Goal: Task Accomplishment & Management: Manage account settings

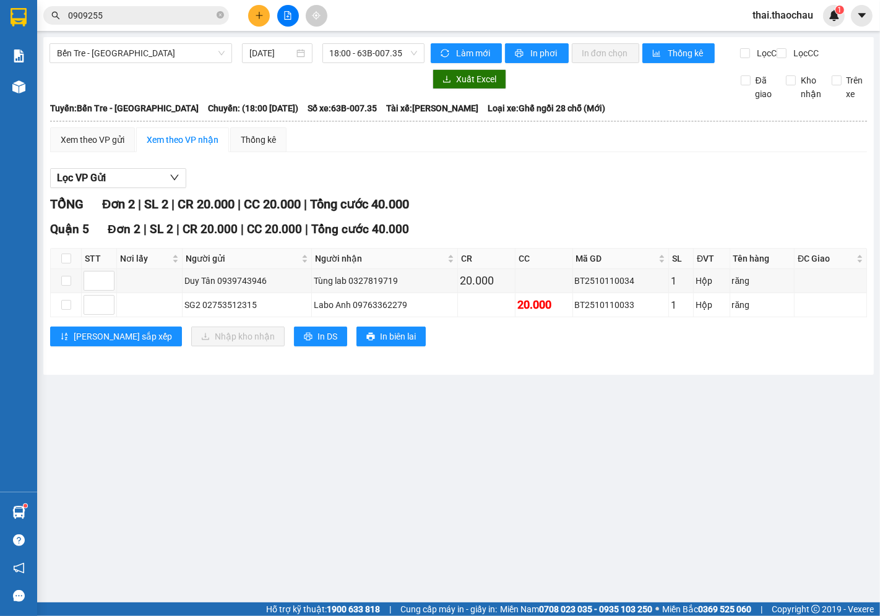
click at [767, 19] on span "thai.thaochau" at bounding box center [783, 14] width 80 height 15
click at [764, 42] on span "Đăng xuất" at bounding box center [789, 39] width 54 height 14
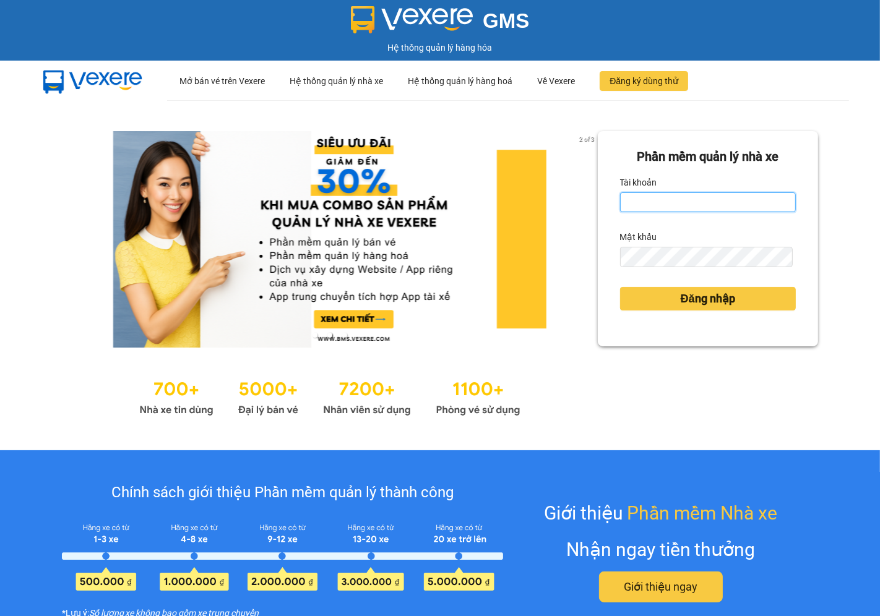
type input "saigon.thaochau"
drag, startPoint x: 686, startPoint y: 201, endPoint x: 601, endPoint y: 199, distance: 84.8
click at [601, 199] on div "Phần mềm quản lý nhà xe Tài khoản saigon.thaochau Mật khẩu Đăng nhập" at bounding box center [708, 238] width 220 height 215
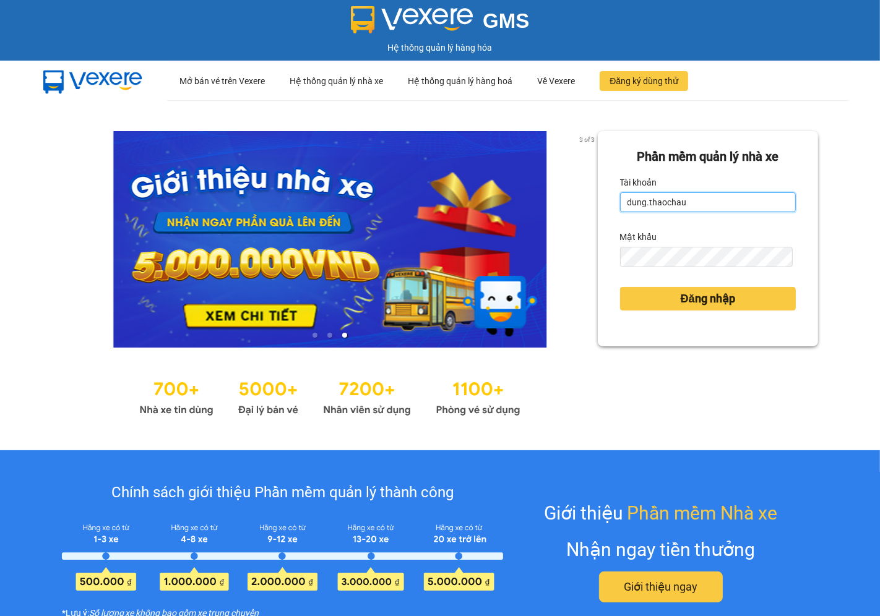
type input "dung.thaochau"
click at [598, 250] on div "Phần mềm quản lý nhà xe Tài khoản dung.thaochau Mật khẩu Đăng nhập" at bounding box center [708, 238] width 220 height 215
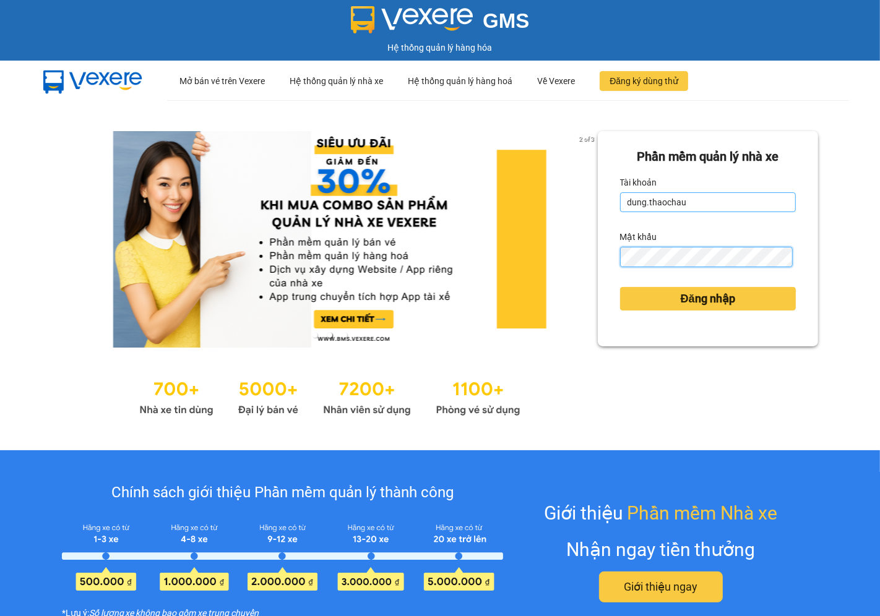
click at [620, 287] on button "Đăng nhập" at bounding box center [708, 299] width 176 height 24
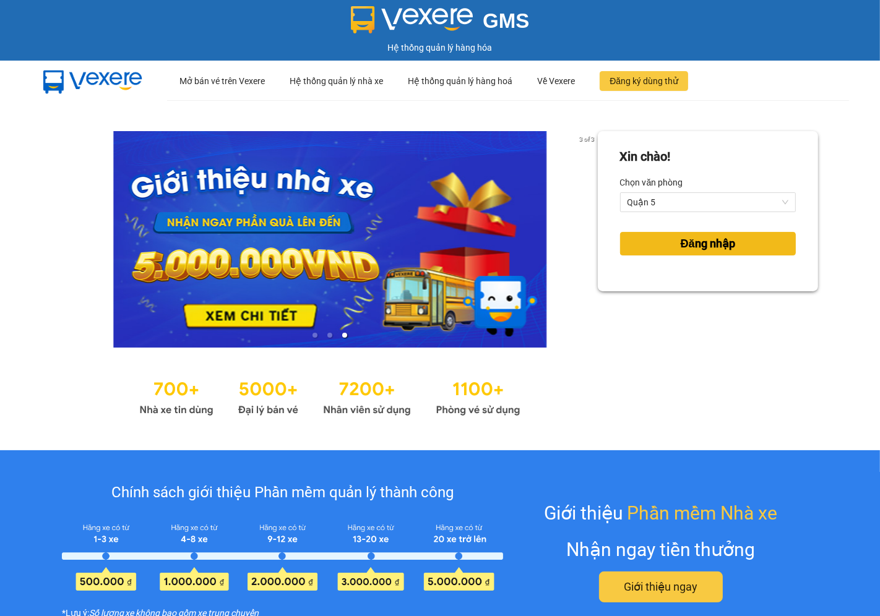
click at [687, 239] on span "Đăng nhập" at bounding box center [708, 243] width 54 height 17
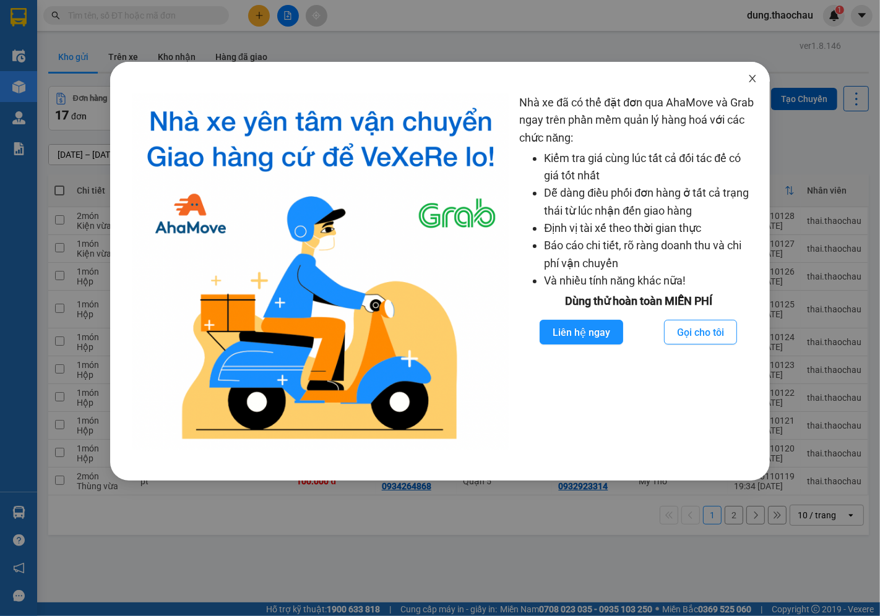
click at [755, 82] on icon "close" at bounding box center [752, 78] width 7 height 7
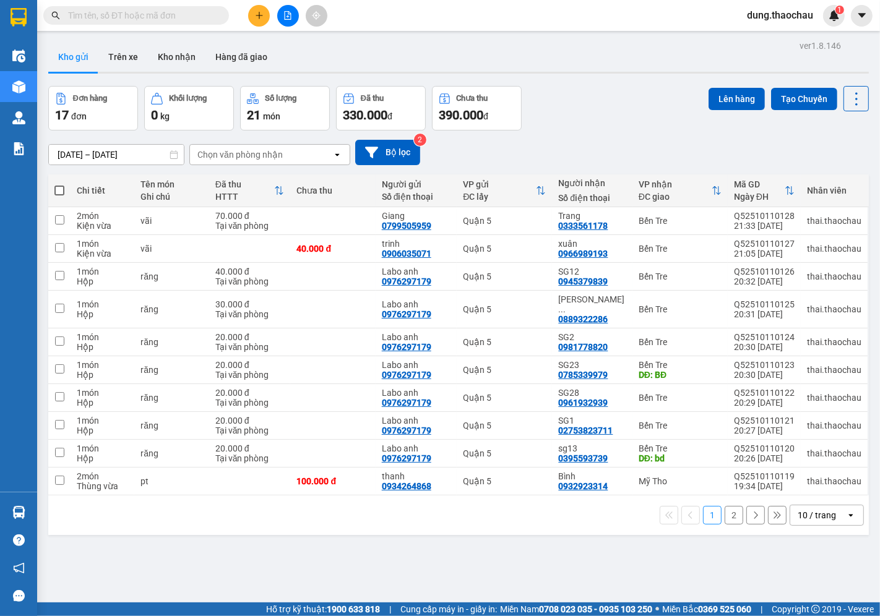
click at [806, 509] on div "10 / trang" at bounding box center [817, 515] width 38 height 12
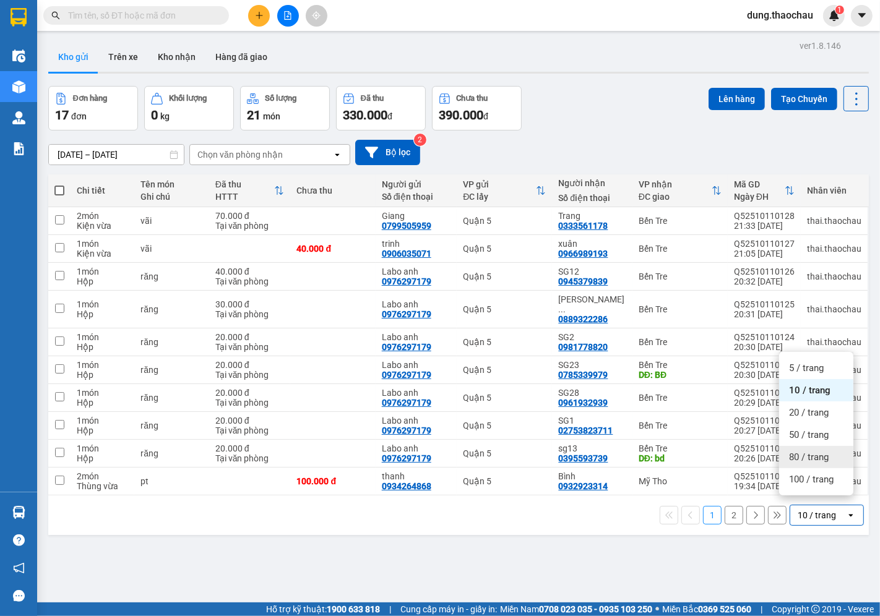
click at [810, 462] on span "80 / trang" at bounding box center [809, 457] width 40 height 12
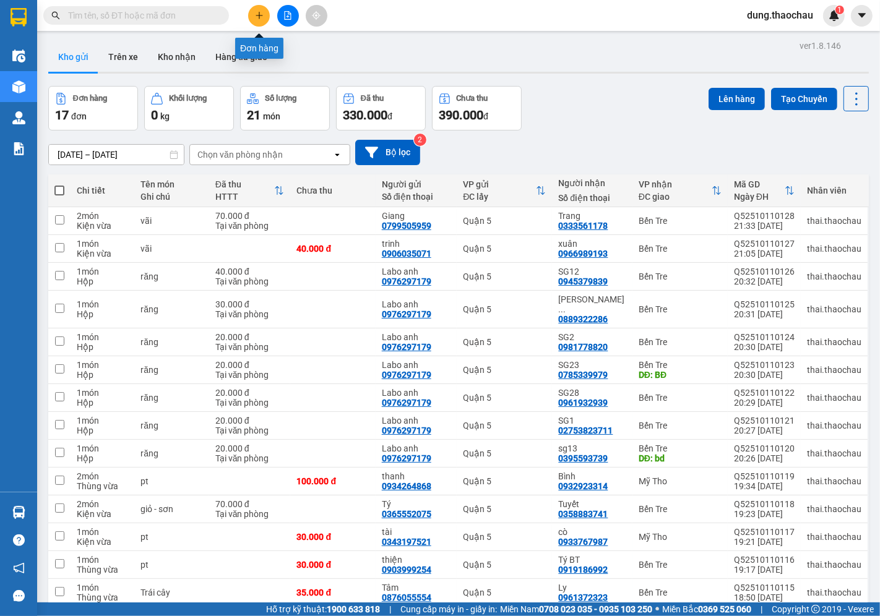
click at [256, 8] on button at bounding box center [259, 16] width 22 height 22
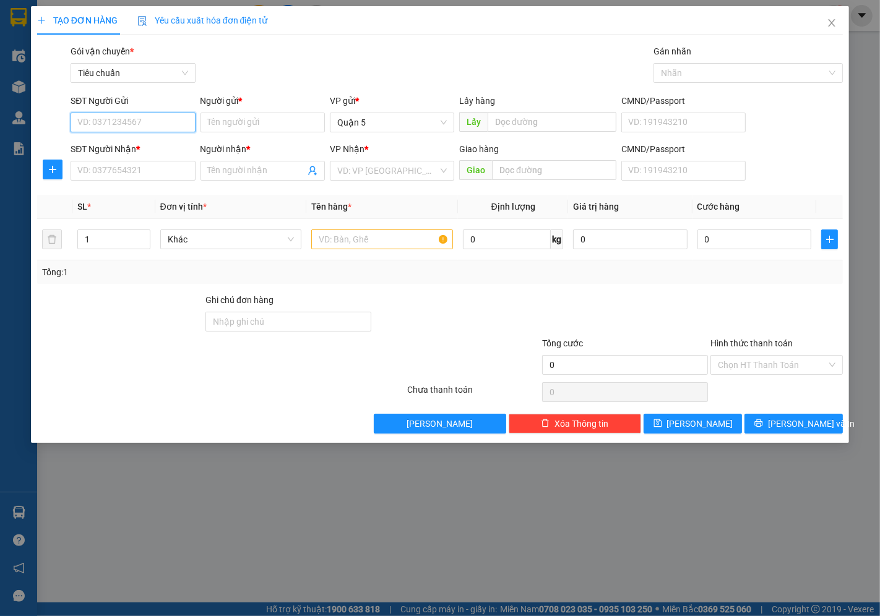
paste input "0908995602"
type input "0908995602"
click at [125, 150] on div "0908995602 - Liên" at bounding box center [133, 147] width 110 height 14
type input "Liên"
type input "0908995602"
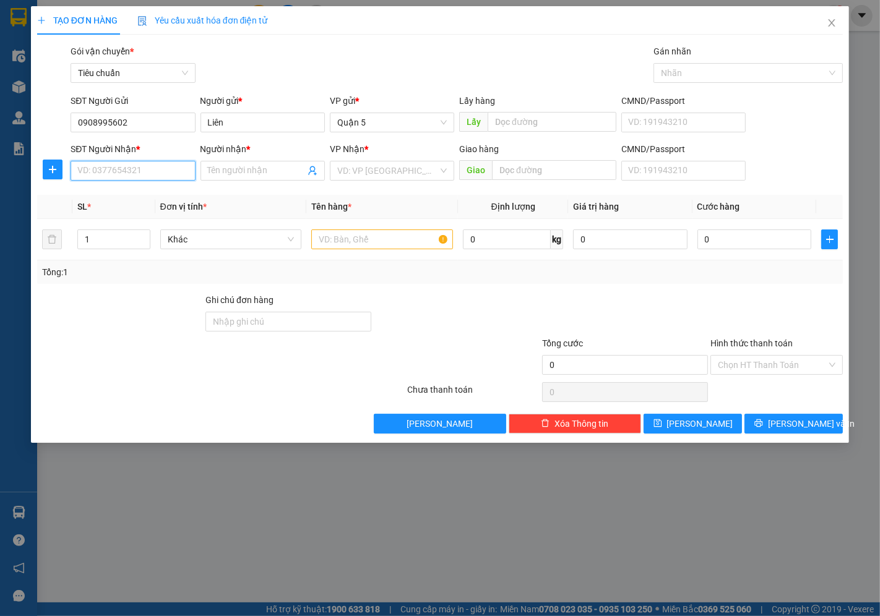
click at [126, 173] on input "SĐT Người Nhận *" at bounding box center [133, 171] width 124 height 20
paste input "0968736433"
type input "0968736433"
click at [112, 193] on div "0968736433 - phăn" at bounding box center [139, 196] width 122 height 14
type input "phăn"
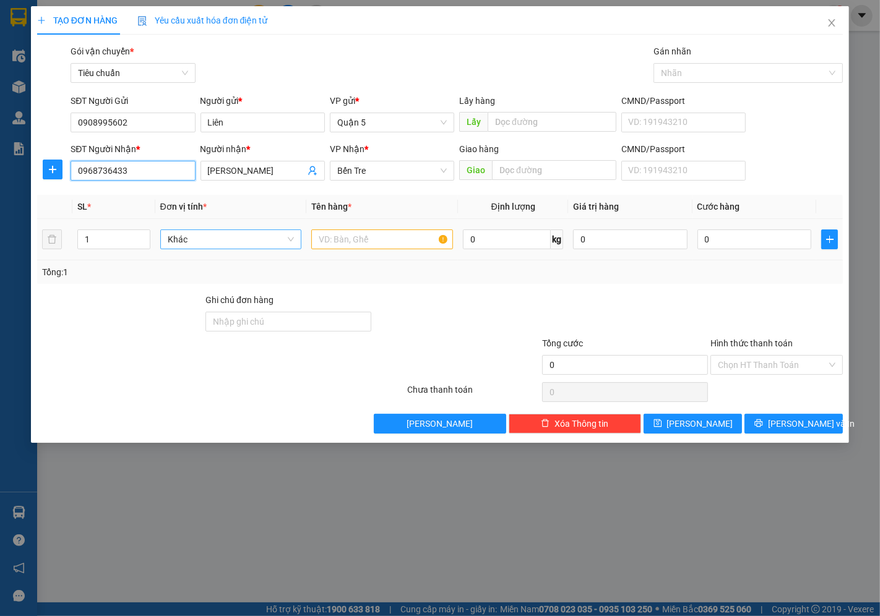
click at [179, 244] on span "Khác" at bounding box center [231, 239] width 127 height 19
type input "0968736433"
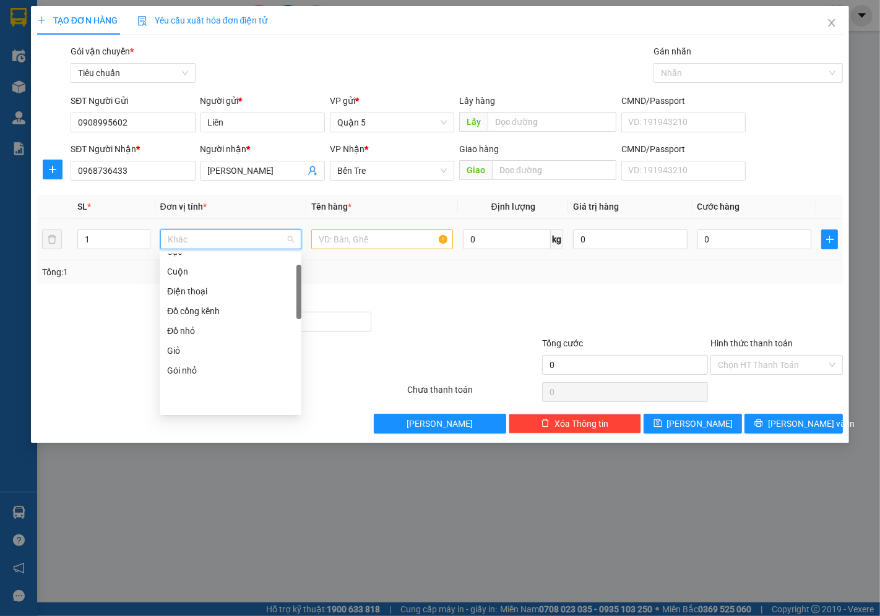
scroll to position [42, 0]
click at [179, 263] on div "Bao vừa" at bounding box center [230, 262] width 127 height 14
click at [347, 235] on input "text" at bounding box center [382, 240] width 142 height 20
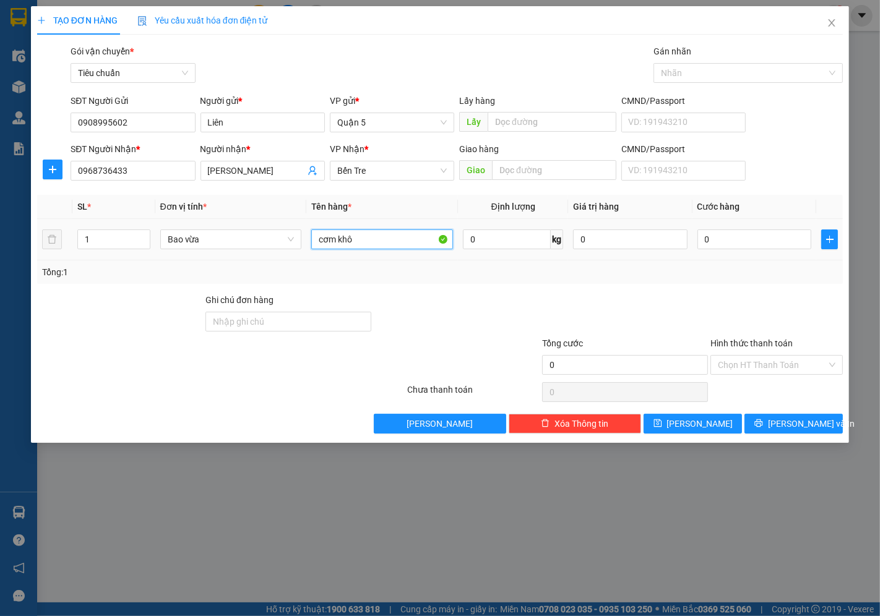
type input "cơm khô"
click at [714, 229] on div "0" at bounding box center [754, 239] width 114 height 25
click at [721, 233] on input "0" at bounding box center [754, 240] width 114 height 20
type input "05"
type input "5"
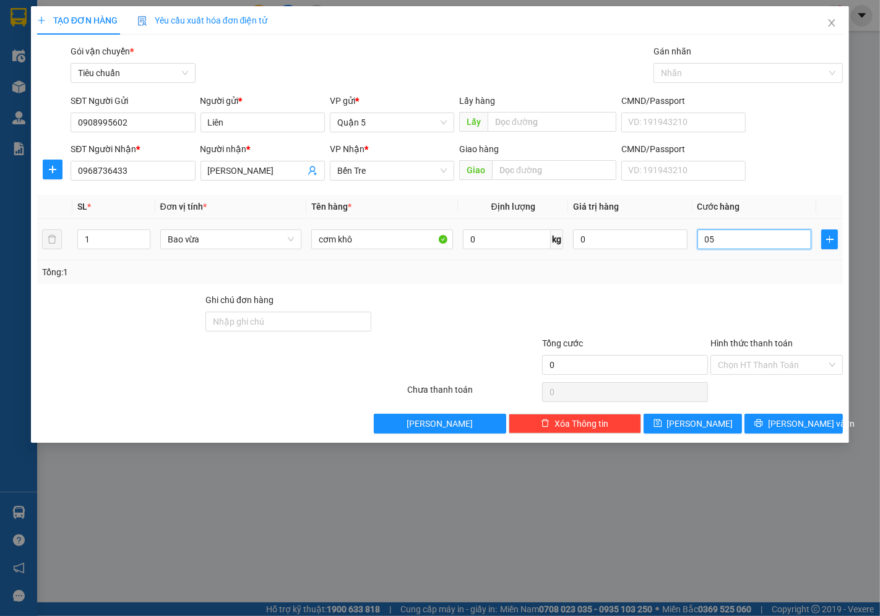
type input "5"
type input "050"
type input "50"
type input "50.000"
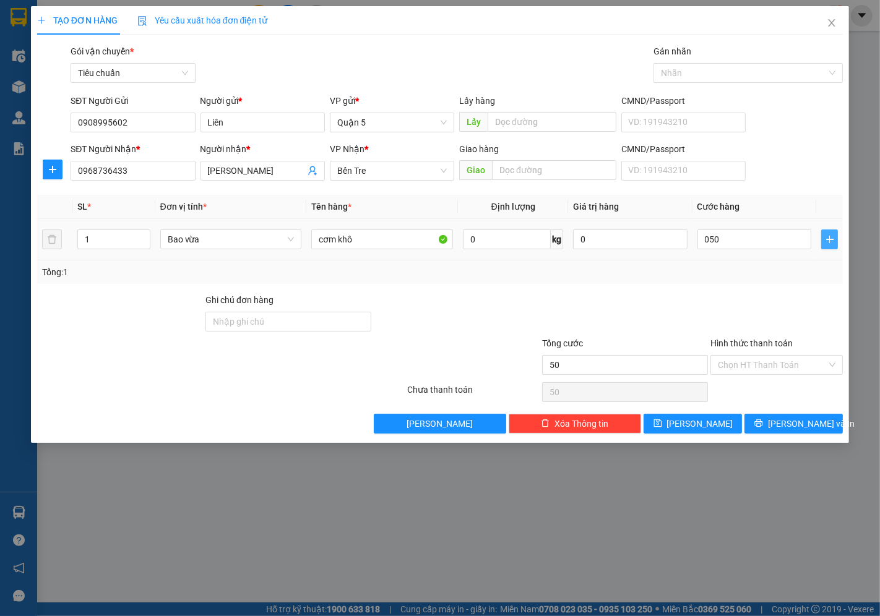
type input "50.000"
click at [832, 233] on button "button" at bounding box center [829, 240] width 17 height 20
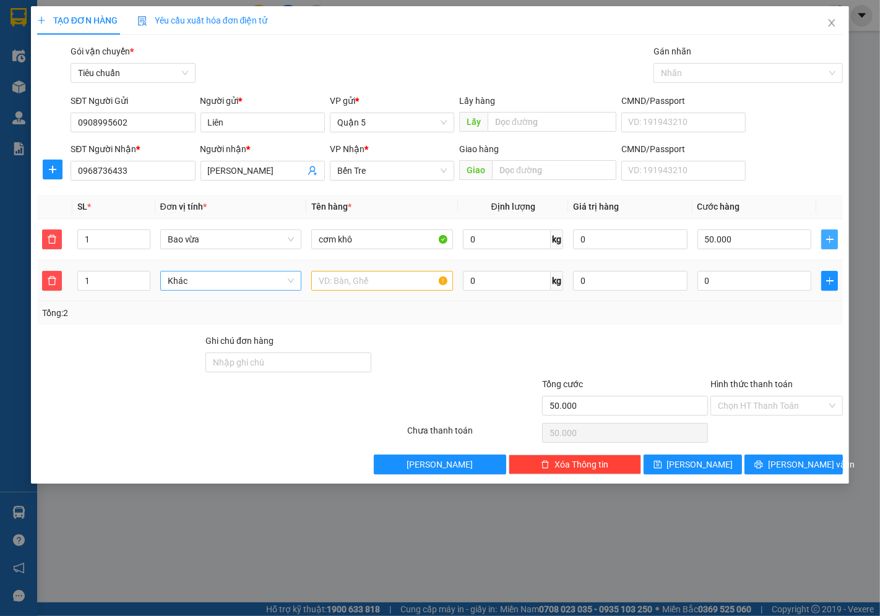
click at [184, 280] on span "Khác" at bounding box center [231, 281] width 127 height 19
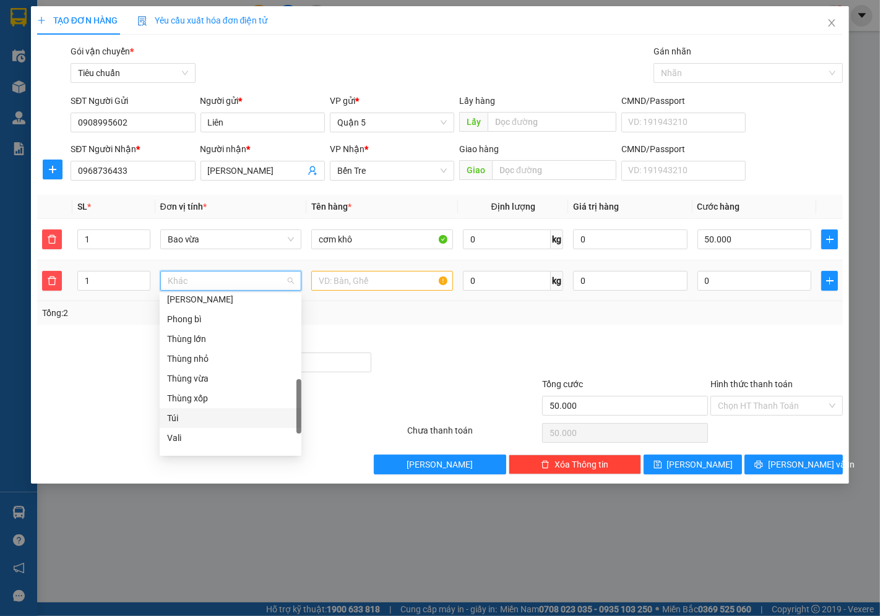
scroll to position [180, 0]
click at [184, 325] on div "Giỏ" at bounding box center [230, 323] width 127 height 14
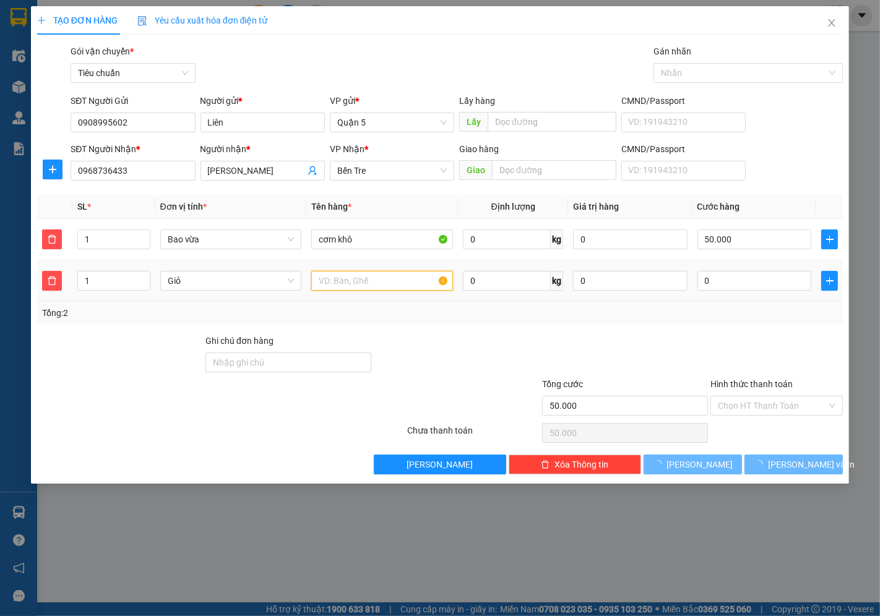
click at [368, 287] on input "text" at bounding box center [382, 281] width 142 height 20
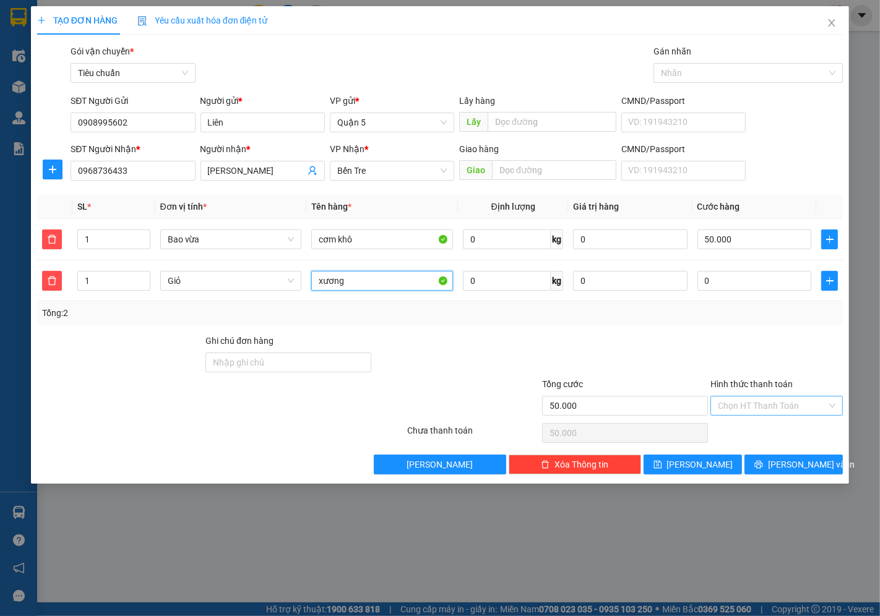
type input "xương"
click at [750, 409] on input "Hình thức thanh toán" at bounding box center [772, 406] width 109 height 19
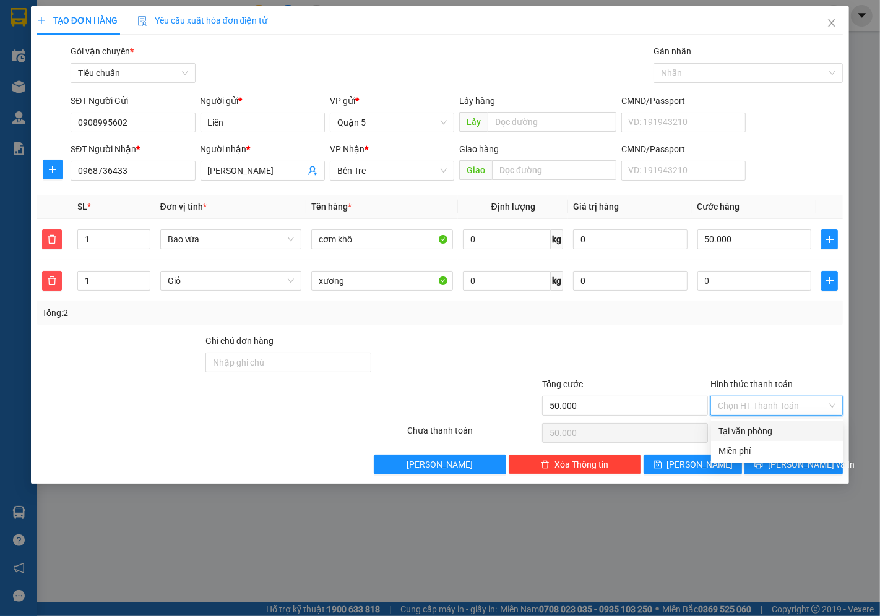
click at [745, 435] on div "Tại văn phòng" at bounding box center [778, 432] width 118 height 14
type input "0"
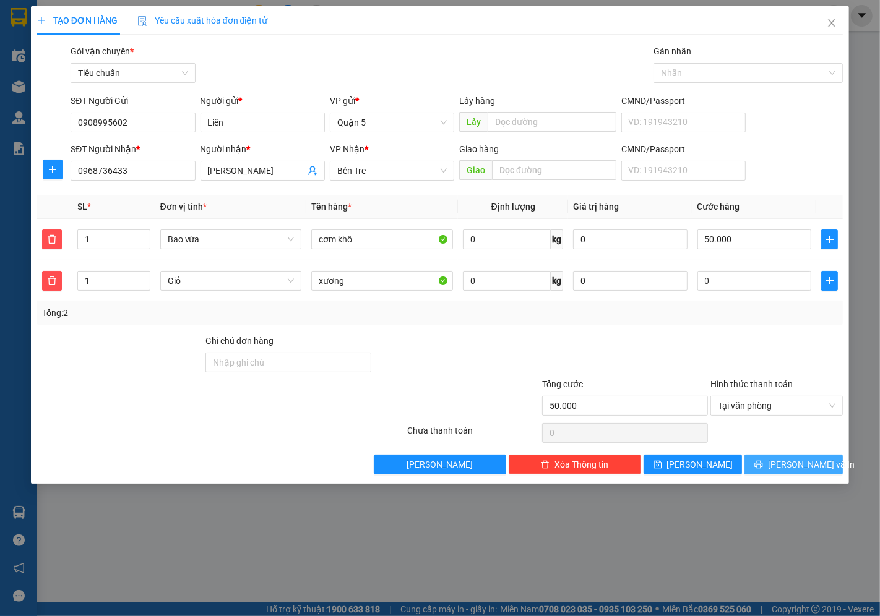
click at [792, 468] on span "[PERSON_NAME] và In" at bounding box center [811, 465] width 87 height 14
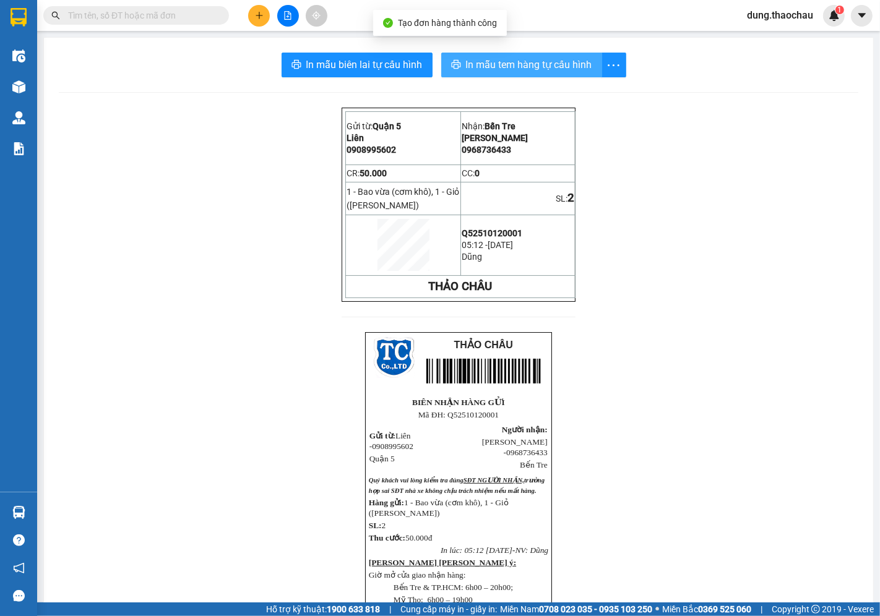
click at [511, 67] on span "In mẫu tem hàng tự cấu hình" at bounding box center [529, 64] width 126 height 15
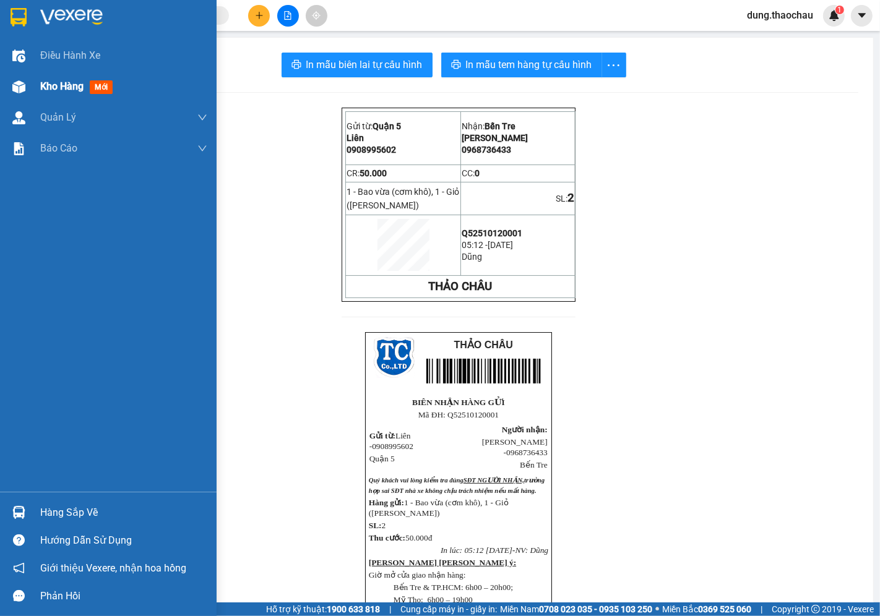
click at [71, 92] on span "Kho hàng" at bounding box center [61, 86] width 43 height 12
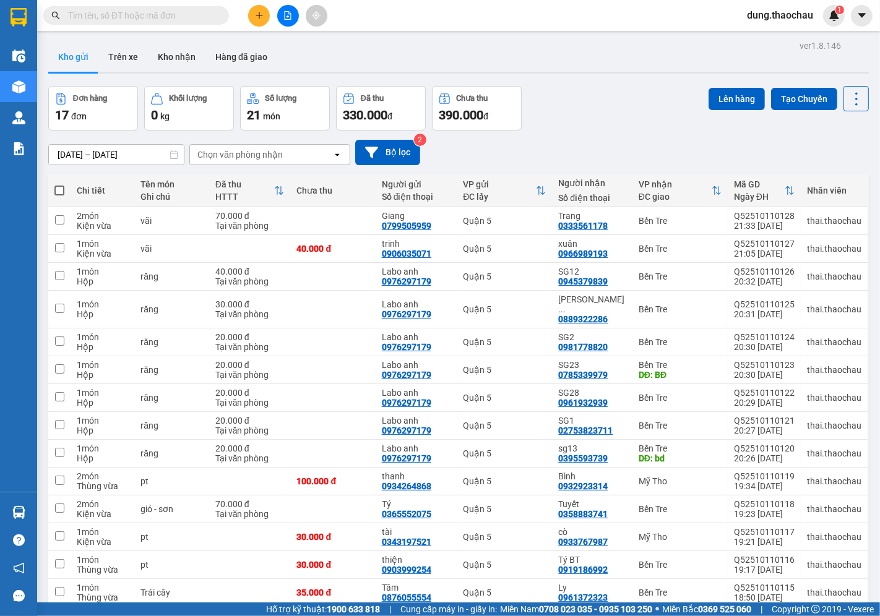
click at [170, 17] on input "text" at bounding box center [141, 16] width 146 height 14
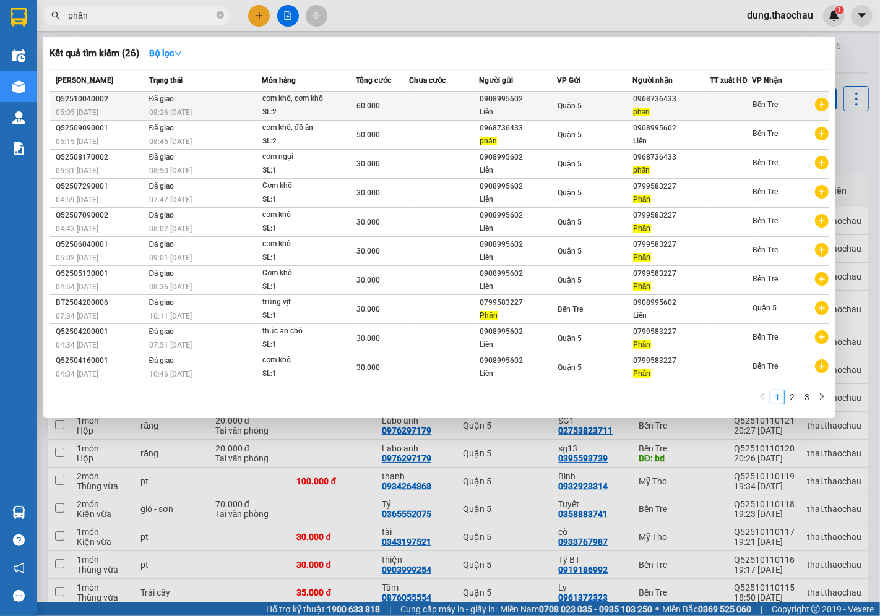
type input "phăn"
click at [480, 108] on div "Liên" at bounding box center [518, 112] width 76 height 13
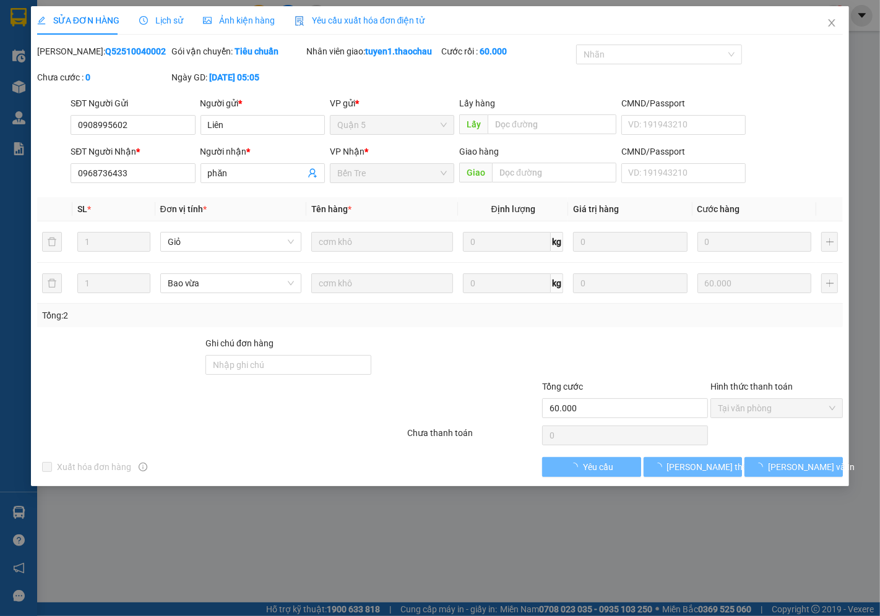
type input "0908995602"
type input "Liên"
type input "0968736433"
type input "phăn"
type input "60.000"
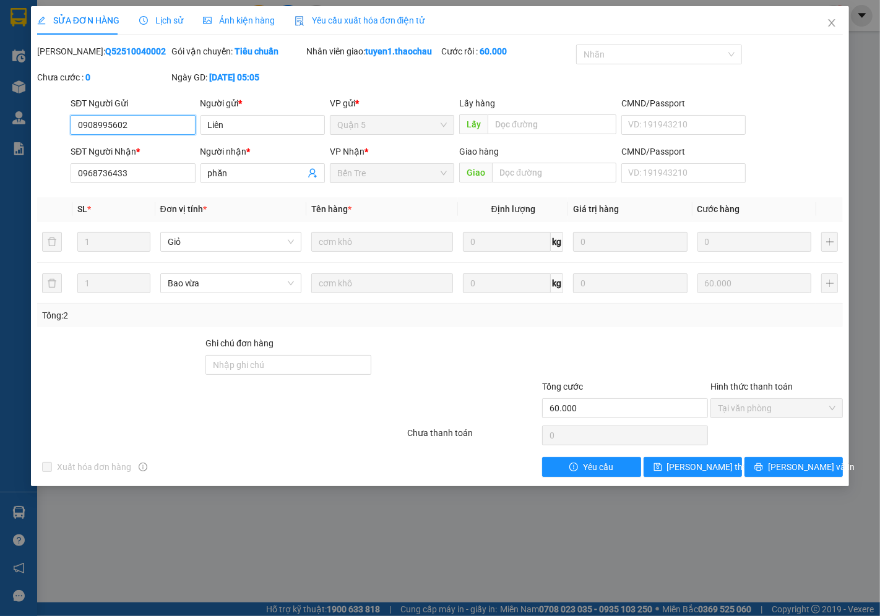
drag, startPoint x: 144, startPoint y: 126, endPoint x: 45, endPoint y: 126, distance: 98.4
click at [45, 126] on div "SĐT Người Gửi 0908995602 0908995602 Người gửi * Liên VP gửi * Quận 5 Lấy hàng L…" at bounding box center [440, 118] width 808 height 43
drag, startPoint x: 134, startPoint y: 181, endPoint x: 14, endPoint y: 182, distance: 119.4
click at [14, 182] on div "SỬA ĐƠN HÀNG Lịch sử Ảnh kiện hàng Yêu cầu xuất hóa đơn điện tử Total Paid Fee …" at bounding box center [440, 308] width 880 height 616
click at [836, 20] on icon "close" at bounding box center [832, 23] width 10 height 10
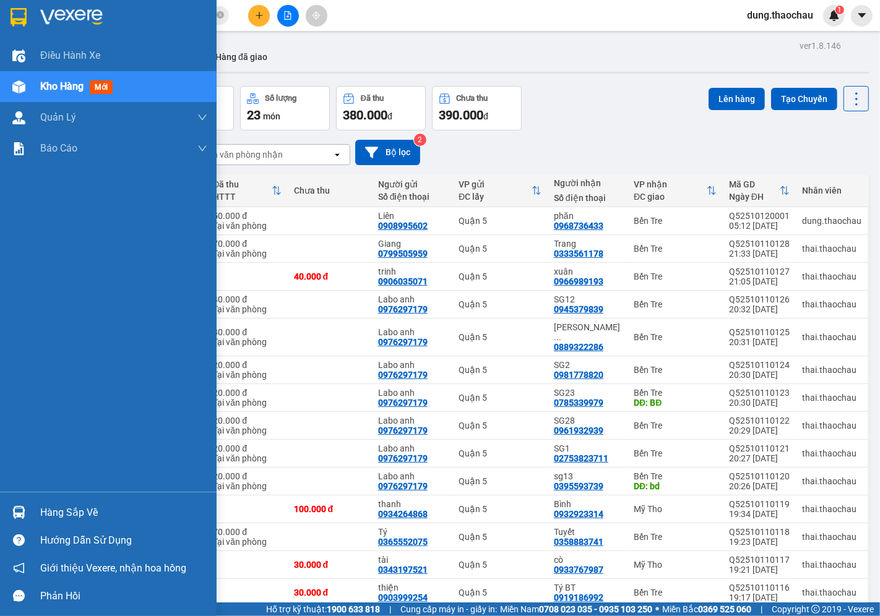
click at [14, 512] on img at bounding box center [18, 512] width 13 height 13
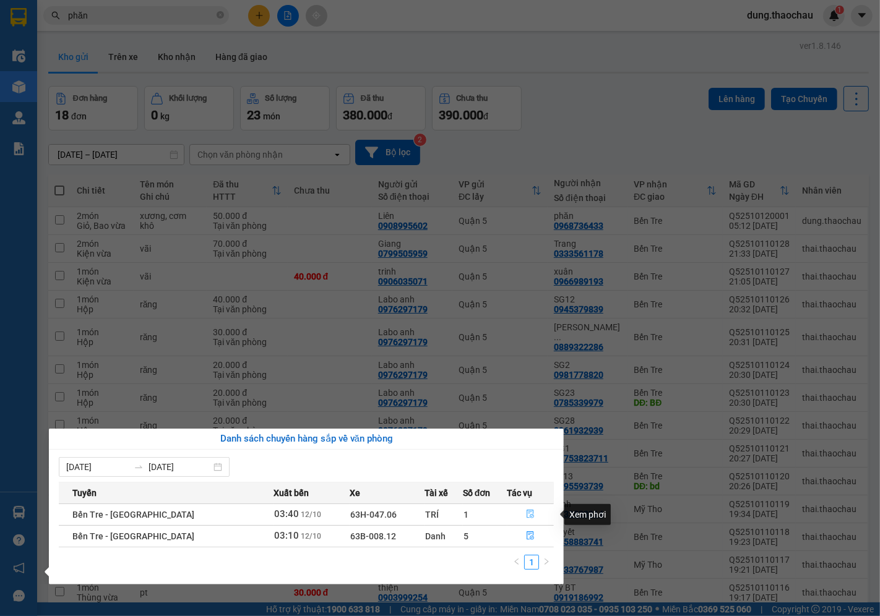
click at [533, 514] on button "button" at bounding box center [531, 515] width 46 height 20
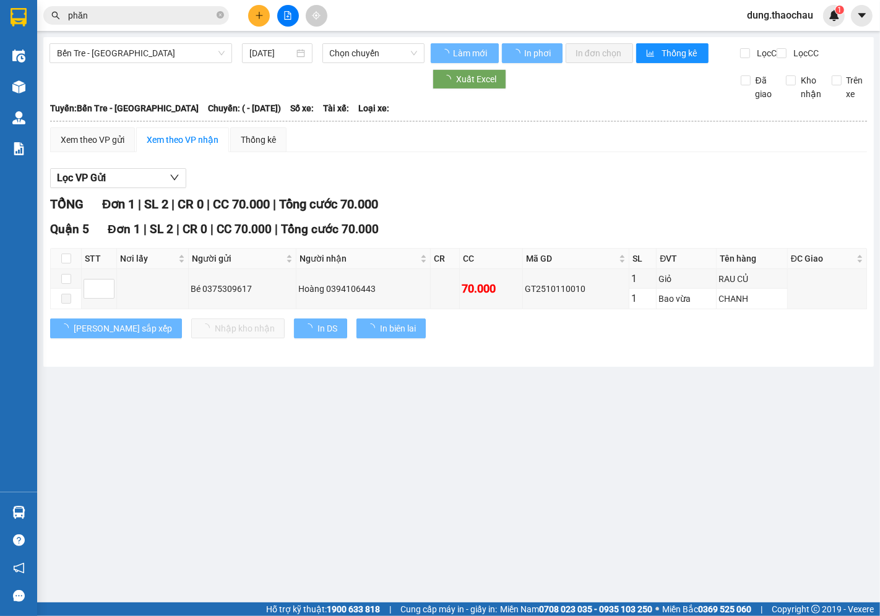
type input "12/10/2025"
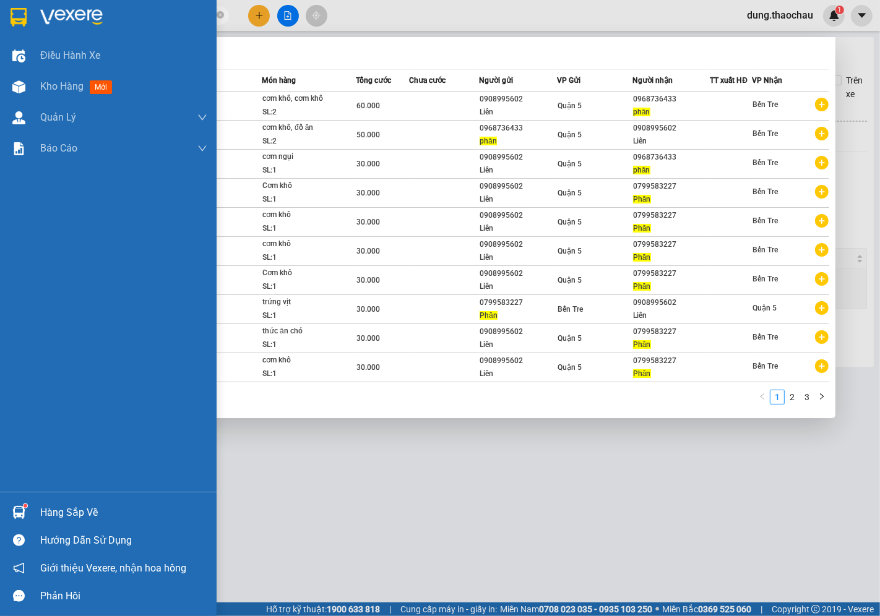
drag, startPoint x: 119, startPoint y: 19, endPoint x: 3, endPoint y: 16, distance: 116.4
click at [3, 16] on section "Kết quả tìm kiếm ( 26 ) Bộ lọc Mã ĐH Trạng thái Món hàng Tổng cước Chưa cước Ng…" at bounding box center [440, 308] width 880 height 616
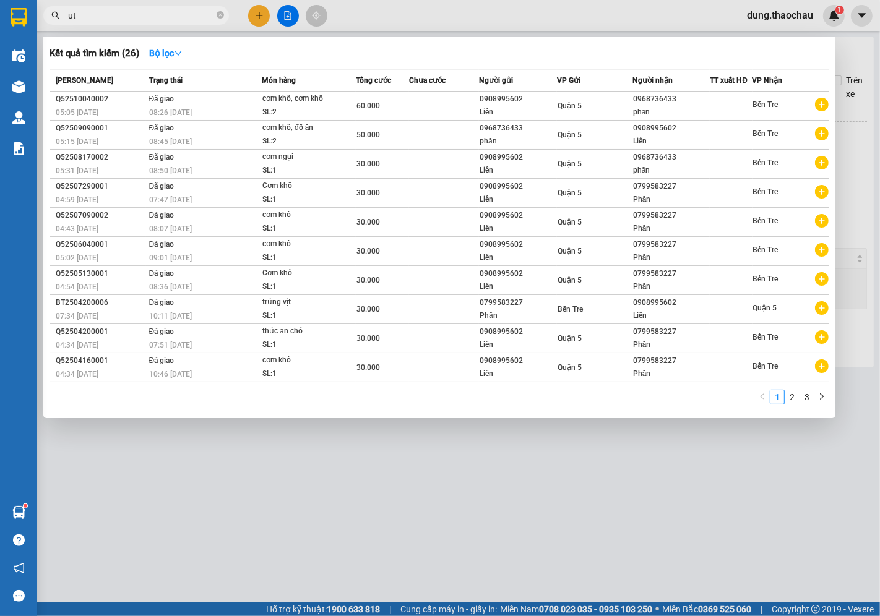
type input "u"
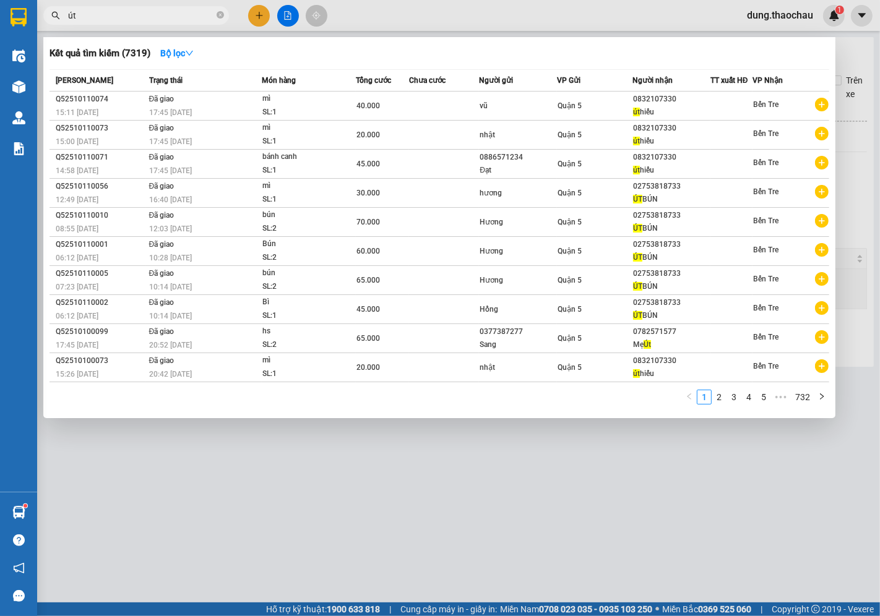
type input "ú"
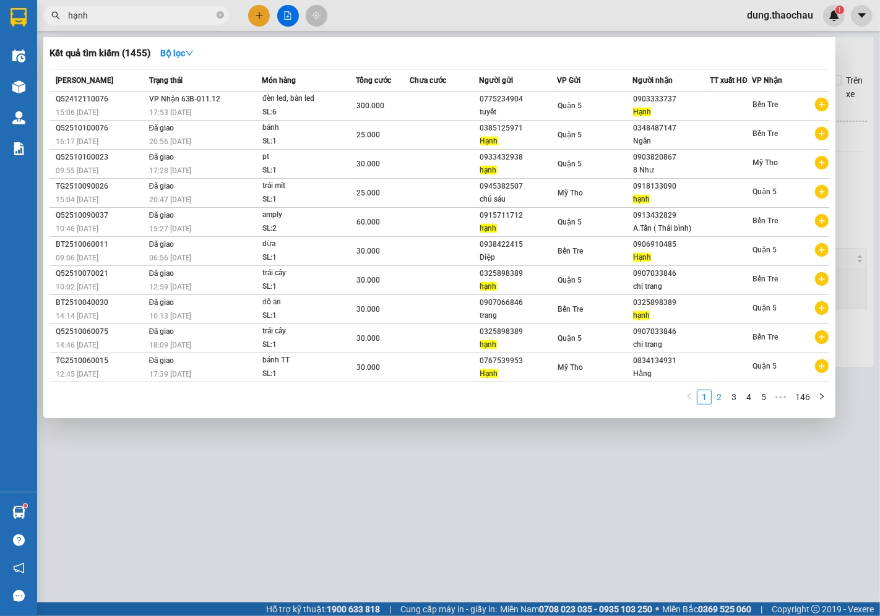
type input "hạnh"
click at [720, 401] on link "2" at bounding box center [719, 398] width 14 height 14
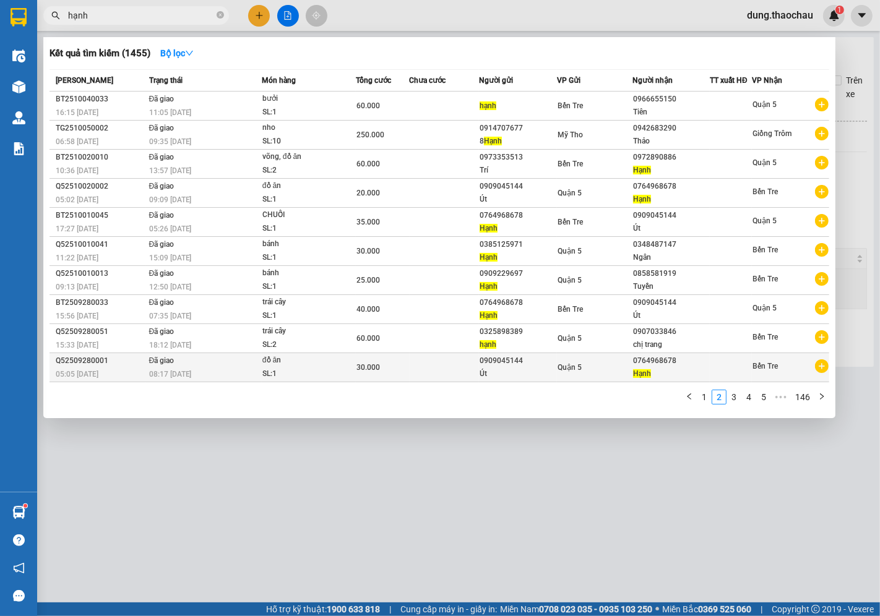
click at [537, 369] on div "Út" at bounding box center [518, 374] width 76 height 13
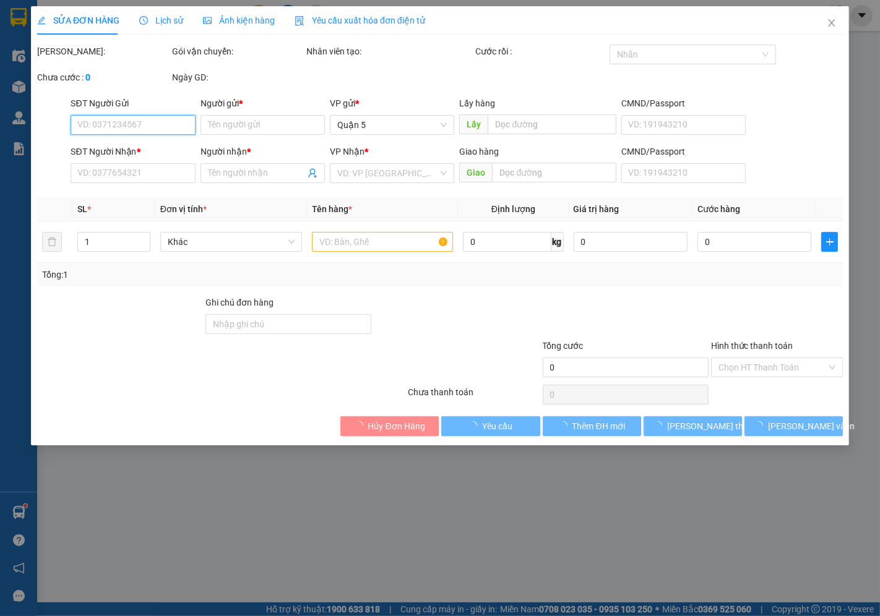
type input "0909045144"
type input "Út"
type input "0764968678"
type input "Hạnh"
type input "30.000"
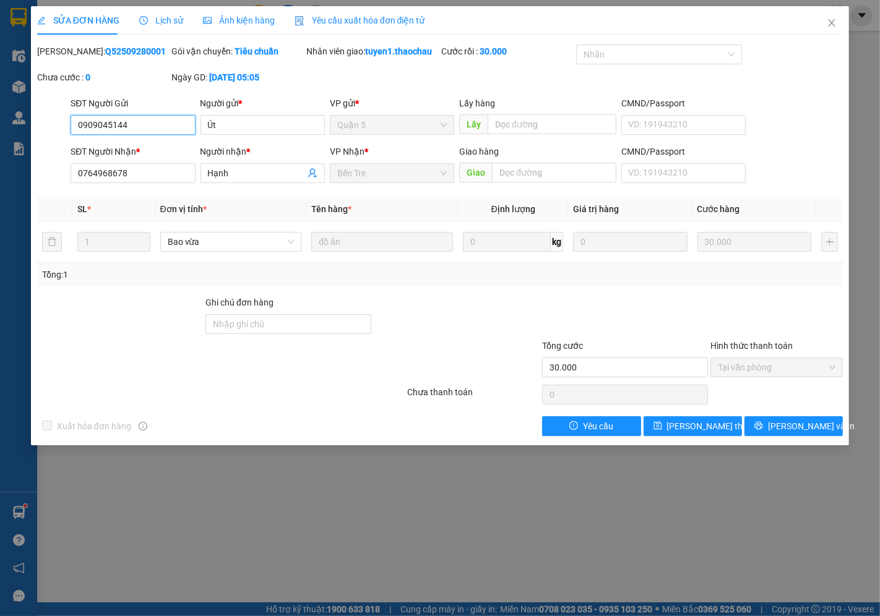
drag, startPoint x: 128, startPoint y: 126, endPoint x: 40, endPoint y: 134, distance: 88.2
click at [40, 134] on div "SĐT Người Gửi 0909045144 0909045144 Người gửi * Út VP gửi * Quận 5 Lấy hàng Lấy…" at bounding box center [440, 118] width 808 height 43
drag, startPoint x: 132, startPoint y: 173, endPoint x: 61, endPoint y: 164, distance: 71.8
click at [61, 164] on div "SĐT Người Nhận * 0764968678 0764968678 Người nhận * Hạnh VP Nhận * Bến Tre Giao…" at bounding box center [440, 166] width 808 height 43
click at [826, 22] on span "Close" at bounding box center [831, 23] width 35 height 35
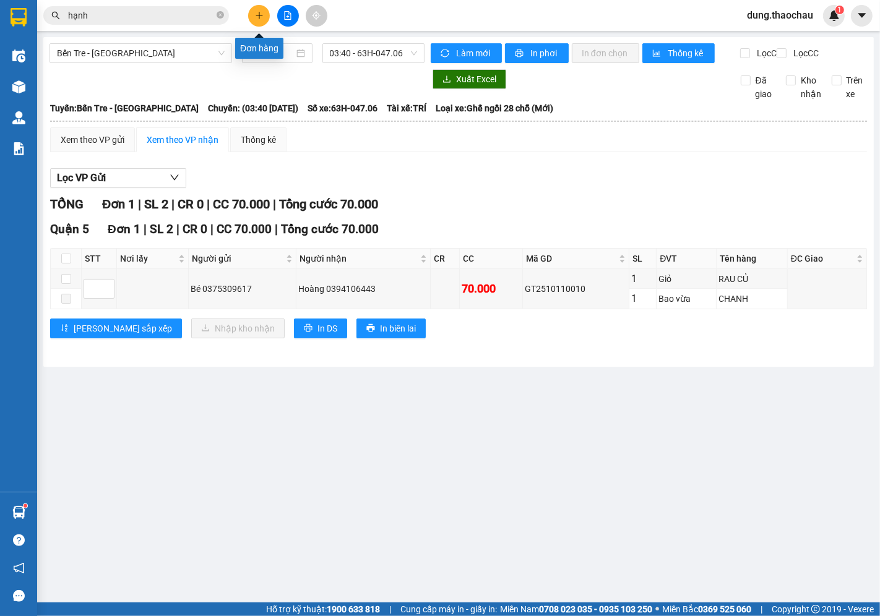
click at [258, 16] on icon "plus" at bounding box center [259, 15] width 9 height 9
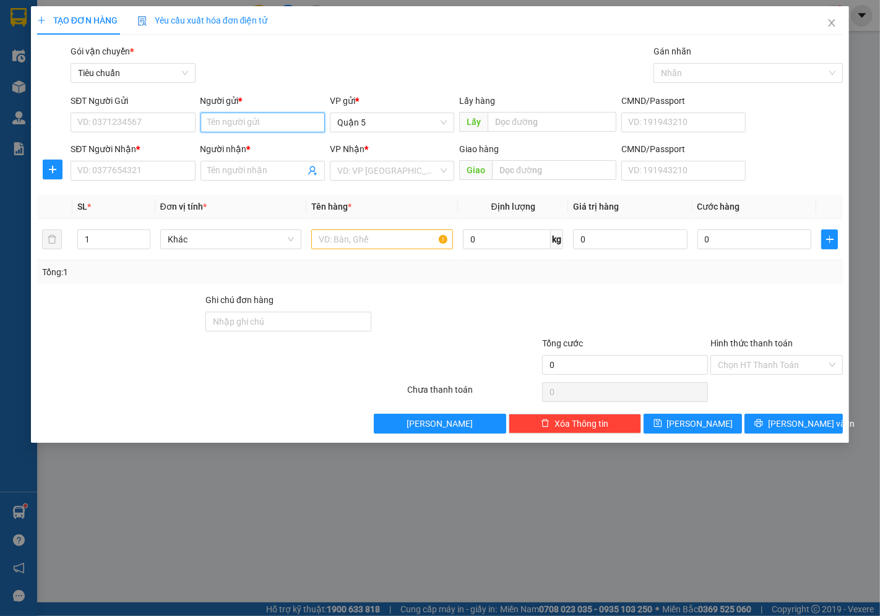
click at [240, 126] on input "Người gửi *" at bounding box center [263, 123] width 124 height 20
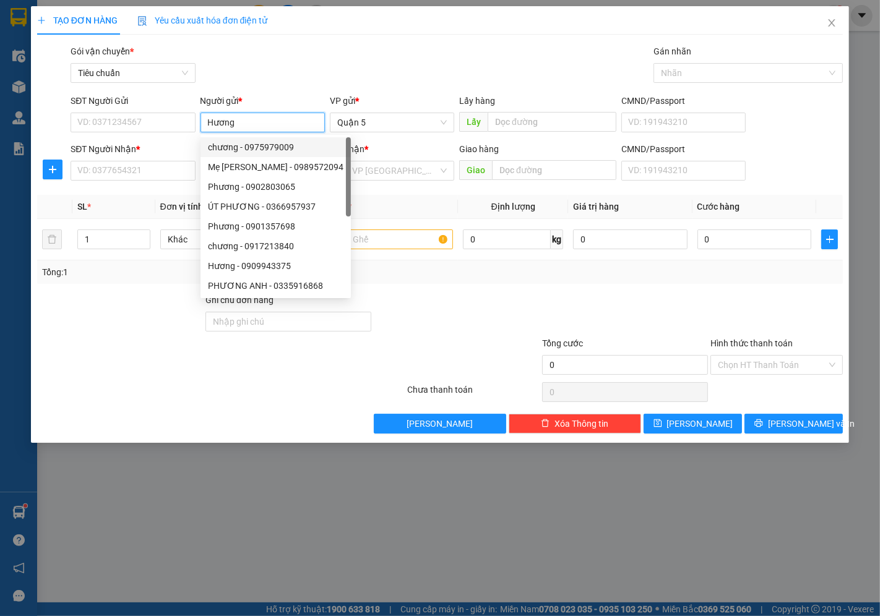
type input "Hương"
click at [363, 67] on div "Gói vận chuyển * Tiêu chuẩn Gán nhãn Nhãn" at bounding box center [456, 66] width 777 height 43
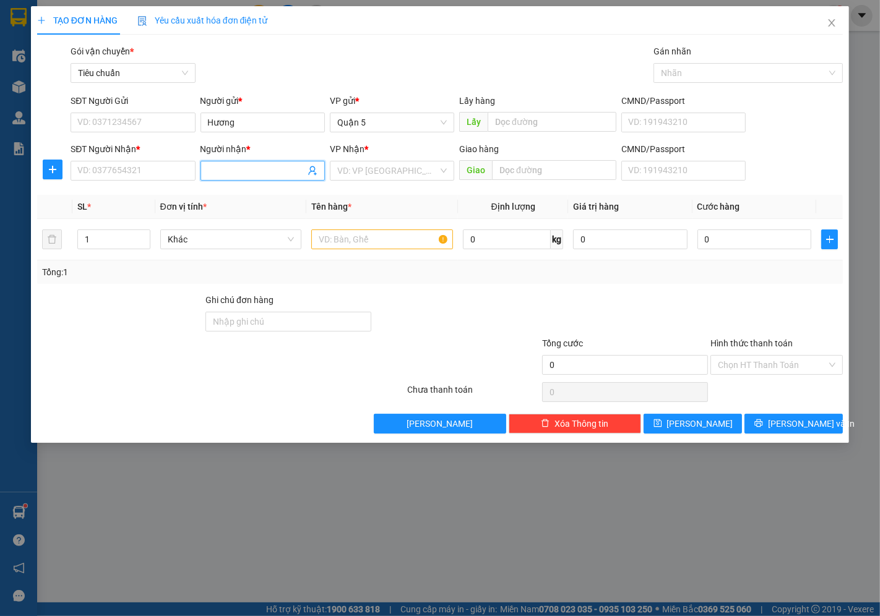
click at [269, 170] on input "Người nhận *" at bounding box center [256, 171] width 97 height 14
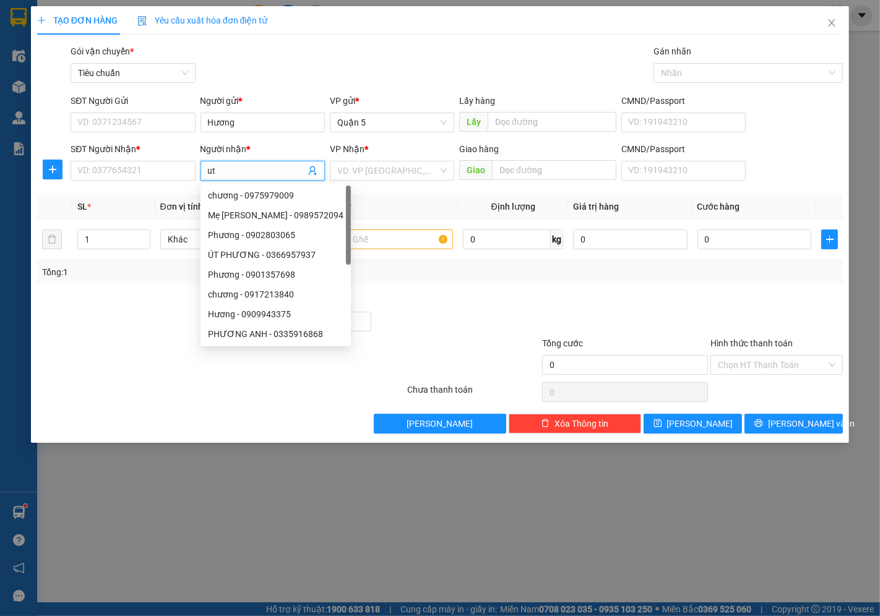
type input "u"
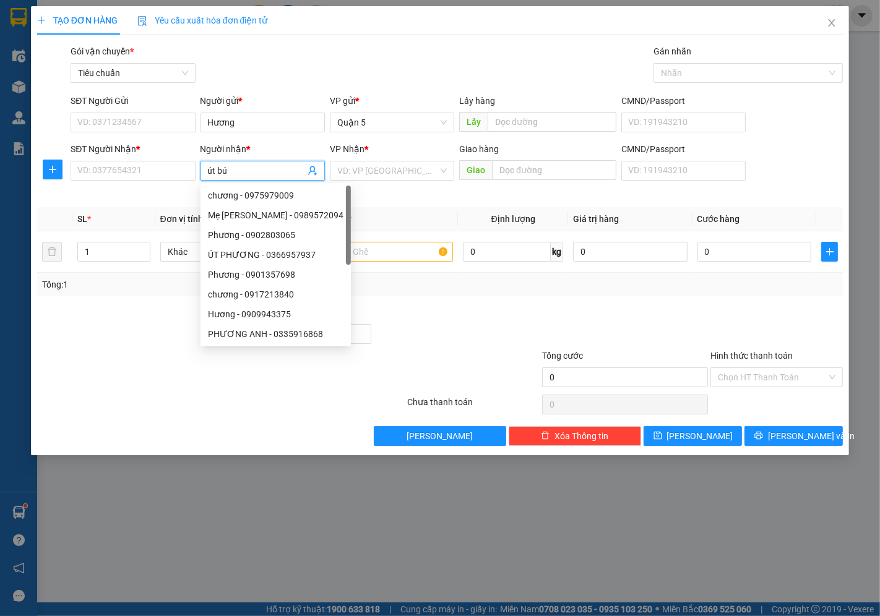
type input "út bún"
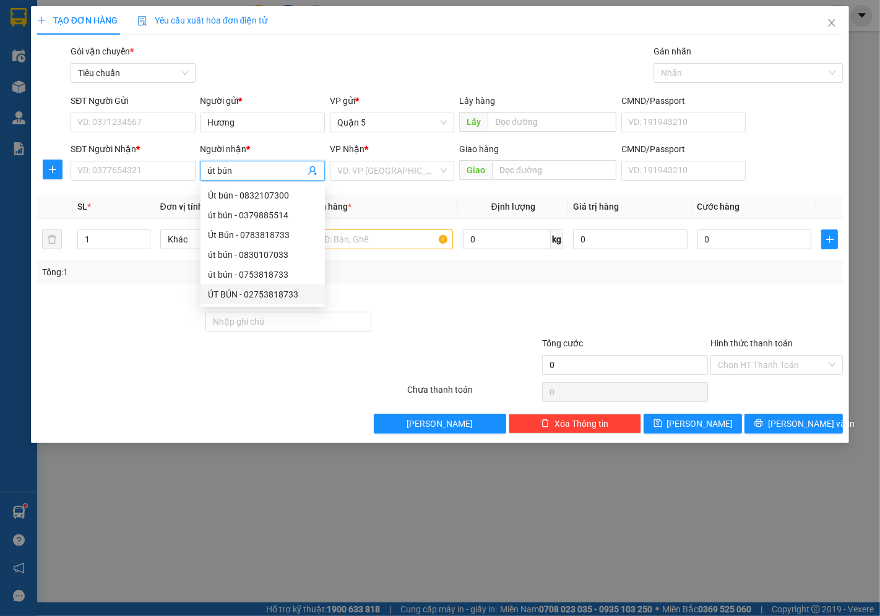
click at [275, 293] on div "ÚT BÚN - 02753818733" at bounding box center [263, 295] width 110 height 14
type input "02753818733"
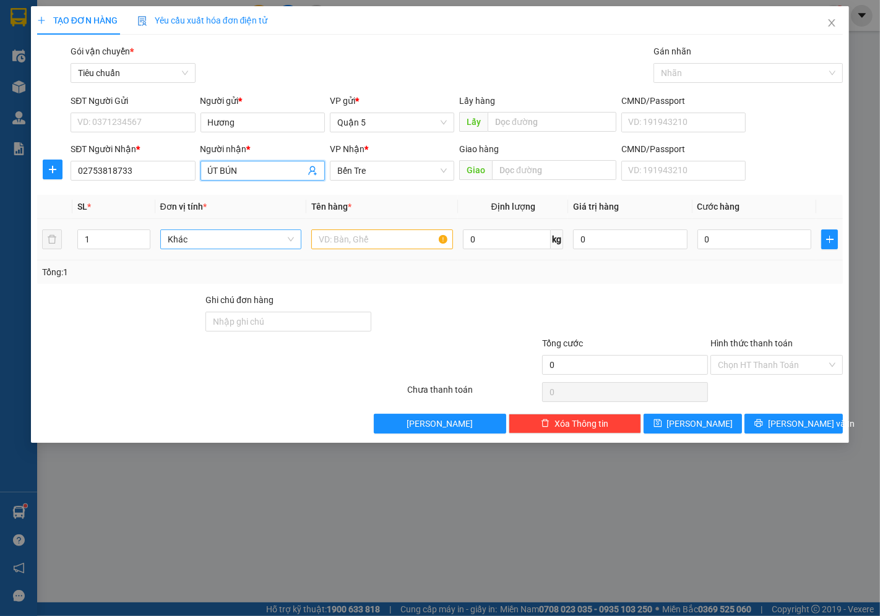
click at [194, 237] on span "Khác" at bounding box center [231, 239] width 127 height 19
type input "ÚT BÚN"
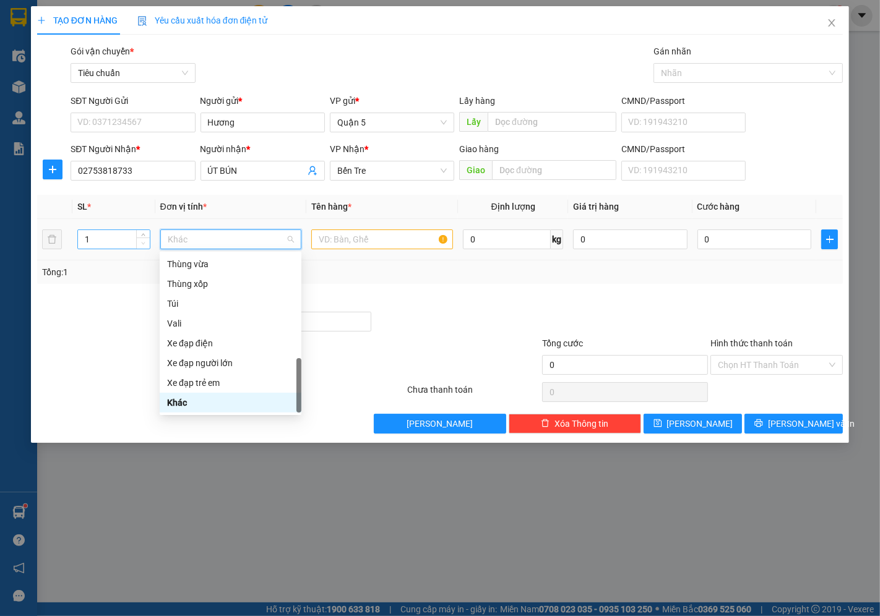
click at [145, 238] on span "Decrease Value" at bounding box center [143, 243] width 14 height 11
click at [144, 238] on span "Decrease Value" at bounding box center [143, 243] width 14 height 11
click at [124, 243] on input "1" at bounding box center [114, 239] width 72 height 19
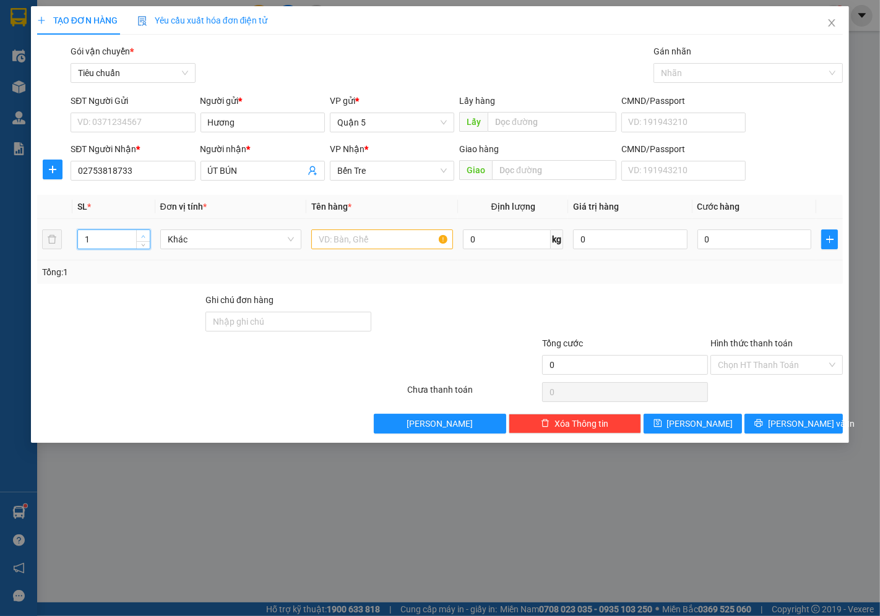
type input "2"
click at [145, 235] on icon "up" at bounding box center [143, 237] width 4 height 4
click at [231, 241] on span "Khác" at bounding box center [231, 239] width 127 height 19
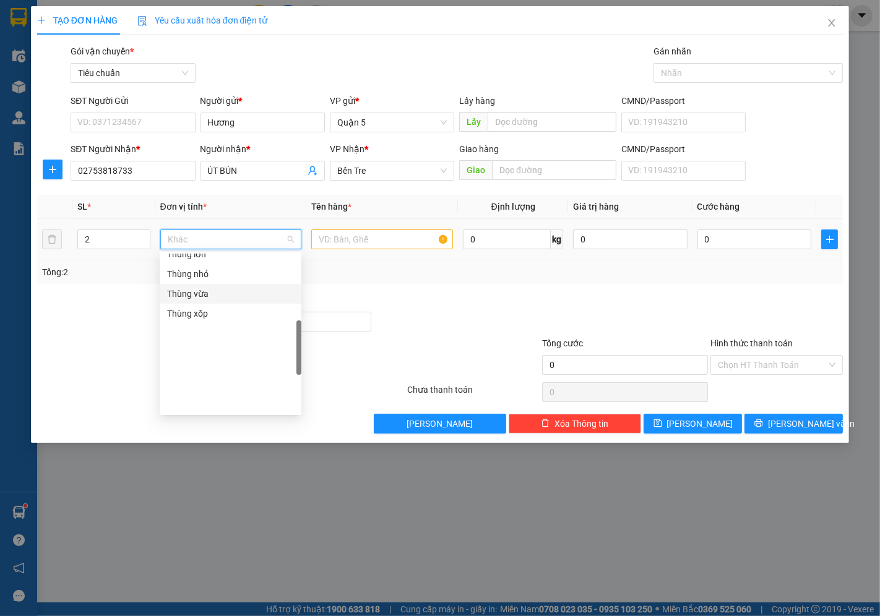
scroll to position [0, 0]
drag, startPoint x: 189, startPoint y: 303, endPoint x: 239, endPoint y: 267, distance: 62.0
click at [189, 304] on div "Bao vừa" at bounding box center [230, 304] width 127 height 14
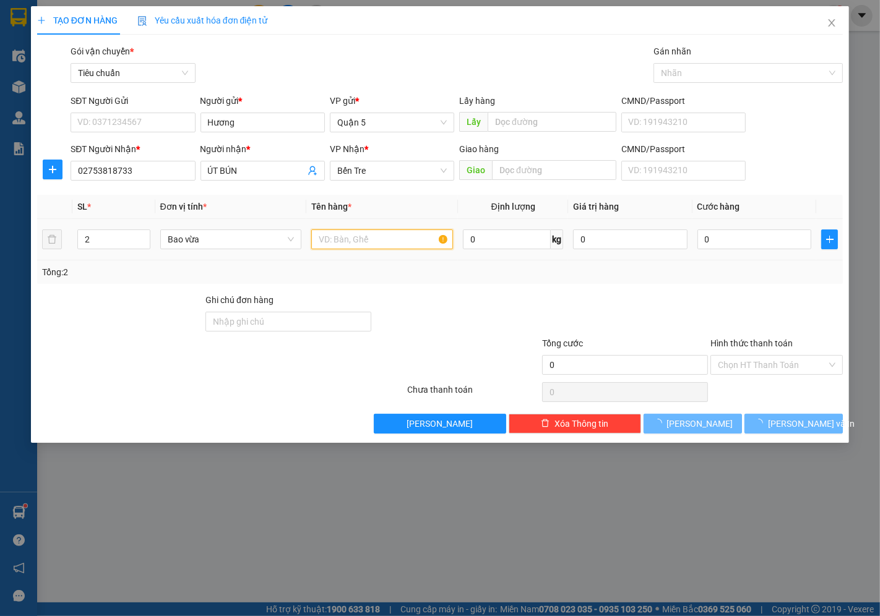
click at [339, 246] on input "text" at bounding box center [382, 240] width 142 height 20
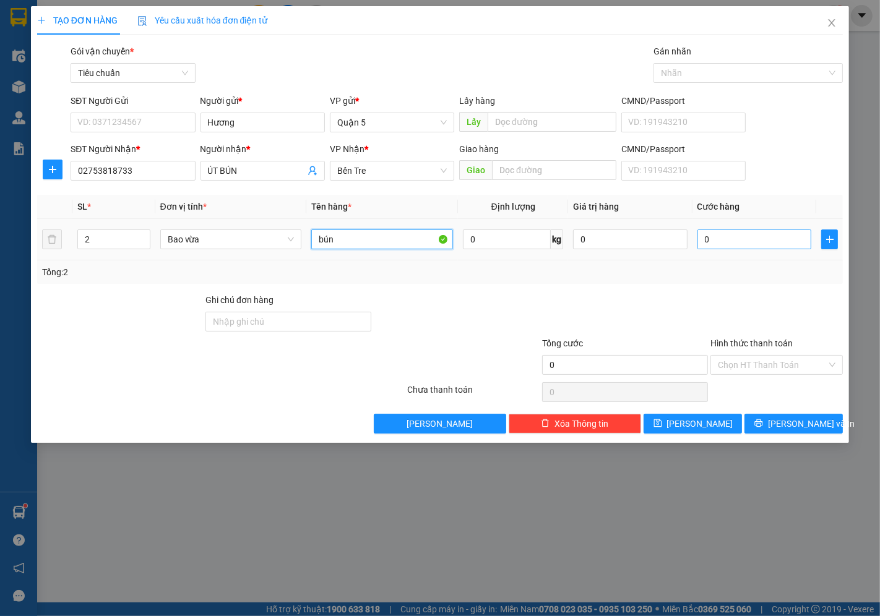
type input "bún"
click at [740, 236] on input "0" at bounding box center [754, 240] width 114 height 20
type input "06"
type input "6"
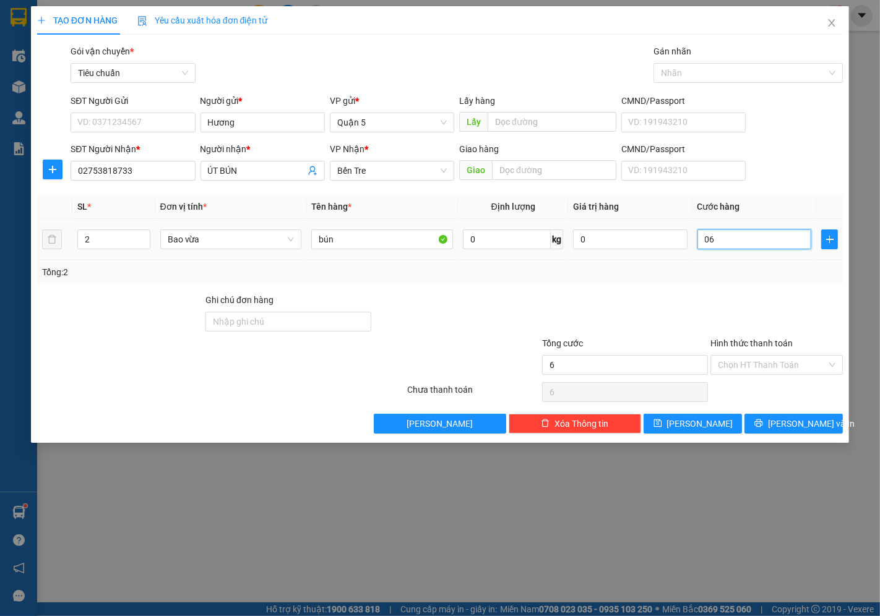
type input "060"
type input "60"
type input "60.000"
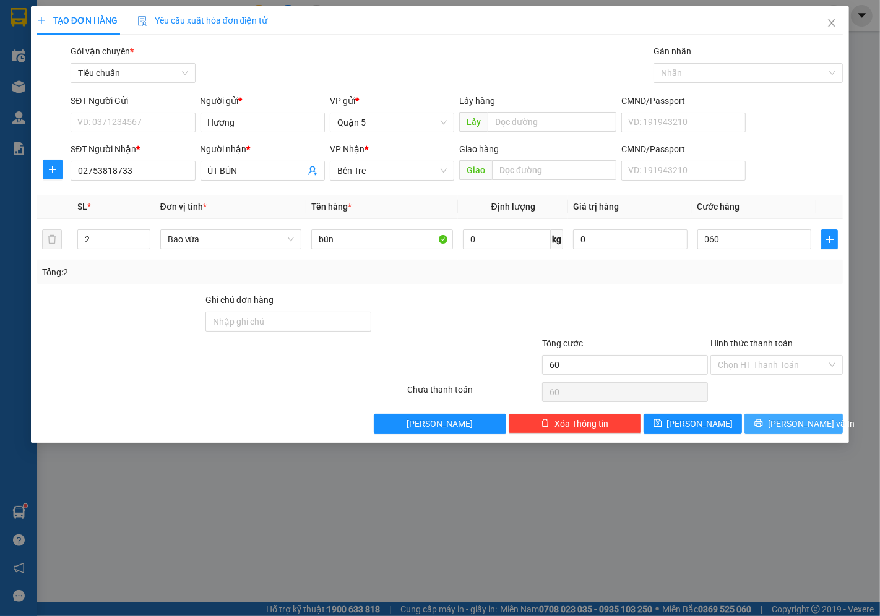
type input "60.000"
click at [780, 425] on button "[PERSON_NAME] và In" at bounding box center [794, 424] width 98 height 20
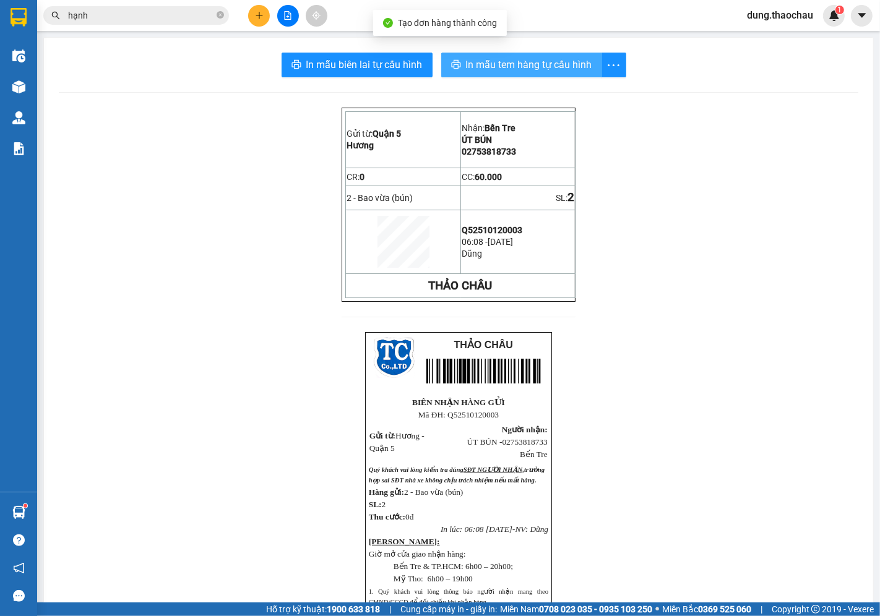
click at [486, 76] on button "In mẫu tem hàng tự cấu hình" at bounding box center [521, 65] width 161 height 25
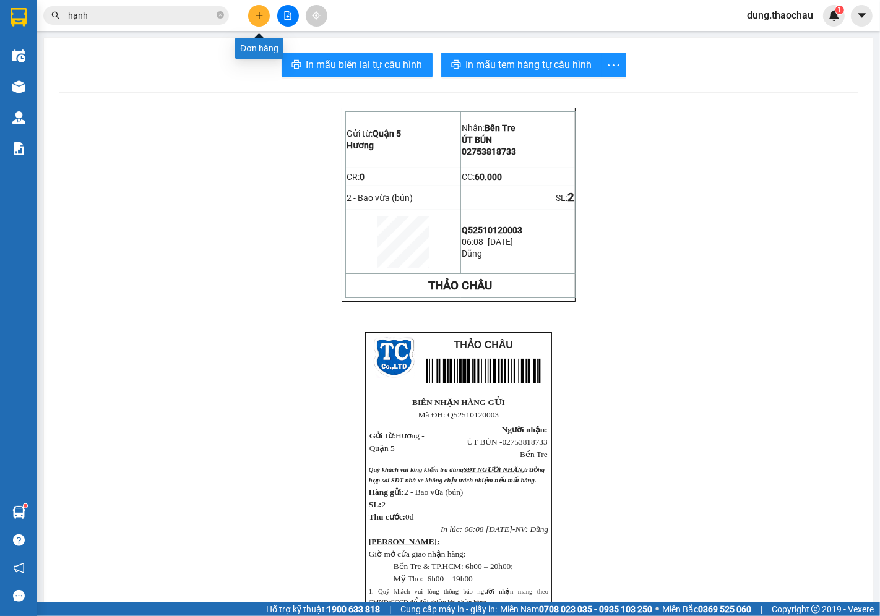
click at [260, 11] on icon "plus" at bounding box center [259, 15] width 9 height 9
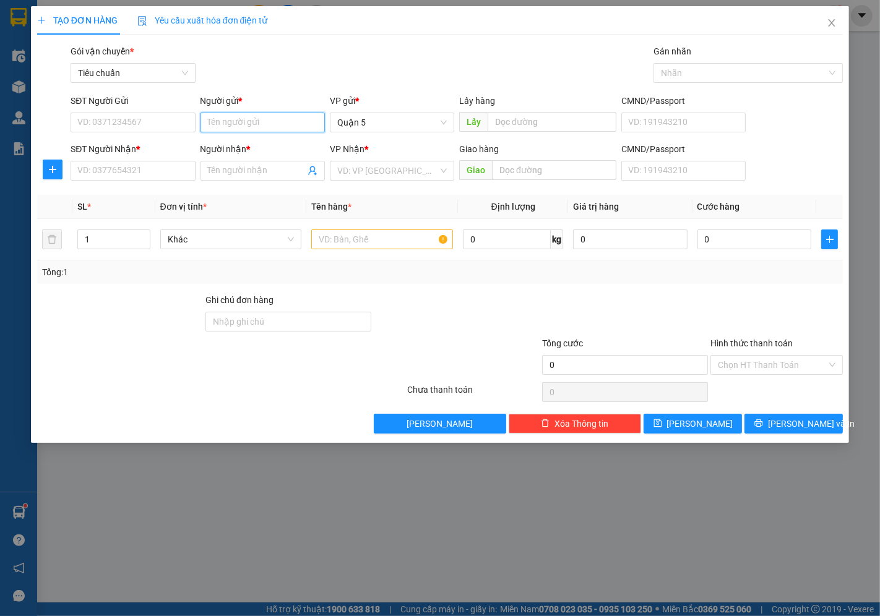
click at [223, 126] on input "Người gửi *" at bounding box center [263, 123] width 124 height 20
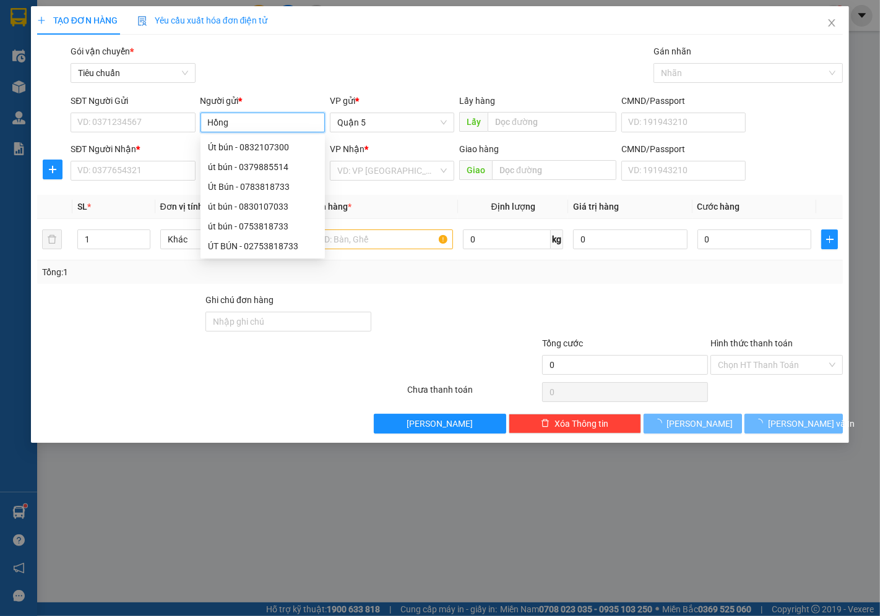
type input "Hồng"
click at [320, 63] on div "Gói vận chuyển * Tiêu chuẩn Gán nhãn Nhãn" at bounding box center [456, 66] width 777 height 43
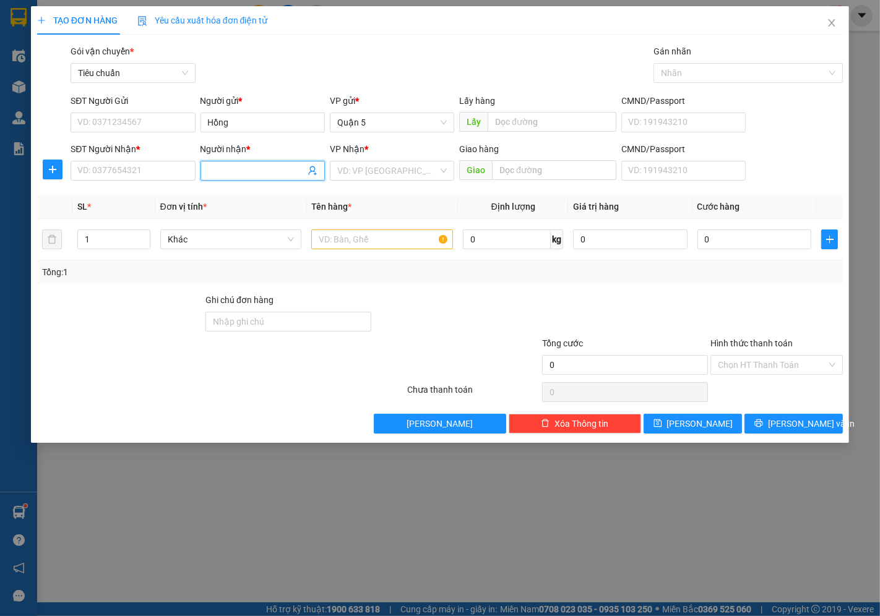
click at [238, 164] on input "Người nhận *" at bounding box center [256, 171] width 97 height 14
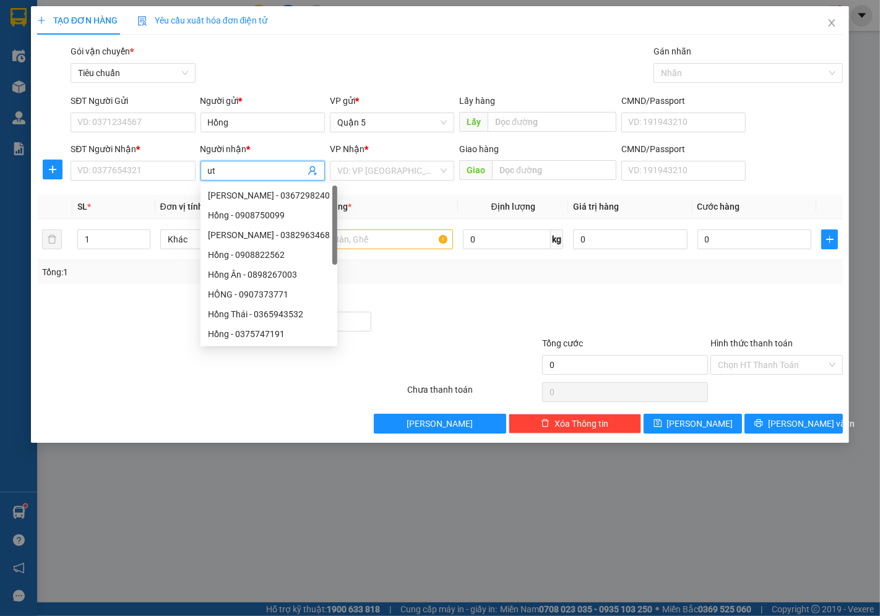
type input "u"
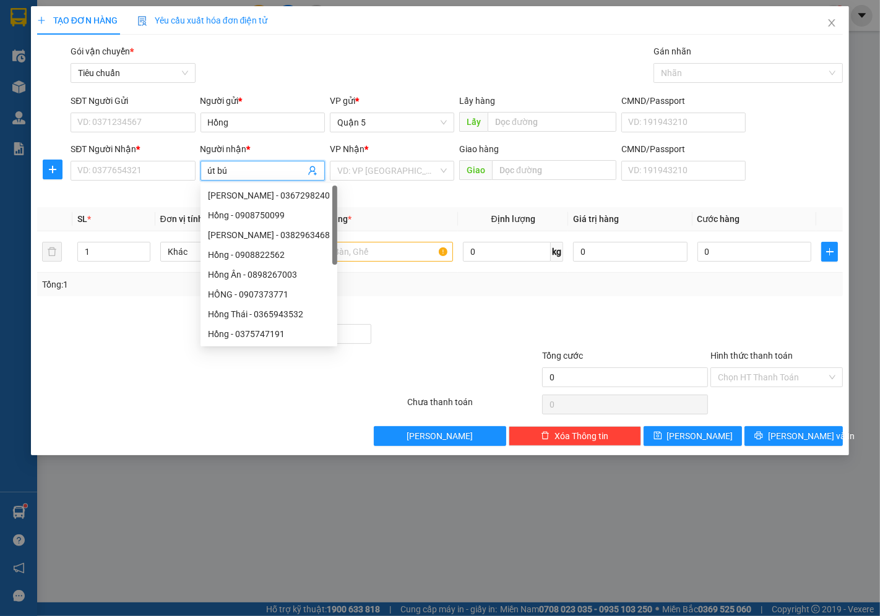
type input "út bún"
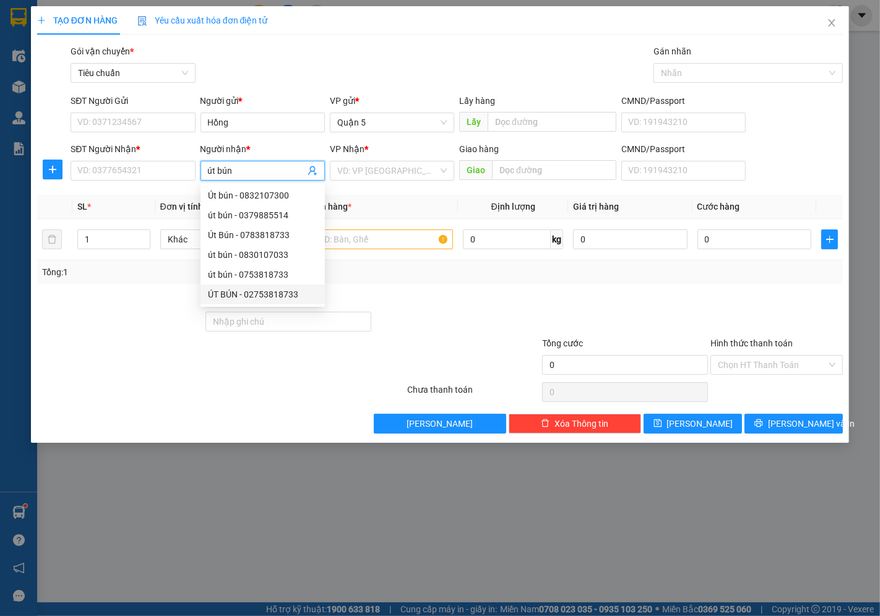
click at [254, 289] on div "ÚT BÚN - 02753818733" at bounding box center [263, 295] width 110 height 14
type input "02753818733"
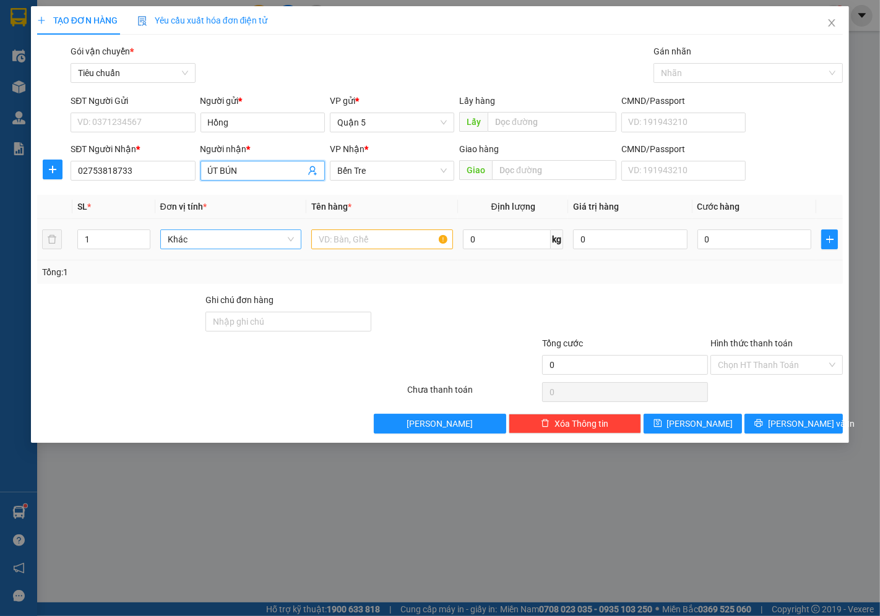
click at [181, 245] on span "Khác" at bounding box center [231, 239] width 127 height 19
type input "ÚT BÚN"
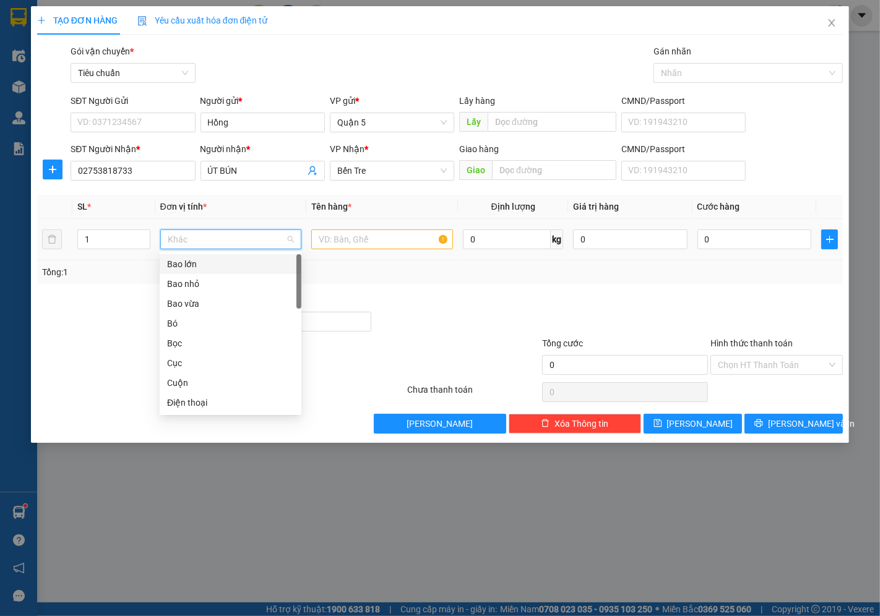
click at [194, 270] on div "Bao lớn" at bounding box center [230, 264] width 127 height 14
click at [401, 235] on input "text" at bounding box center [382, 240] width 142 height 20
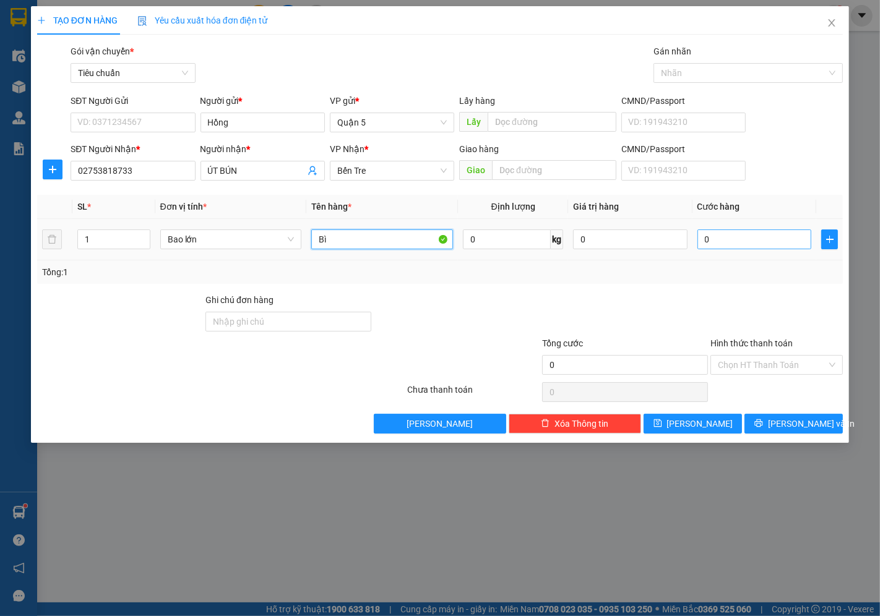
type input "Bì"
click at [723, 238] on input "0" at bounding box center [754, 240] width 114 height 20
type input "04"
type input "4"
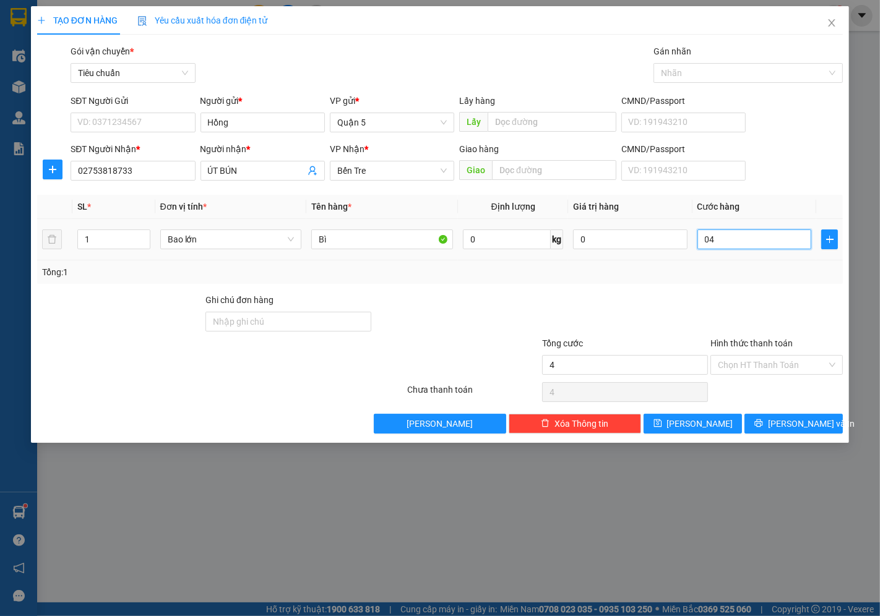
type input "045"
type input "45"
type input "45.000"
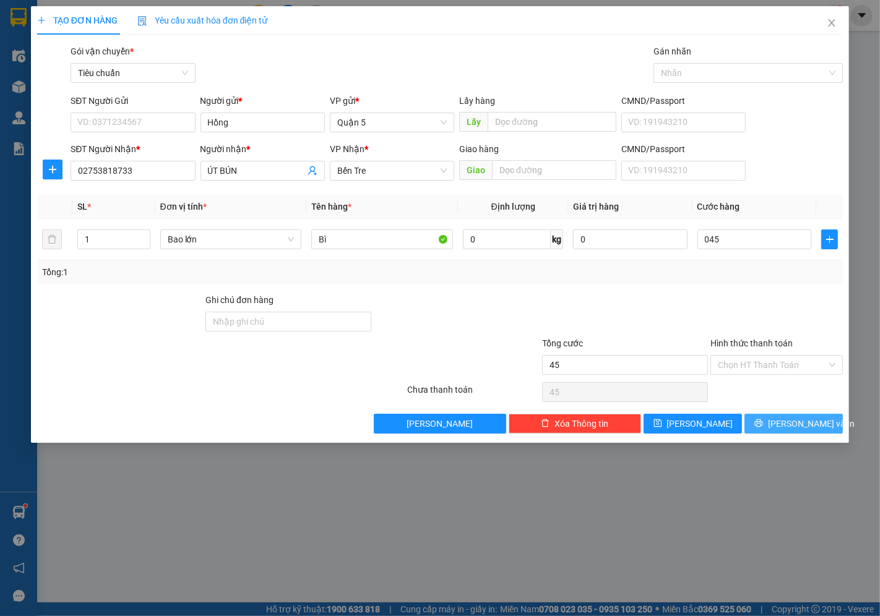
type input "45.000"
click at [763, 427] on icon "printer" at bounding box center [758, 423] width 9 height 9
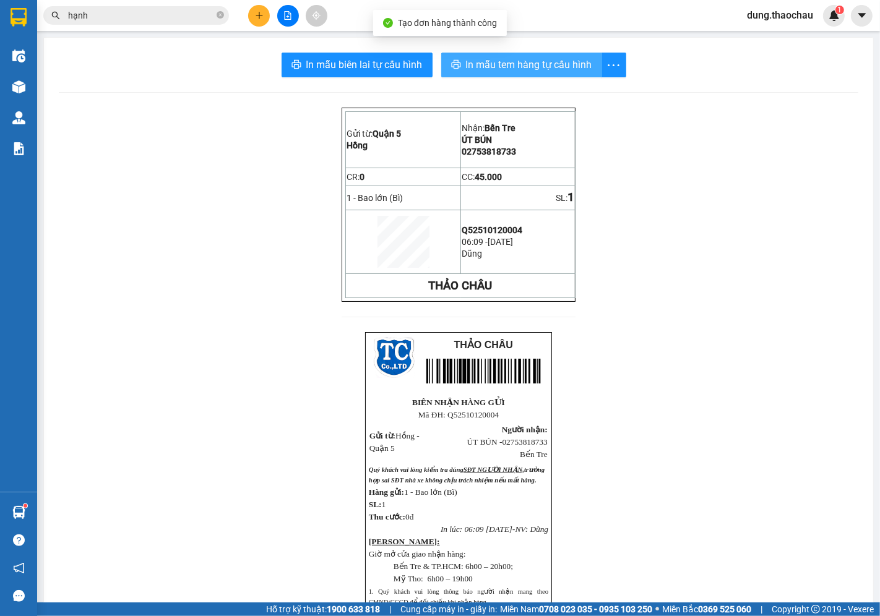
click at [506, 68] on span "In mẫu tem hàng tự cấu hình" at bounding box center [529, 64] width 126 height 15
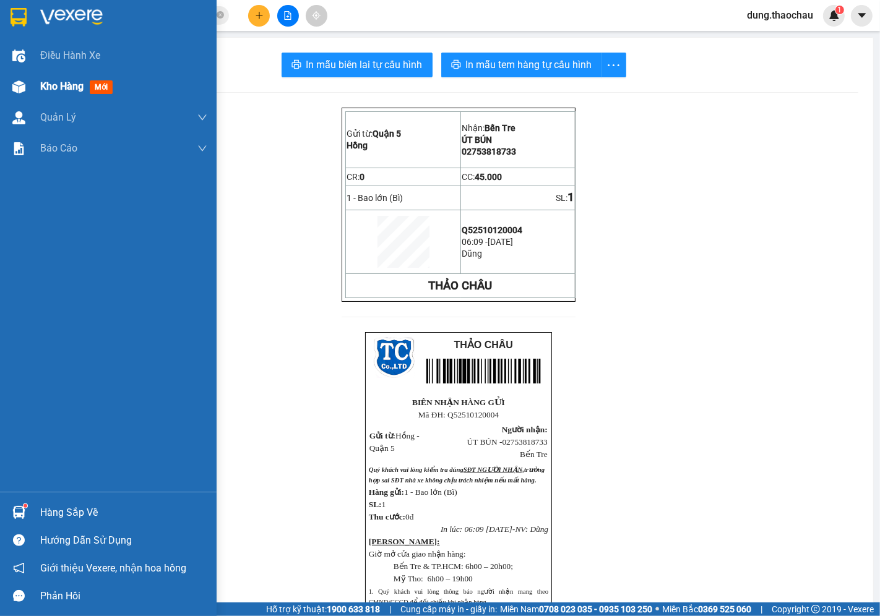
click at [48, 89] on span "Kho hàng" at bounding box center [61, 86] width 43 height 12
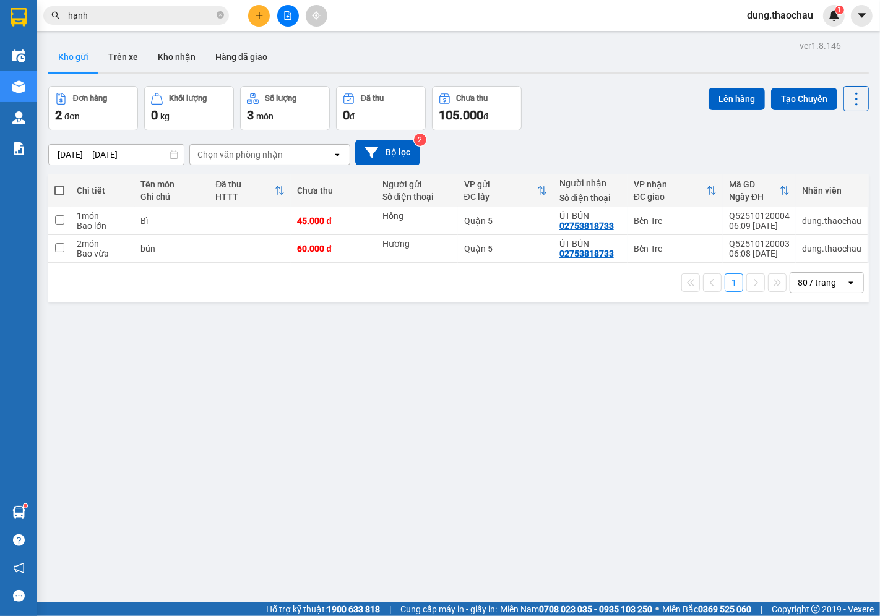
click at [57, 188] on span at bounding box center [59, 191] width 10 height 10
click at [59, 184] on input "checkbox" at bounding box center [59, 184] width 0 height 0
checkbox input "true"
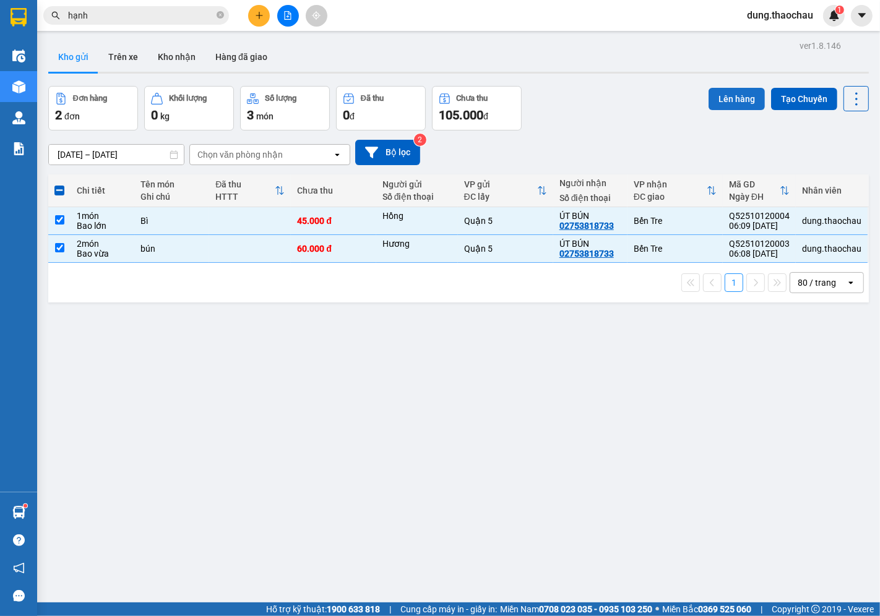
click at [720, 103] on button "Lên hàng" at bounding box center [737, 99] width 56 height 22
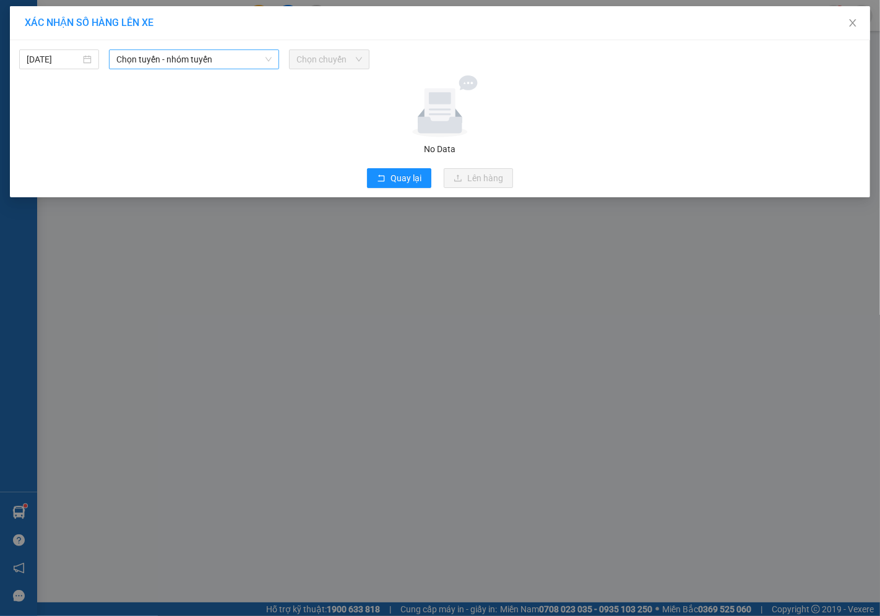
click at [147, 63] on span "Chọn tuyến - nhóm tuyến" at bounding box center [193, 59] width 155 height 19
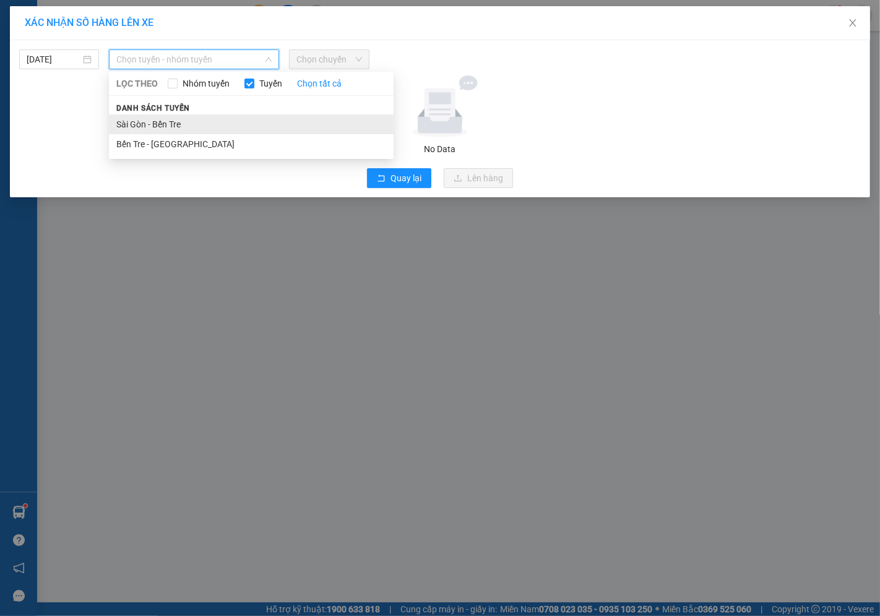
drag, startPoint x: 135, startPoint y: 127, endPoint x: 155, endPoint y: 122, distance: 20.4
click at [134, 127] on li "Sài Gòn - Bến Tre" at bounding box center [251, 124] width 285 height 20
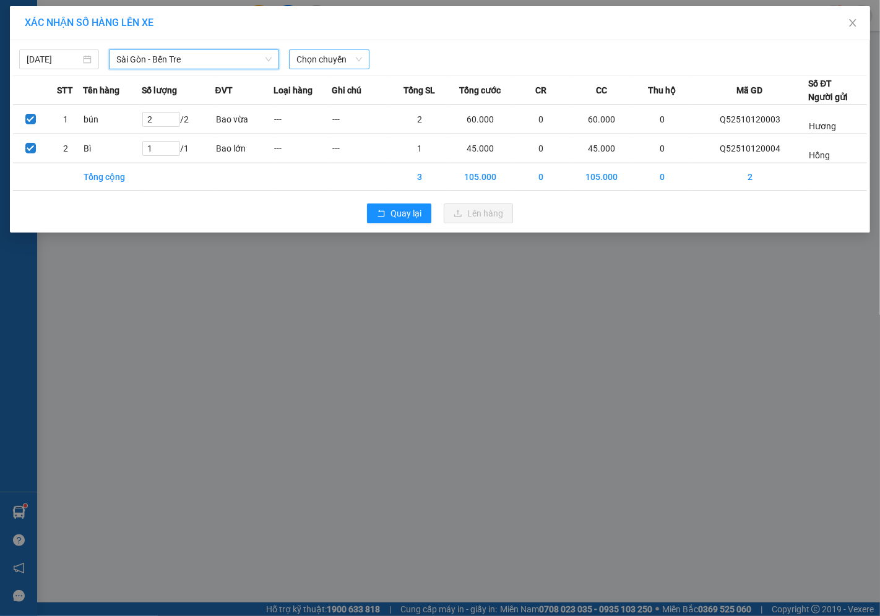
click at [313, 63] on span "Chọn chuyến" at bounding box center [328, 59] width 65 height 19
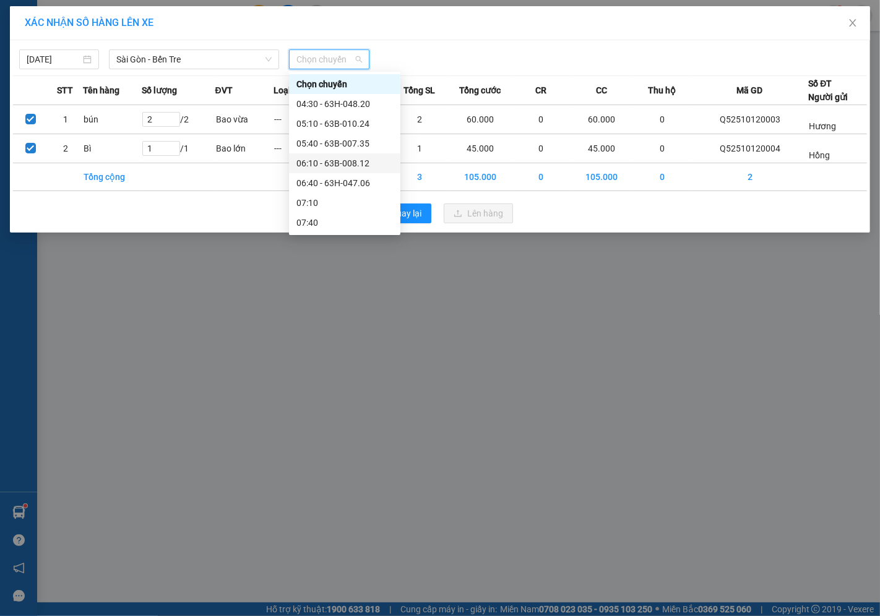
click at [320, 167] on div "06:10 - 63B-008.12" at bounding box center [344, 164] width 97 height 14
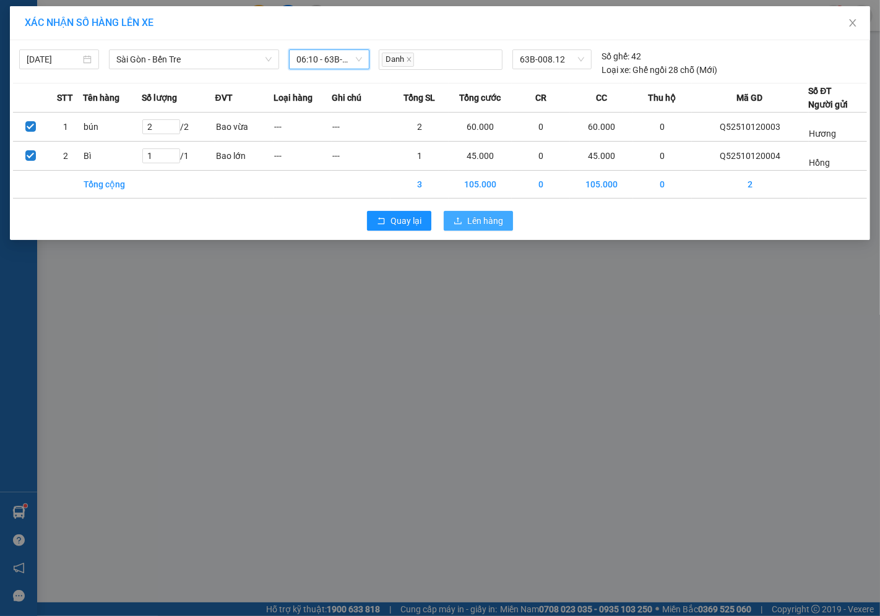
click at [486, 229] on button "Lên hàng" at bounding box center [478, 221] width 69 height 20
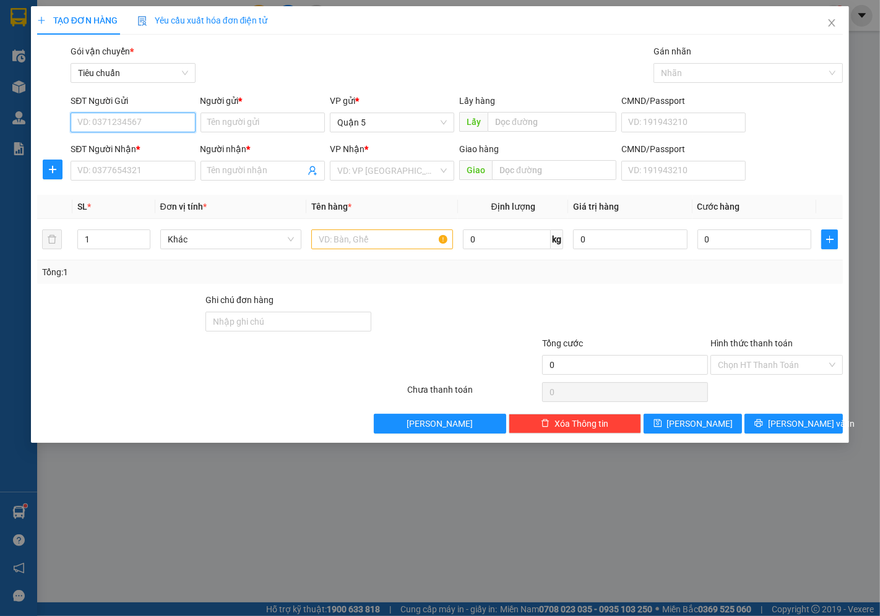
paste input "0909045144"
type input "0909045144"
click at [124, 147] on div "0909045144 - Út" at bounding box center [133, 147] width 110 height 14
type input "Út"
type input "0909045144"
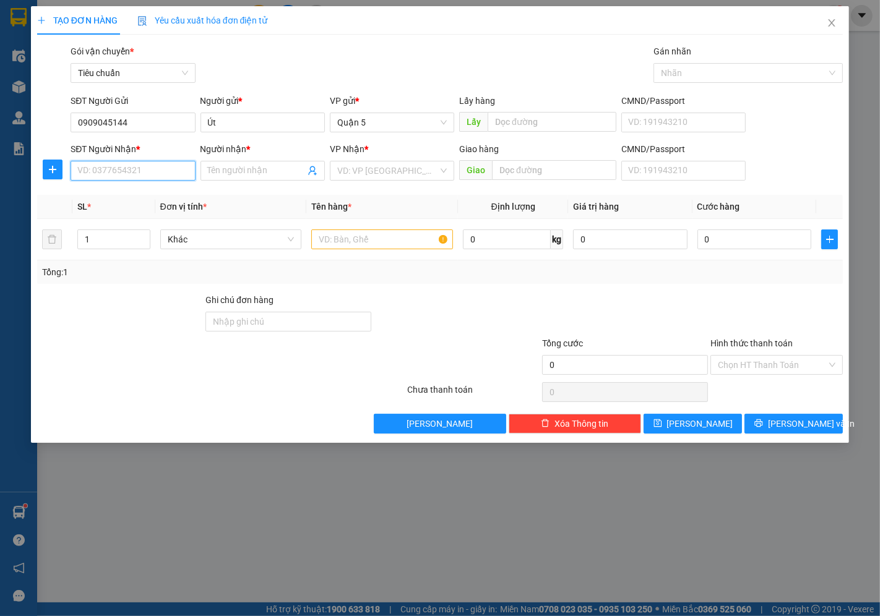
click at [118, 165] on input "SĐT Người Nhận *" at bounding box center [133, 171] width 124 height 20
paste input "0764968678"
type input "0764968678"
click at [121, 201] on div "0764968678 - Hạnh" at bounding box center [133, 196] width 110 height 14
type input "Hạnh"
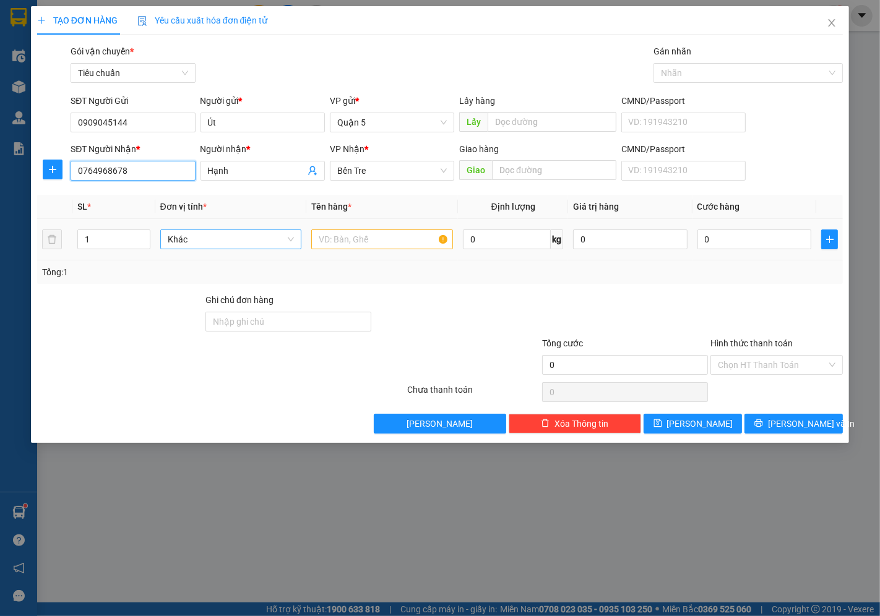
click at [189, 245] on span "Khác" at bounding box center [231, 239] width 127 height 19
type input "0764968678"
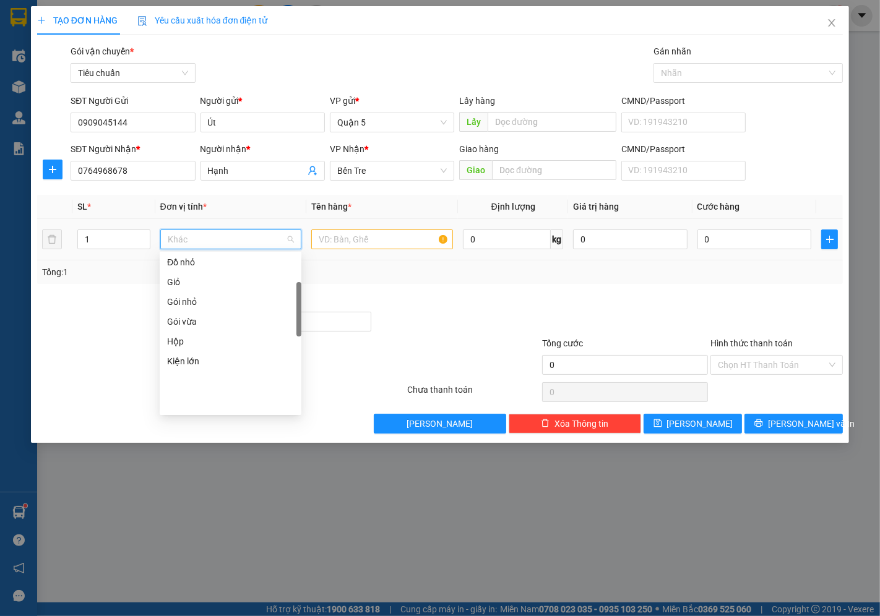
scroll to position [111, 0]
click at [172, 355] on div "Giỏ" at bounding box center [230, 351] width 127 height 14
click at [378, 244] on input "text" at bounding box center [382, 240] width 142 height 20
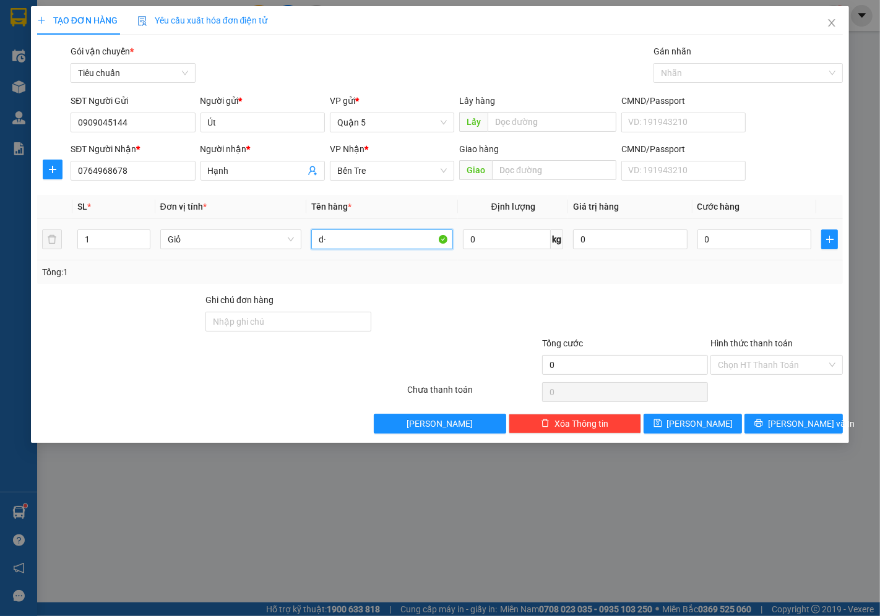
type input "d"
type input "đồ dùng"
click at [720, 245] on input "0" at bounding box center [754, 240] width 114 height 20
type input "3"
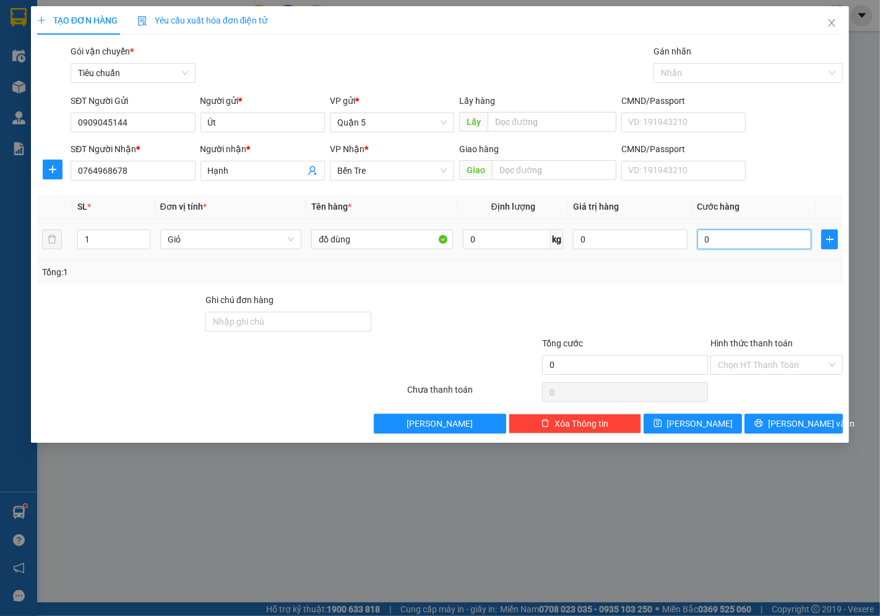
type input "3"
type input "30"
type input "30.000"
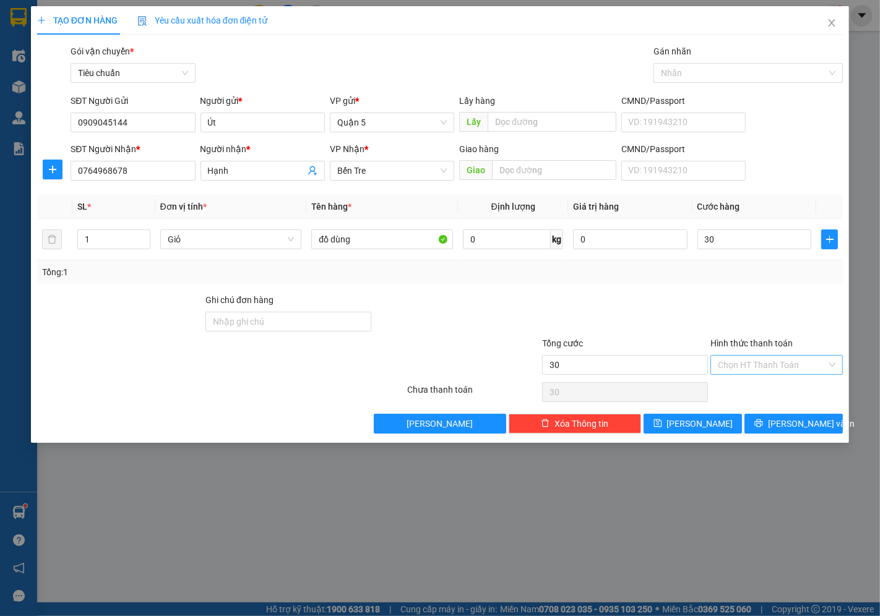
type input "30.000"
click at [761, 365] on input "Hình thức thanh toán" at bounding box center [772, 365] width 109 height 19
click at [733, 396] on div "Tại văn phòng" at bounding box center [778, 390] width 118 height 14
type input "0"
click at [763, 424] on icon "printer" at bounding box center [758, 423] width 9 height 9
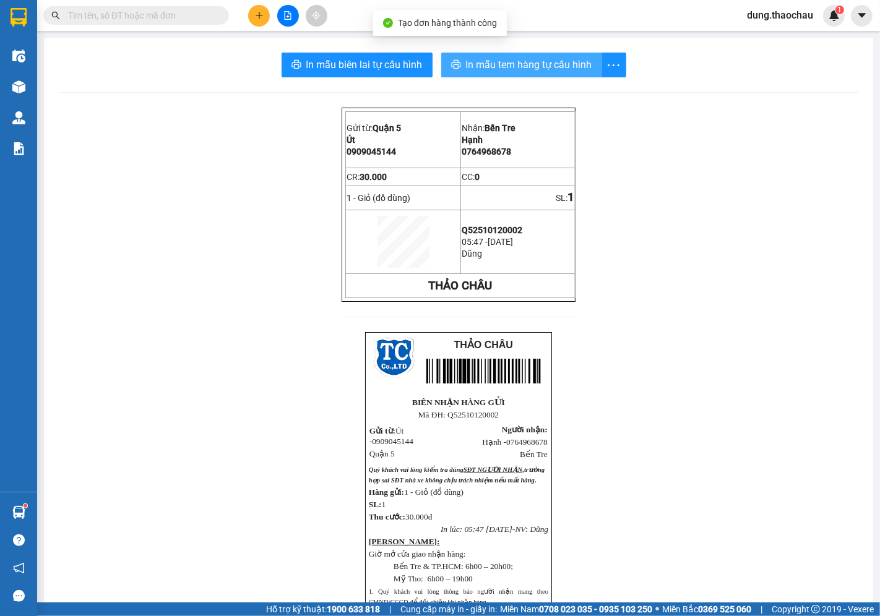
click at [499, 64] on span "In mẫu tem hàng tự cấu hình" at bounding box center [529, 64] width 126 height 15
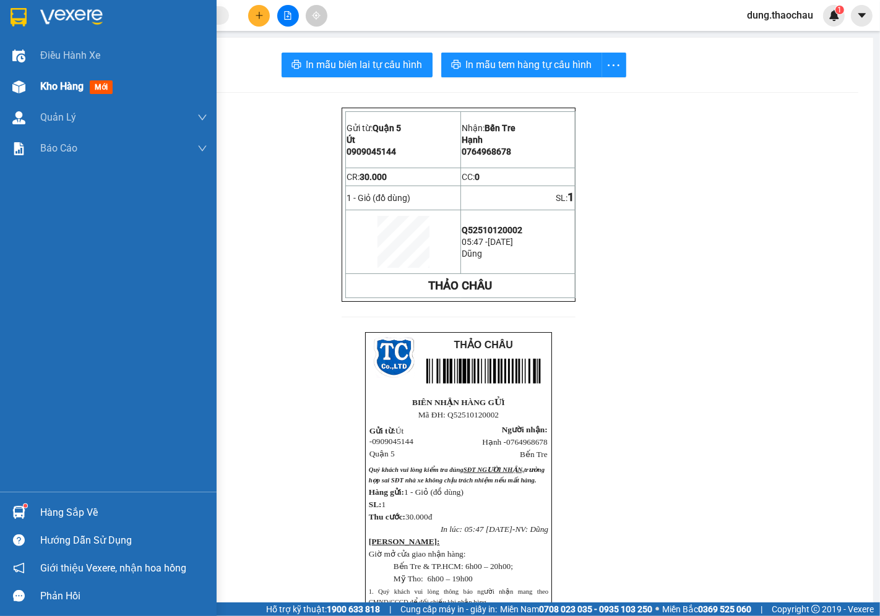
click at [45, 85] on span "Kho hàng" at bounding box center [61, 86] width 43 height 12
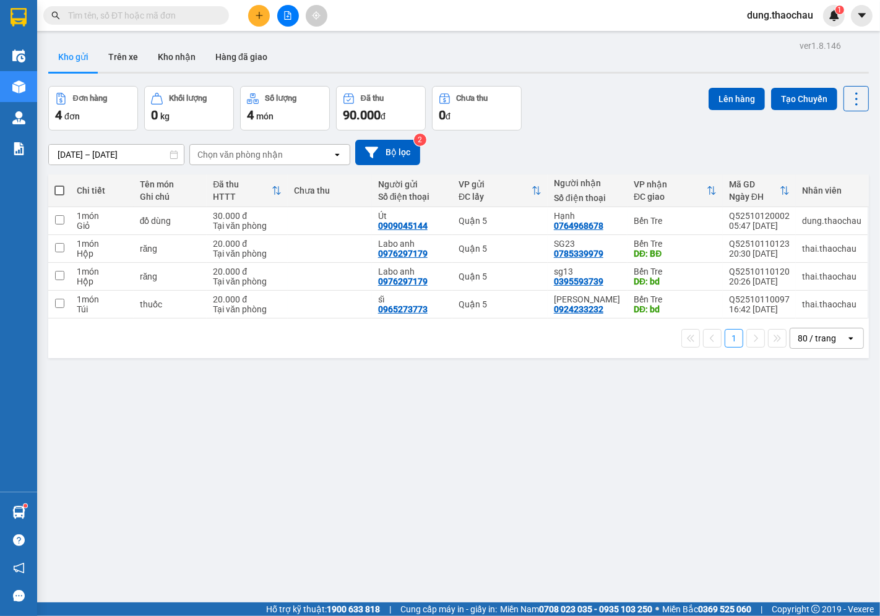
click at [58, 192] on span at bounding box center [59, 191] width 10 height 10
click at [59, 184] on input "checkbox" at bounding box center [59, 184] width 0 height 0
checkbox input "true"
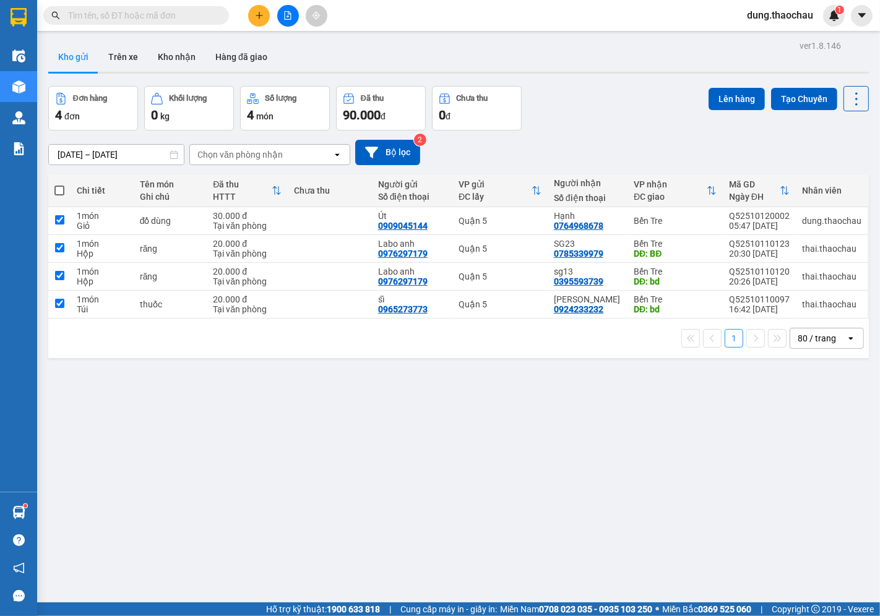
checkbox input "true"
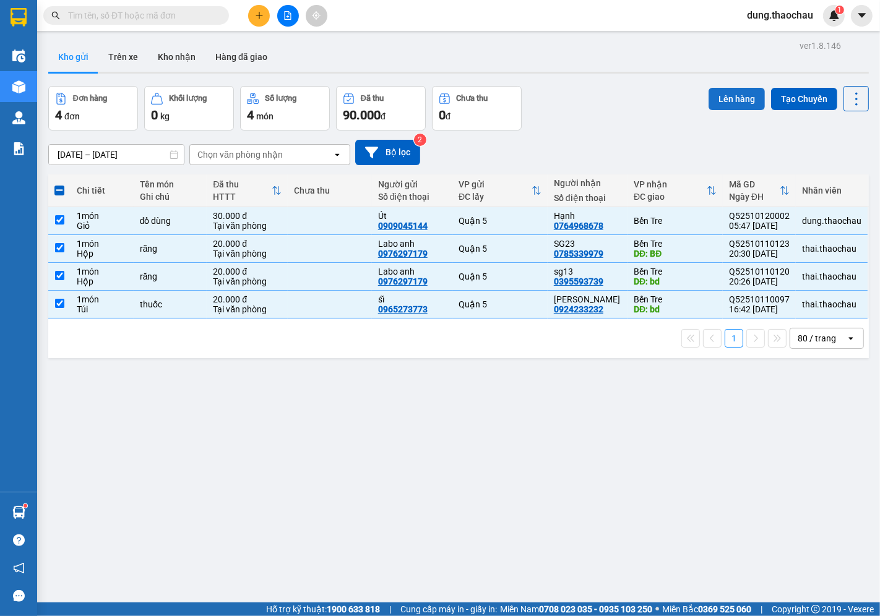
click at [725, 96] on button "Lên hàng" at bounding box center [737, 99] width 56 height 22
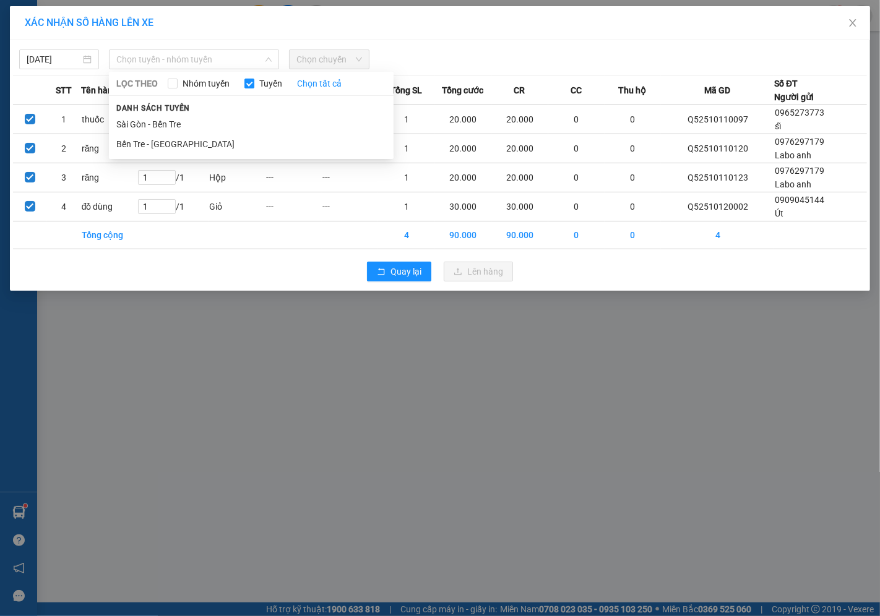
drag, startPoint x: 165, startPoint y: 48, endPoint x: 174, endPoint y: 40, distance: 11.8
click at [168, 45] on div "12/10/2025 Chọn tuyến - nhóm tuyến LỌC THEO Nhóm tuyến Tuyến Chọn tất cả Danh s…" at bounding box center [440, 56] width 854 height 26
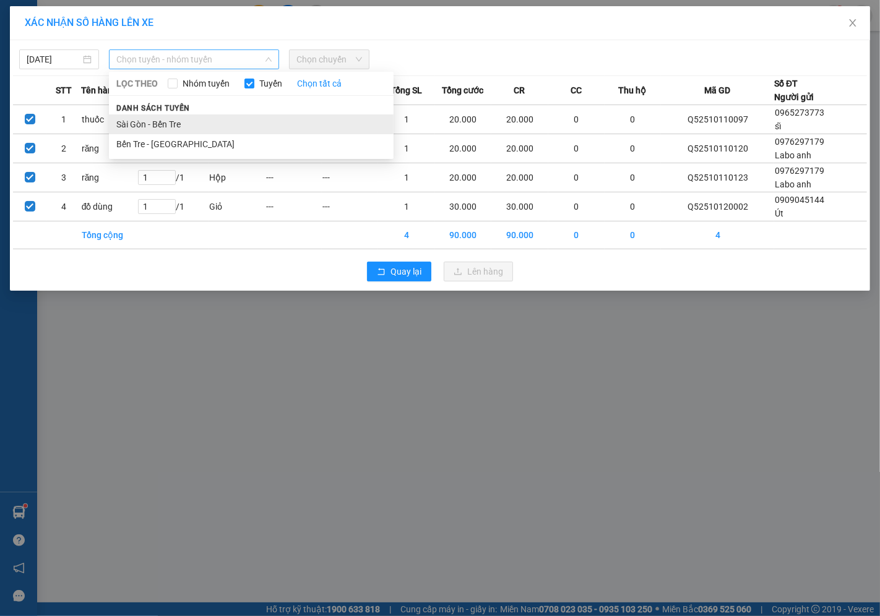
click at [143, 131] on li "Sài Gòn - Bến Tre" at bounding box center [251, 124] width 285 height 20
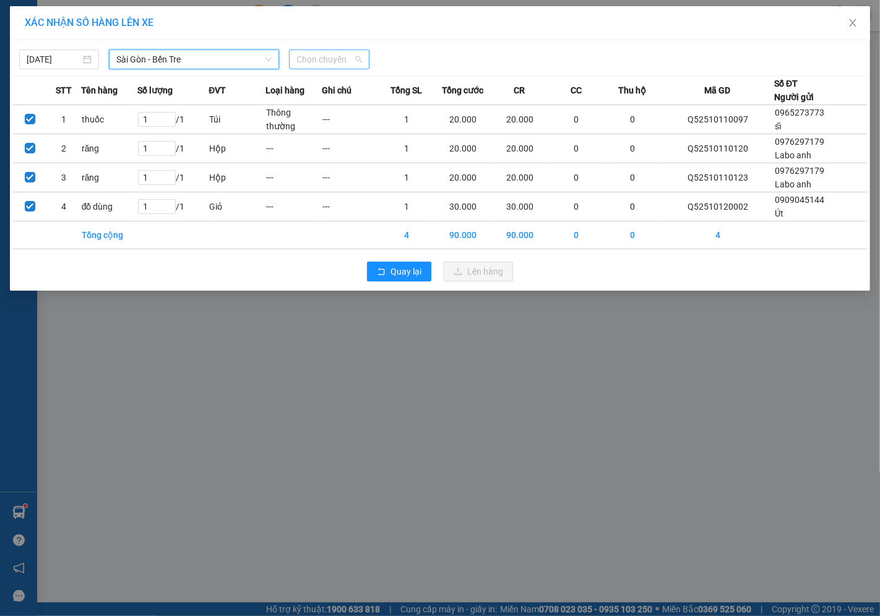
click at [329, 56] on span "Chọn chuyến" at bounding box center [328, 59] width 65 height 19
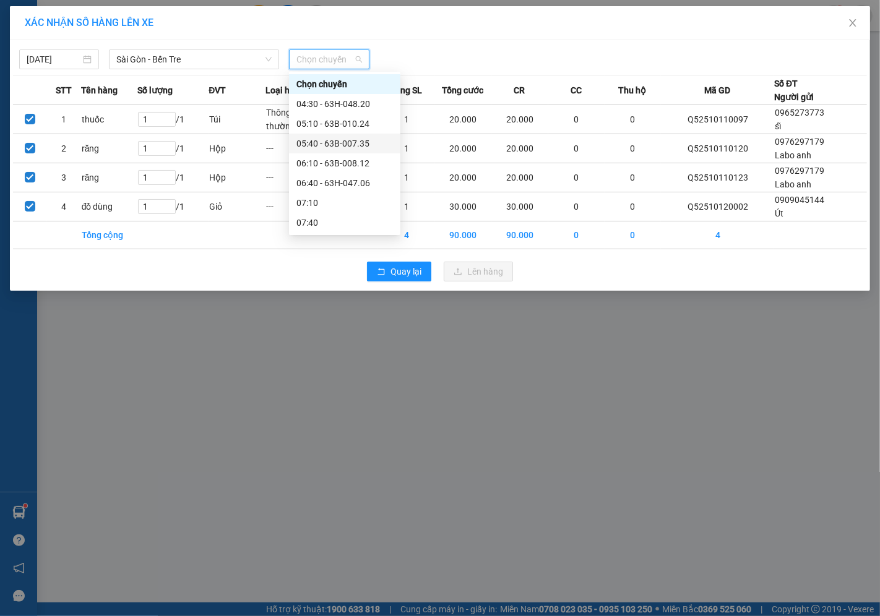
click at [347, 142] on div "05:40 - 63B-007.35" at bounding box center [344, 144] width 97 height 14
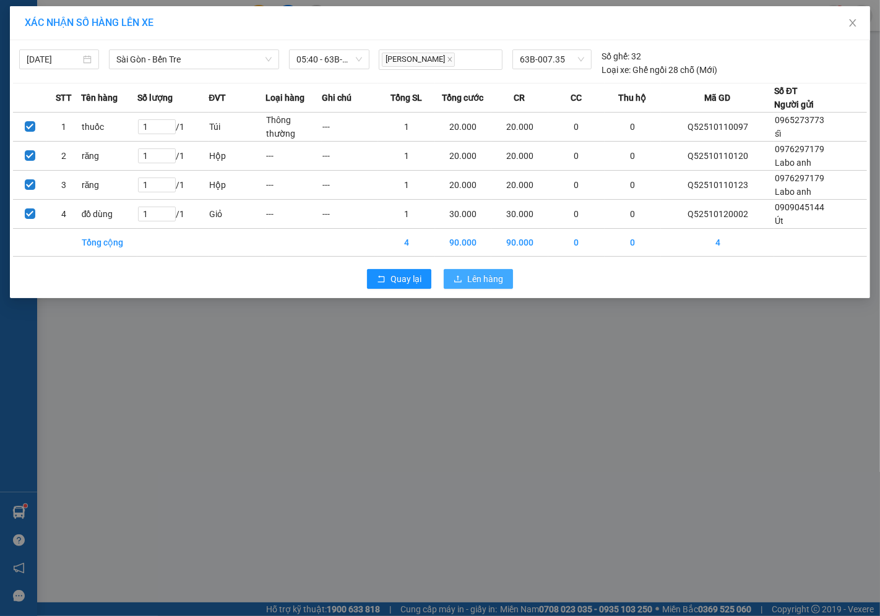
click at [494, 282] on span "Lên hàng" at bounding box center [485, 279] width 36 height 14
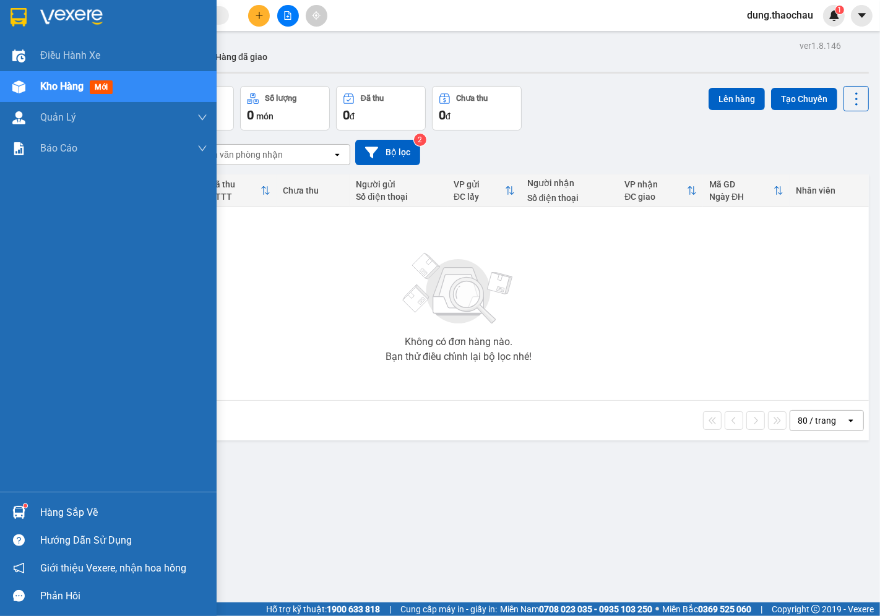
click at [20, 516] on img at bounding box center [18, 512] width 13 height 13
click at [2, 418] on div "Điều hành xe Kho hàng mới Quản Lý Quản lý chuyến Quản lý khách hàng mới Quản lý…" at bounding box center [108, 308] width 217 height 616
click at [14, 511] on img at bounding box center [18, 512] width 13 height 13
click at [7, 327] on div "Điều hành xe Kho hàng mới Quản Lý Quản lý chuyến Quản lý khách hàng mới Quản lý…" at bounding box center [108, 308] width 217 height 616
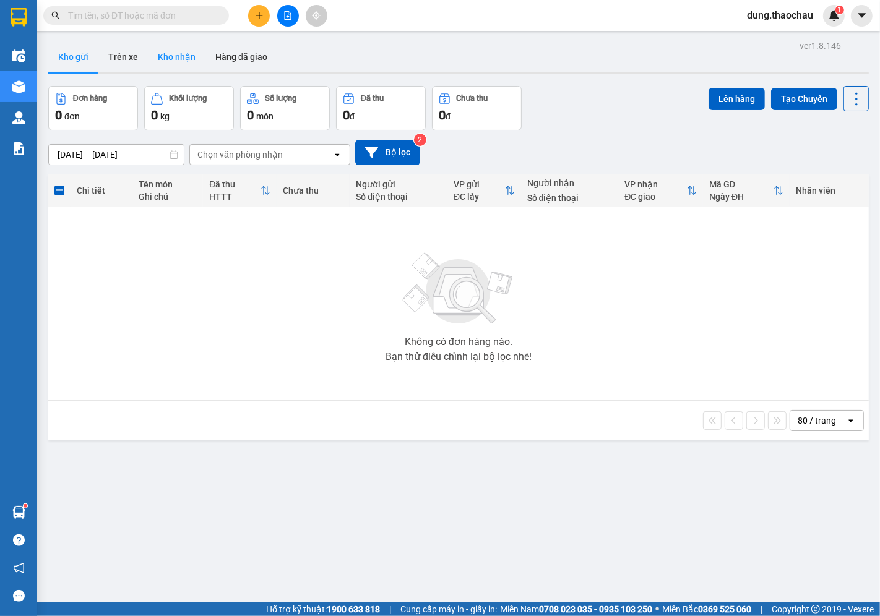
click at [169, 54] on button "Kho nhận" at bounding box center [177, 57] width 58 height 30
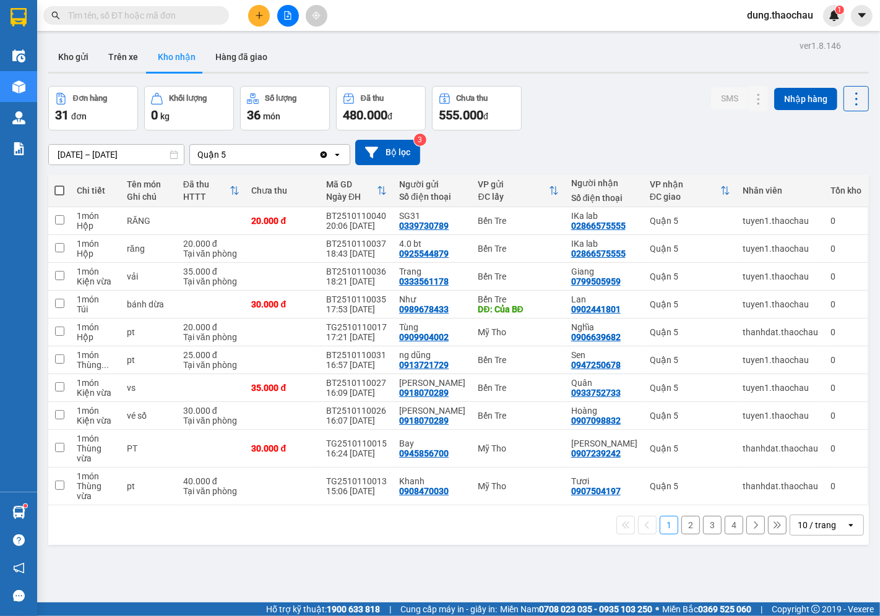
click at [801, 519] on div "10 / trang" at bounding box center [817, 525] width 38 height 12
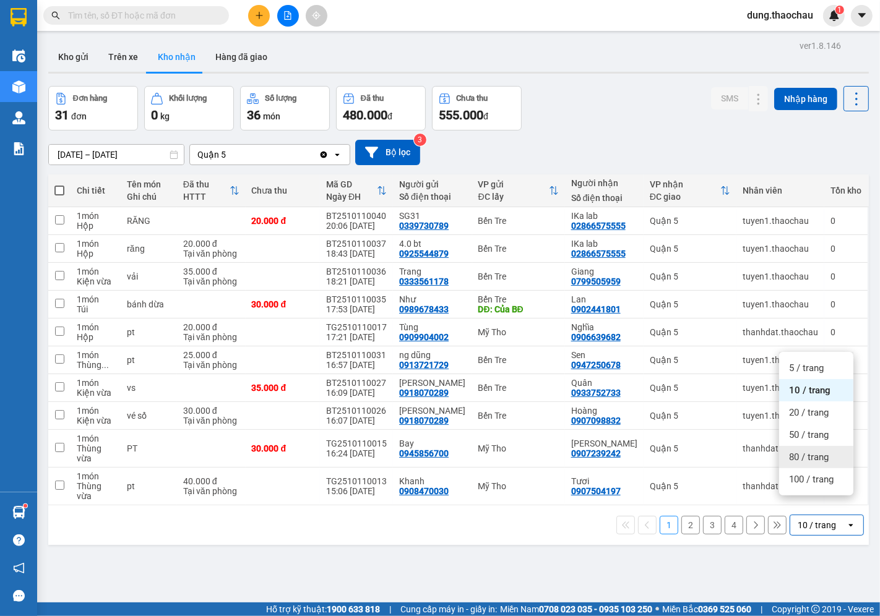
click at [808, 458] on span "80 / trang" at bounding box center [809, 457] width 40 height 12
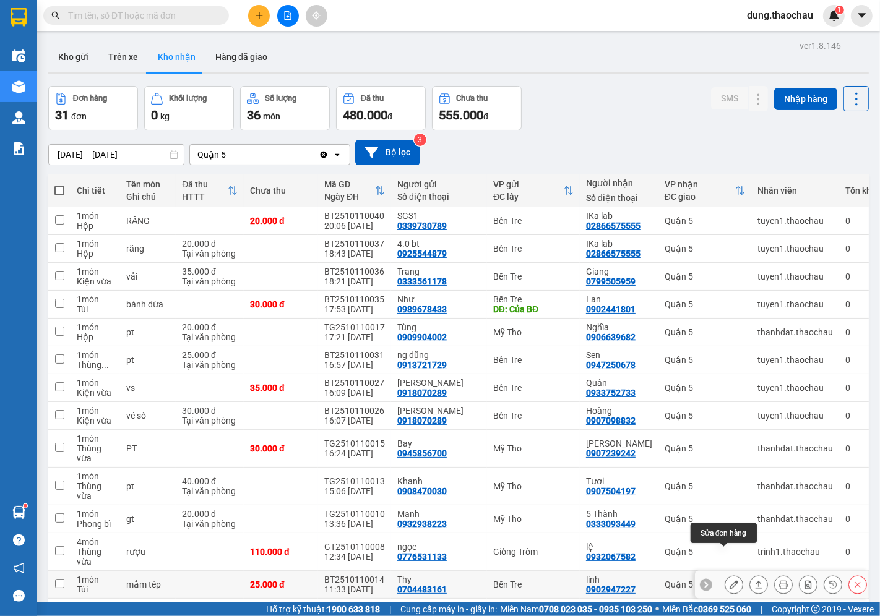
click at [725, 574] on button at bounding box center [733, 585] width 17 height 22
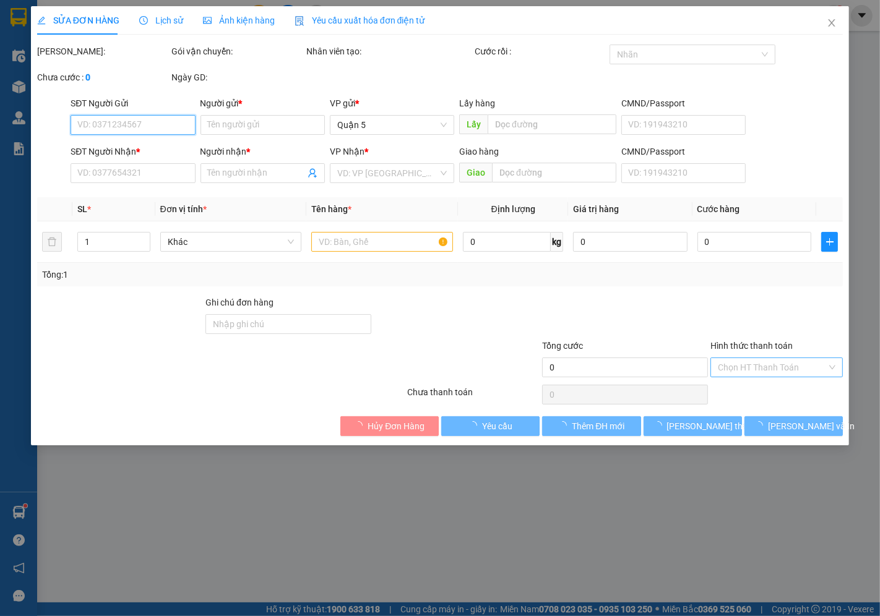
type input "0704483161"
type input "Thy"
type input "0902947227"
type input "linh"
type input "25.000"
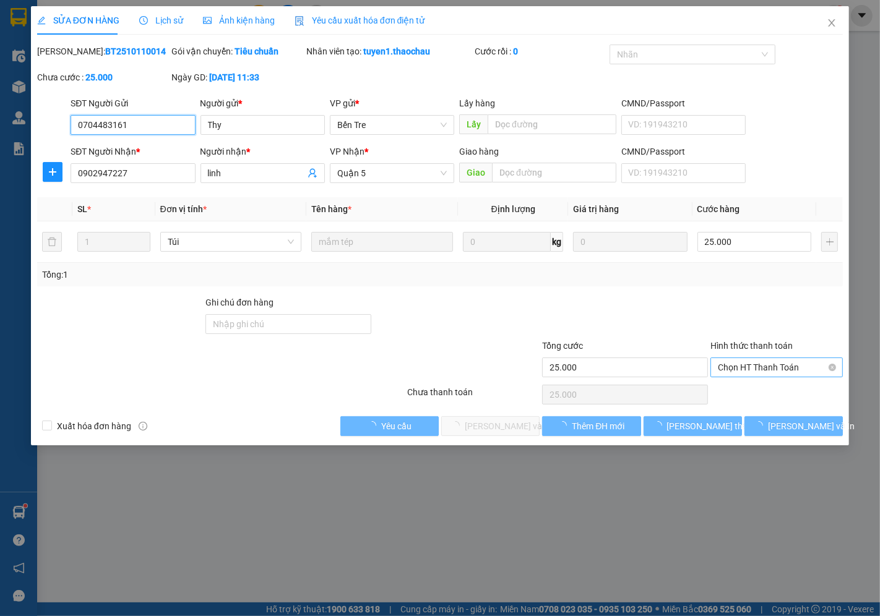
click at [733, 371] on span "Chọn HT Thanh Toán" at bounding box center [777, 367] width 118 height 19
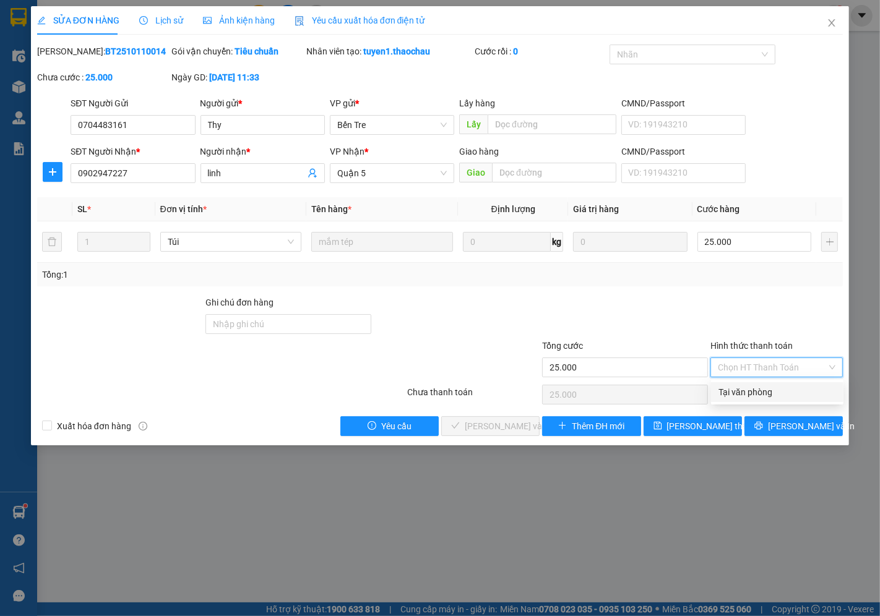
click at [736, 399] on div "Tại văn phòng" at bounding box center [778, 393] width 118 height 14
type input "0"
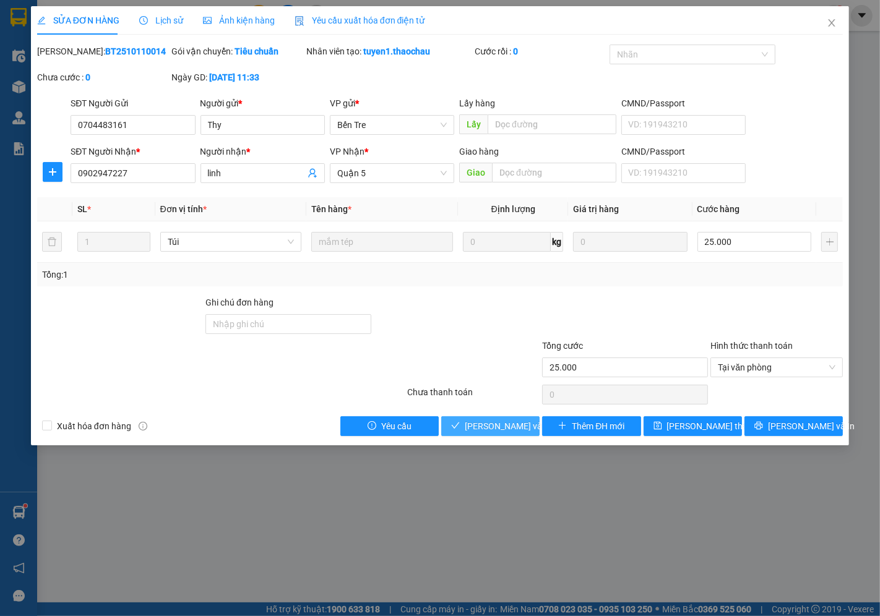
click at [481, 426] on span "Lưu và Giao hàng" at bounding box center [524, 427] width 119 height 14
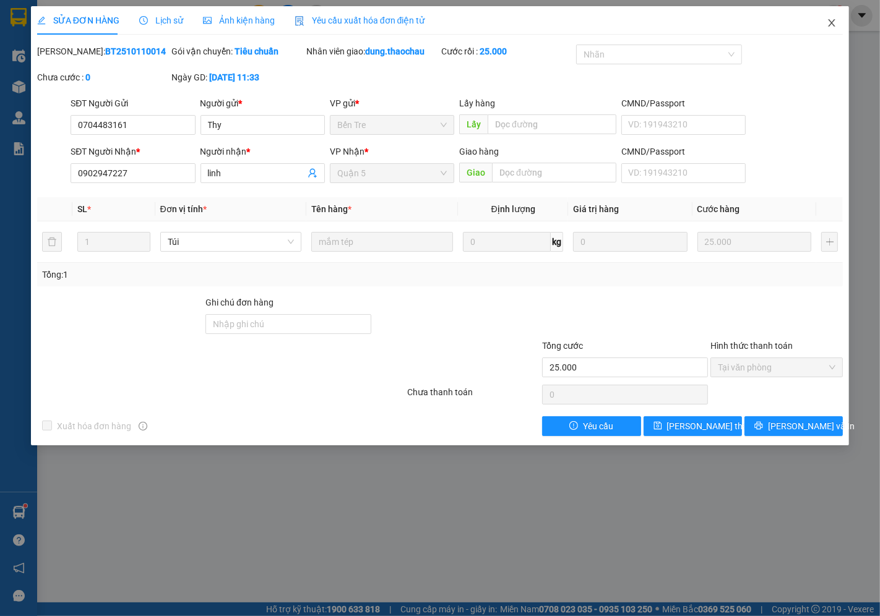
click at [831, 21] on icon "close" at bounding box center [832, 23] width 10 height 10
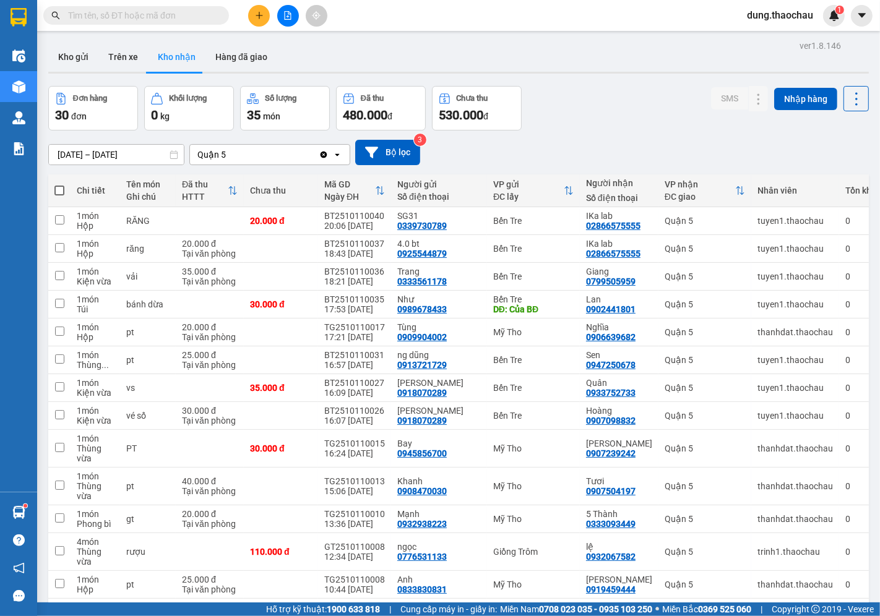
click at [764, 15] on span "dung.thaochau" at bounding box center [780, 14] width 86 height 15
click at [768, 40] on span "Đăng xuất" at bounding box center [786, 39] width 60 height 14
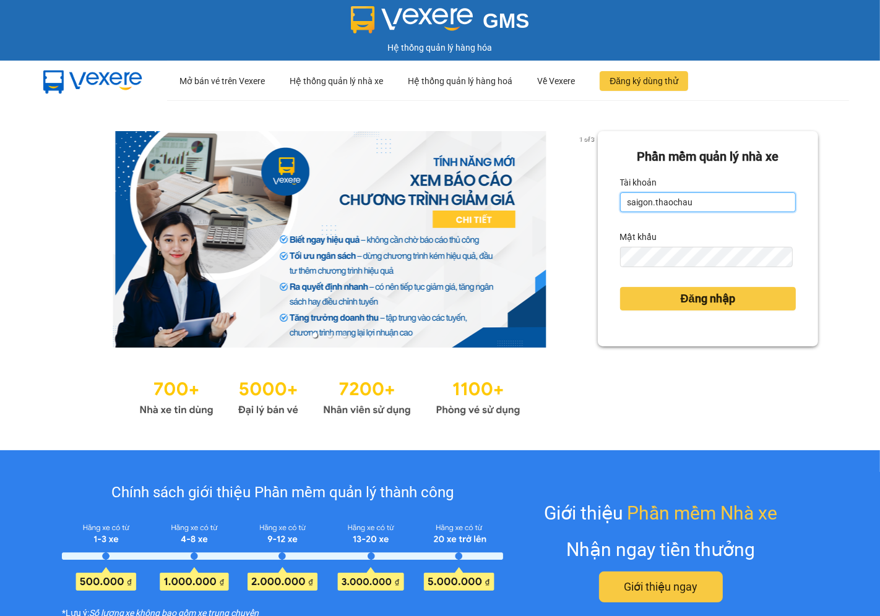
drag, startPoint x: 686, startPoint y: 206, endPoint x: 559, endPoint y: 201, distance: 127.0
click at [559, 201] on div "1 of 3 Phần mềm quản lý nhà xe Tài khoản saigon.thaochau Mật khẩu Đăng nhập" at bounding box center [440, 275] width 880 height 350
drag, startPoint x: 691, startPoint y: 202, endPoint x: 498, endPoint y: 202, distance: 193.7
click at [498, 202] on div "1 of 3 Phần mềm quản lý nhà xe Tài khoản saigon.thaochau Mật khẩu Đăng nhập" at bounding box center [440, 275] width 880 height 350
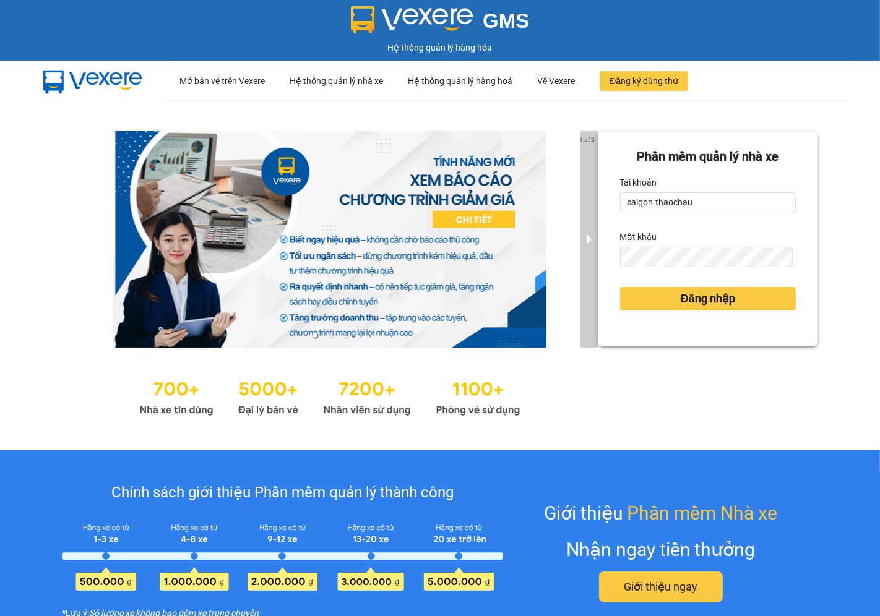
drag, startPoint x: 561, startPoint y: 192, endPoint x: 578, endPoint y: 181, distance: 20.6
click at [563, 192] on div at bounding box center [330, 239] width 536 height 217
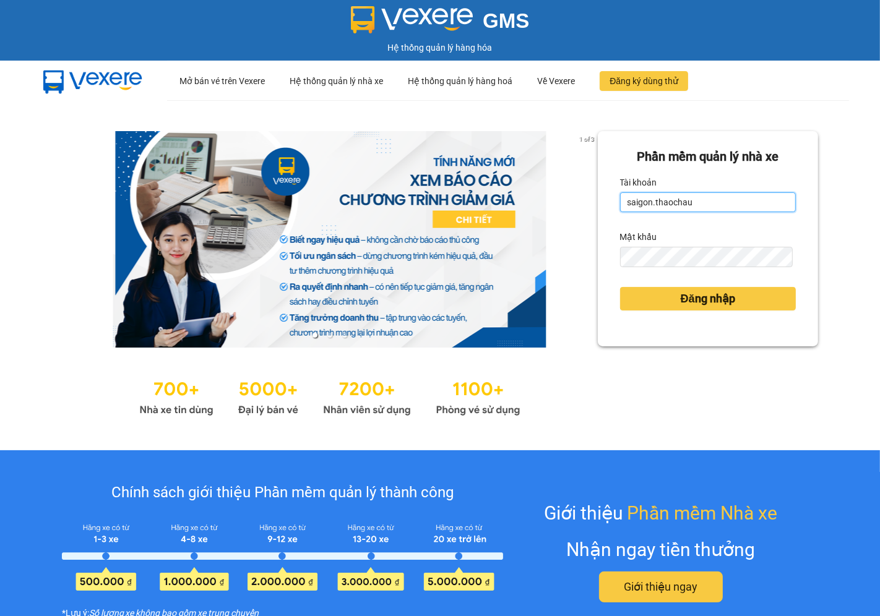
drag, startPoint x: 682, startPoint y: 208, endPoint x: 610, endPoint y: 213, distance: 72.6
click at [610, 213] on div "[PERSON_NAME] mềm [PERSON_NAME] nhà xe [PERSON_NAME] saigon.thaochau Mật khẩu Đ…" at bounding box center [708, 238] width 220 height 215
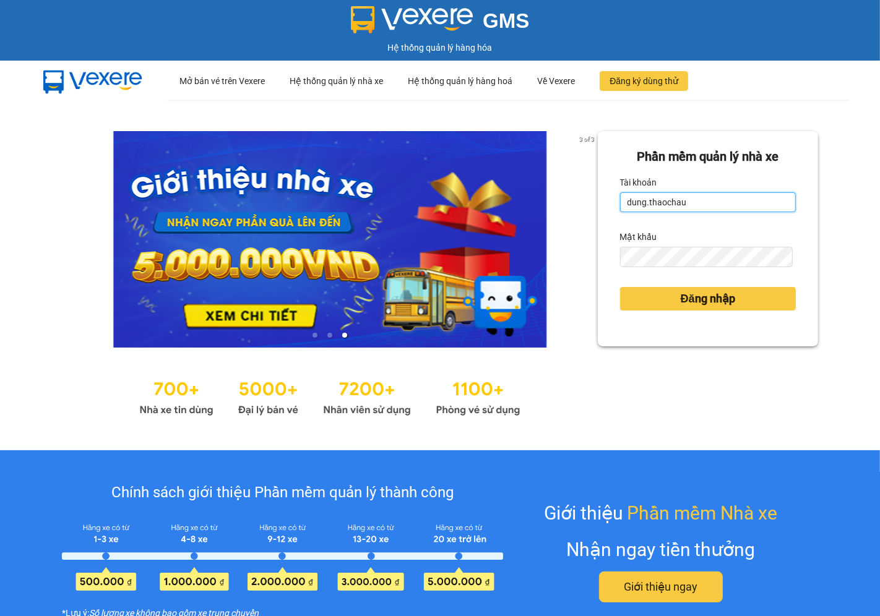
type input "dung.thaochau"
click at [598, 256] on div "Phần mềm quản lý nhà xe Tài khoản dung.thaochau Mật khẩu Đăng nhập" at bounding box center [708, 238] width 220 height 215
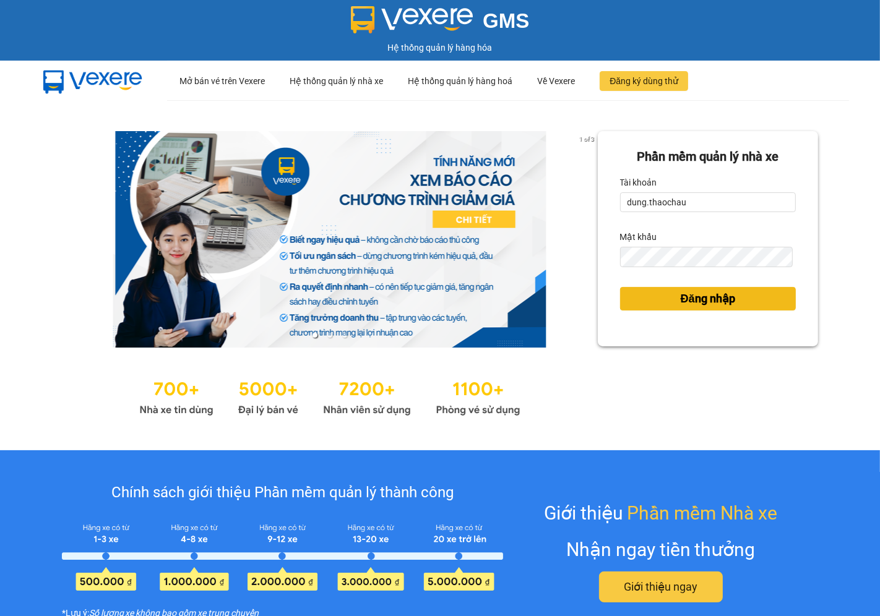
click at [681, 298] on span "Đăng nhập" at bounding box center [708, 298] width 54 height 17
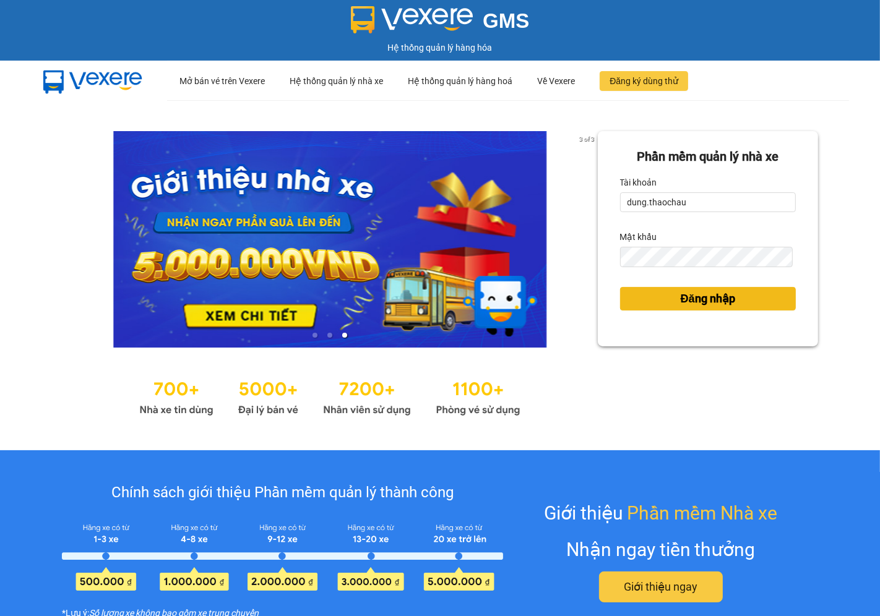
click at [681, 300] on span "Đăng nhập" at bounding box center [708, 298] width 54 height 17
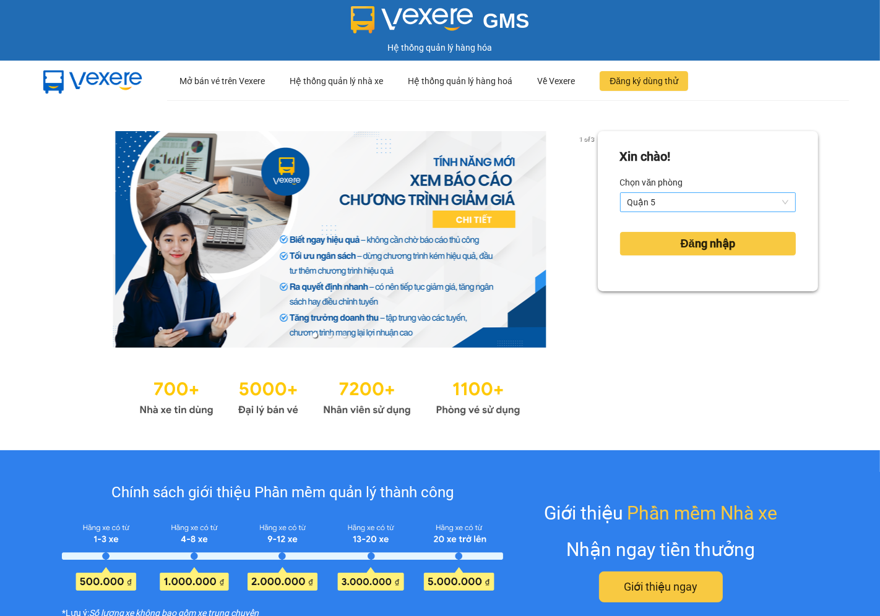
click at [676, 199] on span "Quận 5" at bounding box center [708, 202] width 161 height 19
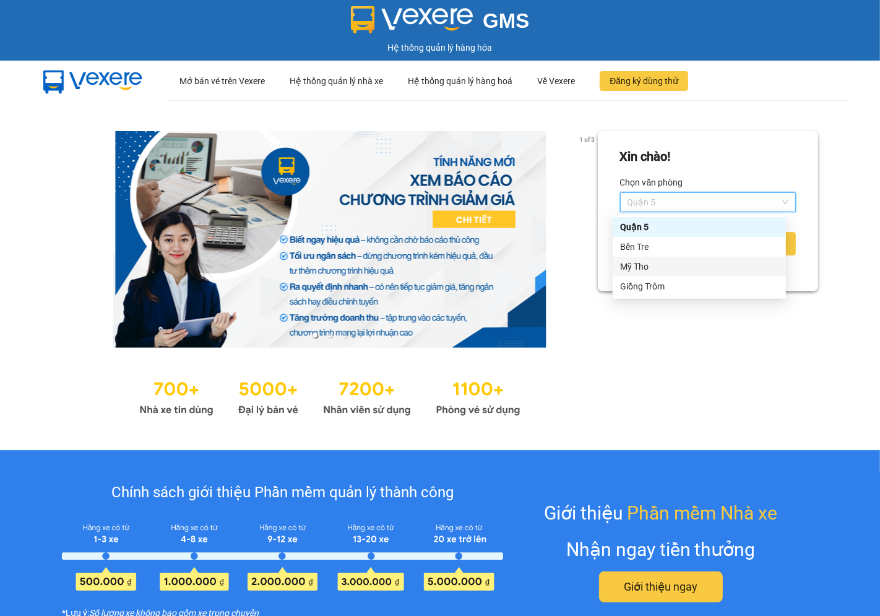
click at [658, 275] on div "Mỹ Tho" at bounding box center [699, 267] width 173 height 20
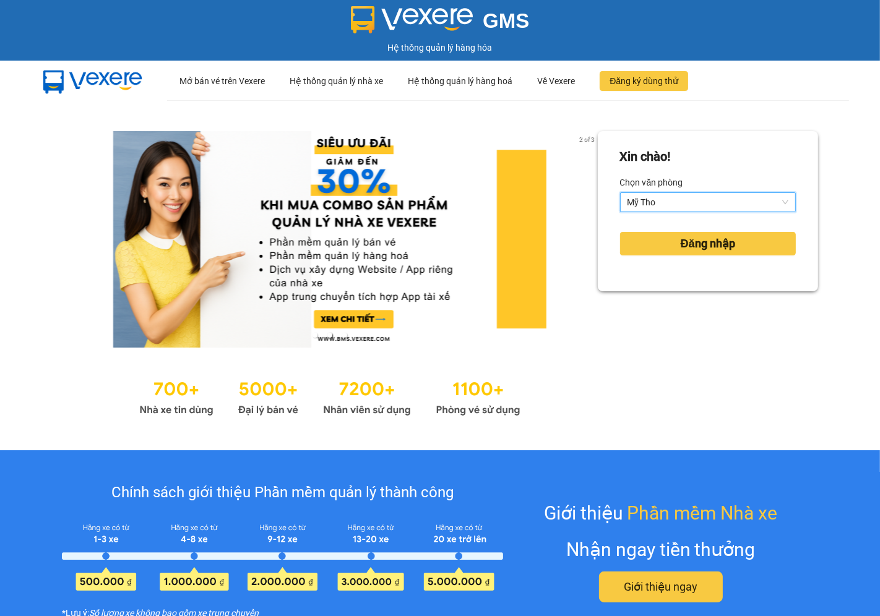
click at [680, 206] on span "Mỹ Tho" at bounding box center [708, 202] width 161 height 19
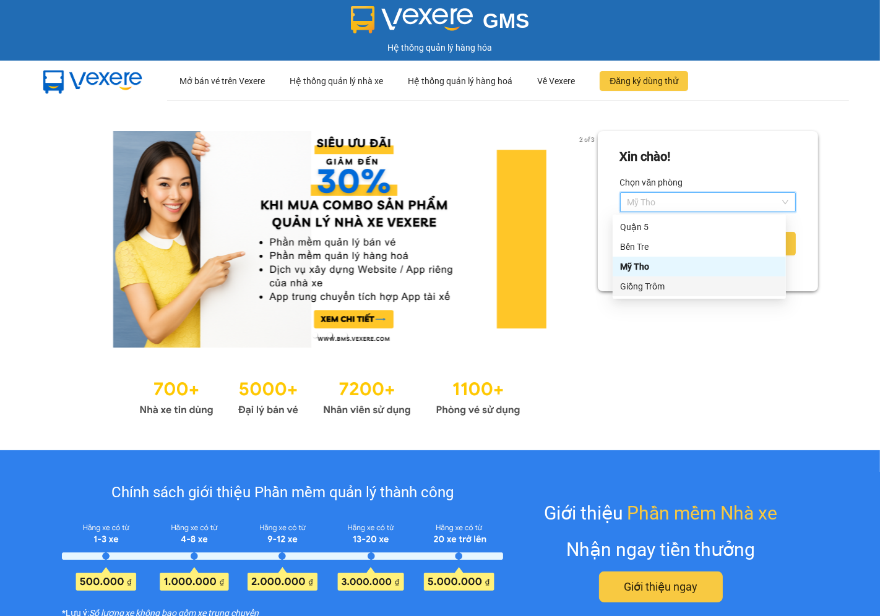
click at [650, 289] on div "Giồng Trôm" at bounding box center [699, 287] width 158 height 14
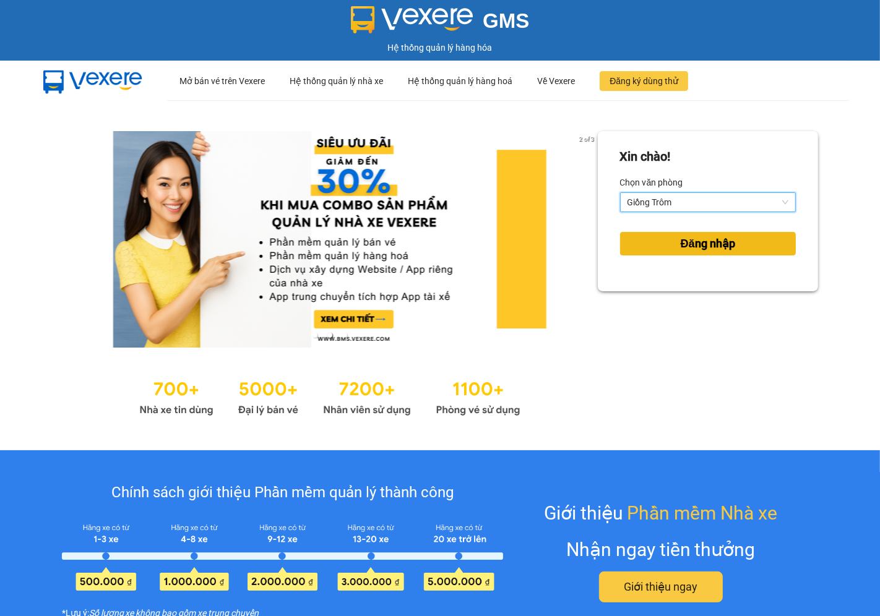
click at [681, 251] on span "Đăng nhập" at bounding box center [708, 243] width 54 height 17
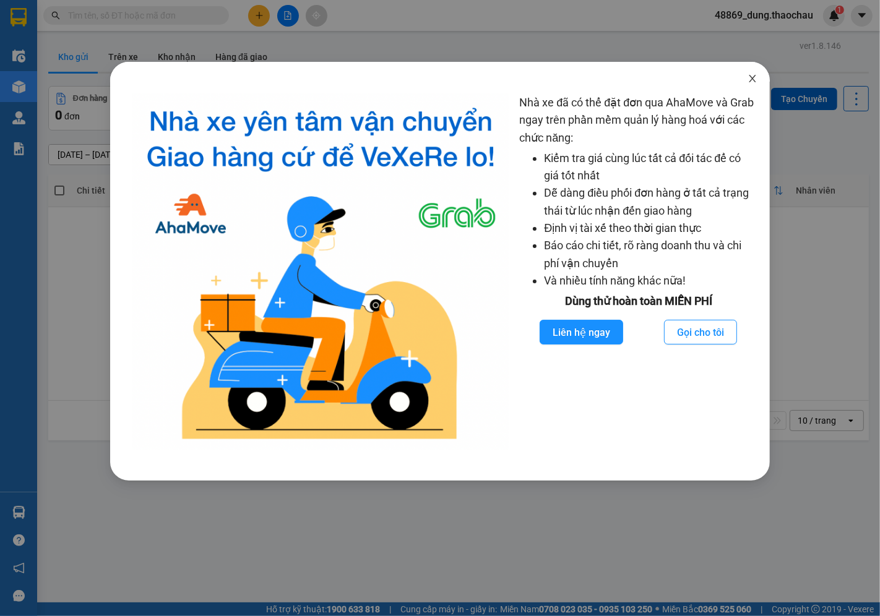
click at [750, 81] on icon "close" at bounding box center [753, 79] width 10 height 10
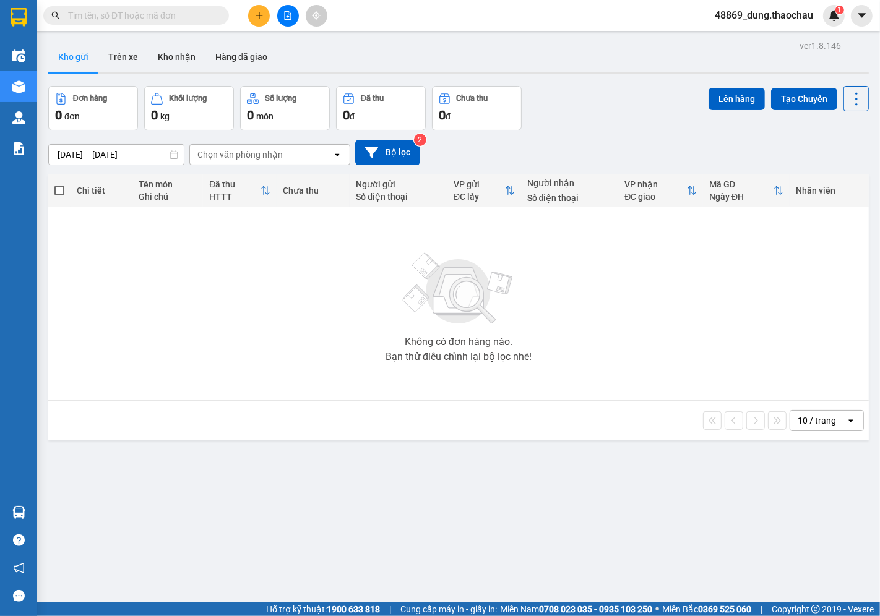
click at [171, 17] on input "text" at bounding box center [141, 16] width 146 height 14
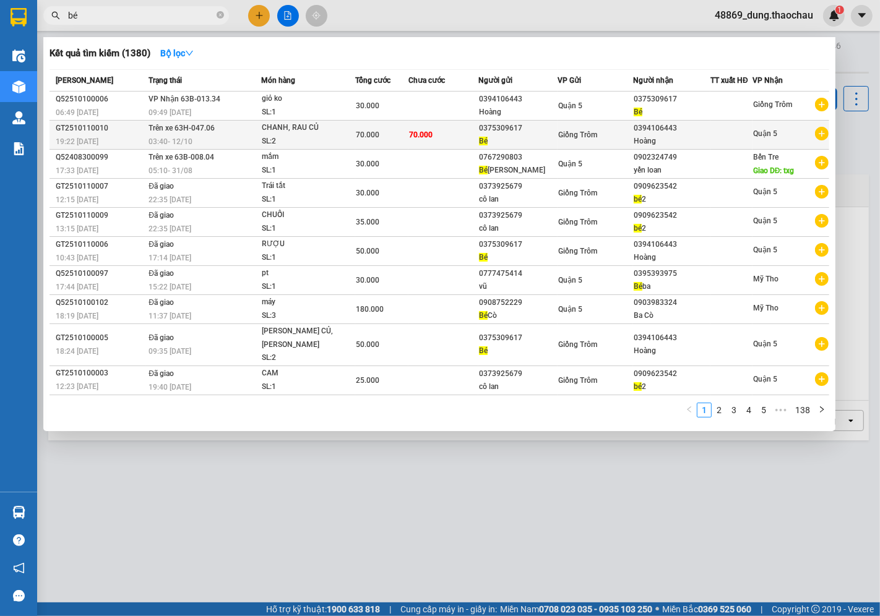
type input "bé"
drag, startPoint x: 675, startPoint y: 129, endPoint x: 634, endPoint y: 131, distance: 40.9
click at [634, 131] on div "0394106443" at bounding box center [672, 128] width 76 height 13
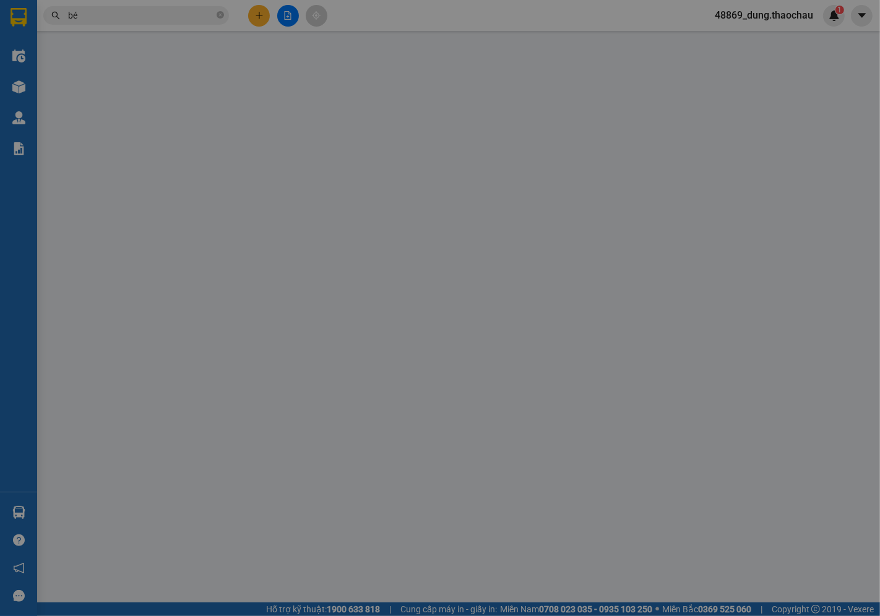
type input "0375309617"
type input "Bé"
type input "0394106443"
type input "Hoàng"
type input "70.000"
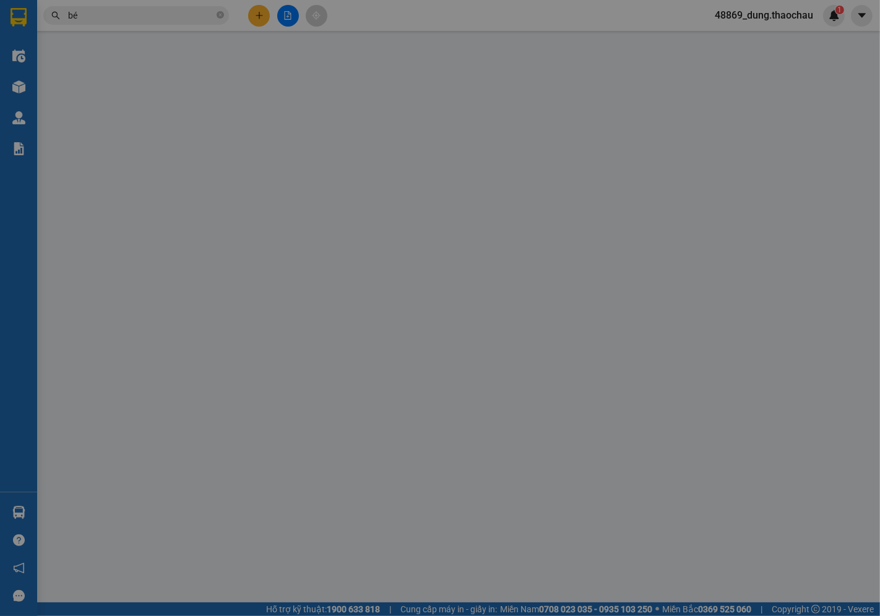
type input "70.000"
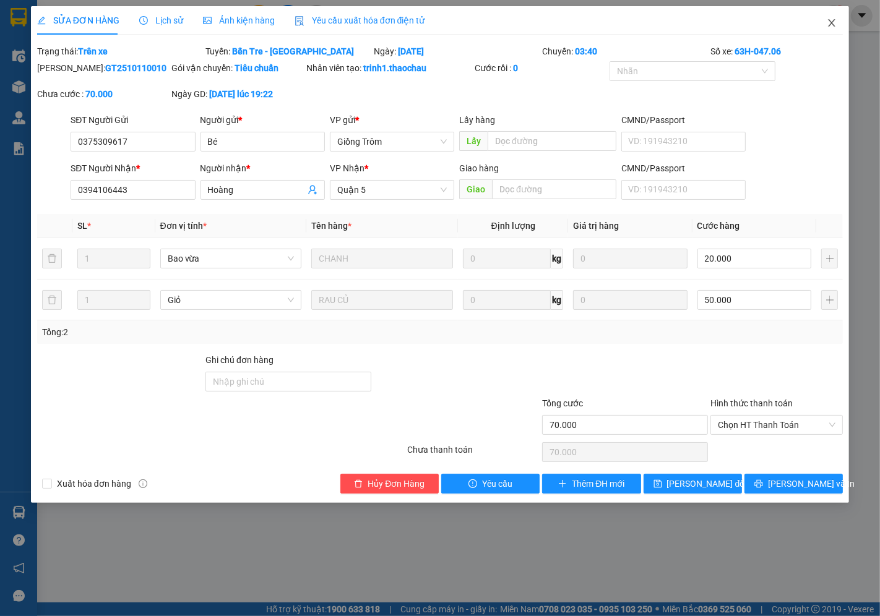
click at [833, 21] on icon "close" at bounding box center [832, 23] width 10 height 10
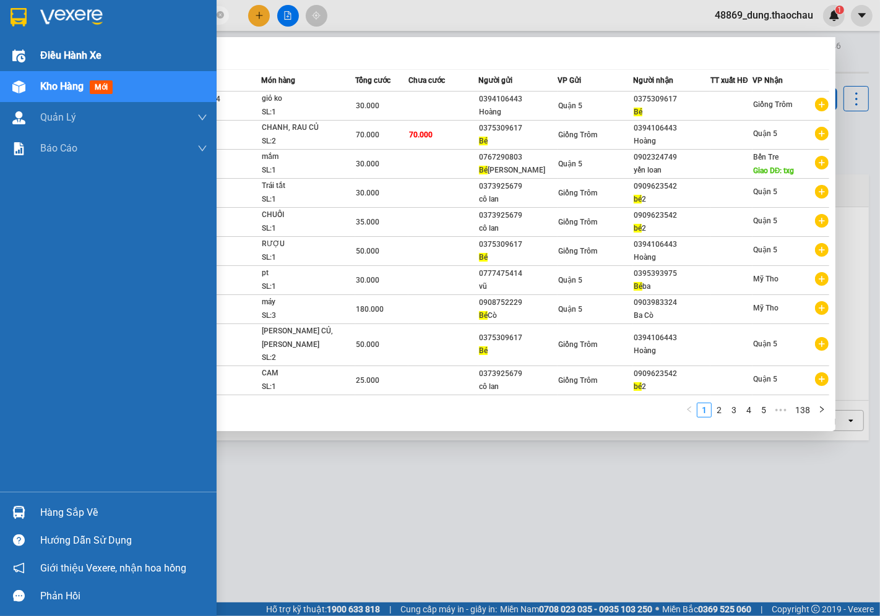
drag, startPoint x: 123, startPoint y: 16, endPoint x: 0, endPoint y: 48, distance: 126.7
click at [0, 48] on section "Kết quả [PERSON_NAME] ( 1380 ) Bộ lọc Mã ĐH Trạng thái Món hàng [PERSON_NAME] […" at bounding box center [440, 308] width 880 height 616
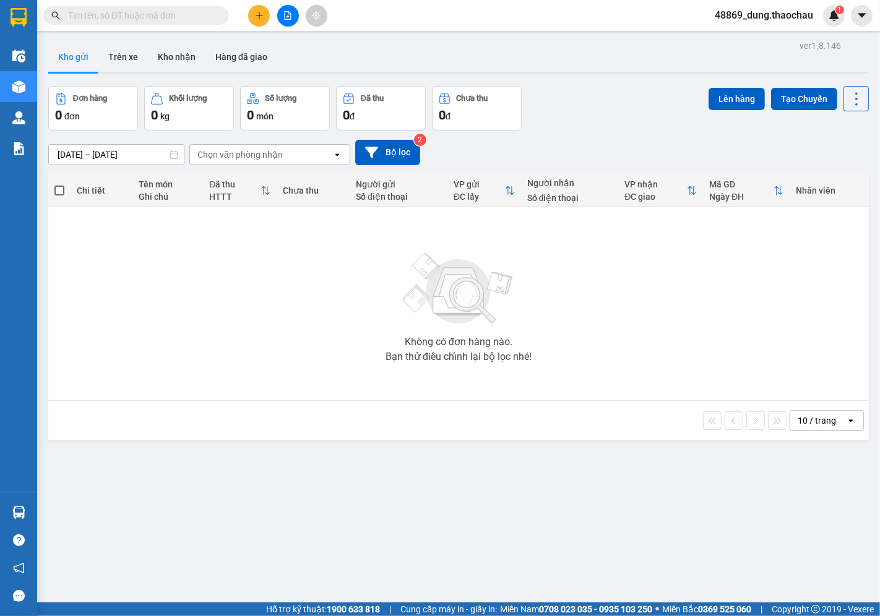
paste input "text"
click at [290, 17] on icon "file-add" at bounding box center [287, 15] width 9 height 9
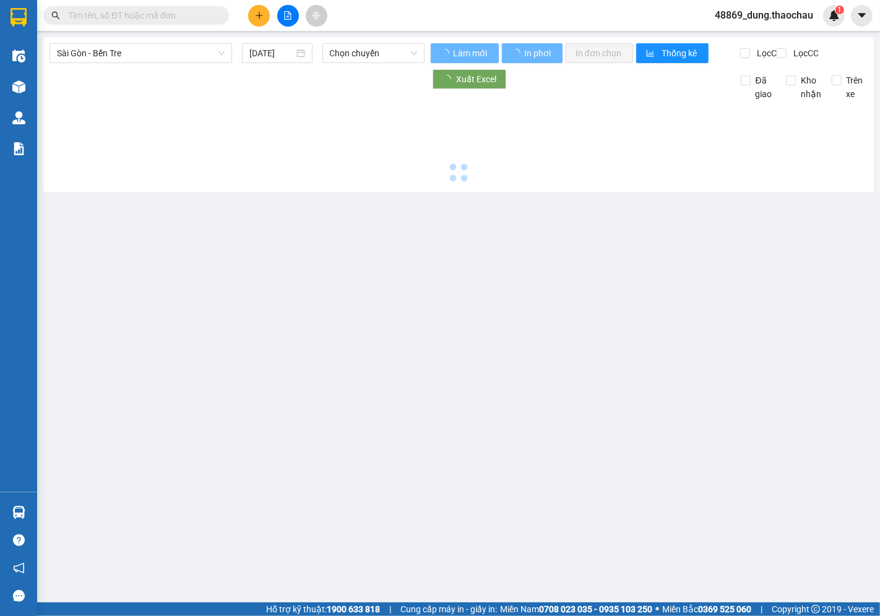
type input "[DATE]"
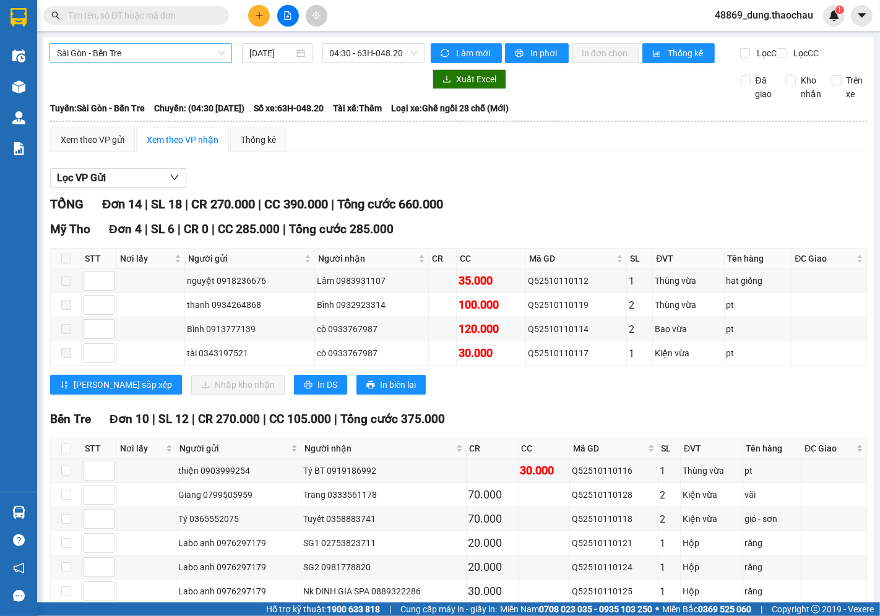
click at [118, 58] on span "Sài Gòn - Bến Tre" at bounding box center [141, 53] width 168 height 19
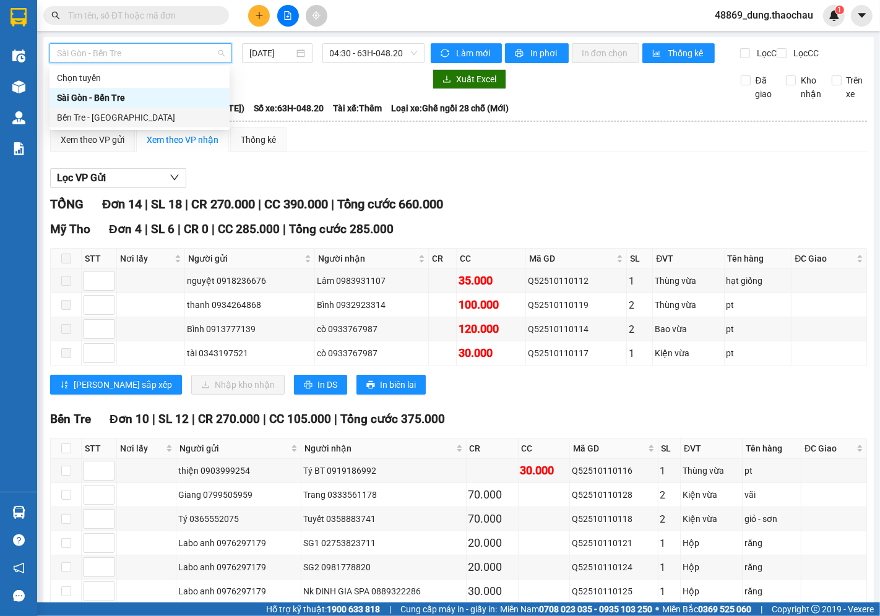
click at [87, 116] on div "Bến Tre - [GEOGRAPHIC_DATA]" at bounding box center [139, 118] width 165 height 14
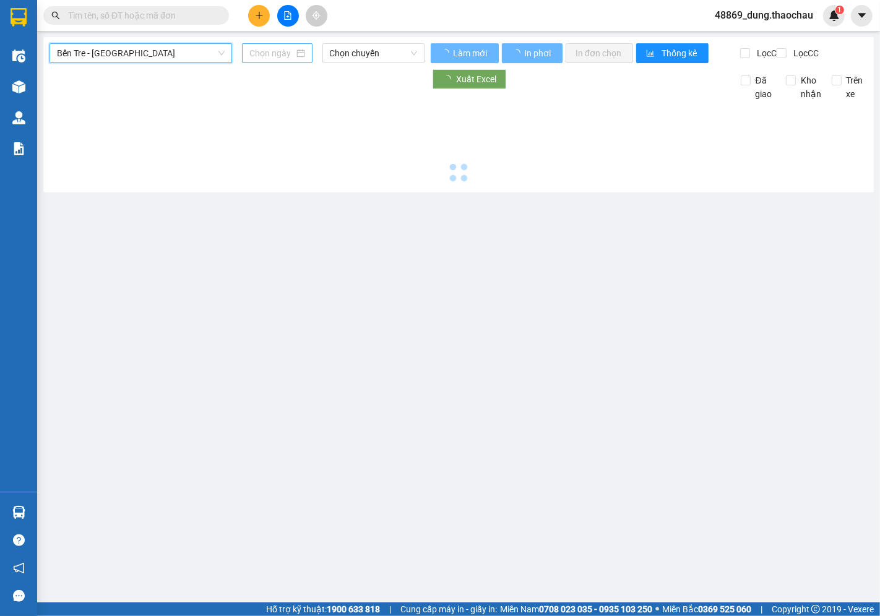
type input "[DATE]"
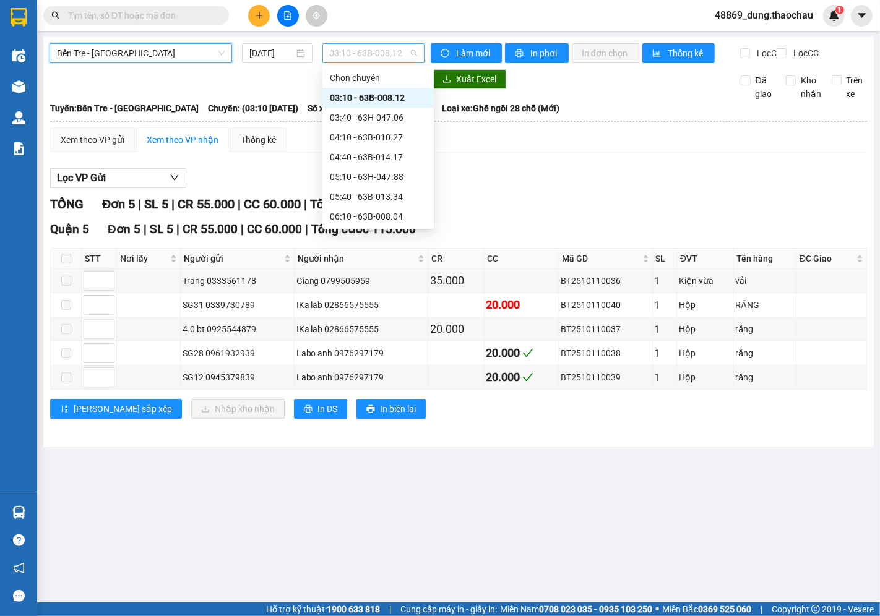
click at [368, 56] on span "03:10 - 63B-008.12" at bounding box center [373, 53] width 87 height 19
click at [348, 118] on div "03:40 - 63H-047.06" at bounding box center [378, 118] width 97 height 14
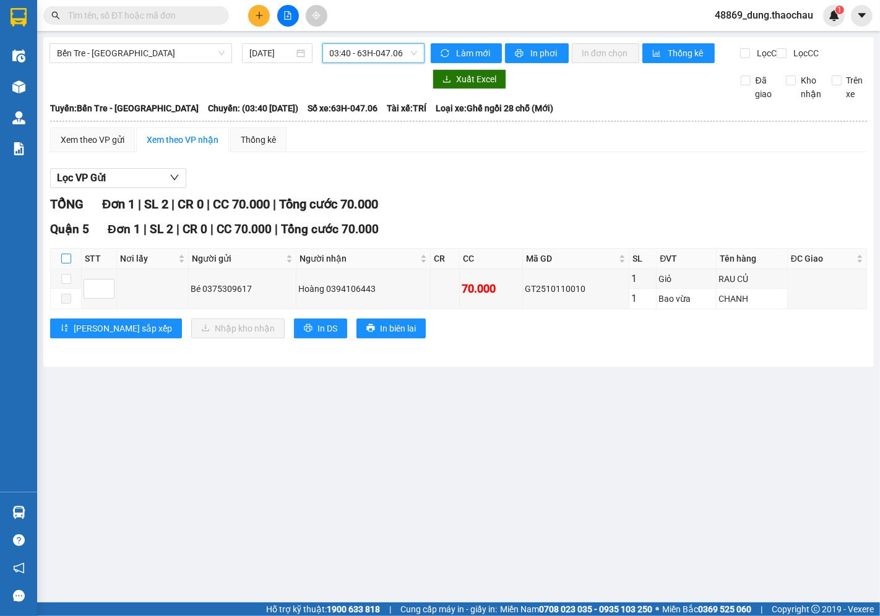
click at [65, 264] on input "checkbox" at bounding box center [66, 259] width 10 height 10
checkbox input "true"
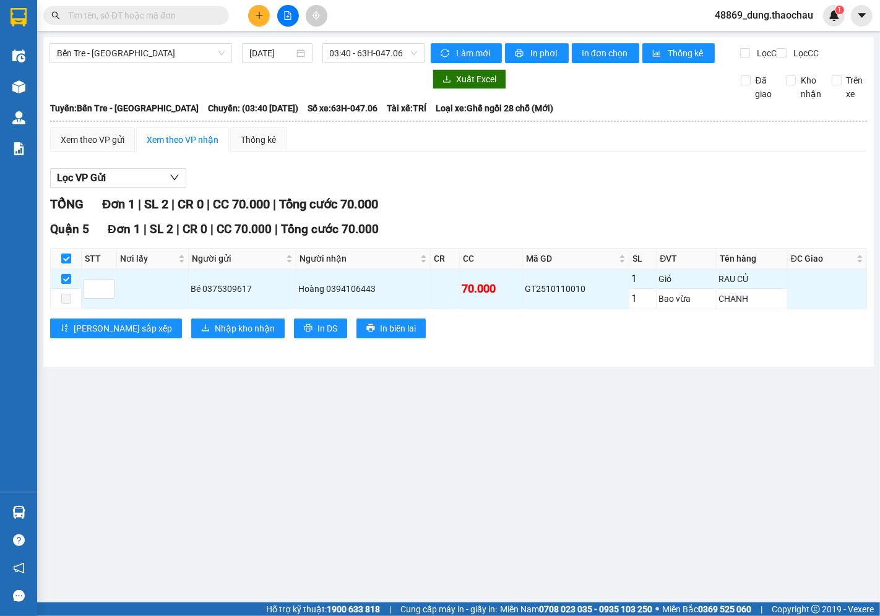
click at [66, 264] on input "checkbox" at bounding box center [66, 259] width 10 height 10
checkbox input "false"
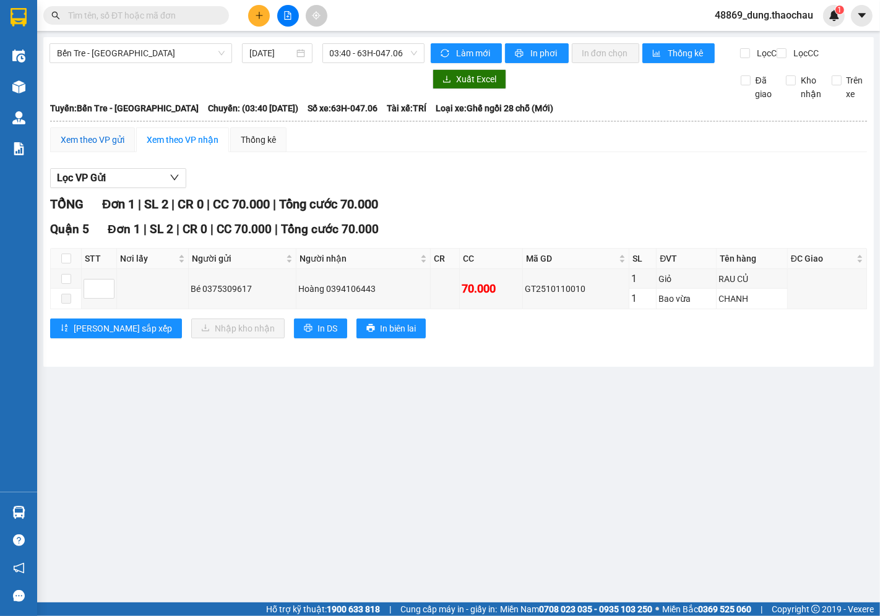
click at [88, 147] on div "Xem theo VP gửi" at bounding box center [93, 140] width 64 height 14
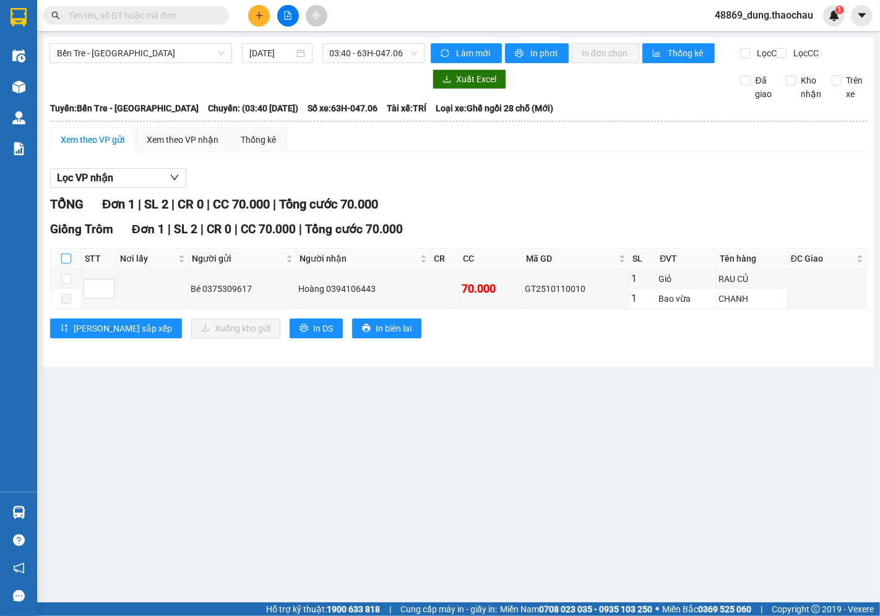
click at [67, 264] on input "checkbox" at bounding box center [66, 259] width 10 height 10
checkbox input "true"
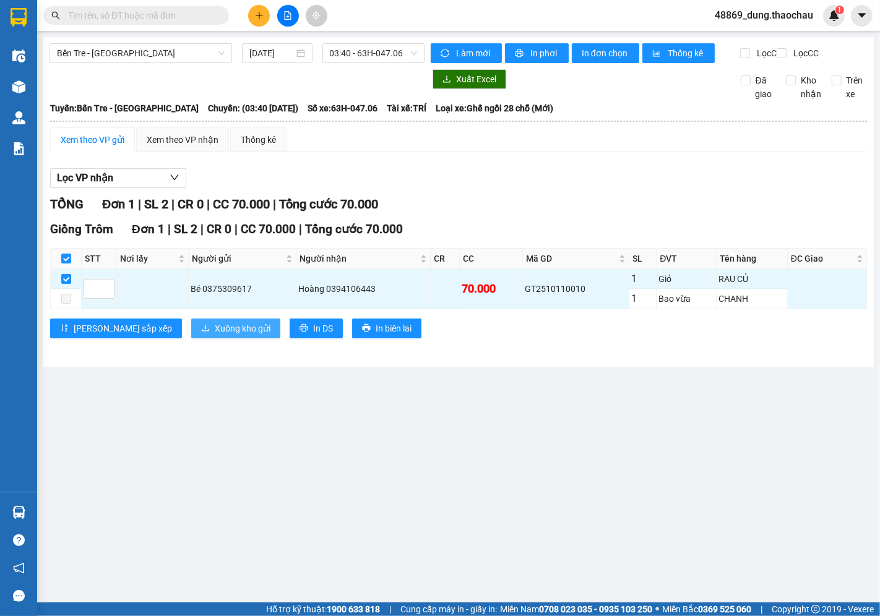
click at [215, 335] on span "Xuống kho gửi" at bounding box center [243, 329] width 56 height 14
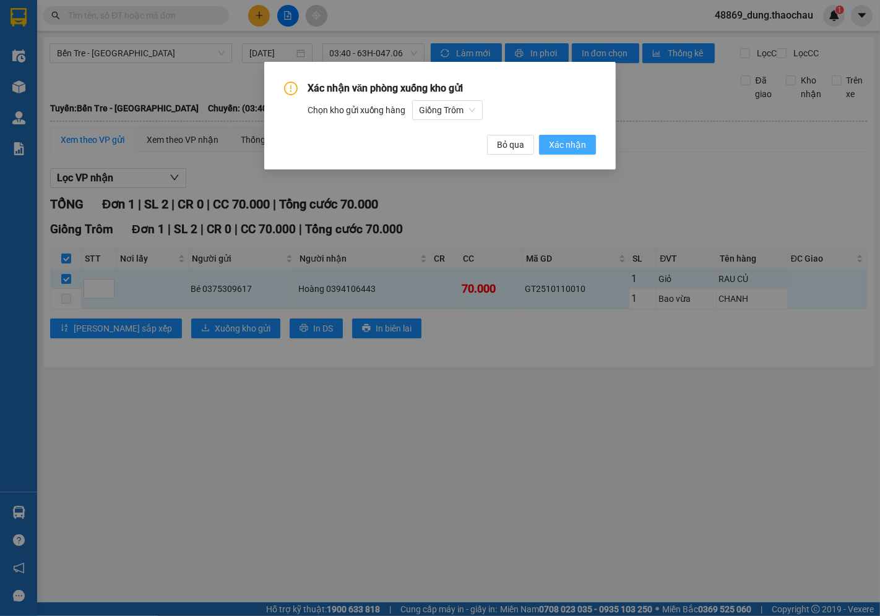
click at [573, 149] on span "Xác nhận" at bounding box center [567, 145] width 37 height 14
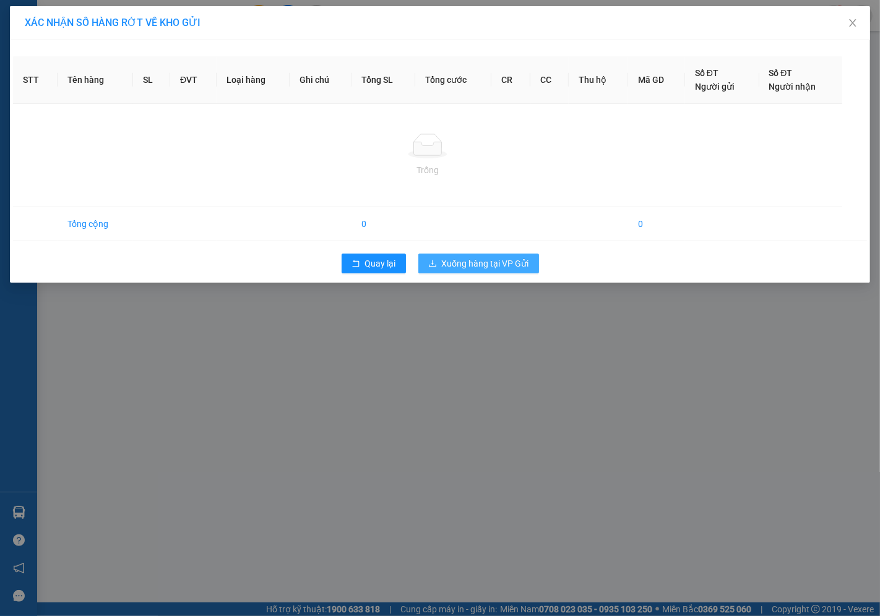
click at [494, 264] on span "Xuống hàng tại VP Gửi" at bounding box center [485, 264] width 87 height 14
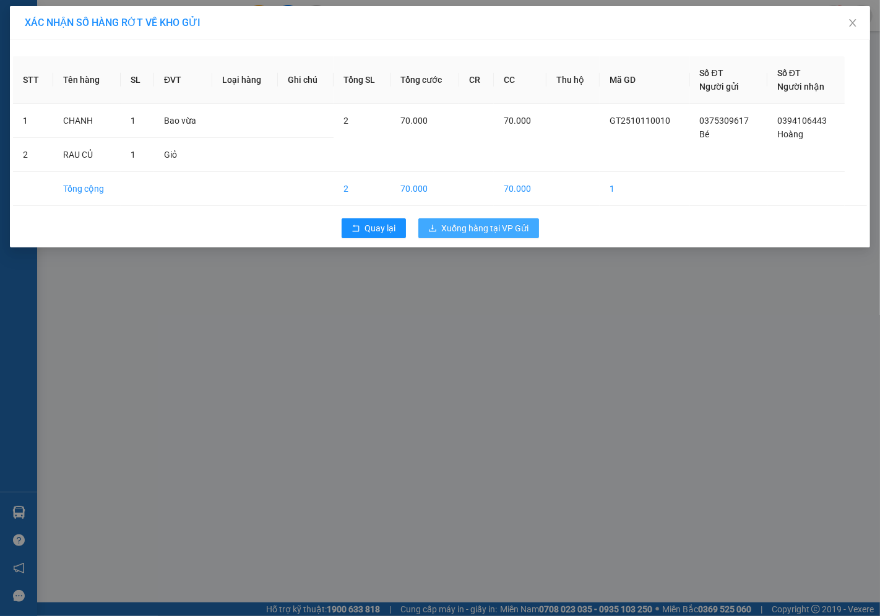
click at [477, 230] on span "Xuống hàng tại VP Gửi" at bounding box center [485, 229] width 87 height 14
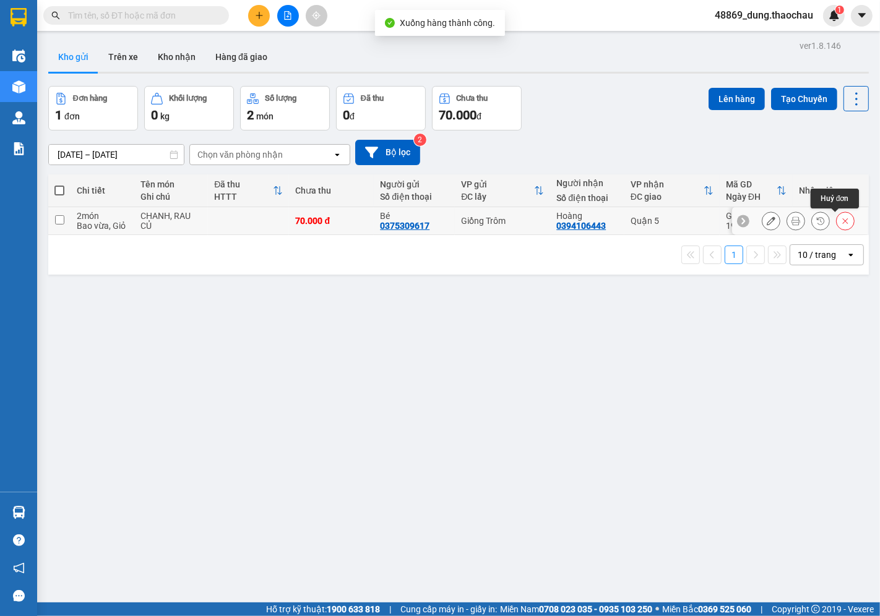
click at [843, 219] on icon at bounding box center [846, 221] width 6 height 6
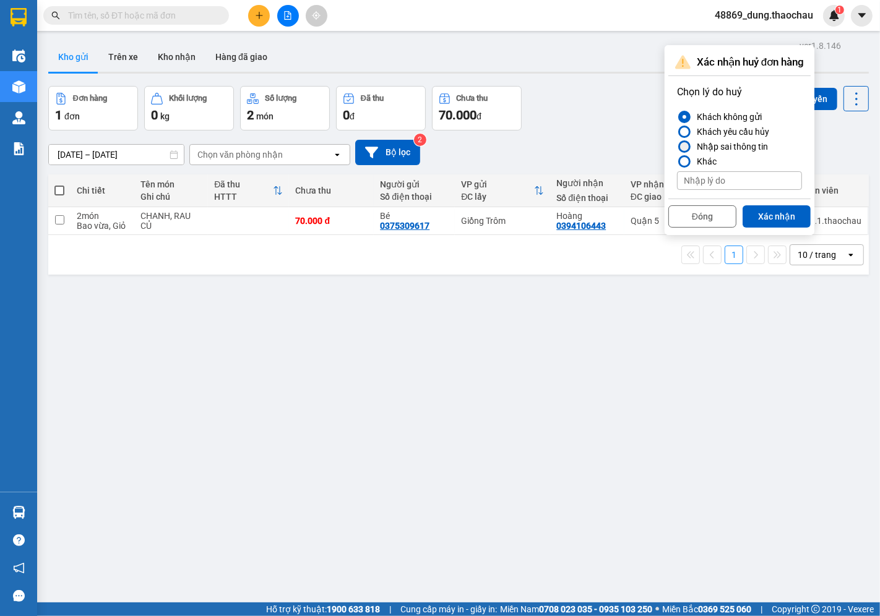
click at [737, 145] on div "Nhập sai thông tin" at bounding box center [730, 146] width 76 height 15
click at [677, 147] on input "Nhập sai thông tin" at bounding box center [677, 147] width 0 height 0
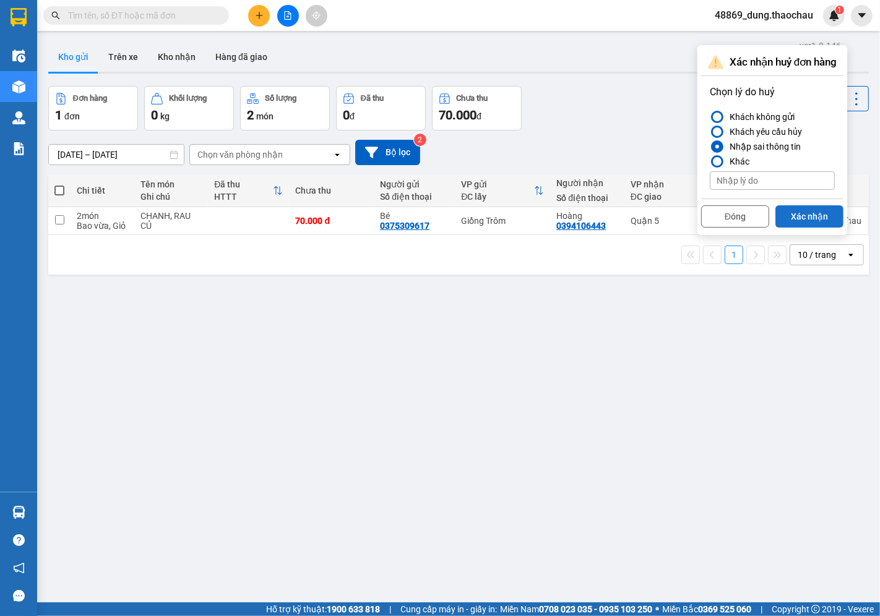
click at [805, 218] on button "Xác nhận" at bounding box center [809, 216] width 68 height 22
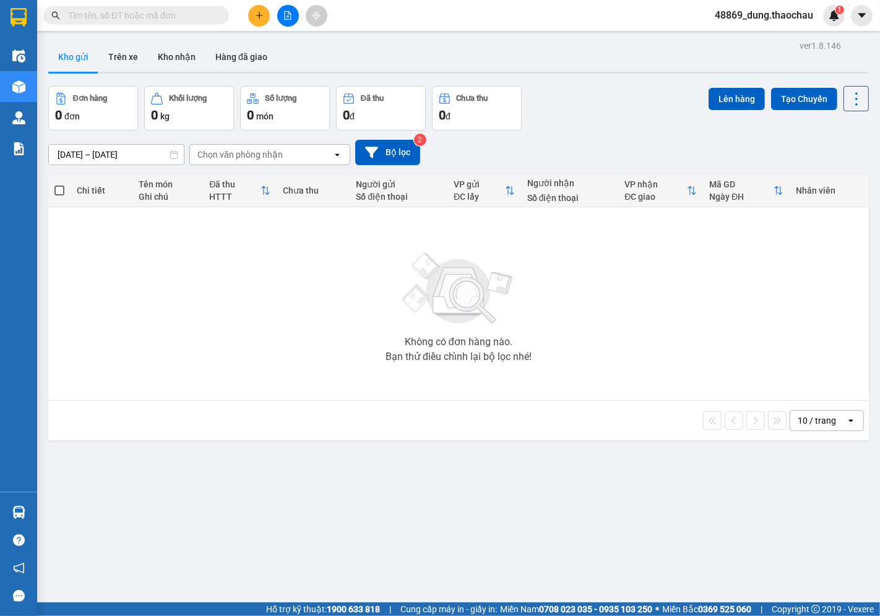
click at [135, 16] on input "text" at bounding box center [141, 16] width 146 height 14
click at [179, 11] on input "text" at bounding box center [141, 16] width 146 height 14
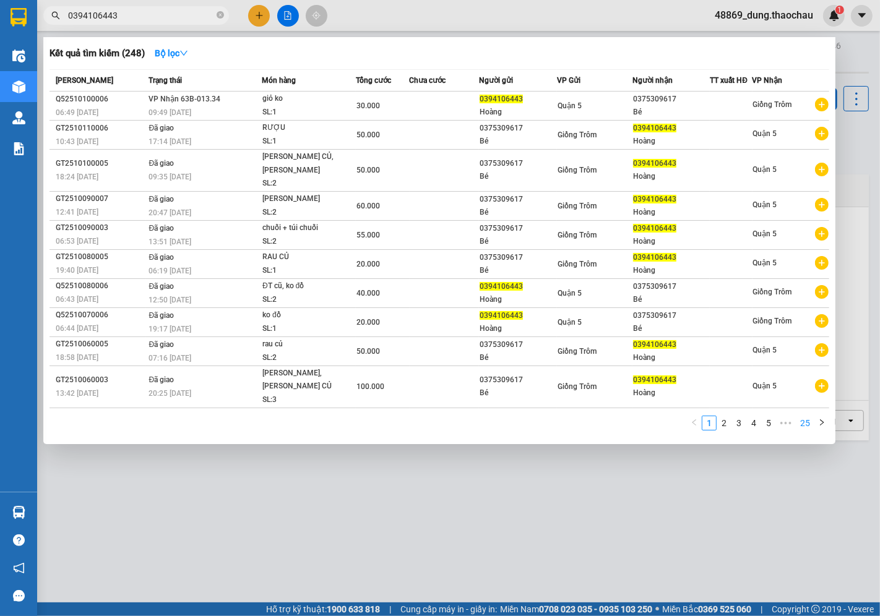
type input "0394106443"
click at [811, 417] on link "25" at bounding box center [805, 424] width 17 height 14
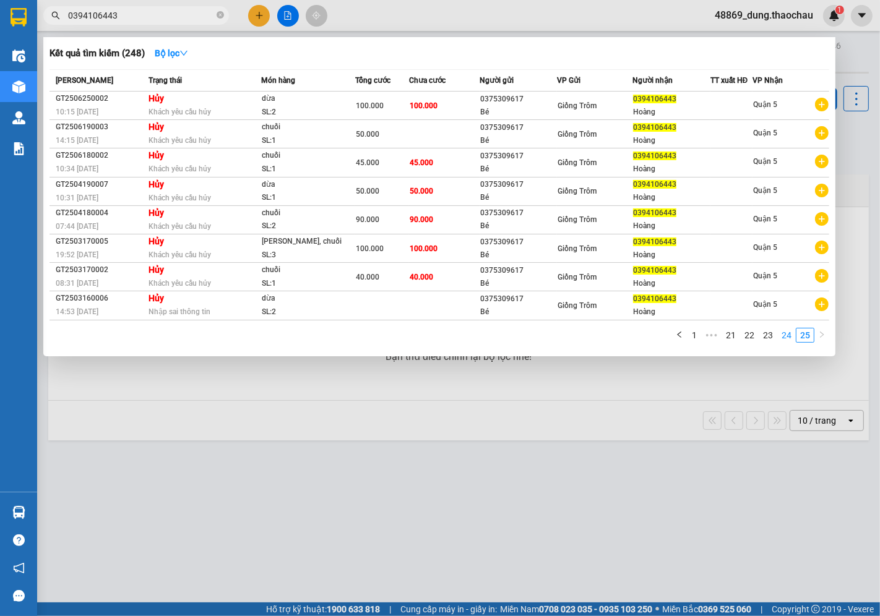
click at [787, 337] on link "24" at bounding box center [786, 336] width 17 height 14
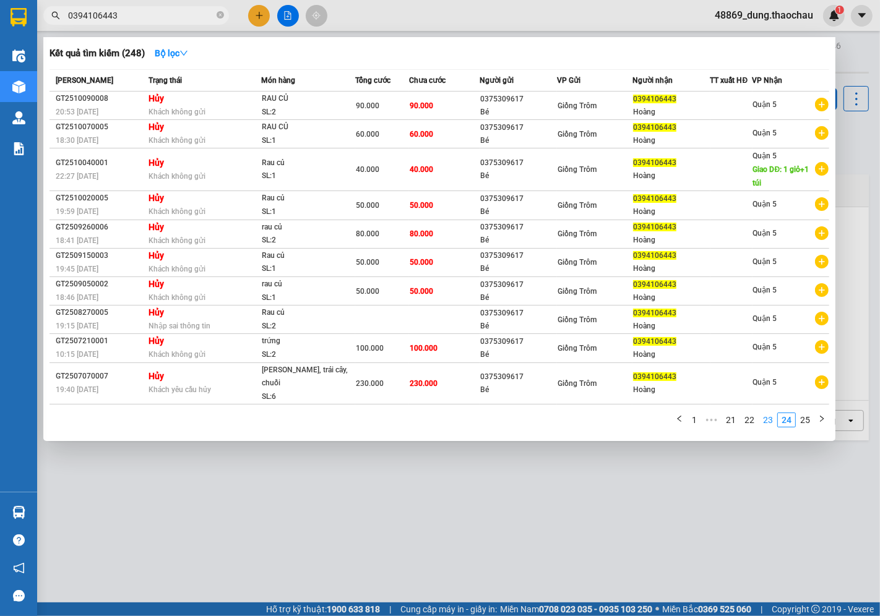
click at [769, 413] on link "23" at bounding box center [767, 420] width 17 height 14
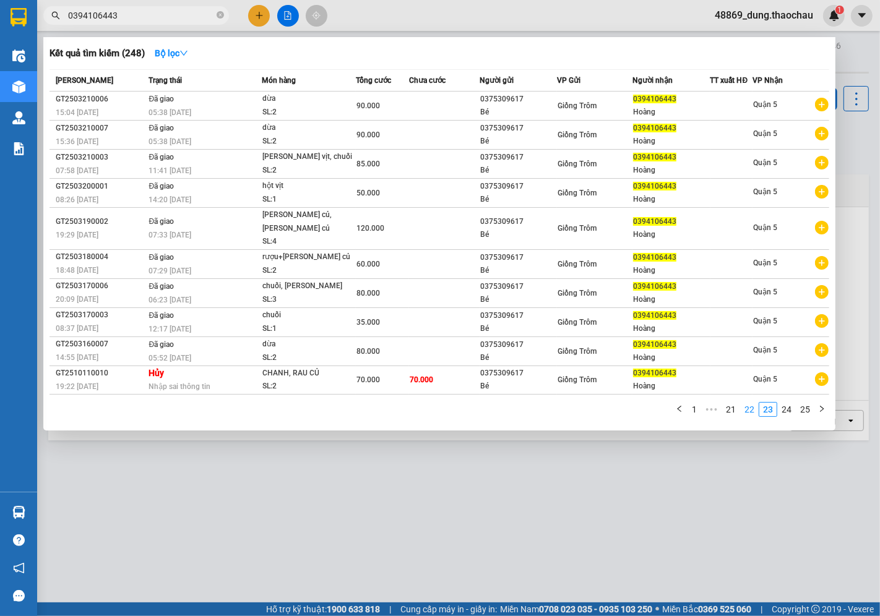
click at [749, 403] on link "22" at bounding box center [749, 410] width 17 height 14
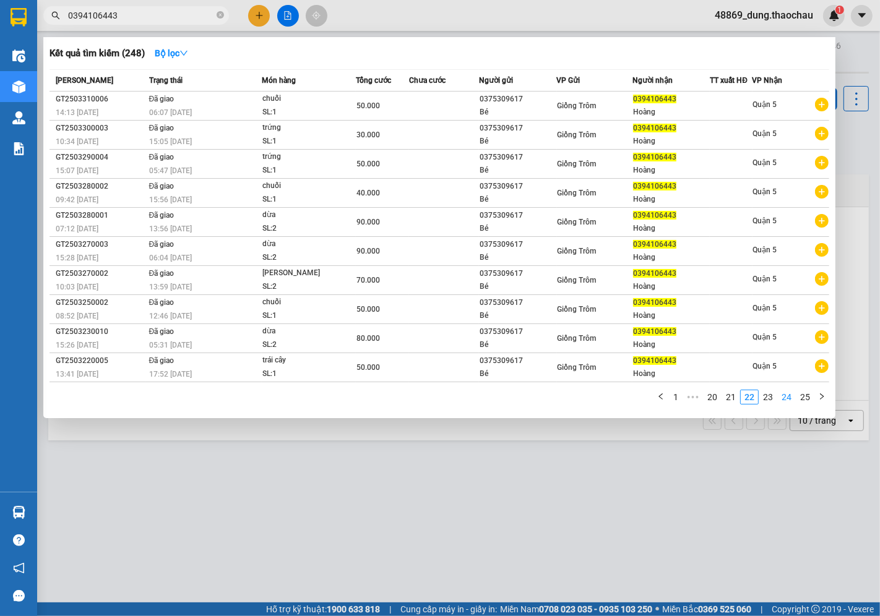
click at [784, 400] on link "24" at bounding box center [786, 398] width 17 height 14
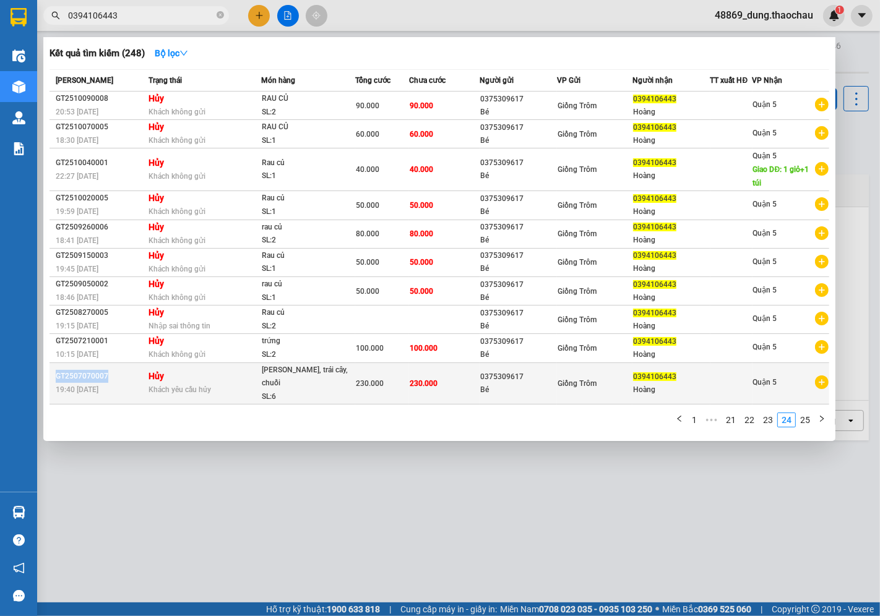
drag, startPoint x: 105, startPoint y: 369, endPoint x: 56, endPoint y: 374, distance: 49.1
click at [56, 374] on div "GT2507070007" at bounding box center [100, 376] width 89 height 13
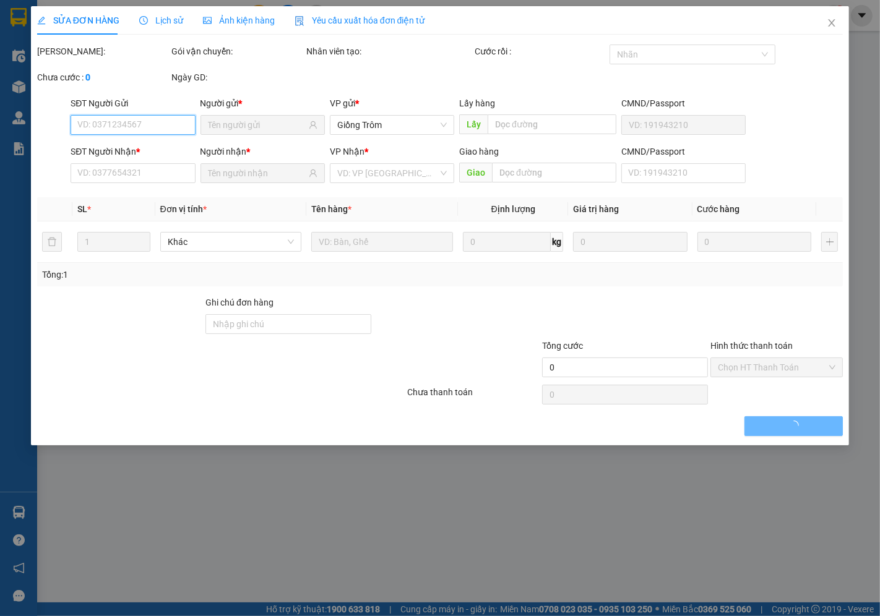
type input "0375309617"
type input "Bé"
type input "0394106443"
type input "Hoàng"
type input "230.000"
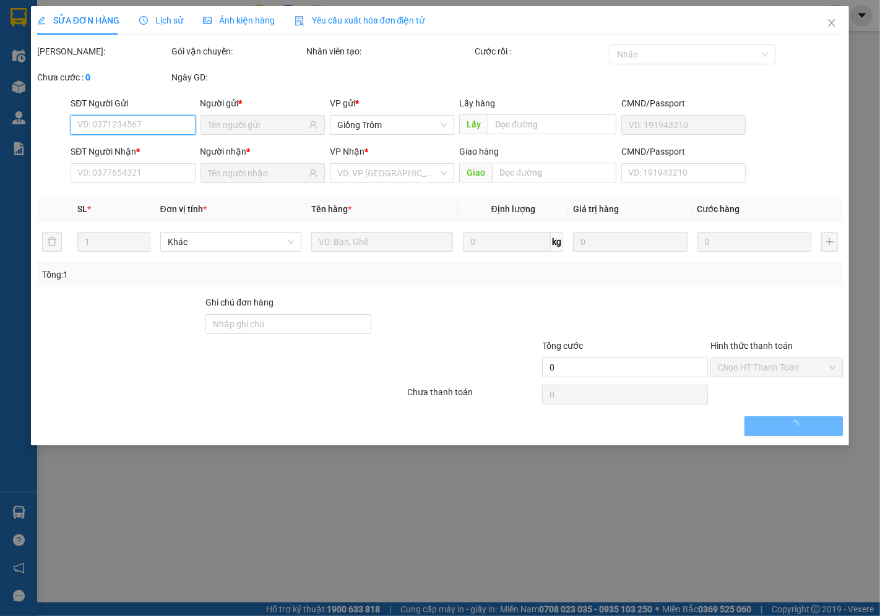
type input "230.000"
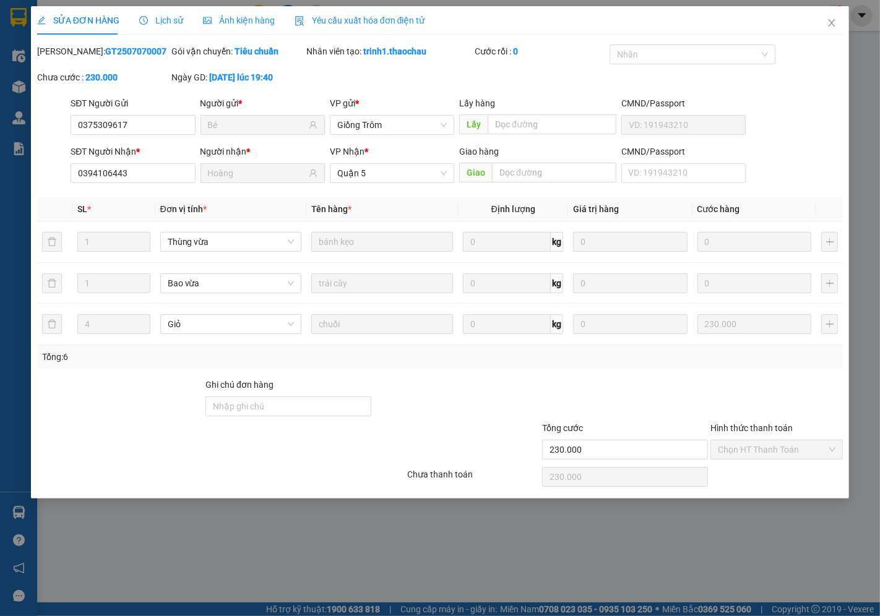
click at [166, 20] on span "Lịch sử" at bounding box center [161, 20] width 44 height 10
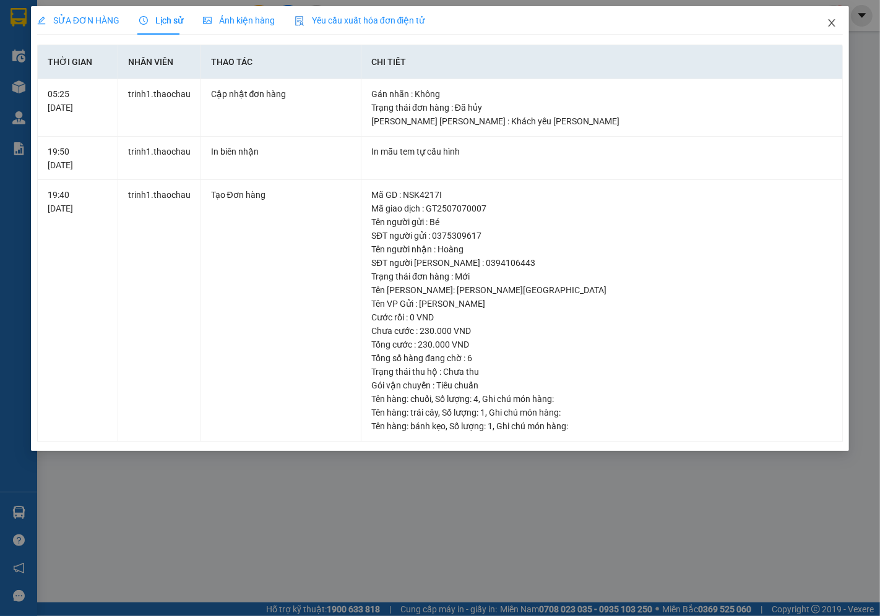
click at [834, 20] on icon "close" at bounding box center [832, 22] width 7 height 7
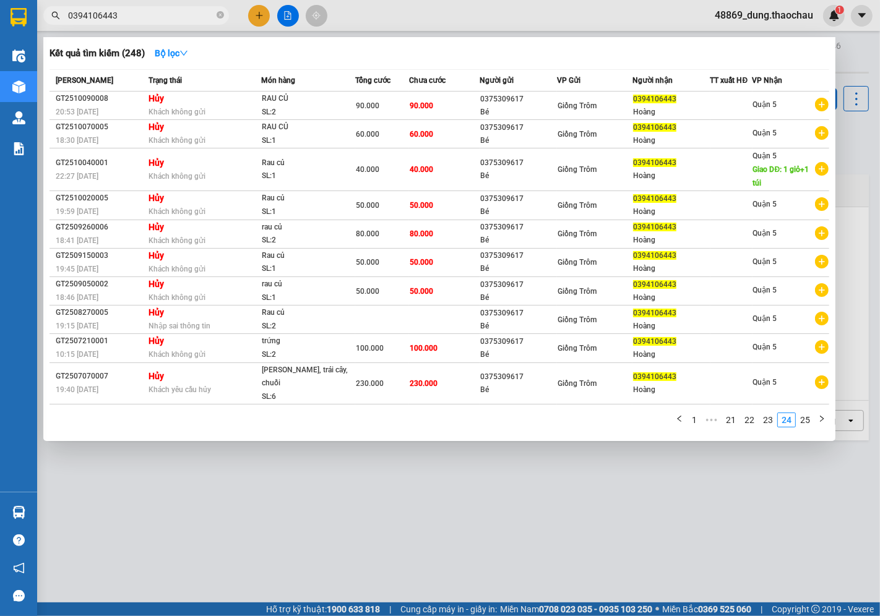
click at [121, 19] on input "0394106443" at bounding box center [141, 16] width 146 height 14
drag, startPoint x: 106, startPoint y: 101, endPoint x: 47, endPoint y: 104, distance: 59.5
click at [47, 104] on div "Kết quả tìm kiếm ( 248 ) Bộ lọc Mã ĐH Trạng thái Món hàng Tổng cước Chưa cước N…" at bounding box center [439, 239] width 792 height 404
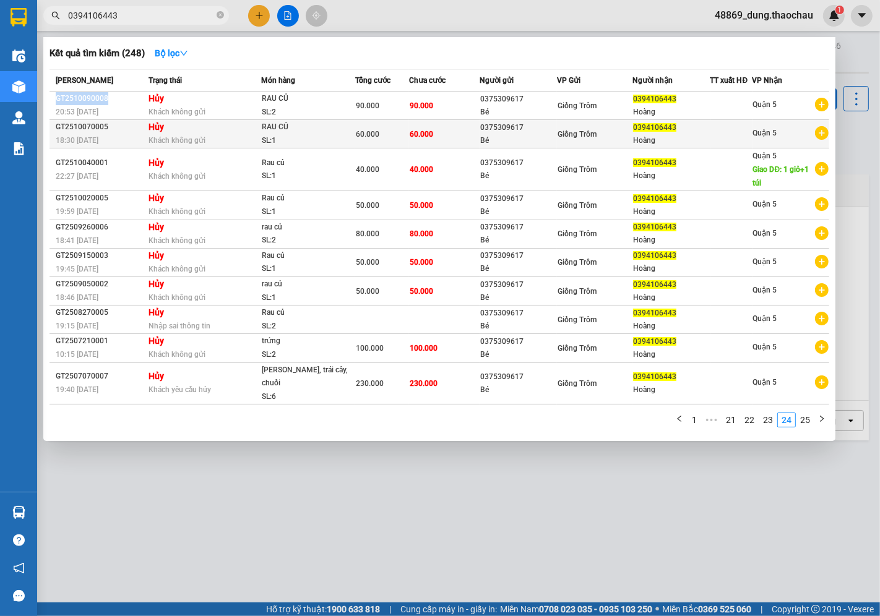
copy table "Mã ĐH Trạng thái Món hàng Tổng cước Chưa cước Người gửi VP Gửi Người nhận TT xu…"
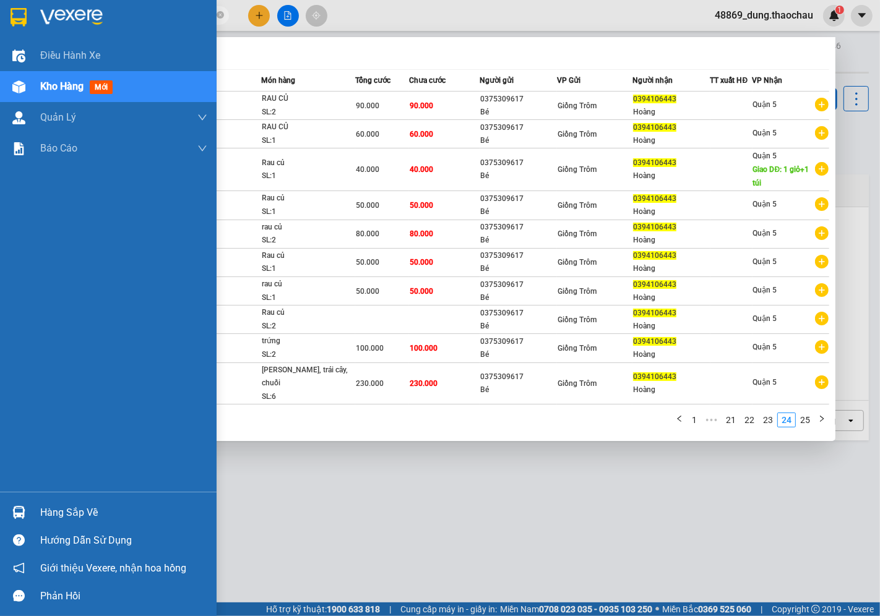
drag, startPoint x: 134, startPoint y: 20, endPoint x: 0, endPoint y: 25, distance: 133.7
click at [0, 25] on section "Kết quả tìm kiếm ( 248 ) Bộ lọc Mã ĐH Trạng thái Món hàng Tổng cước Chưa cước N…" at bounding box center [440, 308] width 880 height 616
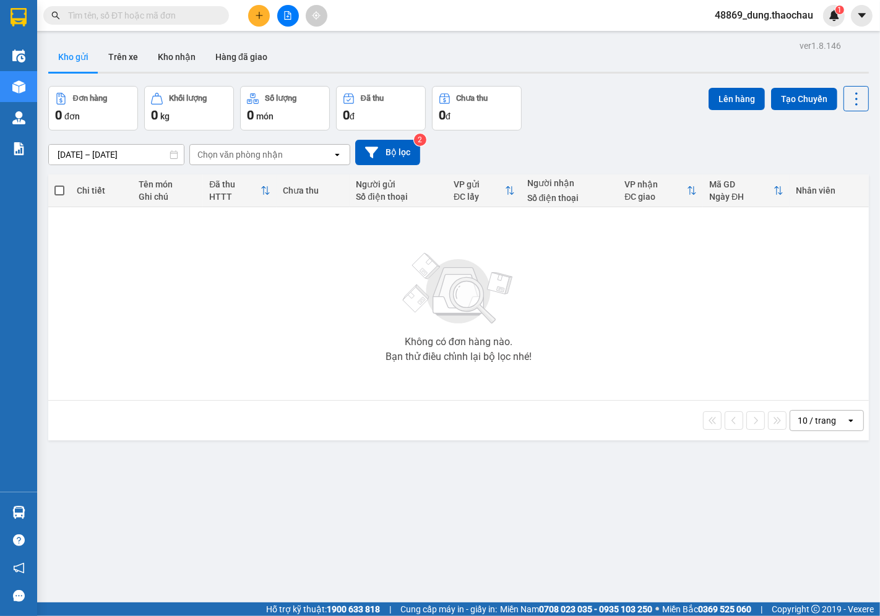
paste input "GT2510090008"
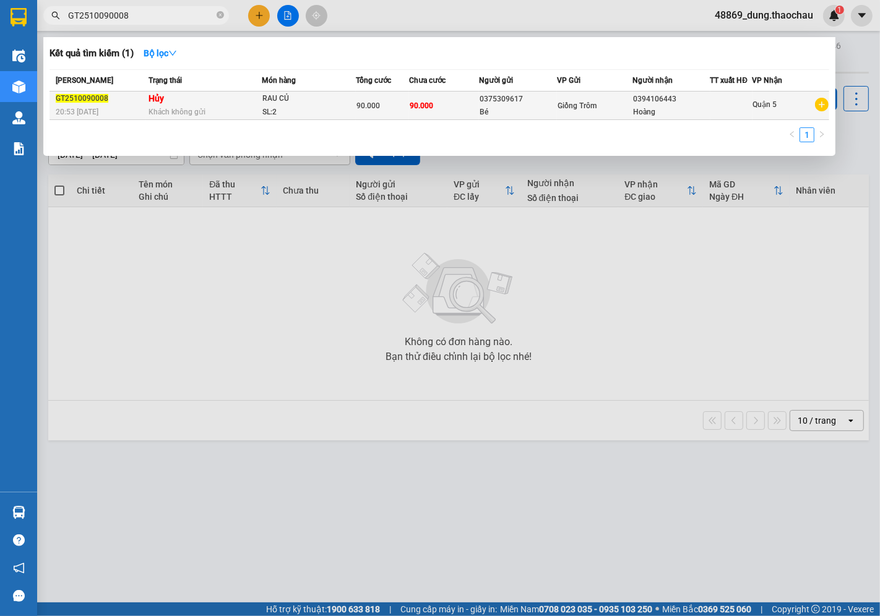
type input "GT2510090008"
click at [516, 108] on div "Bé" at bounding box center [518, 112] width 76 height 13
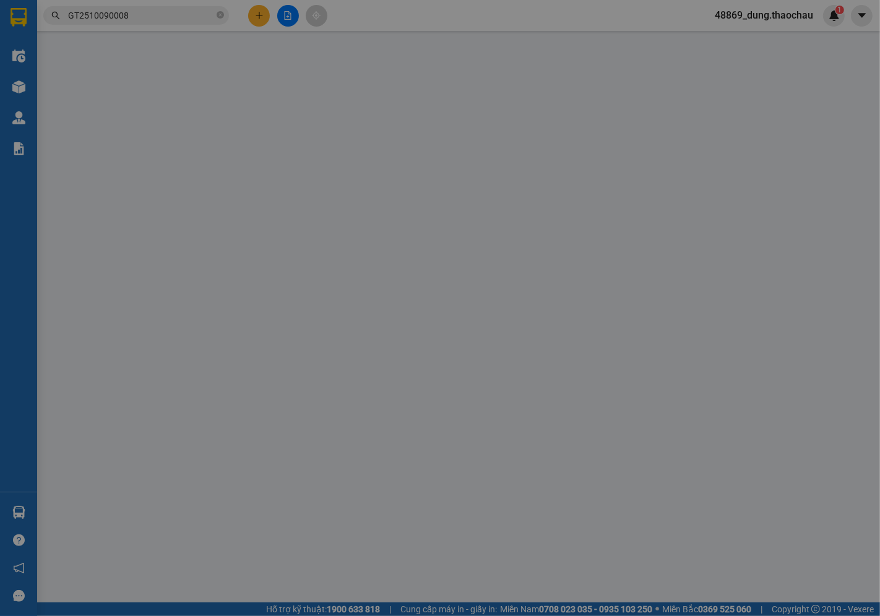
type input "0375309617"
type input "Bé"
type input "0394106443"
type input "Hoàng"
type input "90.000"
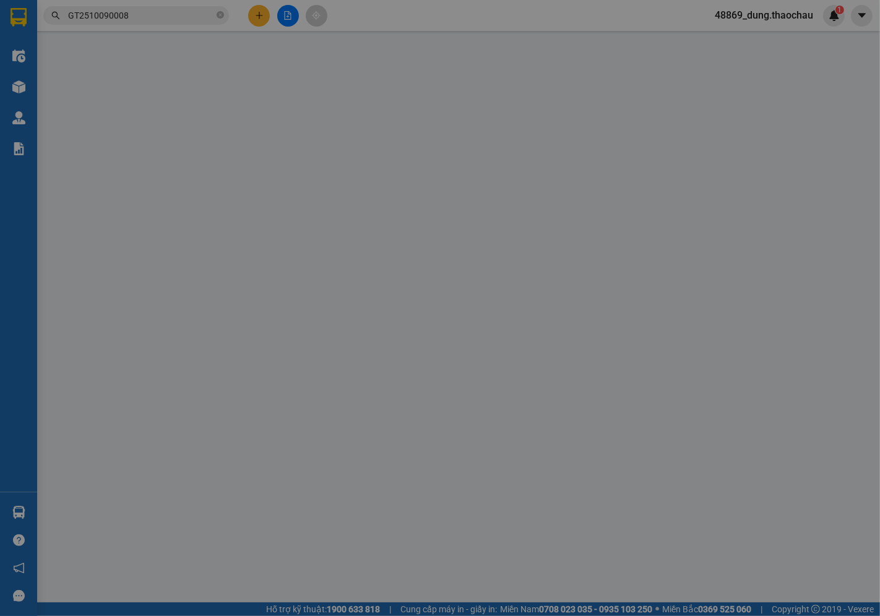
type input "90.000"
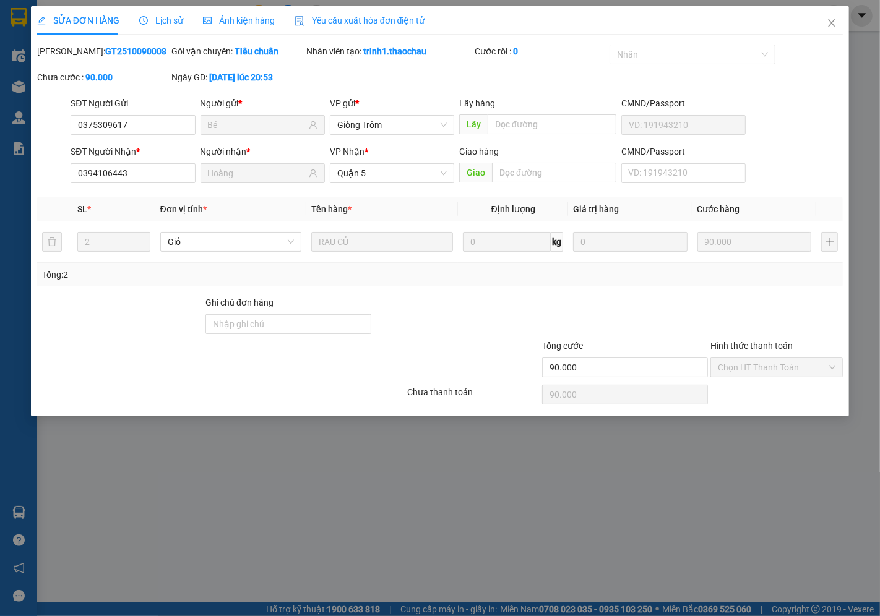
click at [162, 22] on span "Lịch sử" at bounding box center [161, 20] width 44 height 10
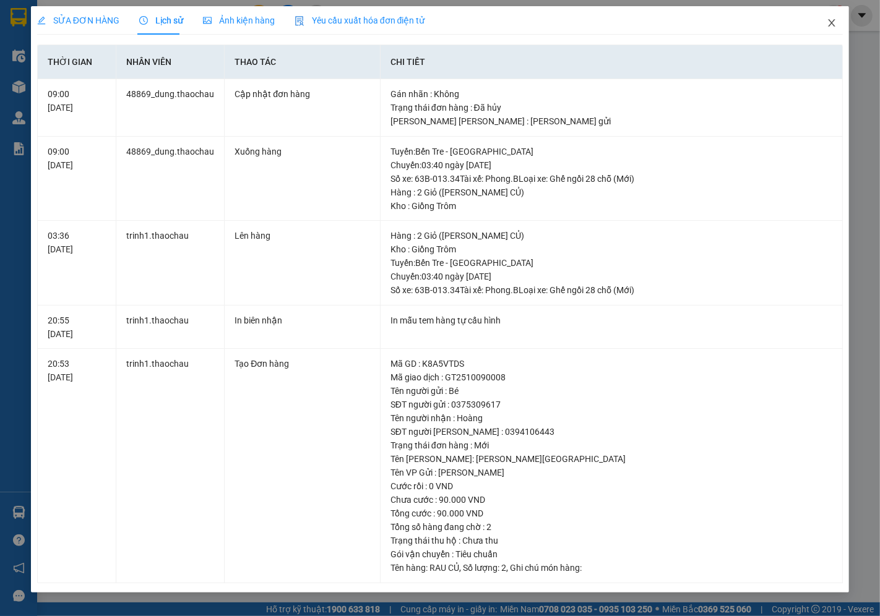
click at [834, 21] on icon "close" at bounding box center [832, 23] width 10 height 10
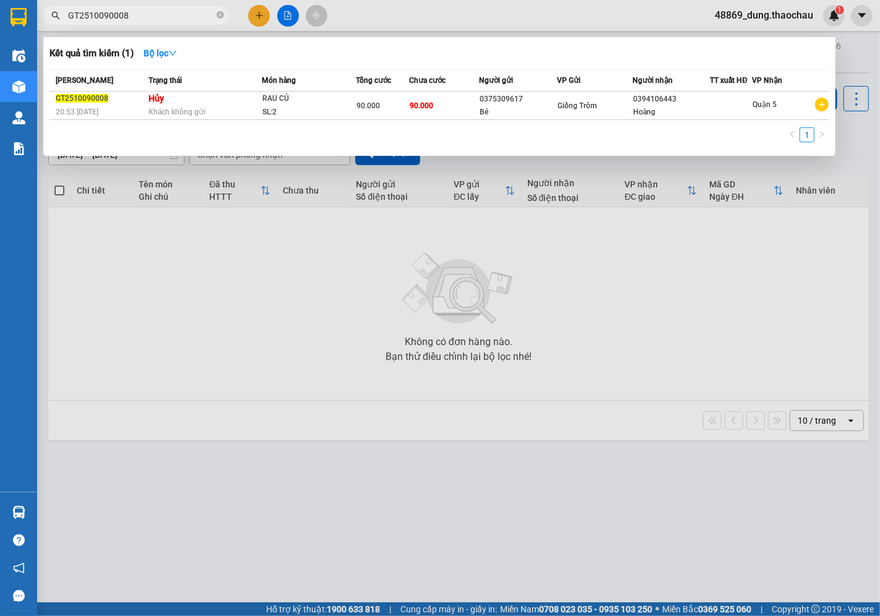
click at [144, 12] on input "GT2510090008" at bounding box center [141, 16] width 146 height 14
click at [145, 11] on input "GT2510090008" at bounding box center [141, 16] width 146 height 14
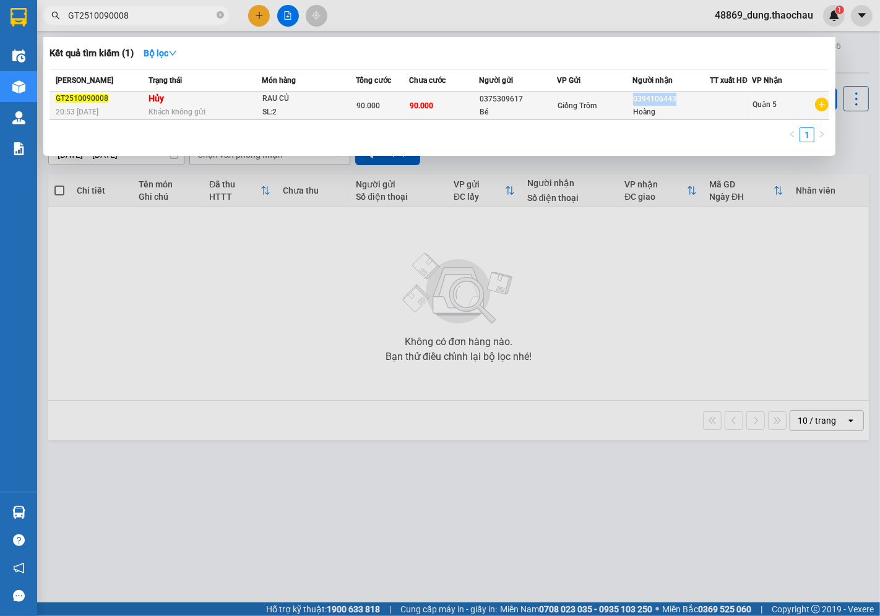
drag, startPoint x: 675, startPoint y: 100, endPoint x: 634, endPoint y: 103, distance: 41.6
click at [634, 103] on div "0394106443" at bounding box center [671, 99] width 76 height 13
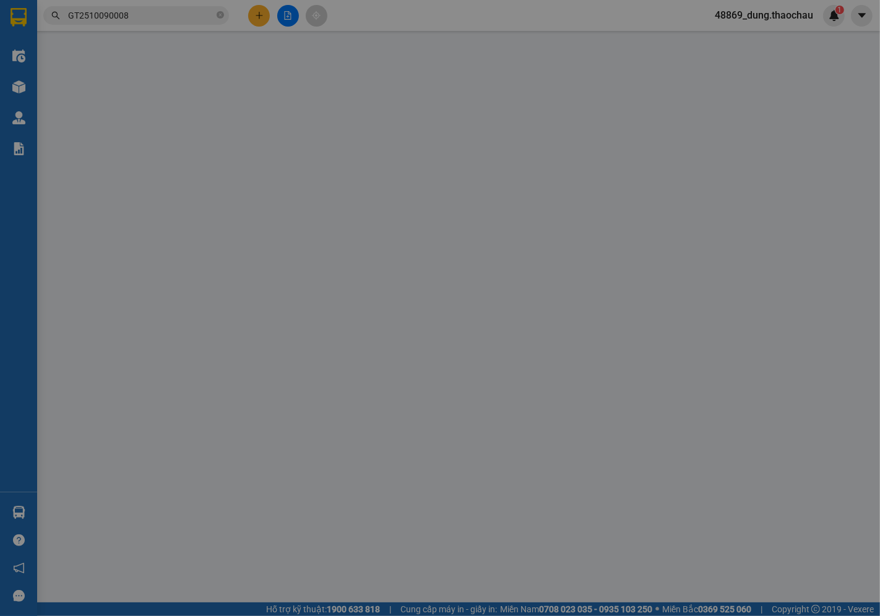
type input "0375309617"
type input "Bé"
type input "0394106443"
type input "Hoàng"
type input "90.000"
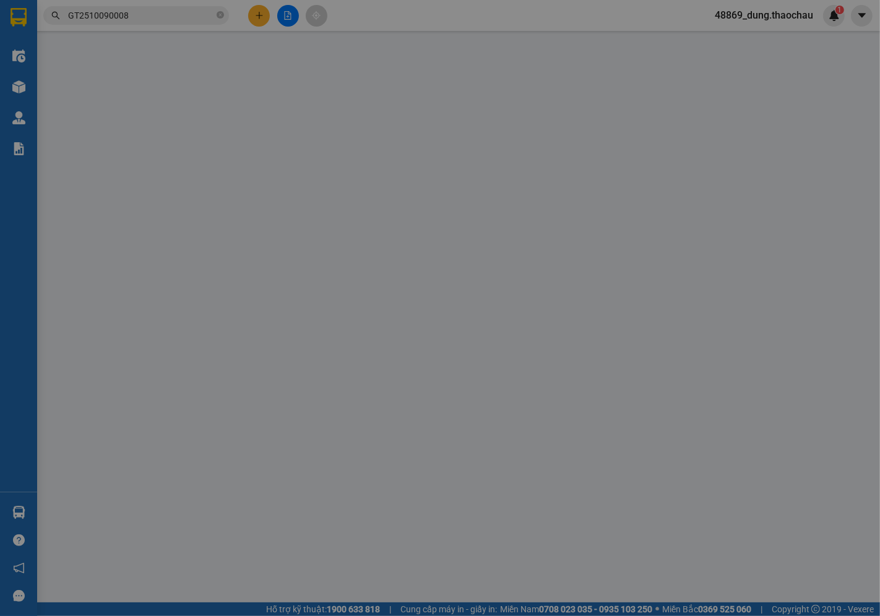
type input "90.000"
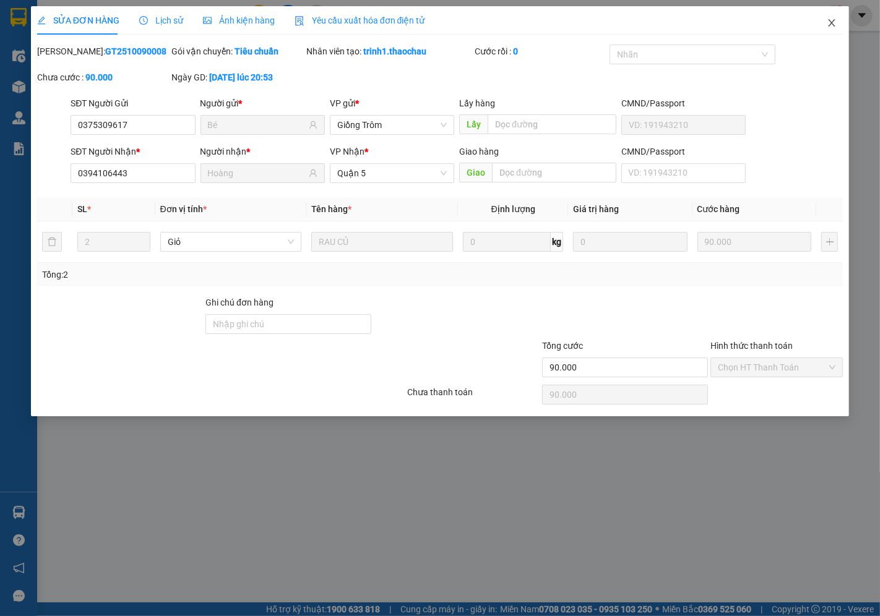
click at [833, 24] on icon "close" at bounding box center [832, 23] width 10 height 10
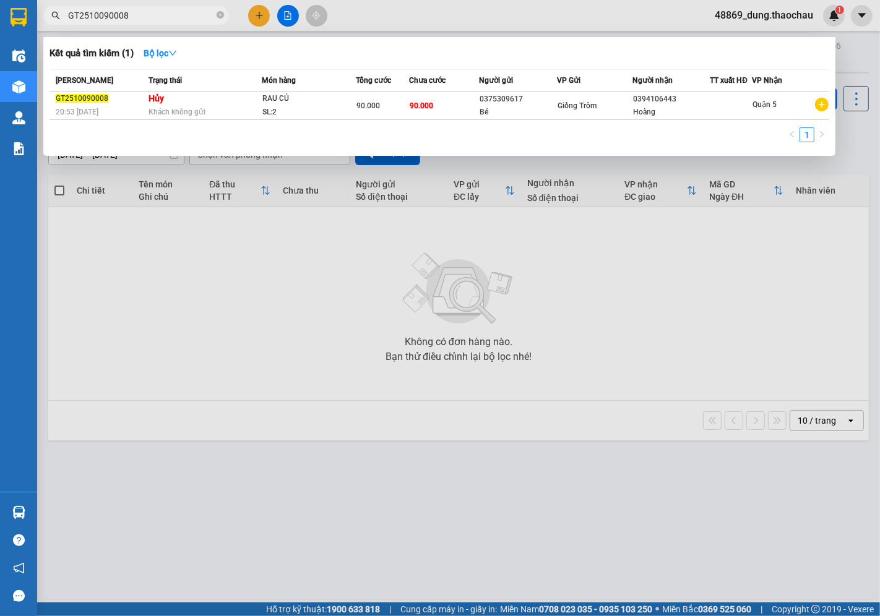
click at [0, 16] on section "Kết quả tìm kiếm ( 1 ) Bộ lọc Mã ĐH Trạng thái Món hàng Tổng cước Chưa cước Ngư…" at bounding box center [440, 308] width 880 height 616
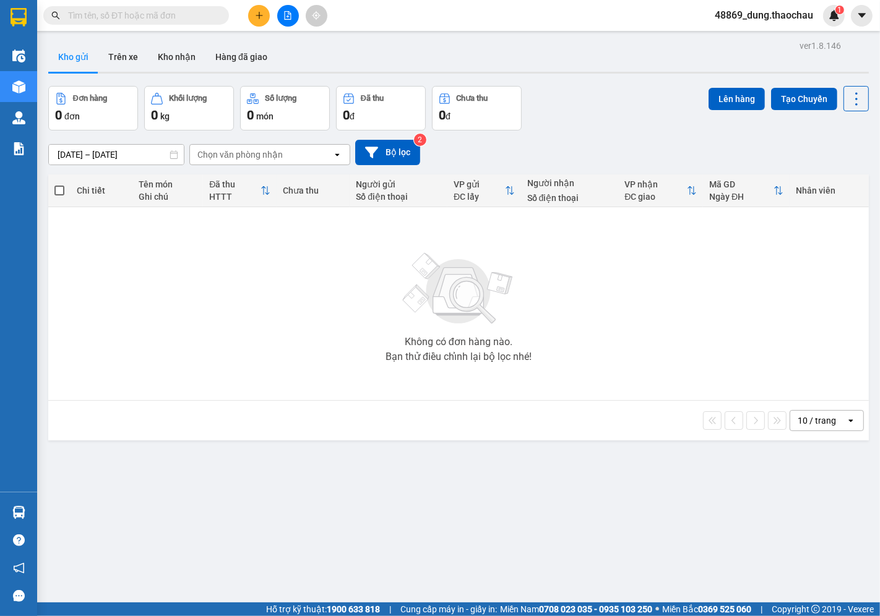
paste input "GT2510090008"
type input "GT2510090008"
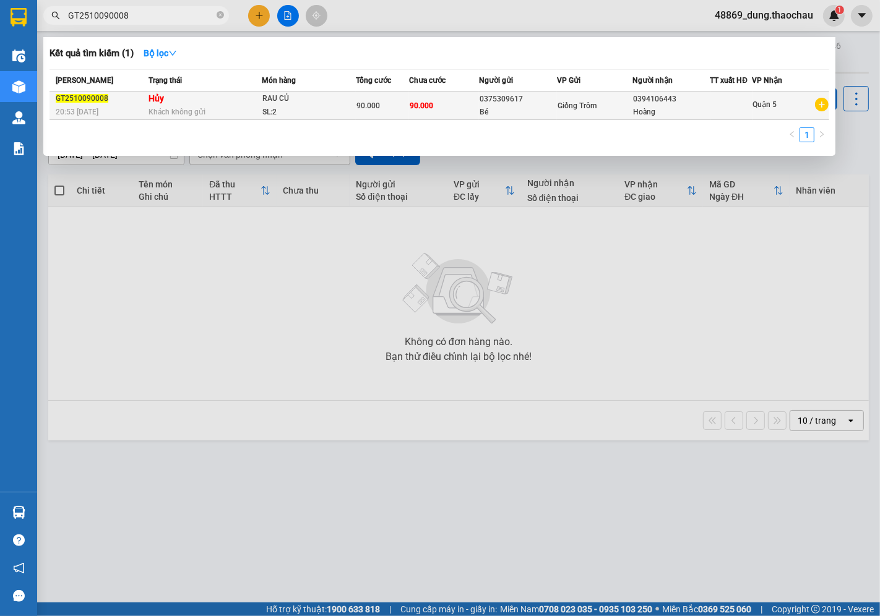
click at [354, 102] on span "RAU CỦ SL: 2" at bounding box center [308, 105] width 93 height 27
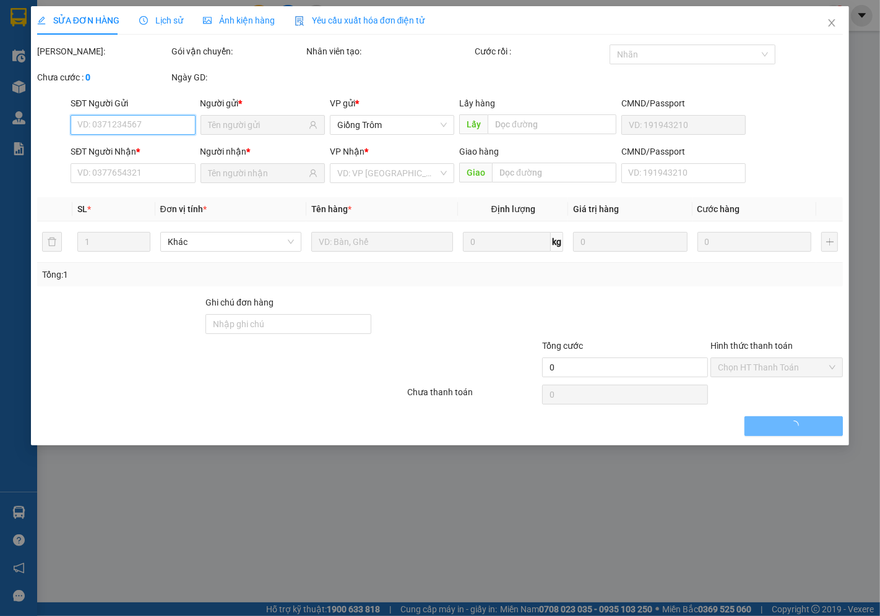
type input "0375309617"
type input "Bé"
type input "0394106443"
type input "Hoàng"
type input "90.000"
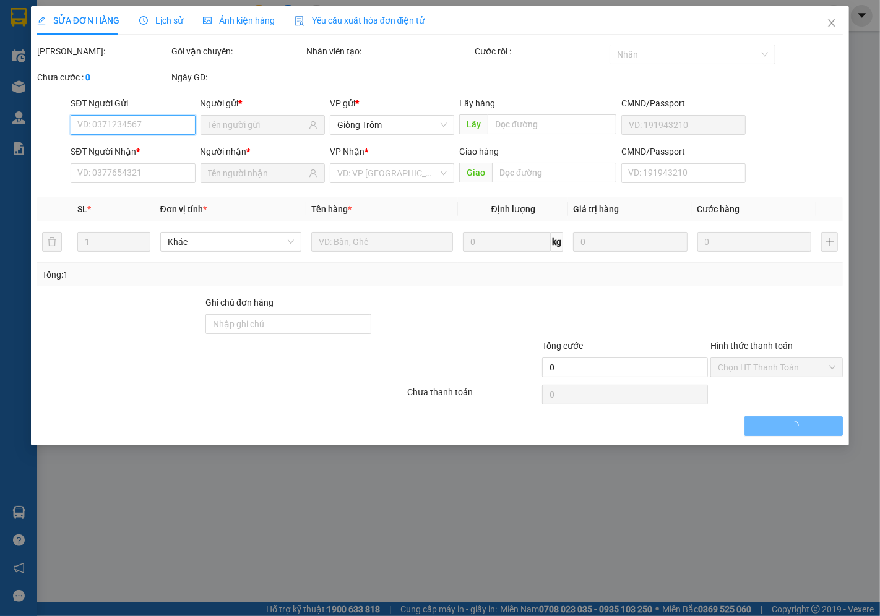
type input "90.000"
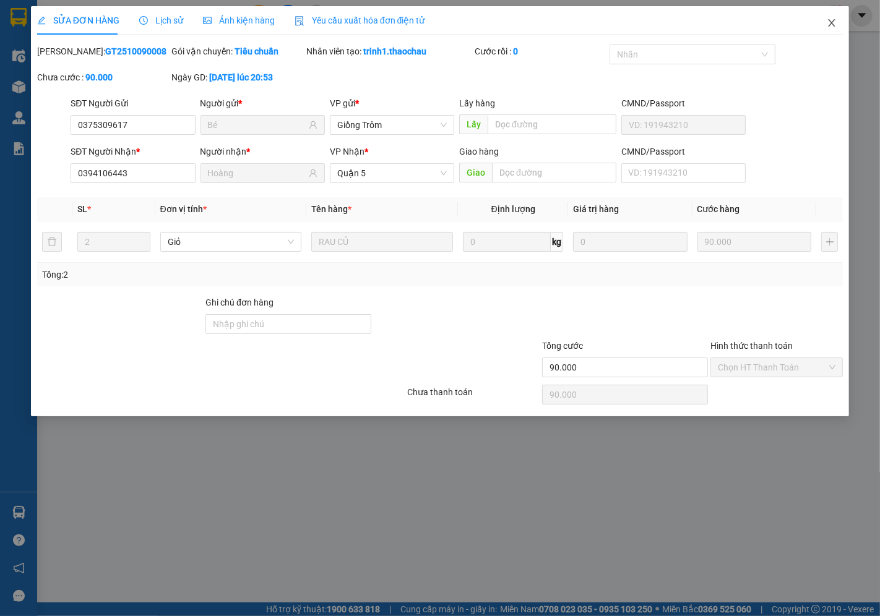
click at [832, 21] on icon "close" at bounding box center [832, 23] width 10 height 10
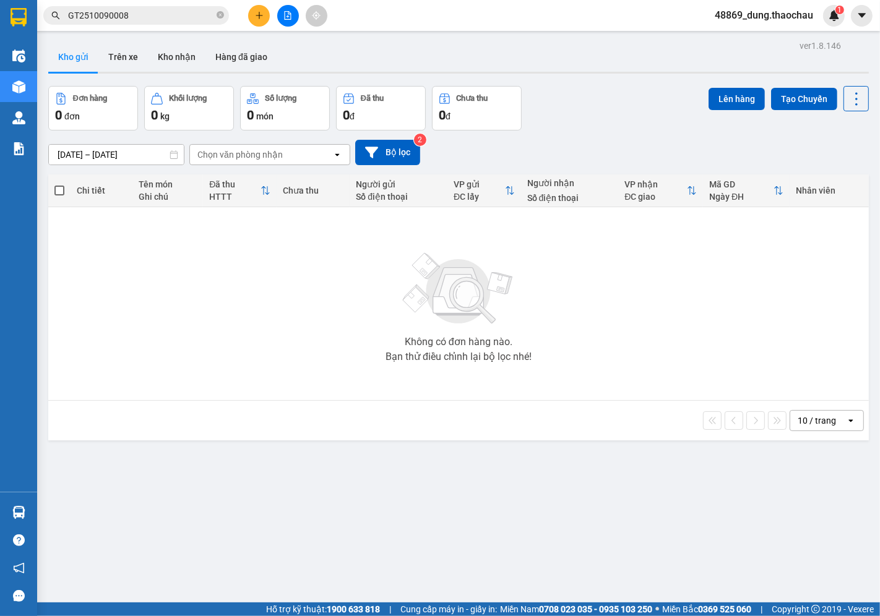
click at [153, 17] on input "GT2510090008" at bounding box center [141, 16] width 146 height 14
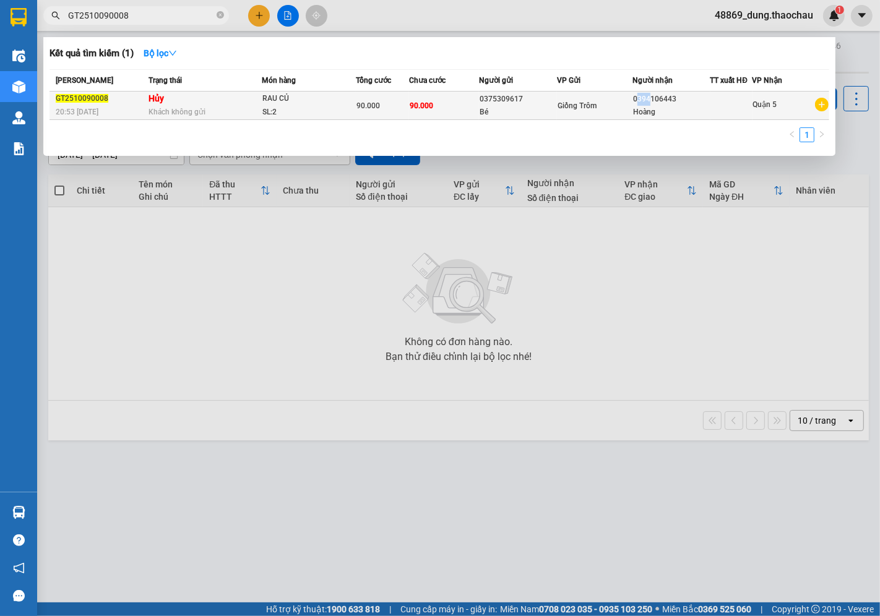
drag, startPoint x: 636, startPoint y: 99, endPoint x: 650, endPoint y: 101, distance: 14.4
click at [650, 101] on div "0394106443" at bounding box center [671, 99] width 76 height 13
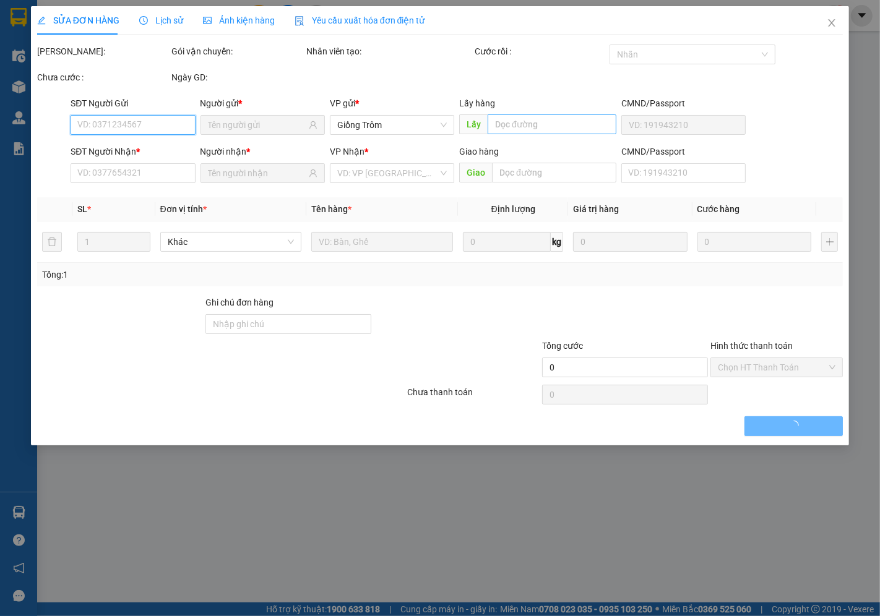
type input "0375309617"
type input "Bé"
type input "0394106443"
type input "Hoàng"
type input "90.000"
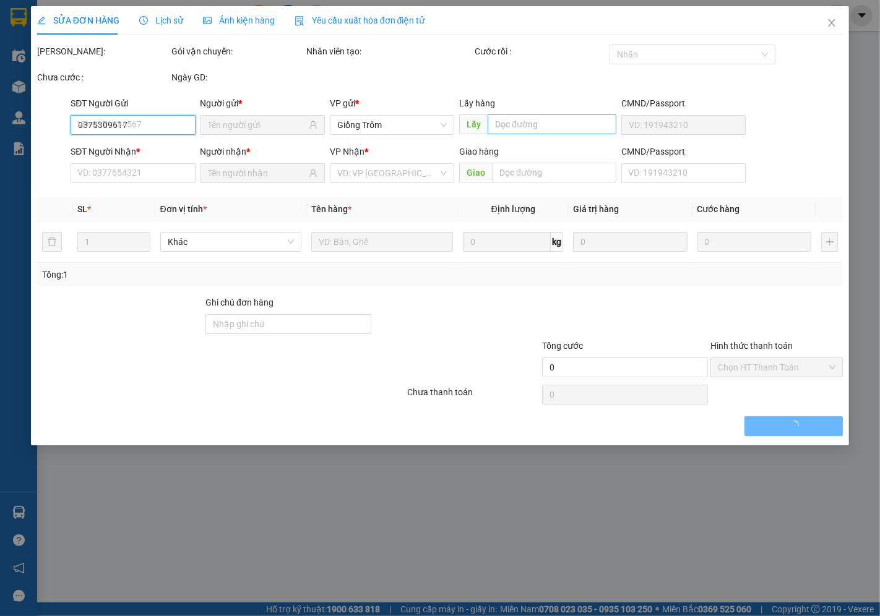
type input "90.000"
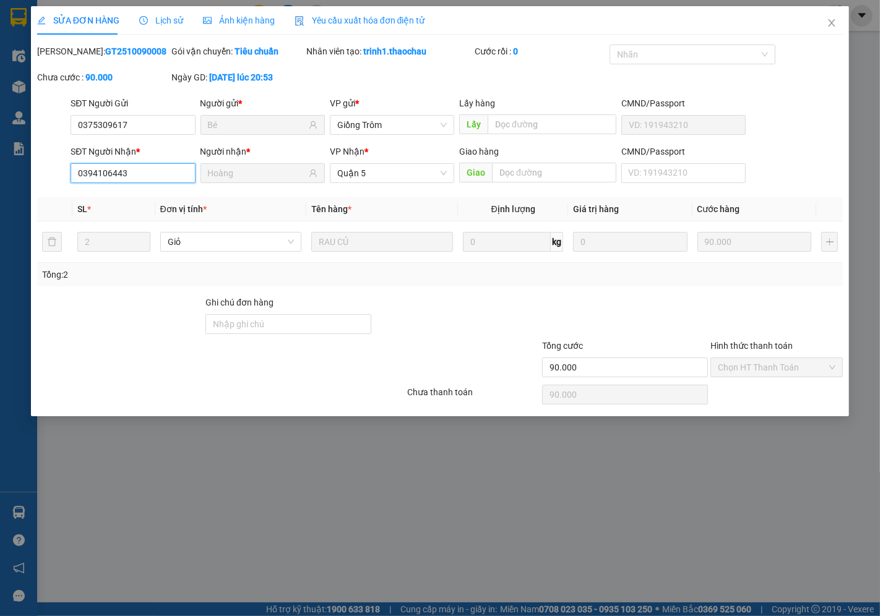
drag, startPoint x: 133, startPoint y: 177, endPoint x: 42, endPoint y: 175, distance: 91.0
click at [69, 175] on div "SĐT Người Nhận * 0394106443 0394106443" at bounding box center [132, 166] width 129 height 43
click at [834, 19] on icon "close" at bounding box center [832, 23] width 10 height 10
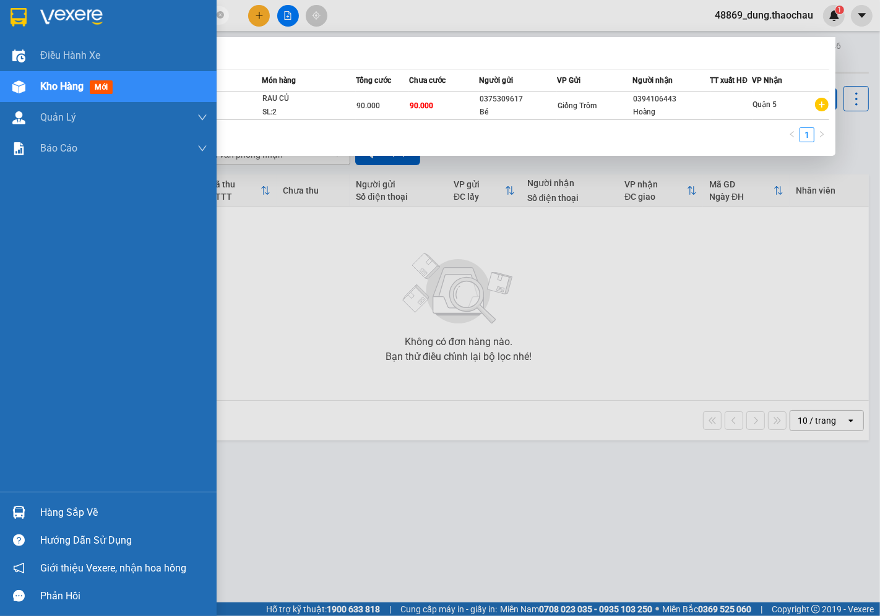
drag, startPoint x: 140, startPoint y: 12, endPoint x: 0, endPoint y: 7, distance: 140.0
click at [0, 7] on section "Kết quả tìm kiếm ( 1 ) Bộ lọc Mã ĐH Trạng thái Món hàng Tổng cước Chưa cước Ngư…" at bounding box center [440, 308] width 880 height 616
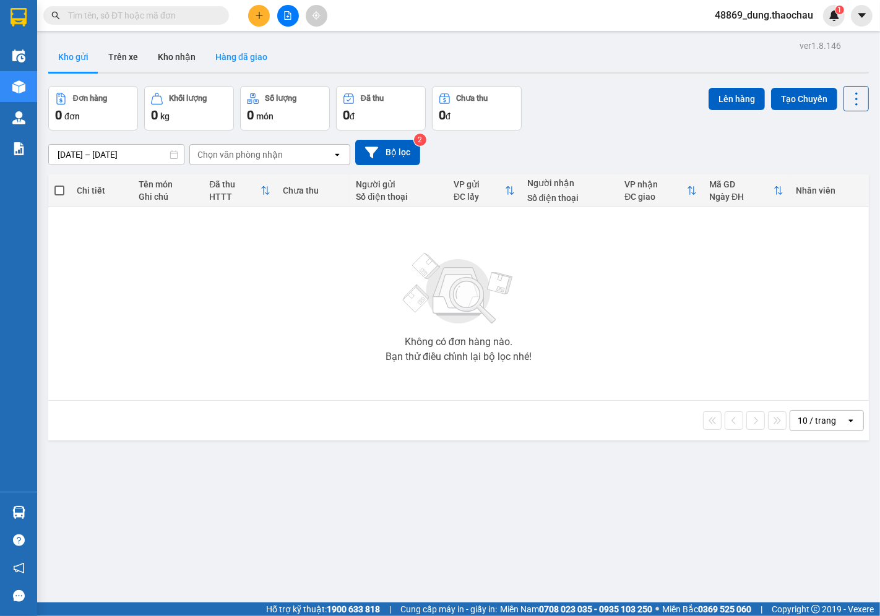
paste input "0394106443"
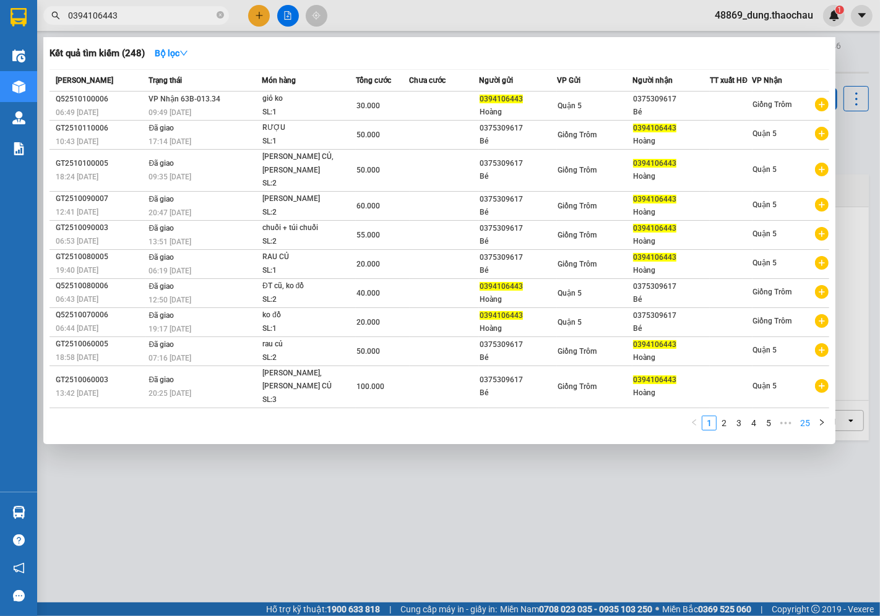
type input "0394106443"
click at [811, 417] on link "25" at bounding box center [805, 424] width 17 height 14
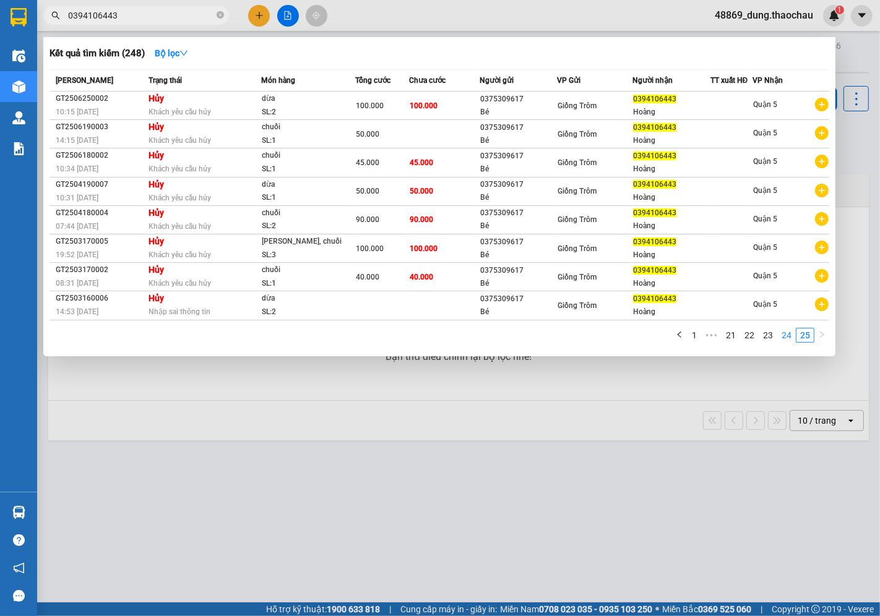
click at [787, 338] on link "24" at bounding box center [786, 336] width 17 height 14
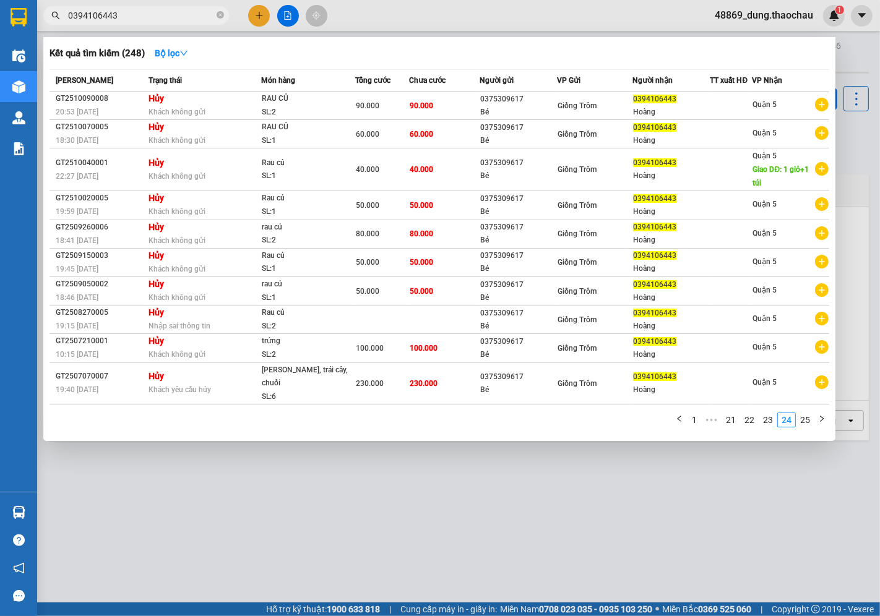
click at [475, 17] on div at bounding box center [440, 308] width 880 height 616
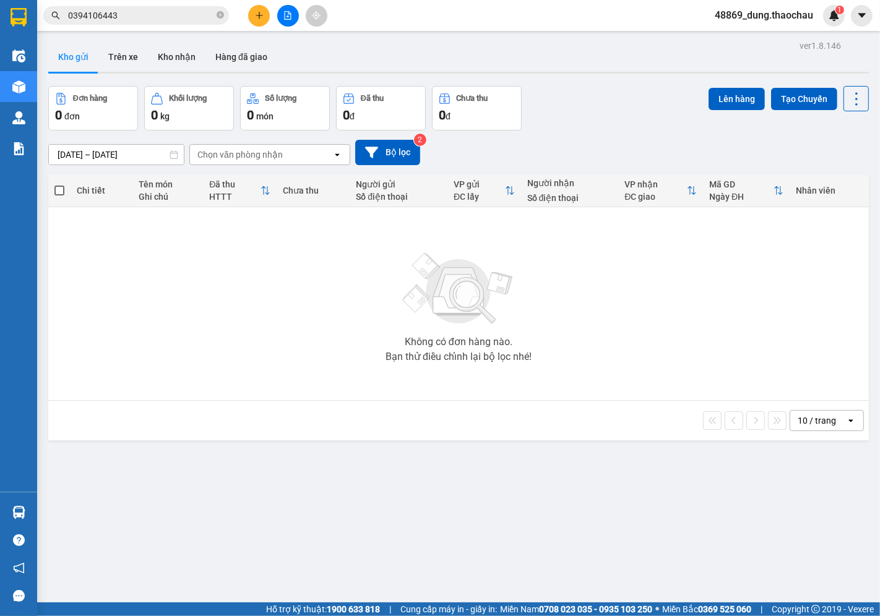
click at [757, 17] on span "48869_dung.thaochau" at bounding box center [764, 14] width 118 height 15
click at [750, 33] on span "Đăng xuất" at bounding box center [770, 39] width 92 height 14
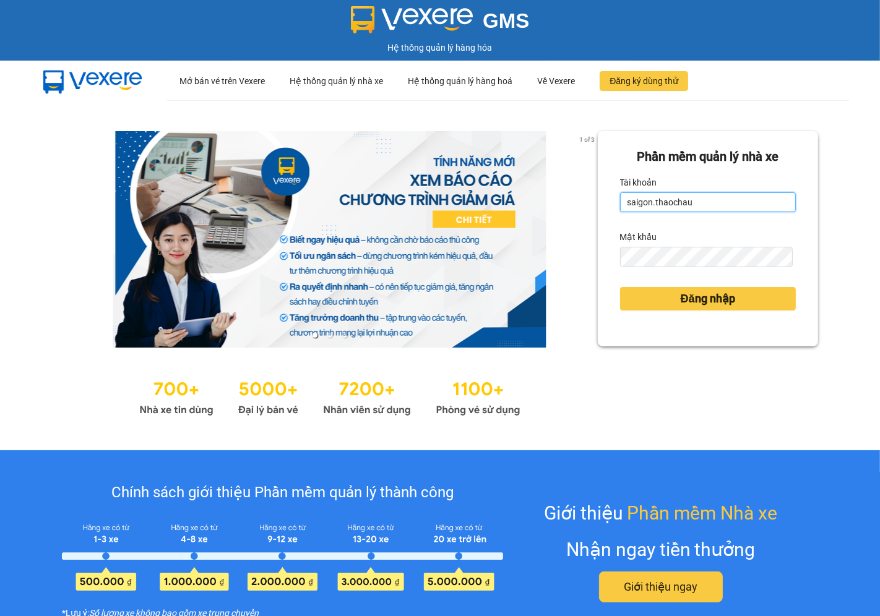
drag, startPoint x: 697, startPoint y: 207, endPoint x: 462, endPoint y: 194, distance: 235.5
click at [462, 194] on div "1 of 3 Phần mềm quản lý nhà xe Tài khoản saigon.thaochau Mật khẩu Đăng nhập" at bounding box center [440, 275] width 880 height 350
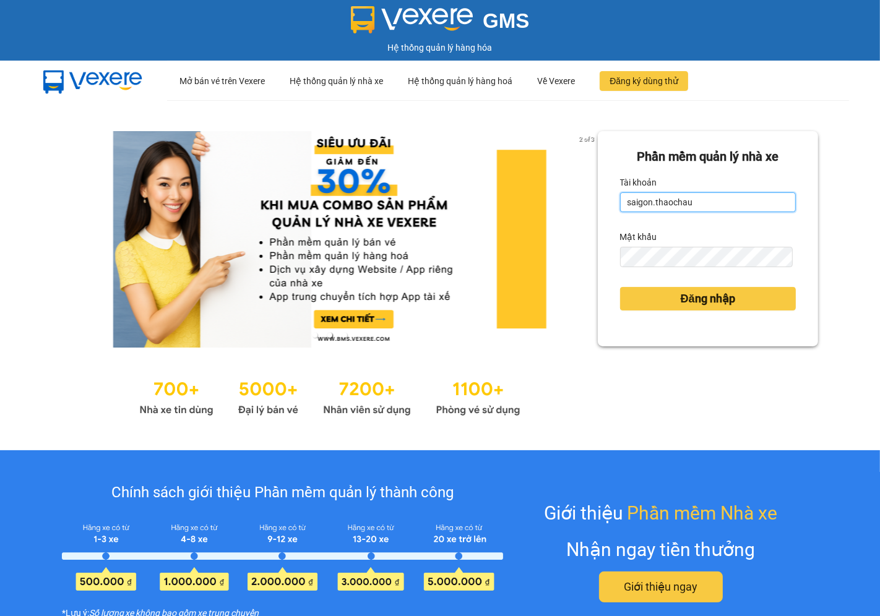
drag, startPoint x: 688, startPoint y: 200, endPoint x: 602, endPoint y: 207, distance: 86.9
click at [602, 207] on div "Phần mềm quản lý nhà xe Tài khoản saigon.thaochau Mật khẩu Đăng nhập" at bounding box center [708, 238] width 220 height 215
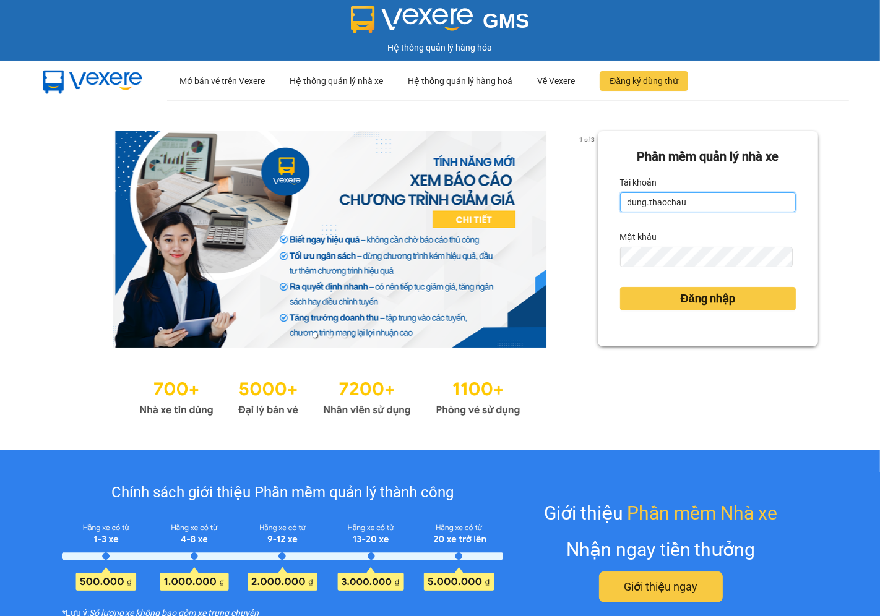
type input "dung.thaochau"
click at [603, 264] on div "Phần mềm quản lý nhà xe Tài khoản dung.thaochau Mật khẩu Đăng nhập" at bounding box center [708, 238] width 220 height 215
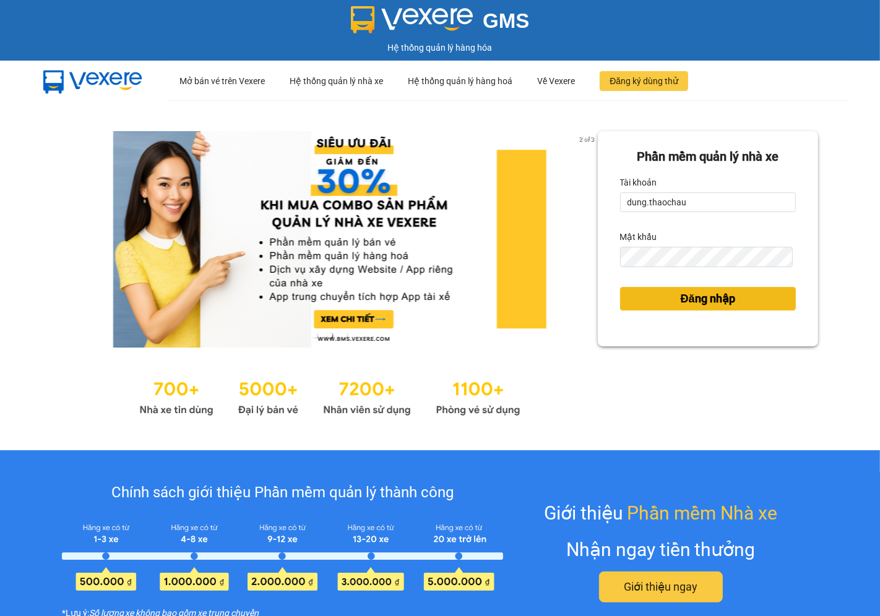
click at [646, 298] on button "Đăng nhập" at bounding box center [708, 299] width 176 height 24
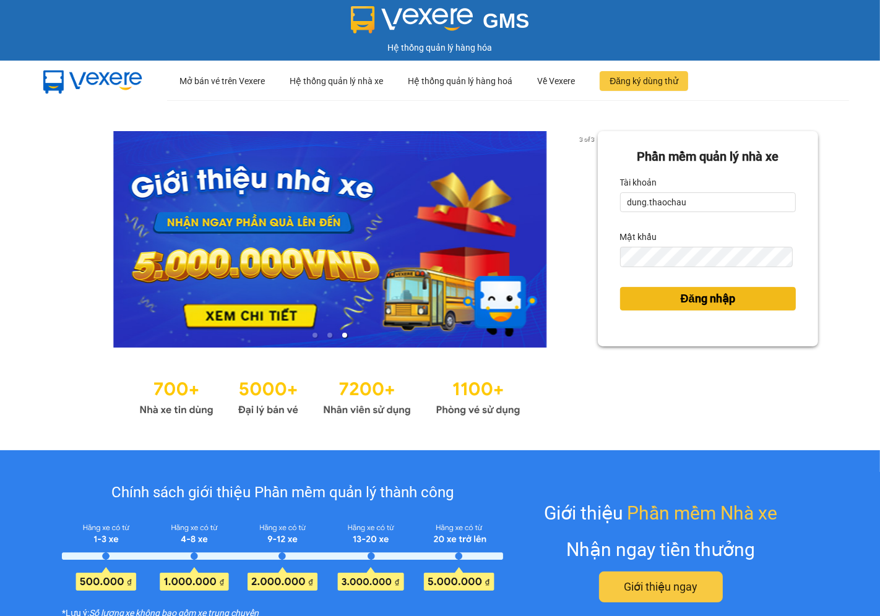
click at [670, 296] on button "Đăng nhập" at bounding box center [708, 299] width 176 height 24
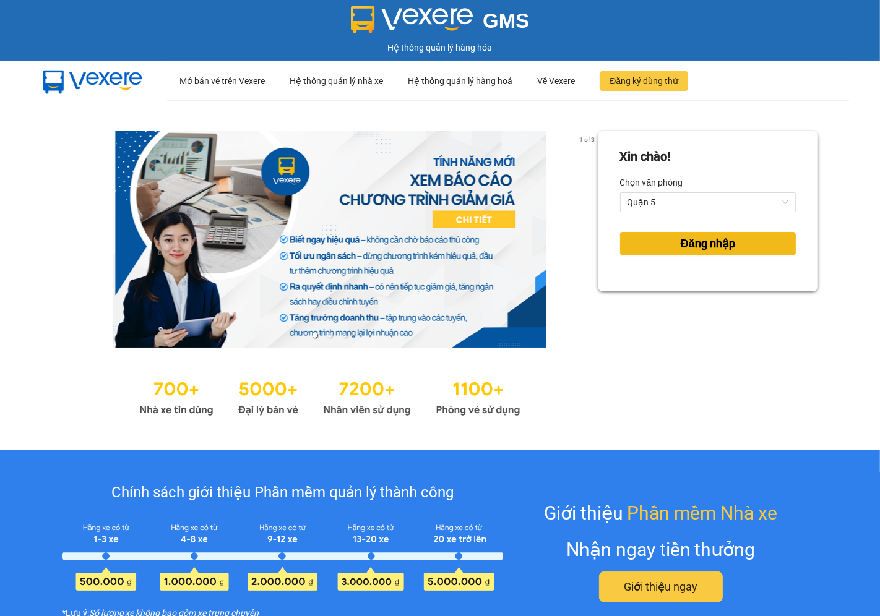
click at [700, 248] on span "Đăng nhập" at bounding box center [708, 243] width 54 height 17
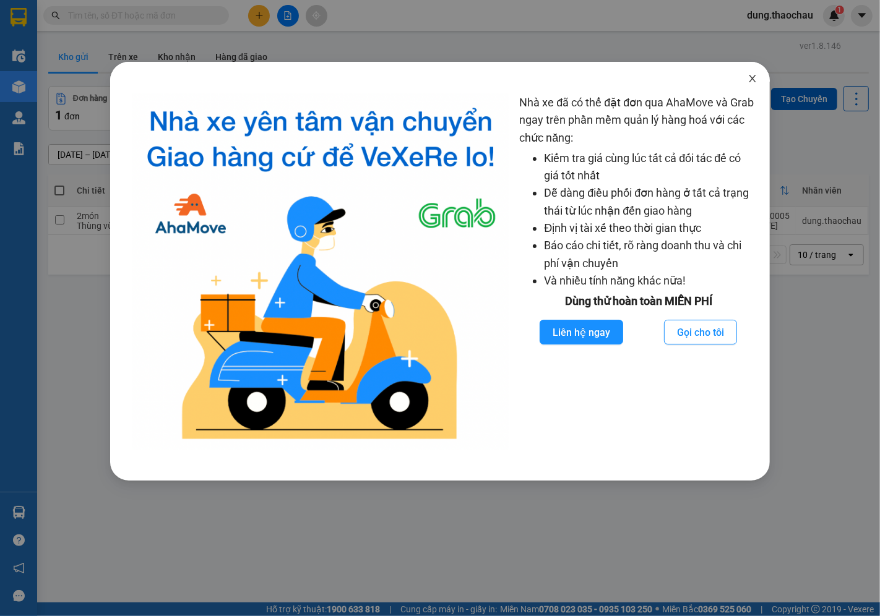
click at [755, 79] on icon "close" at bounding box center [753, 79] width 10 height 10
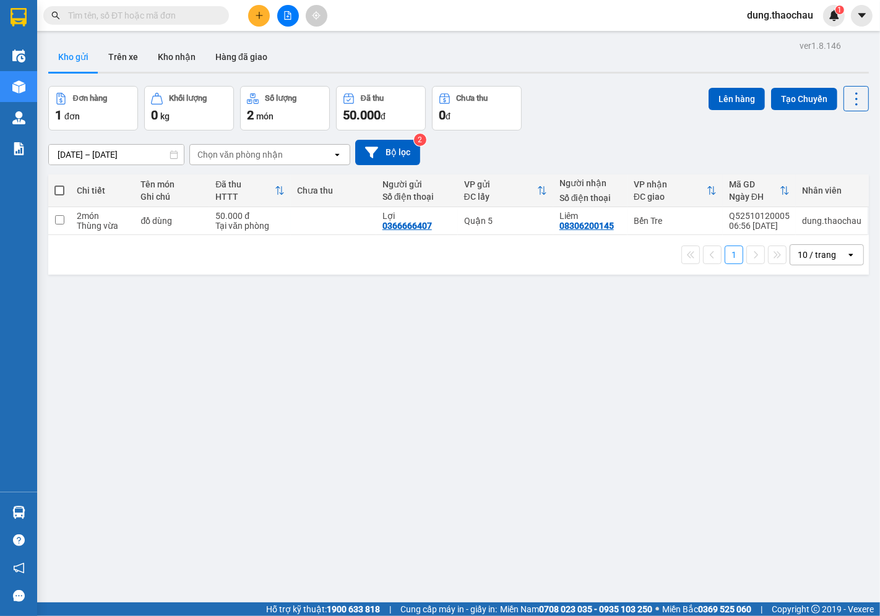
click at [819, 262] on div "10 / trang" at bounding box center [818, 255] width 56 height 20
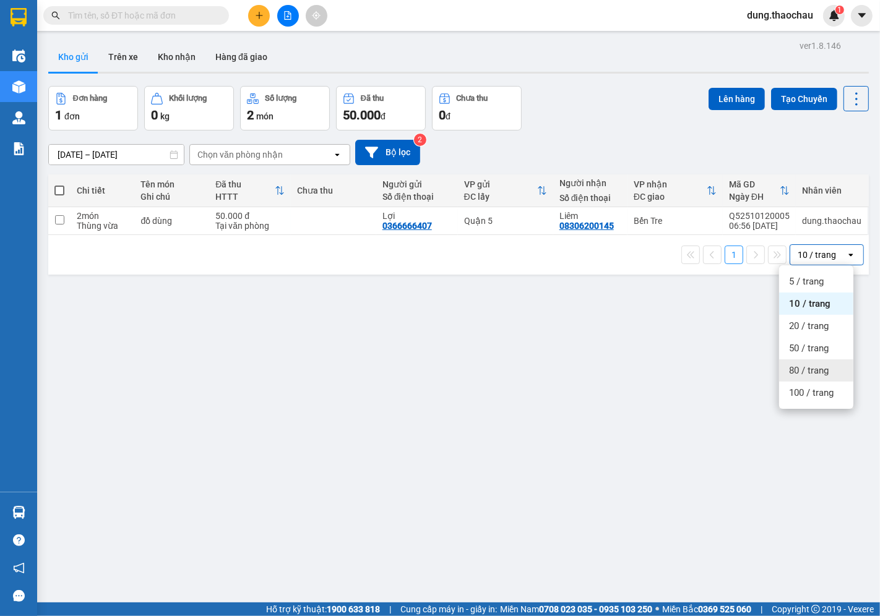
click at [806, 374] on span "80 / trang" at bounding box center [809, 371] width 40 height 12
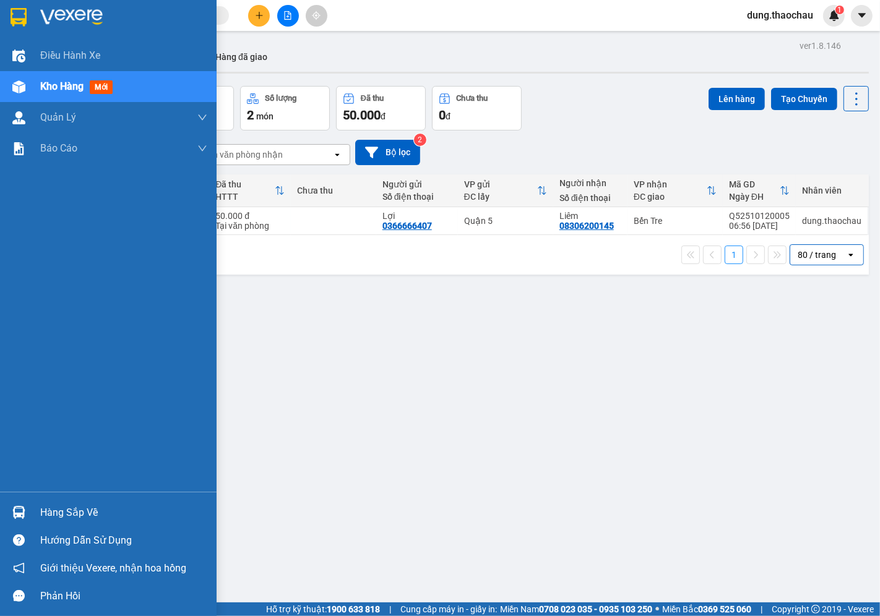
click at [16, 511] on img at bounding box center [18, 512] width 13 height 13
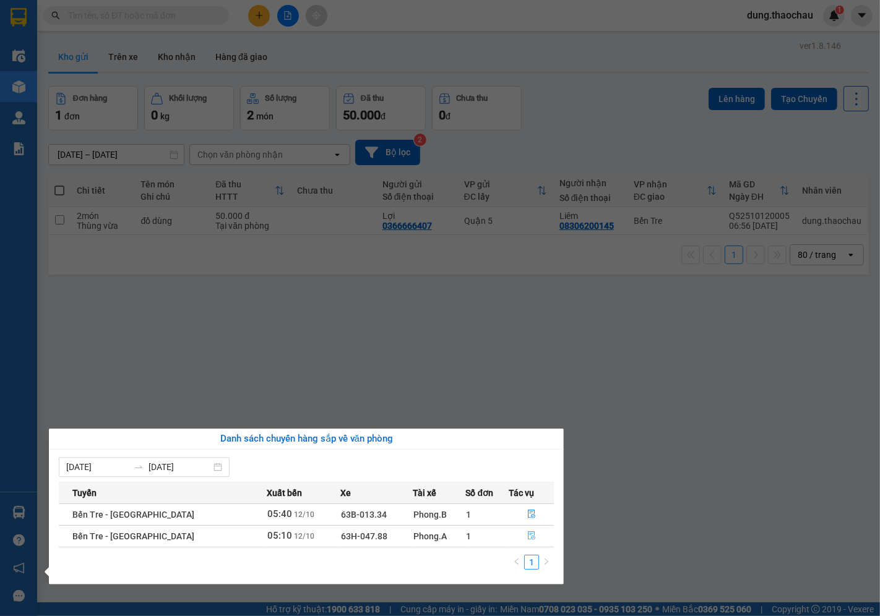
click at [527, 538] on icon "file-done" at bounding box center [531, 536] width 9 height 9
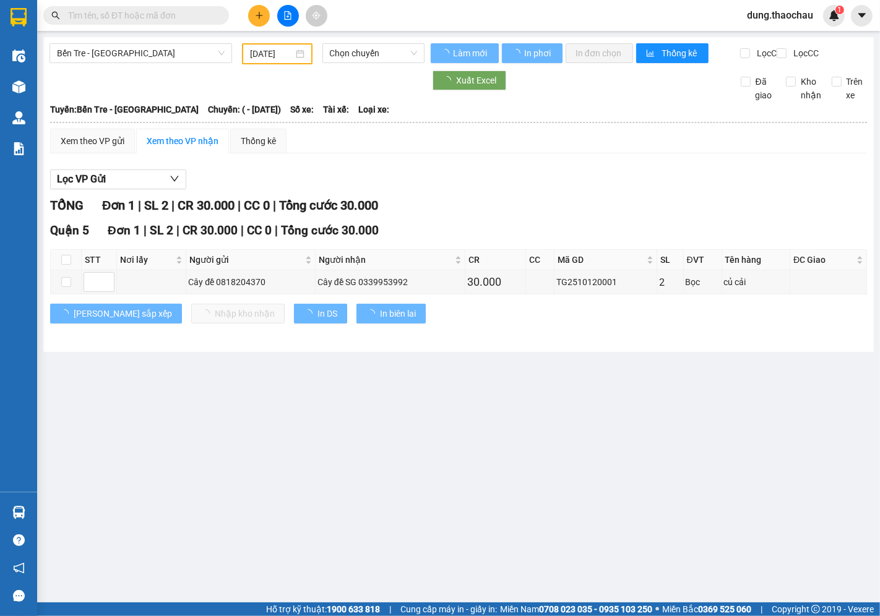
type input "[DATE]"
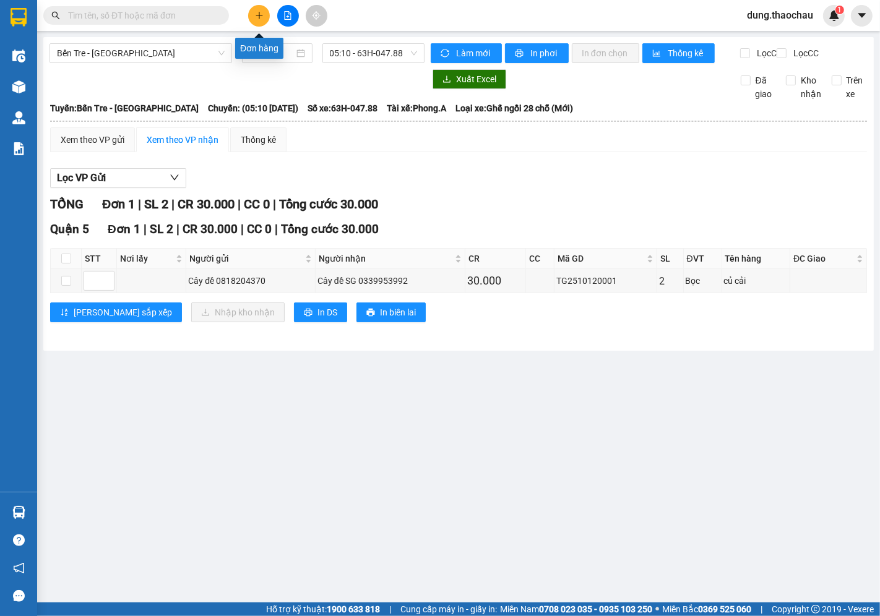
click at [252, 20] on button at bounding box center [259, 16] width 22 height 22
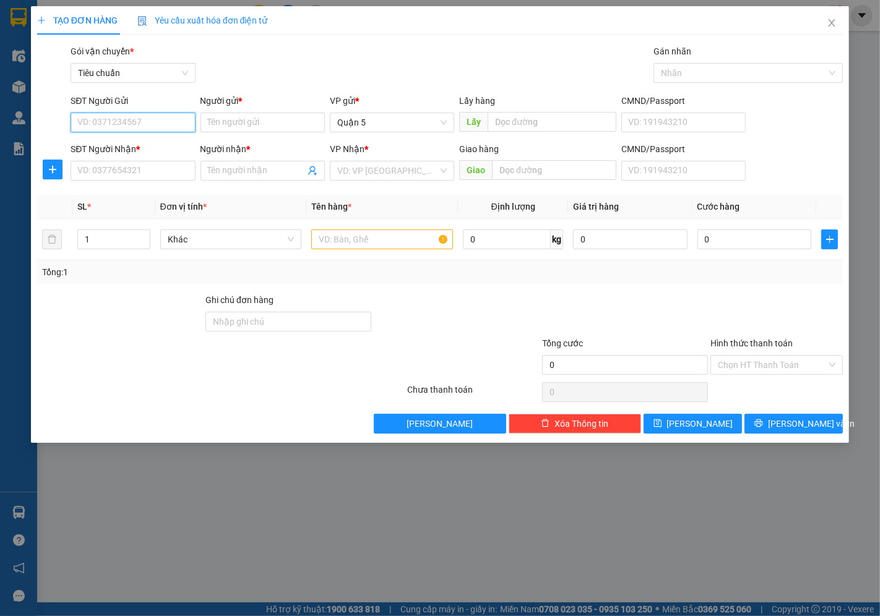
click at [150, 120] on input "SĐT Người Gửi" at bounding box center [133, 123] width 124 height 20
type input "0396269809"
drag, startPoint x: 100, startPoint y: 147, endPoint x: 107, endPoint y: 170, distance: 24.7
click at [100, 147] on div "0396269809 - tuấn" at bounding box center [133, 147] width 110 height 14
type input "tuấn"
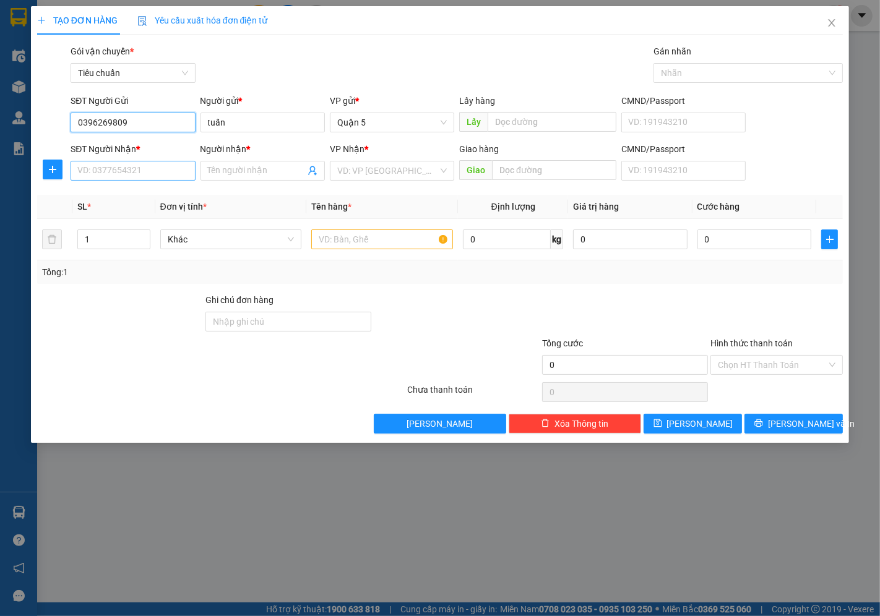
type input "0396269809"
click at [103, 175] on input "SĐT Người Nhận *" at bounding box center [133, 171] width 124 height 20
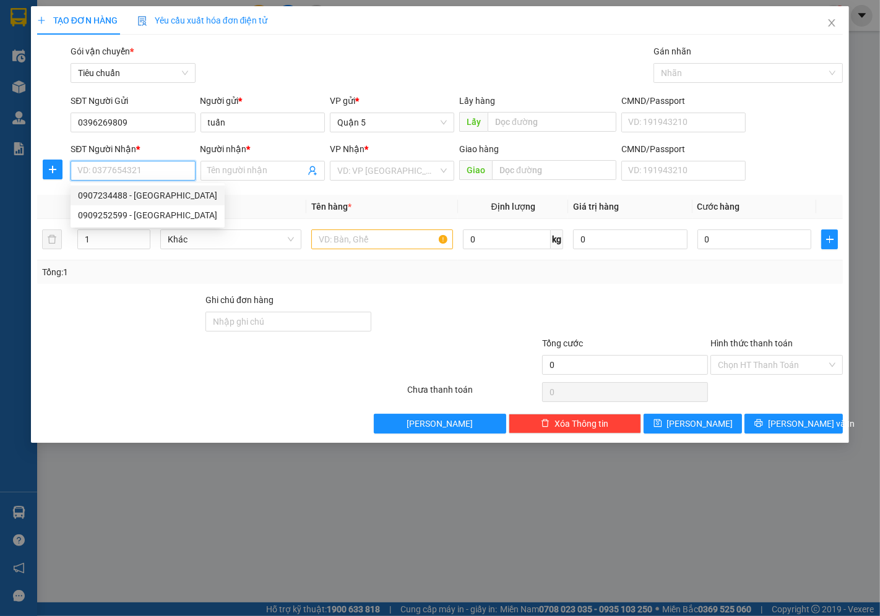
click at [108, 194] on div "0907234488 - lộc sơn" at bounding box center [147, 196] width 139 height 14
type input "0907234488"
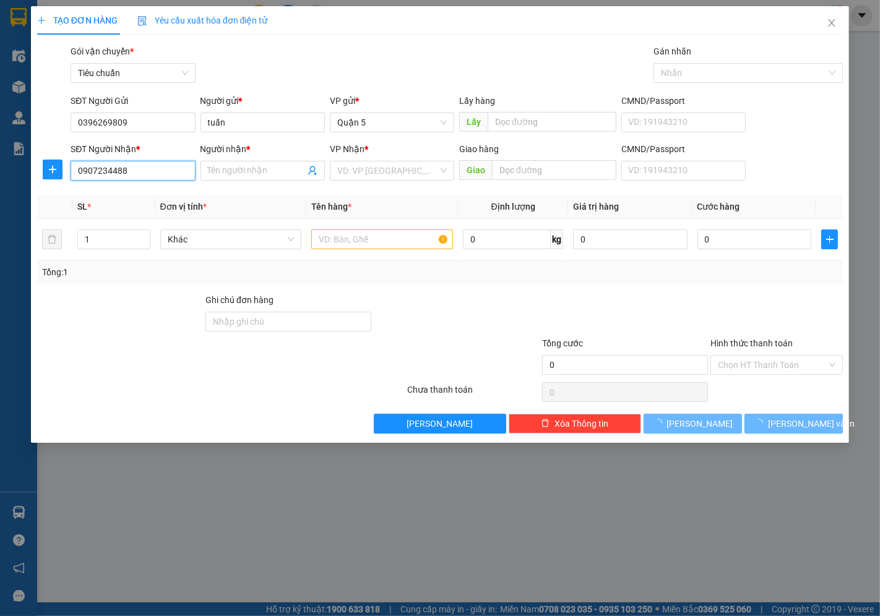
type input "lộc sơn"
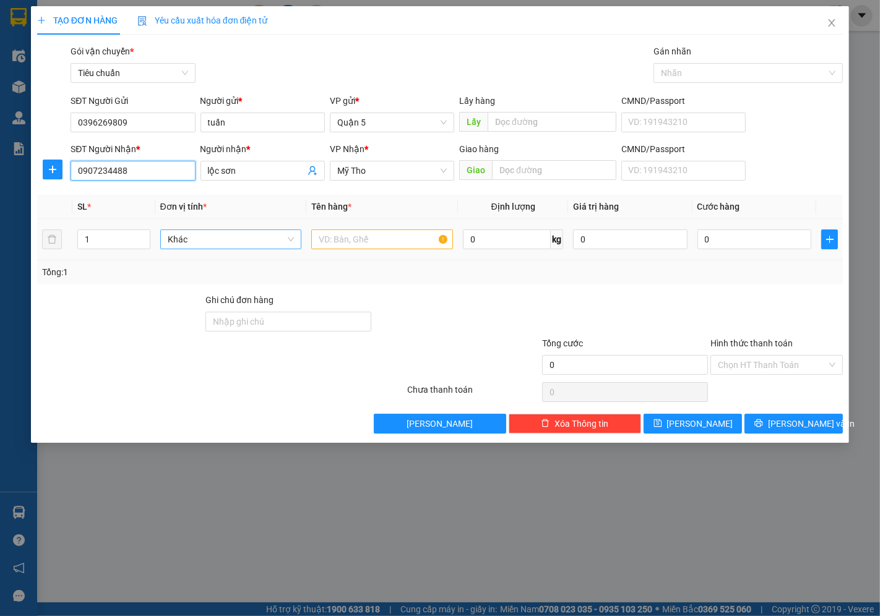
click at [179, 239] on span "Khác" at bounding box center [231, 239] width 127 height 19
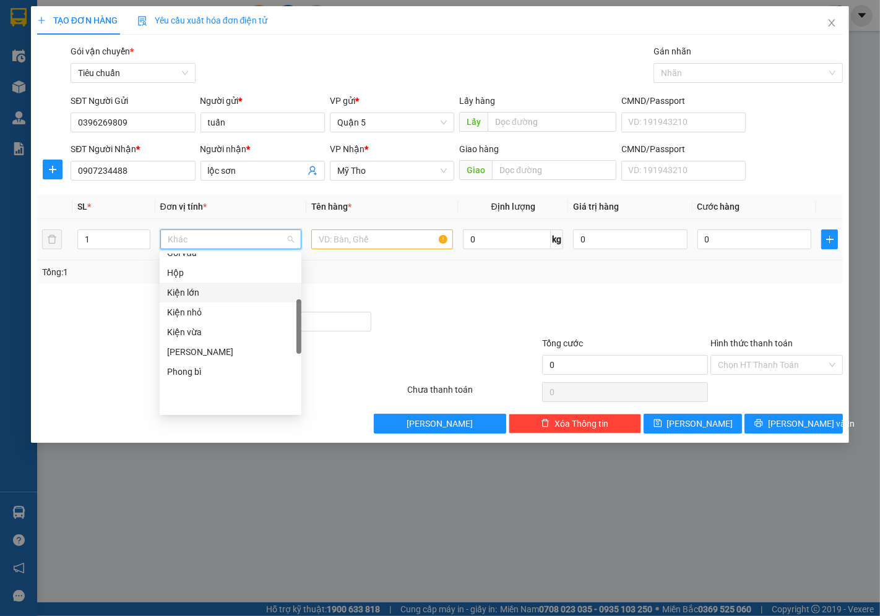
scroll to position [180, 0]
click at [189, 379] on div "Kiện nhỏ" at bounding box center [230, 381] width 127 height 14
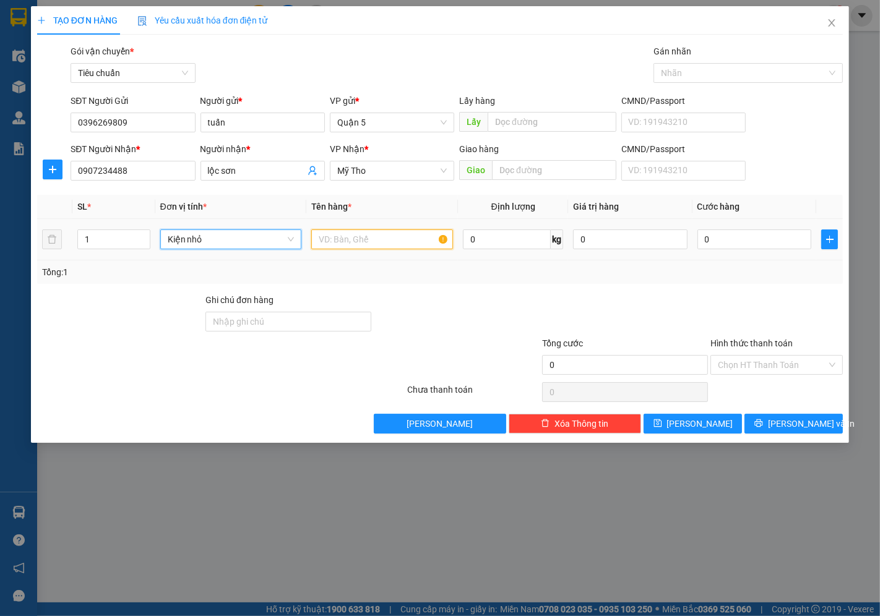
click at [343, 242] on input "text" at bounding box center [382, 240] width 142 height 20
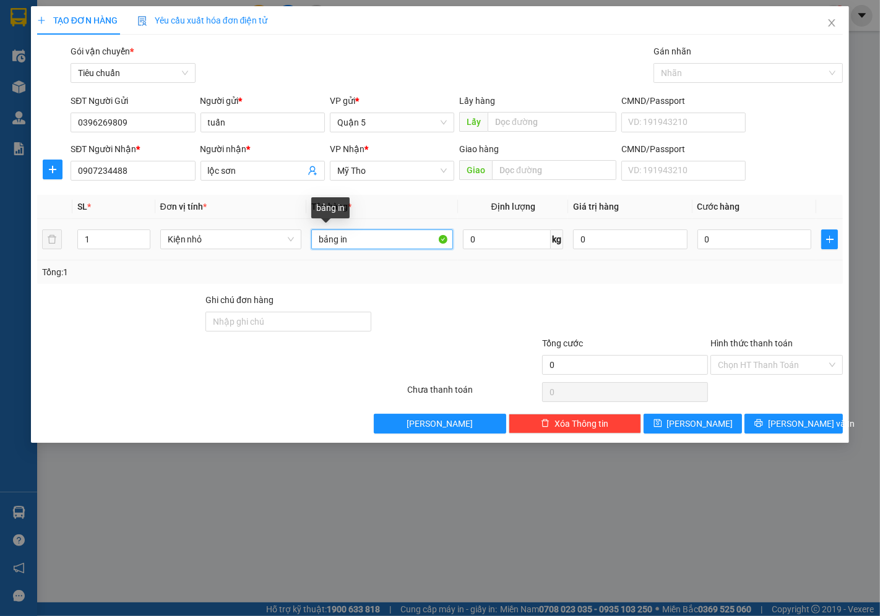
click at [337, 245] on input "bảng in" at bounding box center [382, 240] width 142 height 20
type input "bản in"
click at [731, 248] on input "0" at bounding box center [754, 240] width 114 height 20
type input "02"
type input "2"
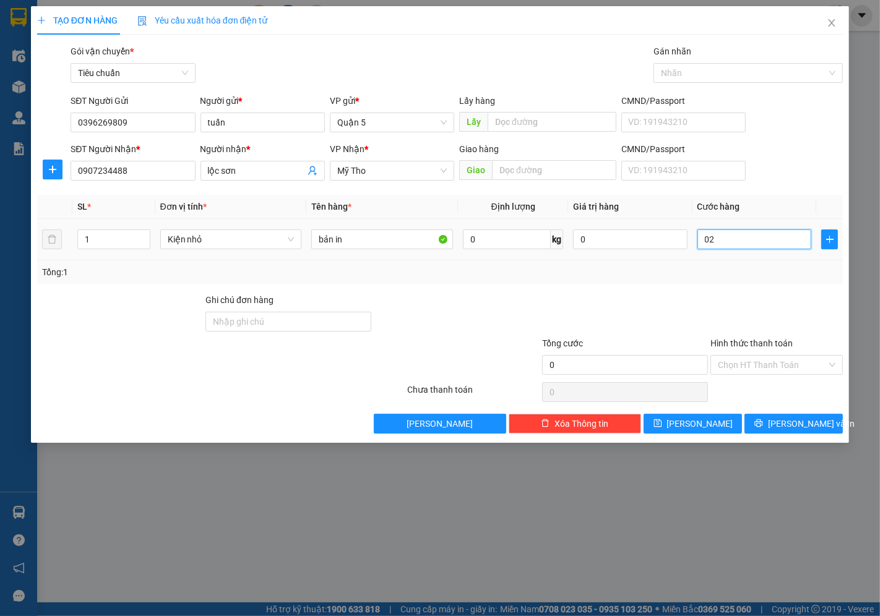
type input "2"
type input "025"
type input "25"
type input "25.000"
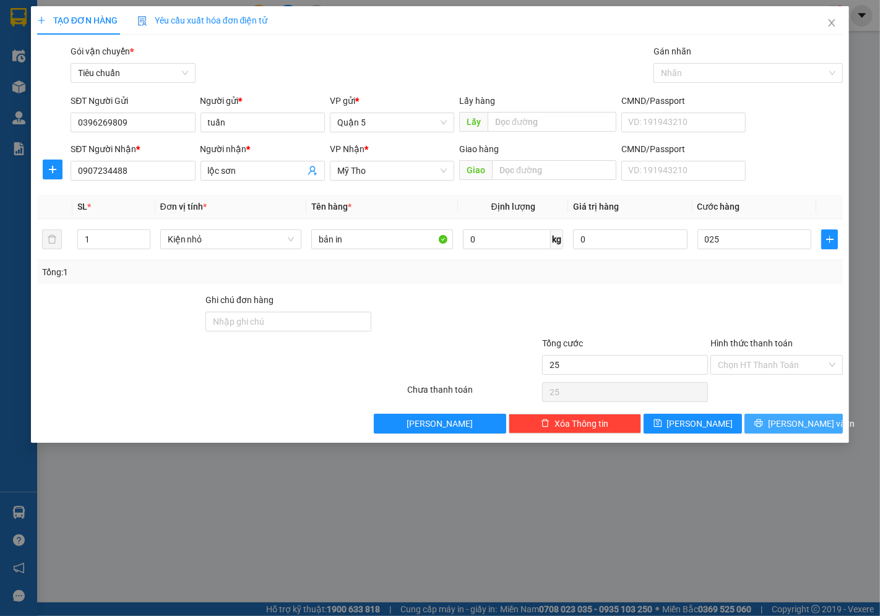
type input "25.000"
click at [791, 419] on span "[PERSON_NAME] và In" at bounding box center [811, 424] width 87 height 14
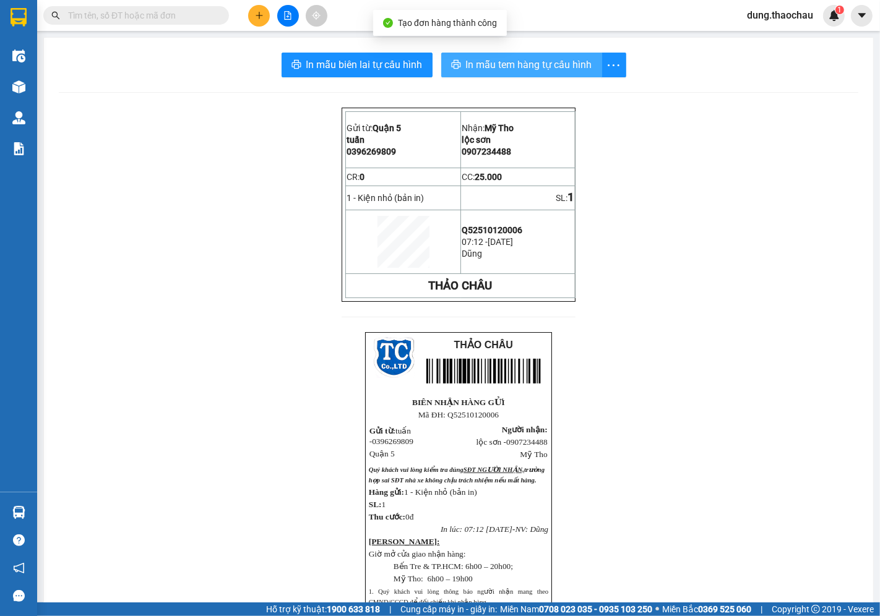
click at [494, 61] on span "In mẫu tem hàng tự cấu hình" at bounding box center [529, 64] width 126 height 15
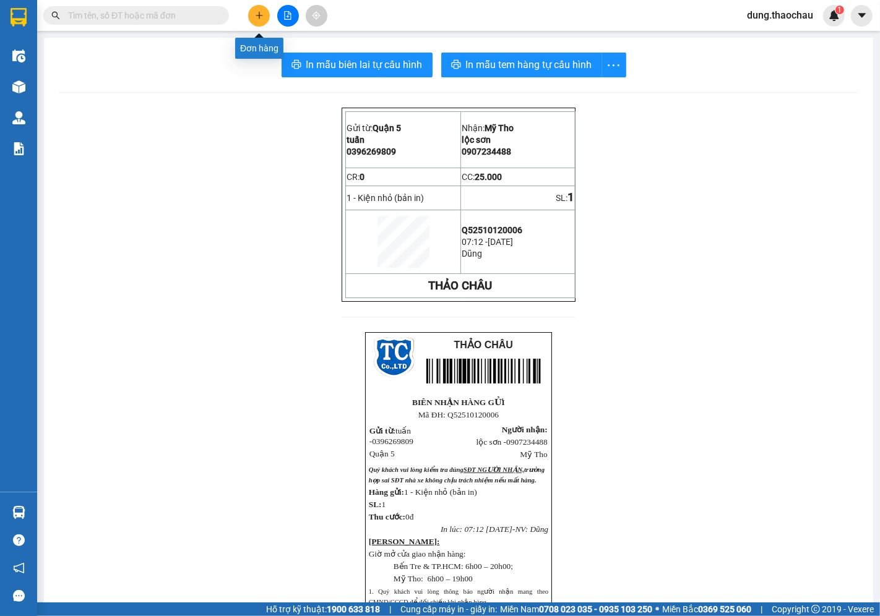
click at [264, 19] on button at bounding box center [259, 16] width 22 height 22
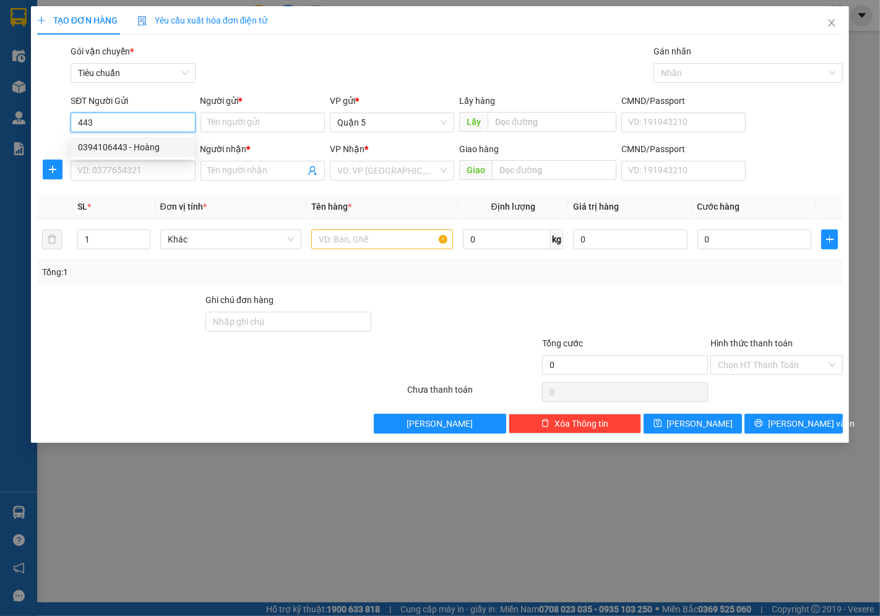
click at [131, 144] on div "0394106443 - Hoàng" at bounding box center [133, 147] width 110 height 14
type input "0394106443"
type input "Hoàng"
type input "0394106443"
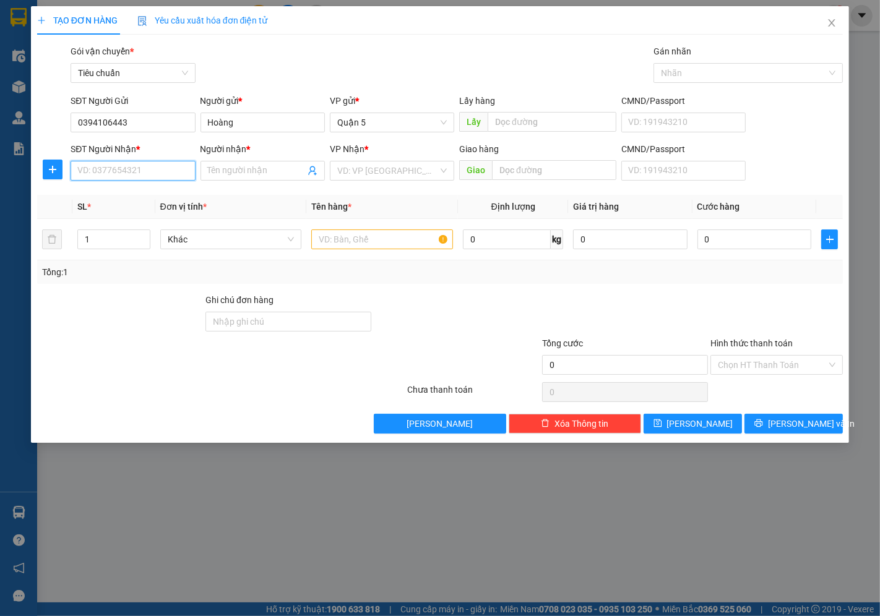
click at [121, 168] on input "SĐT Người Nhận *" at bounding box center [133, 171] width 124 height 20
click at [118, 217] on div "0375309617 - Bé" at bounding box center [133, 216] width 110 height 14
type input "0375309617"
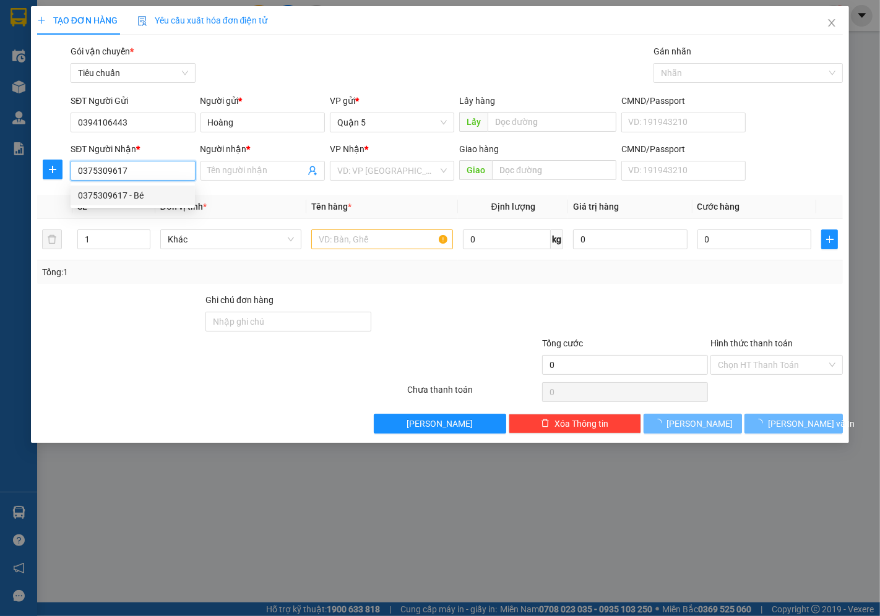
type input "Bé"
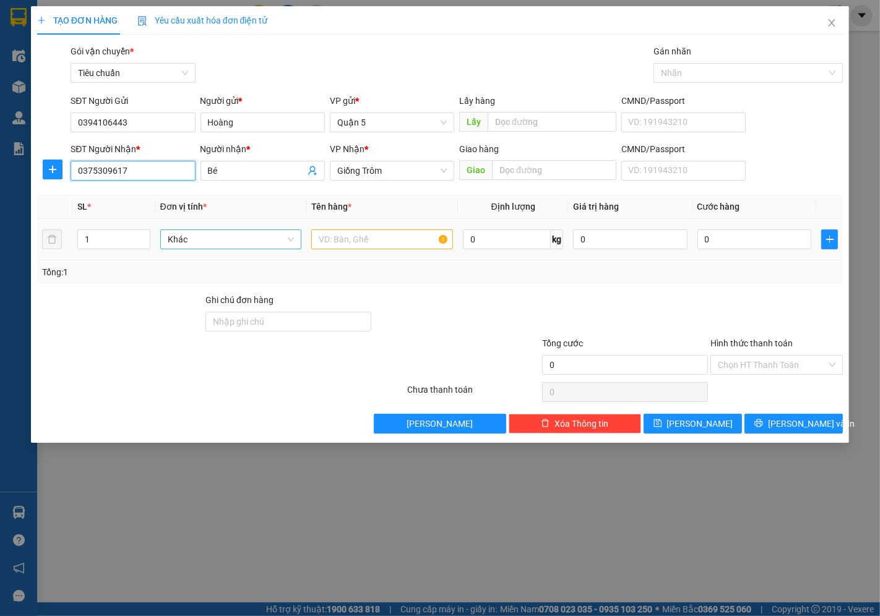
click at [181, 241] on span "Khác" at bounding box center [231, 239] width 127 height 19
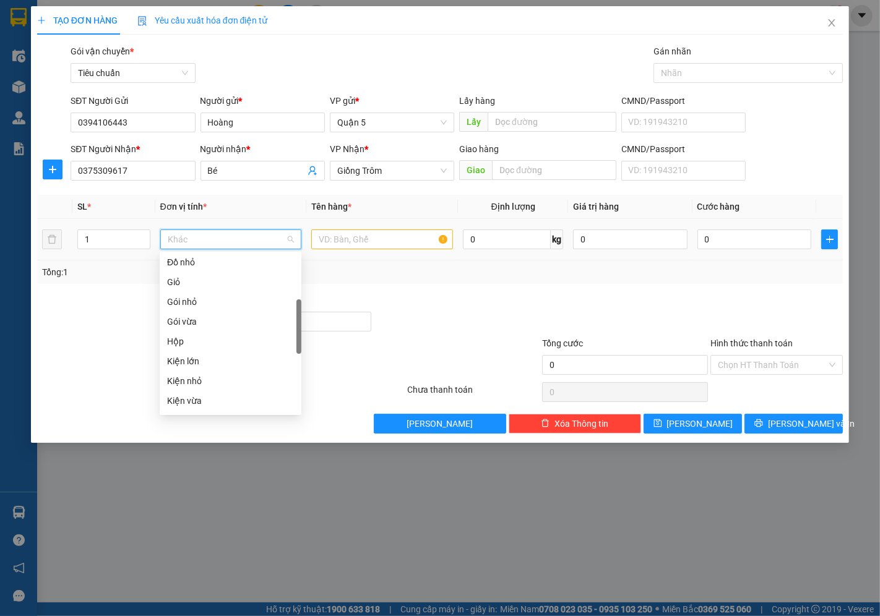
scroll to position [111, 0]
click at [171, 352] on div "Giỏ" at bounding box center [230, 351] width 127 height 14
click at [378, 243] on input "text" at bounding box center [382, 240] width 142 height 20
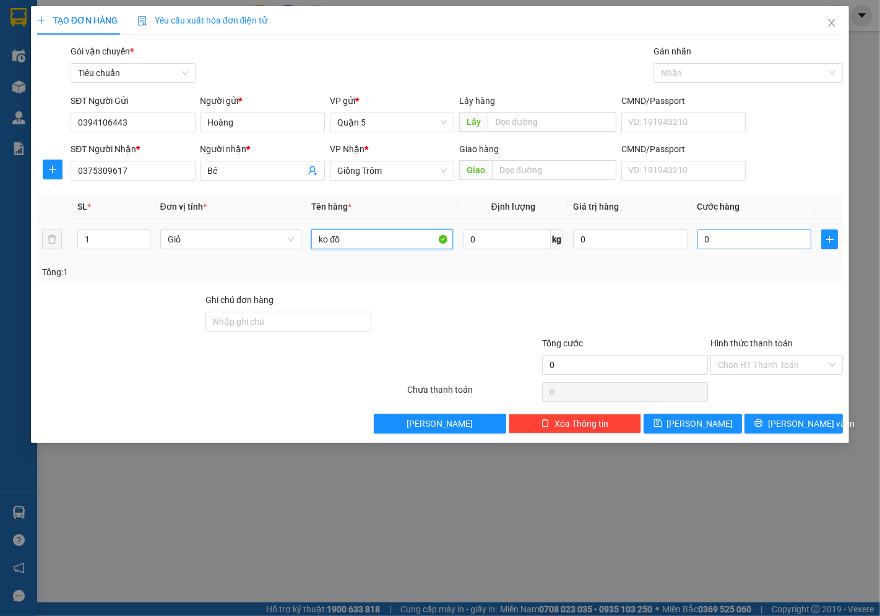
type input "ko đồ"
click at [725, 230] on input "0" at bounding box center [754, 240] width 114 height 20
type input "02"
type input "2"
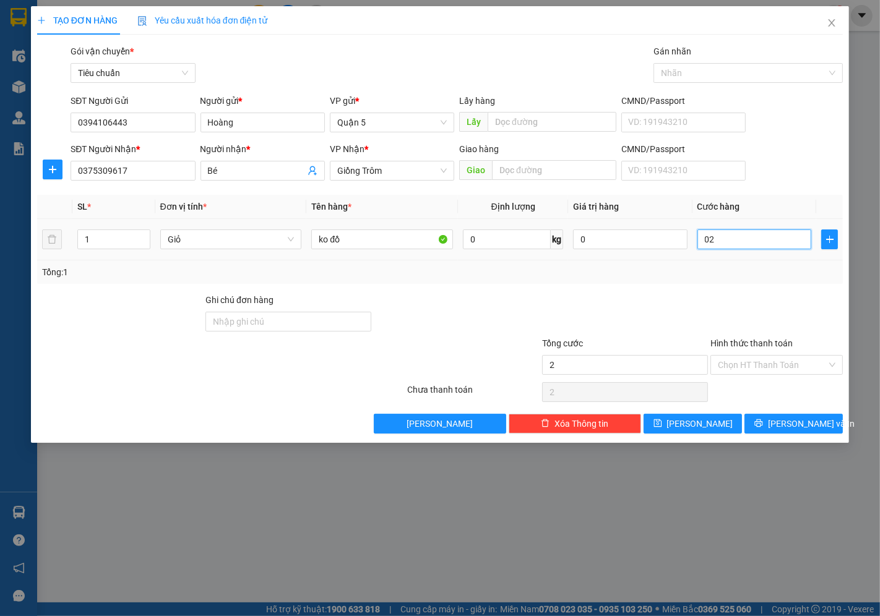
type input "020"
type input "20"
type input "20.000"
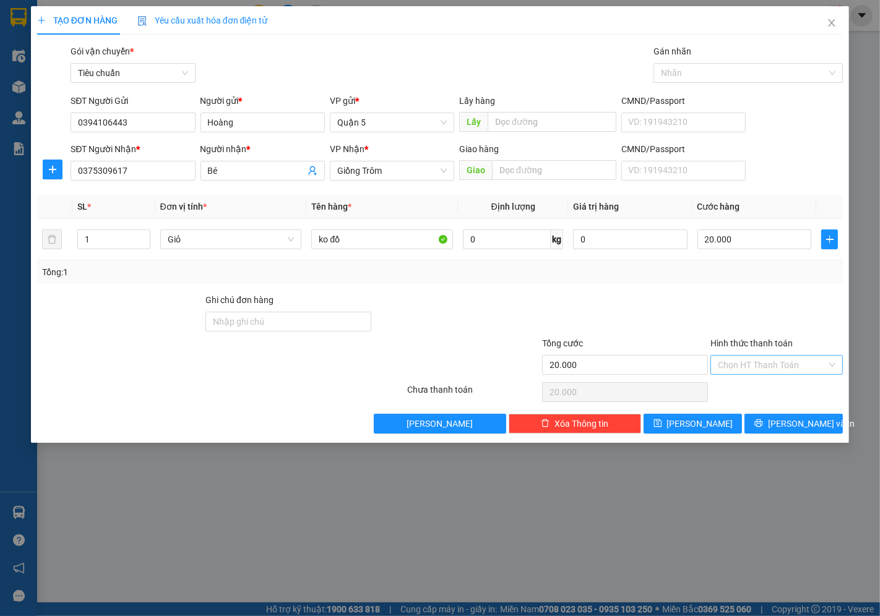
click at [739, 369] on input "Hình thức thanh toán" at bounding box center [772, 365] width 109 height 19
click at [739, 389] on div "Tại văn phòng" at bounding box center [778, 390] width 118 height 14
type input "0"
click at [690, 423] on button "[PERSON_NAME]" at bounding box center [693, 424] width 98 height 20
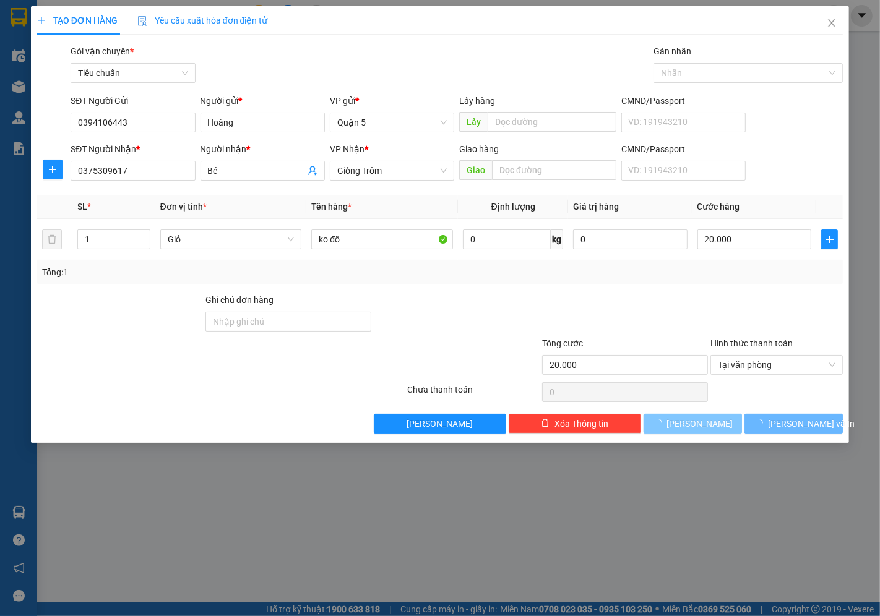
type input "0"
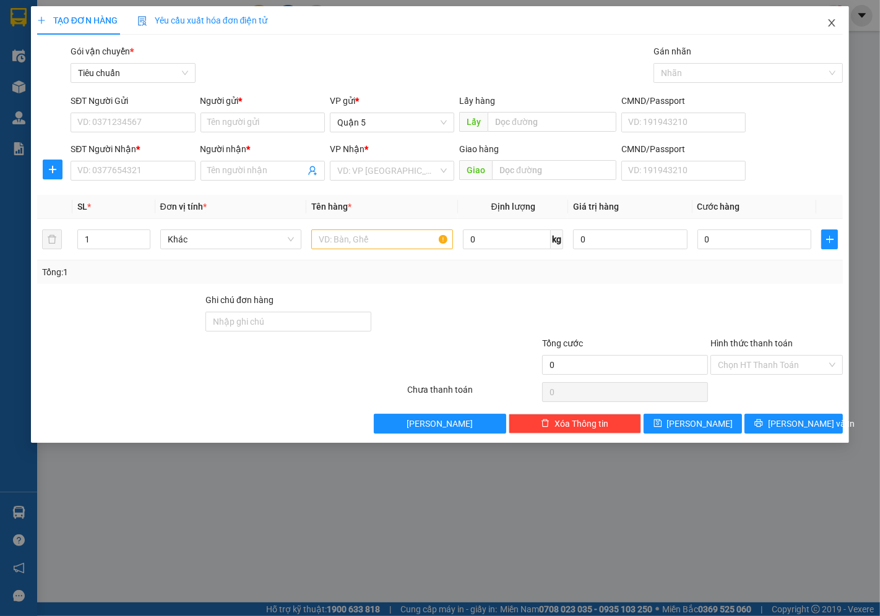
click at [835, 22] on icon "close" at bounding box center [832, 23] width 10 height 10
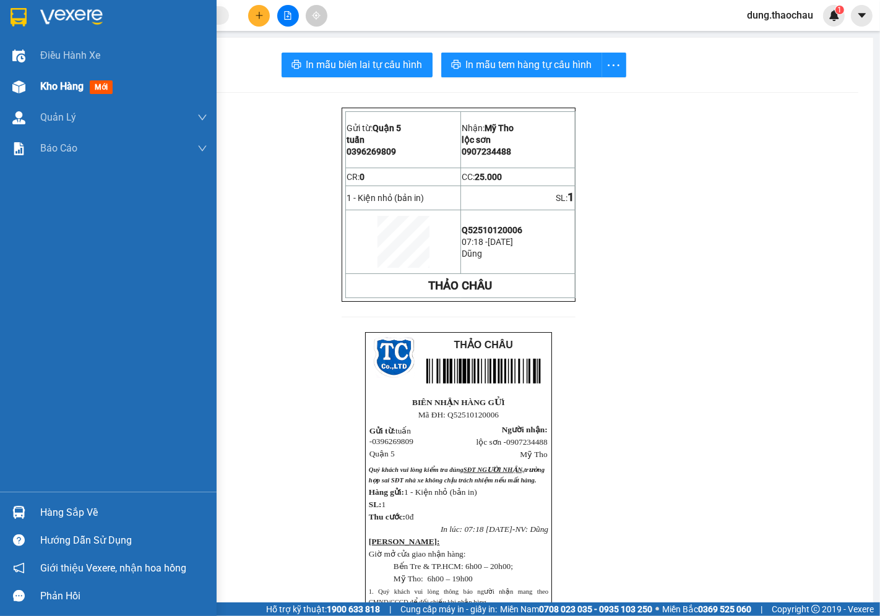
click at [72, 79] on div "Kho hàng mới" at bounding box center [78, 86] width 77 height 15
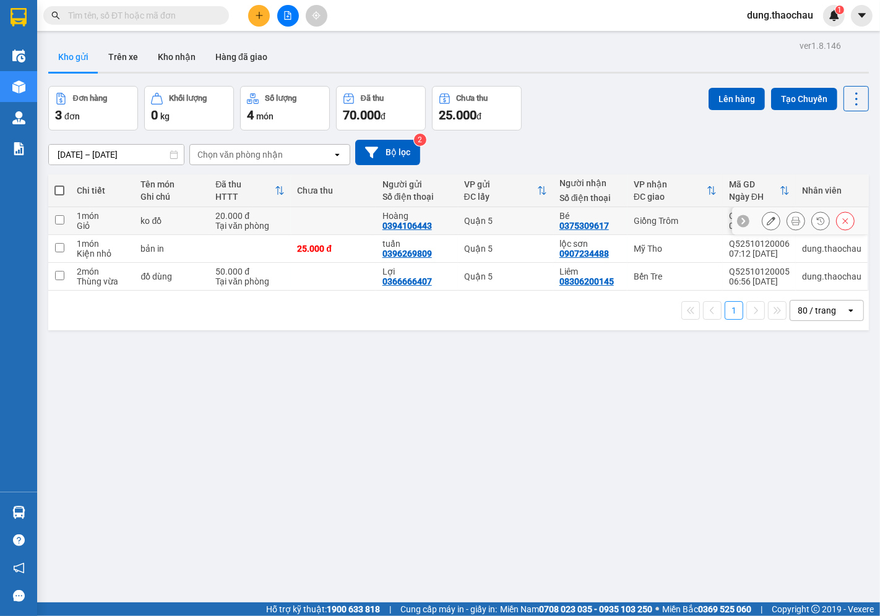
click at [57, 221] on input "checkbox" at bounding box center [59, 219] width 9 height 9
checkbox input "true"
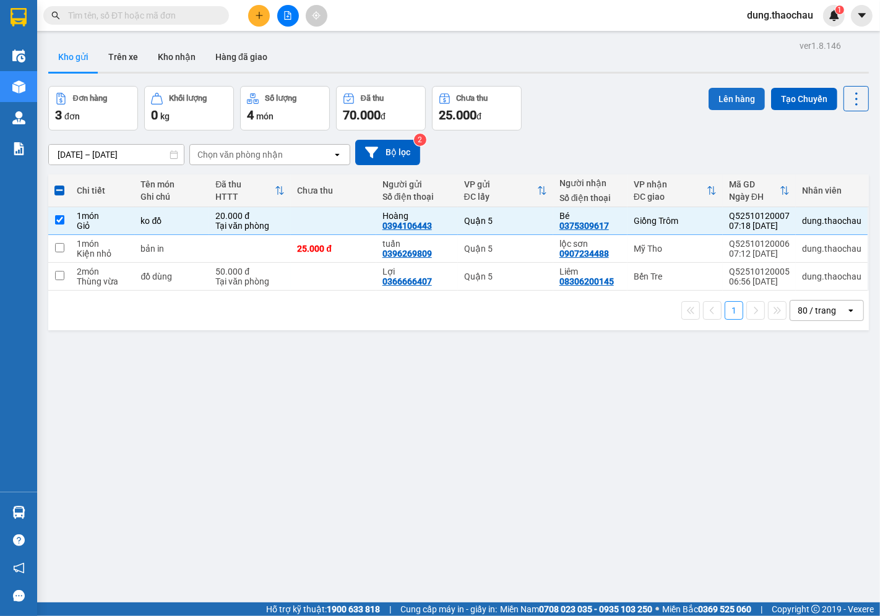
click at [717, 96] on button "Lên hàng" at bounding box center [737, 99] width 56 height 22
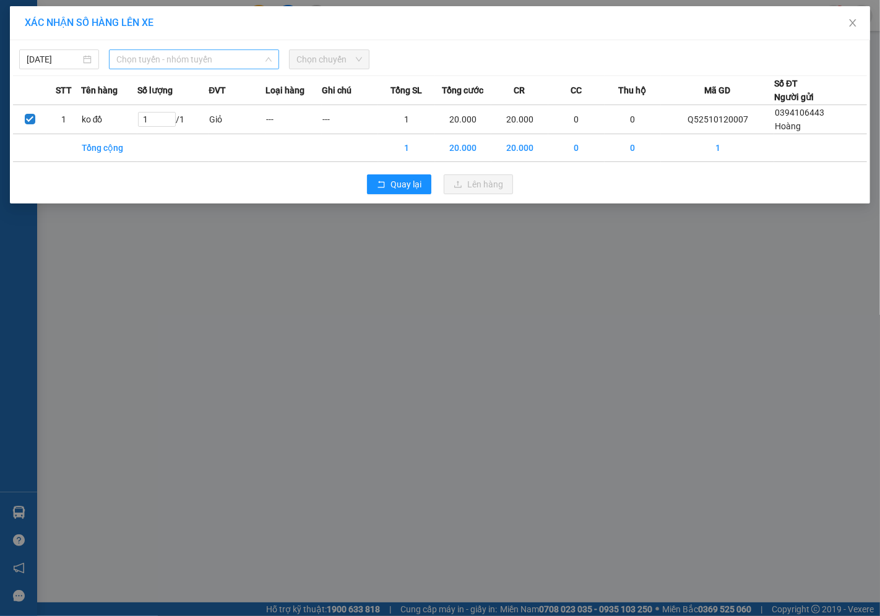
click at [137, 54] on span "Chọn tuyến - nhóm tuyến" at bounding box center [193, 59] width 155 height 19
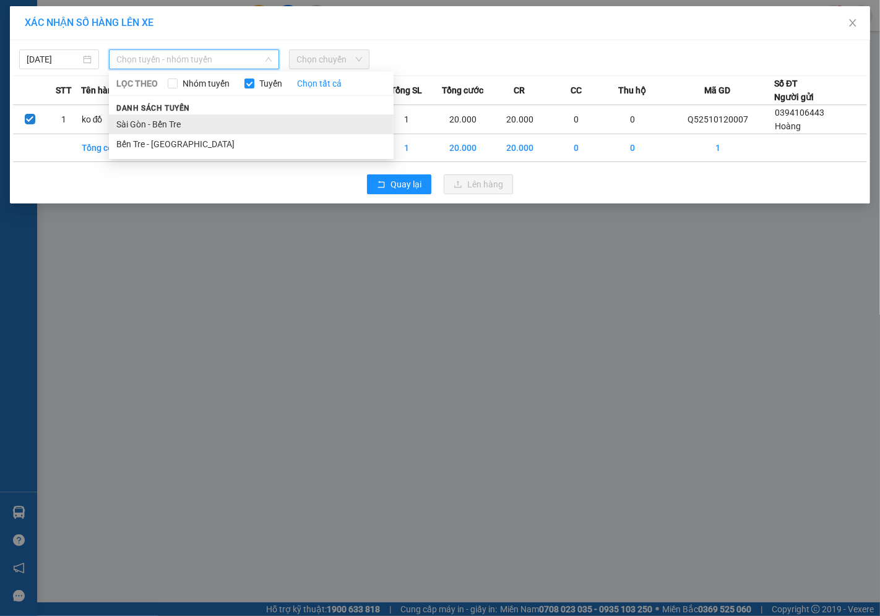
click at [132, 126] on li "Sài Gòn - Bến Tre" at bounding box center [251, 124] width 285 height 20
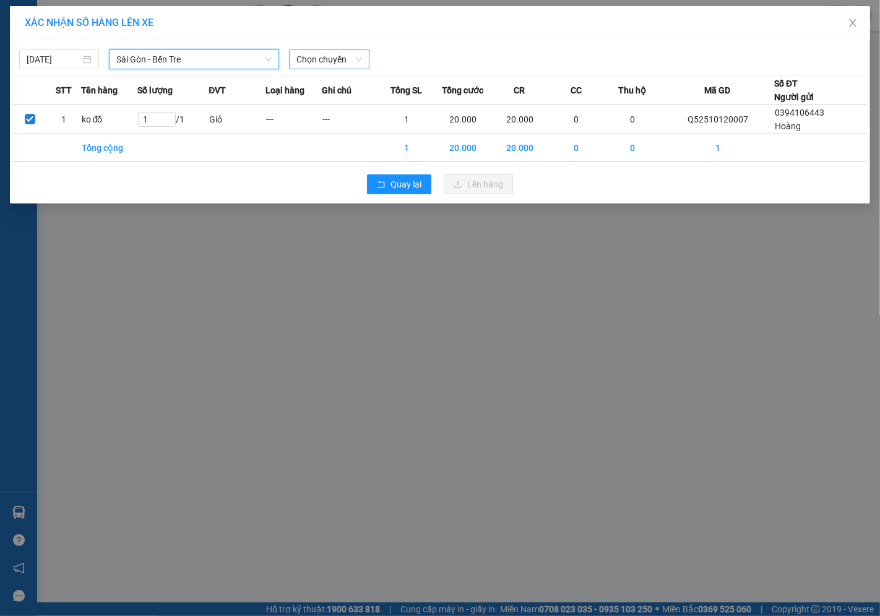
click at [303, 63] on span "Chọn chuyến" at bounding box center [328, 59] width 65 height 19
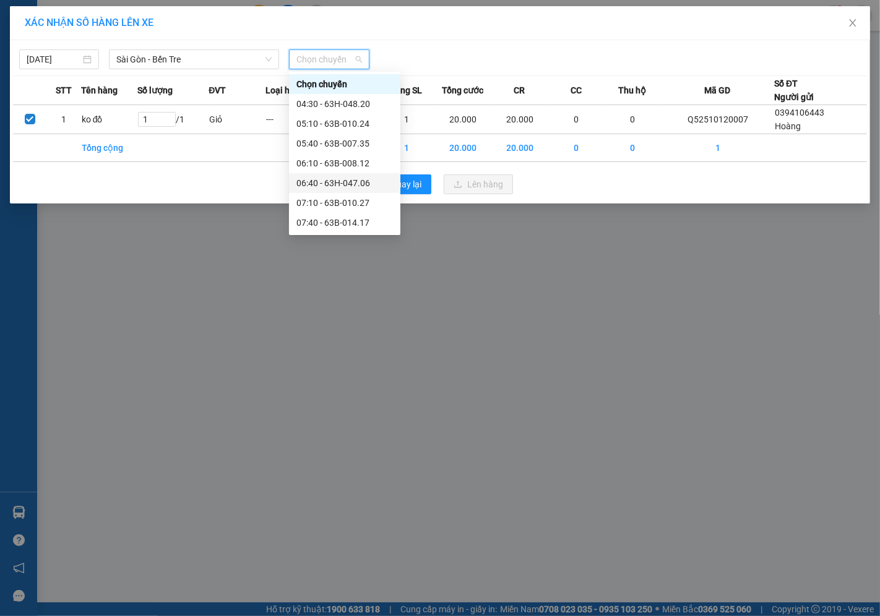
click at [317, 177] on div "06:40 - 63H-047.06" at bounding box center [344, 183] width 97 height 14
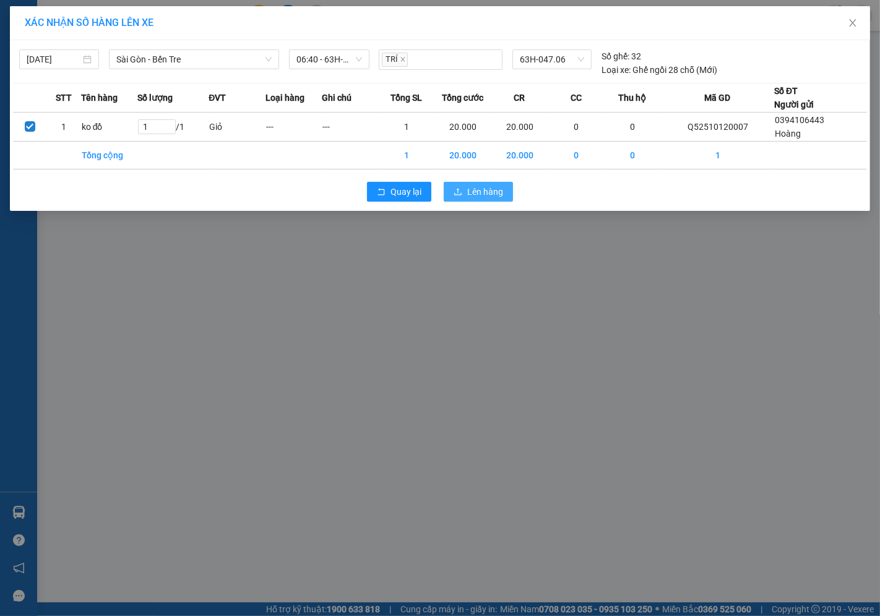
click at [491, 191] on span "Lên hàng" at bounding box center [485, 192] width 36 height 14
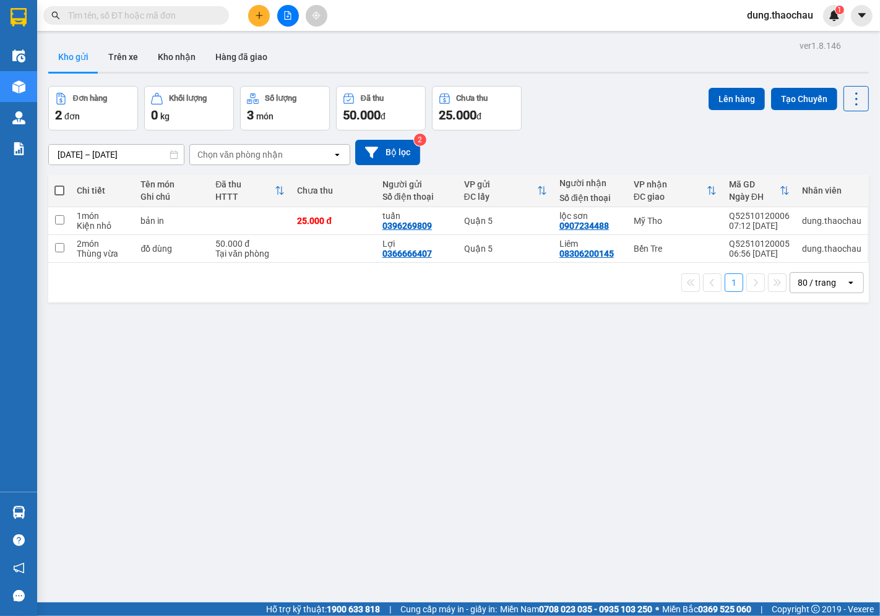
click at [60, 189] on span at bounding box center [59, 191] width 10 height 10
click at [59, 184] on input "checkbox" at bounding box center [59, 184] width 0 height 0
checkbox input "true"
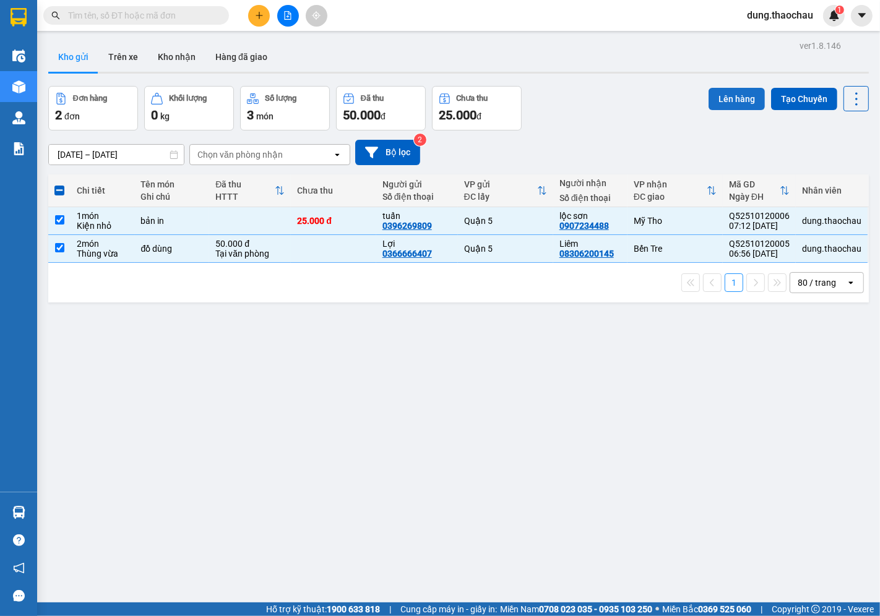
click at [729, 98] on button "Lên hàng" at bounding box center [737, 99] width 56 height 22
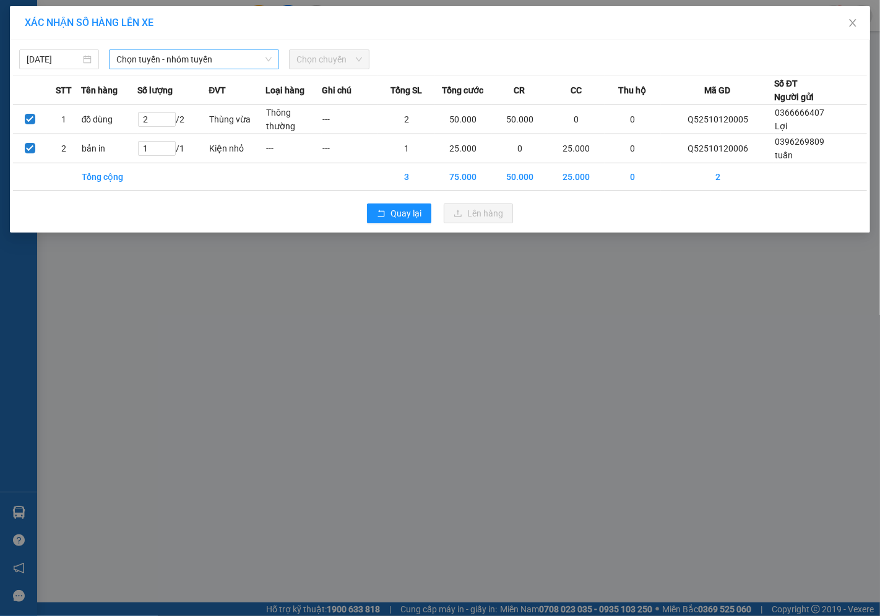
click at [164, 61] on span "Chọn tuyến - nhóm tuyến" at bounding box center [193, 59] width 155 height 19
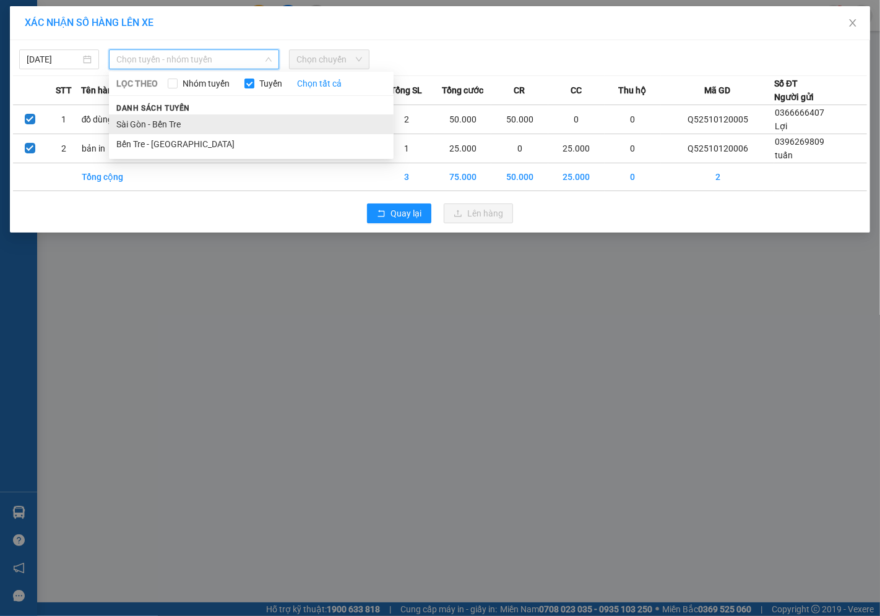
click at [145, 129] on li "Sài Gòn - Bến Tre" at bounding box center [251, 124] width 285 height 20
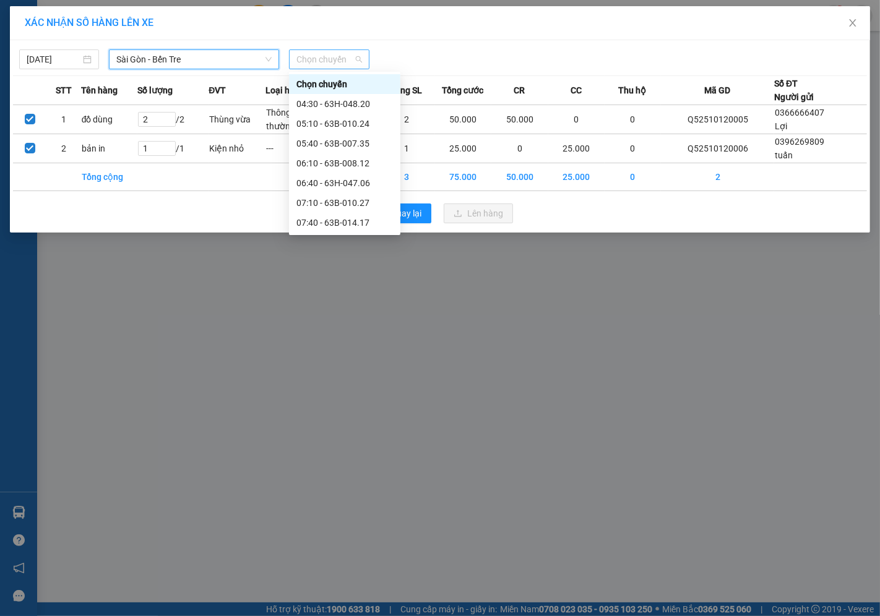
click at [307, 58] on span "Chọn chuyến" at bounding box center [328, 59] width 65 height 19
click at [328, 203] on div "07:10 - 63B-010.27" at bounding box center [344, 203] width 97 height 14
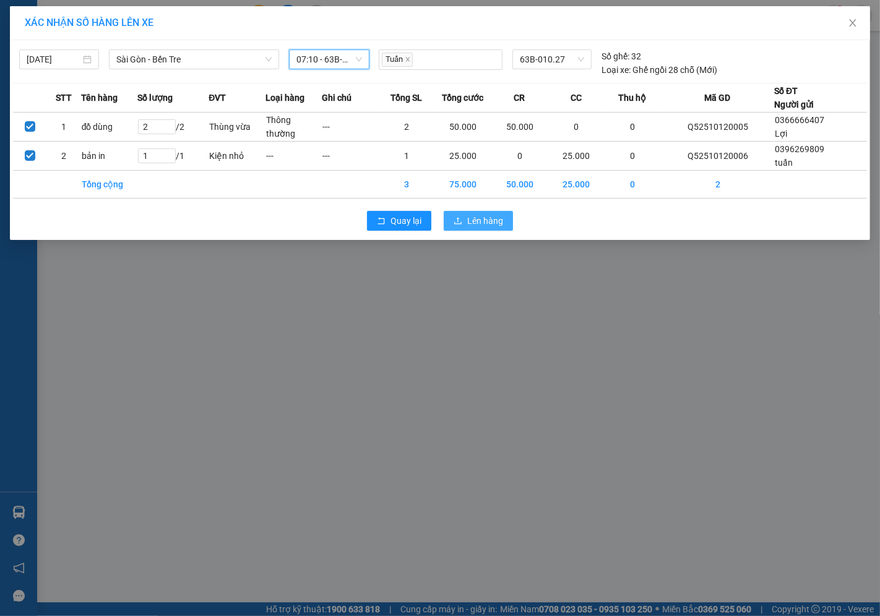
click at [483, 222] on span "Lên hàng" at bounding box center [485, 221] width 36 height 14
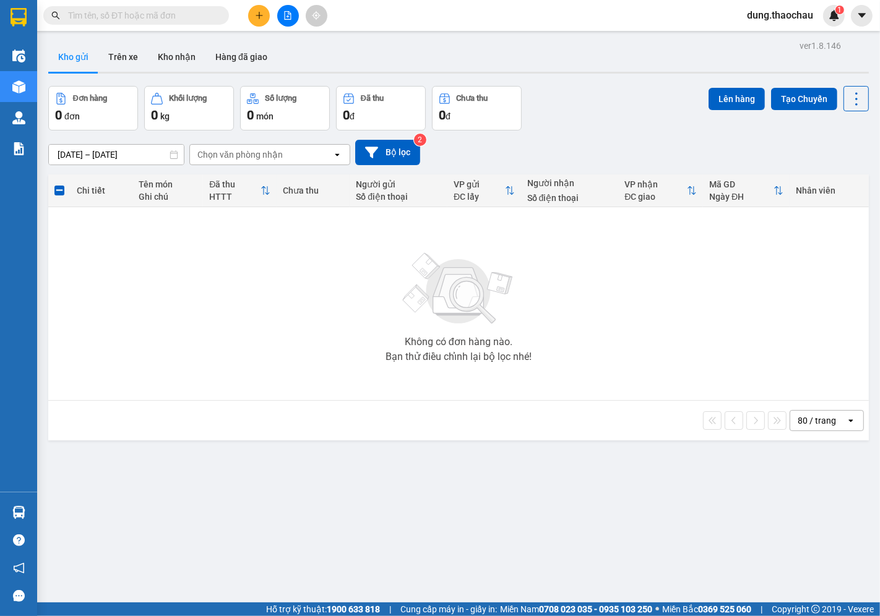
click at [172, 17] on input "text" at bounding box center [141, 16] width 146 height 14
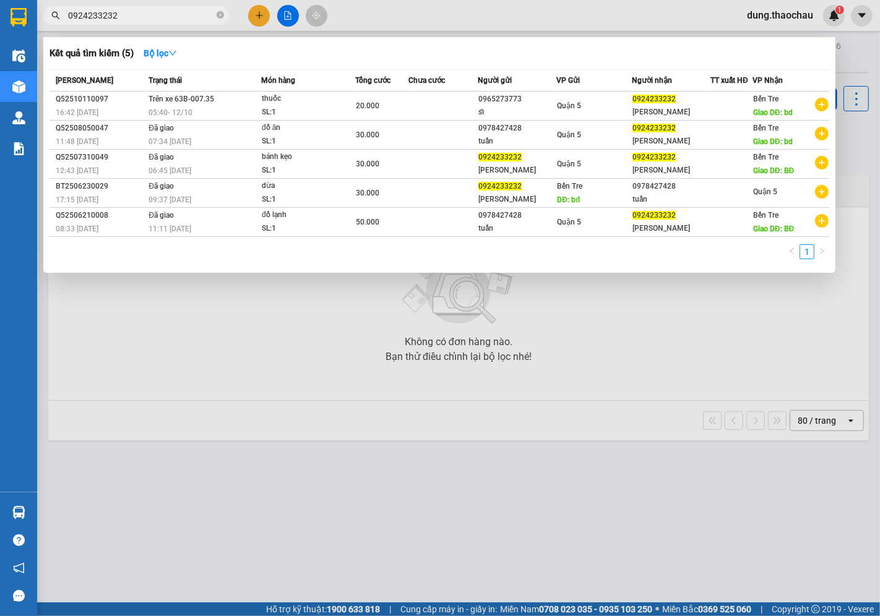
type input "0924233232"
click at [427, 21] on div at bounding box center [440, 308] width 880 height 616
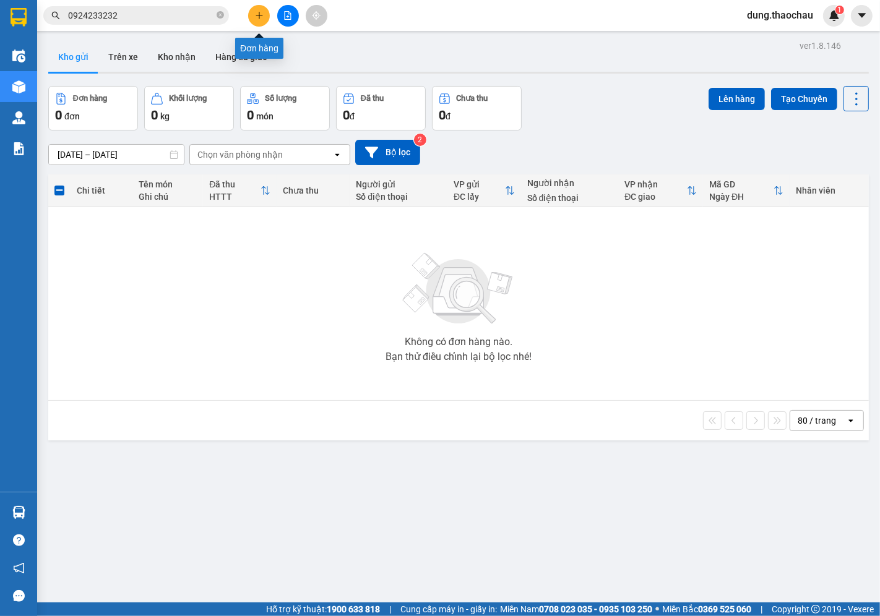
click at [255, 15] on icon "plus" at bounding box center [259, 15] width 9 height 9
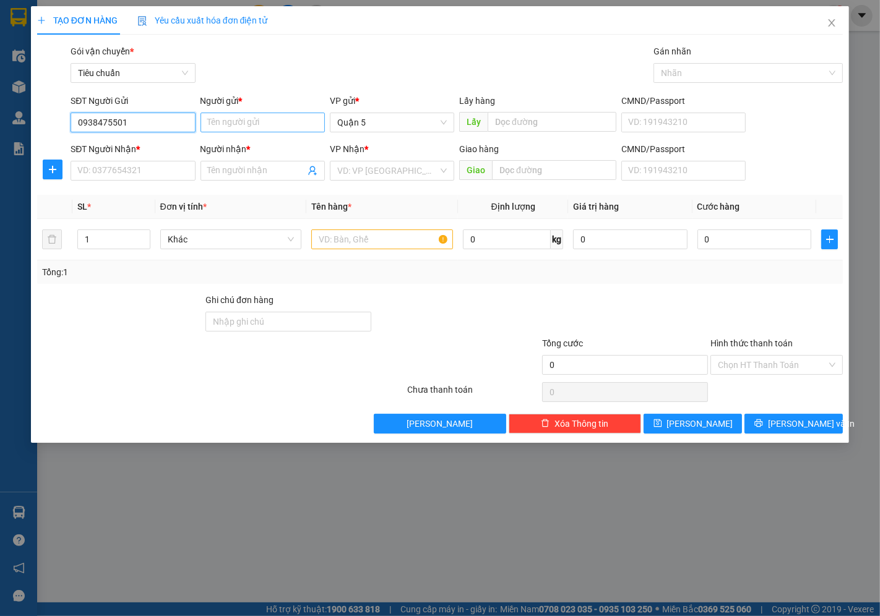
type input "0938475501"
click at [287, 124] on input "Người gửi *" at bounding box center [263, 123] width 124 height 20
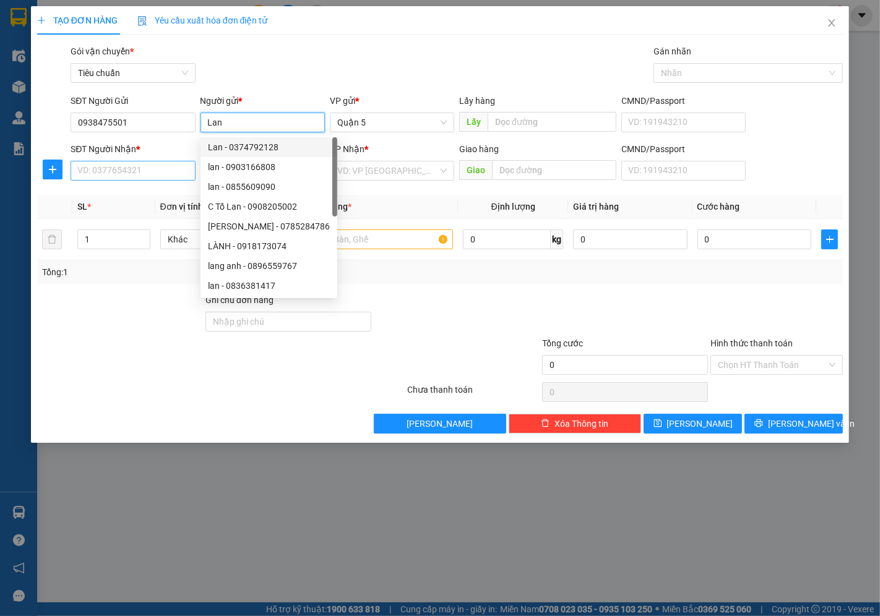
type input "Lan"
click at [96, 173] on input "SĐT Người Nhận *" at bounding box center [133, 171] width 124 height 20
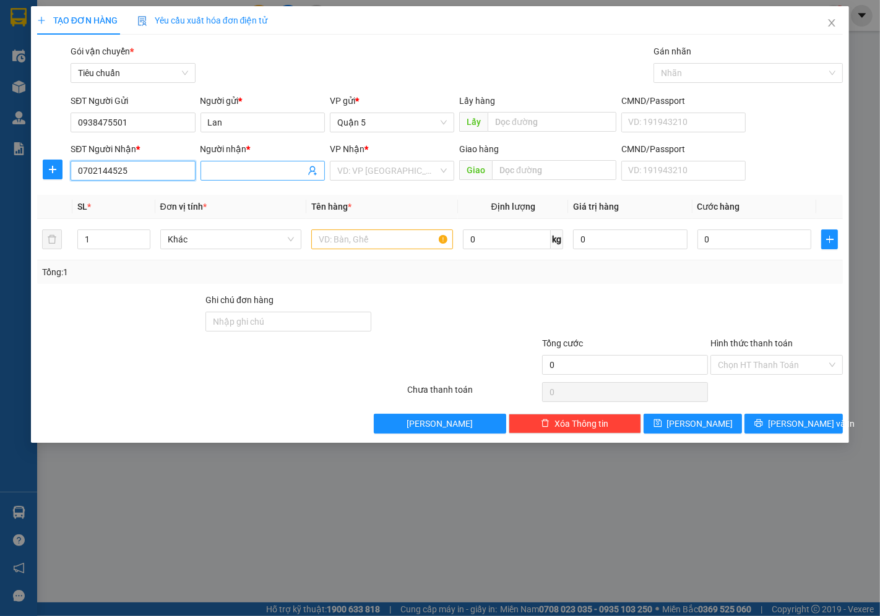
type input "0702144525"
click at [245, 172] on input "Người nhận *" at bounding box center [256, 171] width 97 height 14
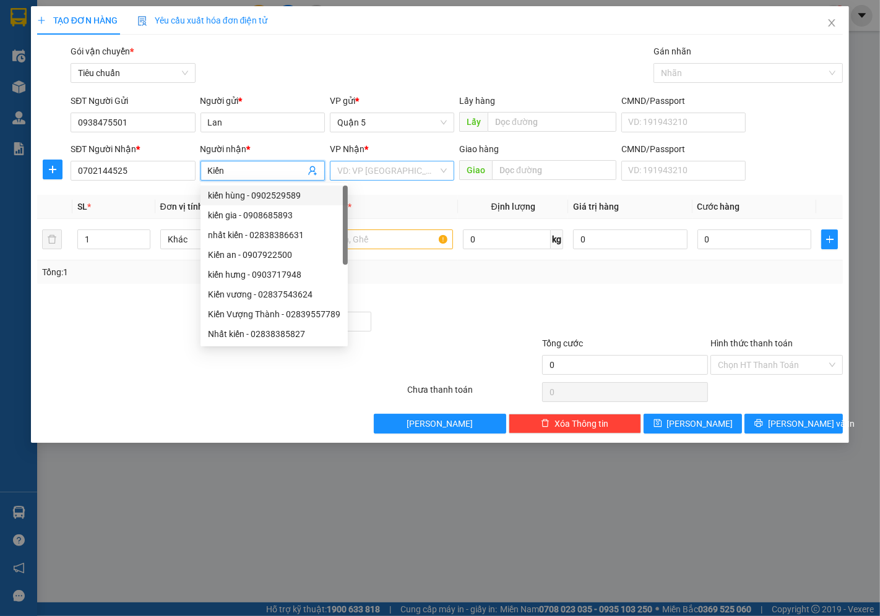
type input "Kiến"
click at [360, 173] on input "search" at bounding box center [387, 171] width 101 height 19
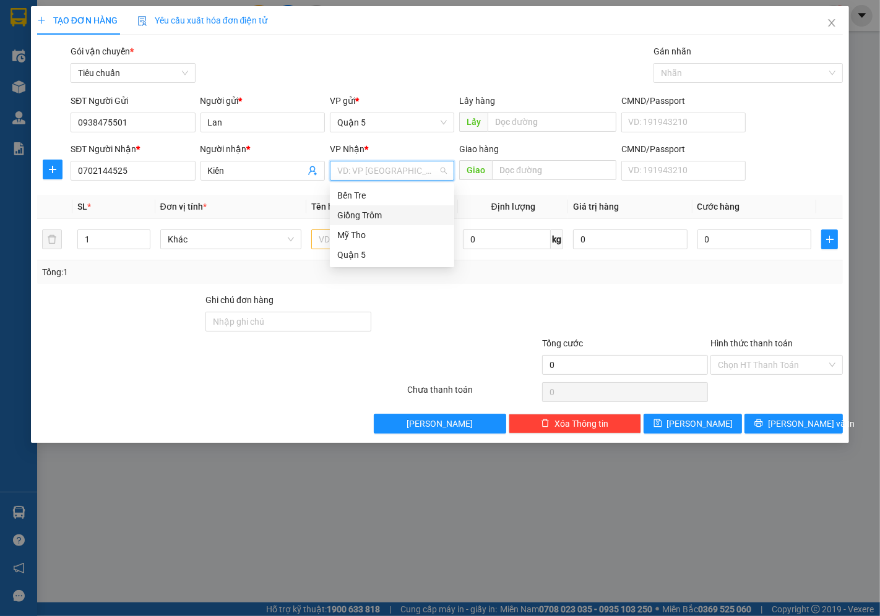
click at [359, 214] on div "Giồng Trôm" at bounding box center [392, 216] width 110 height 14
click at [183, 240] on span "Khác" at bounding box center [231, 239] width 127 height 19
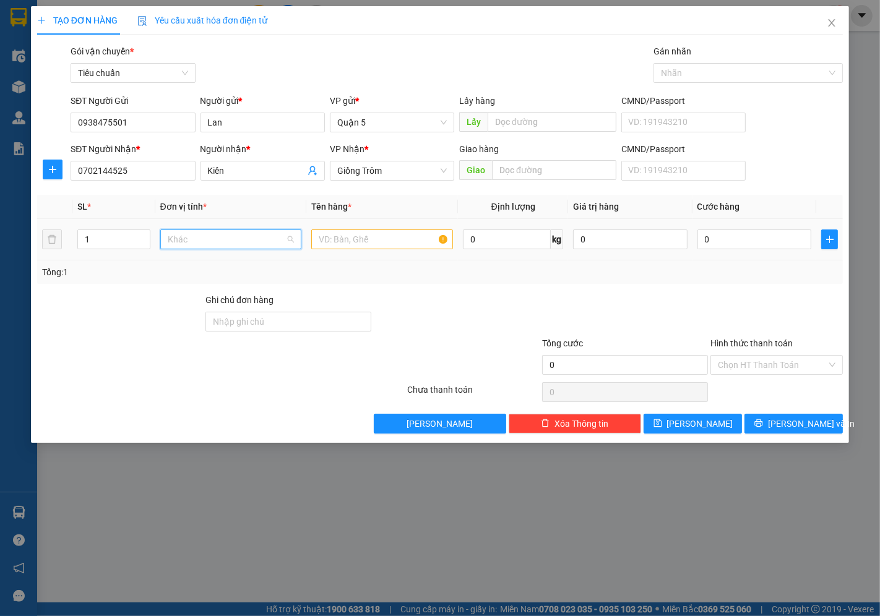
scroll to position [386, 0]
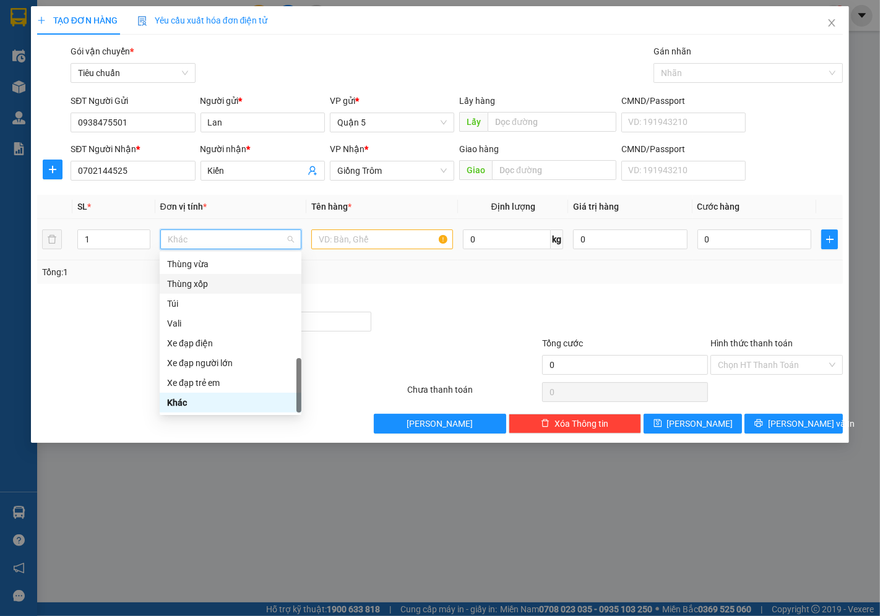
click at [201, 280] on div "Thùng xốp" at bounding box center [230, 284] width 127 height 14
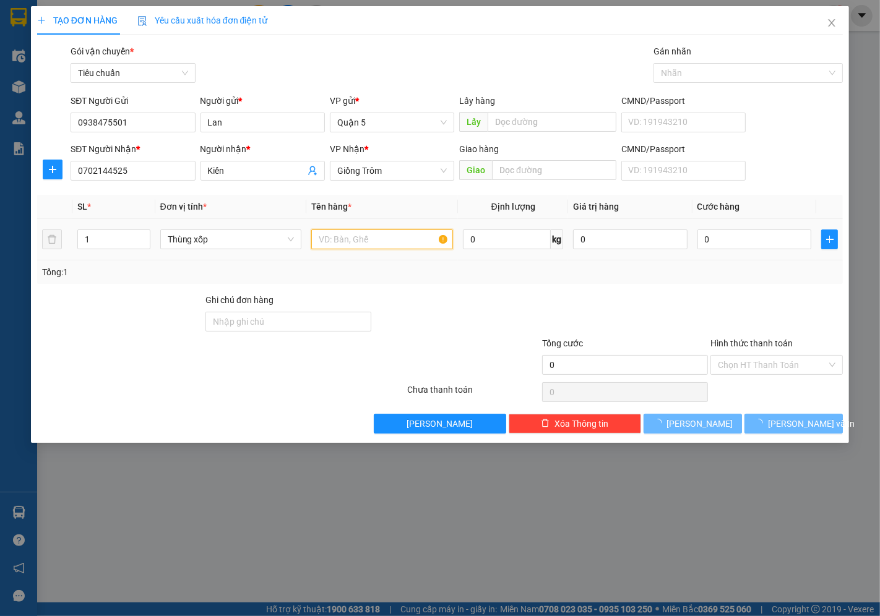
click at [335, 236] on input "text" at bounding box center [382, 240] width 142 height 20
type input "d"
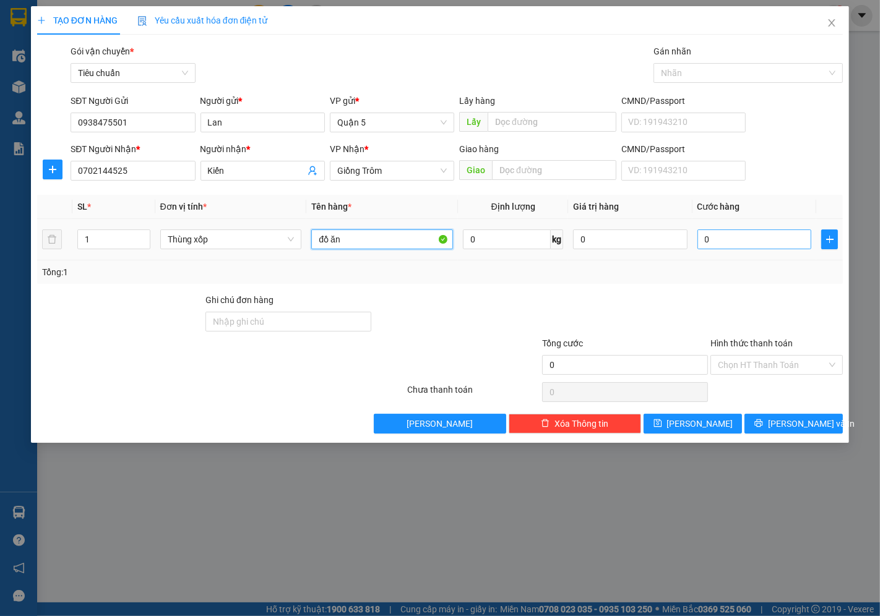
type input "đồ ăn"
click at [714, 243] on input "0" at bounding box center [754, 240] width 114 height 20
type input "03"
type input "3"
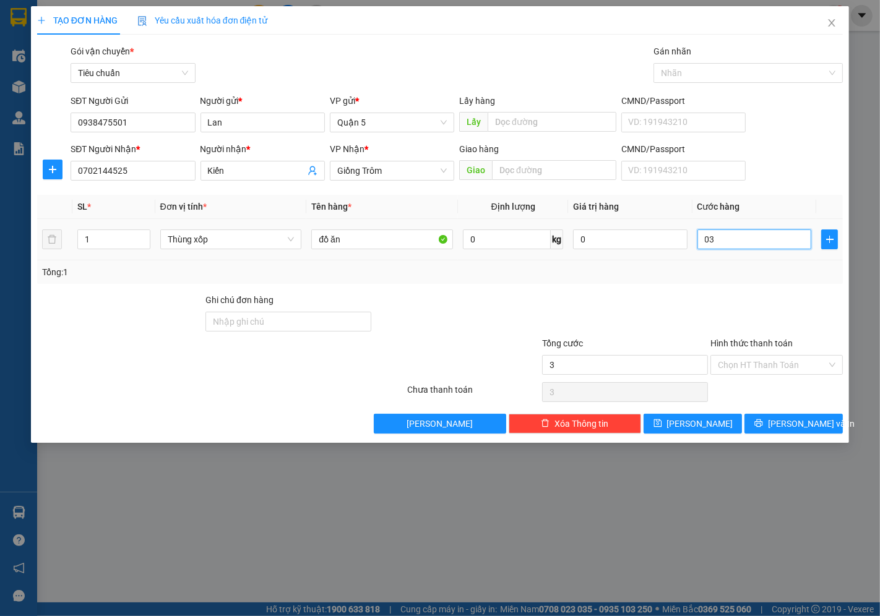
type input "030"
type input "30"
type input "30.000"
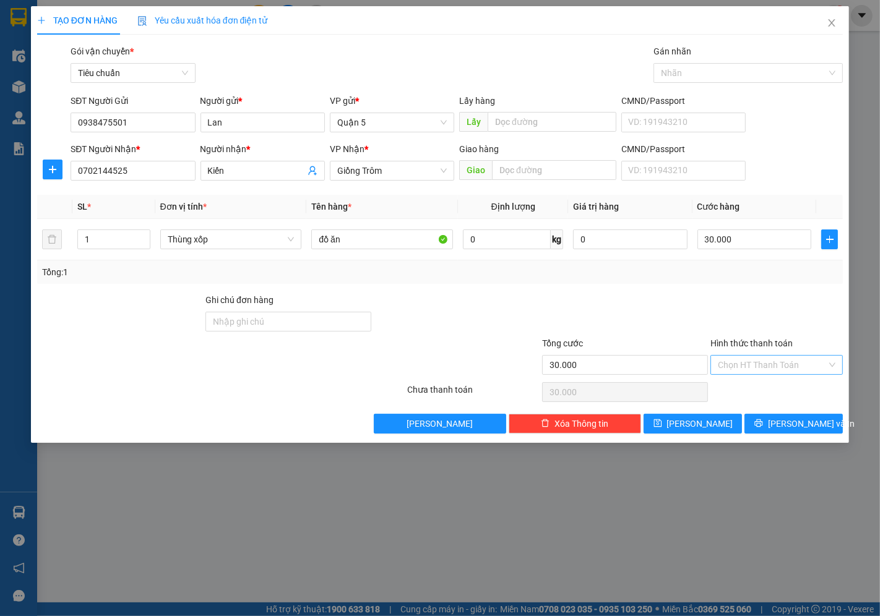
click at [746, 373] on input "Hình thức thanh toán" at bounding box center [772, 365] width 109 height 19
click at [739, 393] on div "Tại văn phòng" at bounding box center [778, 390] width 118 height 14
type input "0"
click at [787, 430] on span "[PERSON_NAME] và In" at bounding box center [811, 424] width 87 height 14
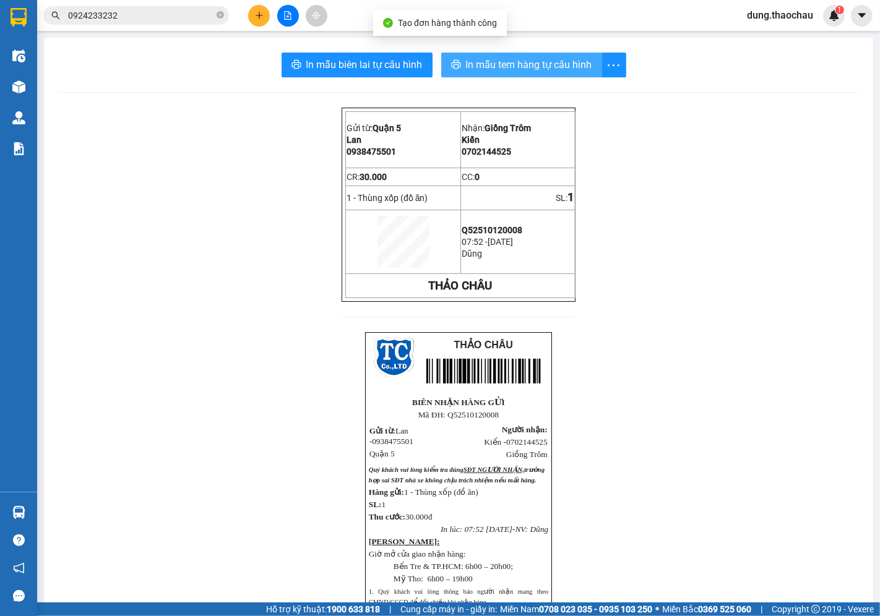
click at [512, 62] on span "In mẫu tem hàng tự cấu hình" at bounding box center [529, 64] width 126 height 15
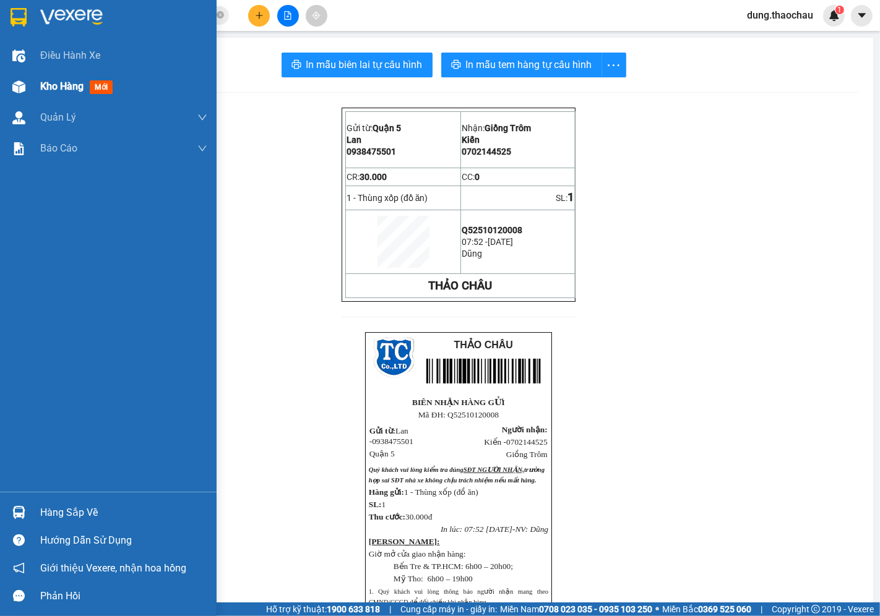
click at [70, 85] on span "Kho hàng" at bounding box center [61, 86] width 43 height 12
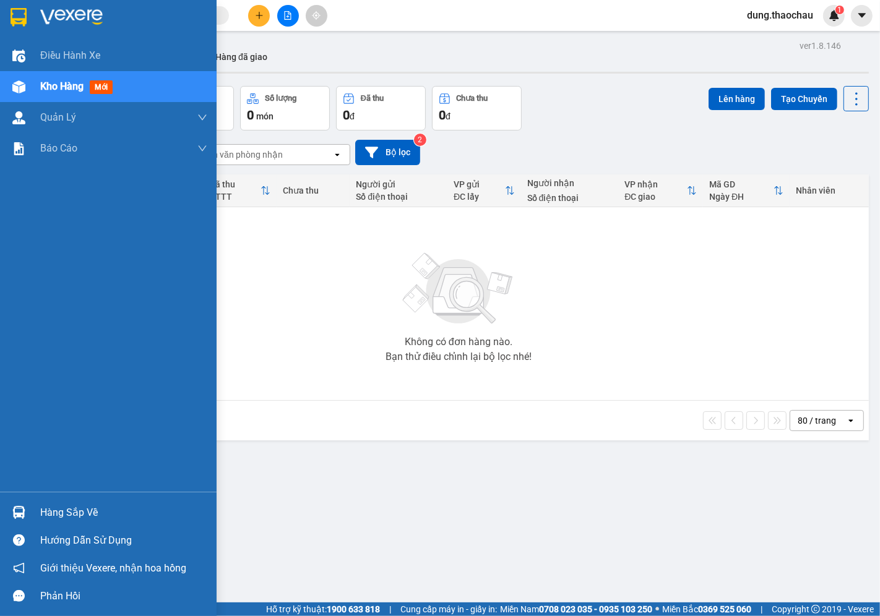
click at [16, 514] on img at bounding box center [18, 512] width 13 height 13
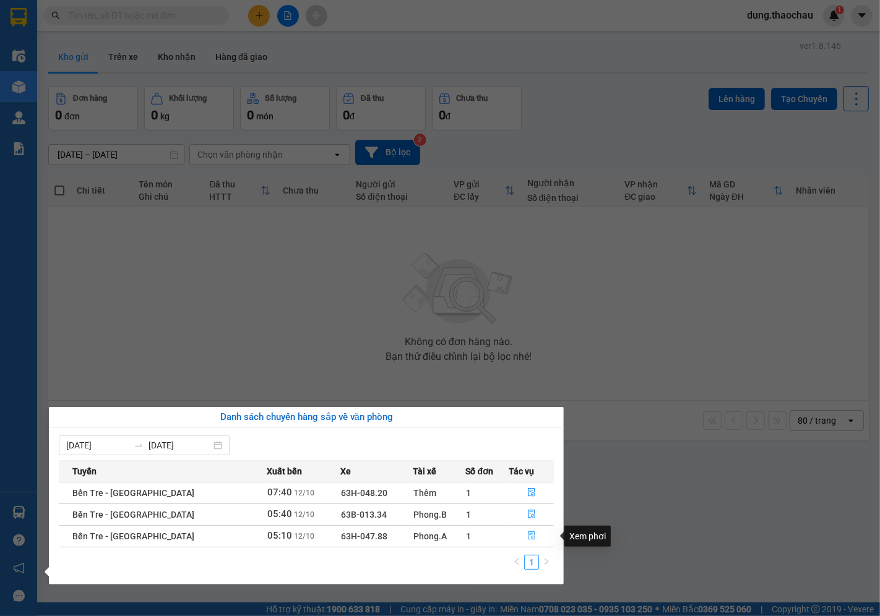
click at [527, 532] on icon "file-done" at bounding box center [531, 536] width 9 height 9
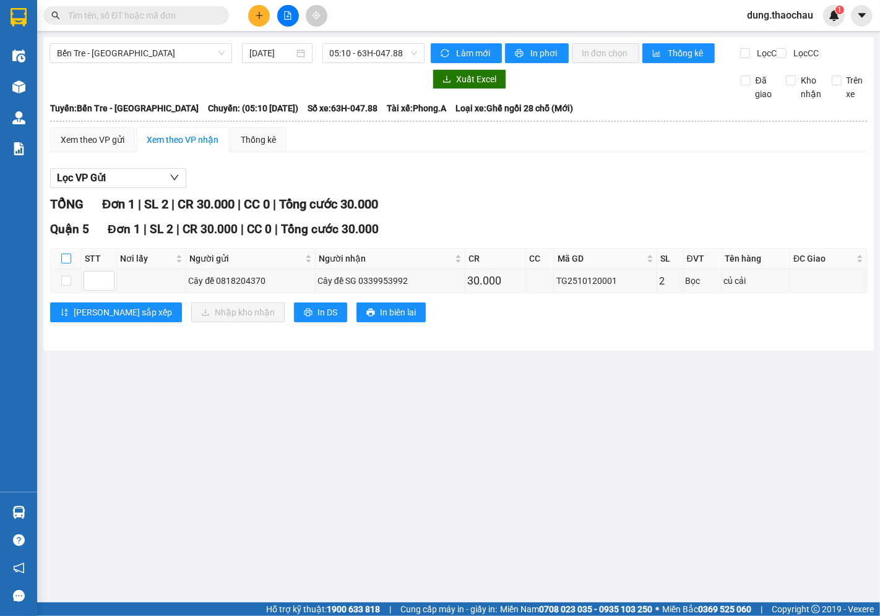
click at [62, 264] on input "checkbox" at bounding box center [66, 259] width 10 height 10
checkbox input "true"
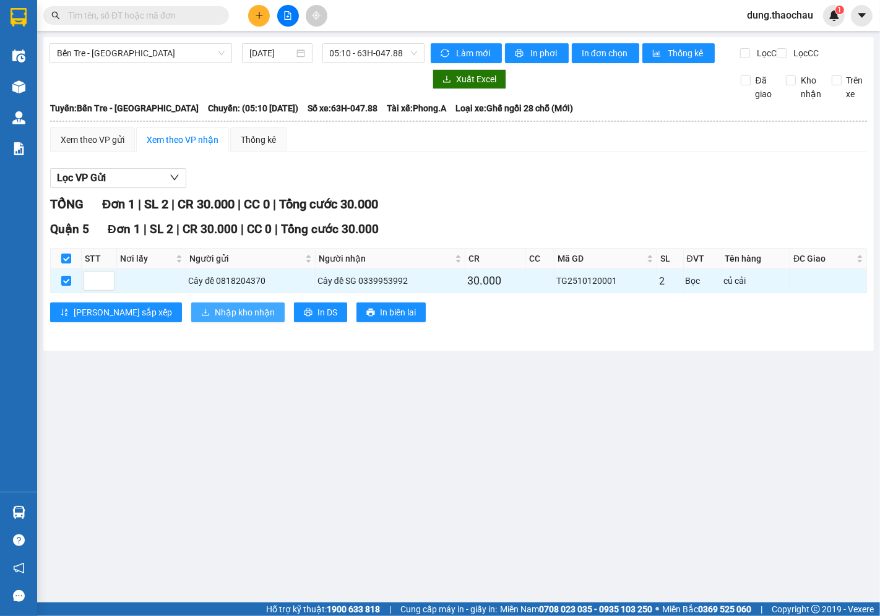
click at [215, 319] on span "Nhập kho nhận" at bounding box center [245, 313] width 60 height 14
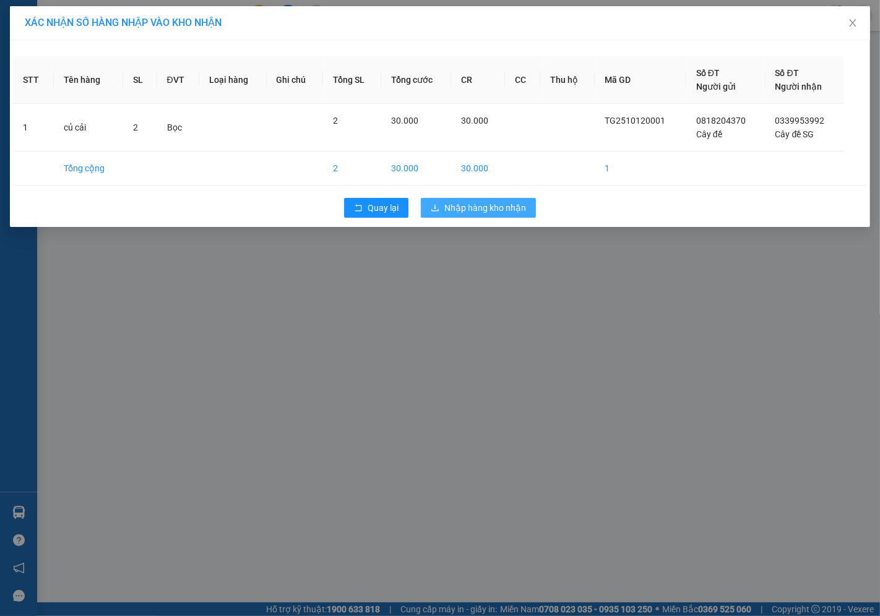
click at [481, 210] on span "Nhập hàng kho nhận" at bounding box center [485, 208] width 82 height 14
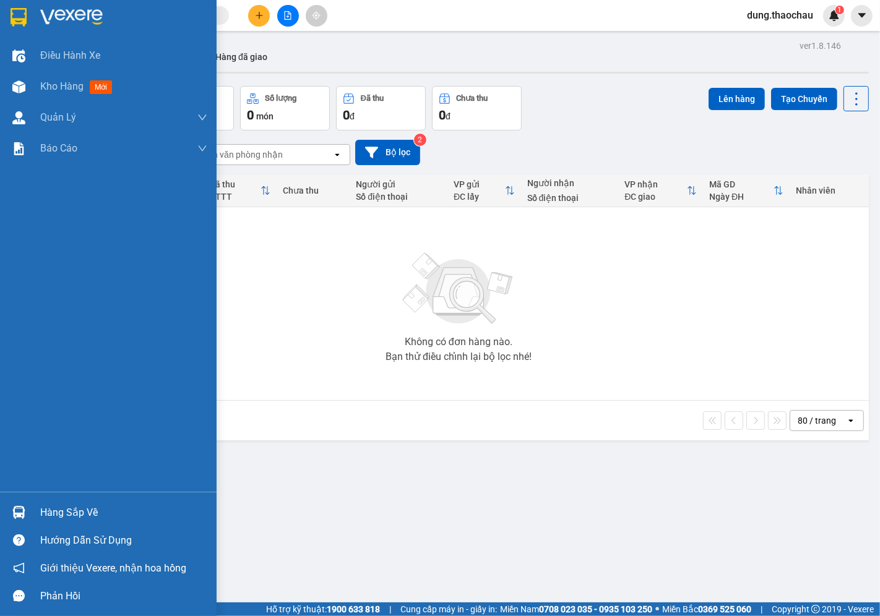
click at [19, 516] on img at bounding box center [18, 512] width 13 height 13
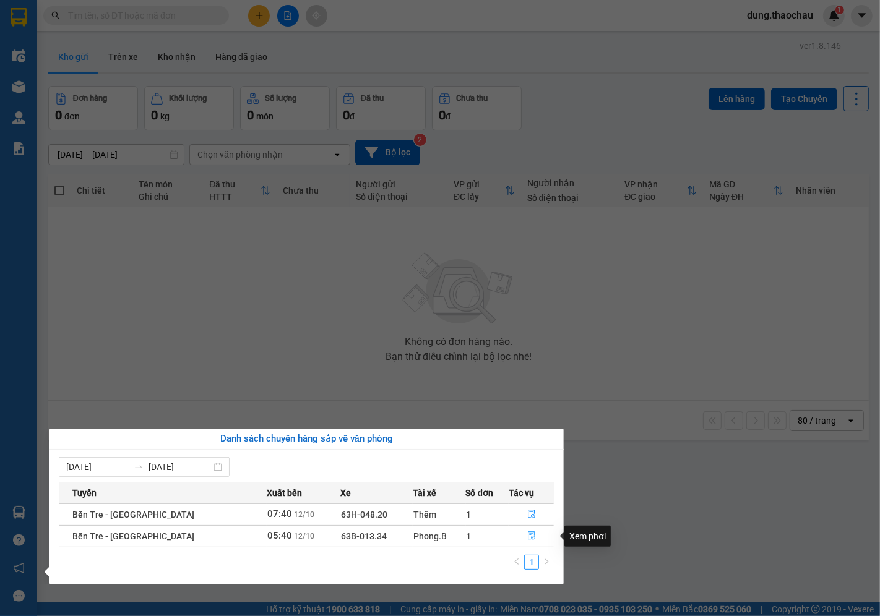
click at [527, 540] on icon "file-done" at bounding box center [531, 536] width 9 height 9
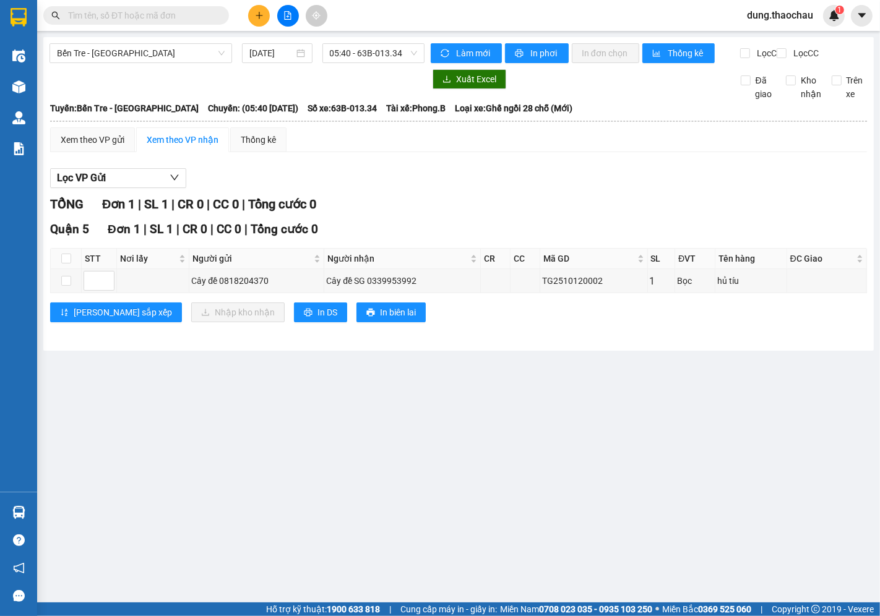
click at [52, 244] on div "Bến Tre - [GEOGRAPHIC_DATA] [DATE] 05:40 - 63B-013.34 Làm mới In phơi In đơn ch…" at bounding box center [458, 194] width 831 height 314
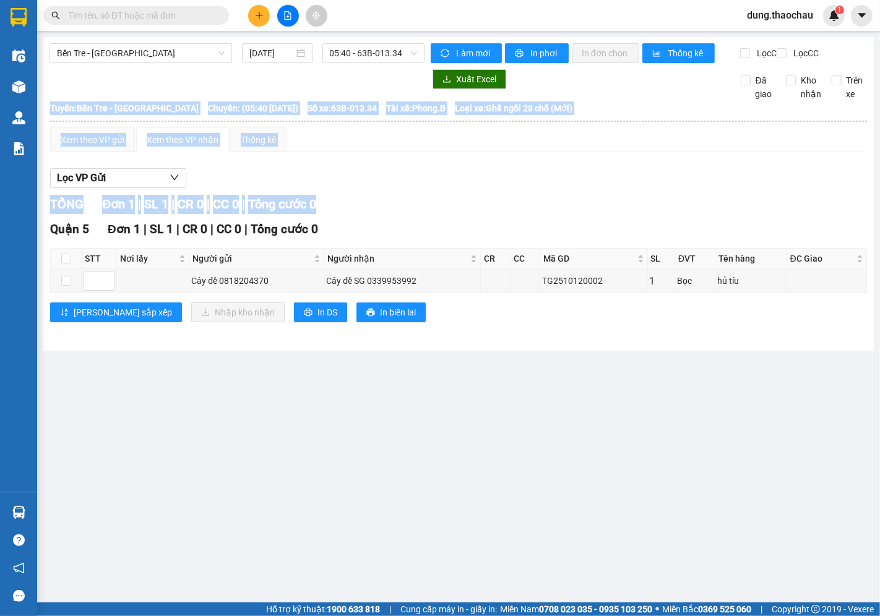
click at [438, 404] on main "Bến Tre - [GEOGRAPHIC_DATA] [DATE] 05:40 - 63B-013.34 Làm mới In phơi In đơn ch…" at bounding box center [440, 301] width 880 height 603
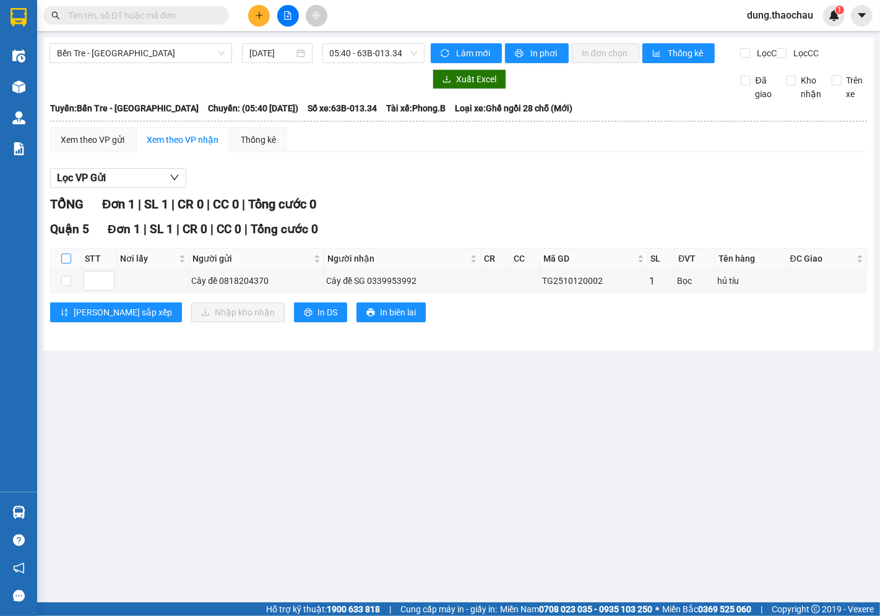
click at [69, 264] on input "checkbox" at bounding box center [66, 259] width 10 height 10
checkbox input "true"
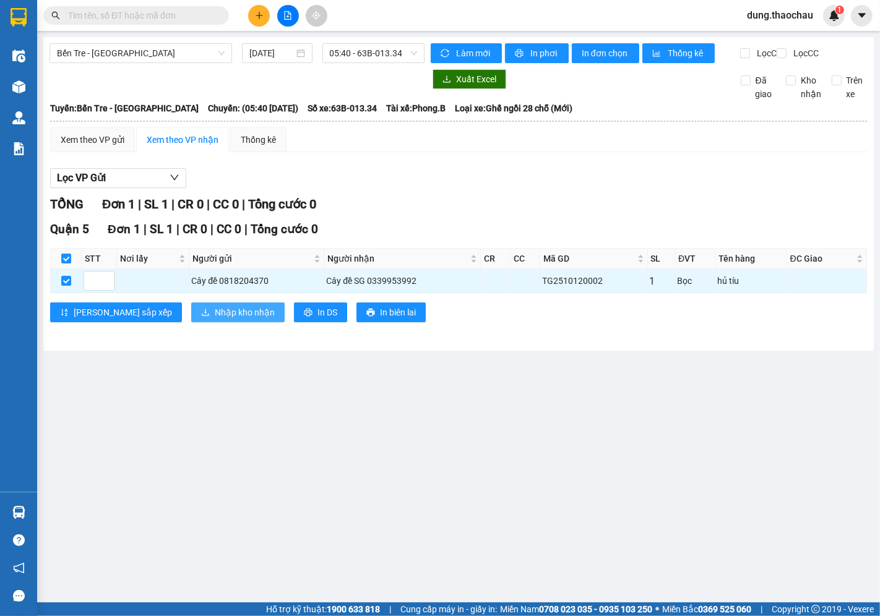
click at [215, 319] on span "Nhập kho nhận" at bounding box center [245, 313] width 60 height 14
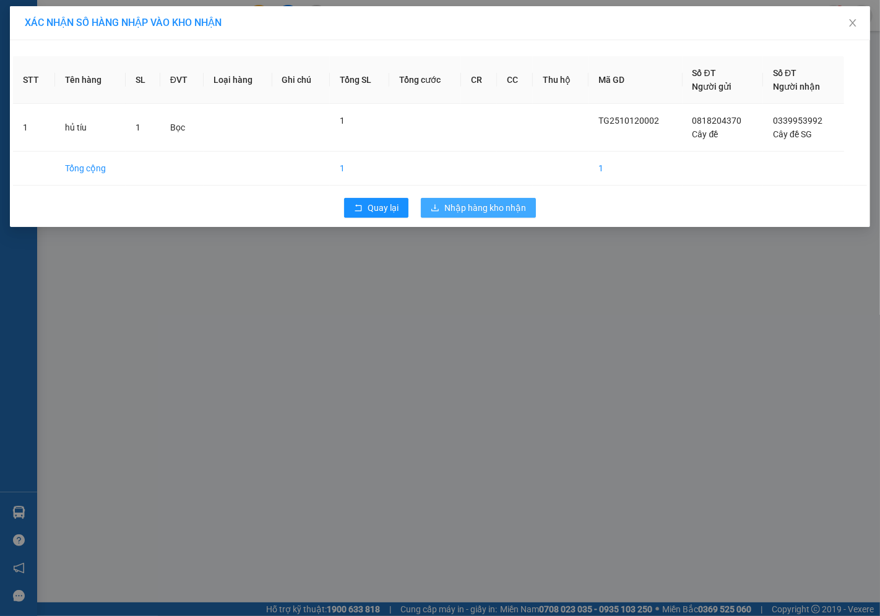
click at [477, 214] on span "Nhập hàng kho nhận" at bounding box center [485, 208] width 82 height 14
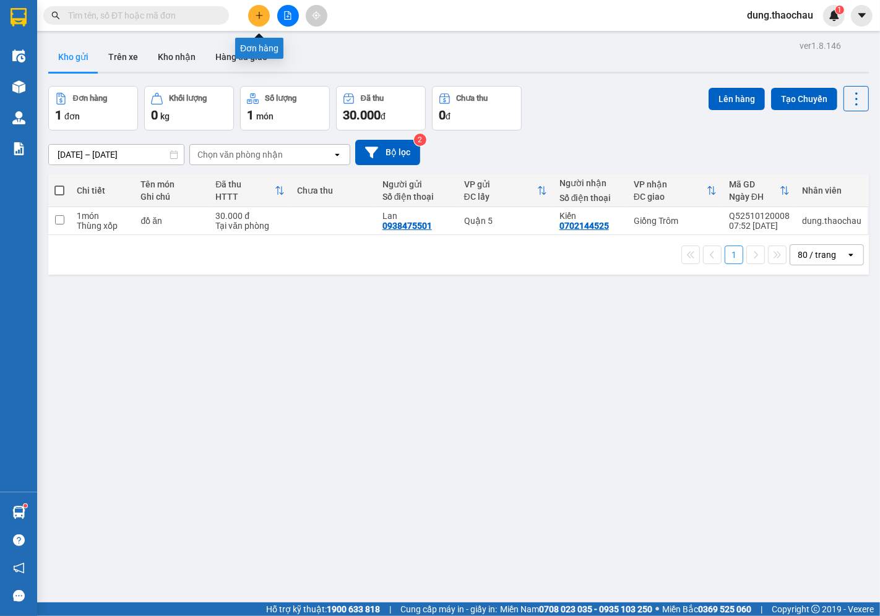
click at [257, 21] on button at bounding box center [259, 16] width 22 height 22
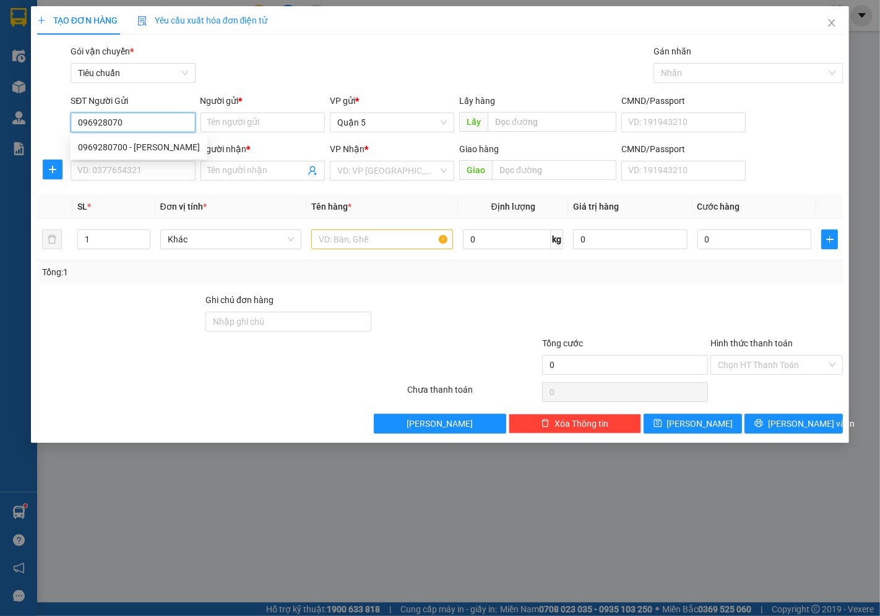
type input "0969280700"
click at [126, 142] on div "0969280700 - [PERSON_NAME]" at bounding box center [139, 147] width 122 height 14
type input "[PERSON_NAME]"
type input "0969280700"
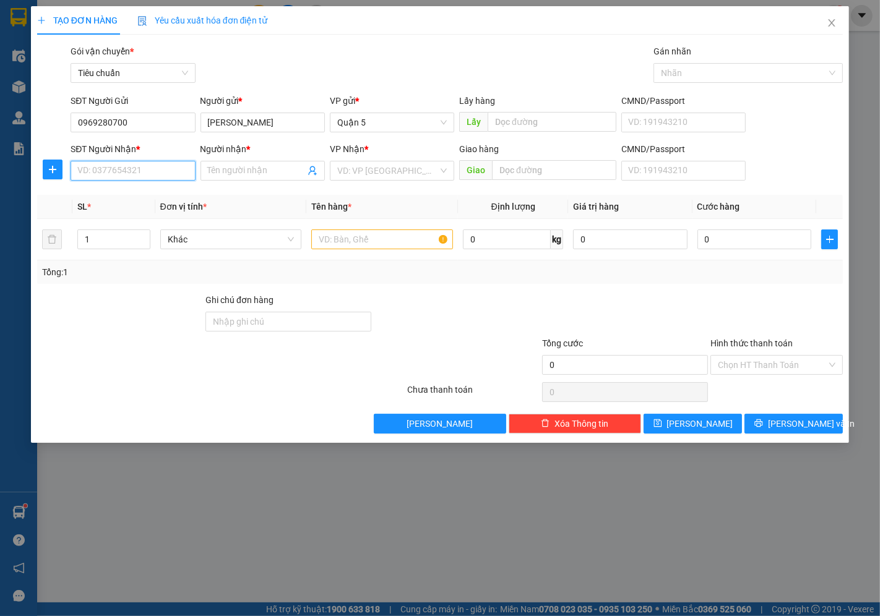
click at [108, 178] on input "SĐT Người Nhận *" at bounding box center [133, 171] width 124 height 20
click at [101, 198] on div "0975249424 - [PERSON_NAME]" at bounding box center [139, 196] width 122 height 14
type input "0975249424"
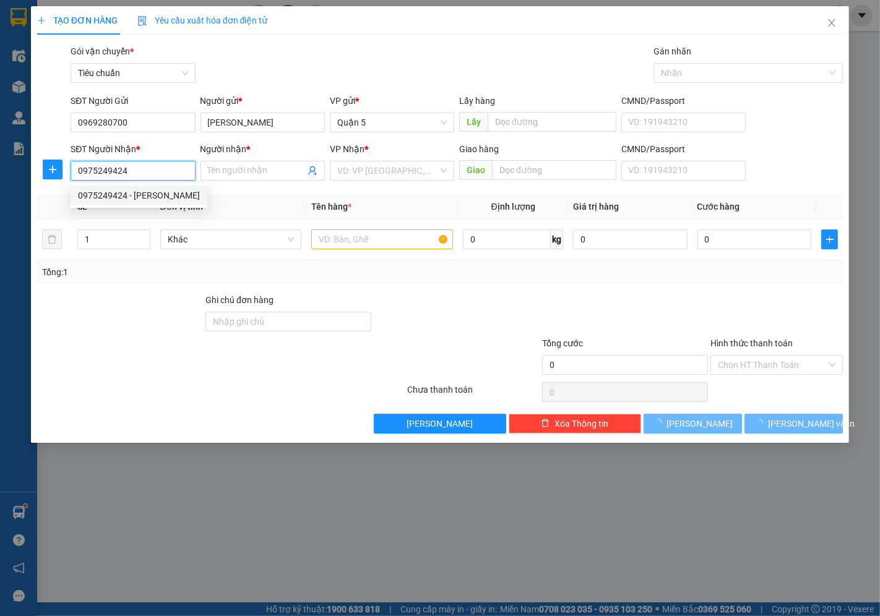
type input "Hà"
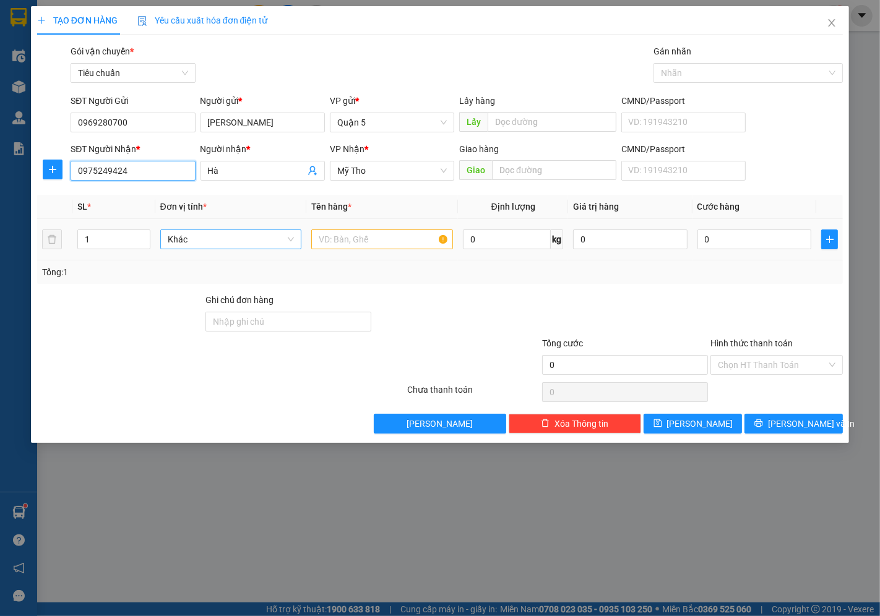
click at [176, 240] on span "Khác" at bounding box center [231, 239] width 127 height 19
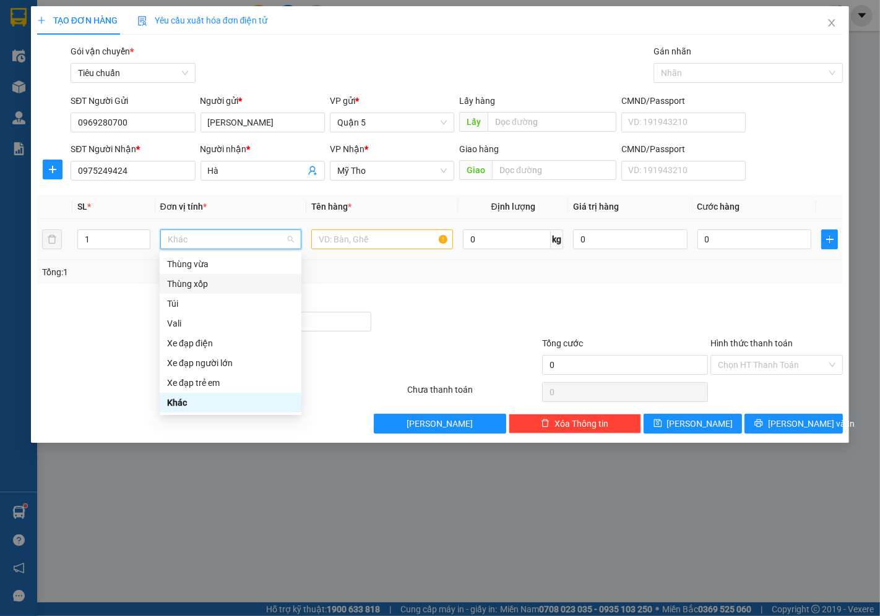
click at [196, 280] on div "Thùng xốp" at bounding box center [230, 284] width 127 height 14
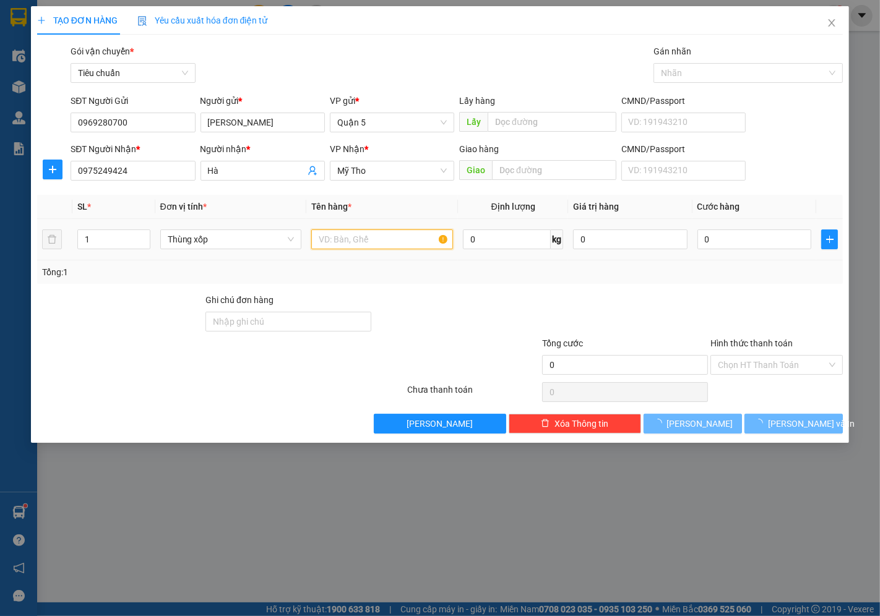
click at [370, 235] on input "text" at bounding box center [382, 240] width 142 height 20
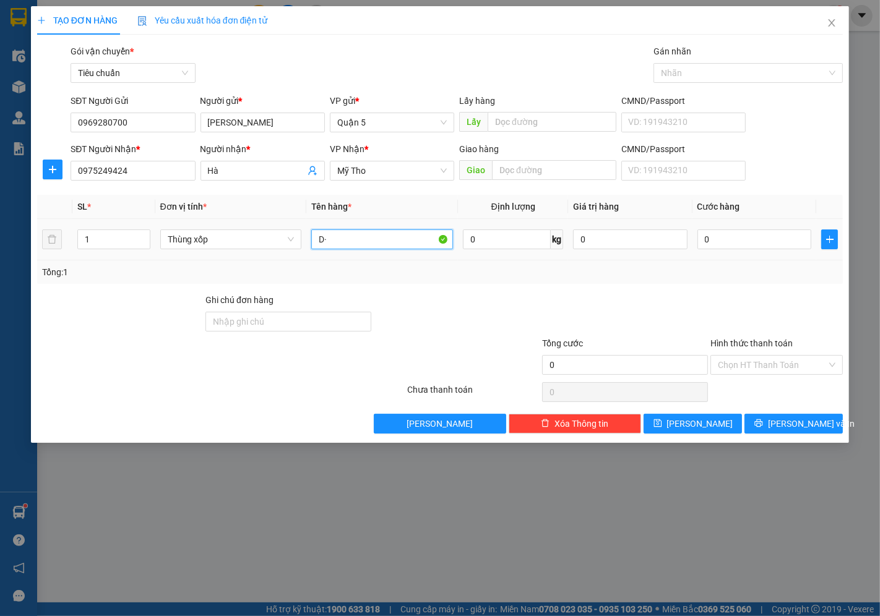
type input "D"
type input "Đồ lạnh"
click at [706, 239] on input "0" at bounding box center [754, 240] width 114 height 20
type input "06"
type input "6"
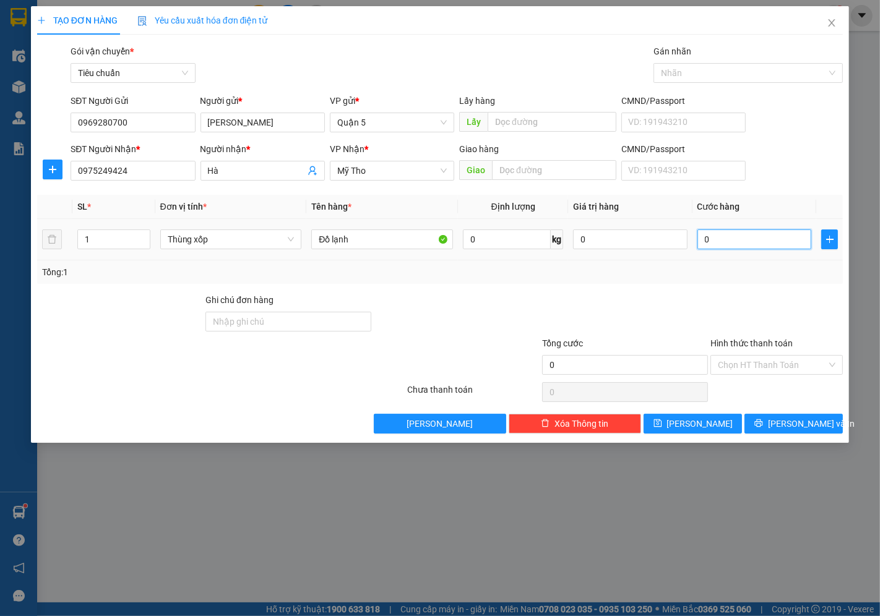
type input "6"
type input "060"
type input "60"
type input "60.000"
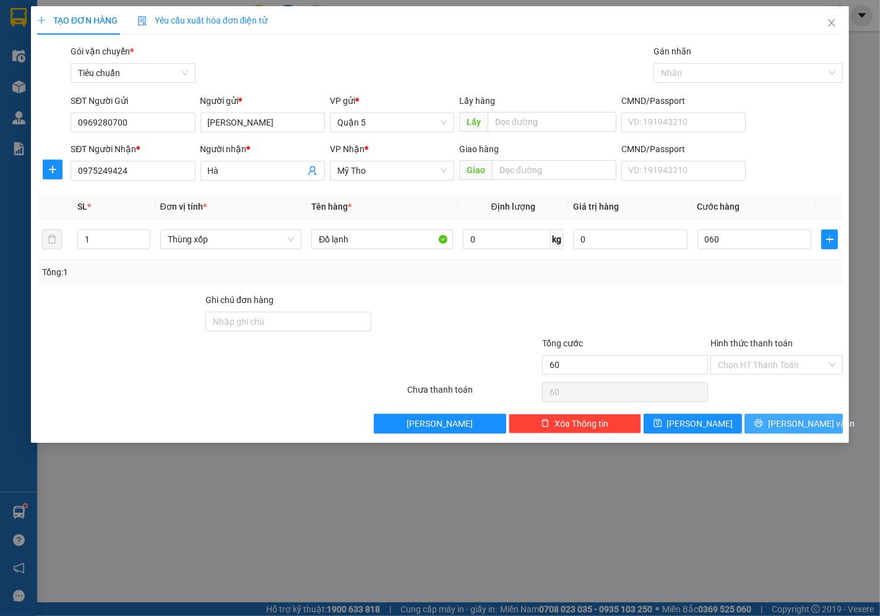
type input "60.000"
click at [782, 421] on button "[PERSON_NAME] và In" at bounding box center [794, 424] width 98 height 20
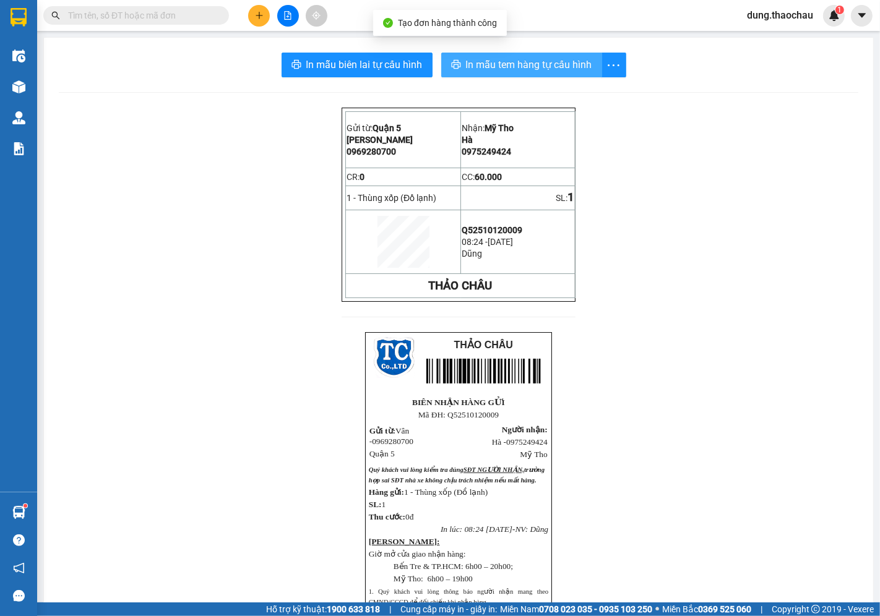
click at [516, 64] on span "In mẫu tem hàng tự cấu hình" at bounding box center [529, 64] width 126 height 15
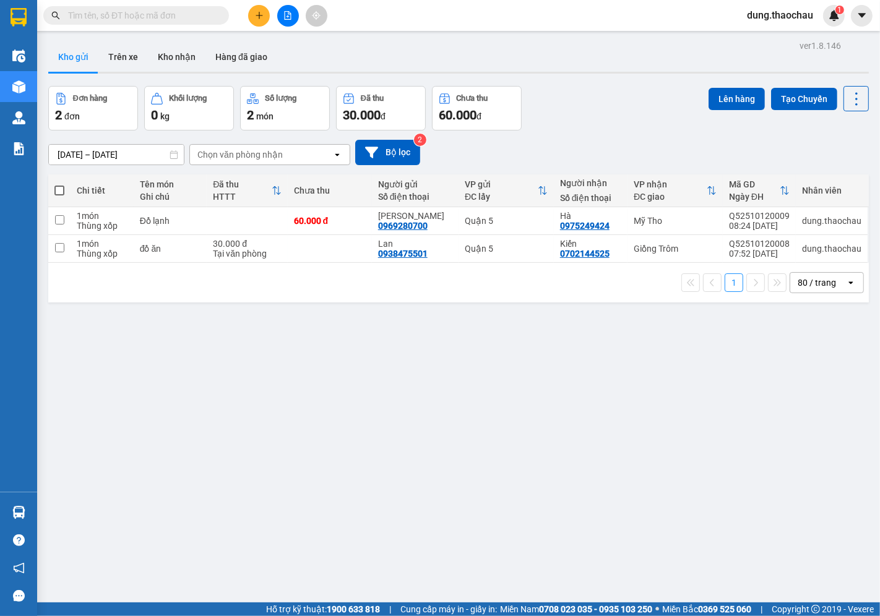
click at [59, 192] on span at bounding box center [59, 191] width 10 height 10
click at [59, 184] on input "checkbox" at bounding box center [59, 184] width 0 height 0
checkbox input "true"
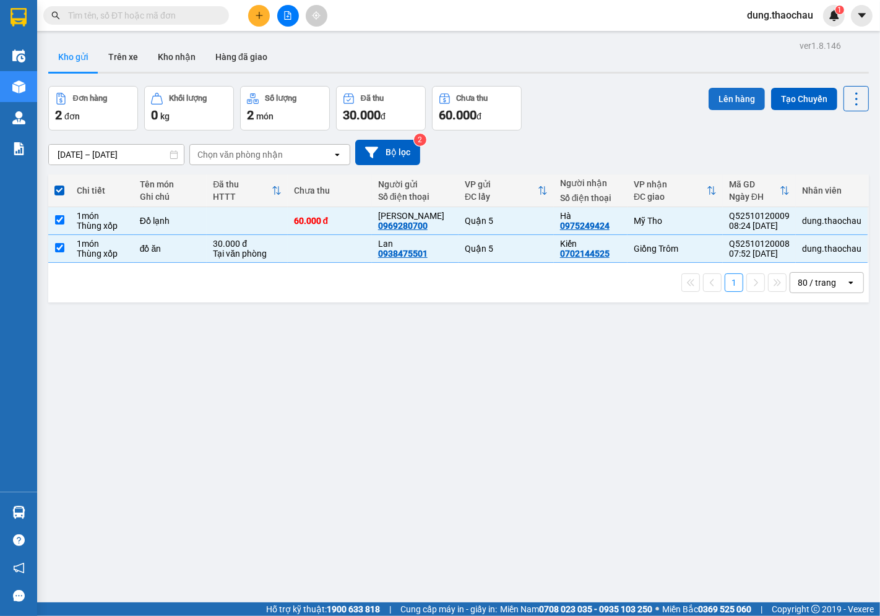
click at [738, 98] on button "Lên hàng" at bounding box center [737, 99] width 56 height 22
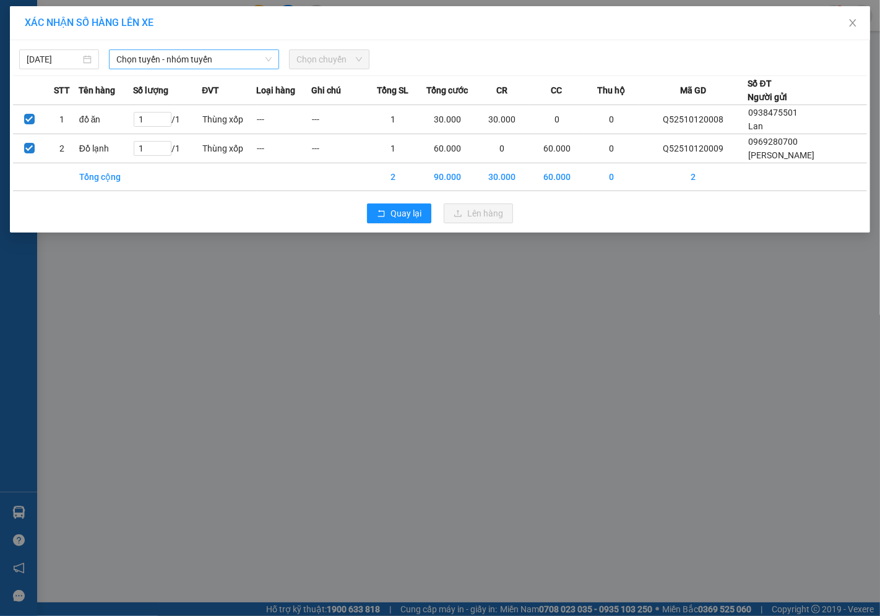
click at [151, 62] on span "Chọn tuyến - nhóm tuyến" at bounding box center [193, 59] width 155 height 19
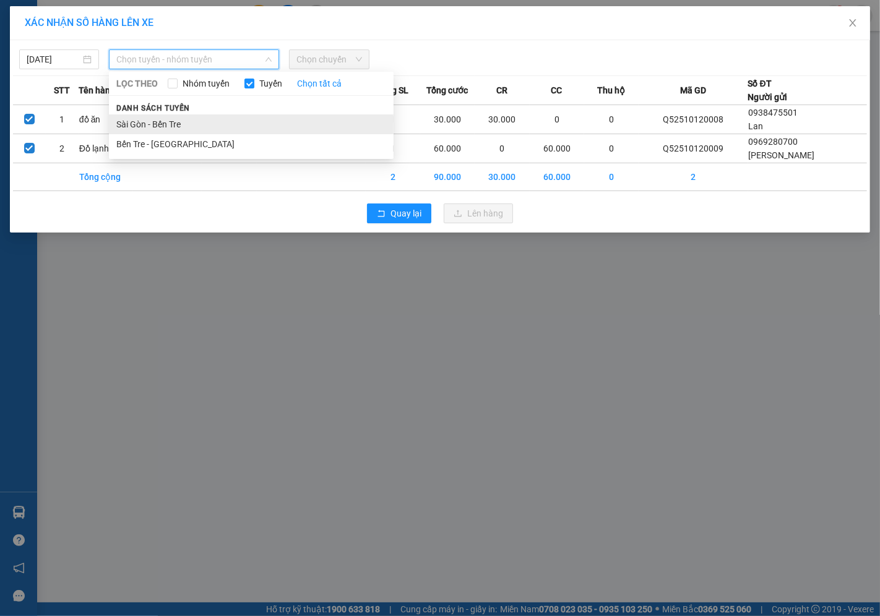
click at [144, 122] on li "Sài Gòn - Bến Tre" at bounding box center [251, 124] width 285 height 20
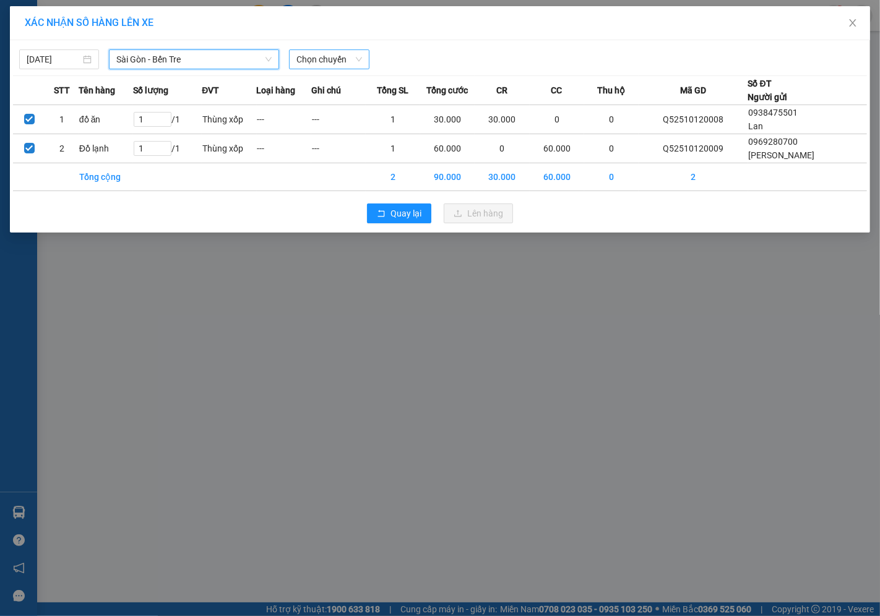
click at [300, 59] on span "Chọn chuyến" at bounding box center [328, 59] width 65 height 19
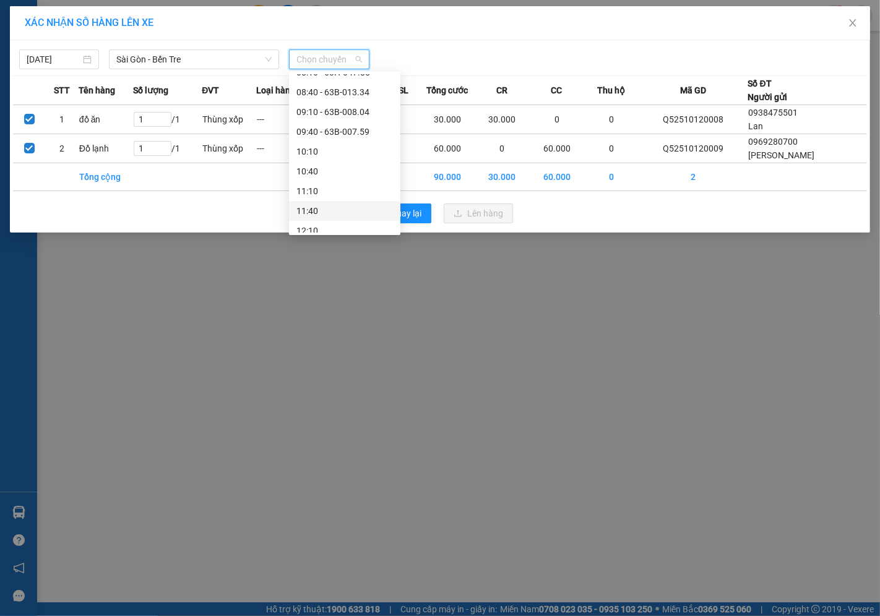
scroll to position [137, 0]
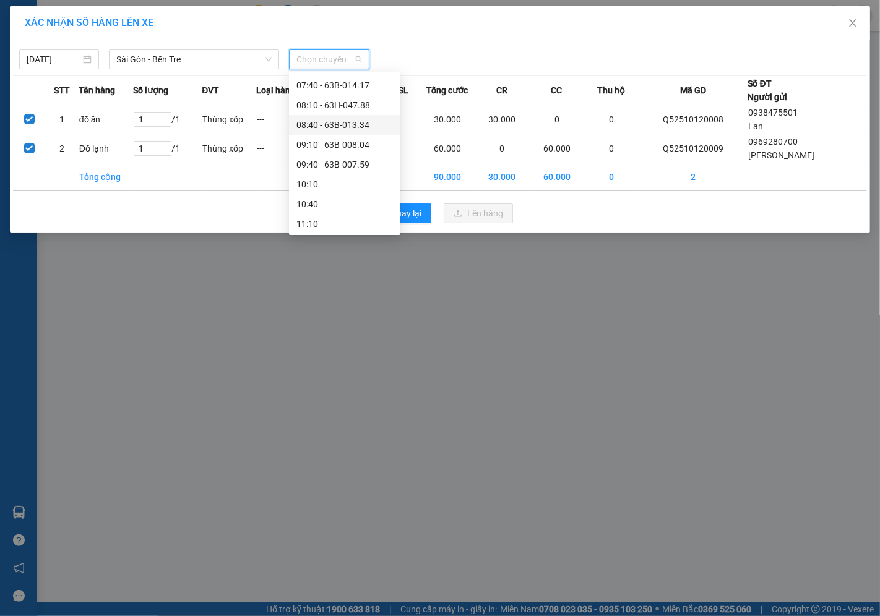
click at [340, 124] on div "08:40 - 63B-013.34" at bounding box center [344, 125] width 97 height 14
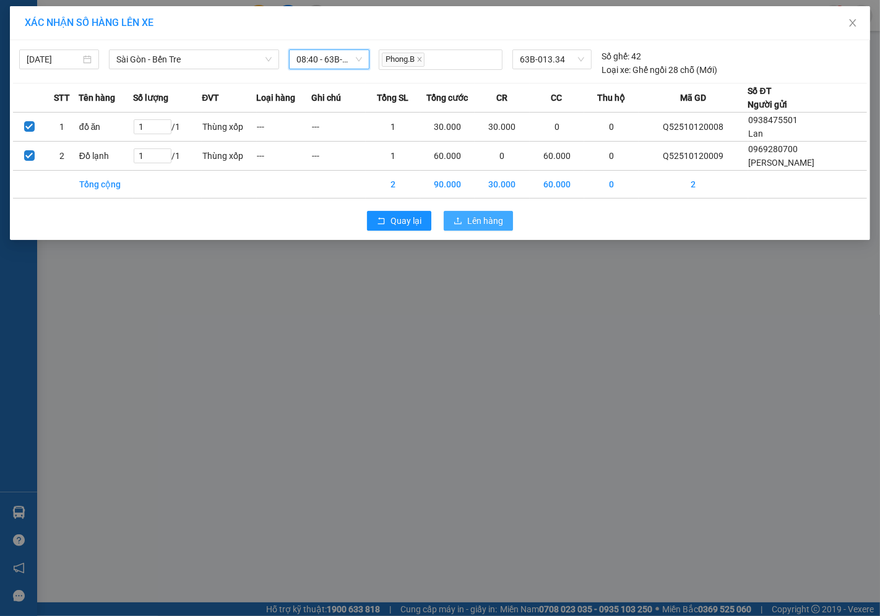
click at [489, 212] on button "Lên hàng" at bounding box center [478, 221] width 69 height 20
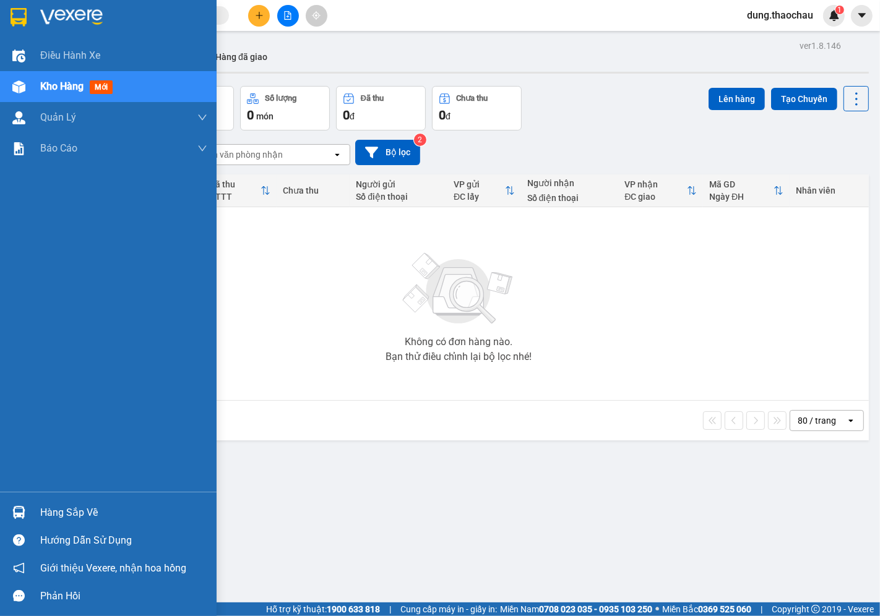
click at [19, 509] on img at bounding box center [18, 512] width 13 height 13
click at [16, 360] on div "Điều hành xe Kho hàng mới Quản [PERSON_NAME] lý chuyến Quản lý khách hàng mới Q…" at bounding box center [108, 308] width 217 height 616
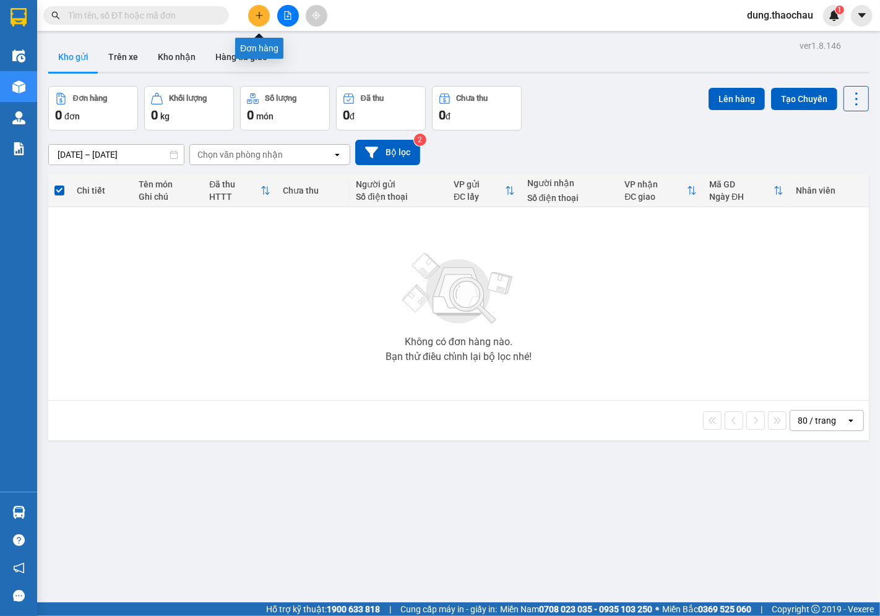
click at [258, 17] on icon "plus" at bounding box center [259, 15] width 9 height 9
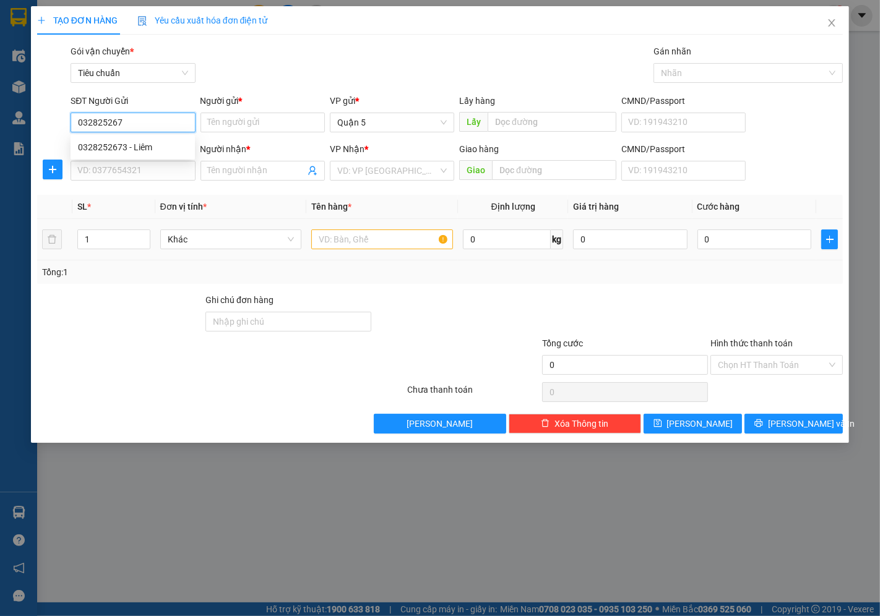
type input "0328252673"
click at [116, 145] on div "0328252673 - Liêm" at bounding box center [133, 147] width 110 height 14
type input "Liêm"
type input "0328252673"
click at [103, 175] on input "SĐT Người Nhận *" at bounding box center [133, 171] width 124 height 20
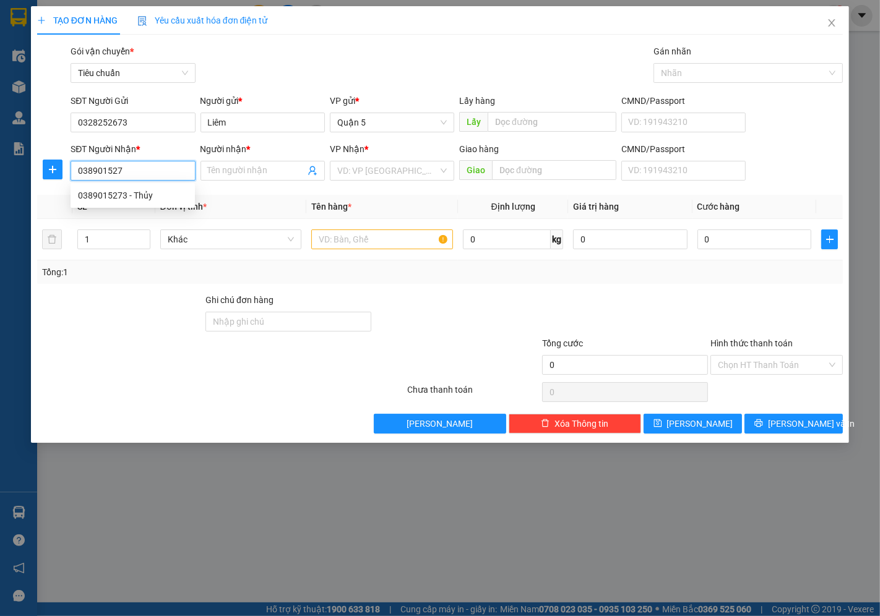
type input "0389015273"
click at [124, 194] on div "0389015273 - Thủy" at bounding box center [133, 196] width 110 height 14
type input "Thủy"
click at [195, 236] on span "Khác" at bounding box center [231, 239] width 127 height 19
type input "0389015273"
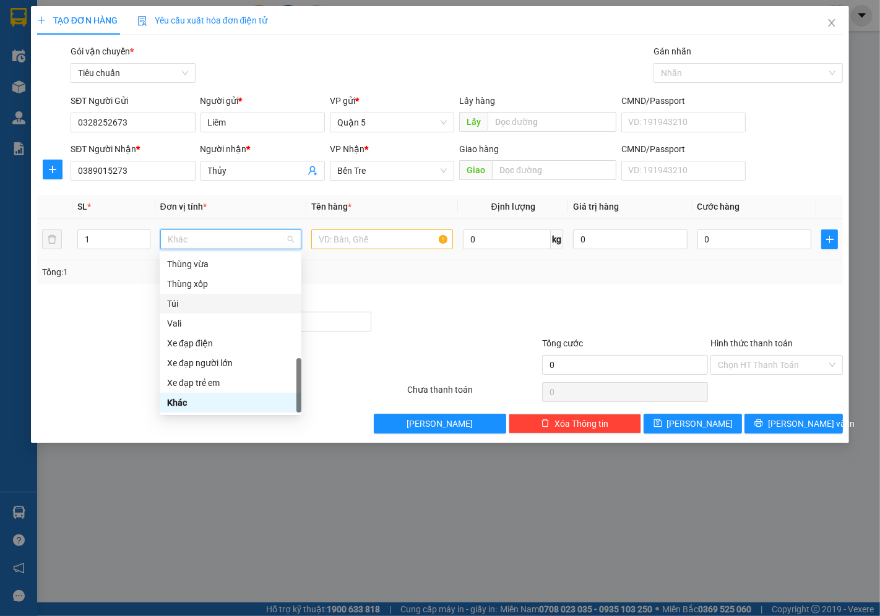
scroll to position [249, 0]
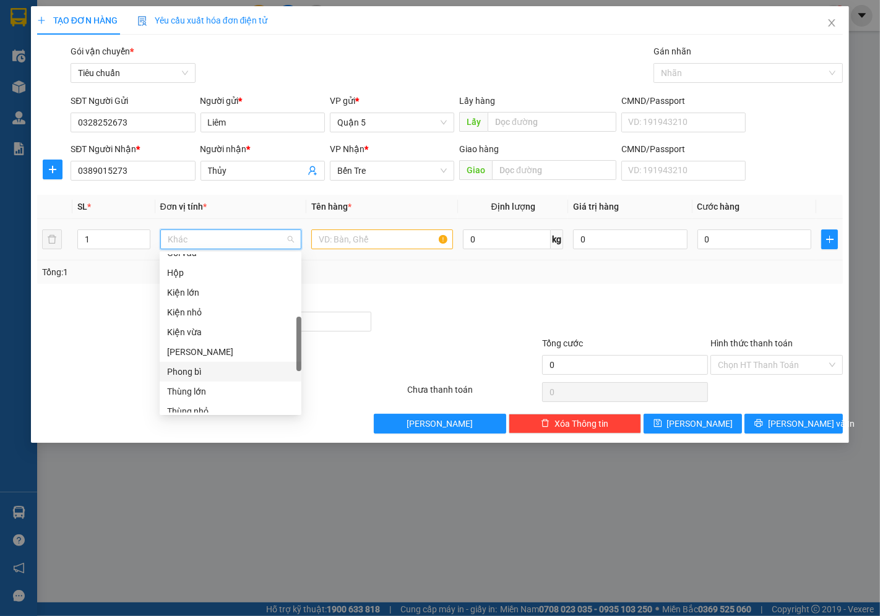
drag, startPoint x: 183, startPoint y: 378, endPoint x: 212, endPoint y: 347, distance: 41.6
click at [183, 376] on div "Phong bì" at bounding box center [230, 372] width 127 height 14
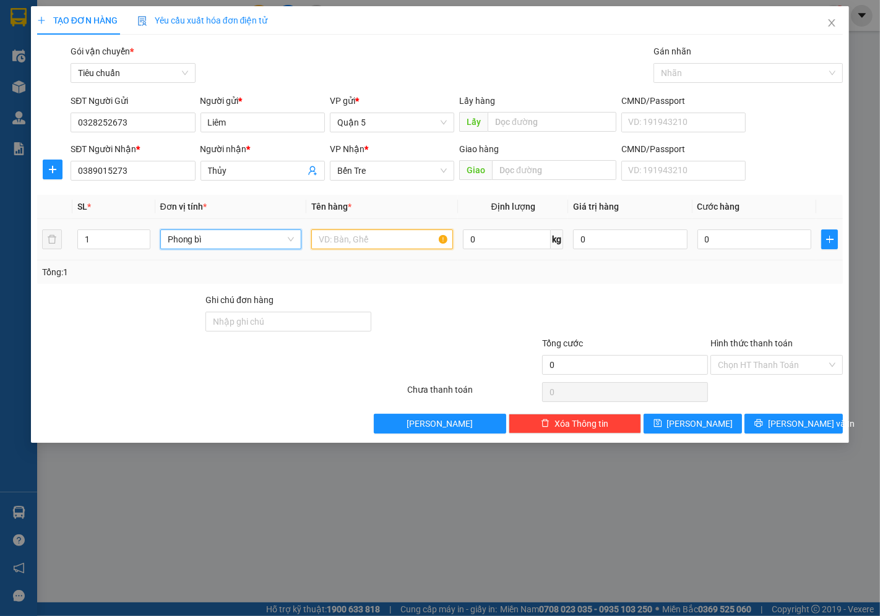
click at [329, 239] on input "text" at bounding box center [382, 240] width 142 height 20
type input "Tiền (2000)"
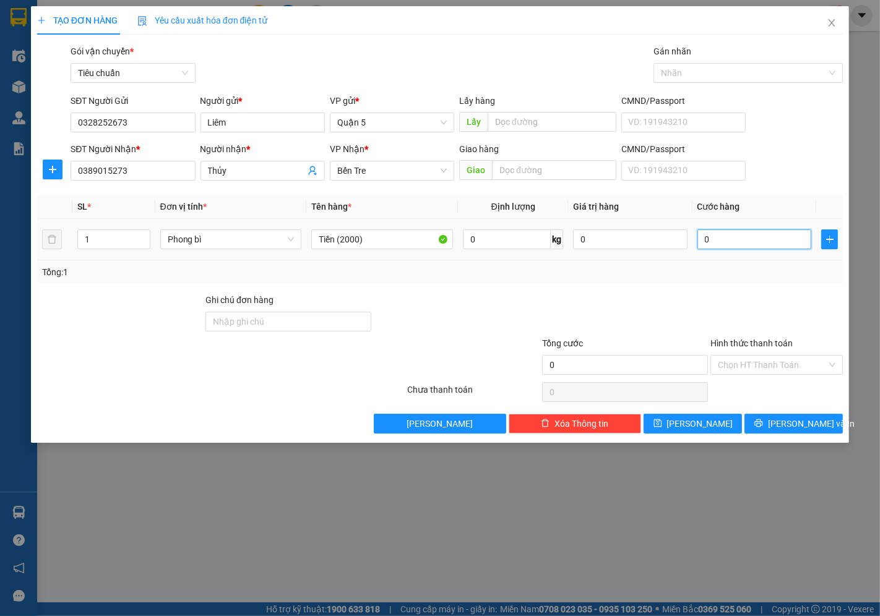
click at [721, 238] on input "0" at bounding box center [754, 240] width 114 height 20
type input "03"
type input "3"
type input "030"
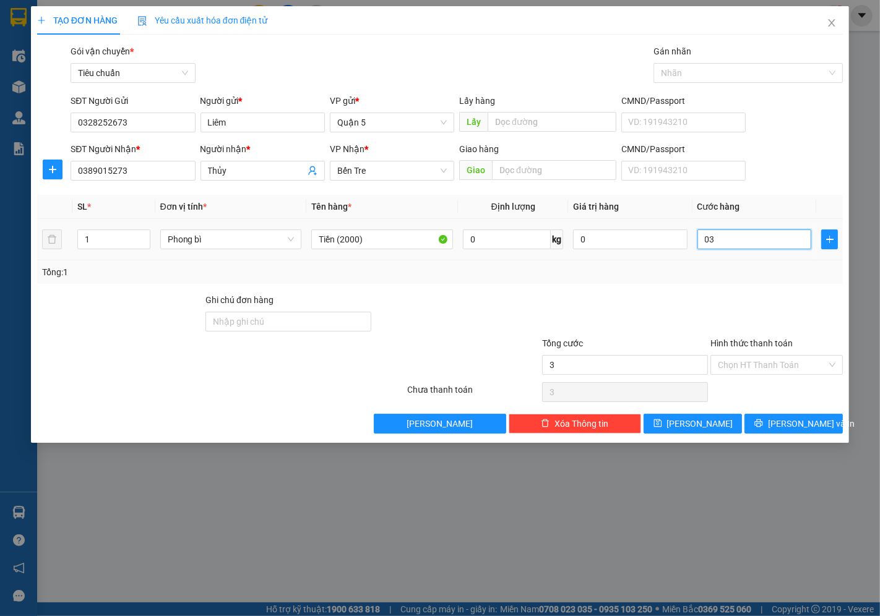
type input "30"
type input "30.000"
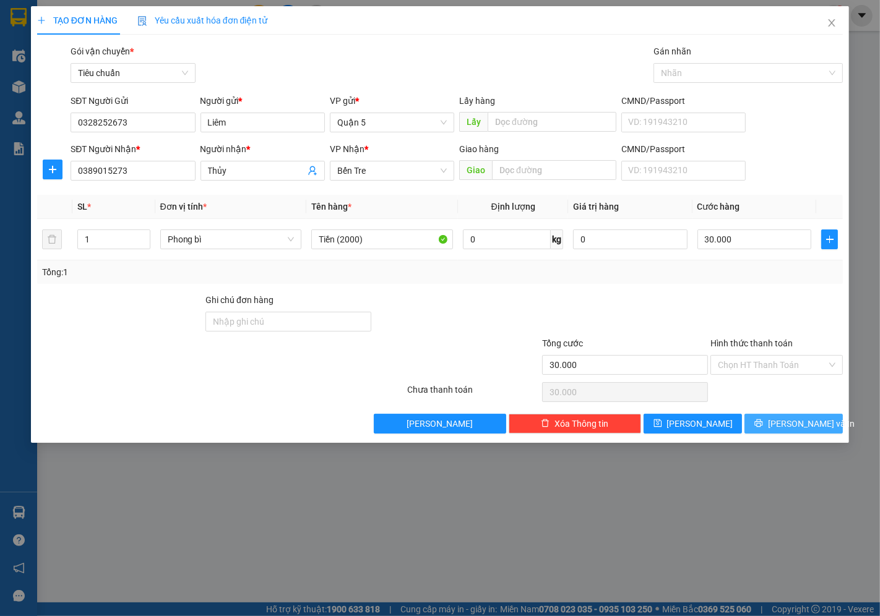
click at [795, 421] on span "[PERSON_NAME] và In" at bounding box center [811, 424] width 87 height 14
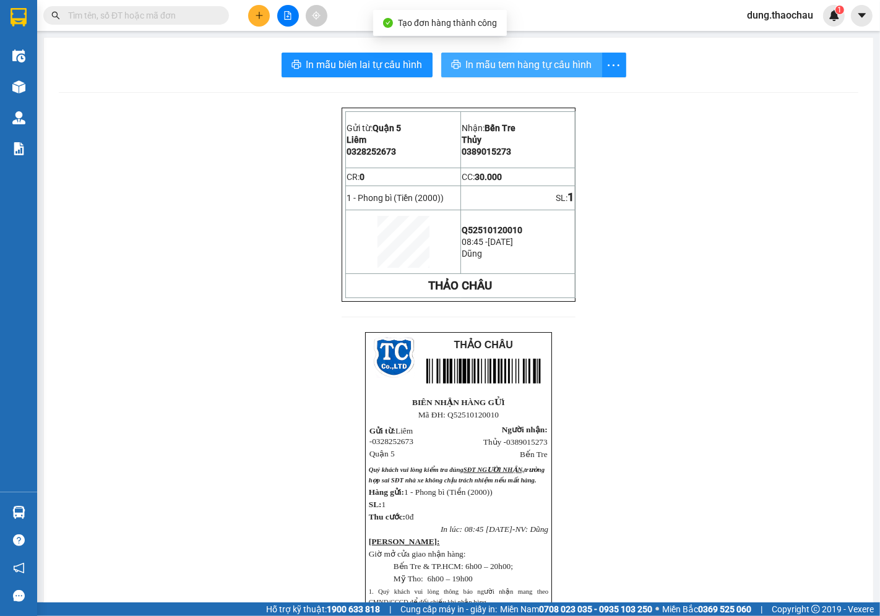
click at [479, 63] on span "In mẫu tem hàng tự cấu hình" at bounding box center [529, 64] width 126 height 15
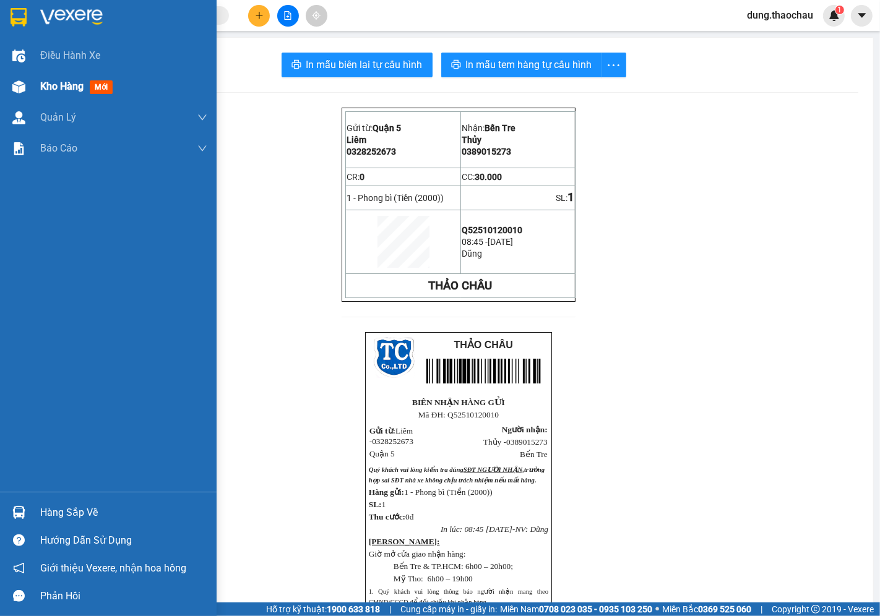
click at [79, 91] on span "Kho hàng" at bounding box center [61, 86] width 43 height 12
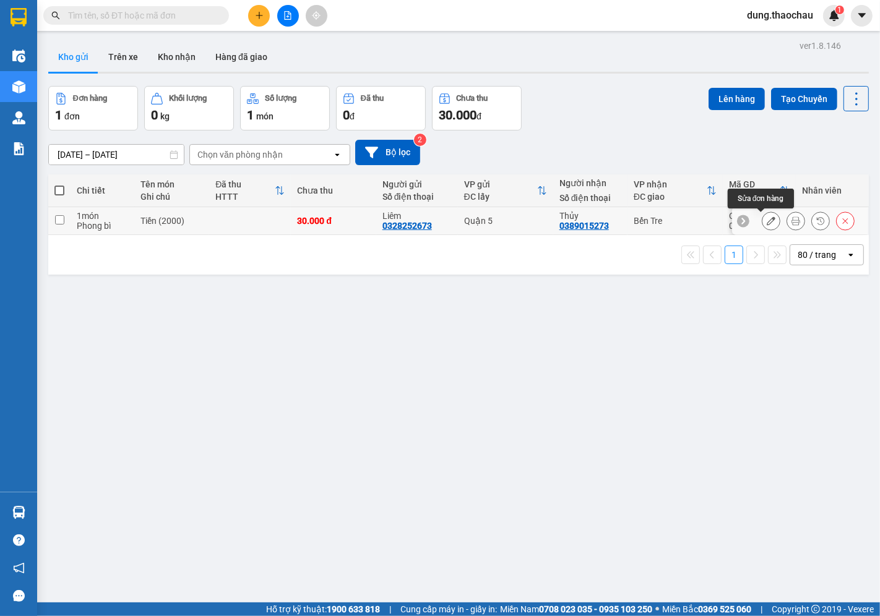
click at [767, 222] on icon at bounding box center [771, 221] width 9 height 9
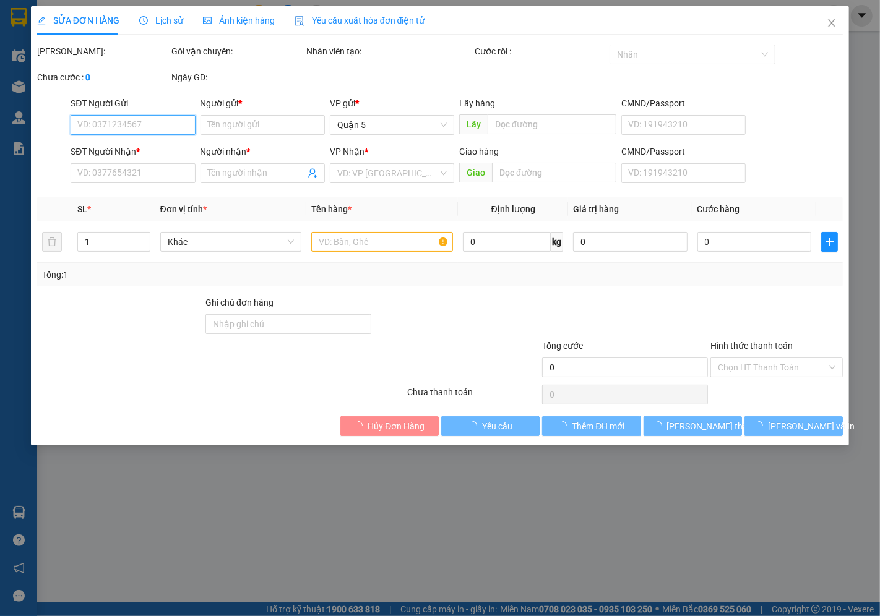
type input "0328252673"
type input "Liêm"
type input "0389015273"
type input "Thủy"
type input "30.000"
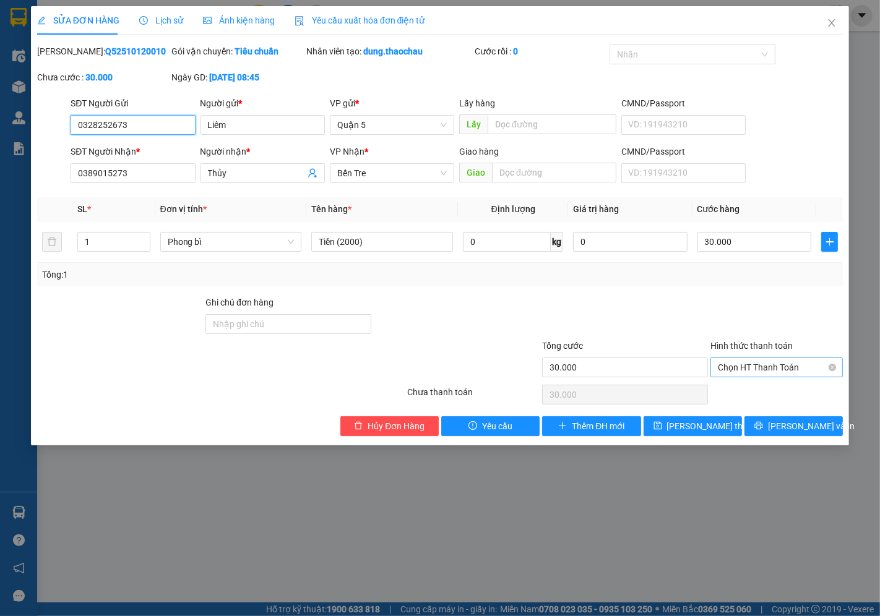
click at [726, 373] on span "Chọn HT Thanh Toán" at bounding box center [777, 367] width 118 height 19
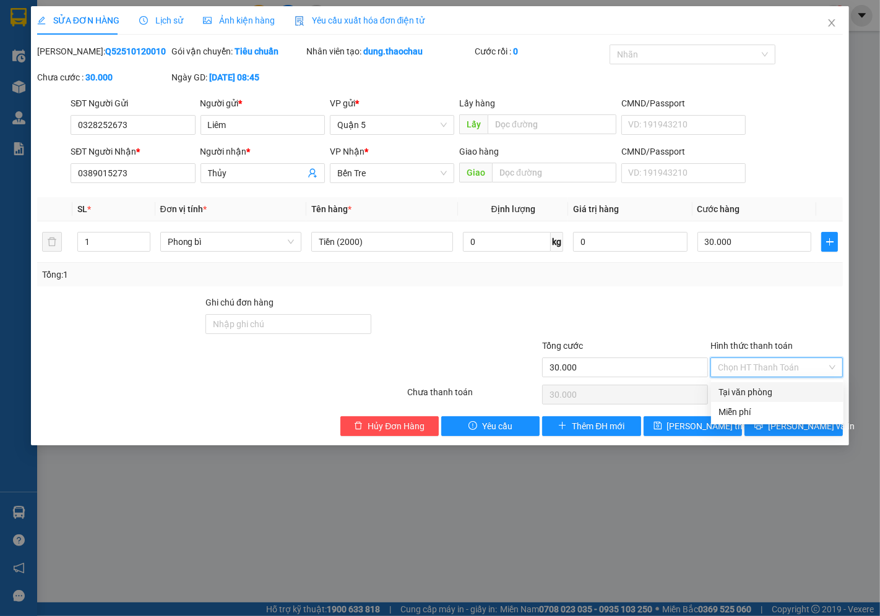
click at [730, 391] on div "Tại văn phòng" at bounding box center [778, 393] width 118 height 14
type input "0"
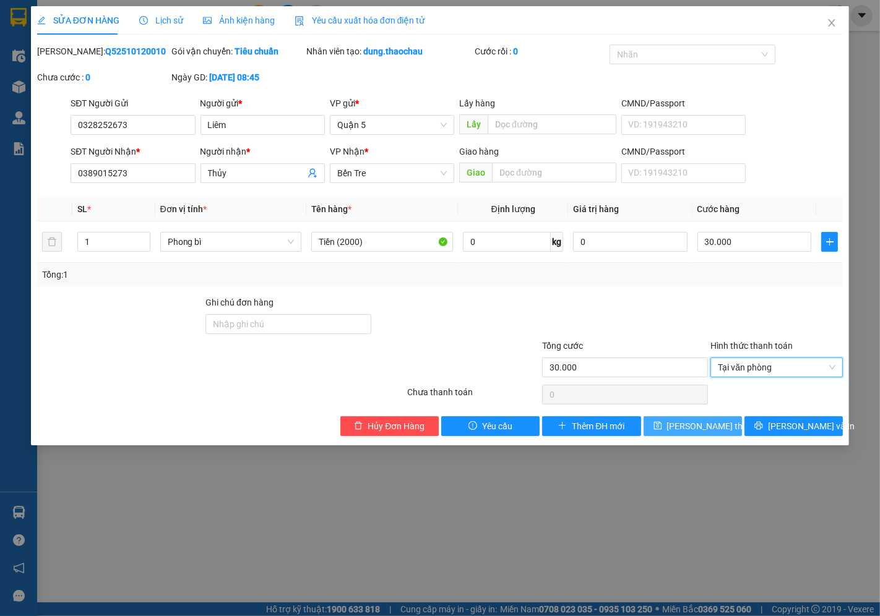
click at [684, 434] on button "Lưu thay đổi" at bounding box center [693, 427] width 98 height 20
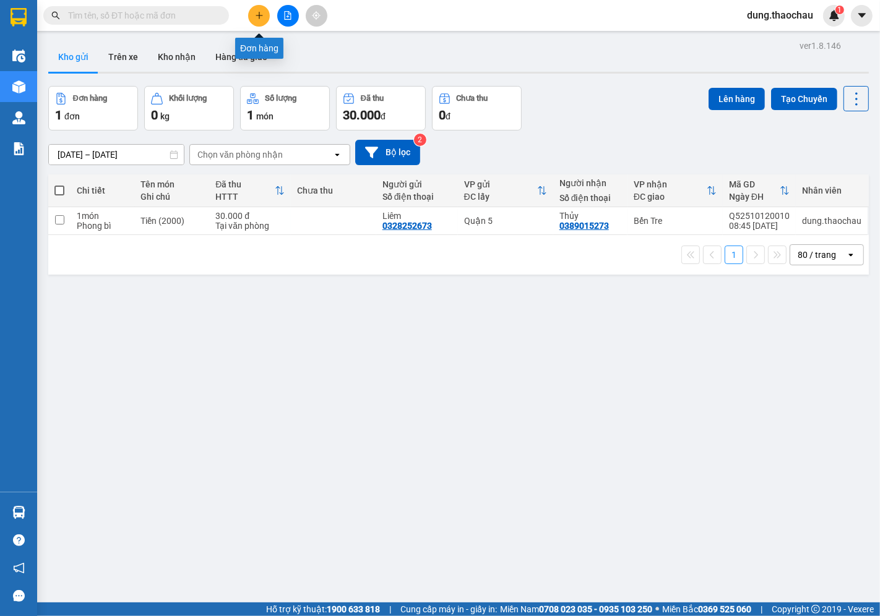
click at [256, 20] on button at bounding box center [259, 16] width 22 height 22
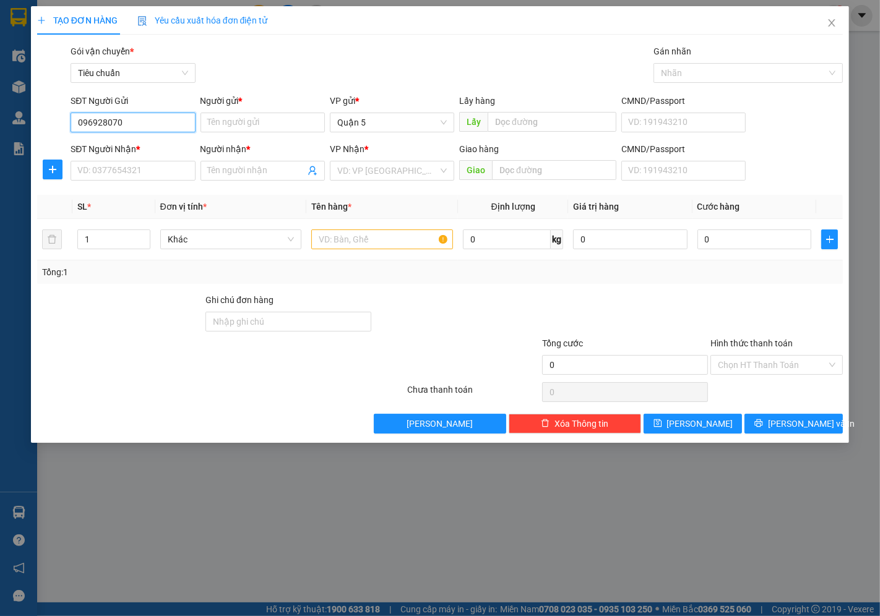
type input "0969280700"
click at [115, 141] on div "0969280700 - Vân" at bounding box center [139, 147] width 122 height 14
type input "Vân"
type input "0969280700"
click at [113, 168] on input "SĐT Người Nhận *" at bounding box center [133, 171] width 124 height 20
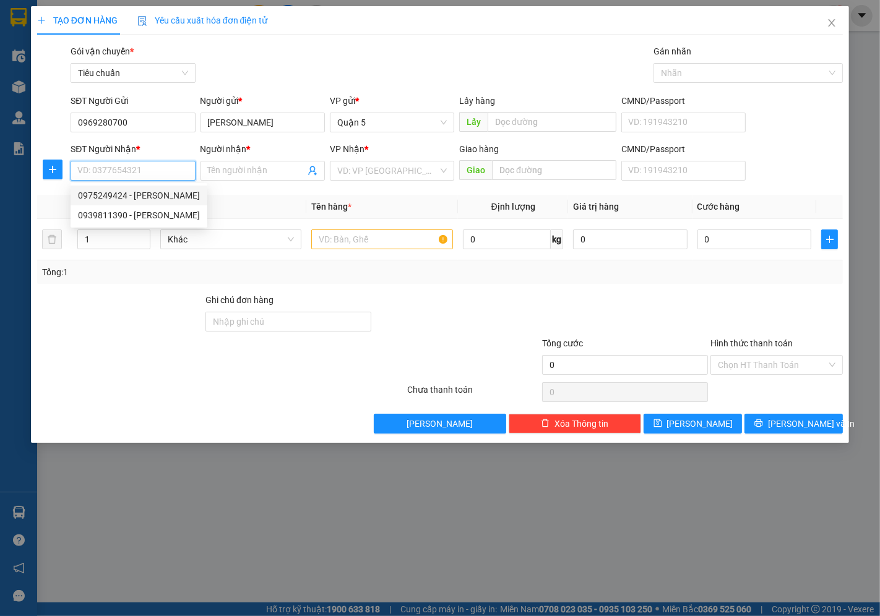
click at [110, 198] on div "0975249424 - Hà" at bounding box center [139, 196] width 122 height 14
type input "0975249424"
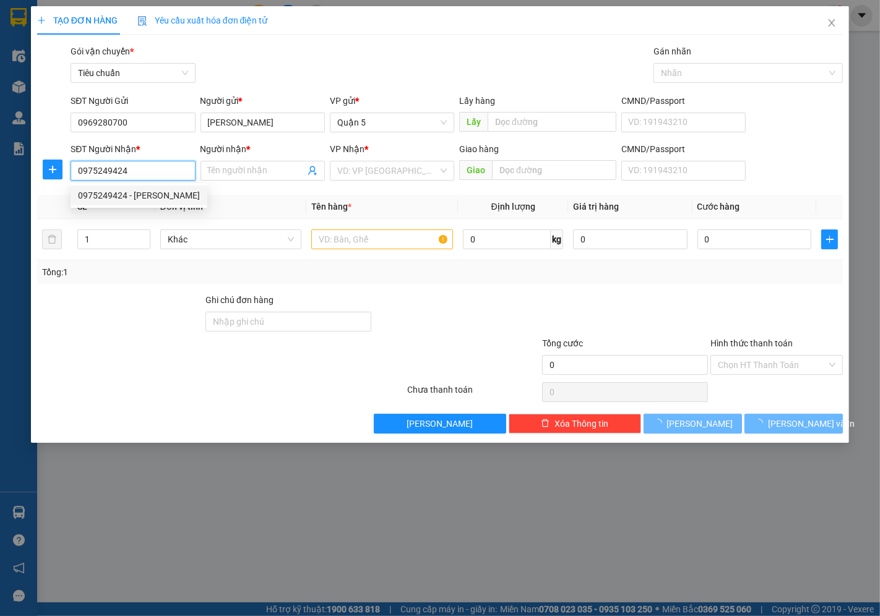
type input "Hà"
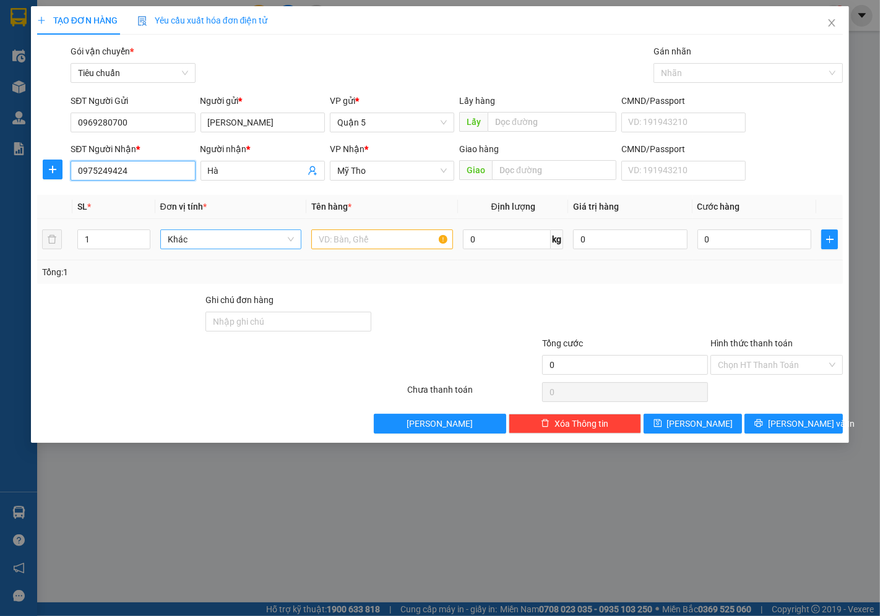
click at [212, 244] on span "Khác" at bounding box center [231, 239] width 127 height 19
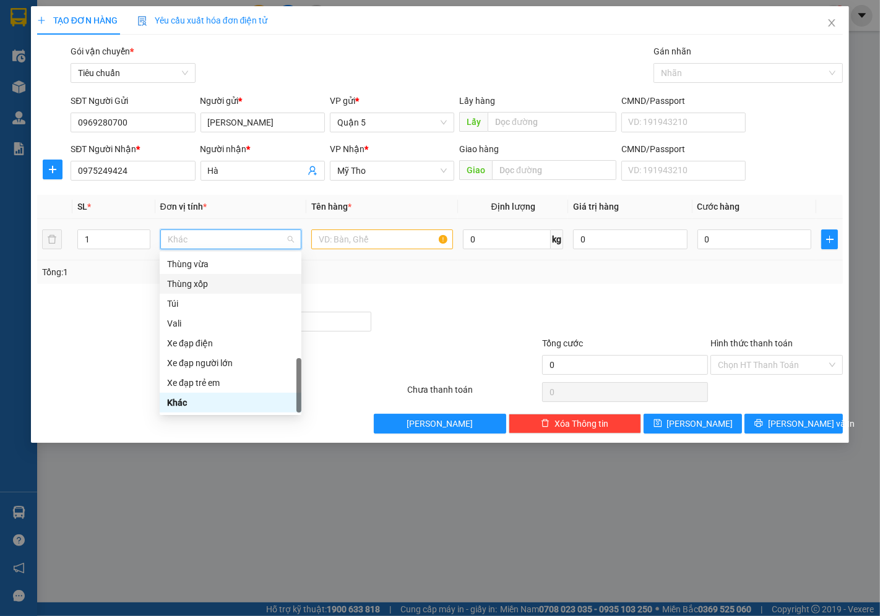
click at [202, 280] on div "Thùng xốp" at bounding box center [230, 284] width 127 height 14
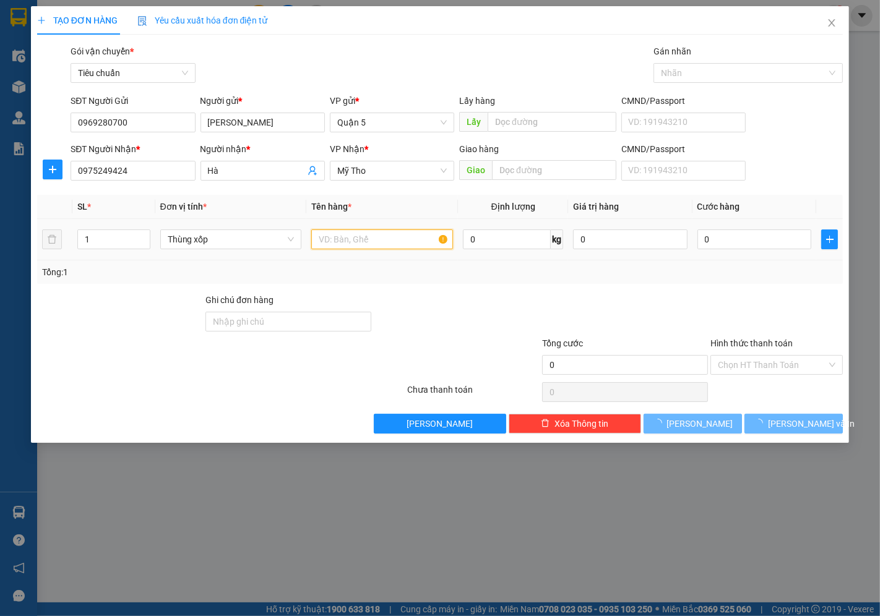
click at [338, 240] on input "text" at bounding box center [382, 240] width 142 height 20
type input "d"
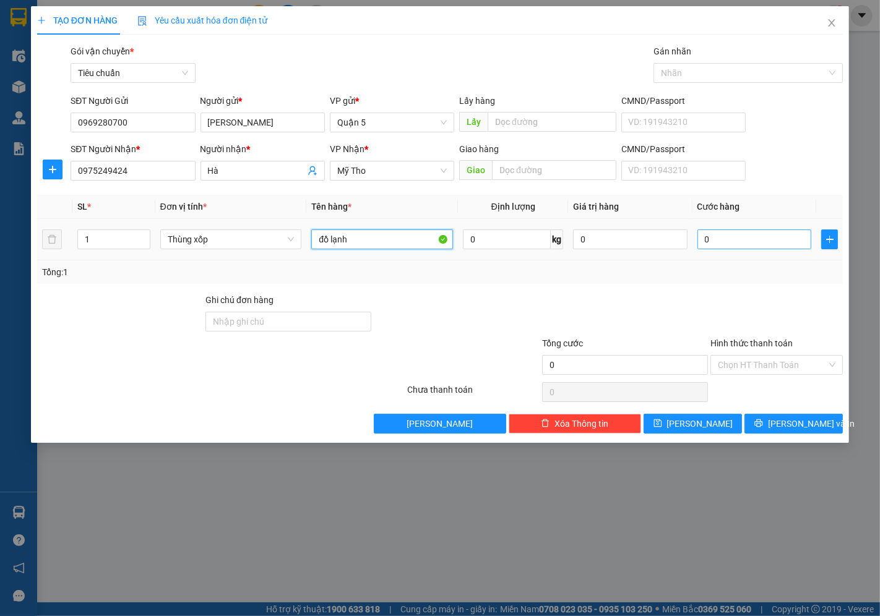
type input "đồ lạnh"
click at [719, 245] on input "0" at bounding box center [754, 240] width 114 height 20
type input "6"
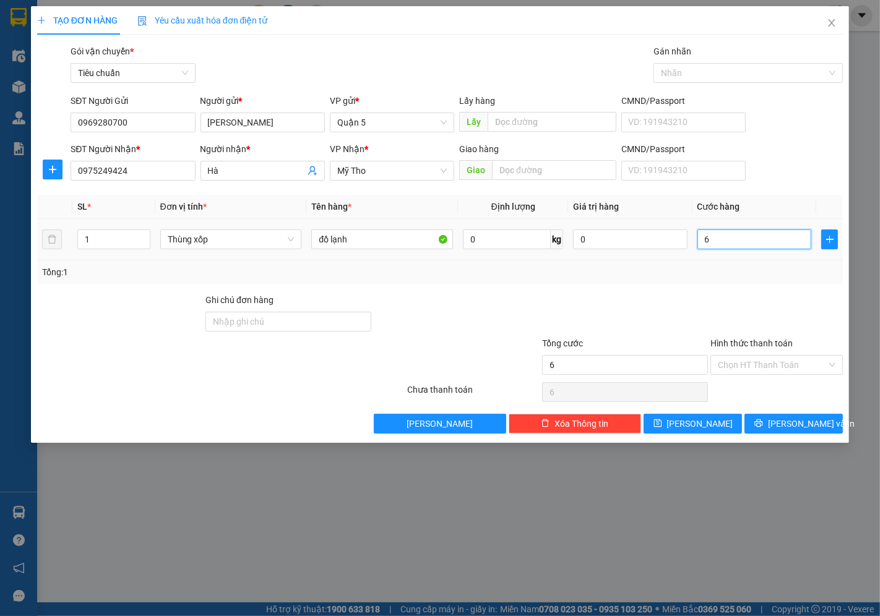
type input "60"
type input "60.000"
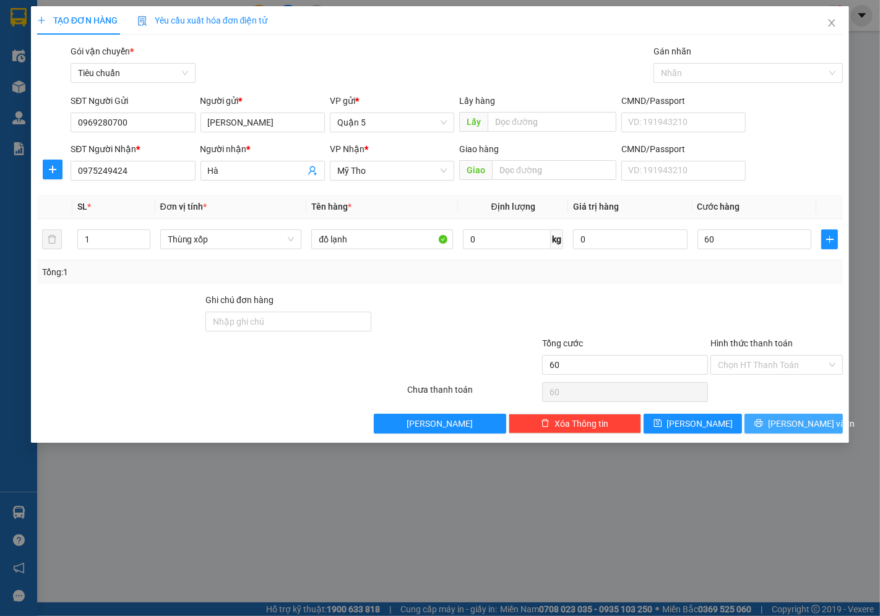
type input "60.000"
click at [785, 421] on span "Lưu và In" at bounding box center [811, 424] width 87 height 14
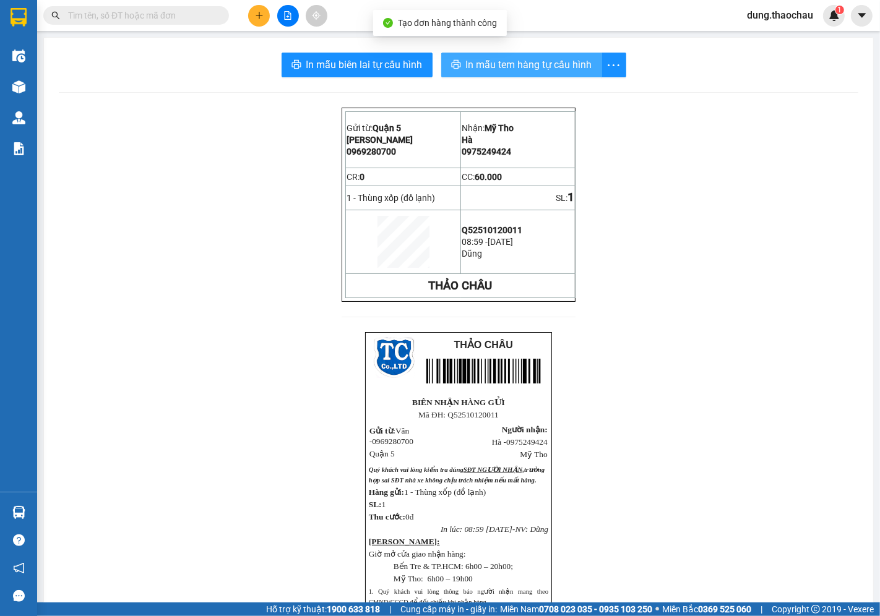
click at [499, 67] on span "In mẫu tem hàng tự cấu hình" at bounding box center [529, 64] width 126 height 15
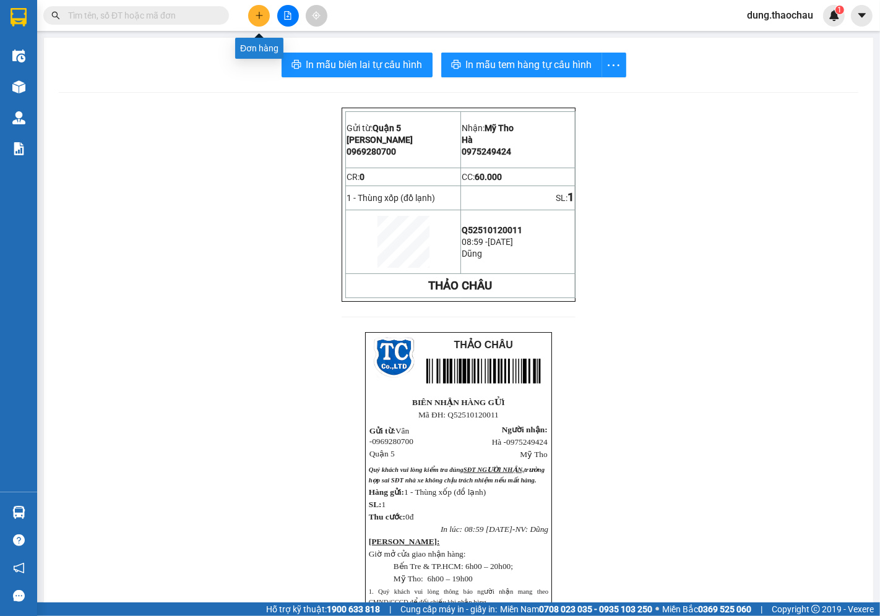
click at [256, 20] on button at bounding box center [259, 16] width 22 height 22
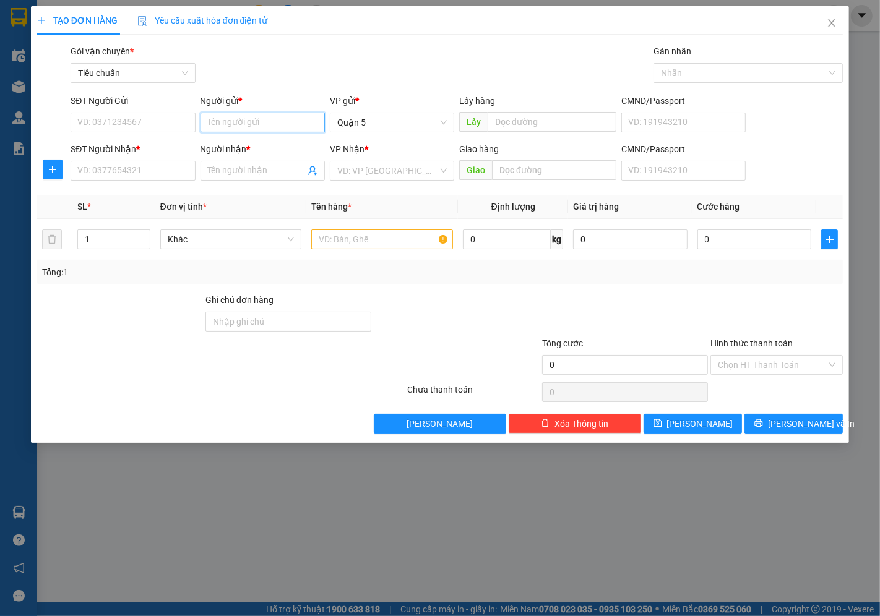
click at [274, 127] on input "Người gửi *" at bounding box center [263, 123] width 124 height 20
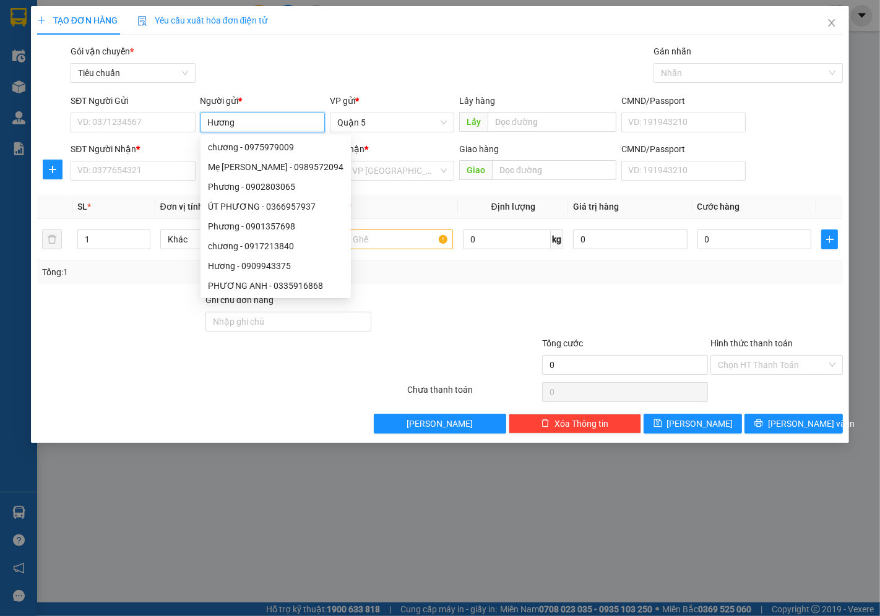
type input "Hương"
click at [309, 71] on div "Gói vận chuyển * Tiêu chuẩn Gán nhãn Nhãn" at bounding box center [456, 66] width 777 height 43
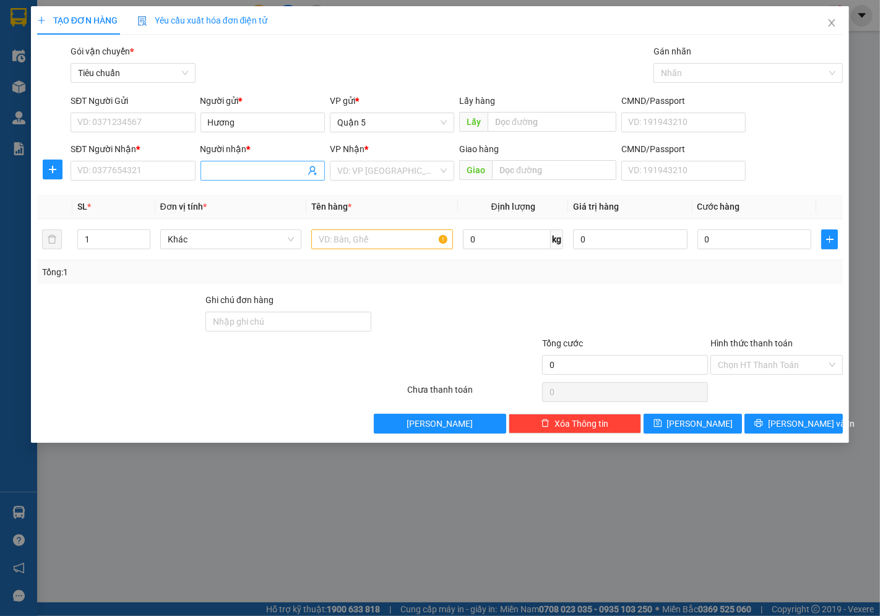
click at [236, 175] on input "Người nhận *" at bounding box center [256, 171] width 97 height 14
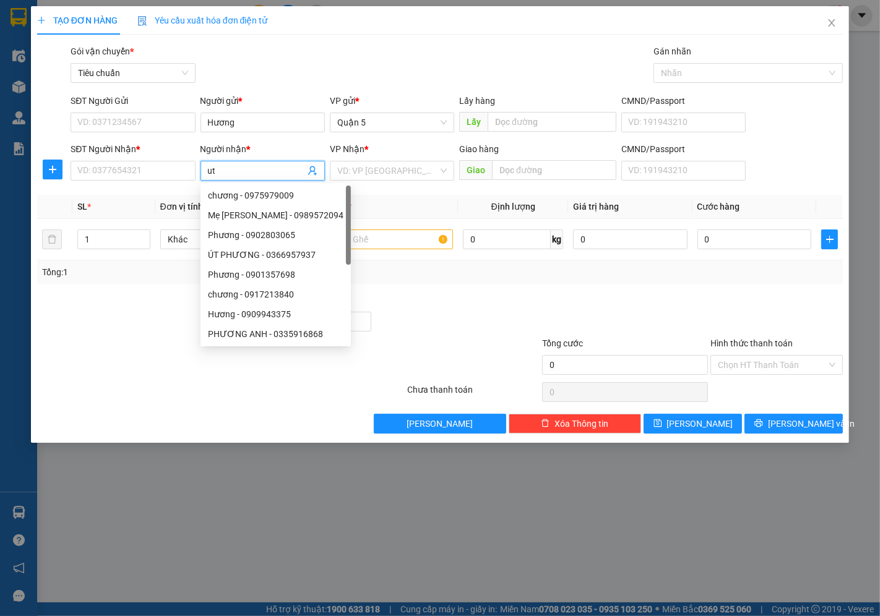
type input "u"
type input "út bún"
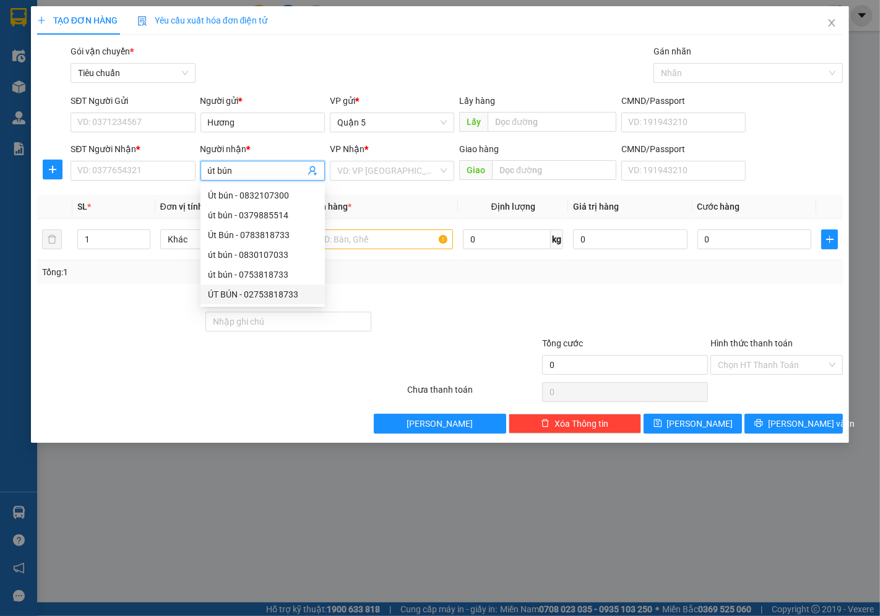
click at [262, 296] on div "ÚT BÚN - 02753818733" at bounding box center [263, 295] width 110 height 14
type input "02753818733"
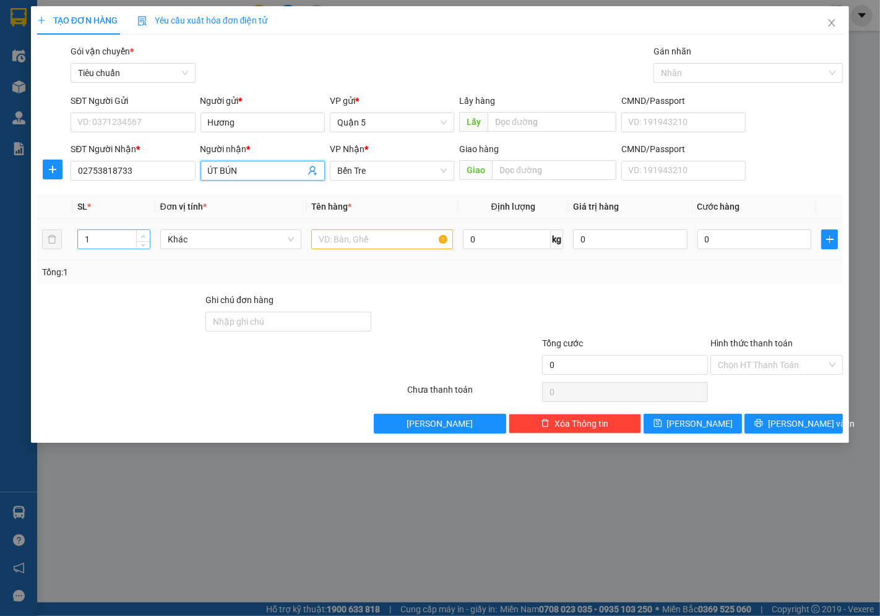
type input "ÚT BÚN"
type input "2"
click at [142, 237] on icon "up" at bounding box center [143, 237] width 4 height 4
click at [190, 242] on span "Khác" at bounding box center [231, 239] width 127 height 19
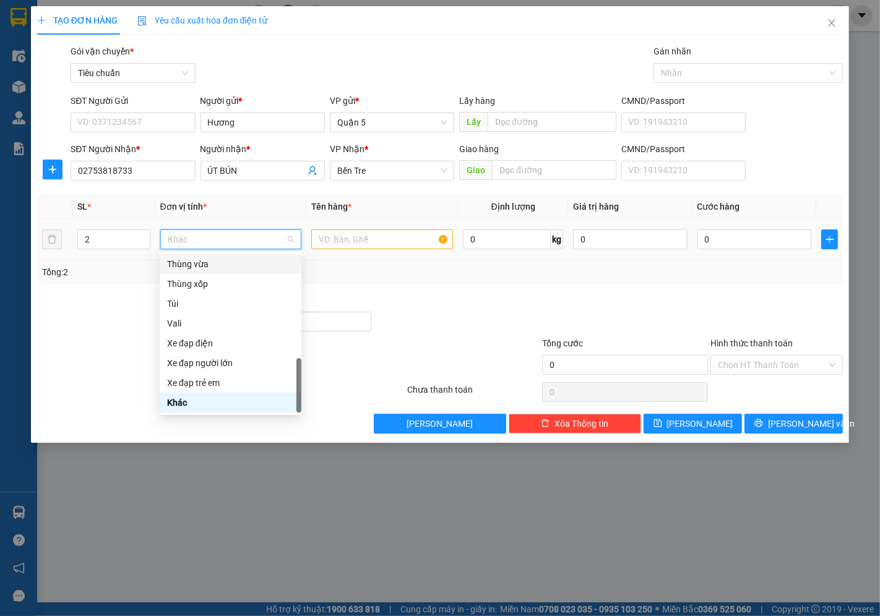
click at [187, 268] on div "Thùng vừa" at bounding box center [230, 264] width 127 height 14
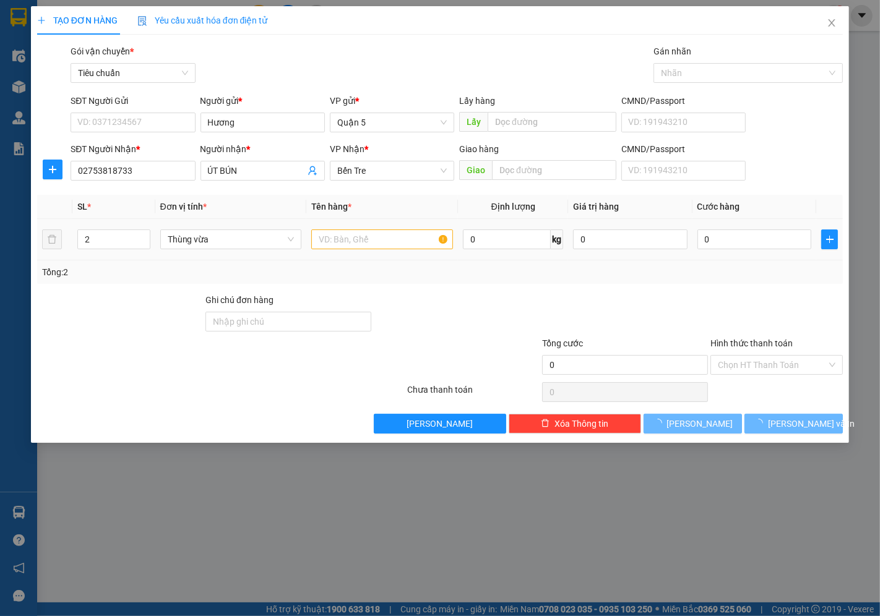
click at [398, 228] on div at bounding box center [382, 239] width 142 height 25
click at [394, 233] on input "text" at bounding box center [382, 240] width 142 height 20
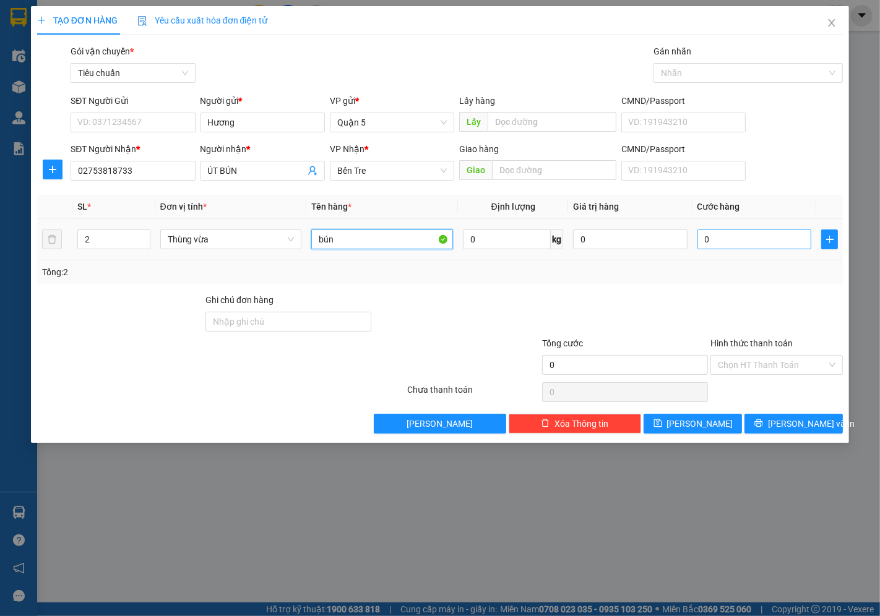
type input "bún"
click at [719, 246] on input "0" at bounding box center [754, 240] width 114 height 20
type input "06"
type input "6"
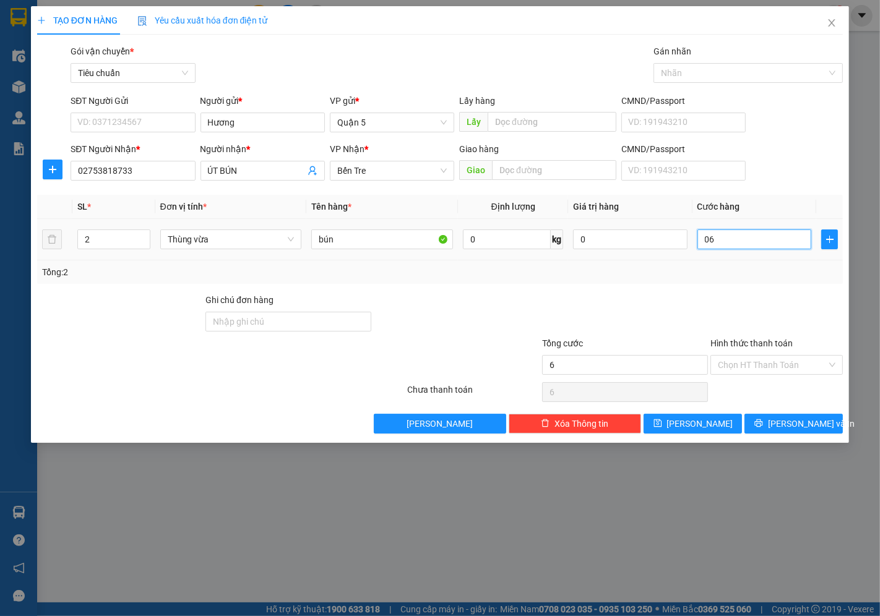
type input "065"
type input "65"
type input "65.000"
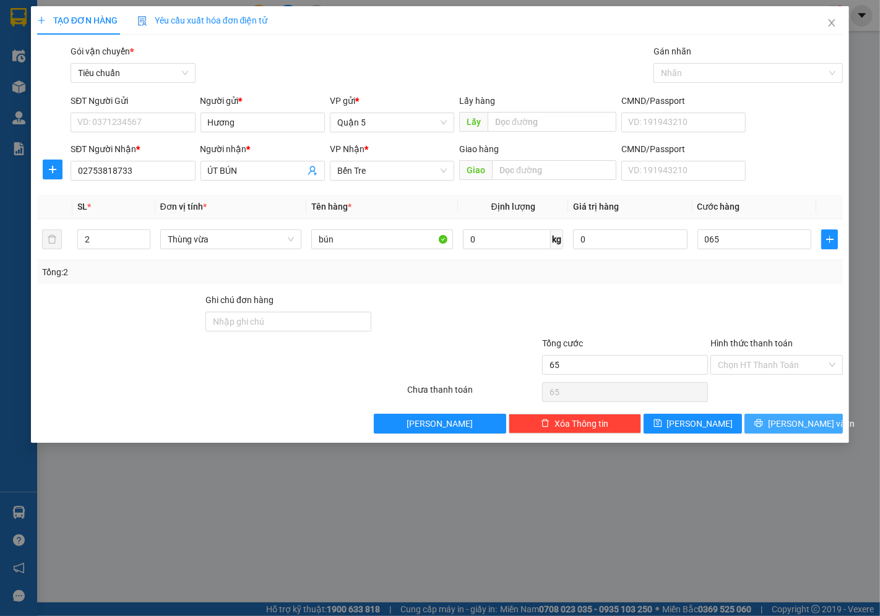
type input "65.000"
click at [763, 421] on icon "printer" at bounding box center [758, 423] width 9 height 9
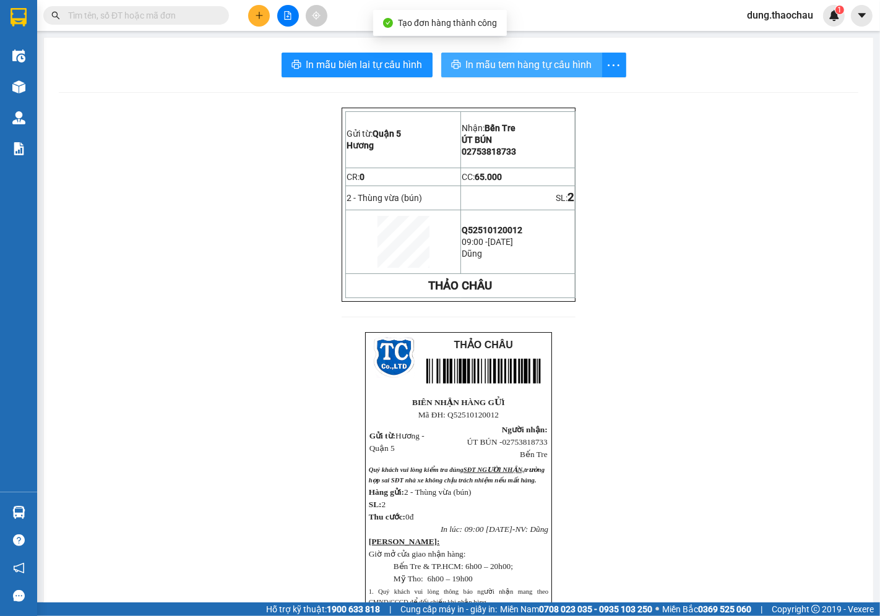
click at [488, 66] on span "In mẫu tem hàng tự cấu hình" at bounding box center [529, 64] width 126 height 15
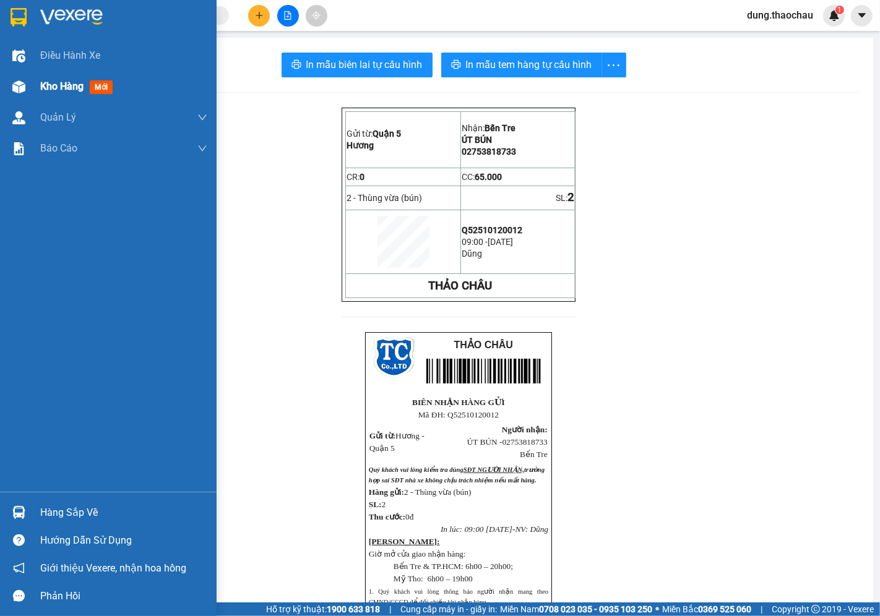
click at [64, 89] on span "Kho hàng" at bounding box center [61, 86] width 43 height 12
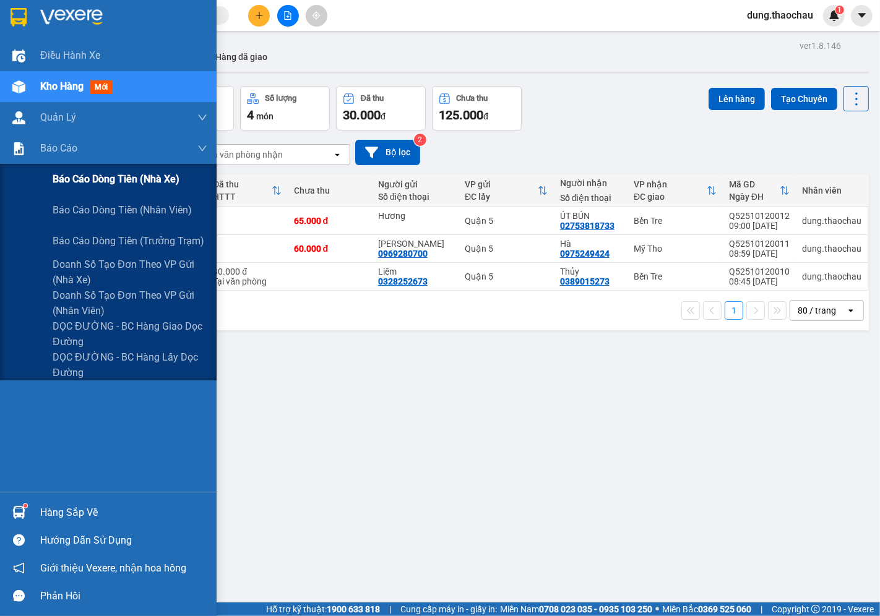
click at [84, 186] on span "Báo cáo dòng tiền (nhà xe)" at bounding box center [116, 178] width 127 height 15
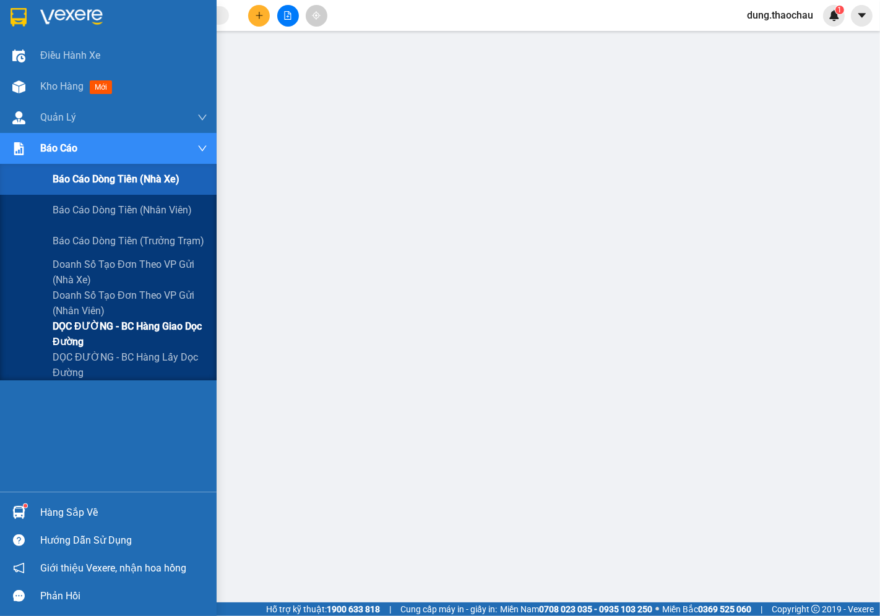
click at [79, 330] on span "DỌC ĐƯỜNG - BC hàng giao dọc đường" at bounding box center [130, 334] width 155 height 31
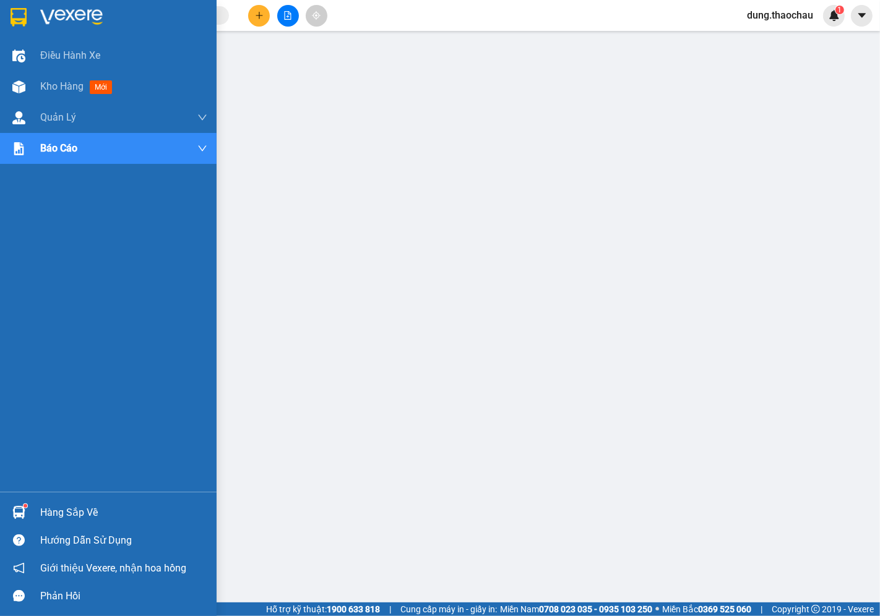
click at [16, 512] on img at bounding box center [18, 512] width 13 height 13
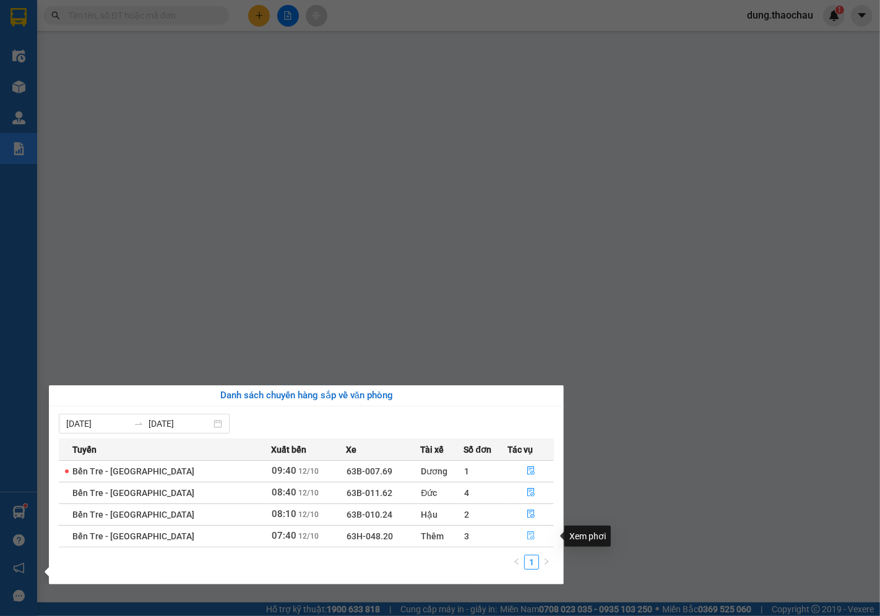
click at [527, 542] on span "file-done" at bounding box center [531, 537] width 9 height 10
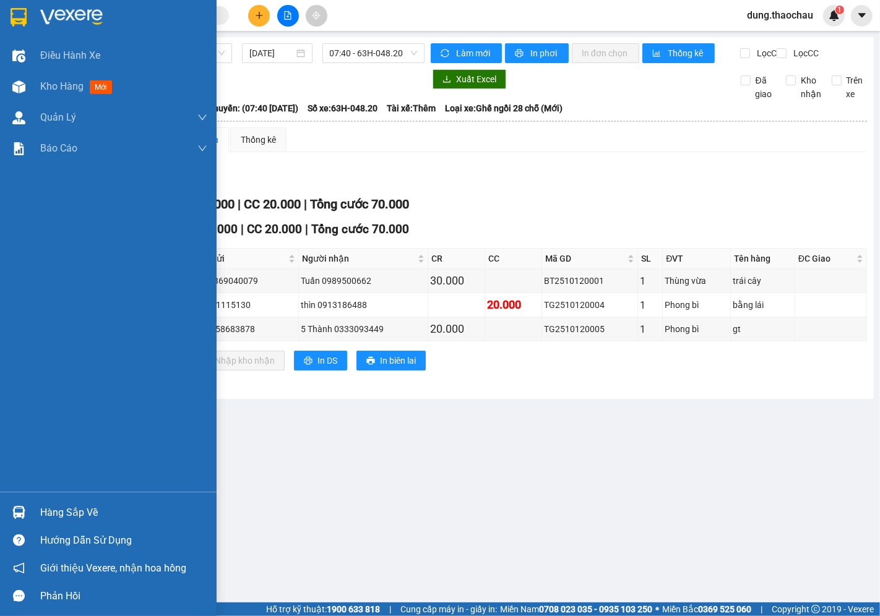
click at [20, 511] on img at bounding box center [18, 512] width 13 height 13
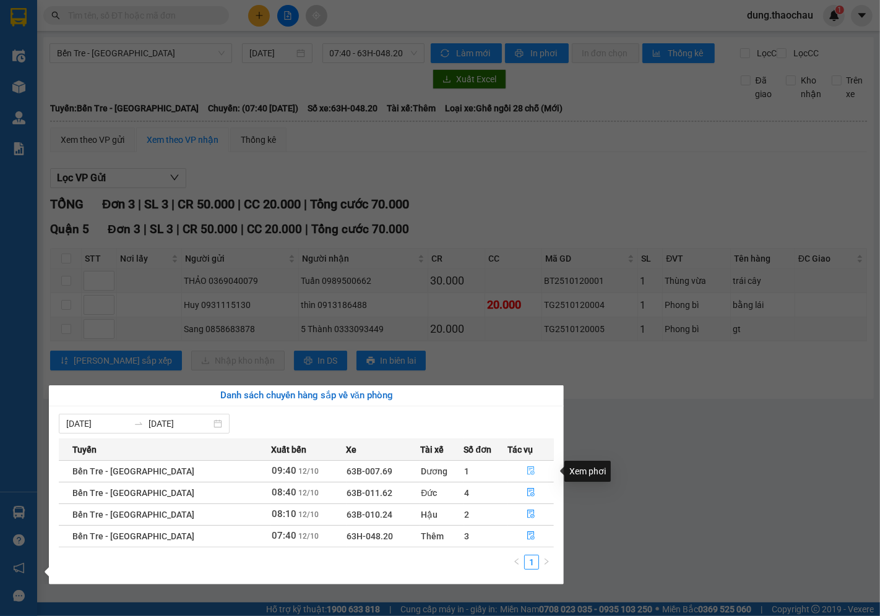
click at [520, 473] on button "button" at bounding box center [531, 472] width 45 height 20
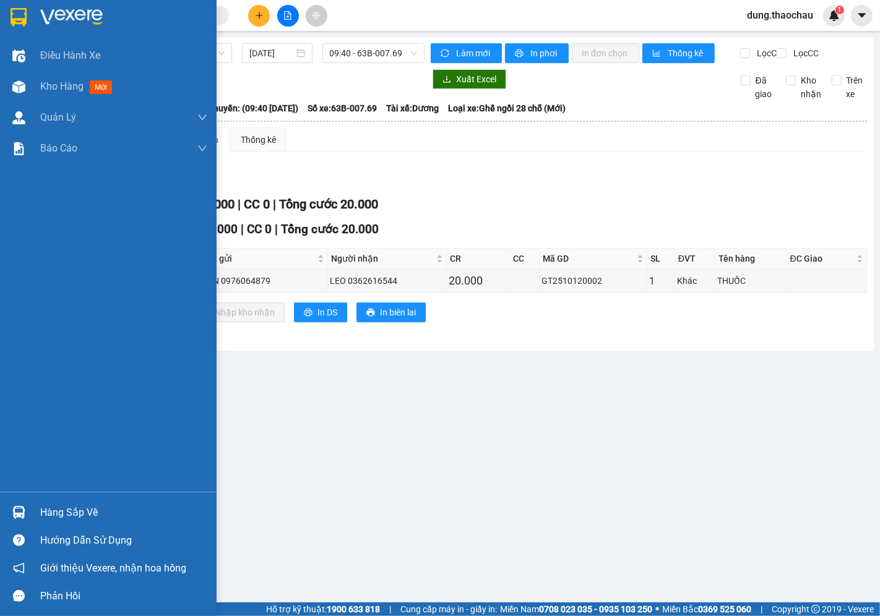
click at [20, 519] on img at bounding box center [18, 512] width 13 height 13
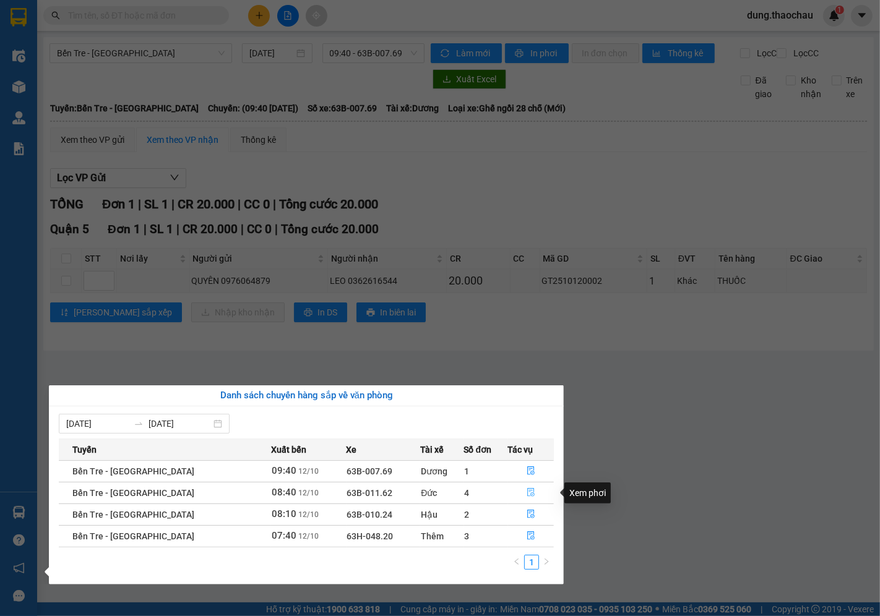
click at [531, 492] on button "button" at bounding box center [531, 493] width 45 height 20
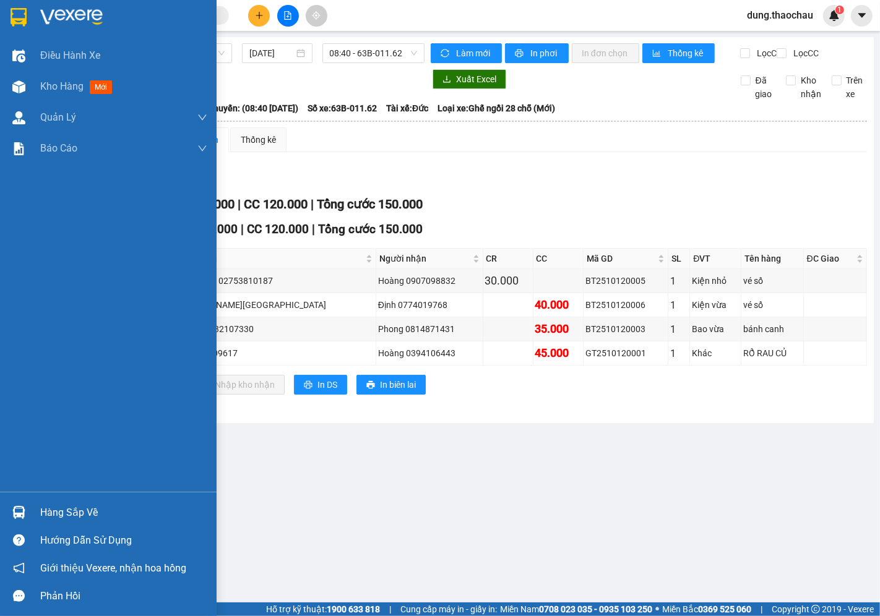
click at [9, 506] on div at bounding box center [19, 513] width 22 height 22
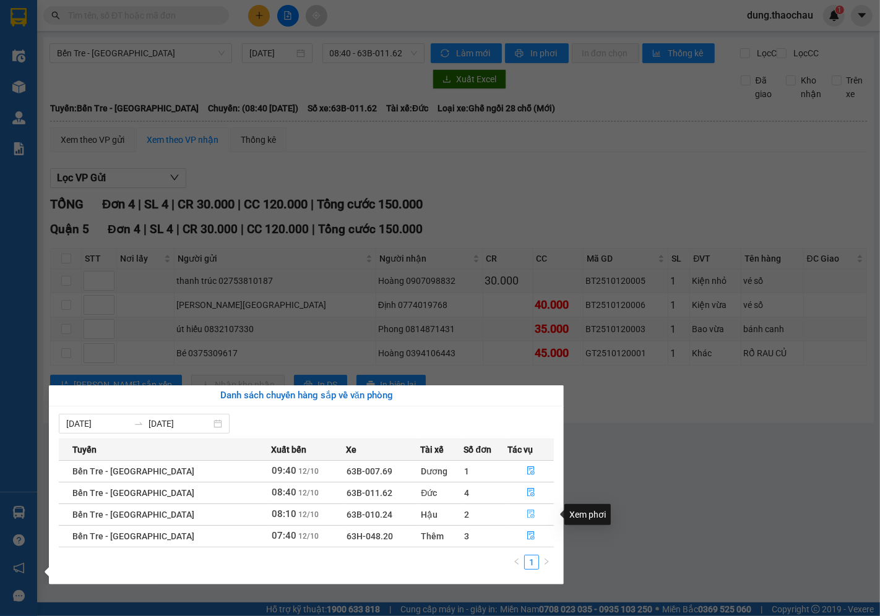
click at [527, 519] on icon "file-done" at bounding box center [531, 514] width 9 height 9
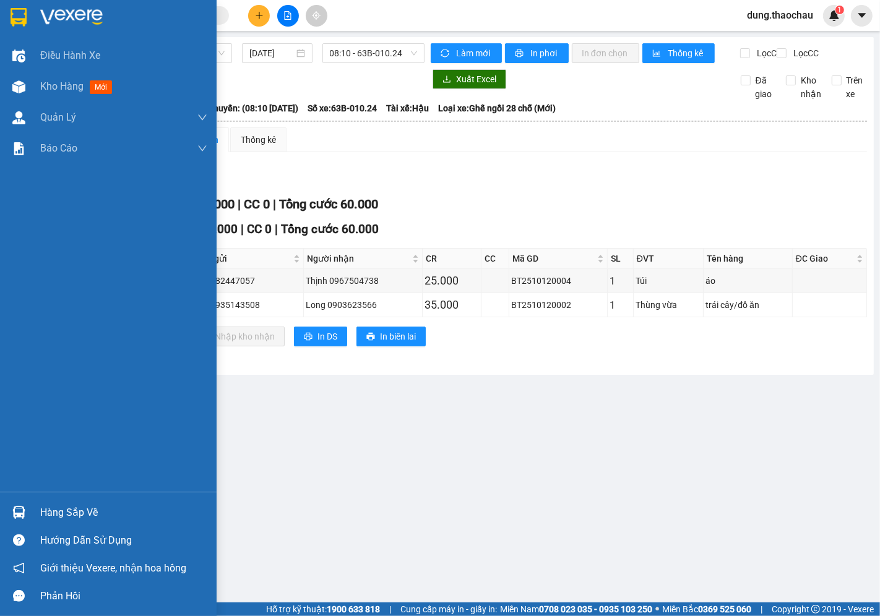
click at [9, 499] on div "Hàng sắp về" at bounding box center [108, 513] width 217 height 28
click at [19, 451] on div "Điều hành xe Kho hàng mới Quản [PERSON_NAME] lý chuyến Quản lý khách hàng mới Q…" at bounding box center [108, 308] width 217 height 616
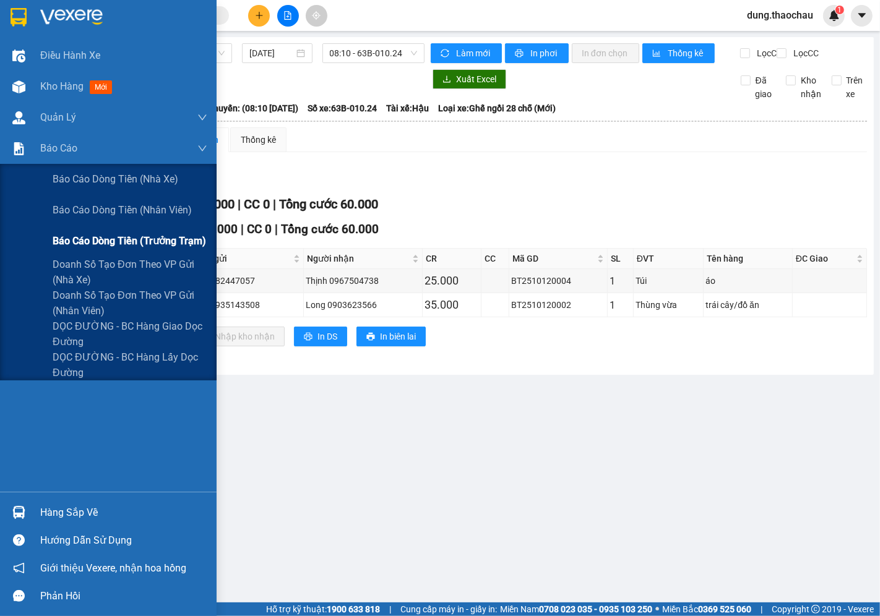
click at [106, 242] on span "Báo cáo dòng tiền (trưởng trạm)" at bounding box center [129, 240] width 153 height 15
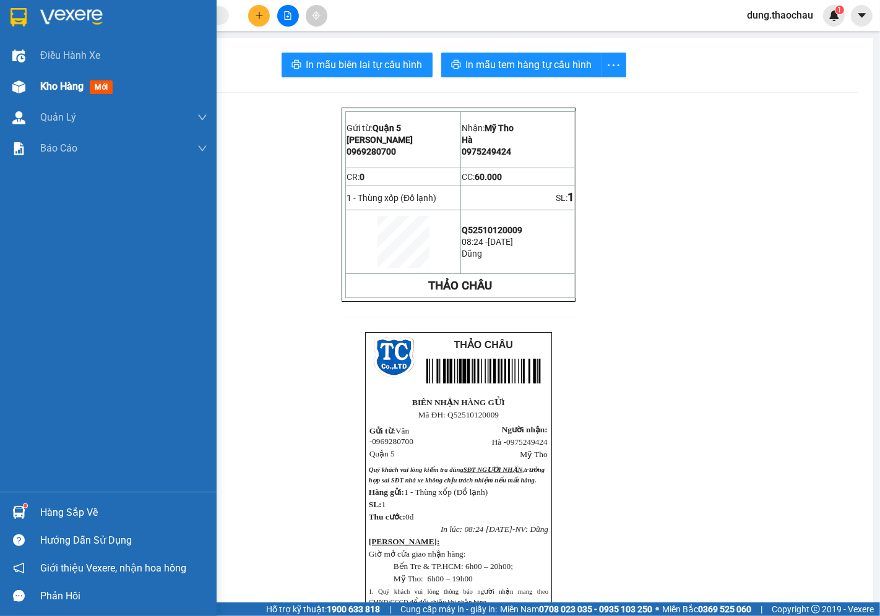
click at [58, 95] on div "Kho hàng mới" at bounding box center [123, 86] width 167 height 31
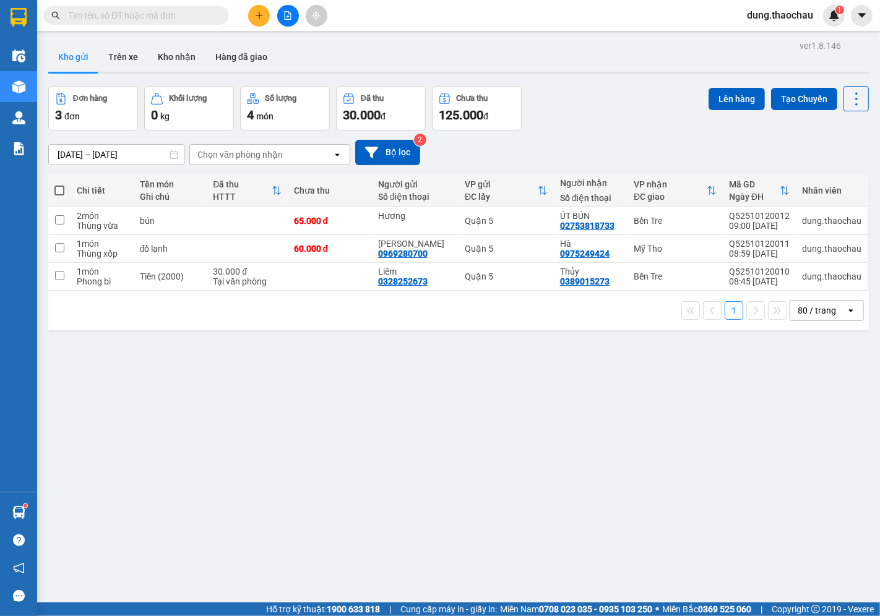
click at [61, 193] on span at bounding box center [59, 191] width 10 height 10
click at [59, 184] on input "checkbox" at bounding box center [59, 184] width 0 height 0
checkbox input "true"
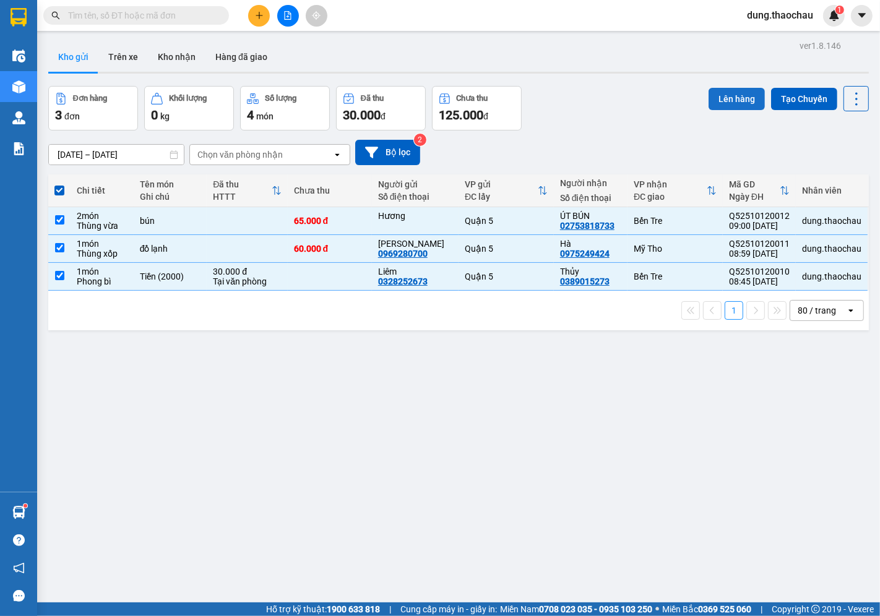
click at [714, 101] on button "Lên hàng" at bounding box center [737, 99] width 56 height 22
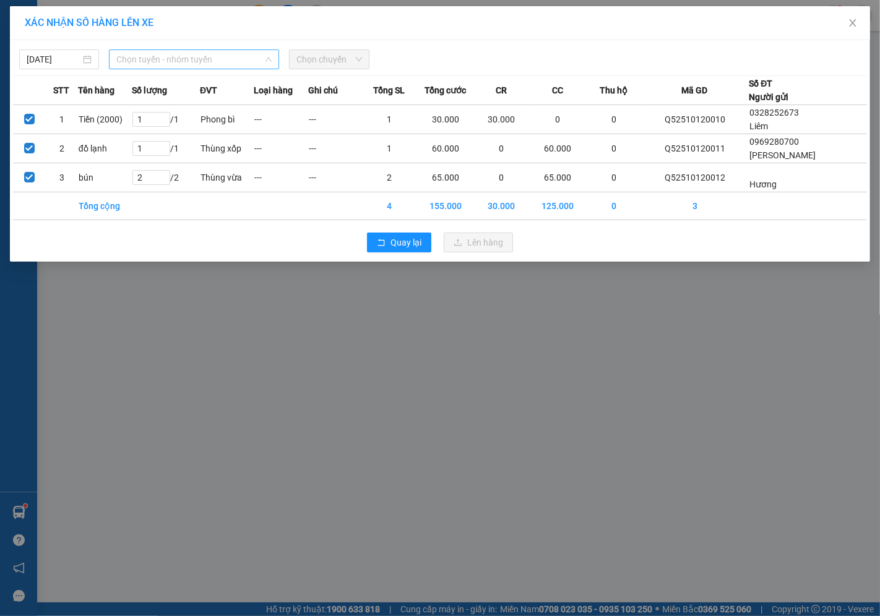
click at [147, 58] on span "Chọn tuyến - nhóm tuyến" at bounding box center [193, 59] width 155 height 19
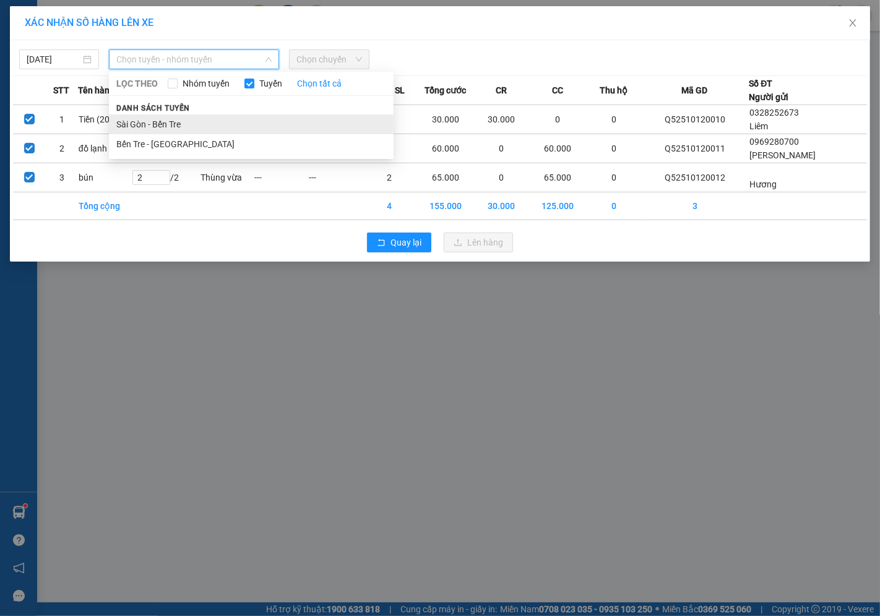
click at [153, 124] on li "Sài Gòn - Bến Tre" at bounding box center [251, 124] width 285 height 20
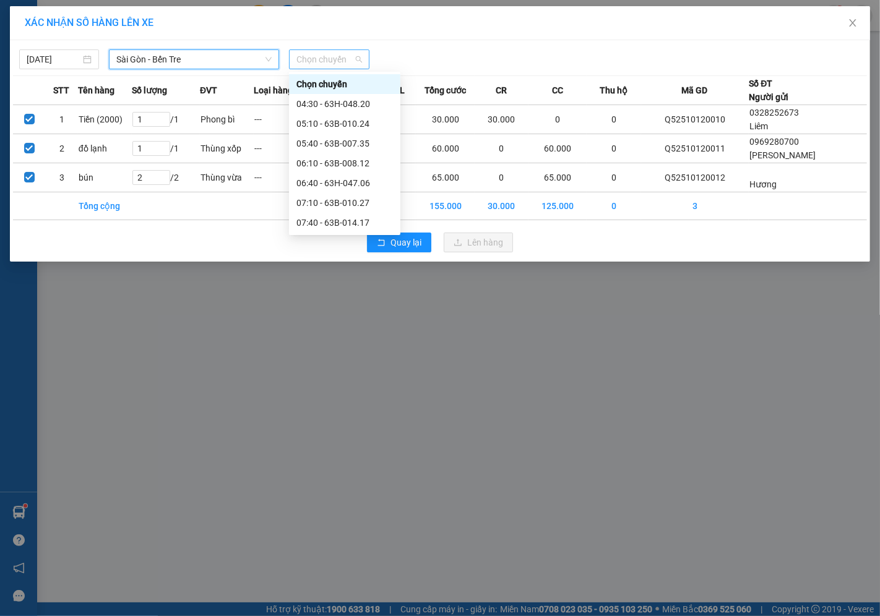
click at [319, 59] on span "Chọn chuyến" at bounding box center [328, 59] width 65 height 19
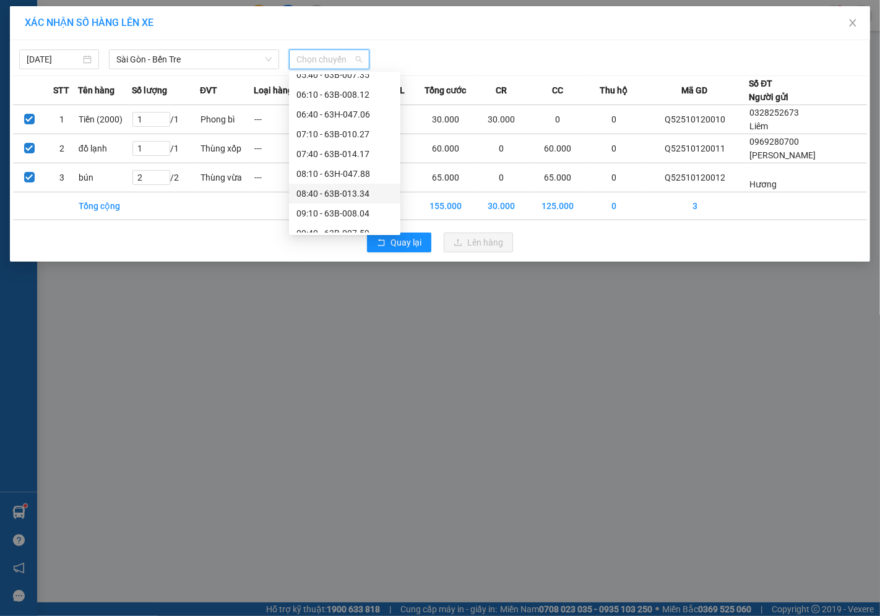
scroll to position [137, 0]
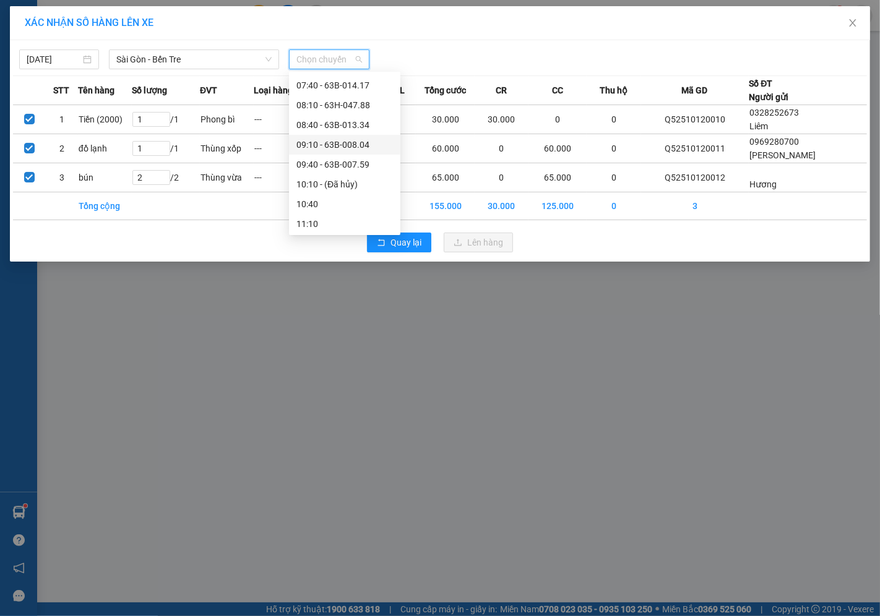
click at [335, 149] on div "09:10 - 63B-008.04" at bounding box center [344, 145] width 97 height 14
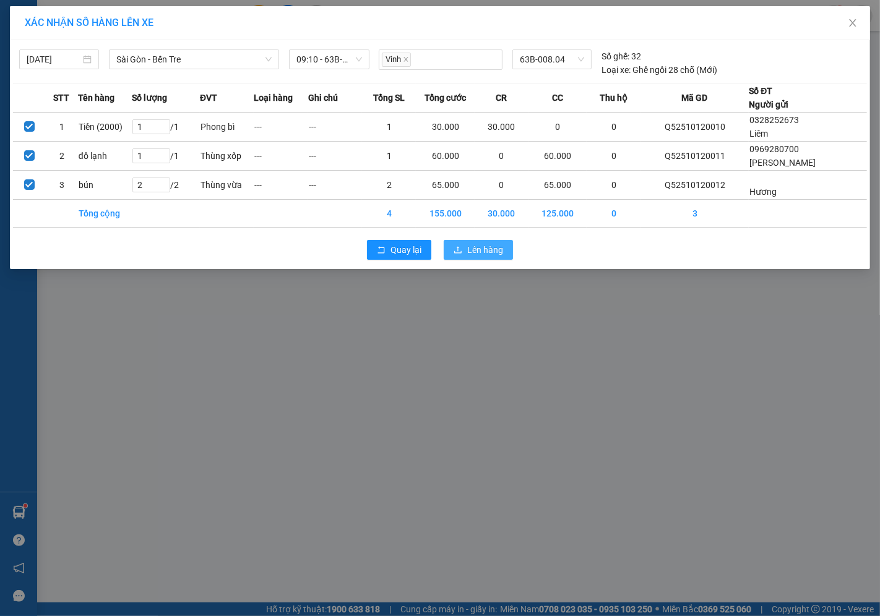
click at [493, 248] on span "Lên hàng" at bounding box center [485, 250] width 36 height 14
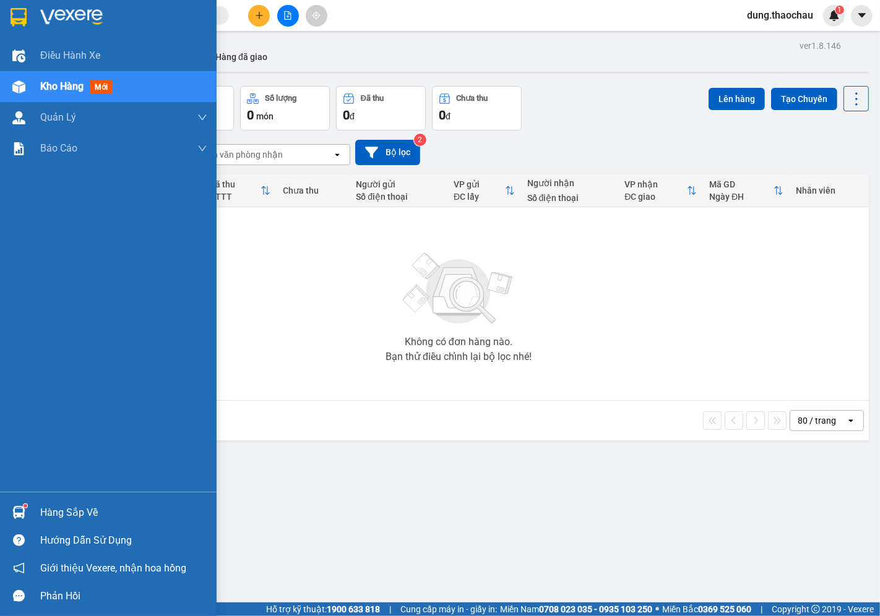
click at [20, 512] on img at bounding box center [18, 512] width 13 height 13
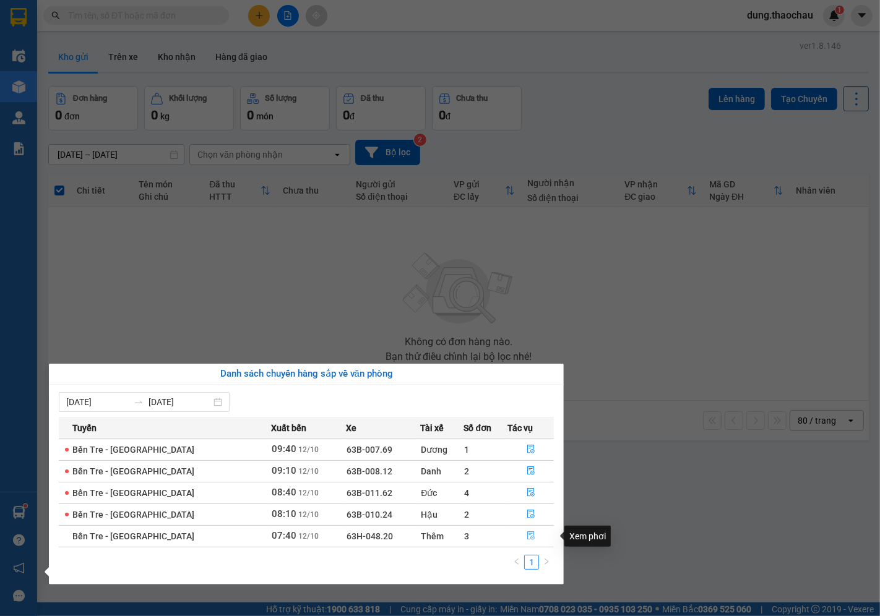
click at [527, 534] on icon "file-done" at bounding box center [531, 536] width 9 height 9
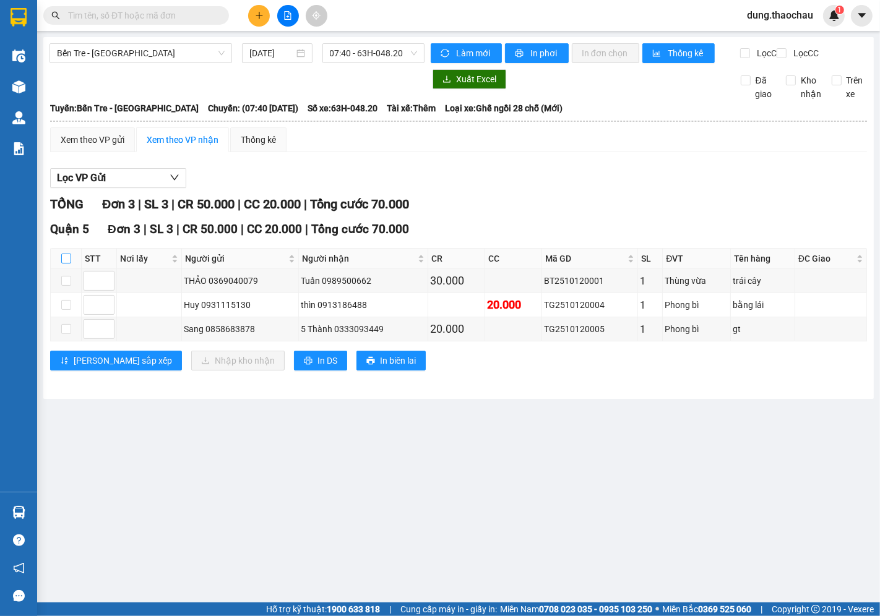
click at [62, 264] on input "checkbox" at bounding box center [66, 259] width 10 height 10
checkbox input "true"
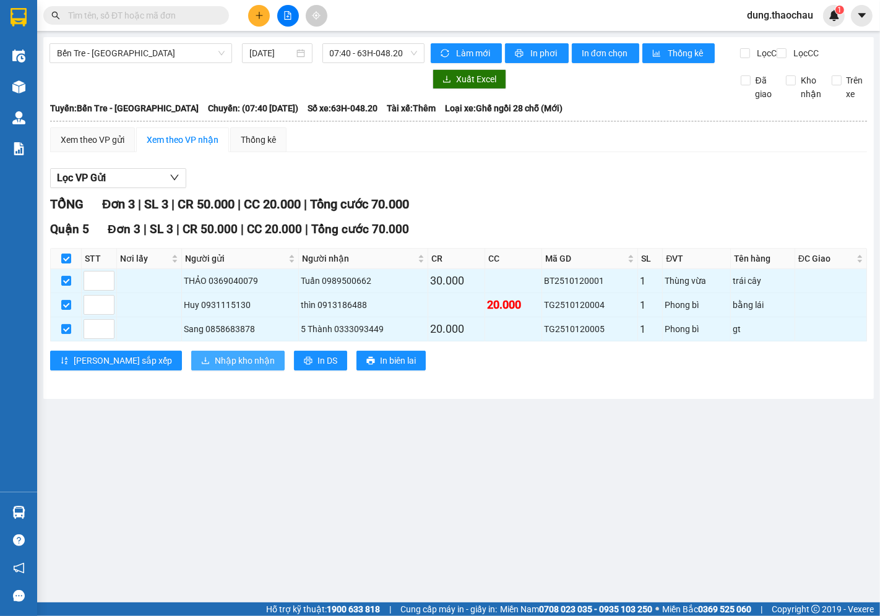
click at [215, 368] on span "Nhập kho nhận" at bounding box center [245, 361] width 60 height 14
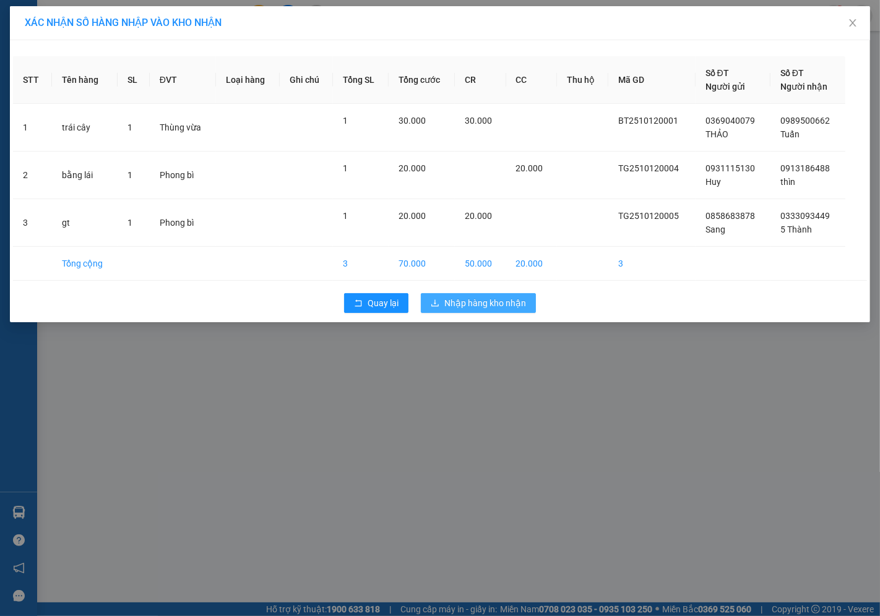
click at [498, 302] on span "Nhập hàng kho nhận" at bounding box center [485, 303] width 82 height 14
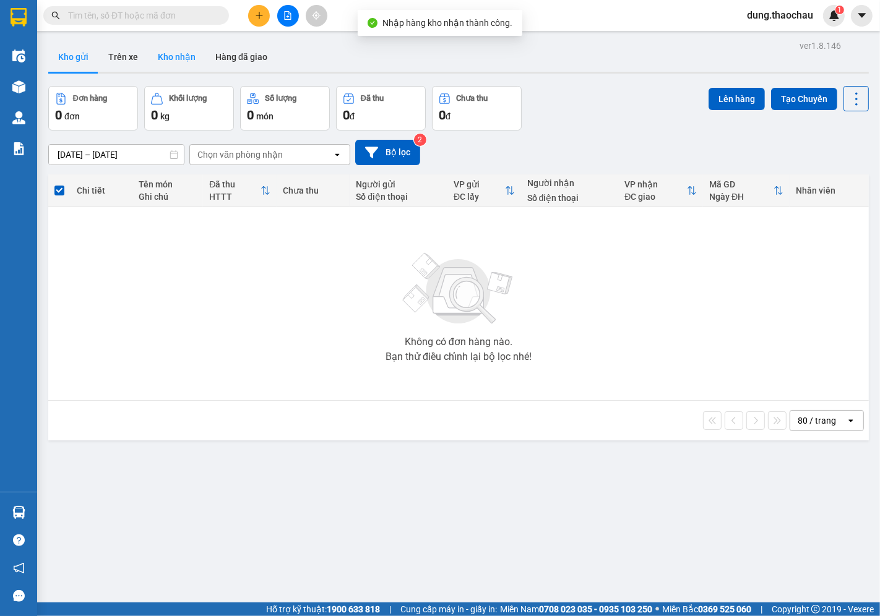
click at [171, 63] on button "Kho nhận" at bounding box center [177, 57] width 58 height 30
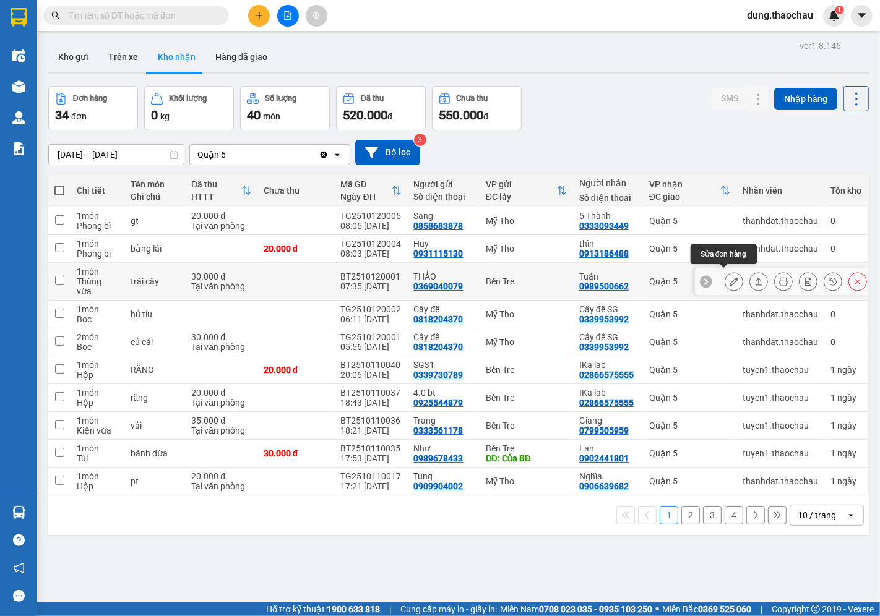
click at [730, 278] on icon at bounding box center [734, 281] width 9 height 9
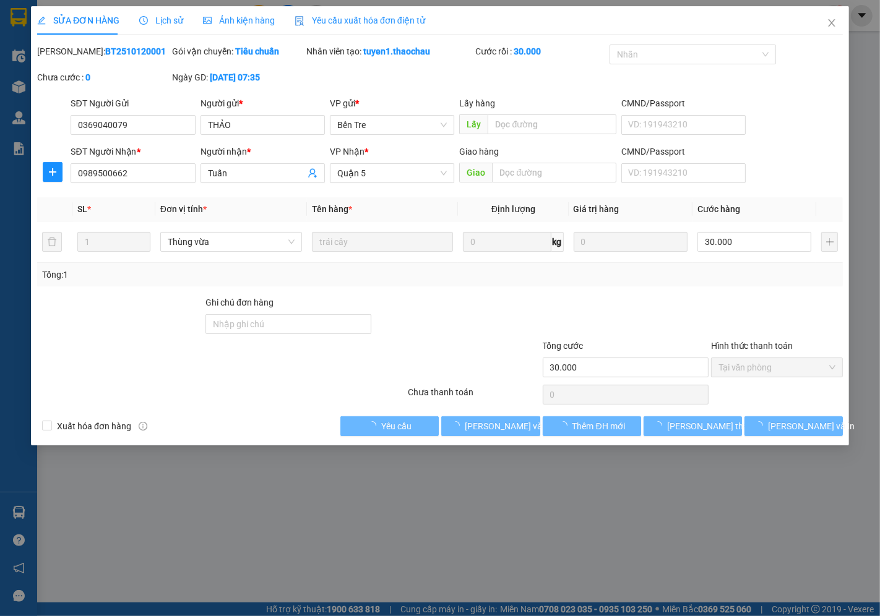
type input "0369040079"
type input "THẢO"
type input "0989500662"
type input "Tuấn"
type input "30.000"
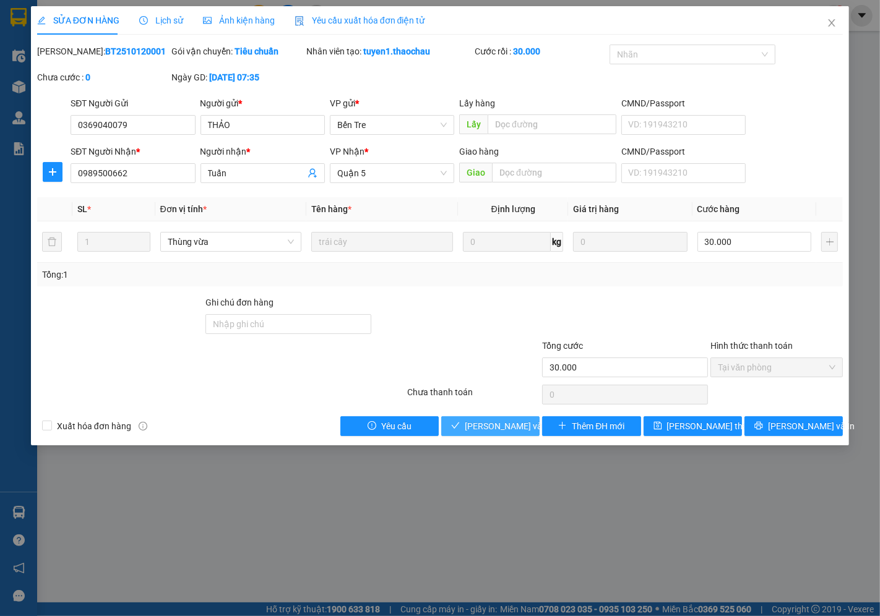
click at [503, 432] on span "Lưu và Giao hàng" at bounding box center [524, 427] width 119 height 14
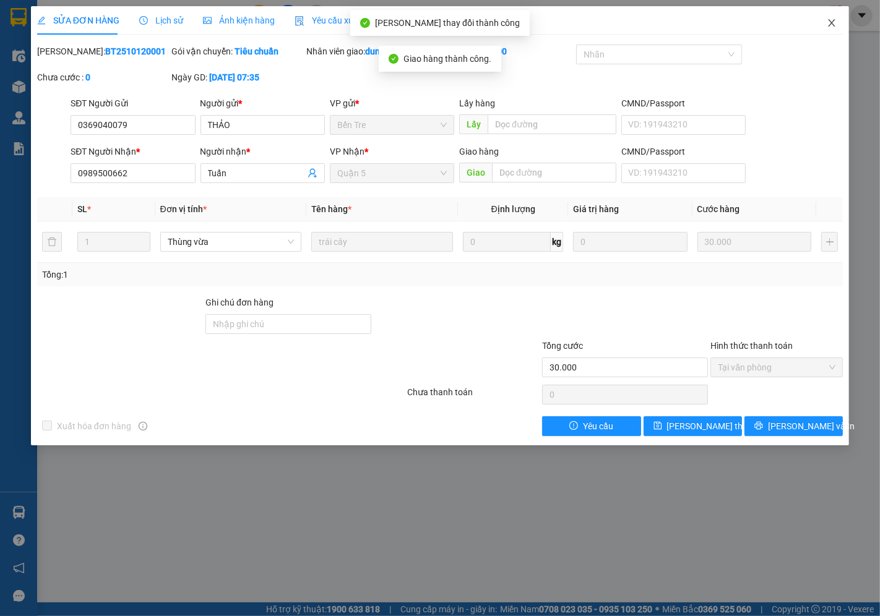
click at [832, 23] on icon "close" at bounding box center [832, 22] width 7 height 7
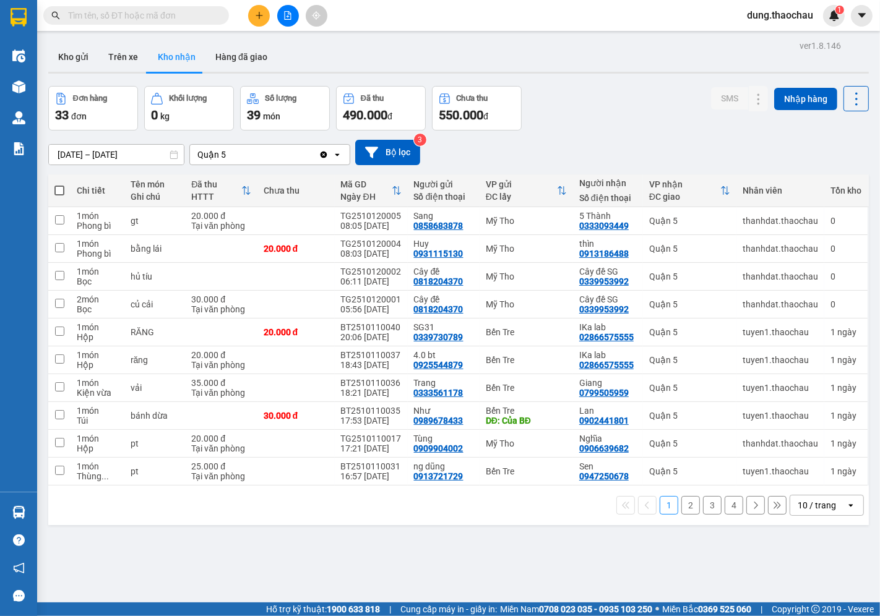
click at [815, 512] on div "10 / trang" at bounding box center [817, 505] width 38 height 12
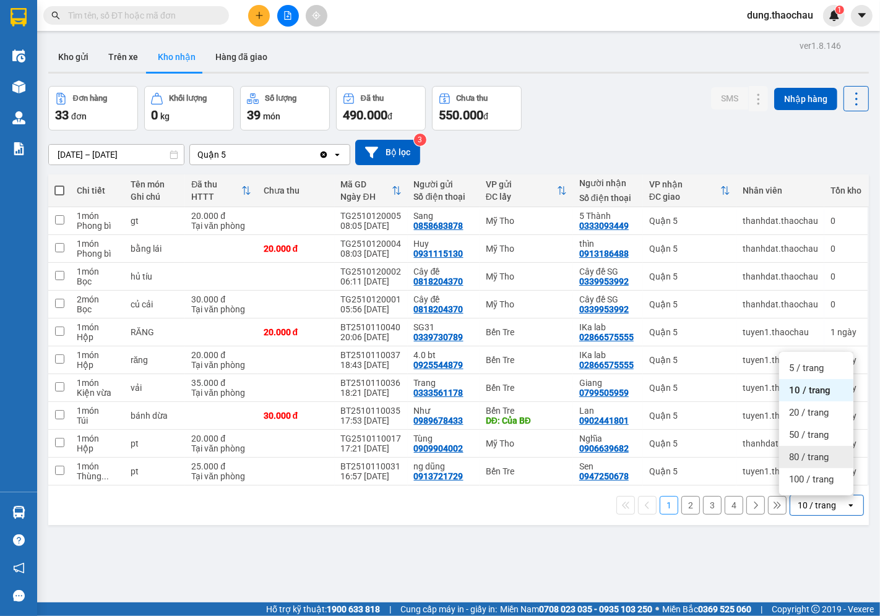
click at [800, 458] on span "80 / trang" at bounding box center [809, 457] width 40 height 12
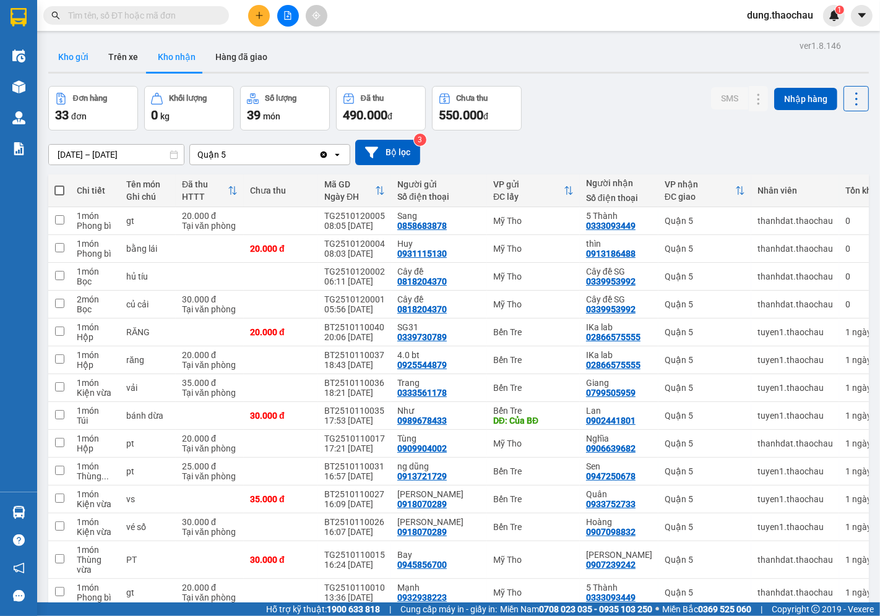
click at [77, 59] on button "Kho gửi" at bounding box center [73, 57] width 50 height 30
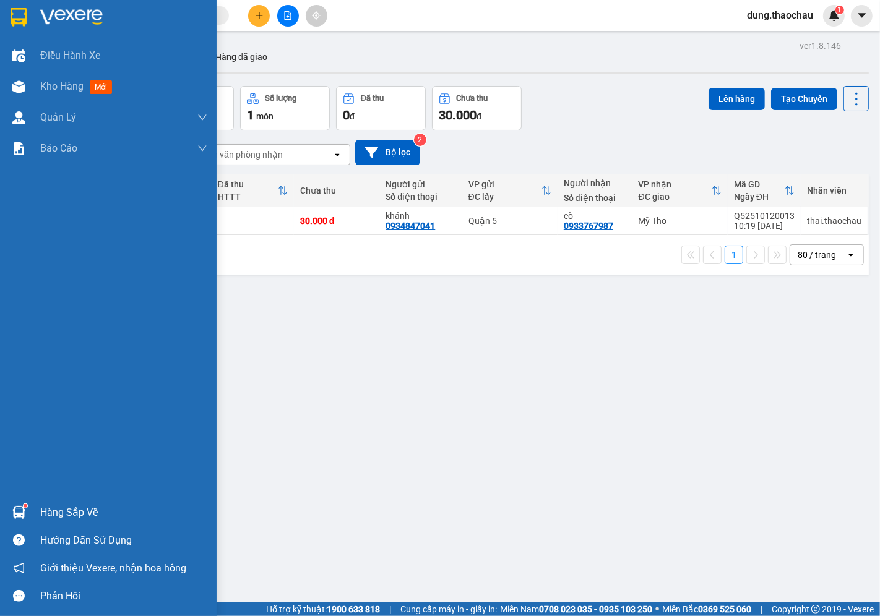
click at [17, 514] on img at bounding box center [18, 512] width 13 height 13
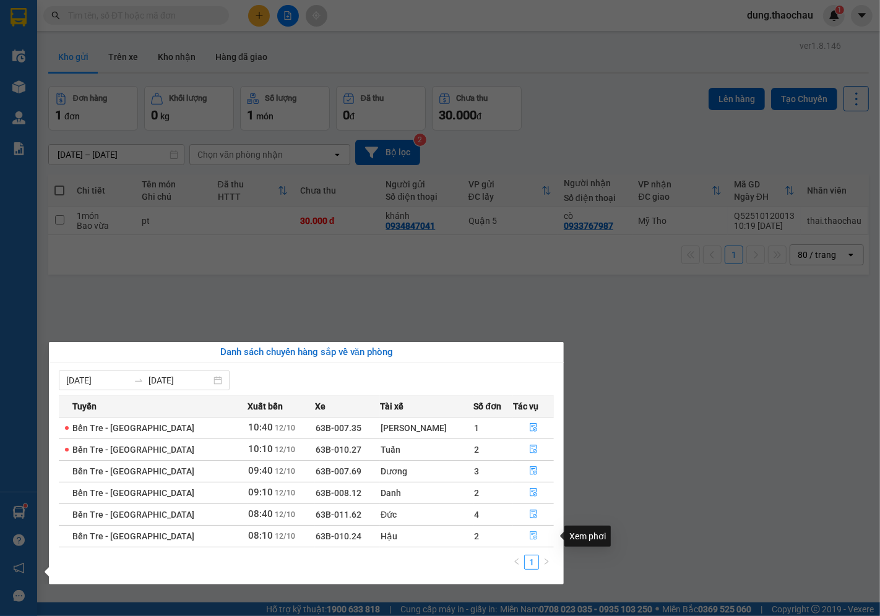
click at [529, 542] on span "file-done" at bounding box center [533, 537] width 9 height 10
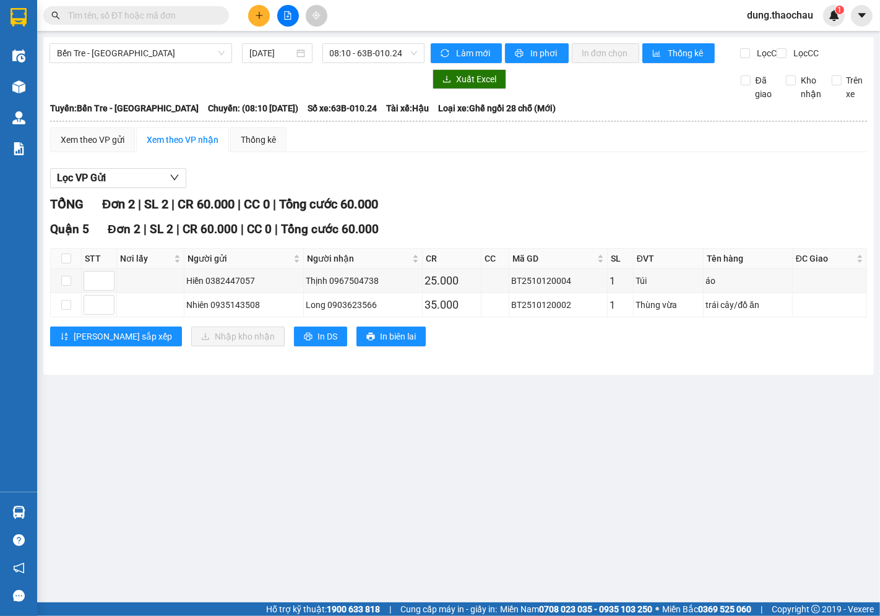
click at [71, 268] on th at bounding box center [66, 259] width 31 height 20
click at [68, 264] on input "checkbox" at bounding box center [66, 259] width 10 height 10
checkbox input "true"
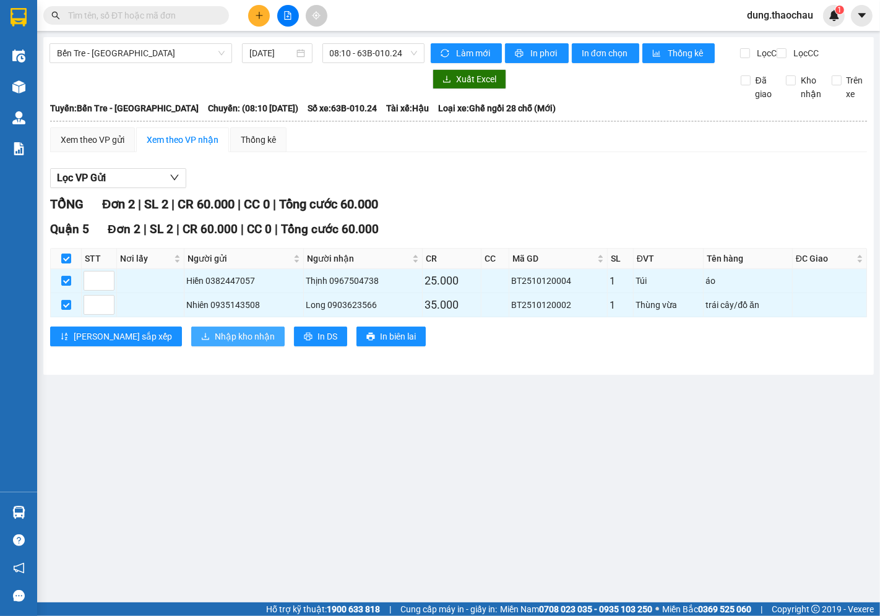
click at [215, 343] on span "Nhập kho nhận" at bounding box center [245, 337] width 60 height 14
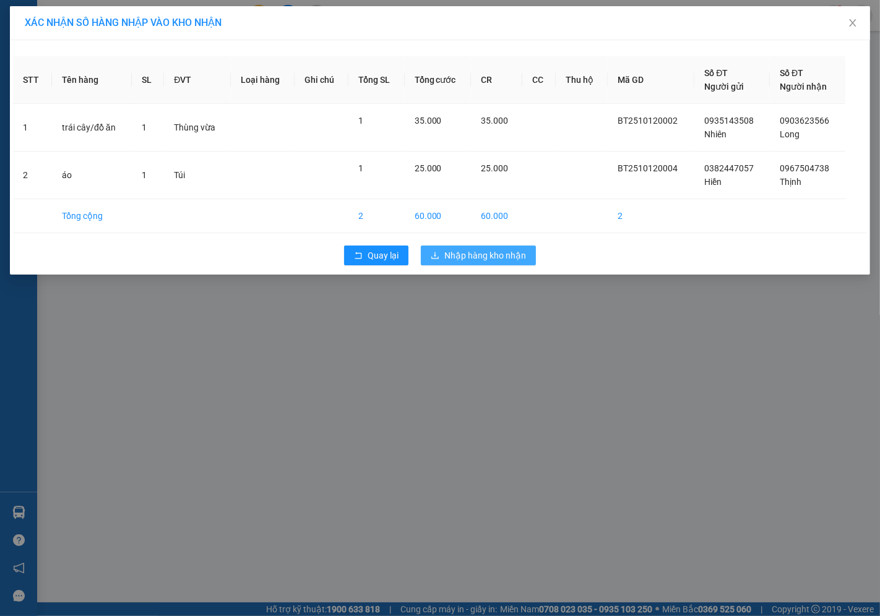
click at [457, 257] on span "Nhập hàng kho nhận" at bounding box center [485, 256] width 82 height 14
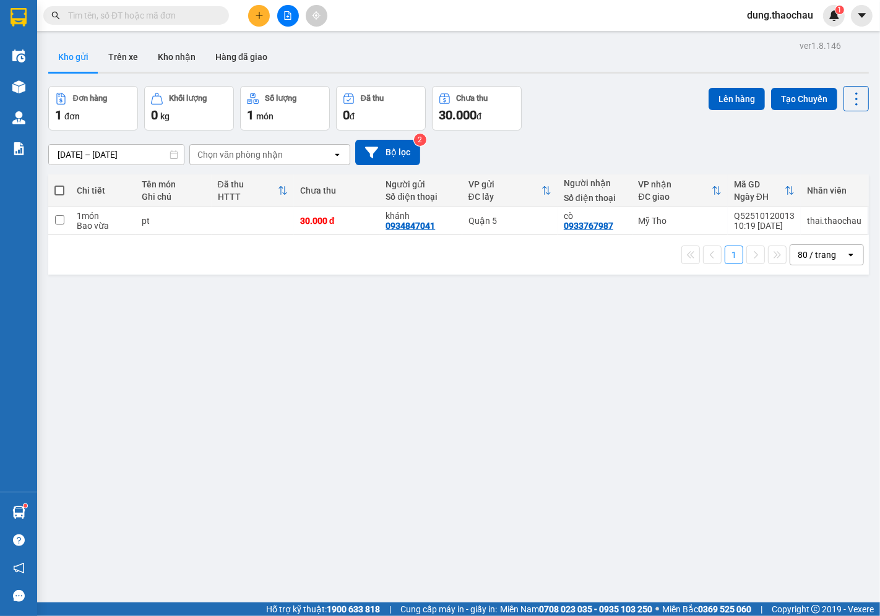
click at [57, 193] on span at bounding box center [59, 191] width 10 height 10
click at [59, 184] on input "checkbox" at bounding box center [59, 184] width 0 height 0
checkbox input "true"
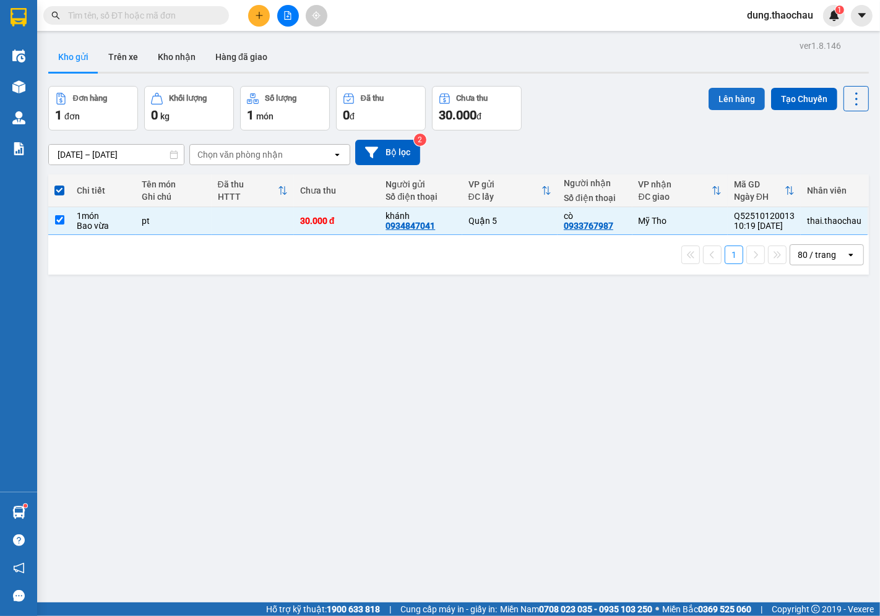
click at [732, 92] on button "Lên hàng" at bounding box center [737, 99] width 56 height 22
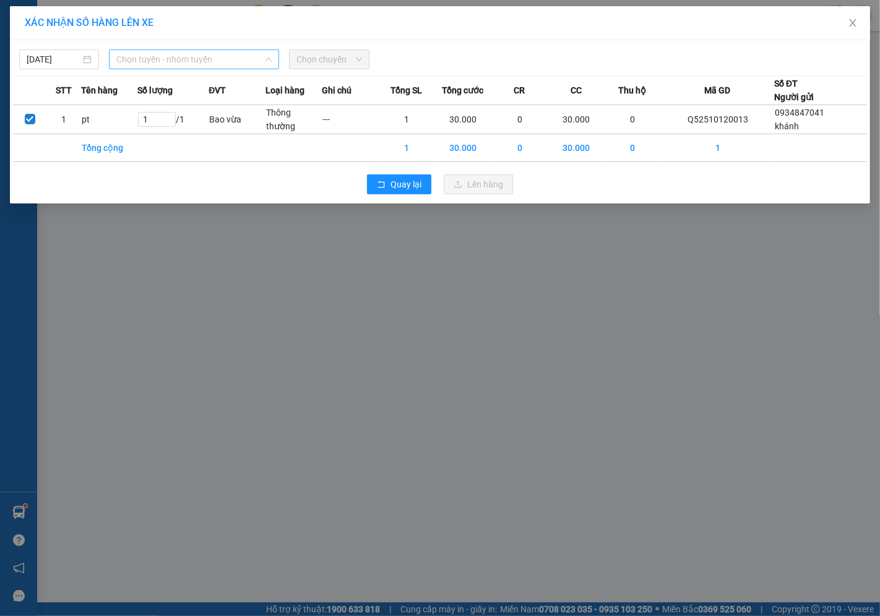
click at [168, 62] on span "Chọn tuyến - nhóm tuyến" at bounding box center [193, 59] width 155 height 19
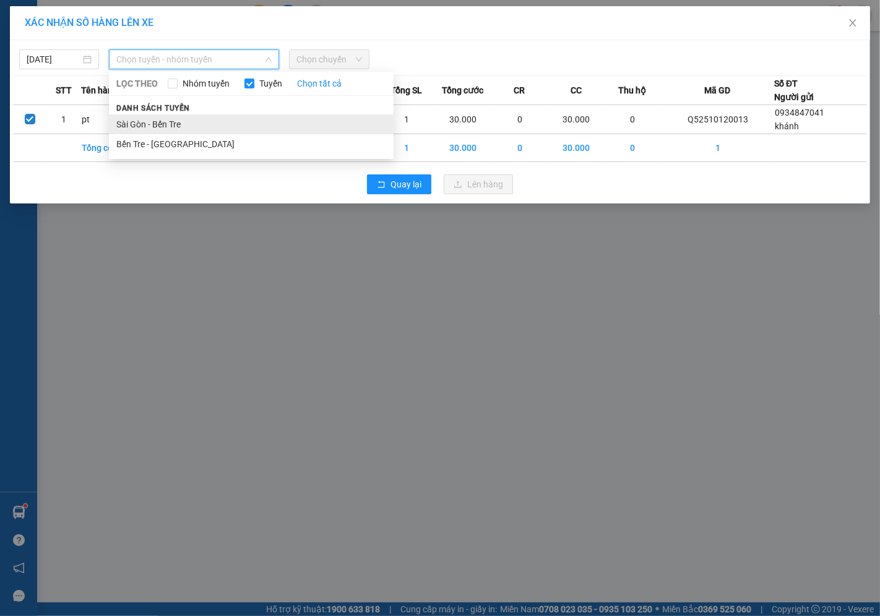
click at [153, 132] on li "Sài Gòn - Bến Tre" at bounding box center [251, 124] width 285 height 20
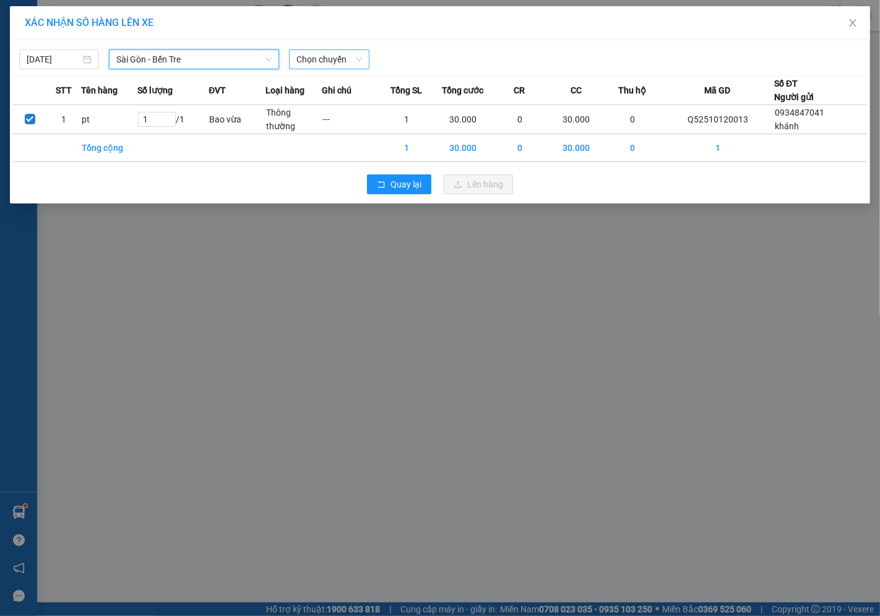
click at [338, 58] on span "Chọn chuyến" at bounding box center [328, 59] width 65 height 19
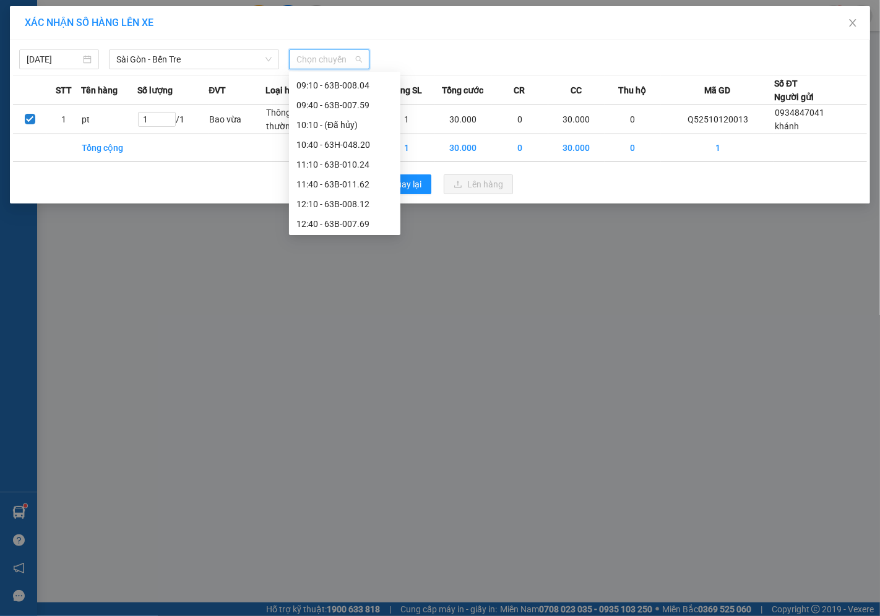
scroll to position [206, 0]
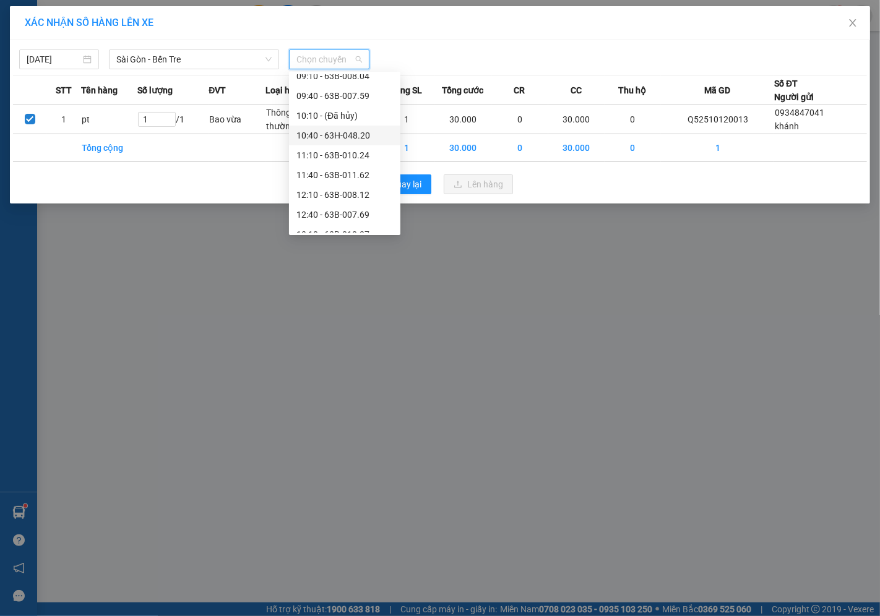
click at [340, 139] on div "10:40 - 63H-048.20" at bounding box center [344, 136] width 97 height 14
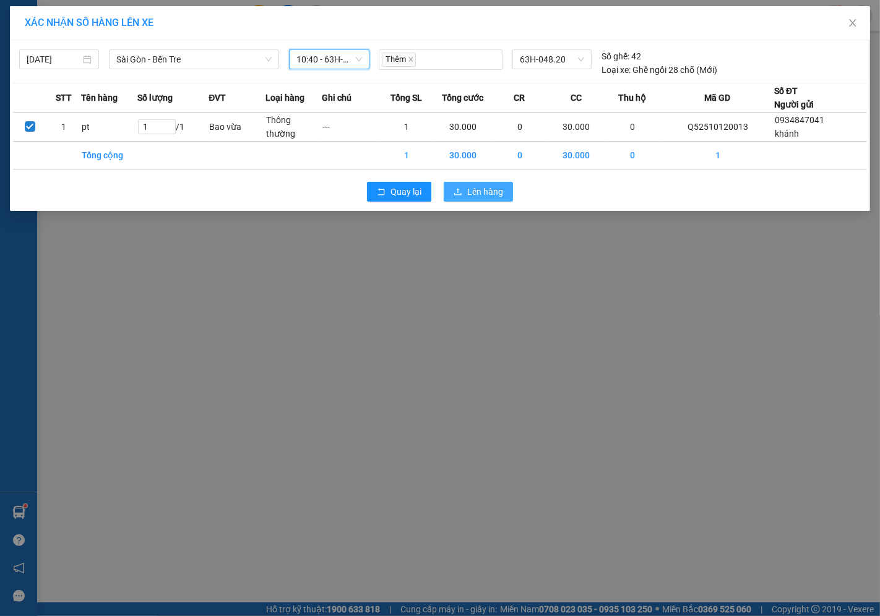
click at [486, 186] on span "Lên hàng" at bounding box center [485, 192] width 36 height 14
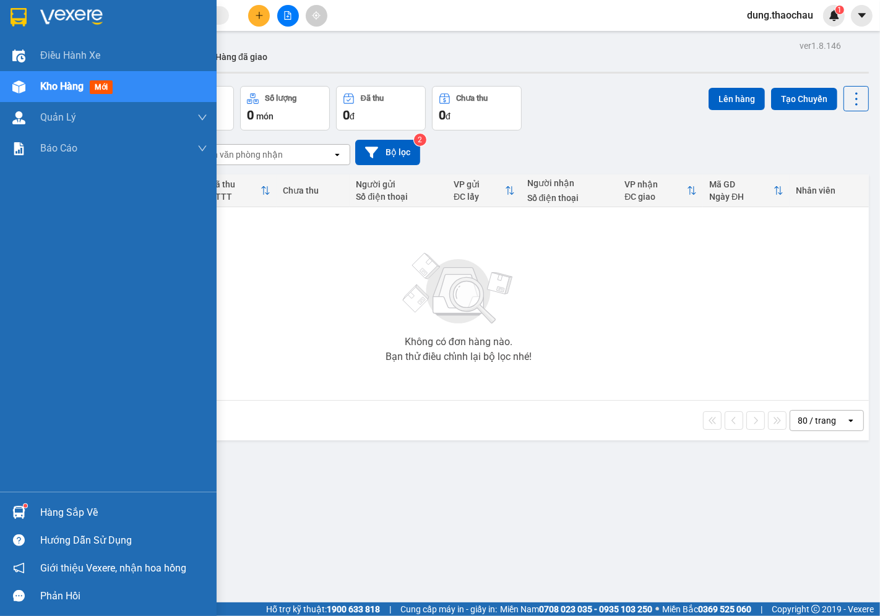
click at [16, 514] on img at bounding box center [18, 512] width 13 height 13
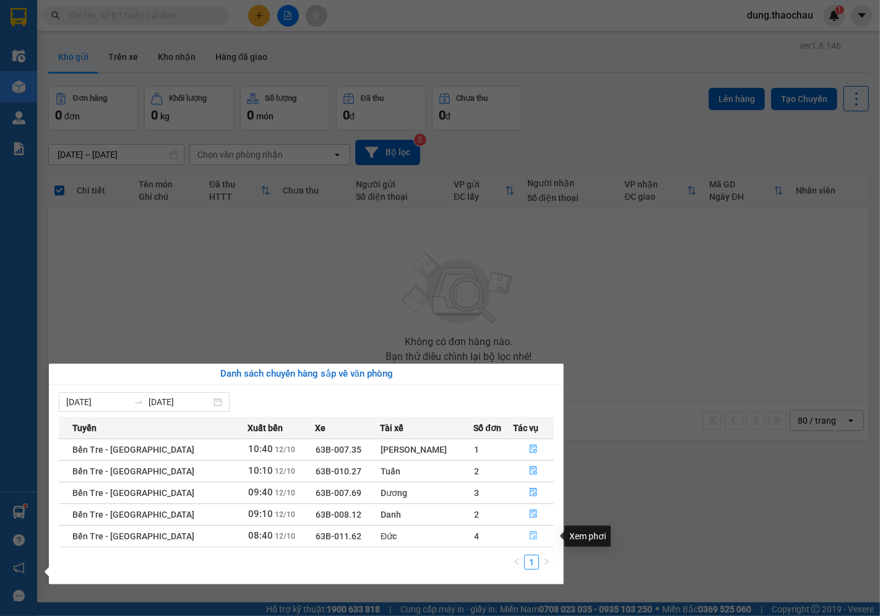
click at [527, 542] on button "button" at bounding box center [534, 537] width 40 height 20
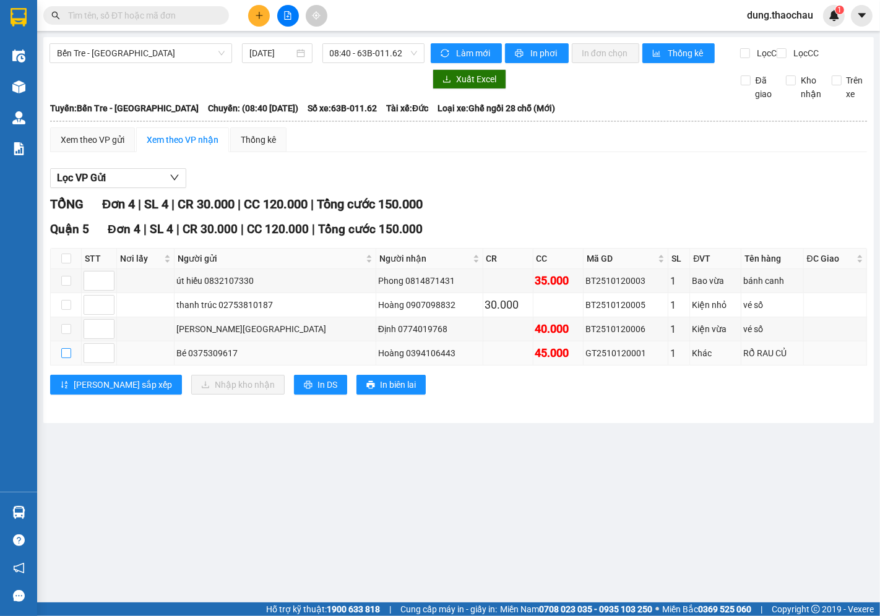
click at [66, 358] on input "checkbox" at bounding box center [66, 353] width 10 height 10
checkbox input "true"
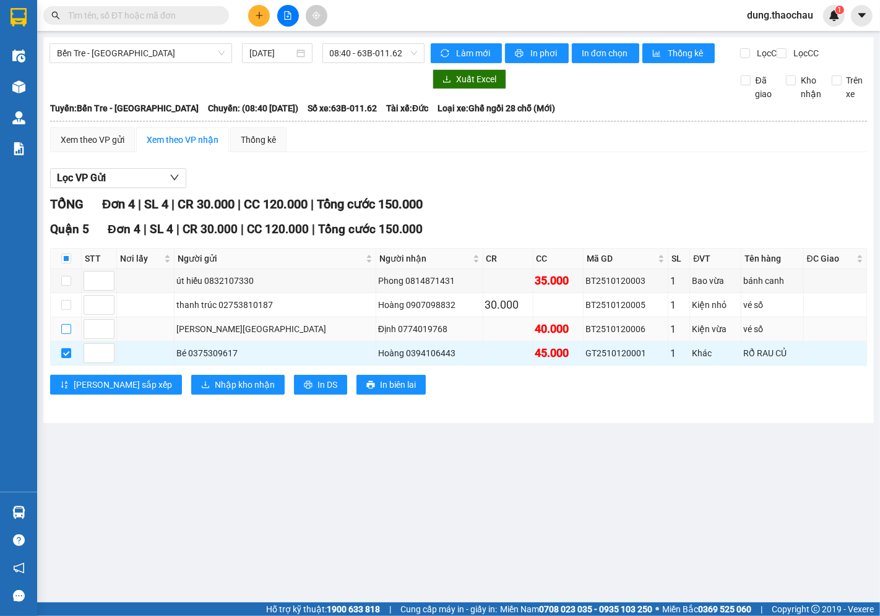
click at [65, 334] on input "checkbox" at bounding box center [66, 329] width 10 height 10
checkbox input "true"
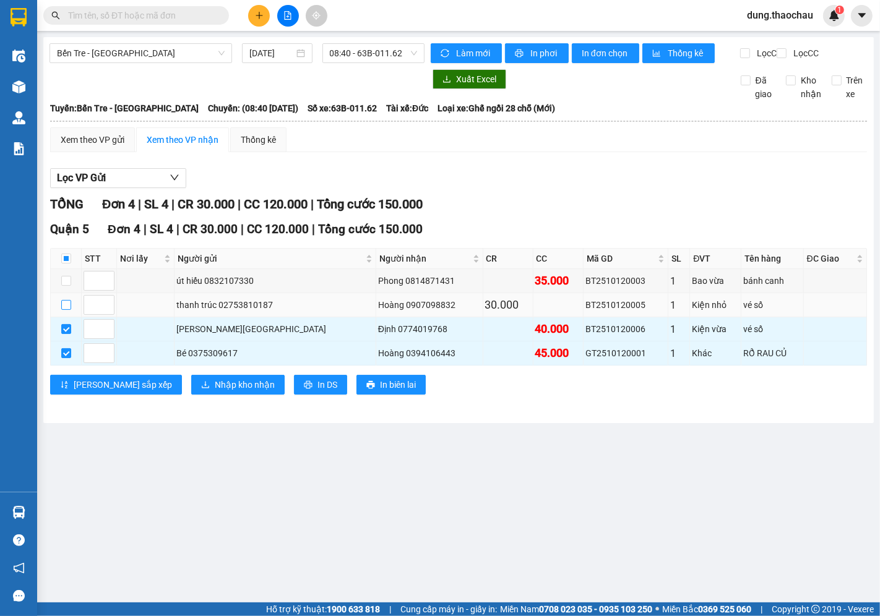
click at [64, 310] on input "checkbox" at bounding box center [66, 305] width 10 height 10
checkbox input "true"
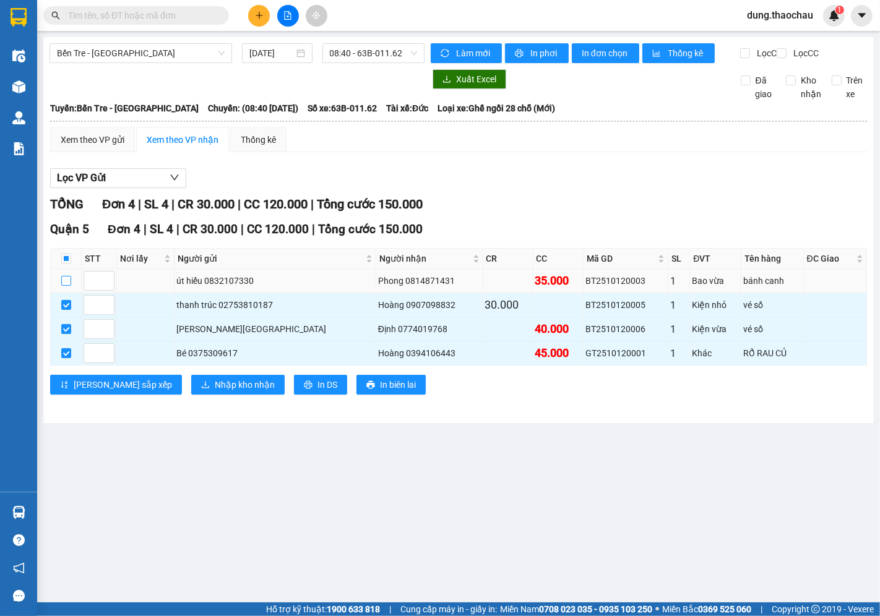
click at [66, 286] on input "checkbox" at bounding box center [66, 281] width 10 height 10
checkbox input "true"
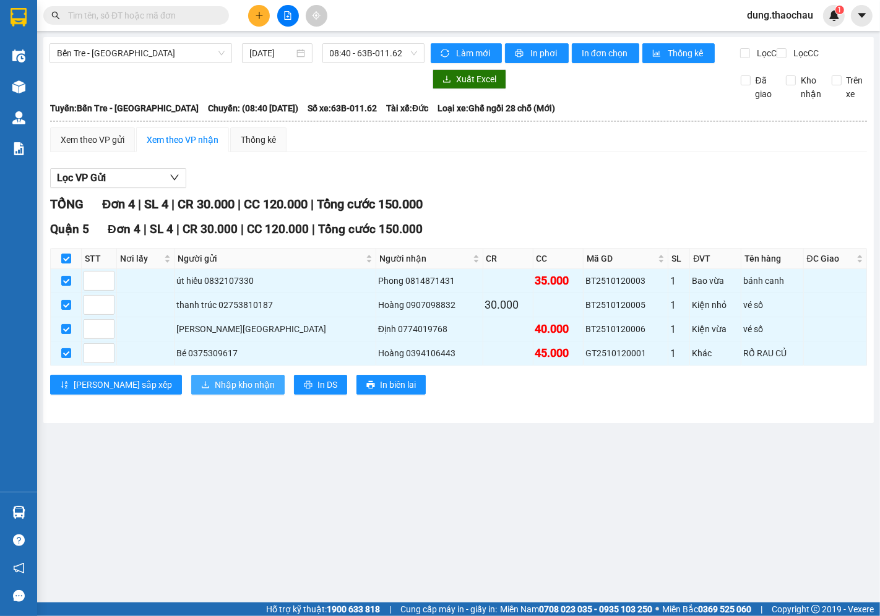
click at [215, 392] on span "Nhập kho nhận" at bounding box center [245, 385] width 60 height 14
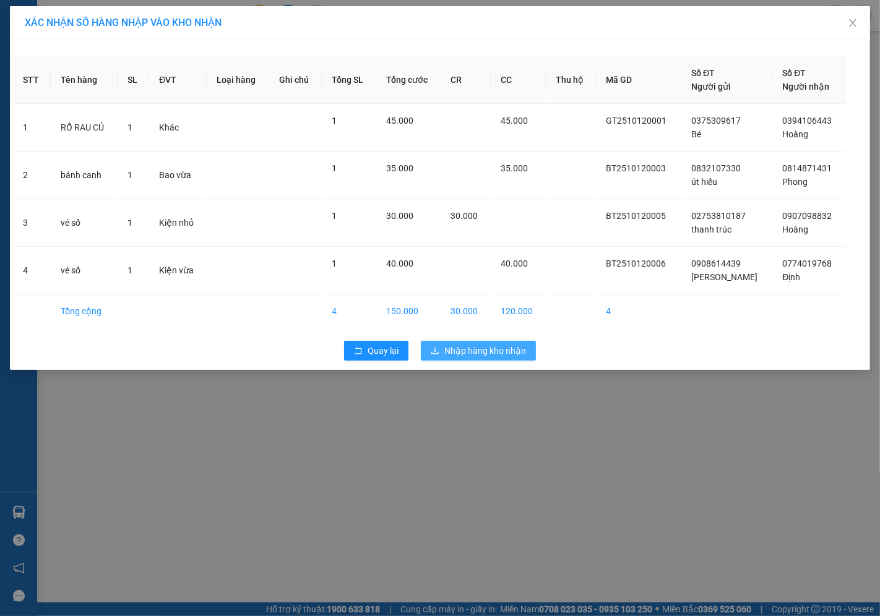
click at [472, 360] on button "Nhập hàng kho nhận" at bounding box center [478, 351] width 115 height 20
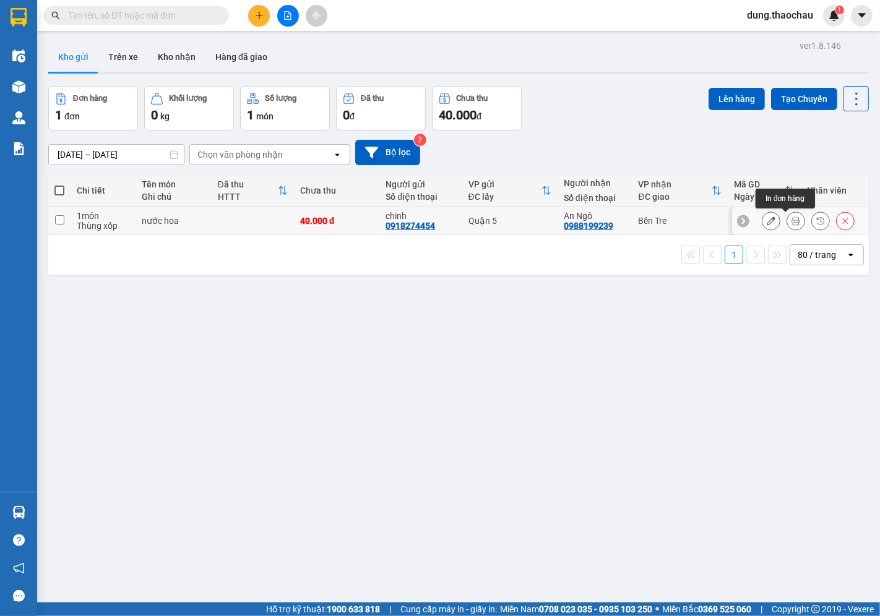
click at [792, 225] on icon at bounding box center [796, 221] width 9 height 9
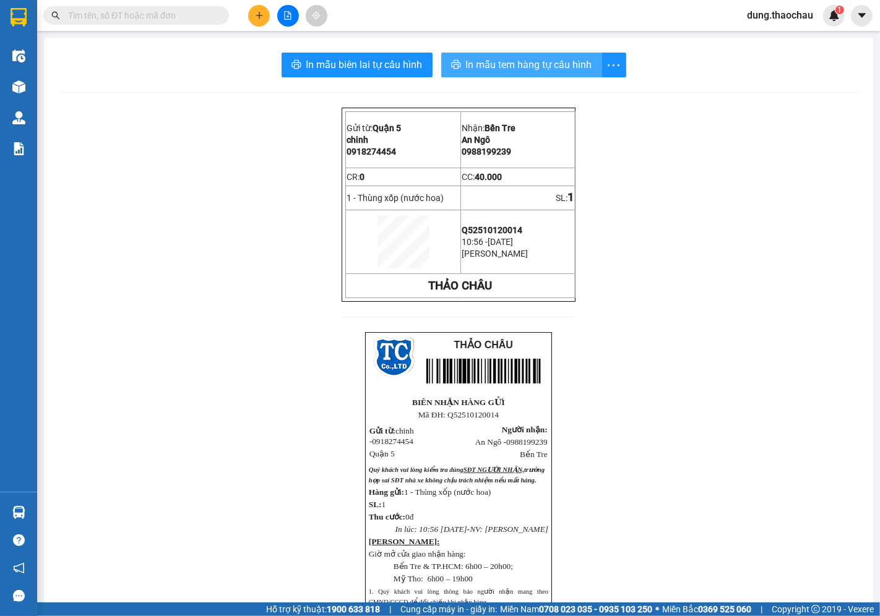
click at [498, 69] on span "In mẫu tem hàng tự cấu hình" at bounding box center [529, 64] width 126 height 15
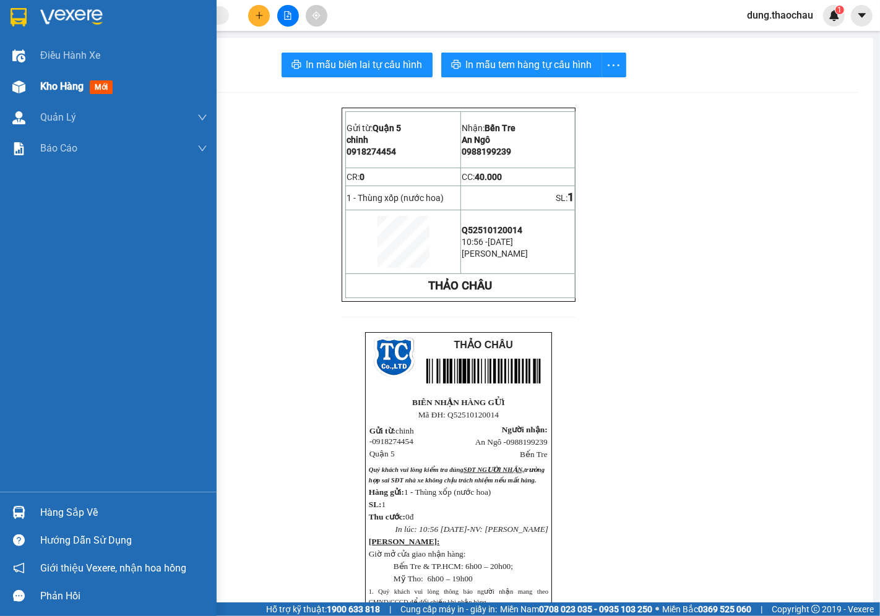
click at [54, 85] on span "Kho hàng" at bounding box center [61, 86] width 43 height 12
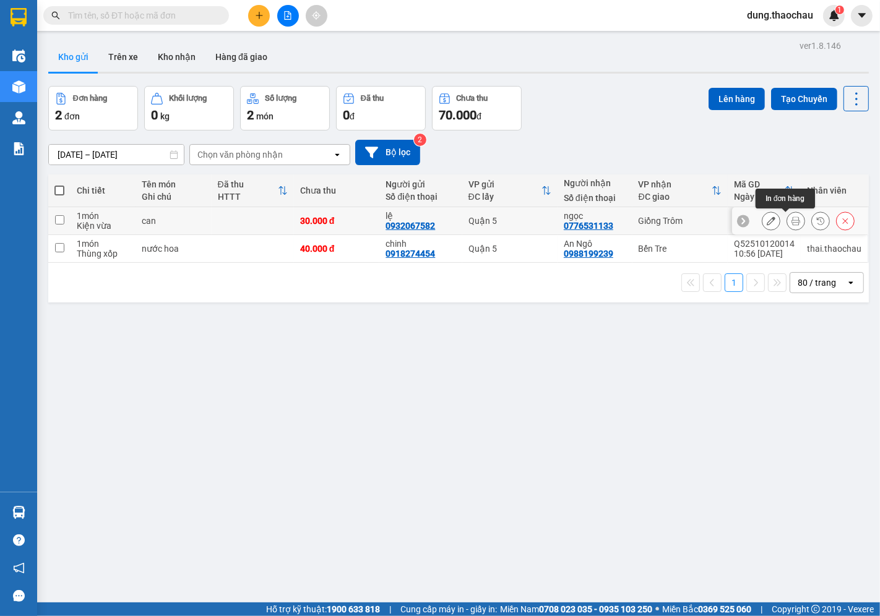
click at [792, 220] on icon at bounding box center [796, 221] width 9 height 9
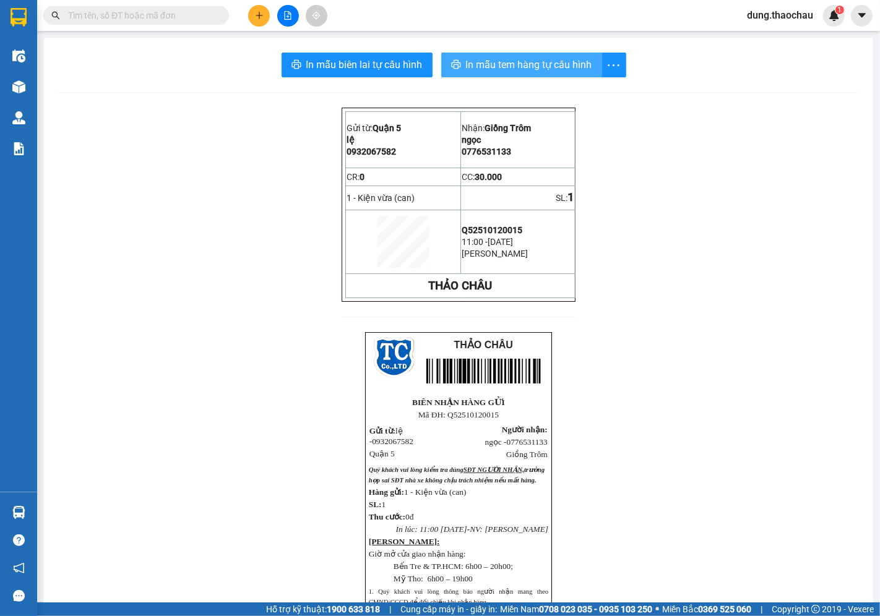
click at [520, 69] on span "In mẫu tem hàng tự cấu hình" at bounding box center [529, 64] width 126 height 15
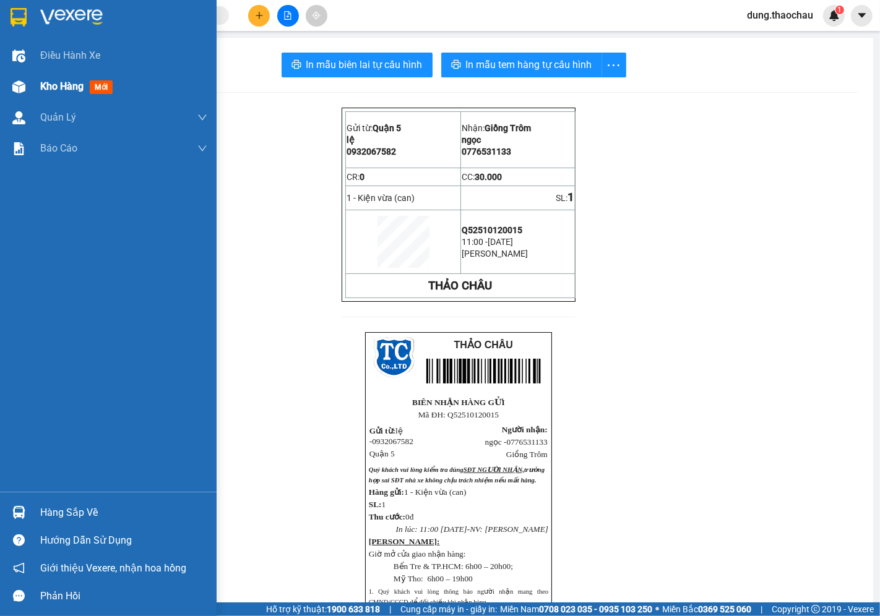
click at [66, 85] on span "Kho hàng" at bounding box center [61, 86] width 43 height 12
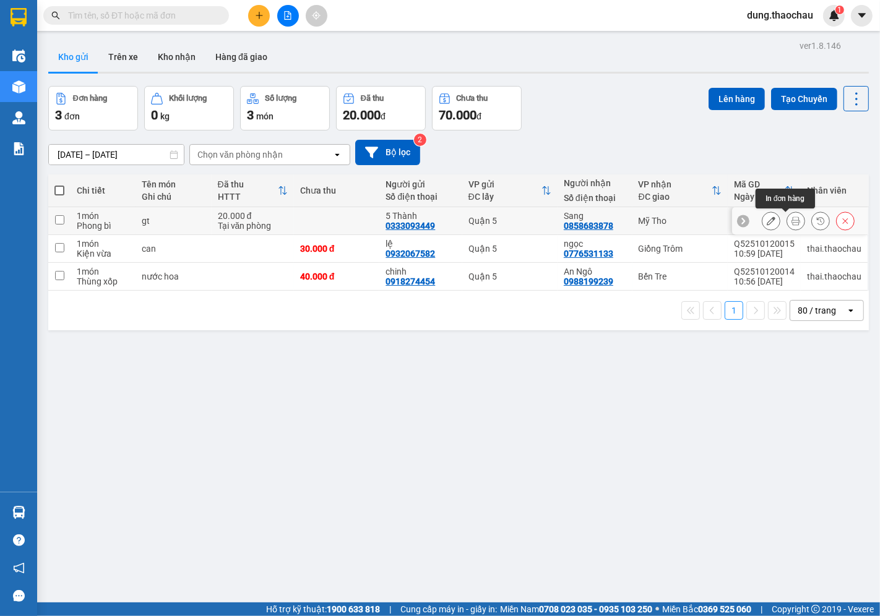
click at [787, 220] on button at bounding box center [795, 221] width 17 height 22
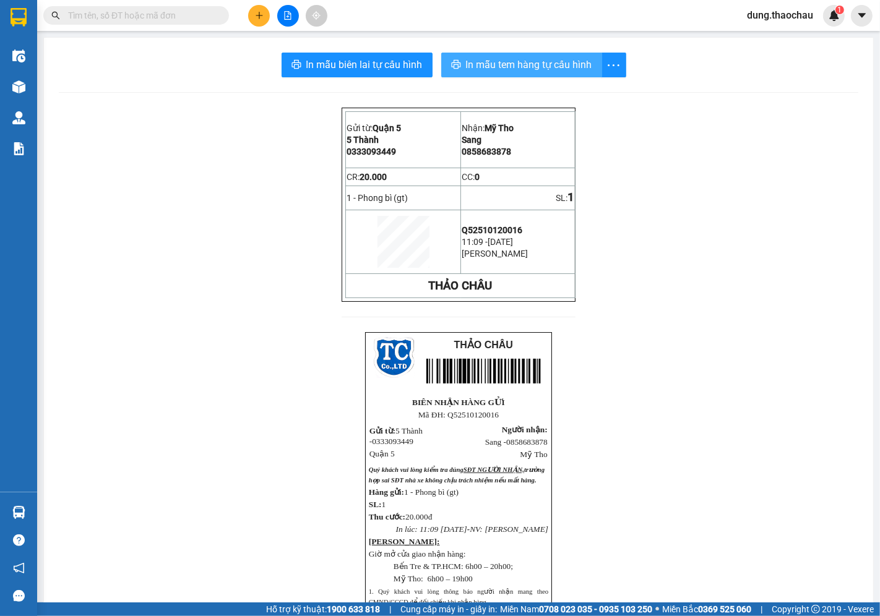
click at [518, 66] on span "In mẫu tem hàng tự cấu hình" at bounding box center [529, 64] width 126 height 15
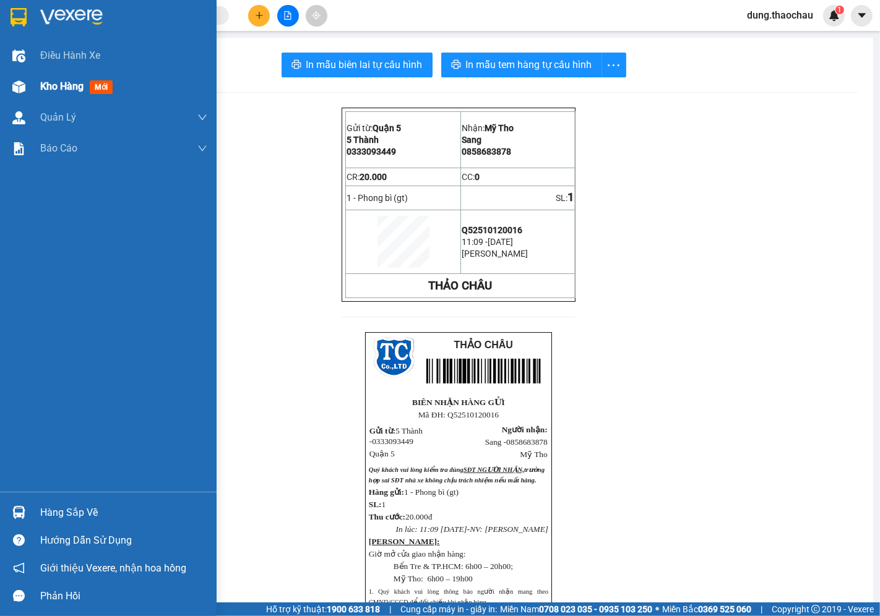
click at [47, 90] on span "Kho hàng" at bounding box center [61, 86] width 43 height 12
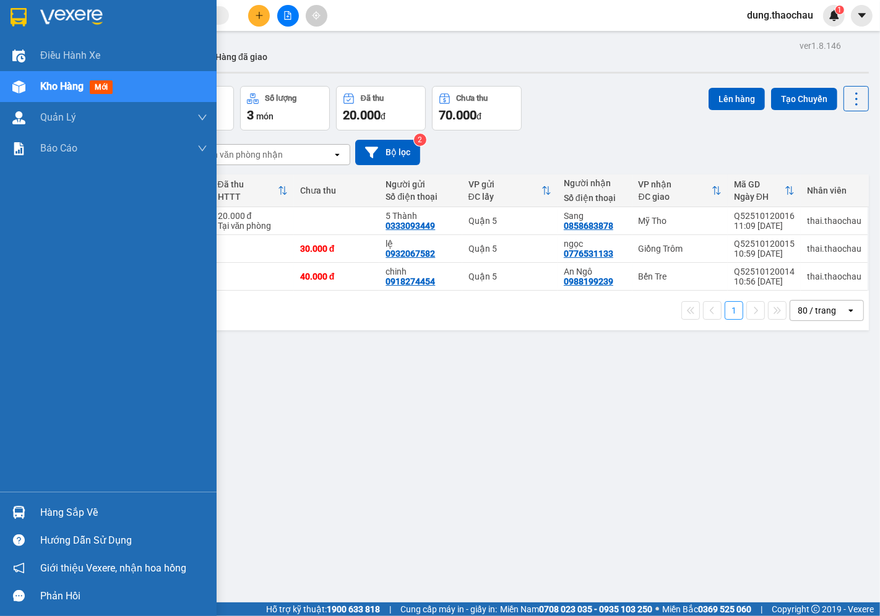
click at [20, 519] on img at bounding box center [18, 512] width 13 height 13
click at [20, 381] on div "Điều hành xe Kho hàng mới Quản [PERSON_NAME] lý chuyến Quản lý khách hàng mới Q…" at bounding box center [108, 308] width 217 height 616
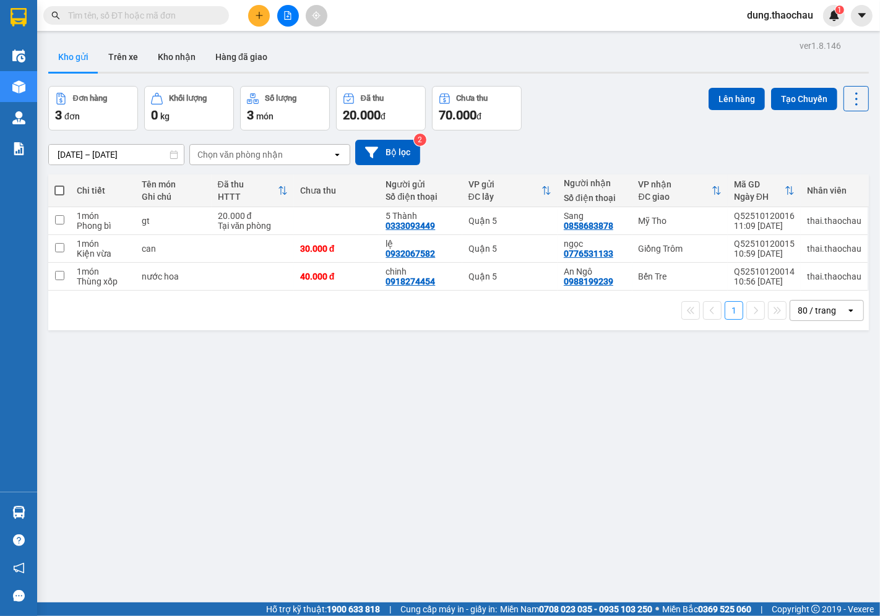
click at [59, 186] on span at bounding box center [59, 191] width 10 height 10
click at [59, 184] on input "checkbox" at bounding box center [59, 184] width 0 height 0
checkbox input "true"
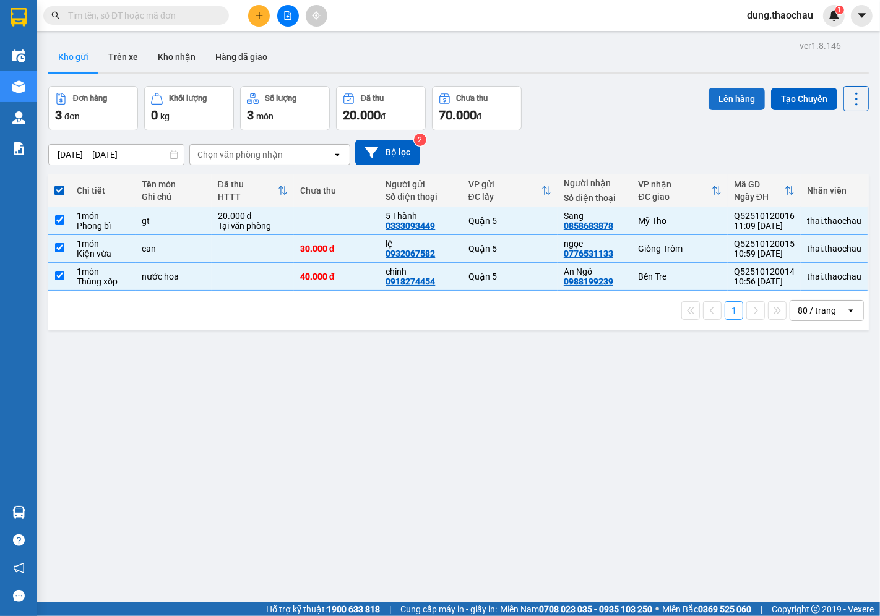
click at [727, 94] on button "Lên hàng" at bounding box center [737, 99] width 56 height 22
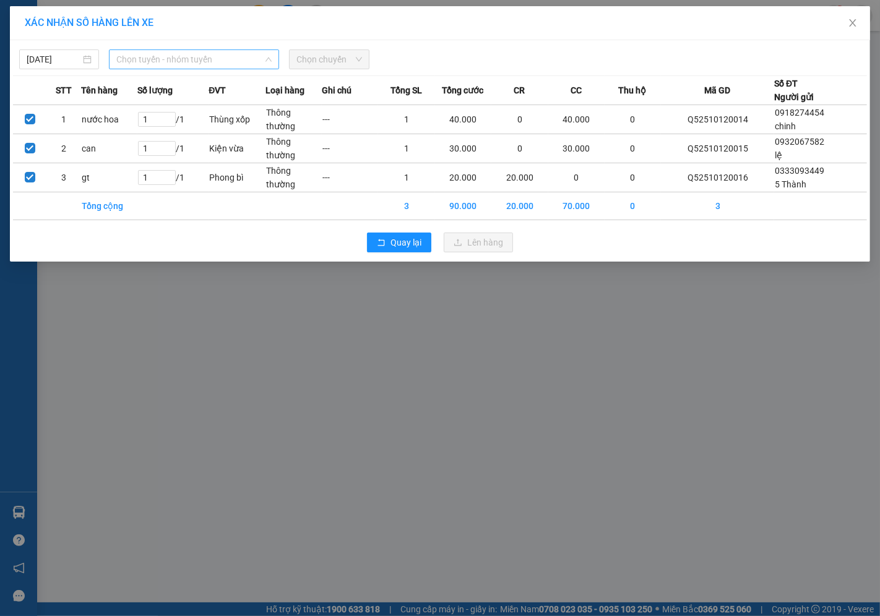
click at [190, 59] on span "Chọn tuyến - nhóm tuyến" at bounding box center [193, 59] width 155 height 19
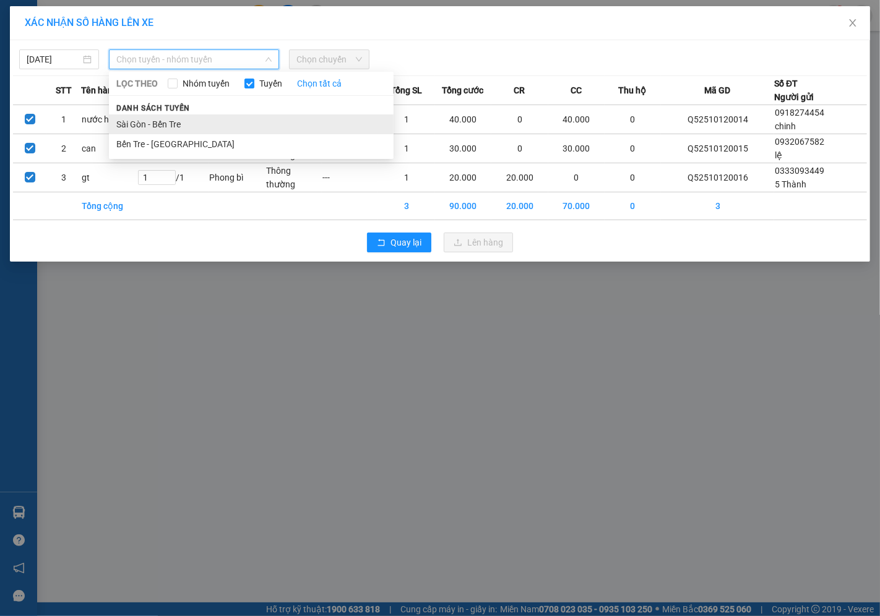
click at [176, 131] on li "Sài Gòn - Bến Tre" at bounding box center [251, 124] width 285 height 20
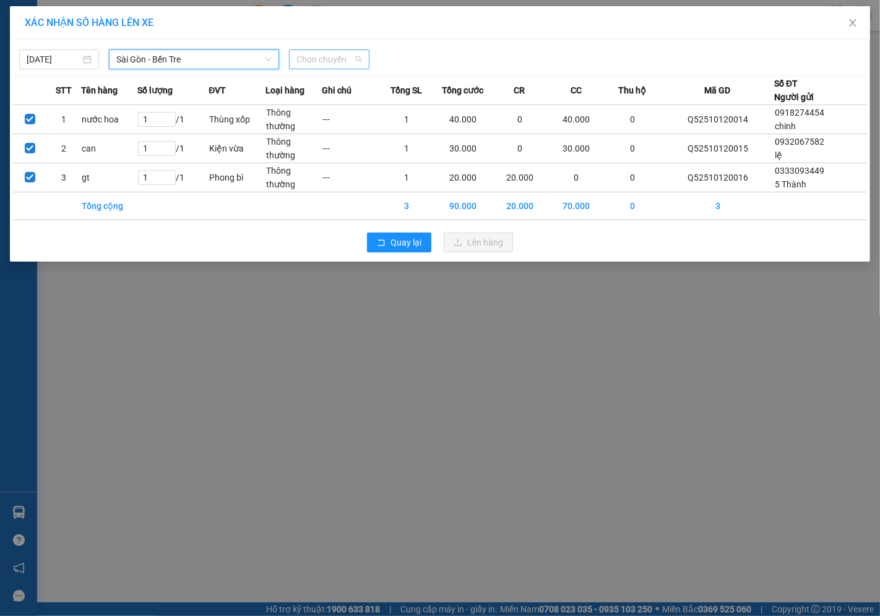
click at [307, 52] on span "Chọn chuyến" at bounding box center [328, 59] width 65 height 19
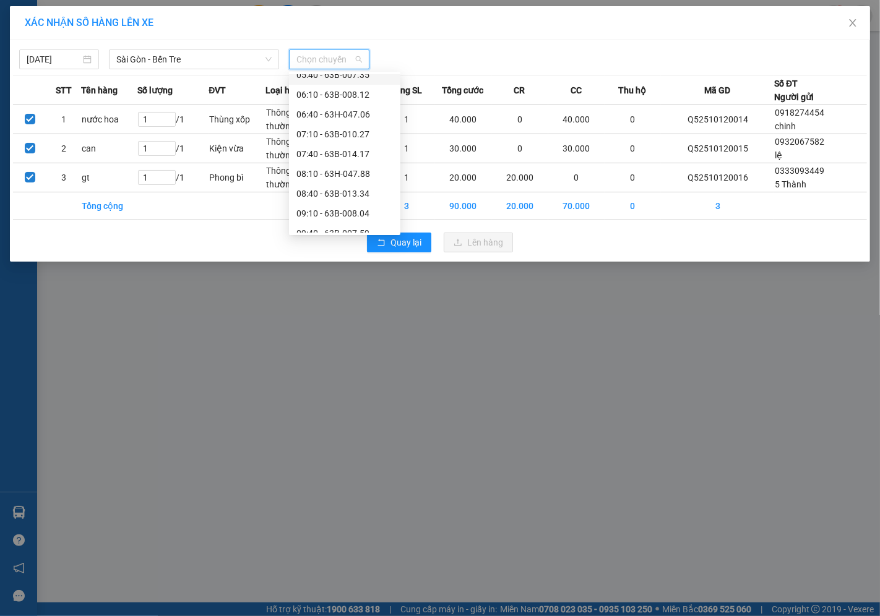
scroll to position [206, 0]
click at [321, 157] on div "11:10 - 63B-010.24" at bounding box center [344, 156] width 97 height 14
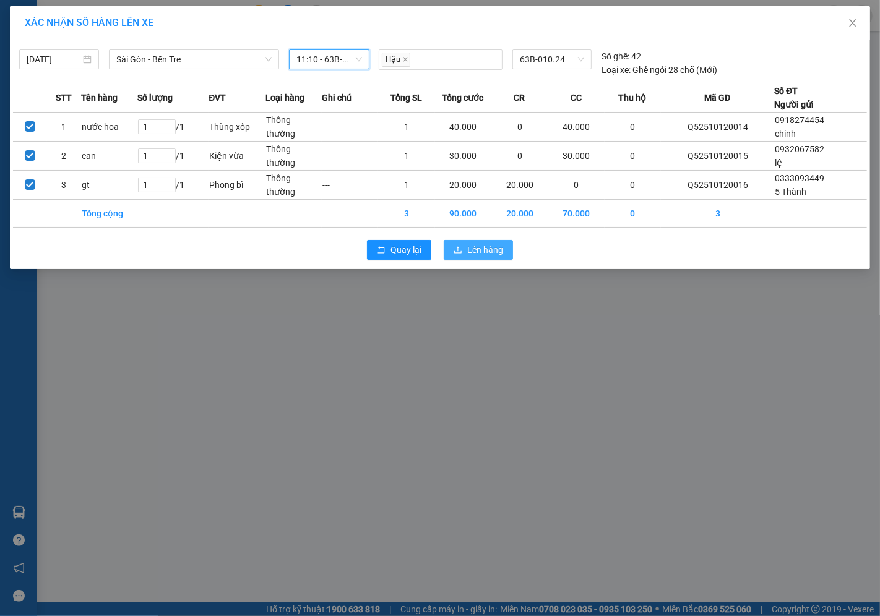
click at [468, 244] on span "Lên hàng" at bounding box center [485, 250] width 36 height 14
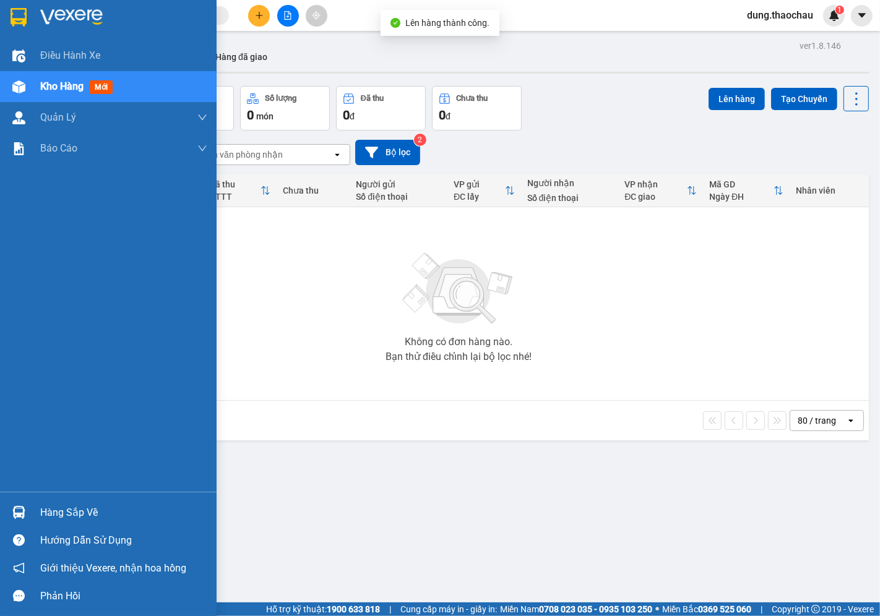
click at [15, 523] on div at bounding box center [19, 513] width 22 height 22
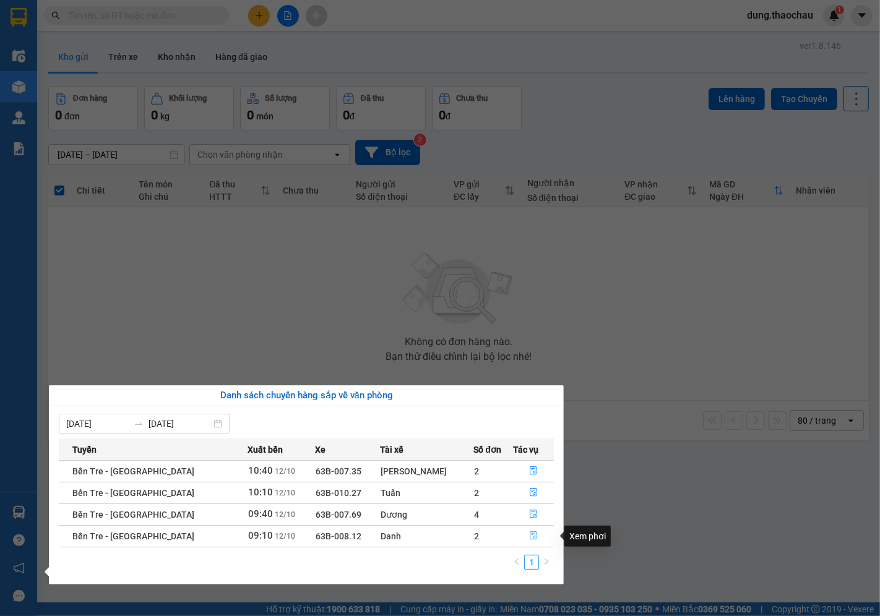
click at [531, 535] on button "button" at bounding box center [534, 537] width 40 height 20
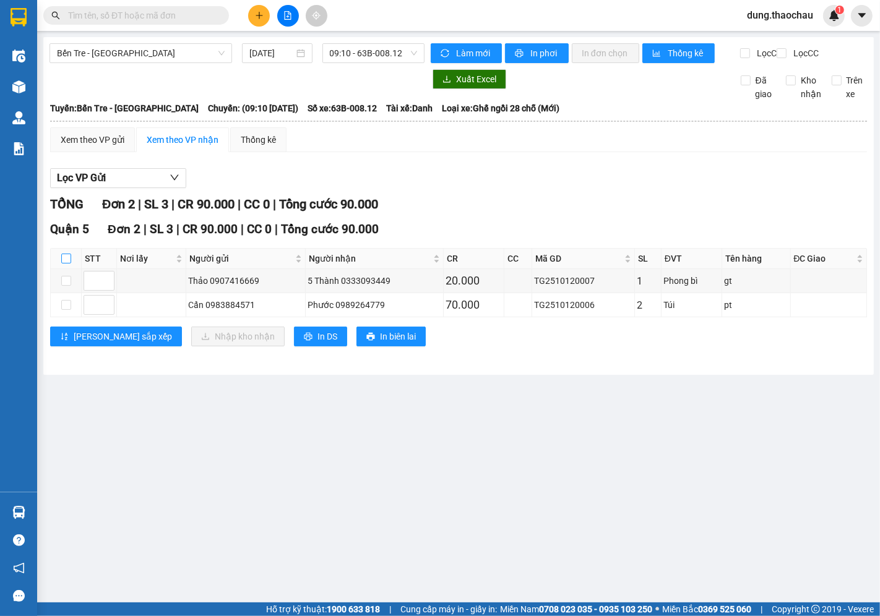
click at [64, 264] on input "checkbox" at bounding box center [66, 259] width 10 height 10
checkbox input "true"
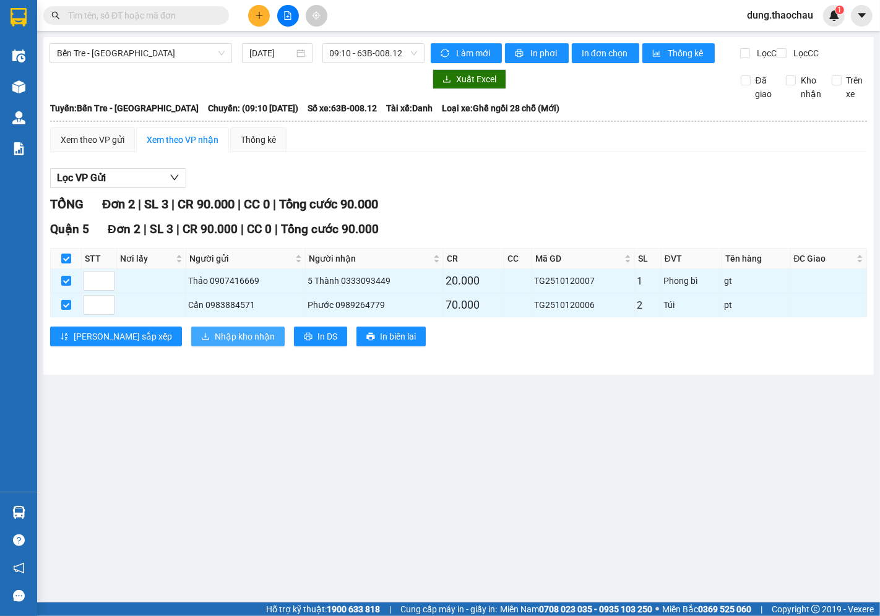
click at [201, 347] on button "Nhập kho nhận" at bounding box center [237, 337] width 93 height 20
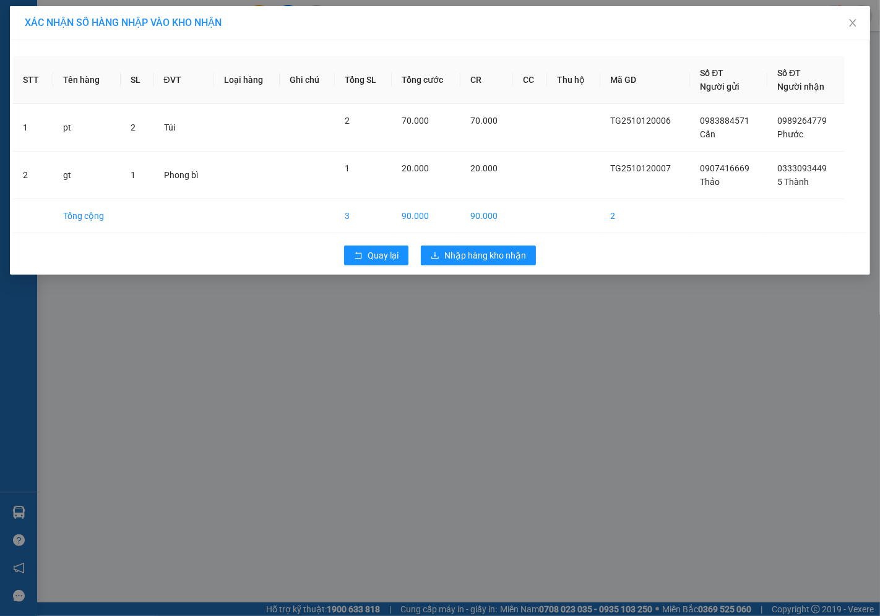
click at [474, 270] on div "Quay lại Nhập hàng kho nhận" at bounding box center [440, 256] width 854 height 32
click at [475, 264] on button "Nhập hàng kho nhận" at bounding box center [478, 256] width 115 height 20
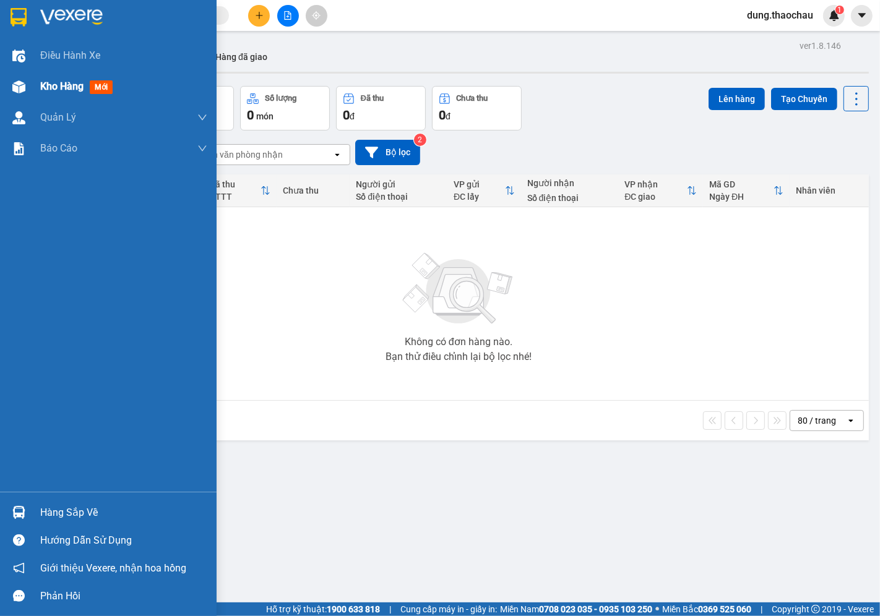
click at [63, 92] on span "Kho hàng" at bounding box center [61, 86] width 43 height 12
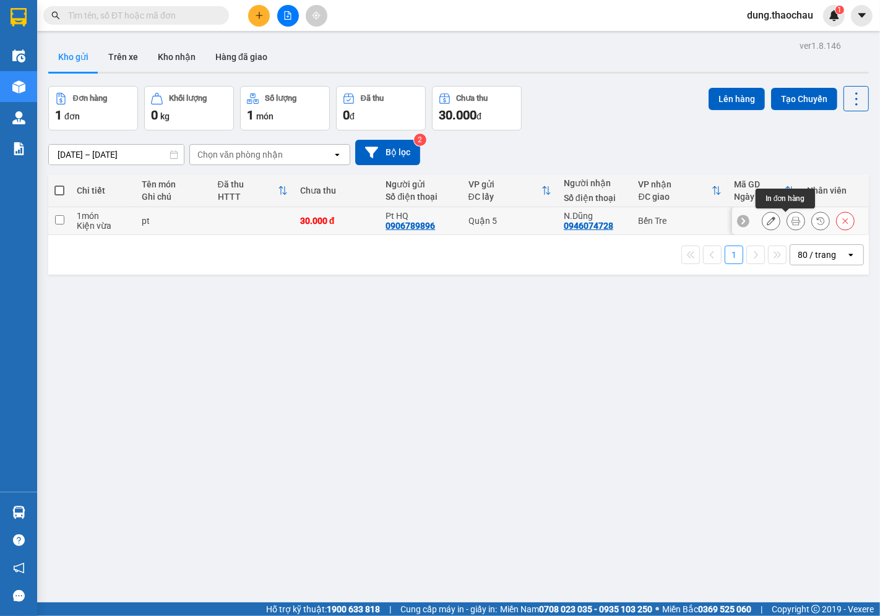
click at [792, 225] on icon at bounding box center [796, 221] width 9 height 9
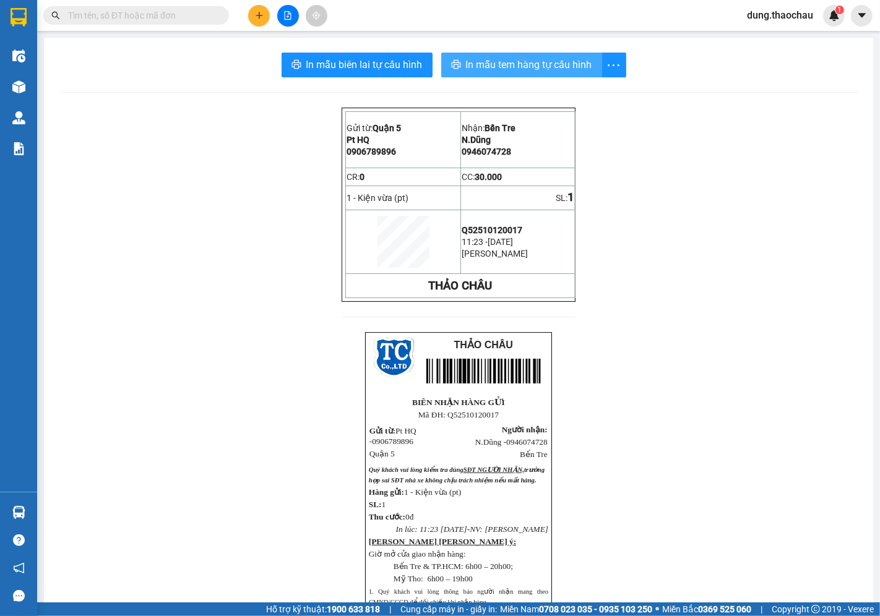
click at [490, 70] on span "In mẫu tem hàng tự cấu hình" at bounding box center [529, 64] width 126 height 15
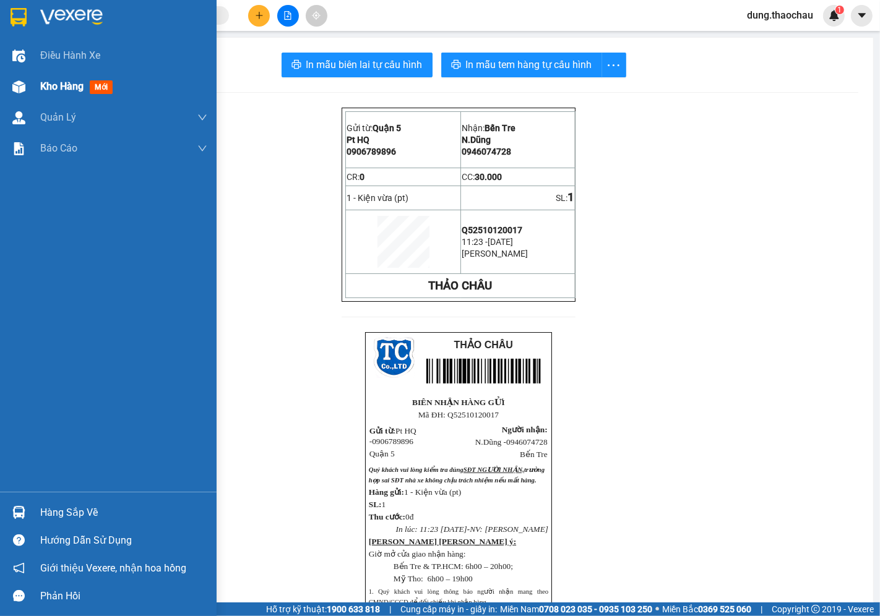
click at [61, 90] on span "Kho hàng" at bounding box center [61, 86] width 43 height 12
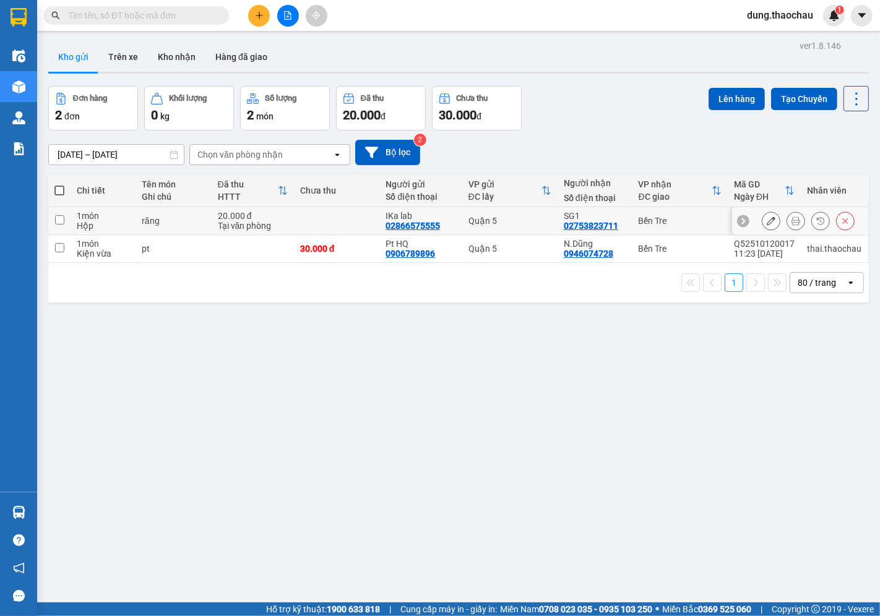
click at [792, 218] on icon at bounding box center [796, 221] width 9 height 9
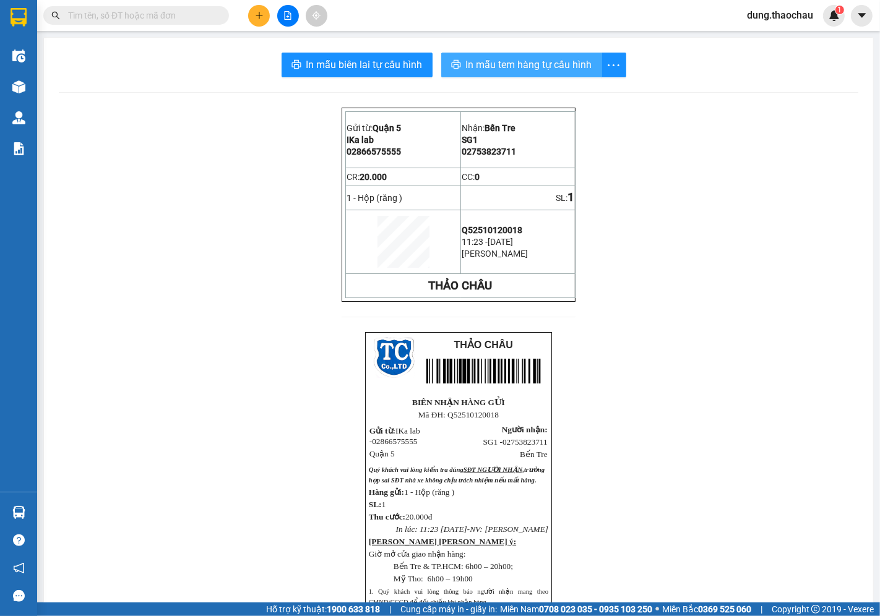
click at [508, 72] on span "In mẫu tem hàng tự cấu hình" at bounding box center [529, 64] width 126 height 15
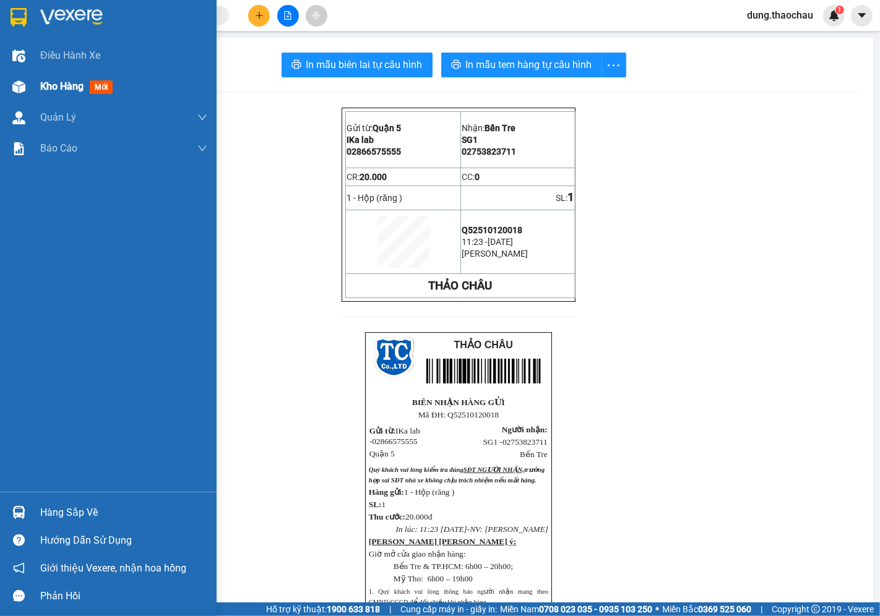
click at [51, 87] on span "Kho hàng" at bounding box center [61, 86] width 43 height 12
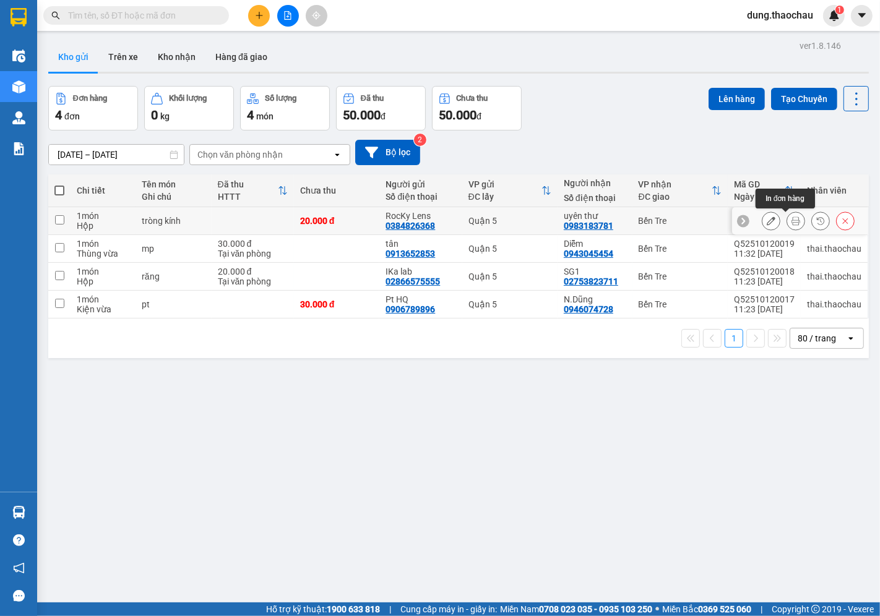
click at [788, 226] on button at bounding box center [795, 221] width 17 height 22
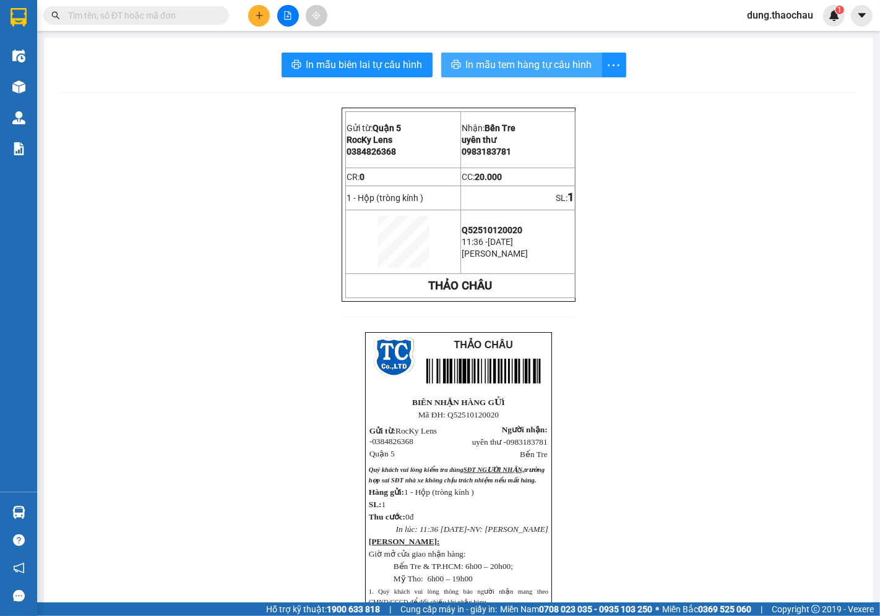
click at [540, 63] on span "In mẫu tem hàng tự cấu hình" at bounding box center [529, 64] width 126 height 15
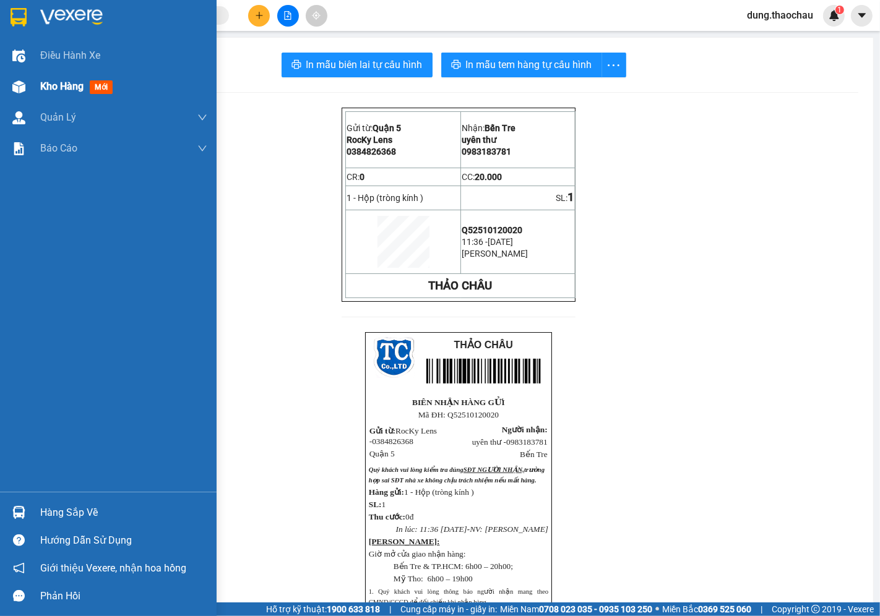
click at [46, 92] on span "Kho hàng" at bounding box center [61, 86] width 43 height 12
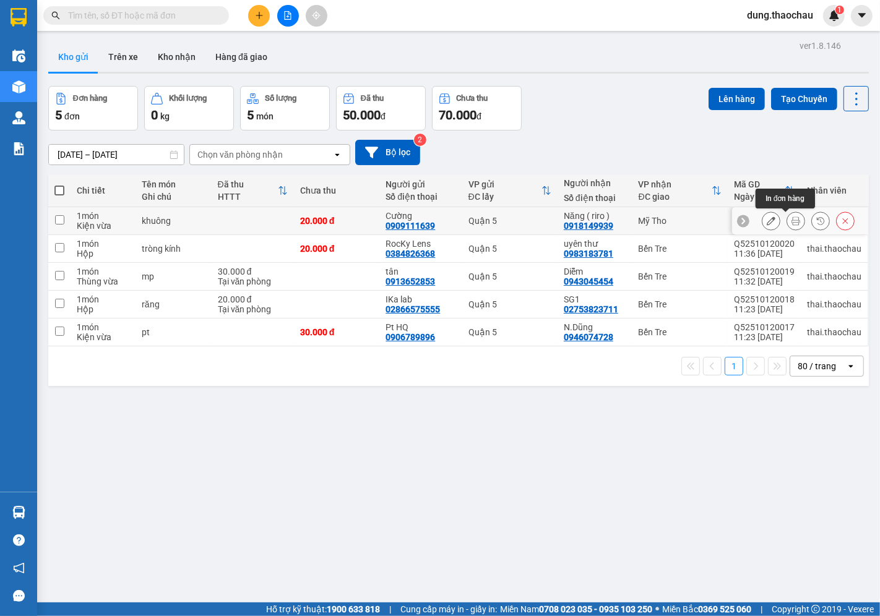
click at [792, 222] on icon at bounding box center [796, 221] width 9 height 9
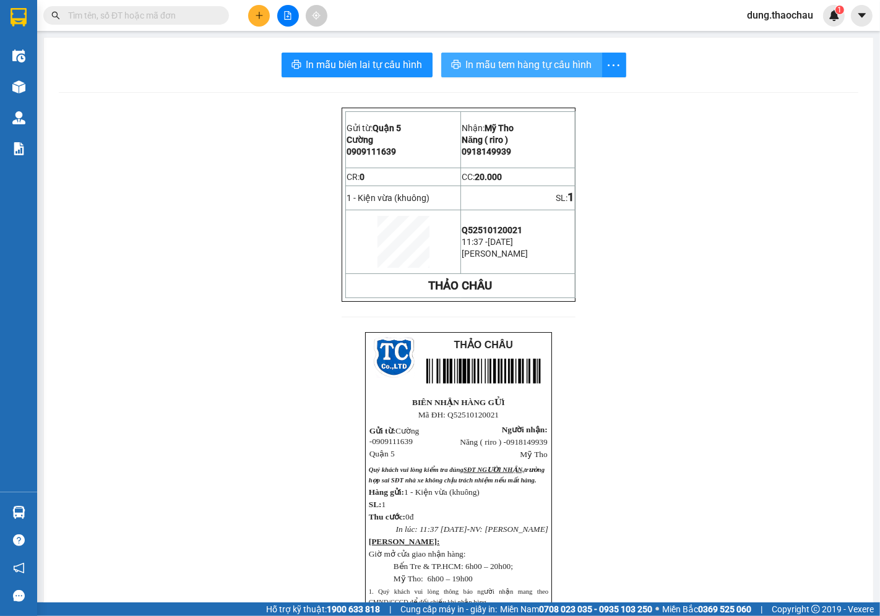
click at [489, 65] on span "In mẫu tem hàng tự cấu hình" at bounding box center [529, 64] width 126 height 15
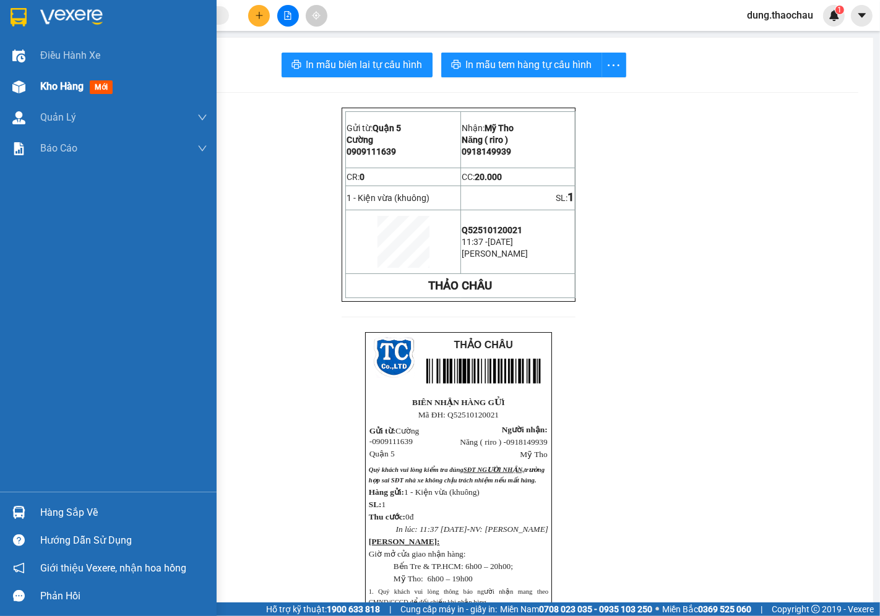
click at [63, 89] on span "Kho hàng" at bounding box center [61, 86] width 43 height 12
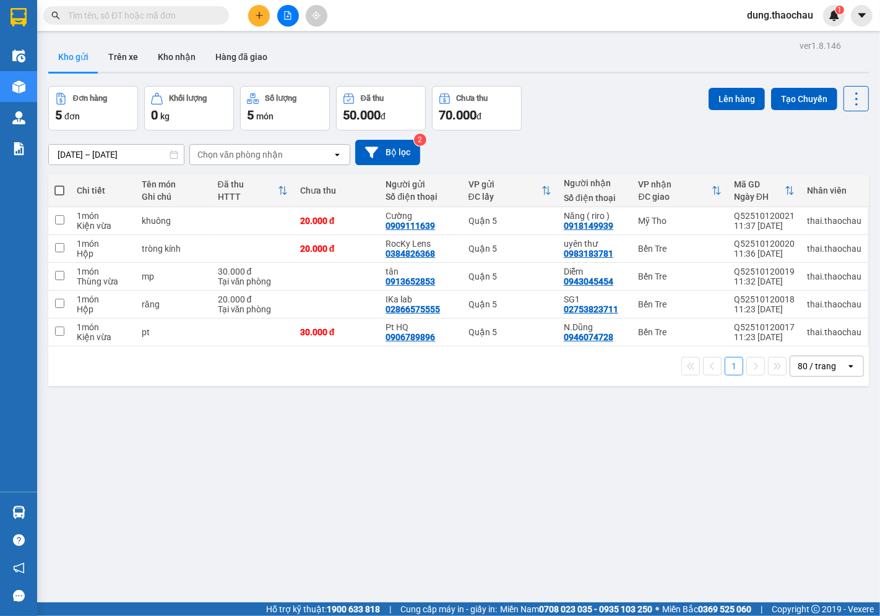
click at [56, 192] on span at bounding box center [59, 191] width 10 height 10
click at [59, 184] on input "checkbox" at bounding box center [59, 184] width 0 height 0
checkbox input "true"
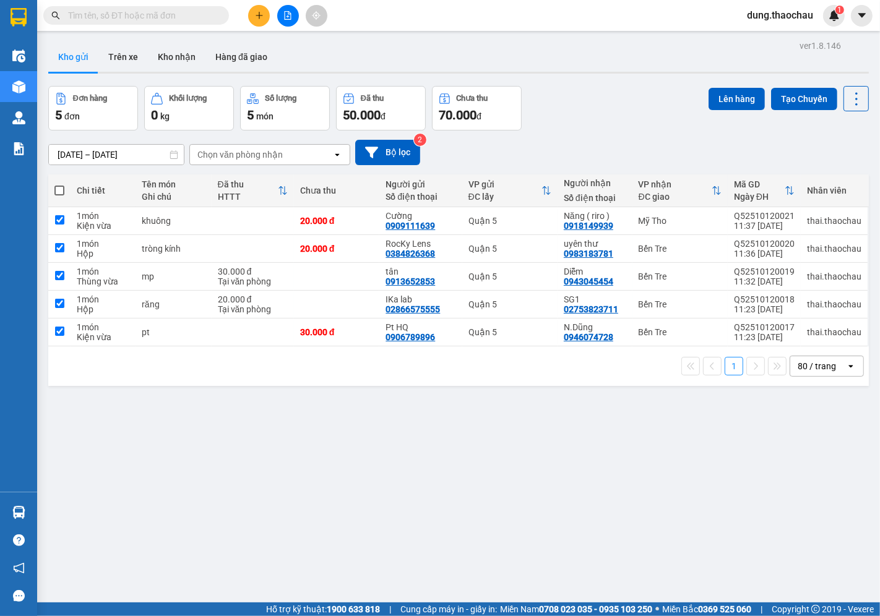
checkbox input "true"
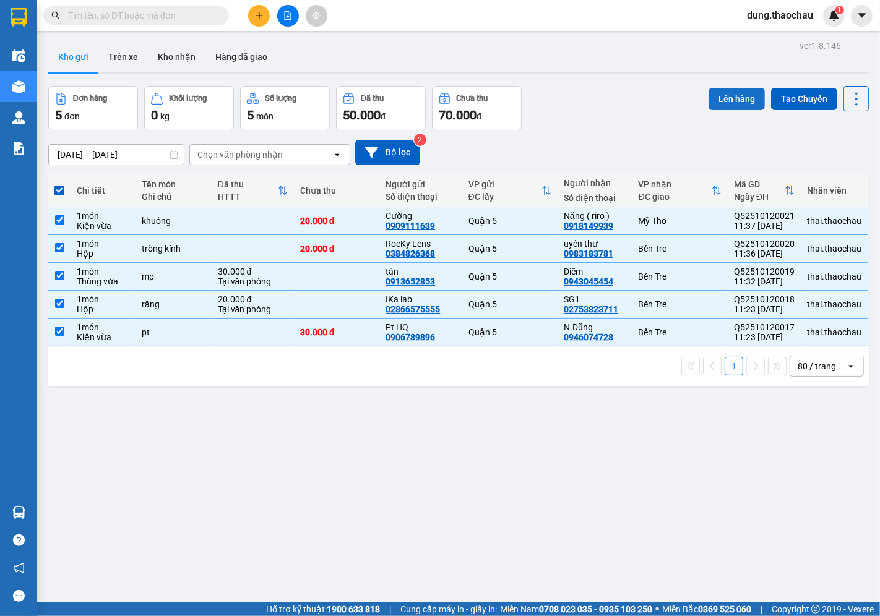
click at [719, 89] on button "Lên hàng" at bounding box center [737, 99] width 56 height 22
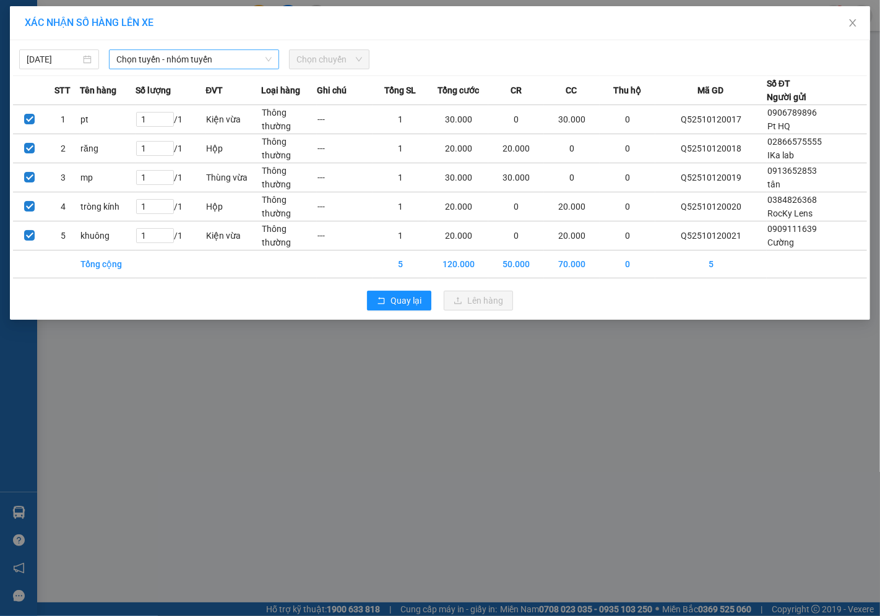
click at [221, 66] on span "Chọn tuyến - nhóm tuyến" at bounding box center [193, 59] width 155 height 19
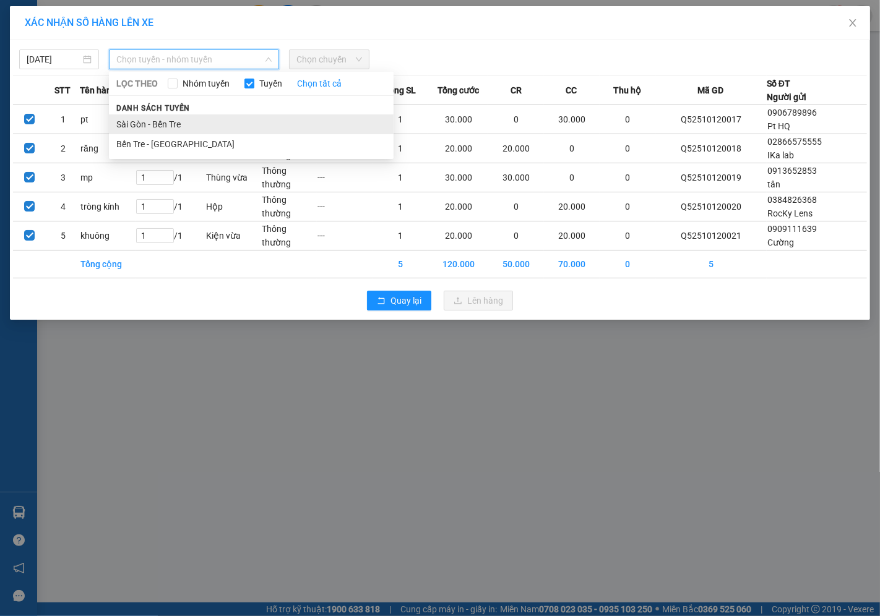
click at [163, 131] on li "Sài Gòn - Bến Tre" at bounding box center [251, 124] width 285 height 20
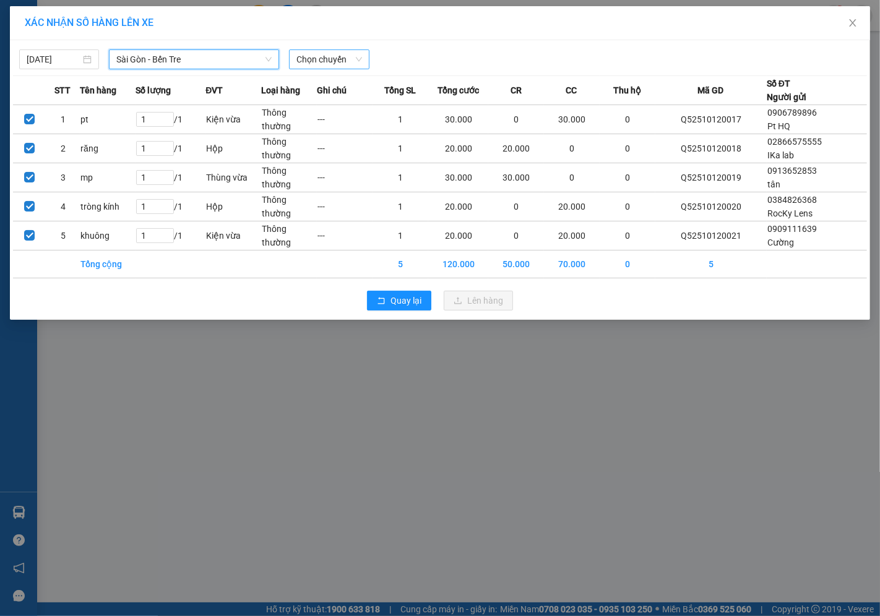
click at [341, 60] on span "Chọn chuyến" at bounding box center [328, 59] width 65 height 19
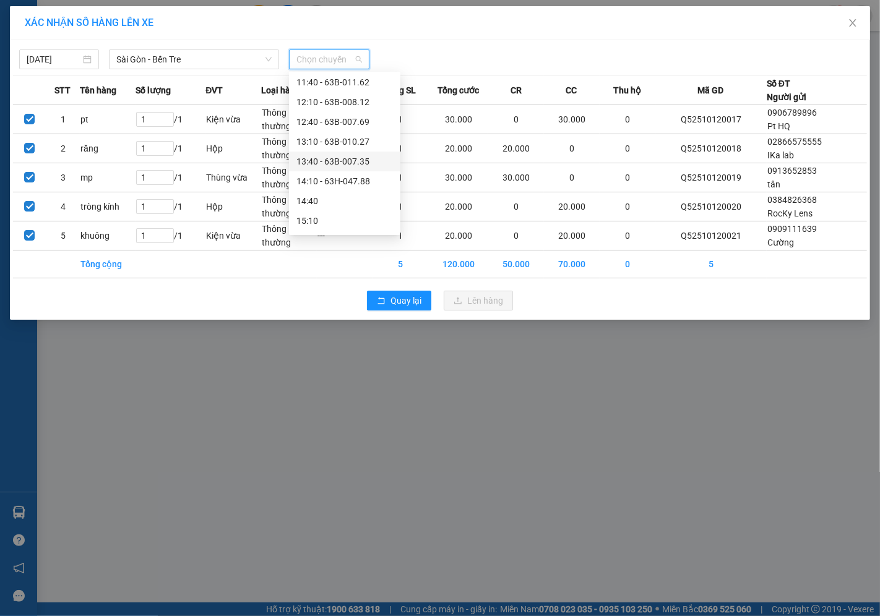
scroll to position [275, 0]
click at [319, 103] on div "11:40 - 63B-011.62" at bounding box center [344, 107] width 97 height 14
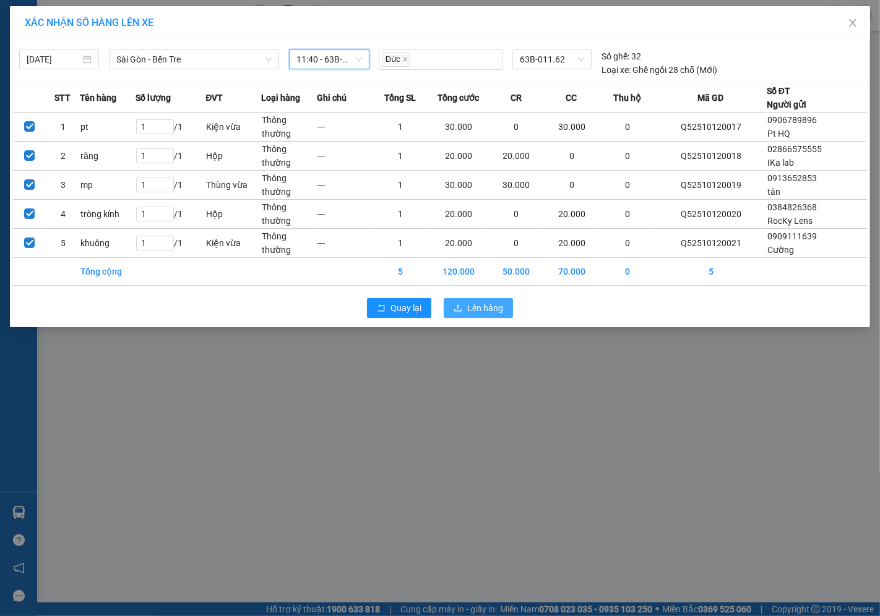
click at [489, 306] on span "Lên hàng" at bounding box center [485, 308] width 36 height 14
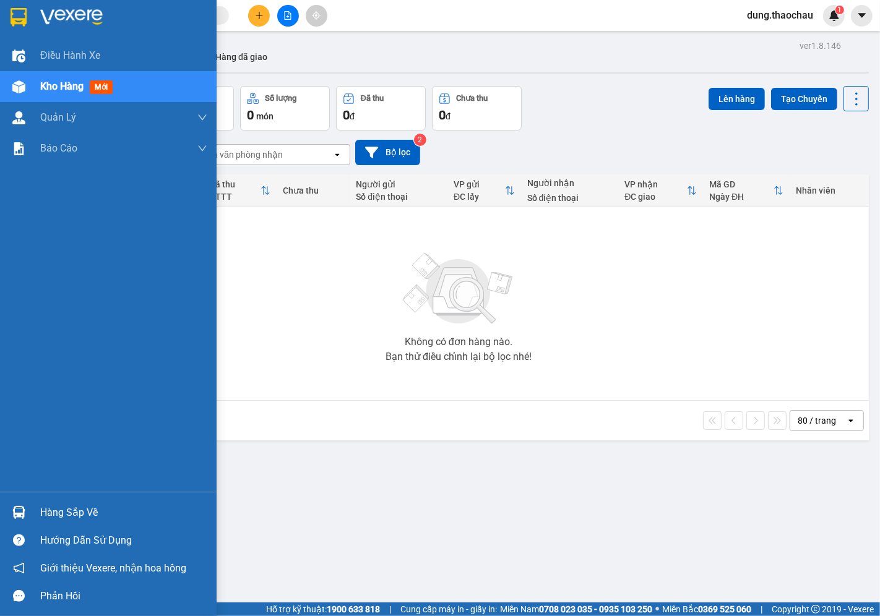
click at [19, 517] on img at bounding box center [18, 512] width 13 height 13
click at [1, 399] on div "Điều hành xe Kho hàng mới Quản [PERSON_NAME] lý chuyến Quản lý khách hàng mới Q…" at bounding box center [108, 308] width 217 height 616
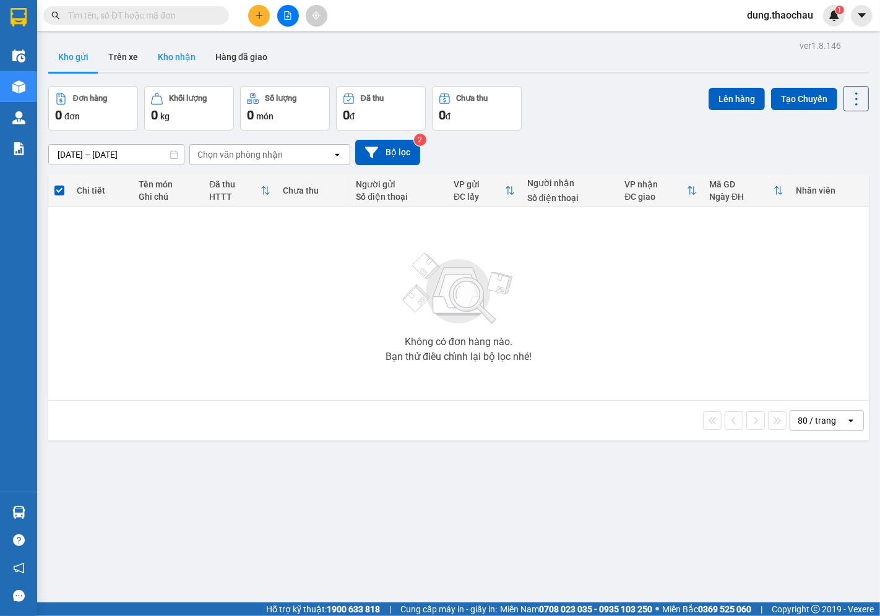
click at [166, 60] on button "Kho nhận" at bounding box center [177, 57] width 58 height 30
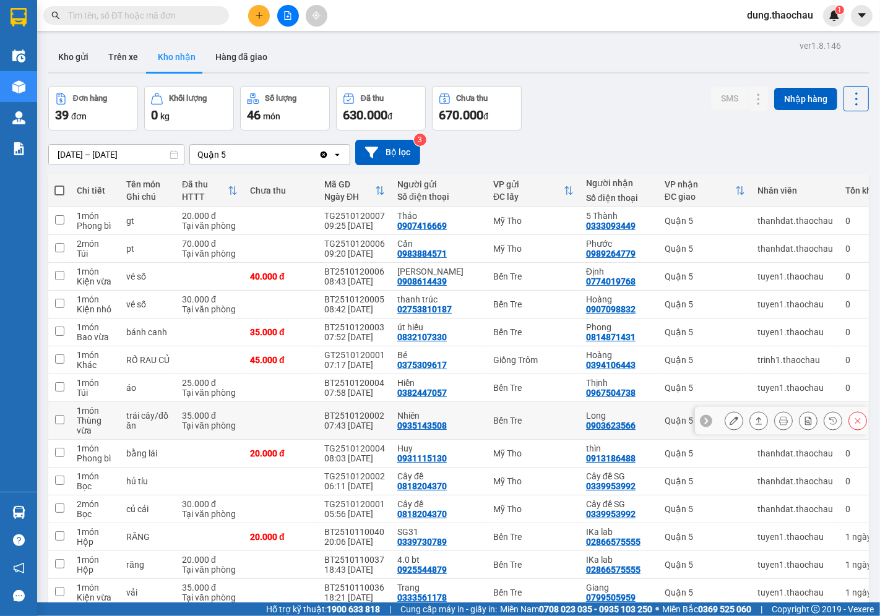
scroll to position [69, 0]
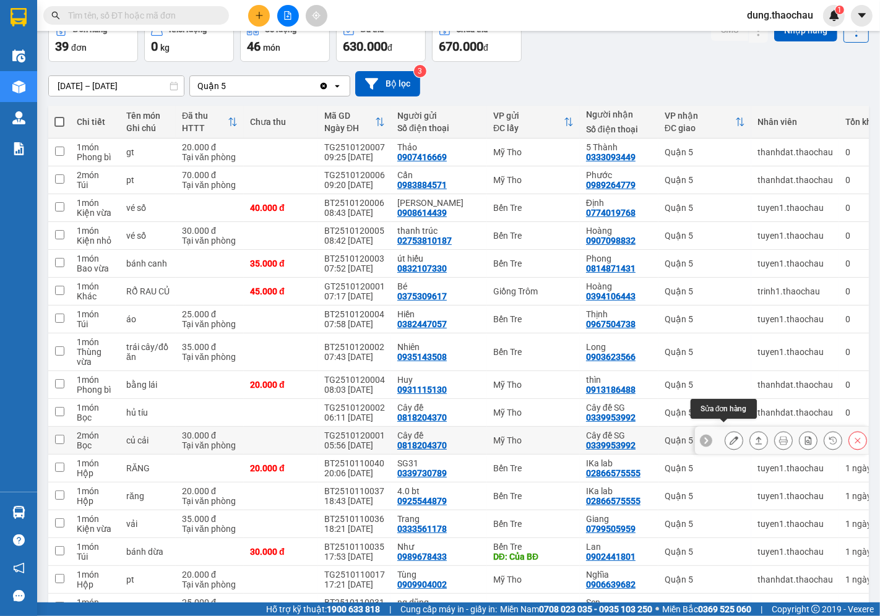
click at [730, 436] on icon at bounding box center [734, 440] width 9 height 9
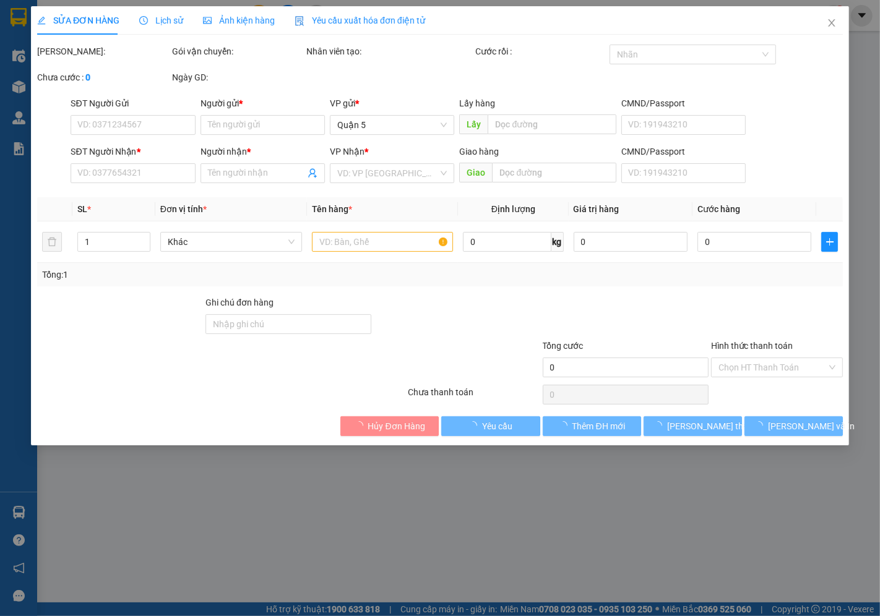
type input "0818204370"
type input "Cây đề"
type input "0339953992"
type input "Cây đề SG"
type input "30.000"
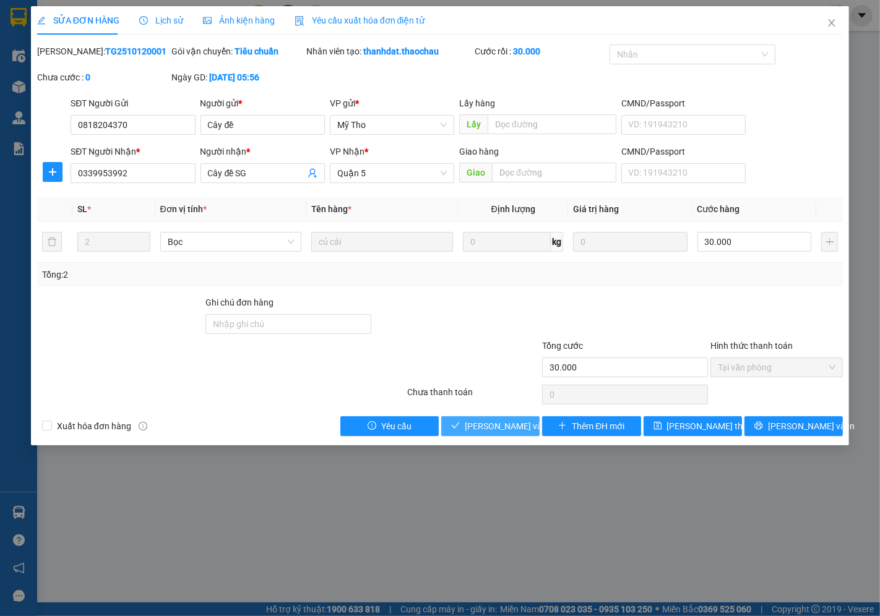
click at [522, 430] on span "[PERSON_NAME] và Giao hàng" at bounding box center [524, 427] width 119 height 14
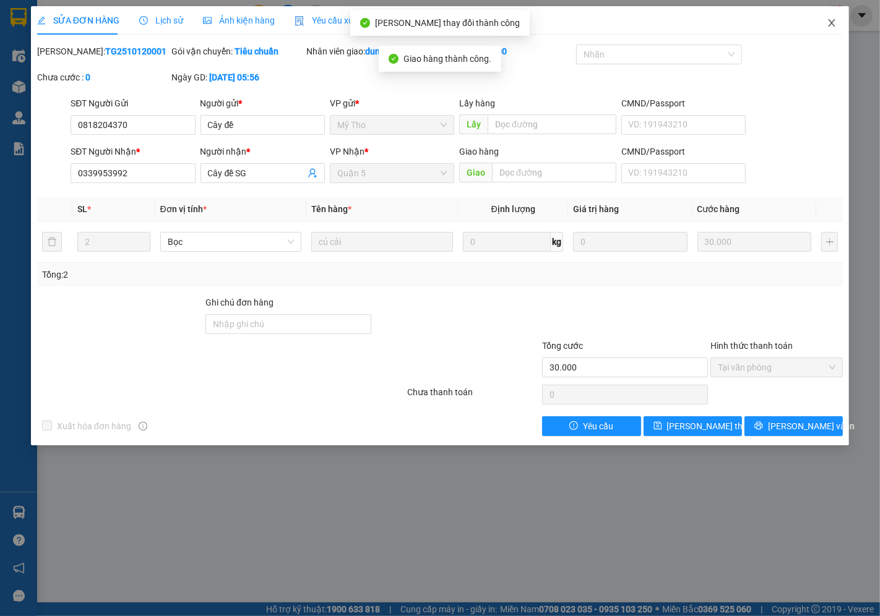
click at [831, 25] on icon "close" at bounding box center [832, 23] width 10 height 10
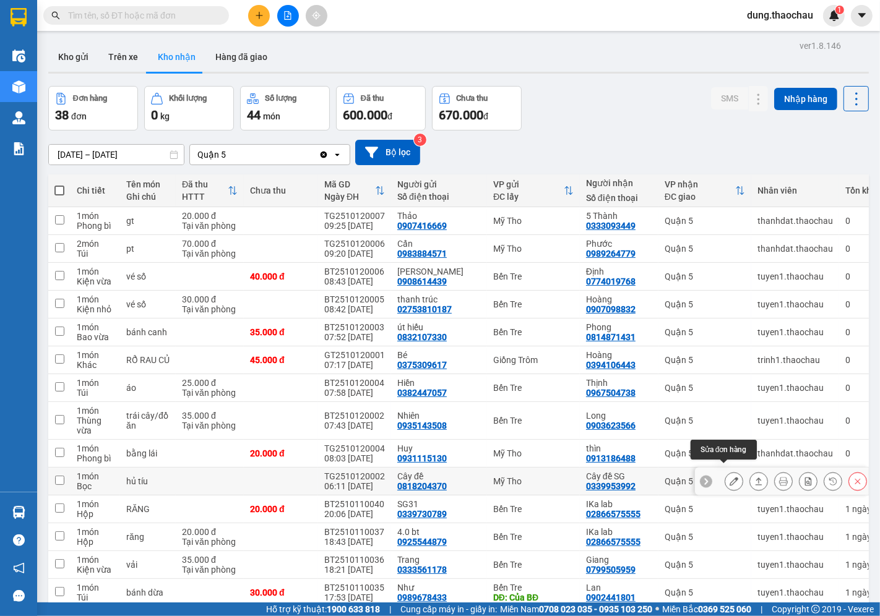
click at [730, 477] on icon at bounding box center [734, 481] width 9 height 9
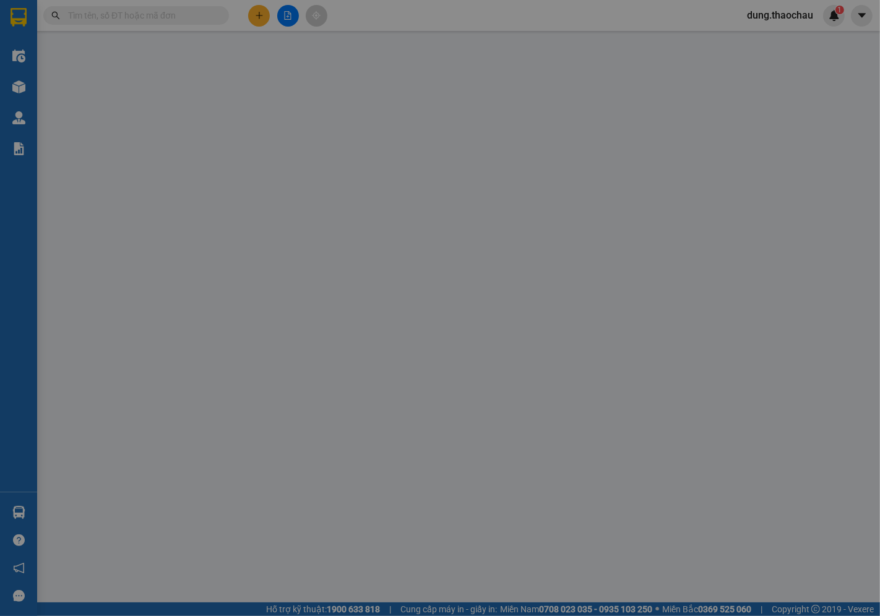
type input "0818204370"
type input "Cây đề"
type input "0339953992"
type input "Cây đề SG"
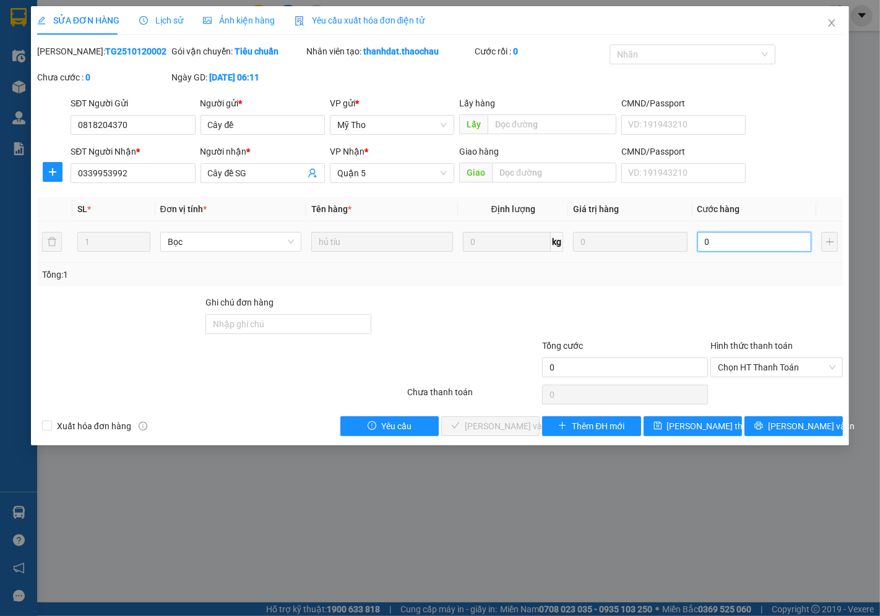
click at [719, 246] on input "0" at bounding box center [754, 242] width 114 height 20
type input "0"
type input "2"
type input "025"
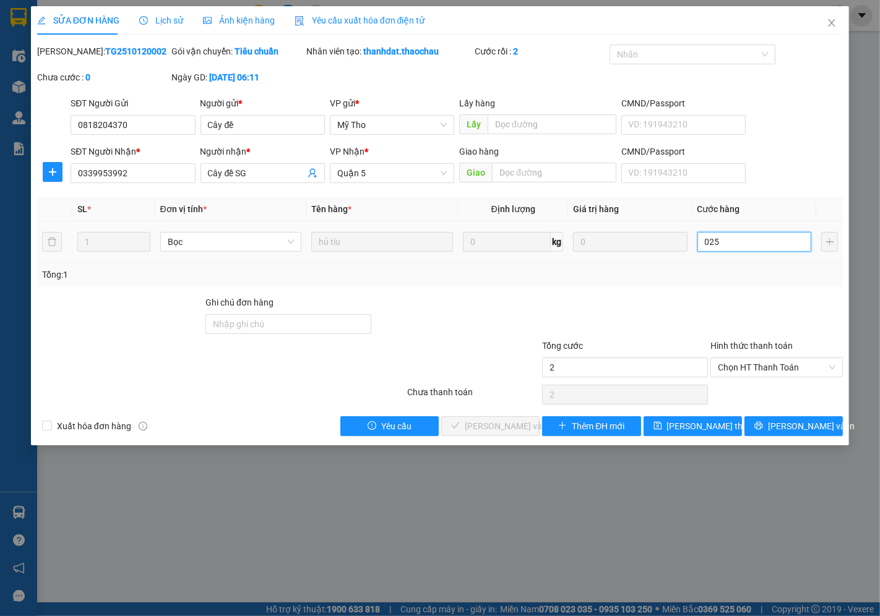
type input "25"
type input "025"
type input "25.000"
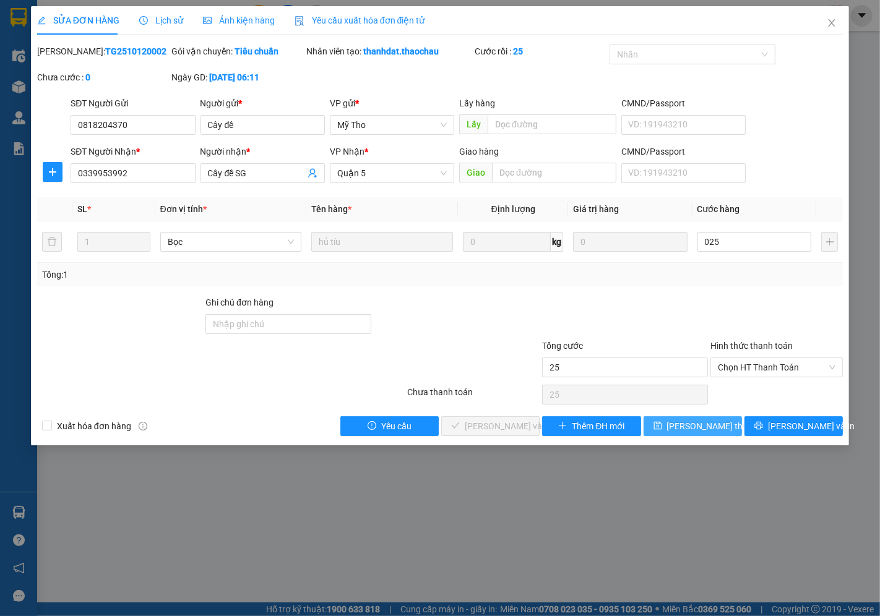
type input "25.000"
click at [699, 434] on button "[PERSON_NAME] thay đổi" at bounding box center [693, 427] width 98 height 20
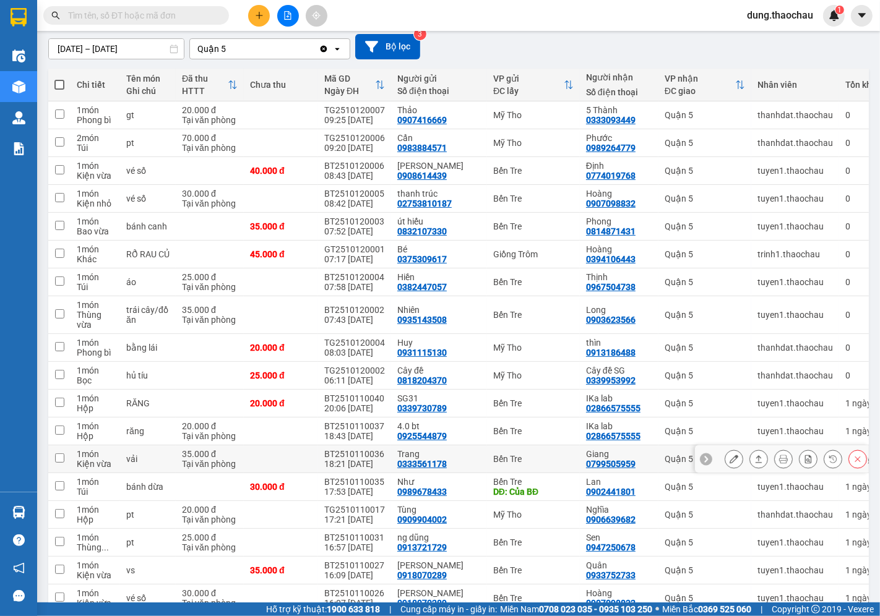
scroll to position [137, 0]
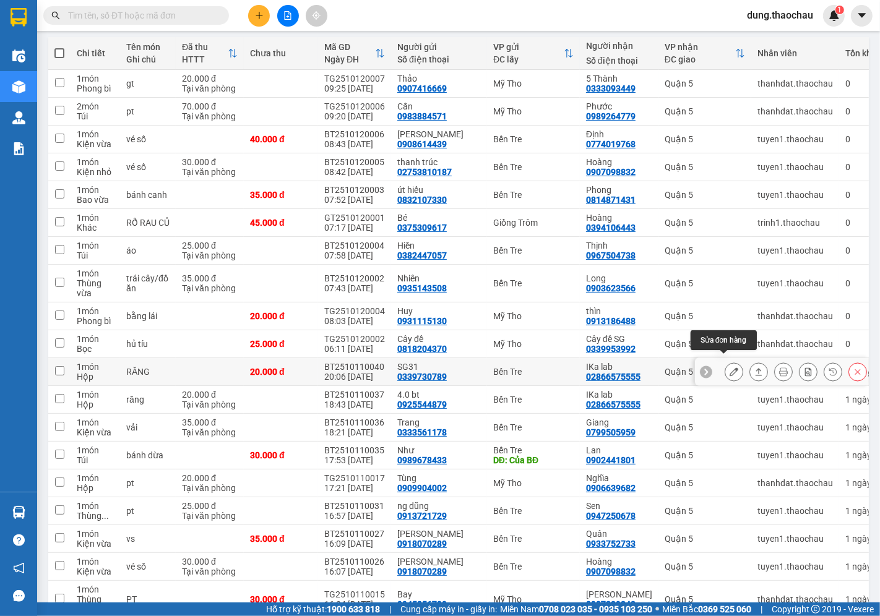
click at [728, 361] on button at bounding box center [733, 372] width 17 height 22
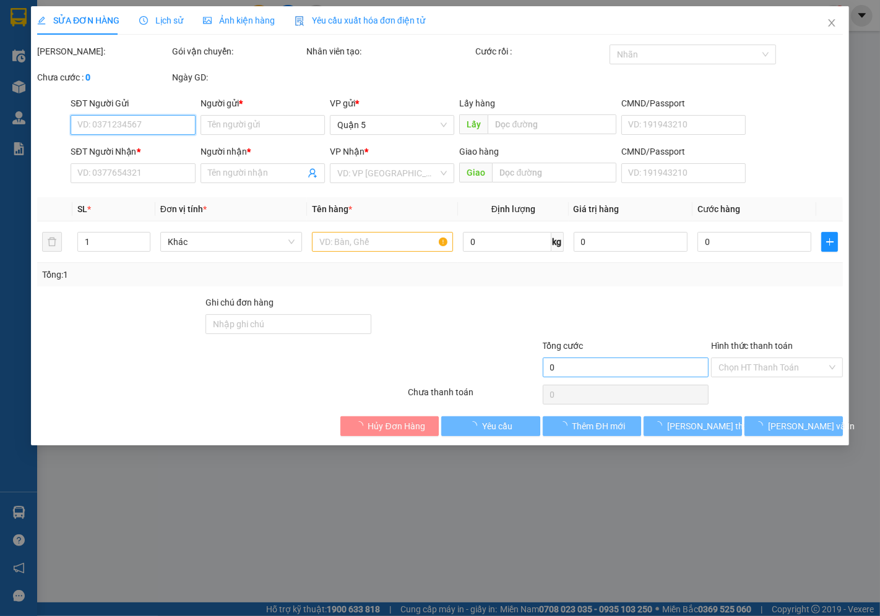
type input "0339730789"
type input "SG31"
type input "02866575555"
type input "IKa lab"
type input "20.000"
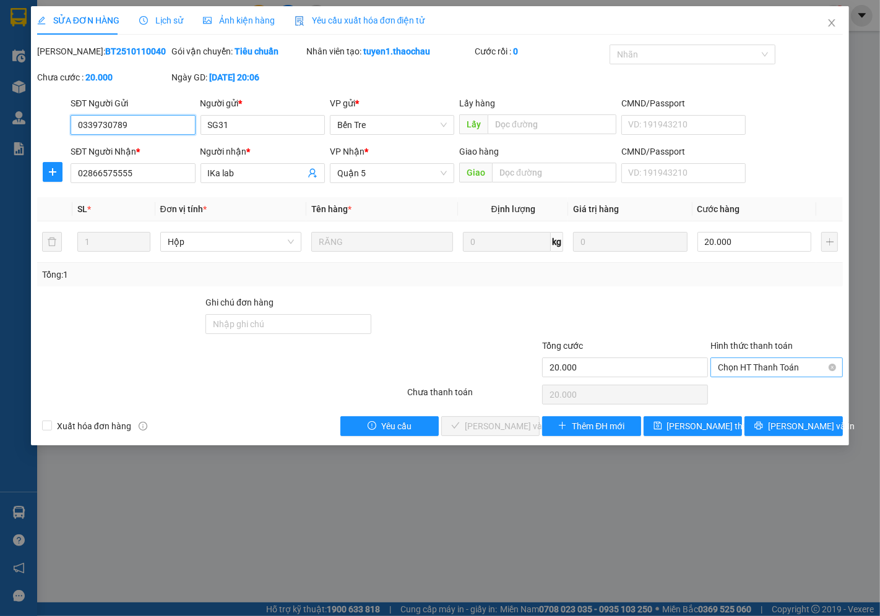
click at [743, 372] on span "Chọn HT Thanh Toán" at bounding box center [777, 367] width 118 height 19
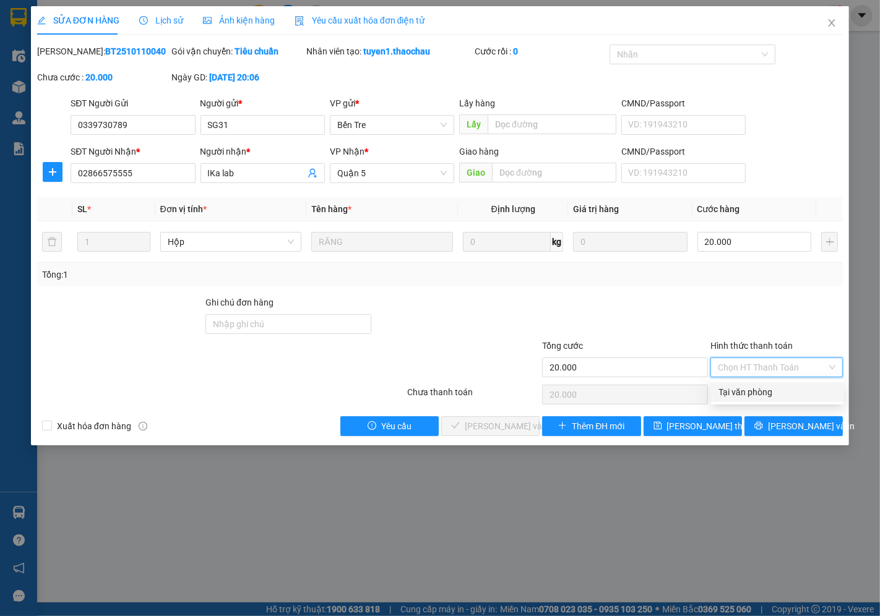
drag, startPoint x: 733, startPoint y: 389, endPoint x: 514, endPoint y: 425, distance: 222.0
click at [723, 393] on div "Tại văn phòng" at bounding box center [778, 393] width 118 height 14
type input "0"
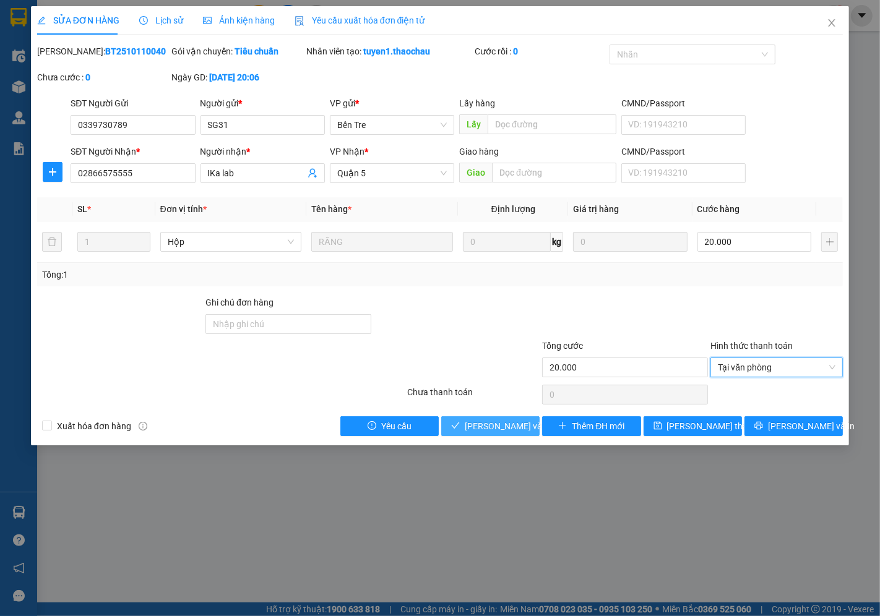
click at [498, 431] on span "Lưu và Giao hàng" at bounding box center [524, 427] width 119 height 14
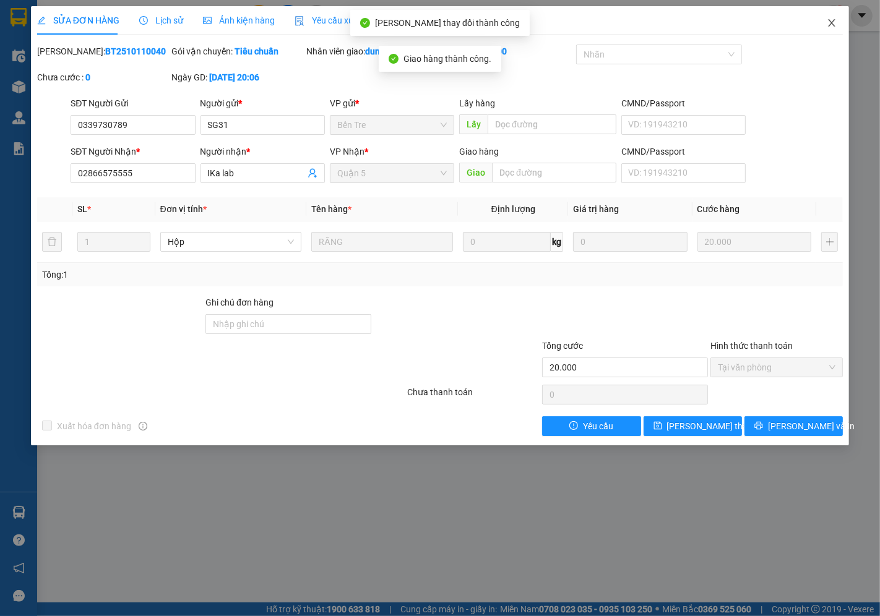
click at [833, 23] on icon "close" at bounding box center [832, 23] width 10 height 10
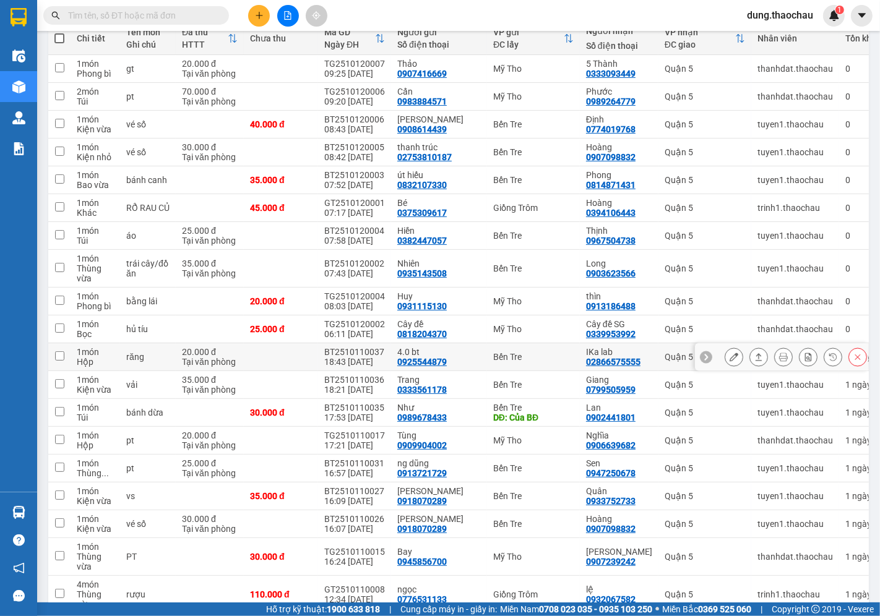
scroll to position [206, 0]
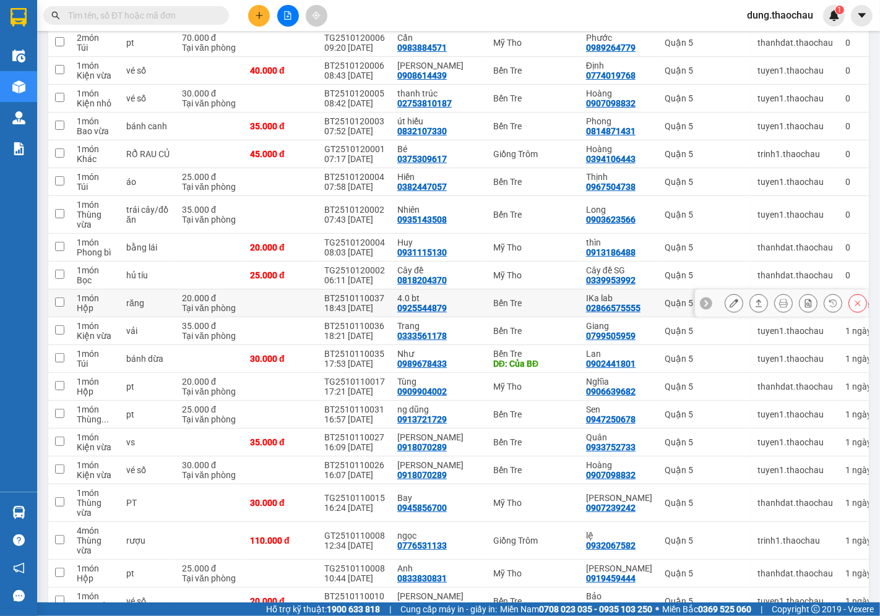
click at [730, 299] on icon at bounding box center [734, 303] width 9 height 9
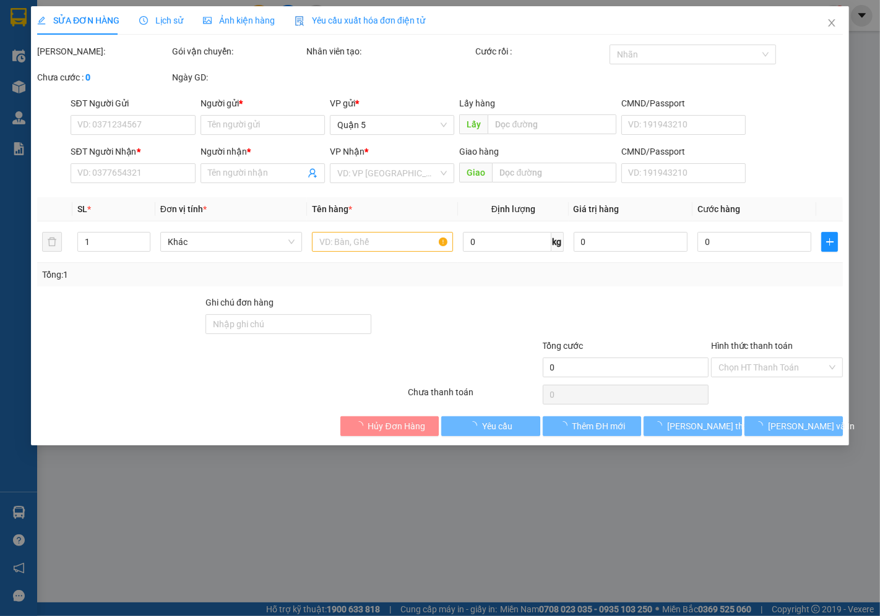
type input "0925544879"
type input "4.0 bt"
type input "02866575555"
type input "IKa lab"
type input "20.000"
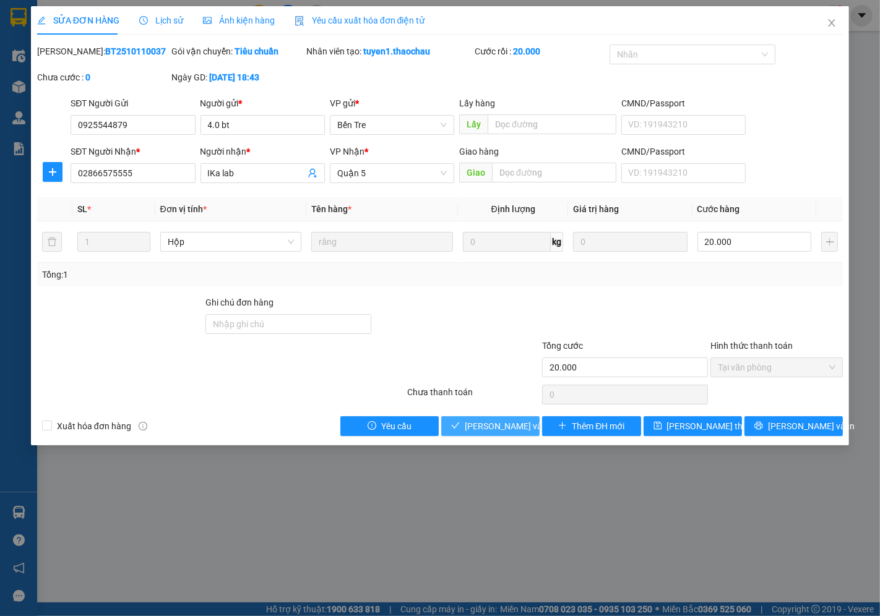
click at [516, 427] on span "Lưu và Giao hàng" at bounding box center [524, 427] width 119 height 14
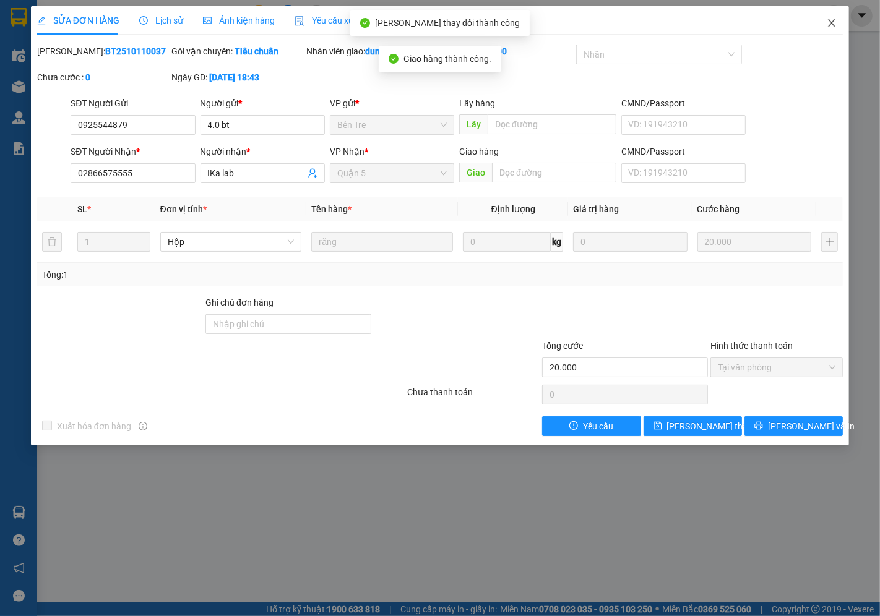
click at [831, 25] on icon "close" at bounding box center [832, 23] width 10 height 10
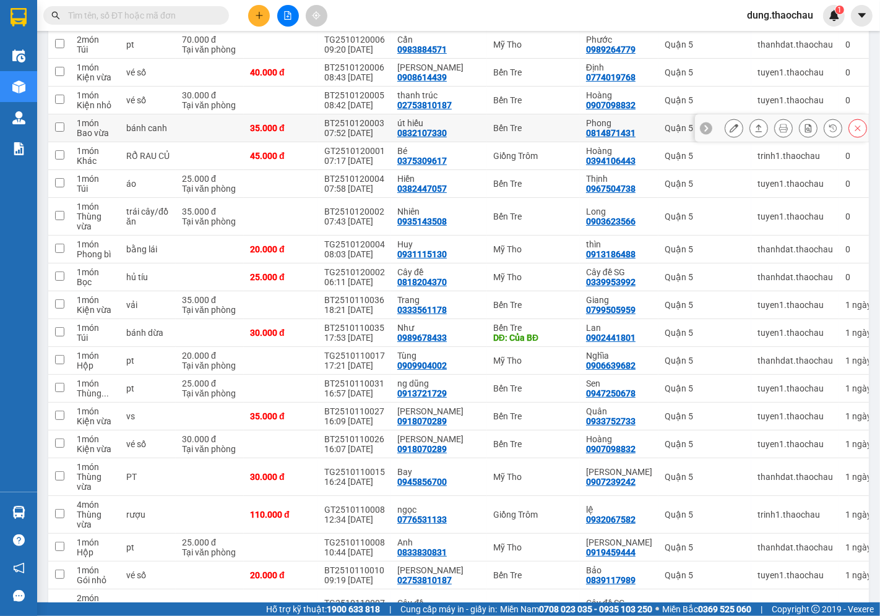
scroll to position [206, 0]
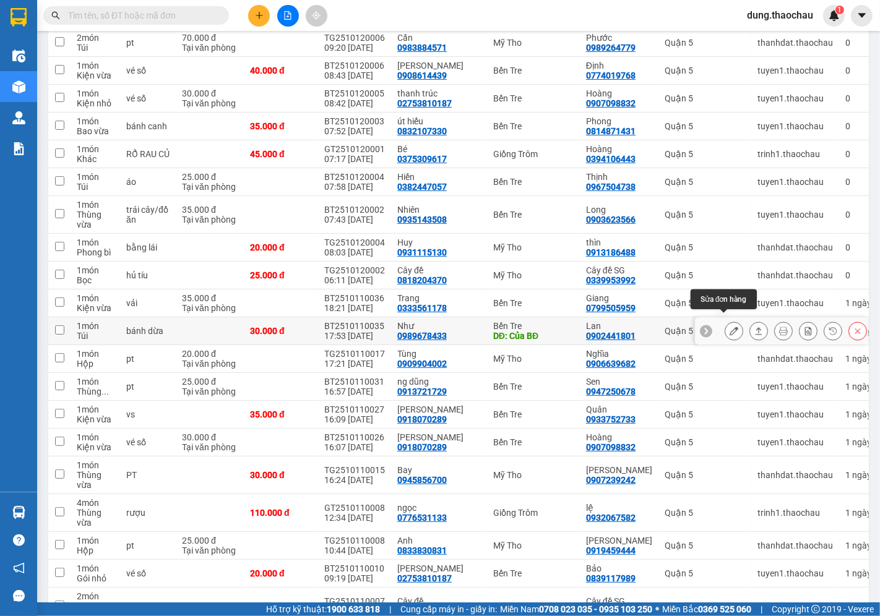
click at [730, 327] on icon at bounding box center [734, 331] width 9 height 9
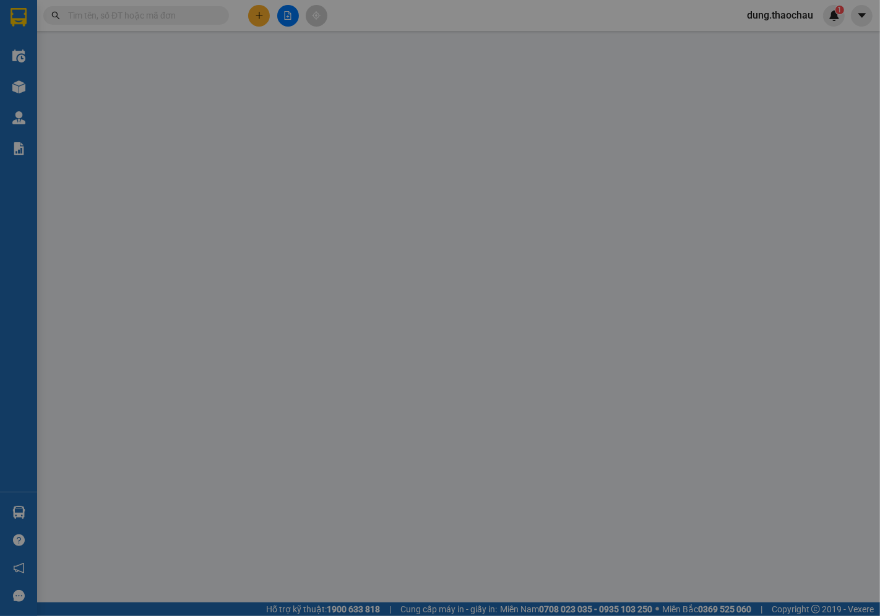
type input "0989678433"
type input "Như"
type input "Của BĐ"
type input "0902441801"
type input "Lan"
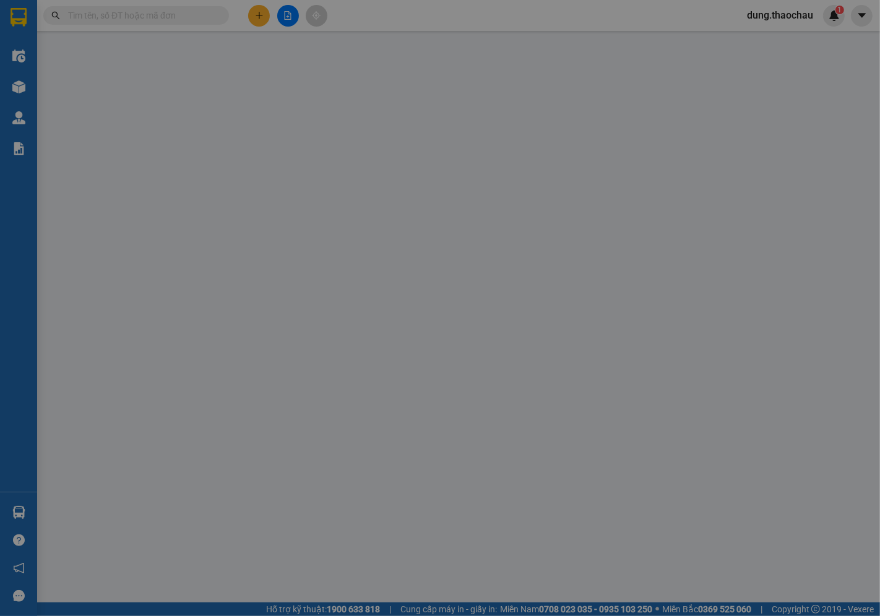
type input "30.000"
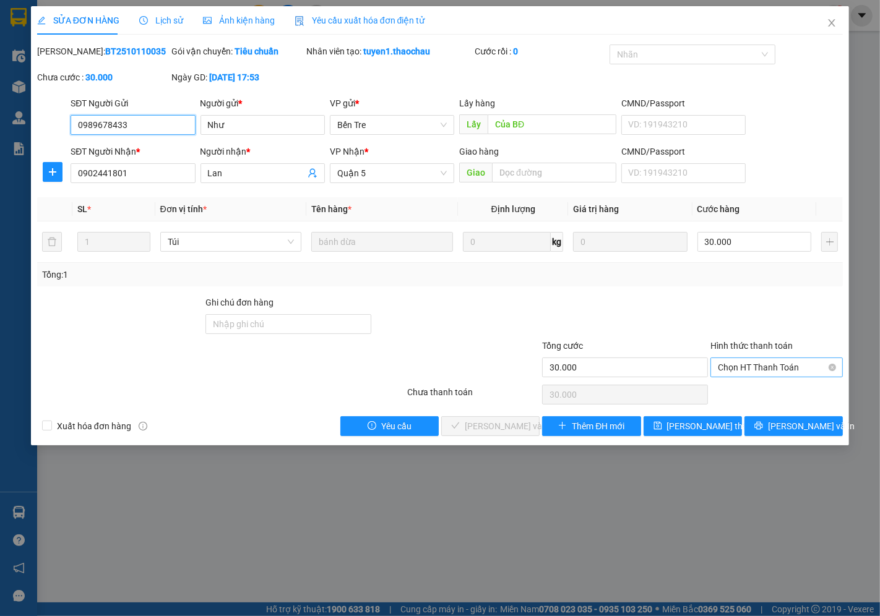
click at [726, 368] on span "Chọn HT Thanh Toán" at bounding box center [777, 367] width 118 height 19
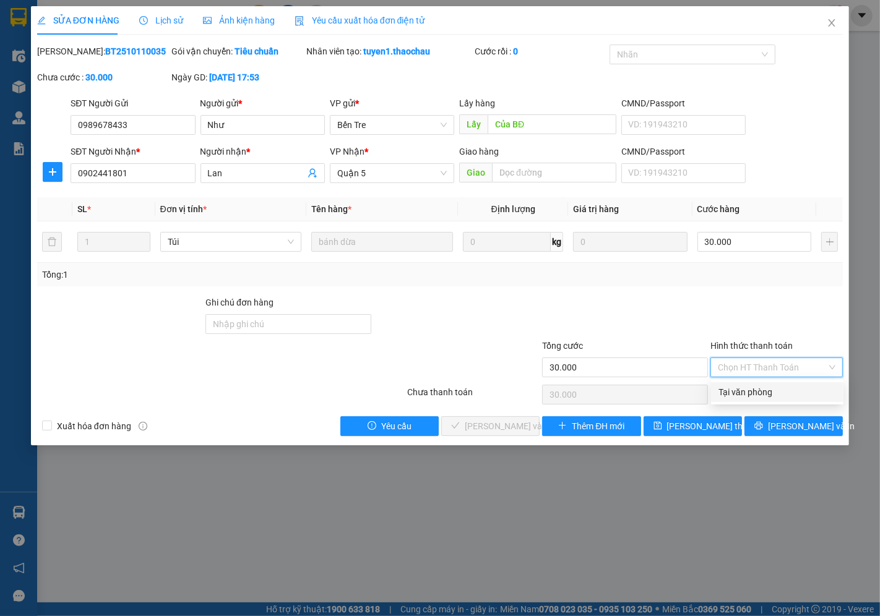
click at [726, 392] on div "Tại văn phòng" at bounding box center [778, 393] width 118 height 14
type input "0"
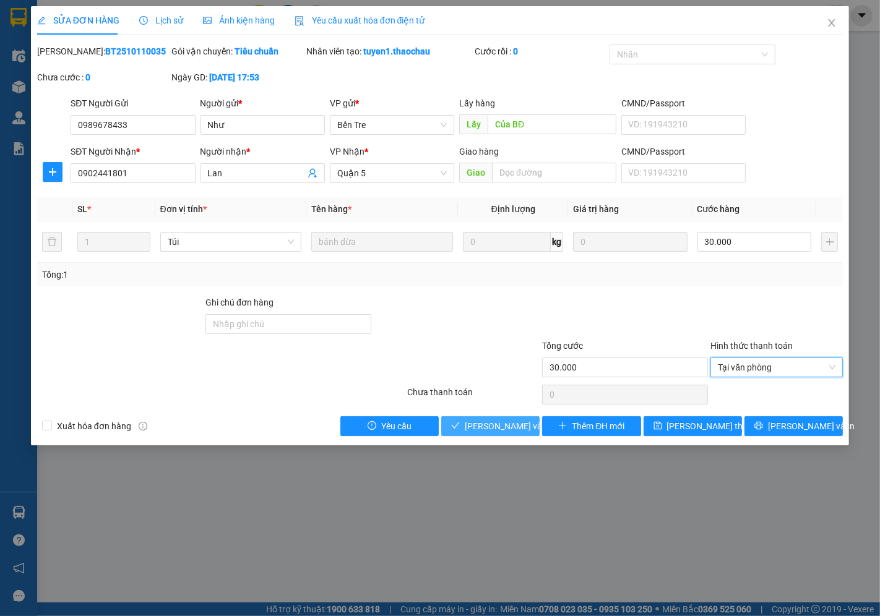
click at [478, 430] on span "Lưu và Giao hàng" at bounding box center [524, 427] width 119 height 14
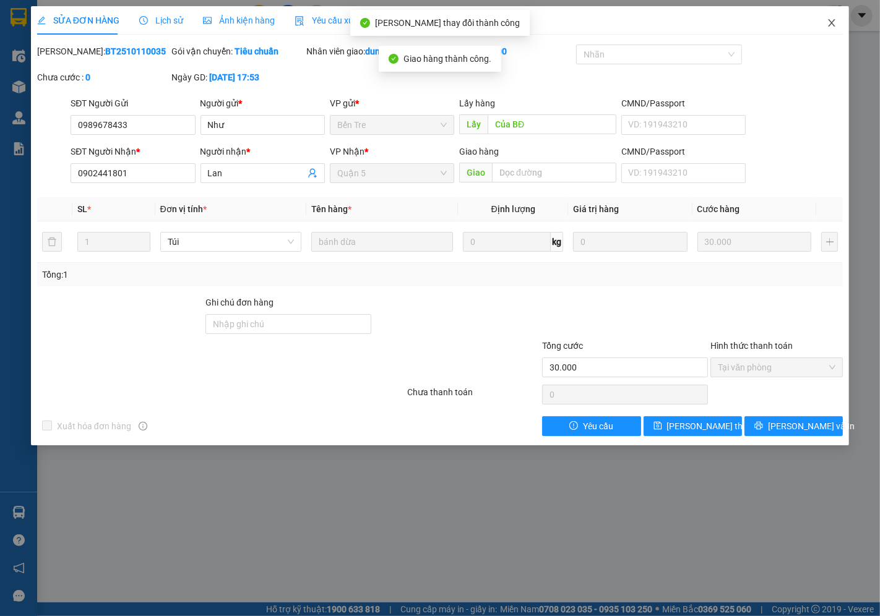
click at [834, 24] on icon "close" at bounding box center [832, 23] width 10 height 10
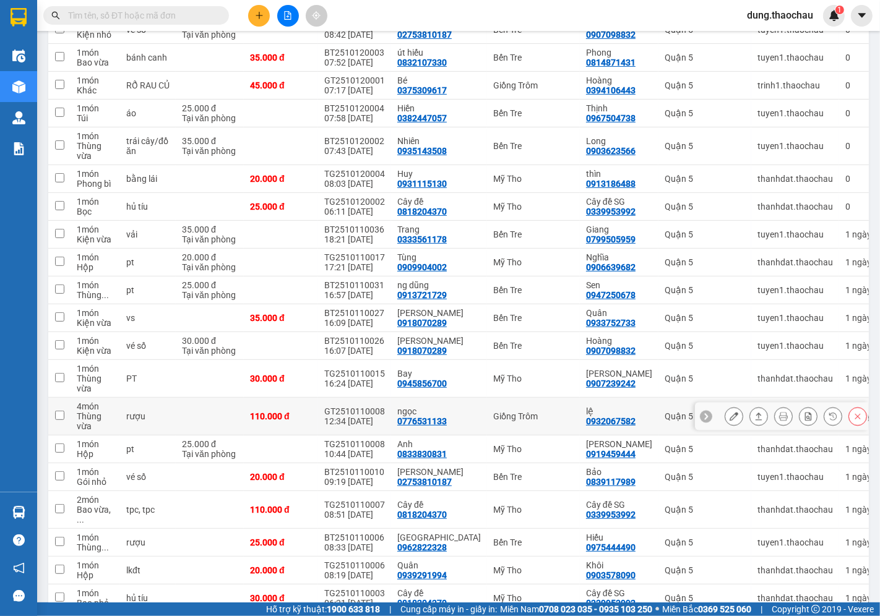
scroll to position [343, 0]
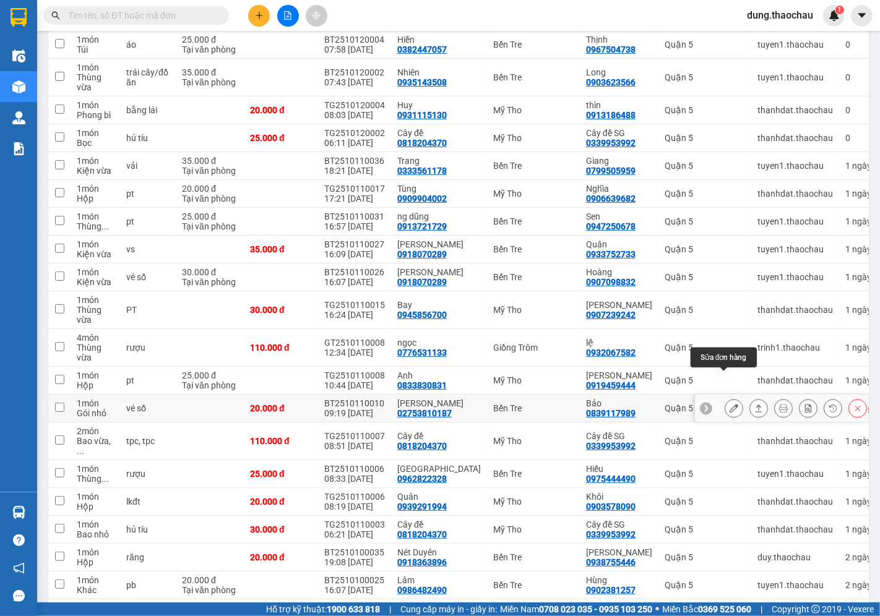
click at [730, 404] on icon at bounding box center [734, 408] width 9 height 9
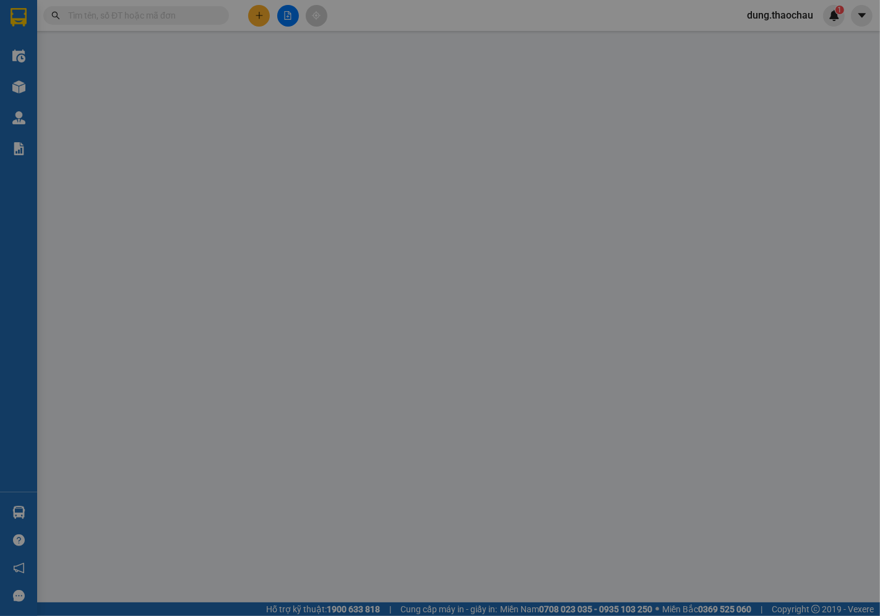
type input "02753810187"
type input "minh sơn"
type input "0839117989"
type input "Bảo"
type input "20.000"
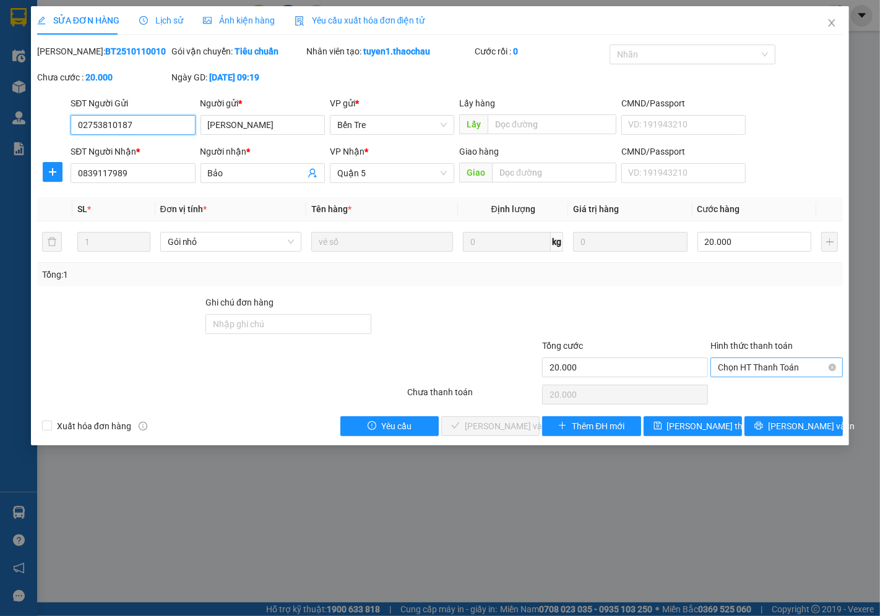
click at [728, 363] on span "Chọn HT Thanh Toán" at bounding box center [777, 367] width 118 height 19
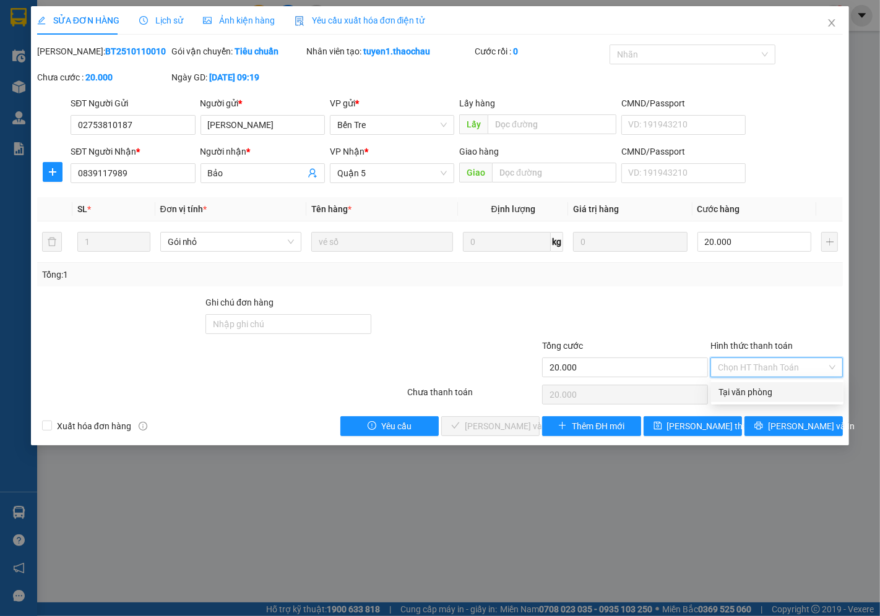
click at [728, 397] on div "Tại văn phòng" at bounding box center [778, 393] width 118 height 14
type input "0"
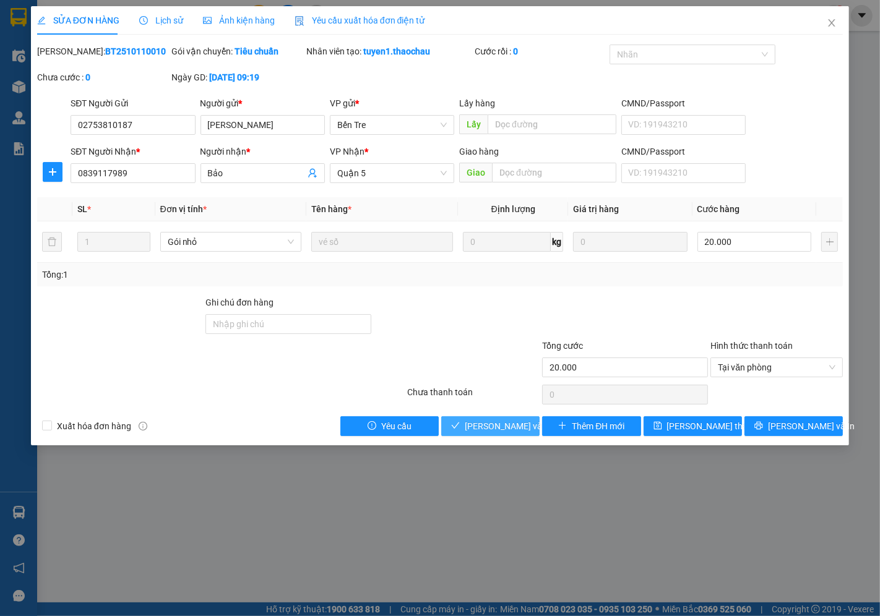
click at [484, 433] on span "[PERSON_NAME] và Giao hàng" at bounding box center [524, 427] width 119 height 14
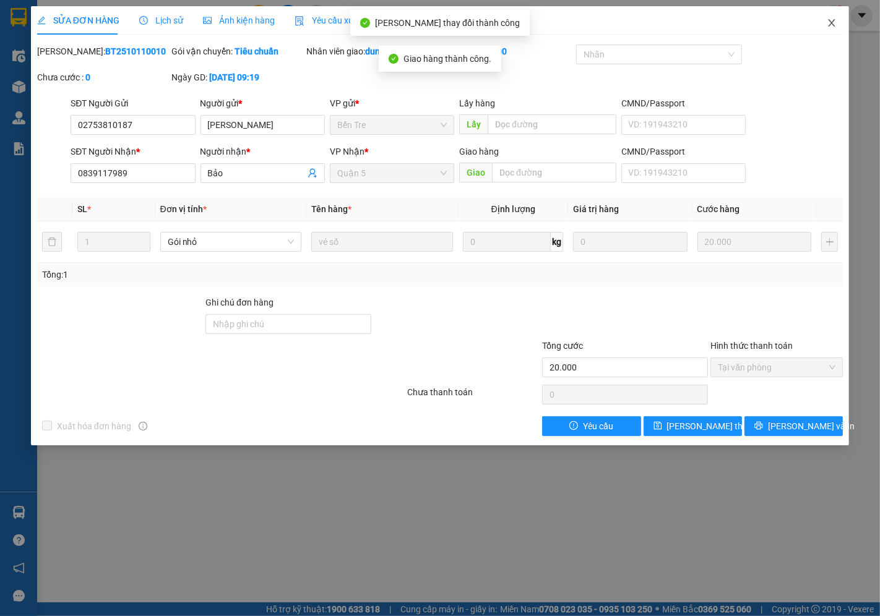
click at [831, 20] on icon "close" at bounding box center [832, 23] width 10 height 10
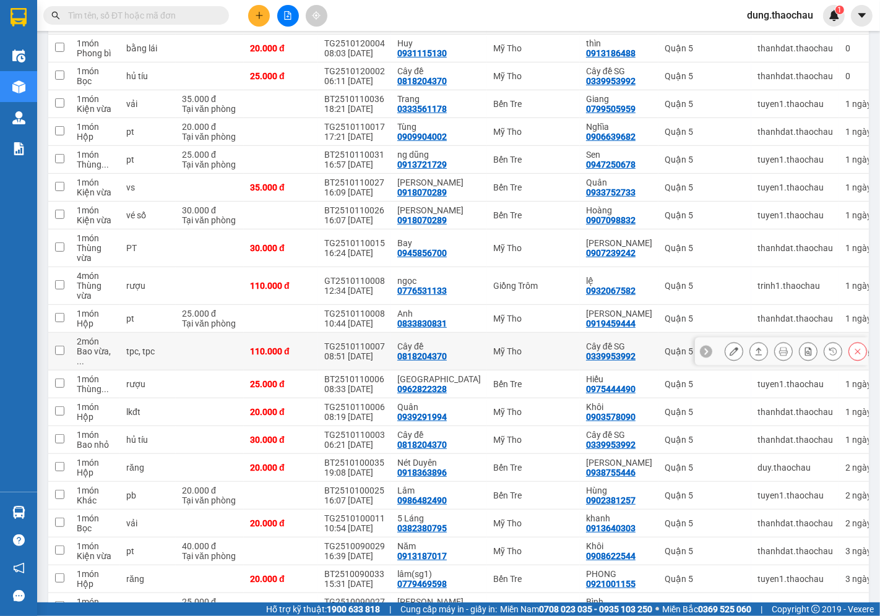
scroll to position [412, 0]
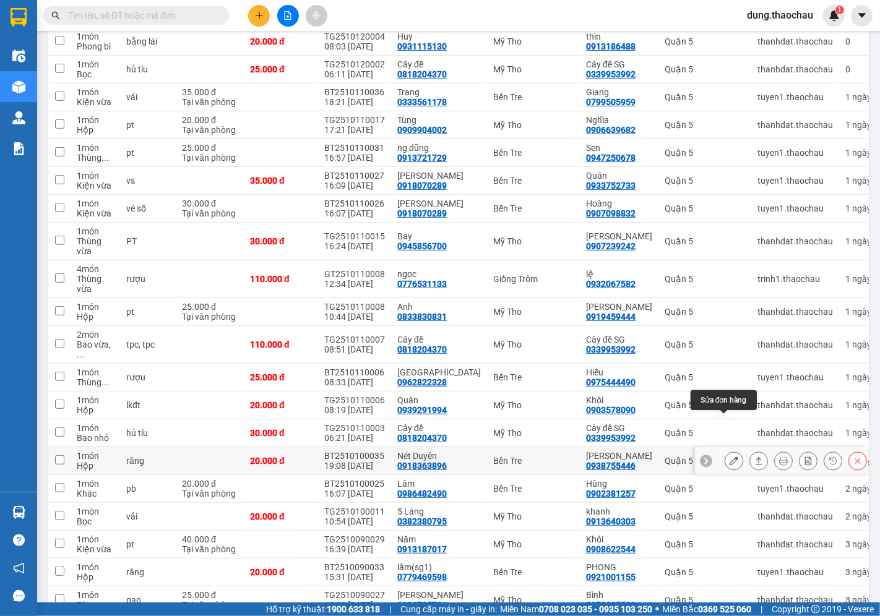
click at [730, 457] on icon at bounding box center [734, 461] width 9 height 9
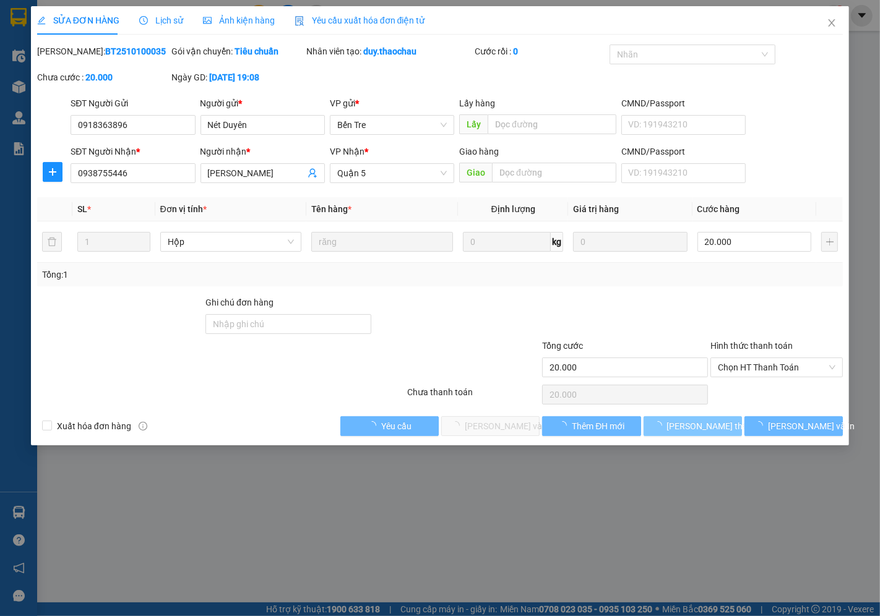
type input "0918363896"
type input "Nét Duyên"
type input "0938755446"
type input "Hoàng Yến"
type input "20.000"
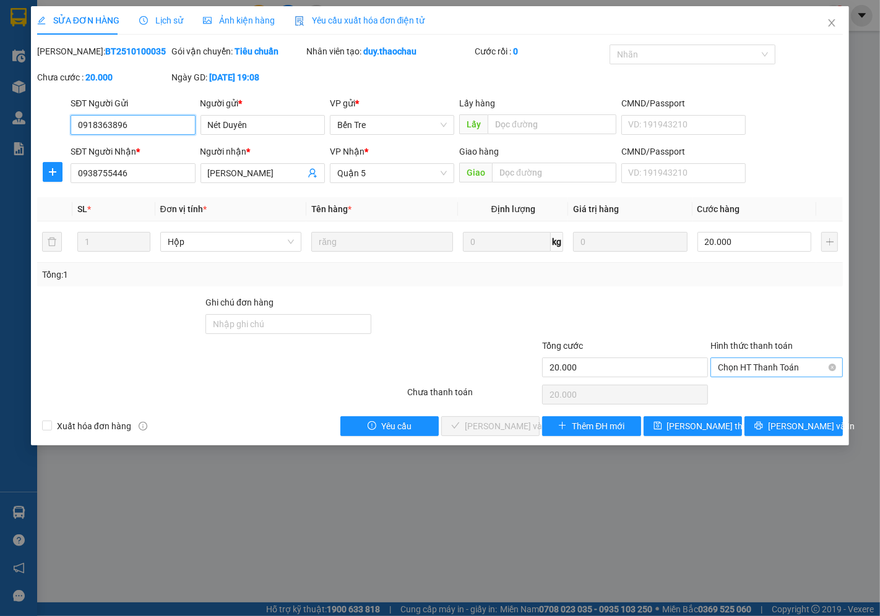
click at [740, 364] on span "Chọn HT Thanh Toán" at bounding box center [777, 367] width 118 height 19
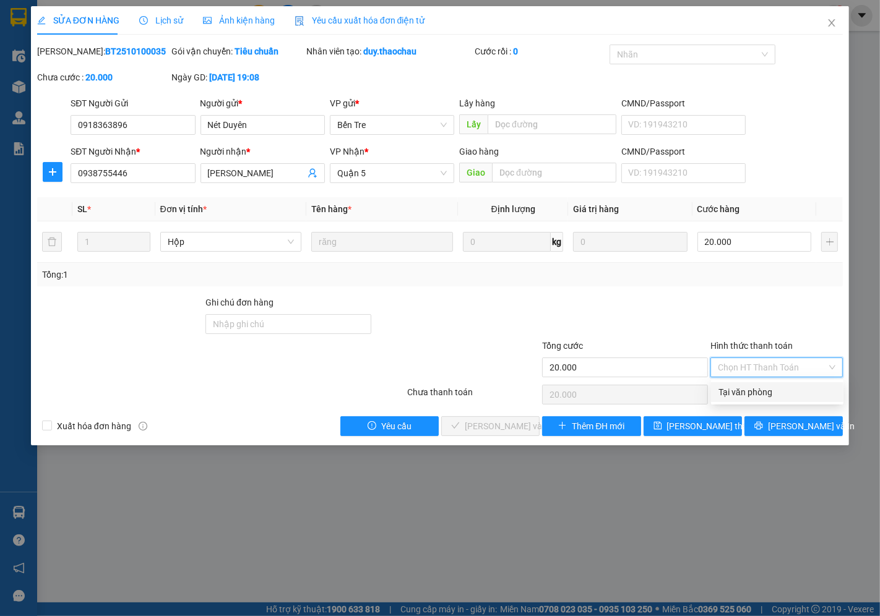
click at [731, 395] on div "Tại văn phòng" at bounding box center [778, 393] width 118 height 14
type input "0"
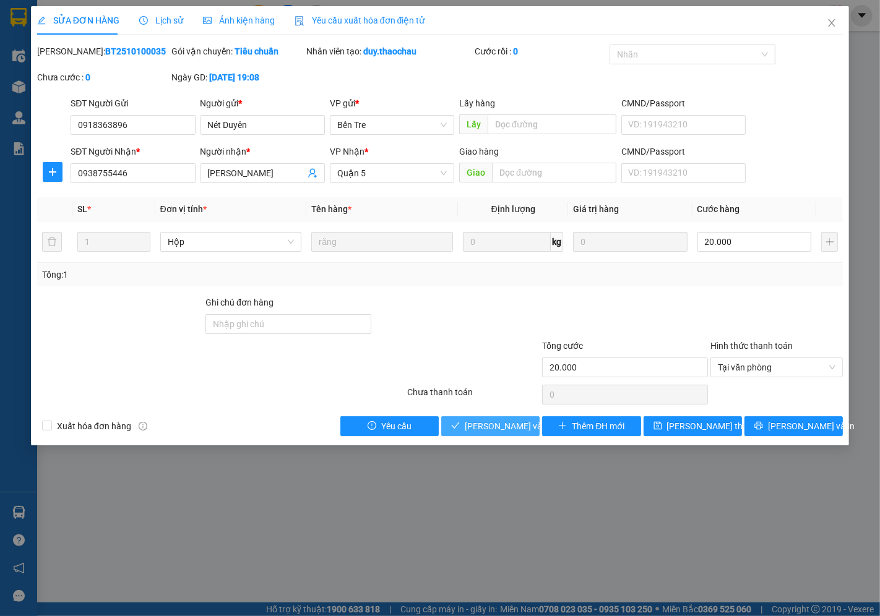
click at [520, 420] on span "[PERSON_NAME] và Giao hàng" at bounding box center [524, 427] width 119 height 14
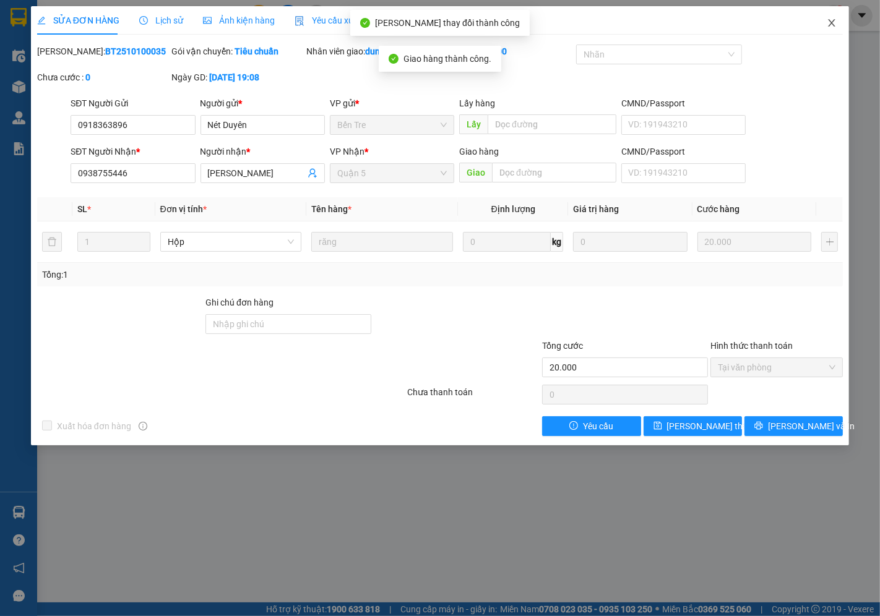
click at [833, 22] on icon "close" at bounding box center [832, 22] width 7 height 7
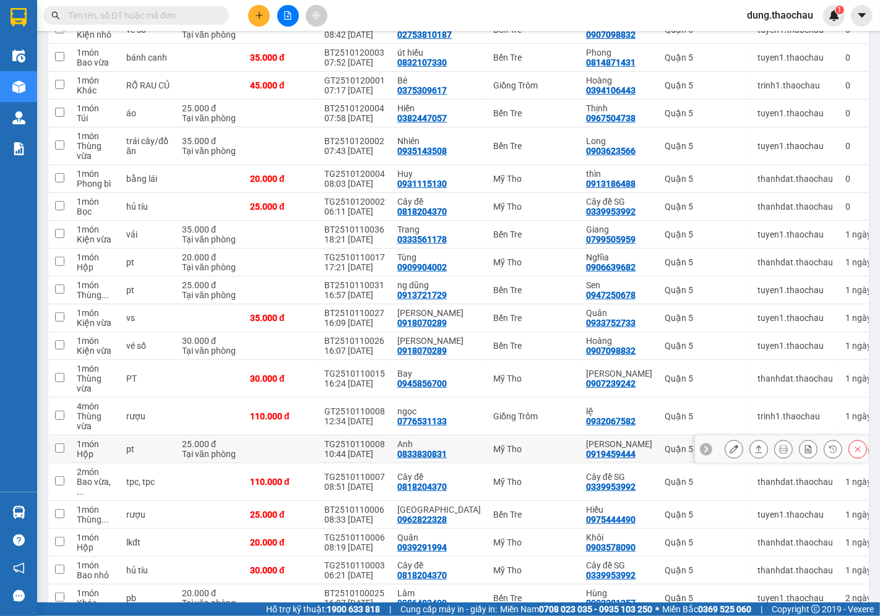
scroll to position [343, 0]
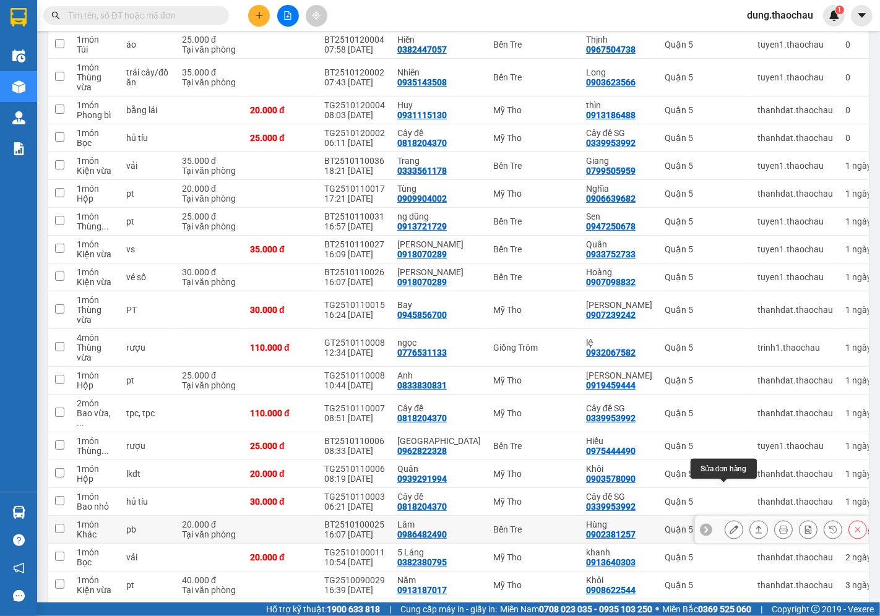
click at [730, 525] on icon at bounding box center [734, 529] width 9 height 9
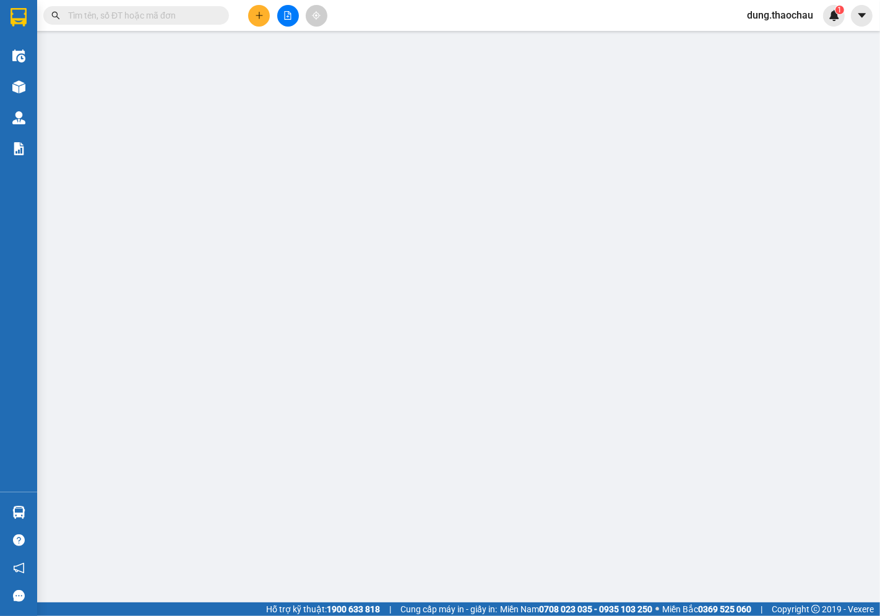
type input "0986482490"
type input "Lâm"
type input "0902381257"
type input "Hùng"
type input "20.000"
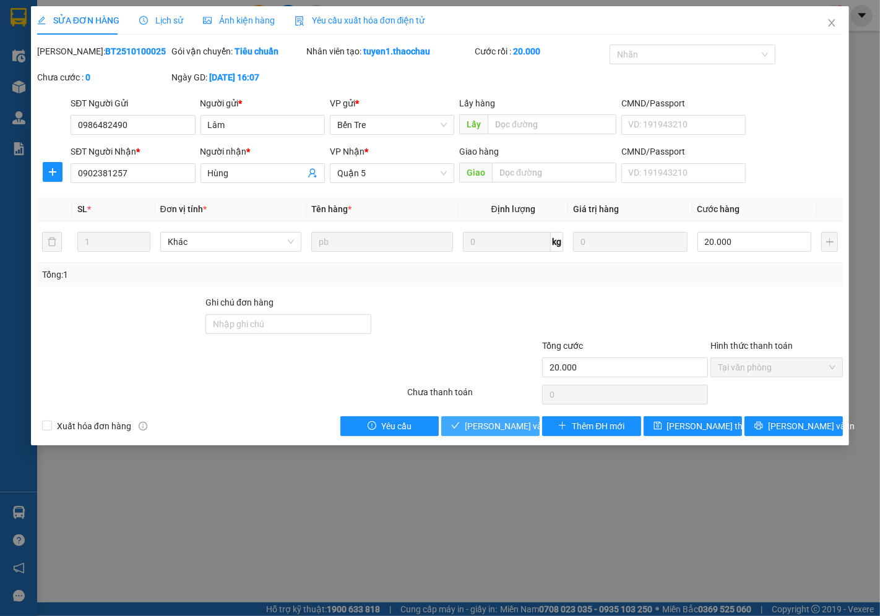
click at [490, 424] on span "[PERSON_NAME] và Giao hàng" at bounding box center [524, 427] width 119 height 14
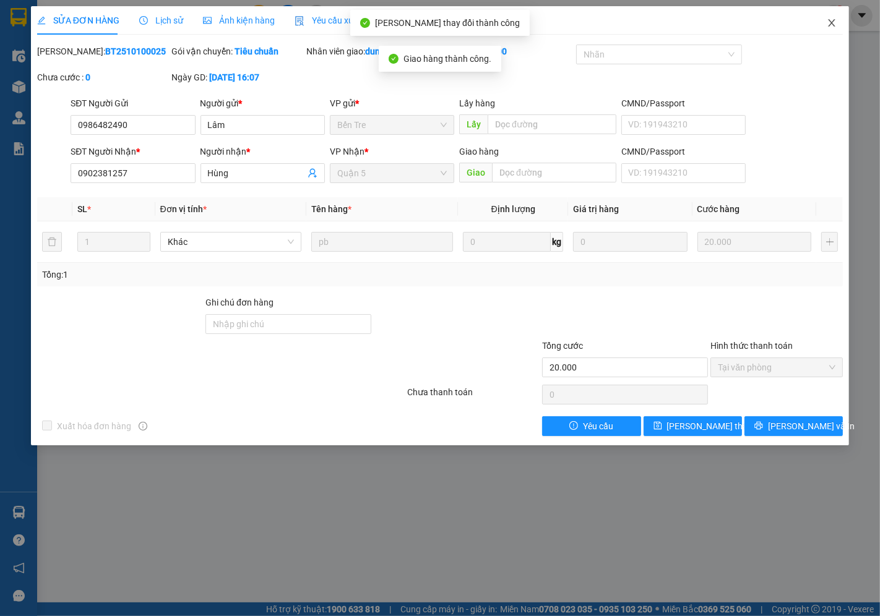
click at [832, 27] on icon "close" at bounding box center [832, 23] width 10 height 10
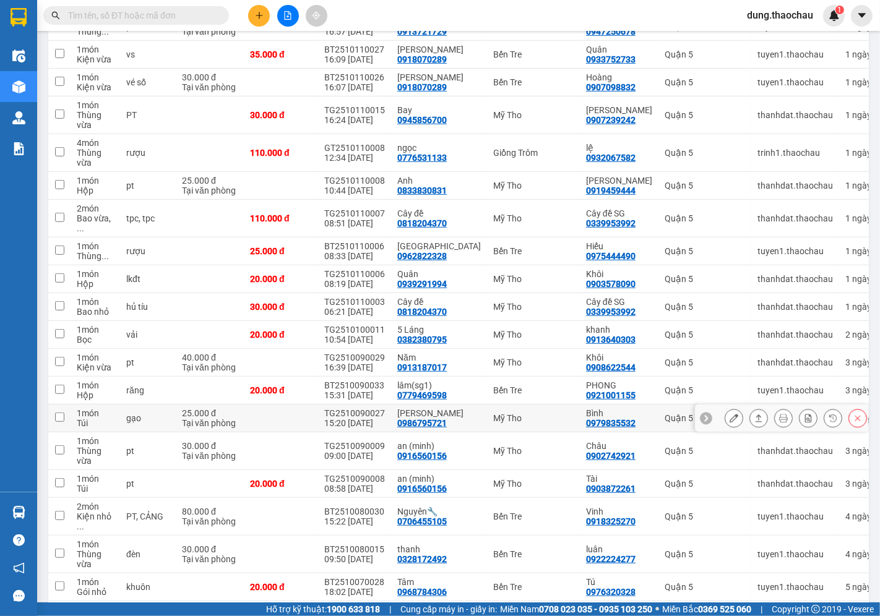
scroll to position [548, 0]
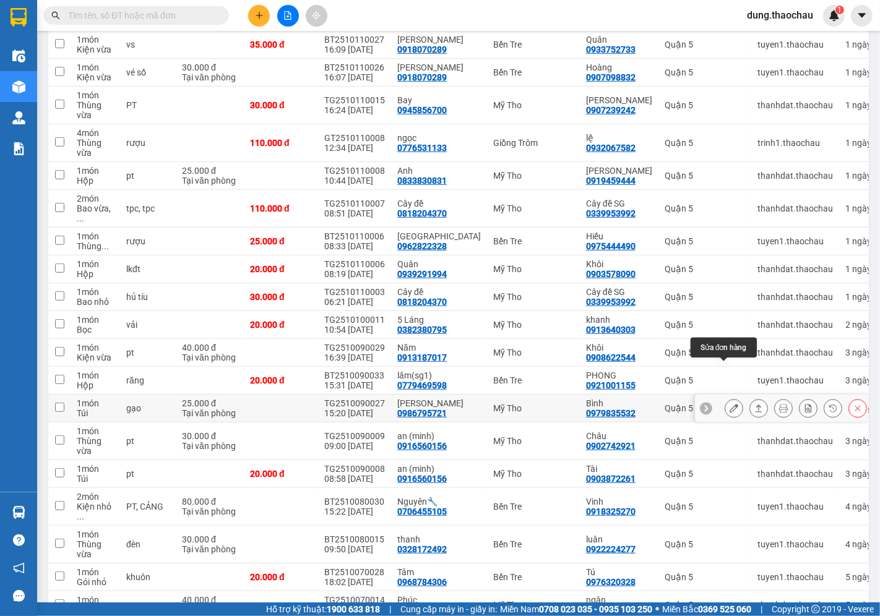
click at [730, 404] on icon at bounding box center [734, 408] width 9 height 9
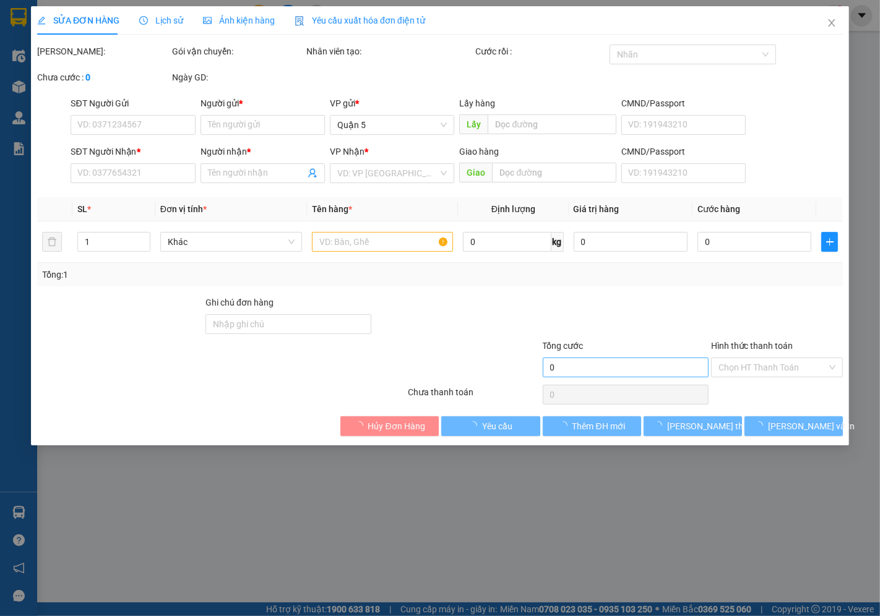
type input "0986795721"
type input "Linh"
type input "0979835532"
type input "Bình"
type input "25.000"
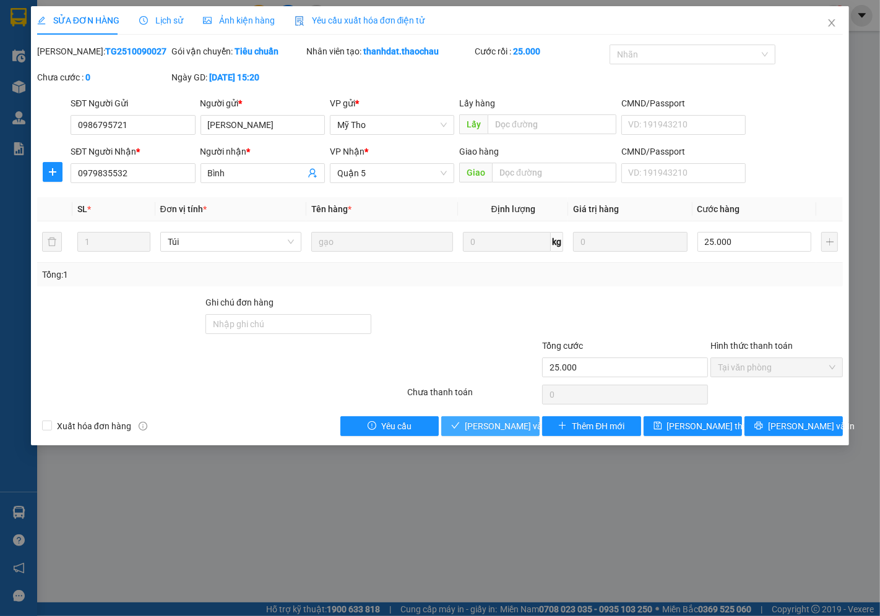
click at [491, 428] on span "[PERSON_NAME] và Giao hàng" at bounding box center [524, 427] width 119 height 14
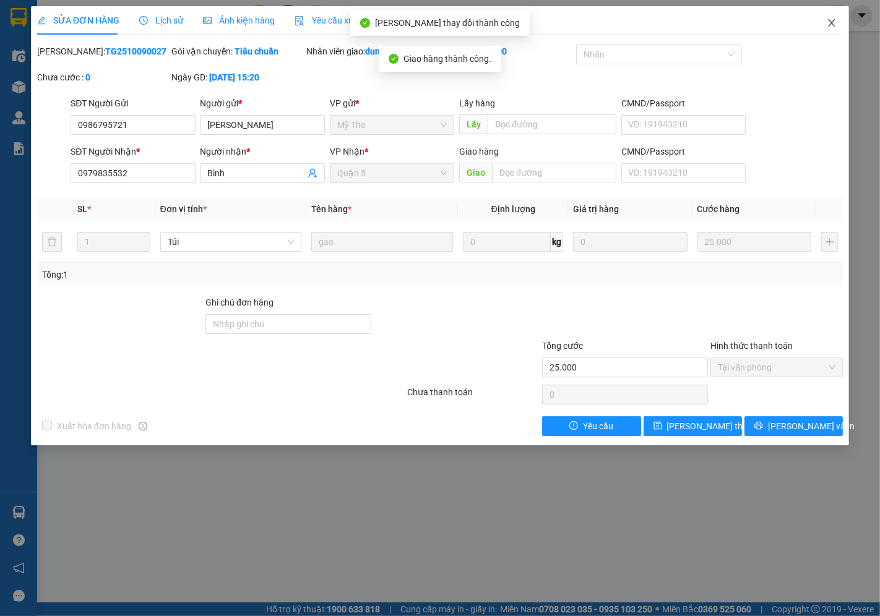
click at [833, 24] on icon "close" at bounding box center [832, 23] width 10 height 10
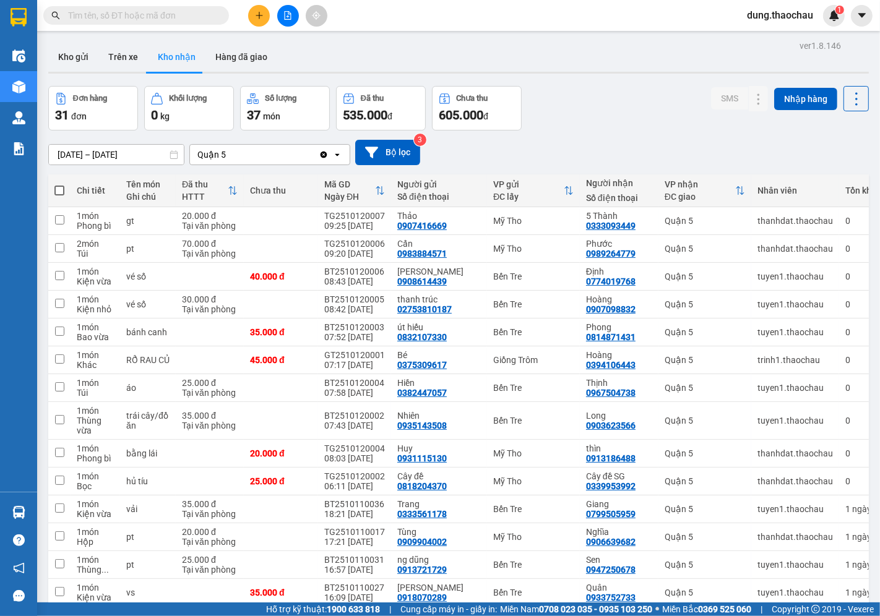
scroll to position [520, 0]
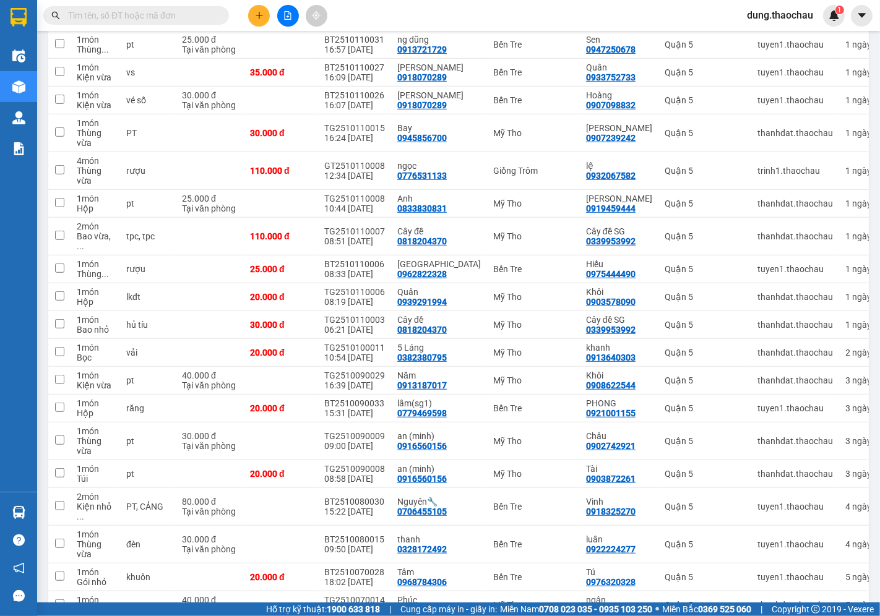
click at [767, 16] on span "dung.thaochau" at bounding box center [780, 14] width 86 height 15
click at [762, 35] on span "Đăng xuất" at bounding box center [786, 39] width 60 height 14
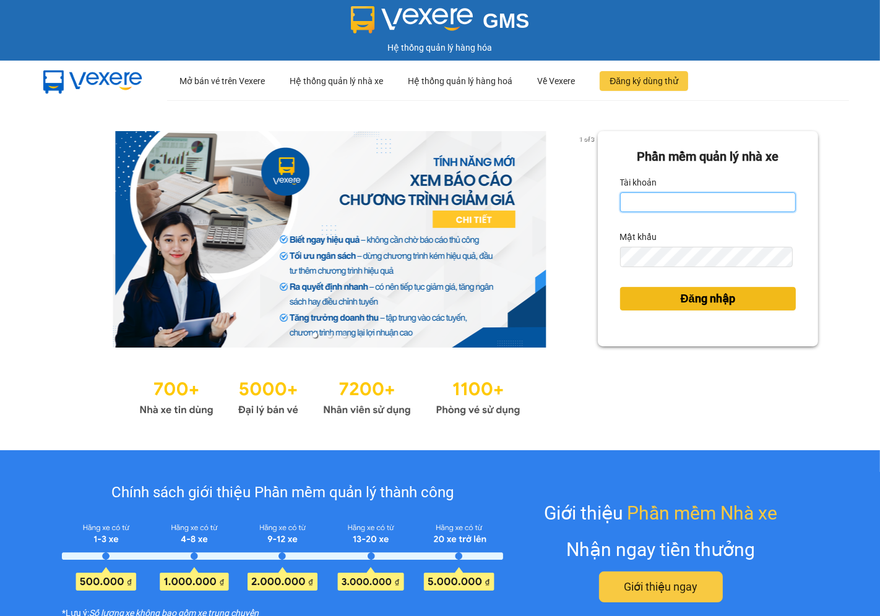
type input "saigon.thaochau"
click at [692, 303] on span "Đăng nhập" at bounding box center [708, 298] width 54 height 17
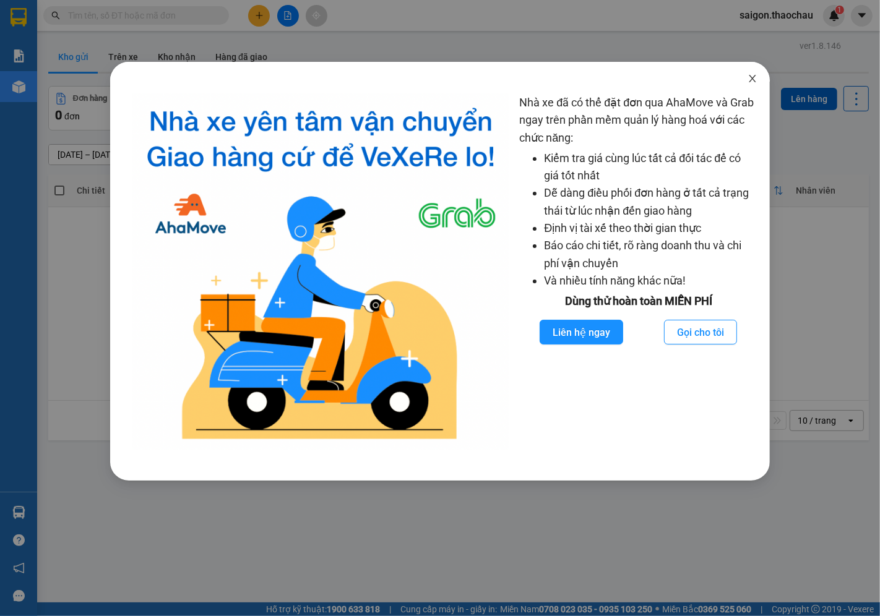
click at [752, 80] on icon "close" at bounding box center [752, 78] width 7 height 7
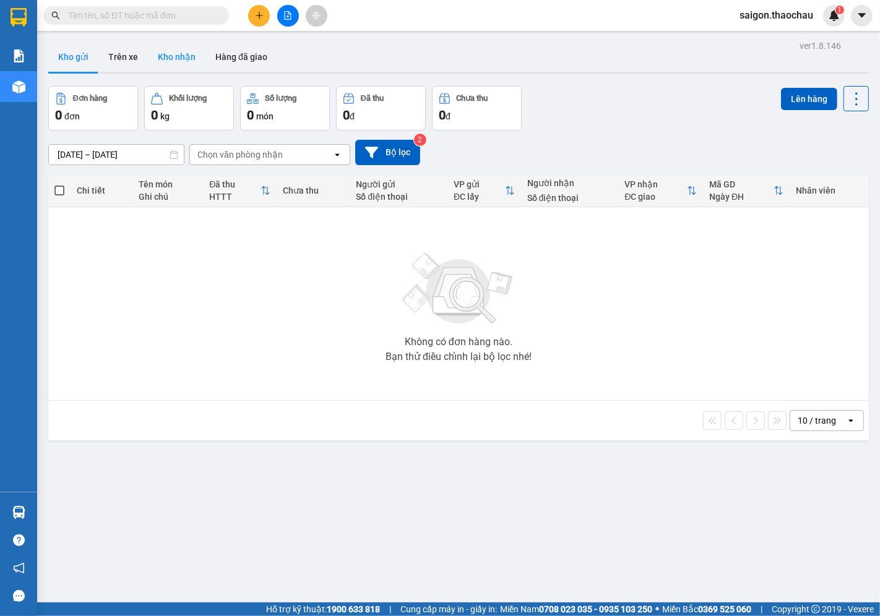
click at [184, 58] on button "Kho nhận" at bounding box center [177, 57] width 58 height 30
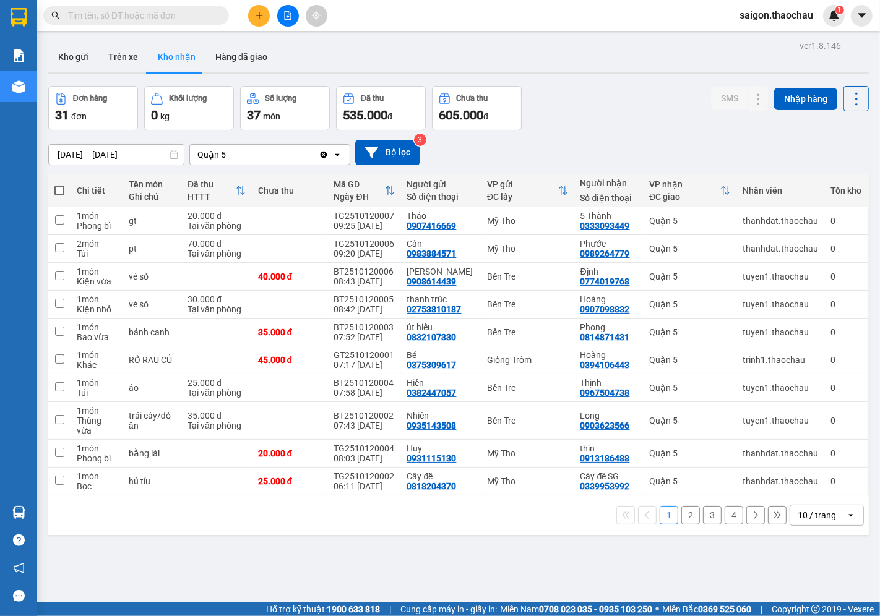
click at [805, 510] on div "10 / trang" at bounding box center [817, 515] width 38 height 12
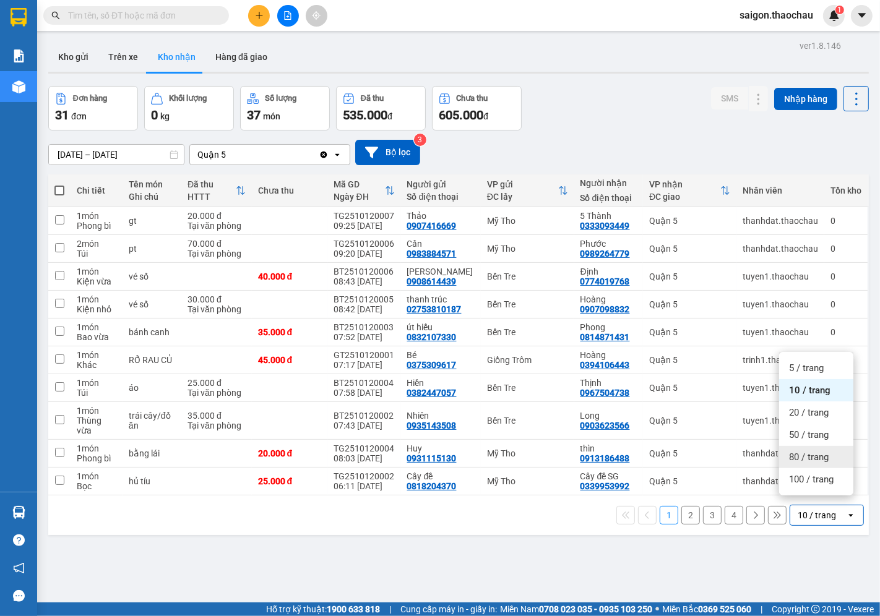
click at [816, 459] on span "80 / trang" at bounding box center [809, 457] width 40 height 12
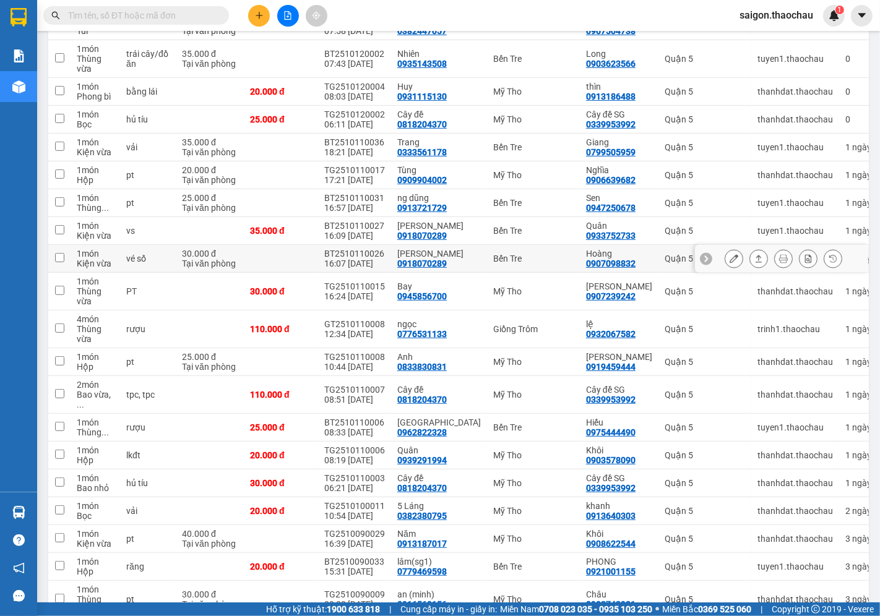
scroll to position [520, 0]
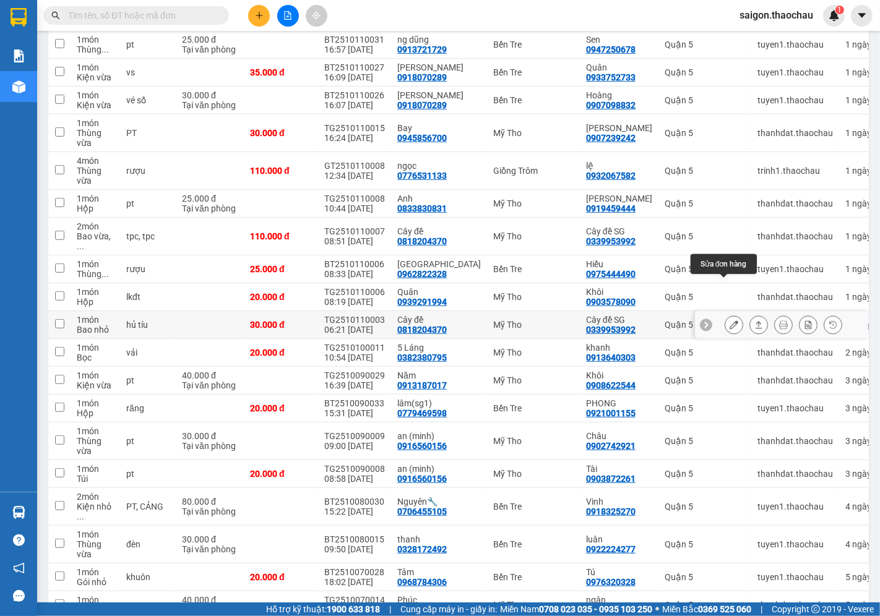
click at [730, 321] on icon at bounding box center [734, 325] width 9 height 9
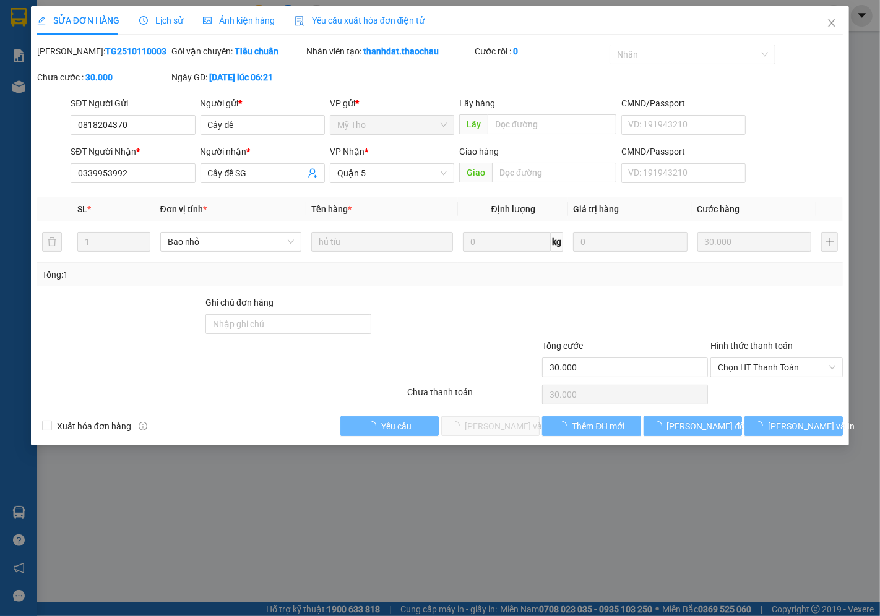
type input "0818204370"
type input "Cây đề"
type input "0339953992"
type input "Cây đề SG"
type input "30.000"
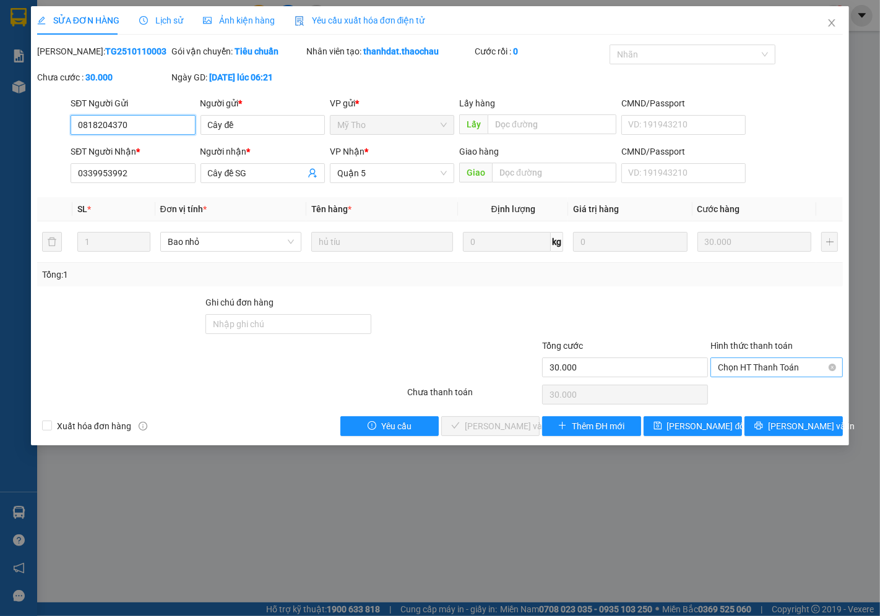
click at [745, 366] on span "Chọn HT Thanh Toán" at bounding box center [777, 367] width 118 height 19
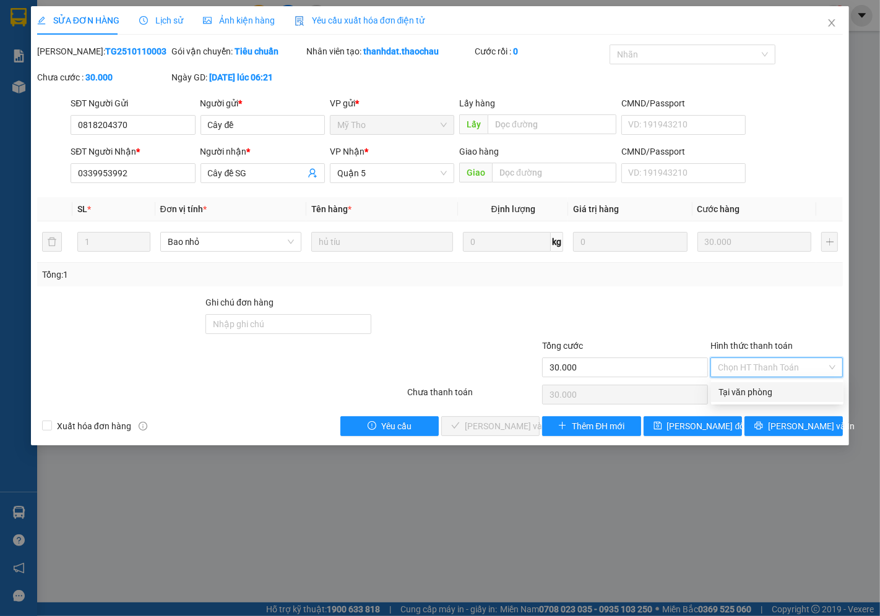
click at [738, 394] on div "Tại văn phòng" at bounding box center [778, 393] width 118 height 14
type input "0"
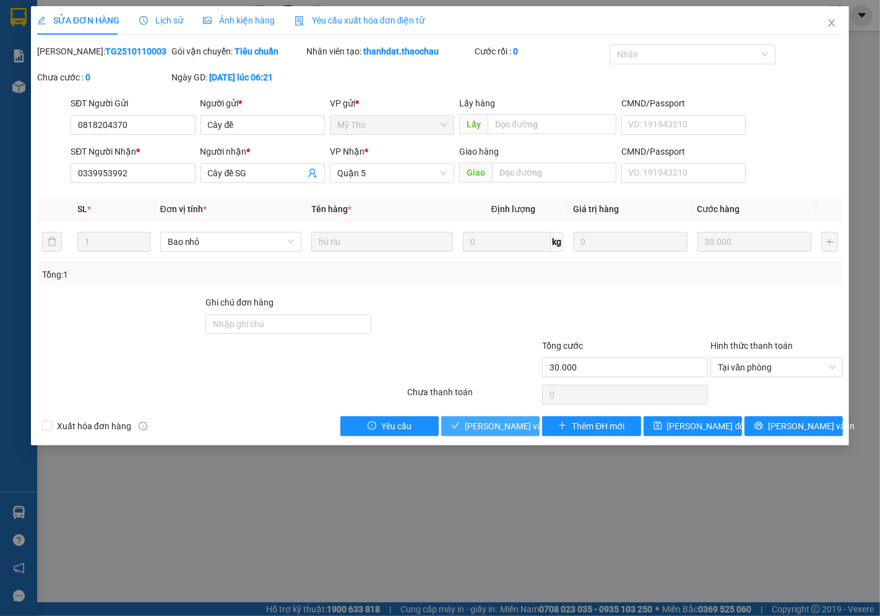
click at [497, 434] on button "[PERSON_NAME] và Giao hàng" at bounding box center [490, 427] width 98 height 20
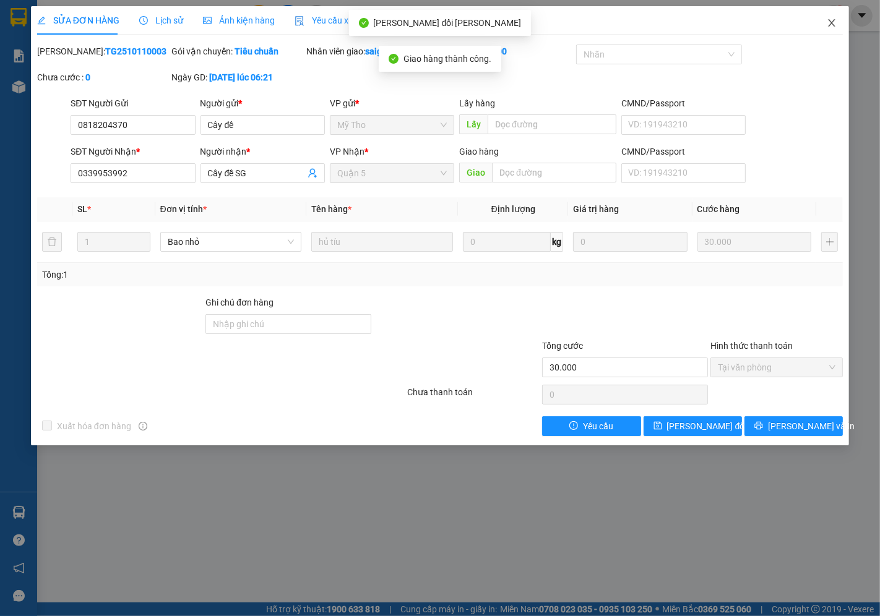
click at [832, 27] on icon "close" at bounding box center [832, 23] width 10 height 10
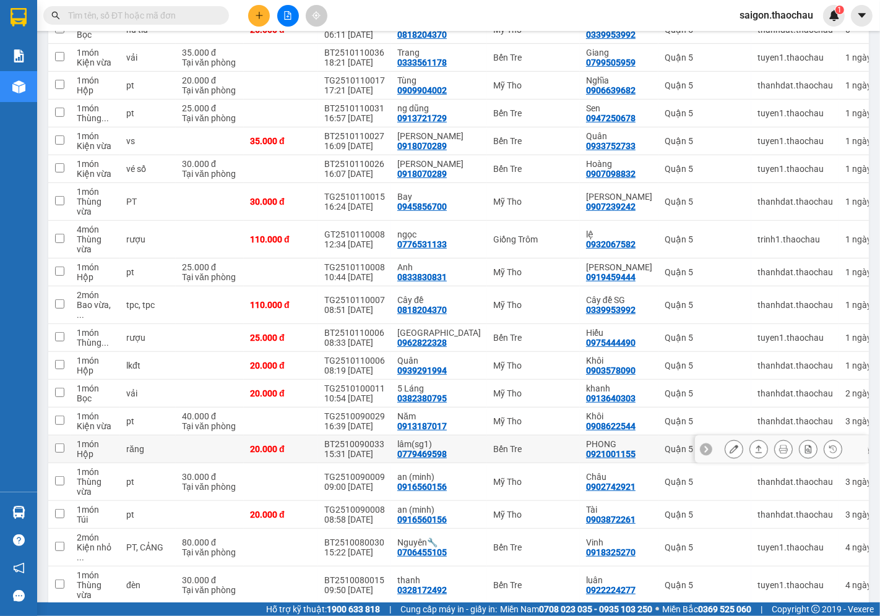
scroll to position [493, 0]
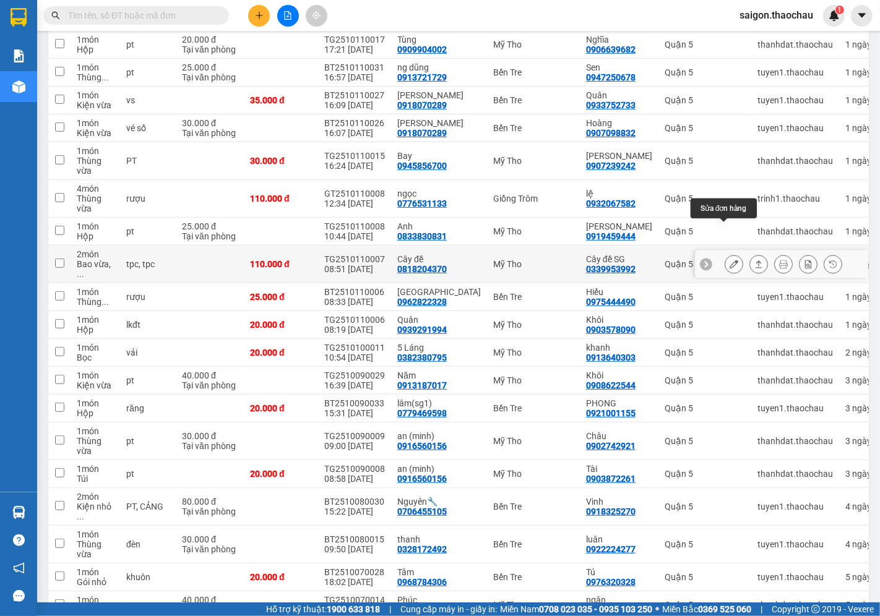
click at [730, 260] on icon at bounding box center [734, 264] width 9 height 9
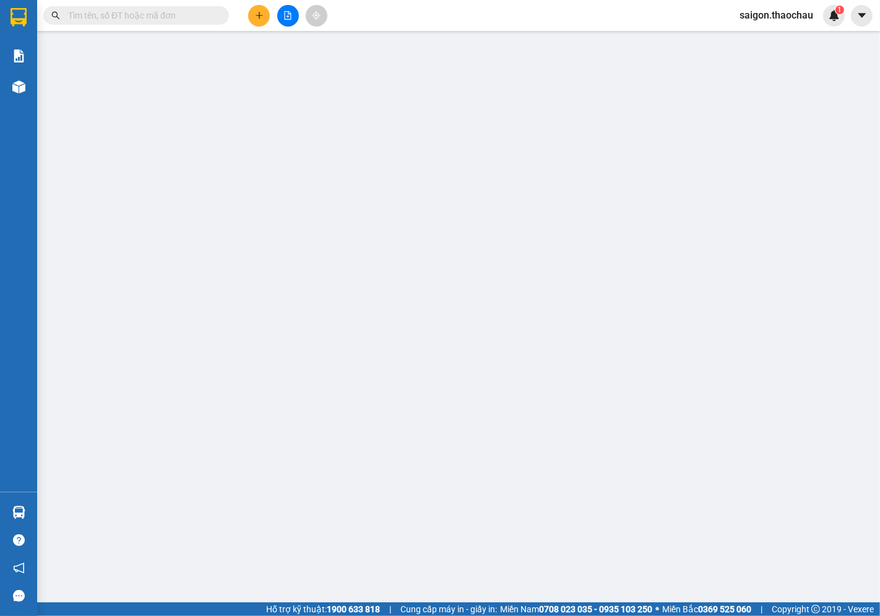
type input "0818204370"
type input "Cây đề"
type input "0339953992"
type input "Cây đề SG"
type input "110.000"
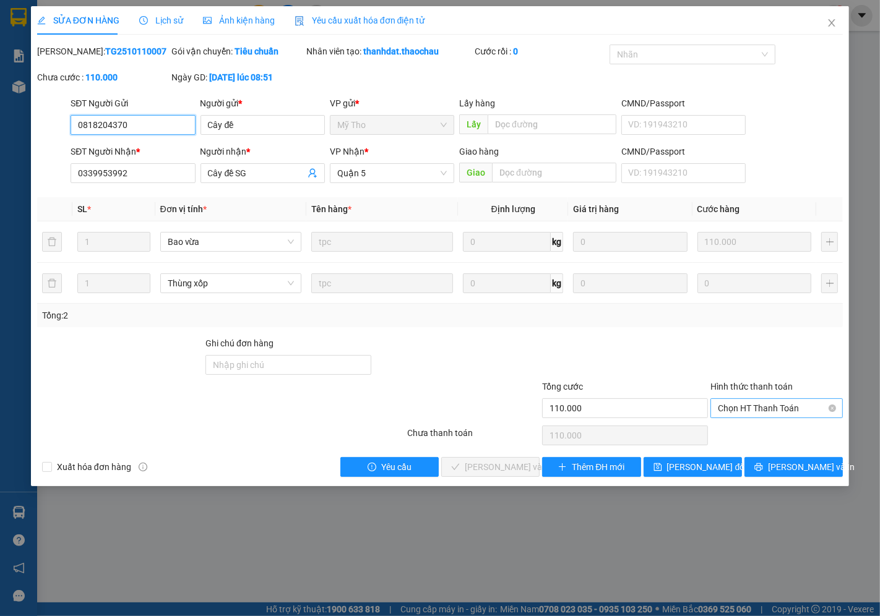
click at [739, 410] on span "Chọn HT Thanh Toán" at bounding box center [777, 408] width 118 height 19
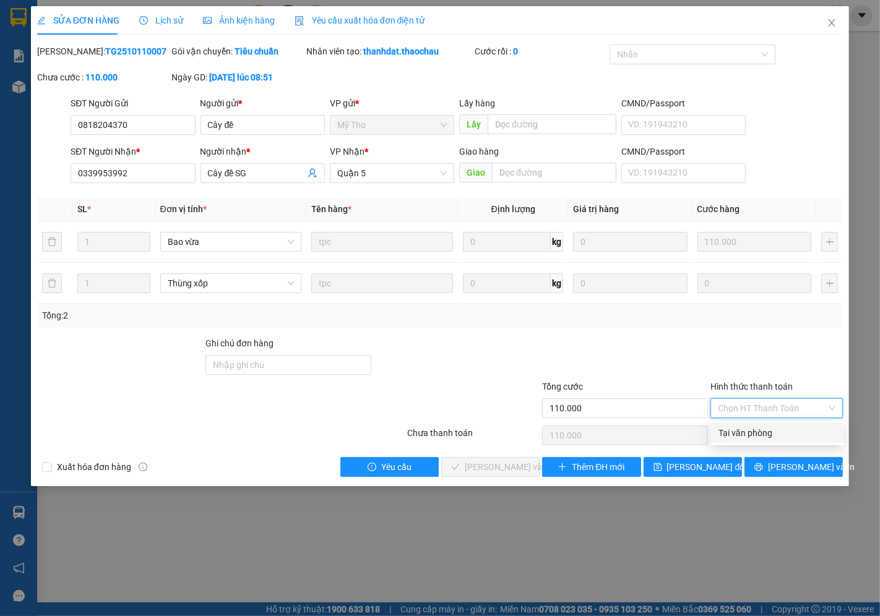
click at [739, 437] on div "Tại văn phòng" at bounding box center [778, 433] width 118 height 14
type input "0"
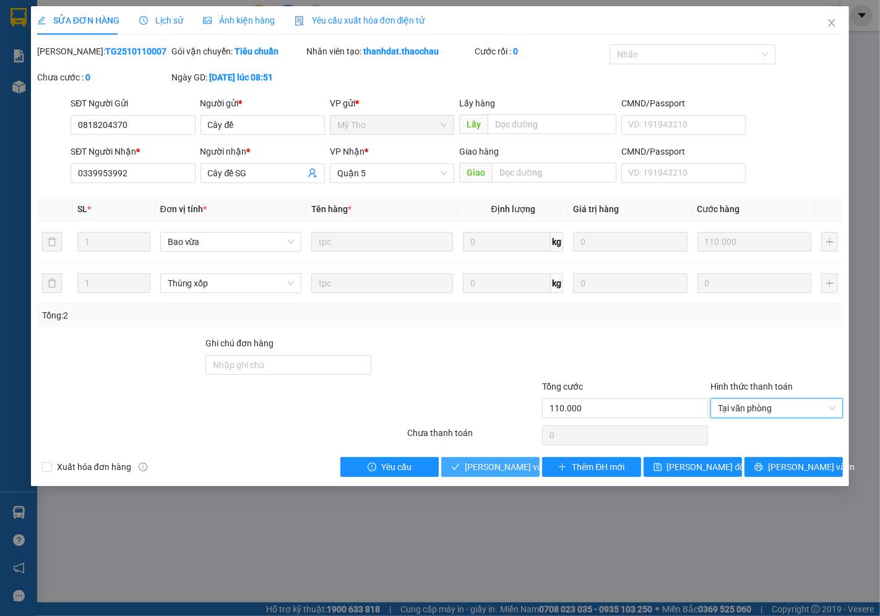
click at [489, 468] on span "[PERSON_NAME] và Giao hàng" at bounding box center [548, 467] width 167 height 14
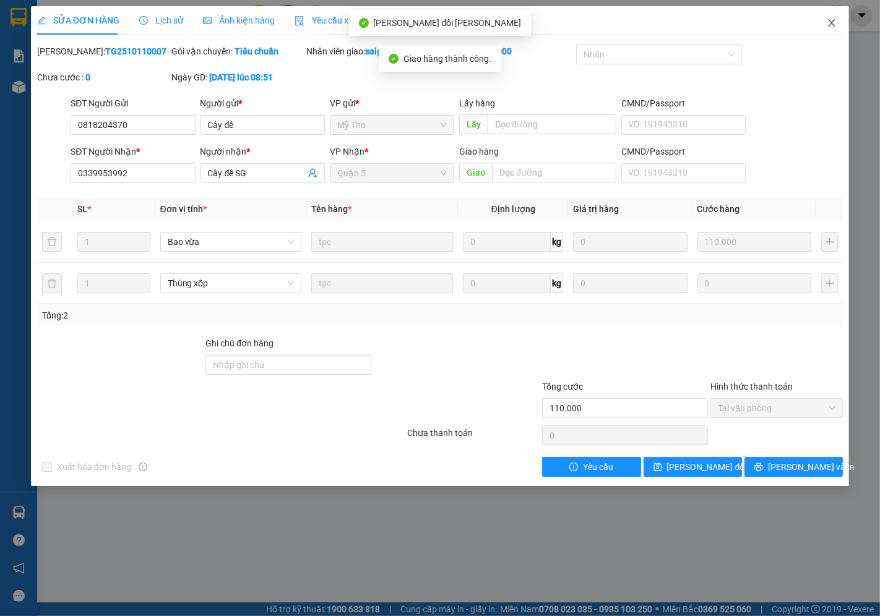
click at [832, 25] on icon "close" at bounding box center [832, 22] width 7 height 7
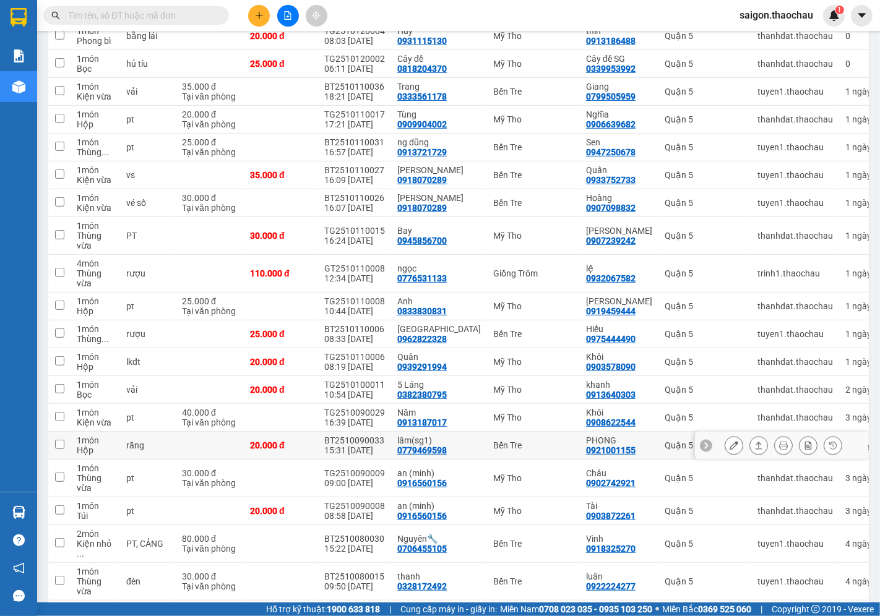
scroll to position [396, 0]
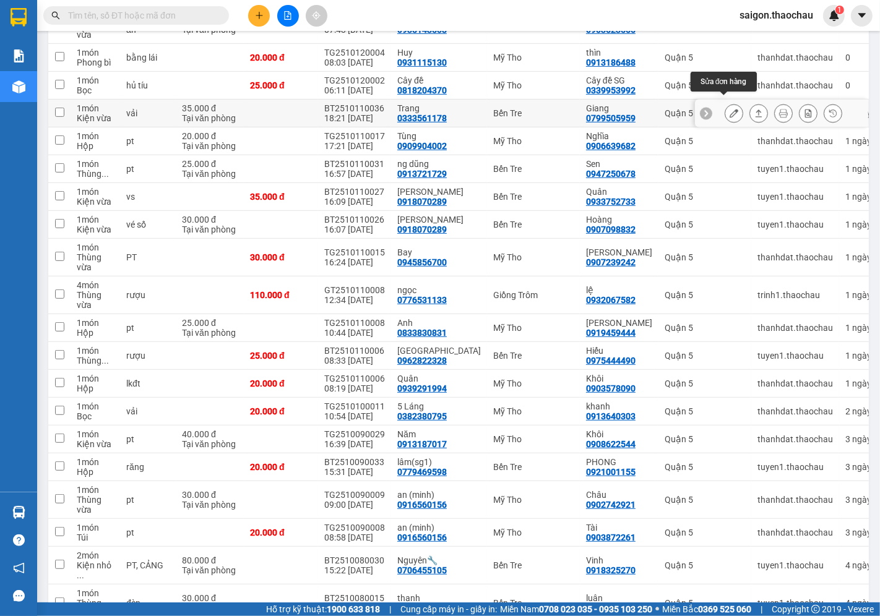
click at [730, 109] on icon at bounding box center [734, 113] width 9 height 9
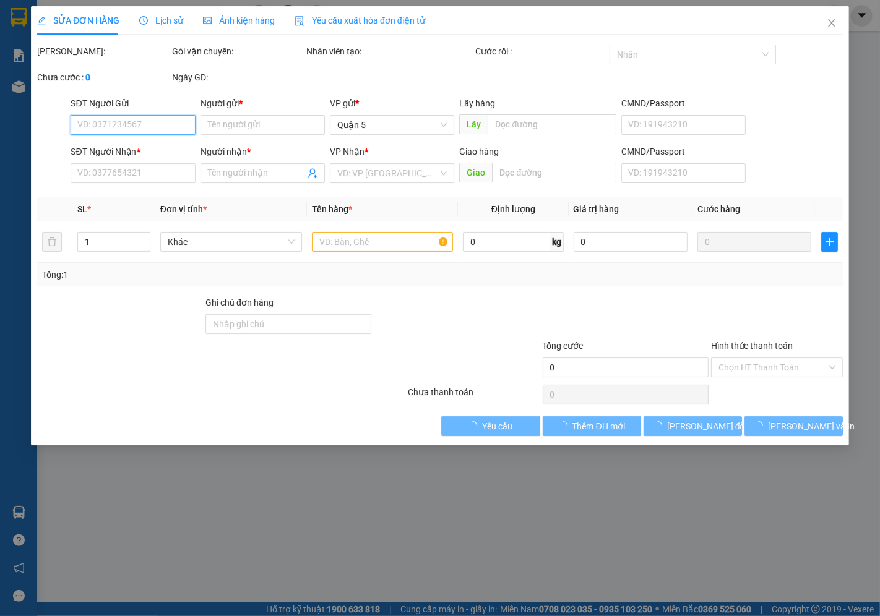
type input "0333561178"
type input "Trang"
type input "0799505959"
type input "Giang"
type input "35.000"
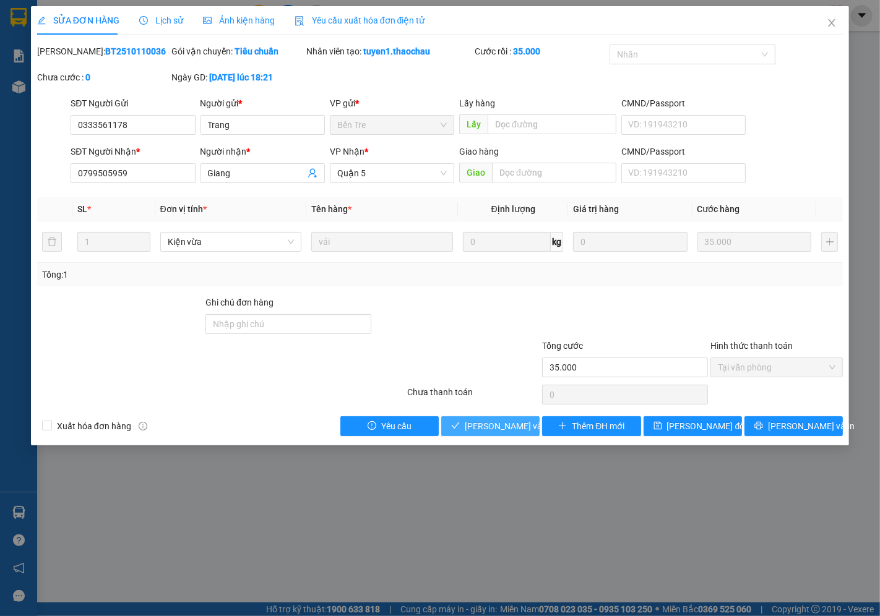
click at [514, 424] on span "Lưu và Giao hàng" at bounding box center [548, 427] width 167 height 14
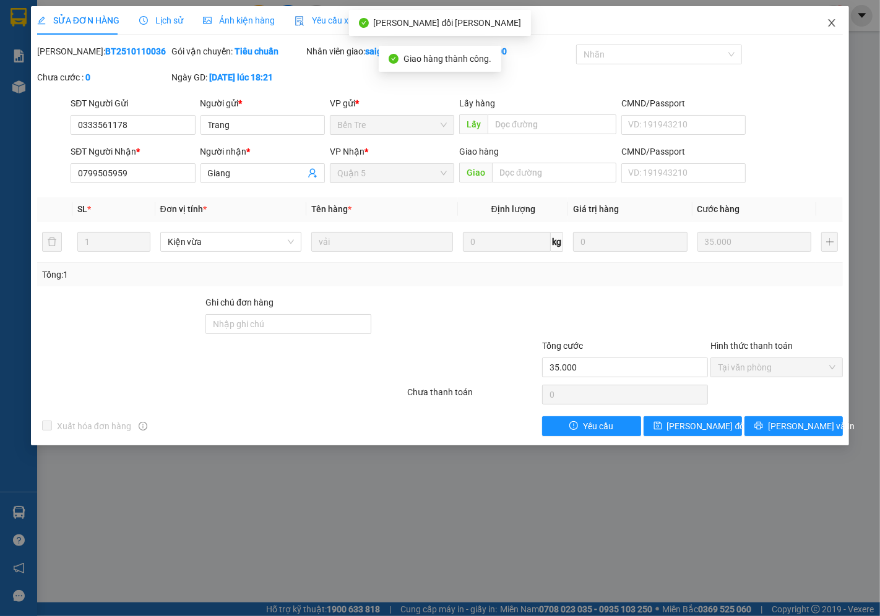
click at [831, 25] on icon "close" at bounding box center [832, 22] width 7 height 7
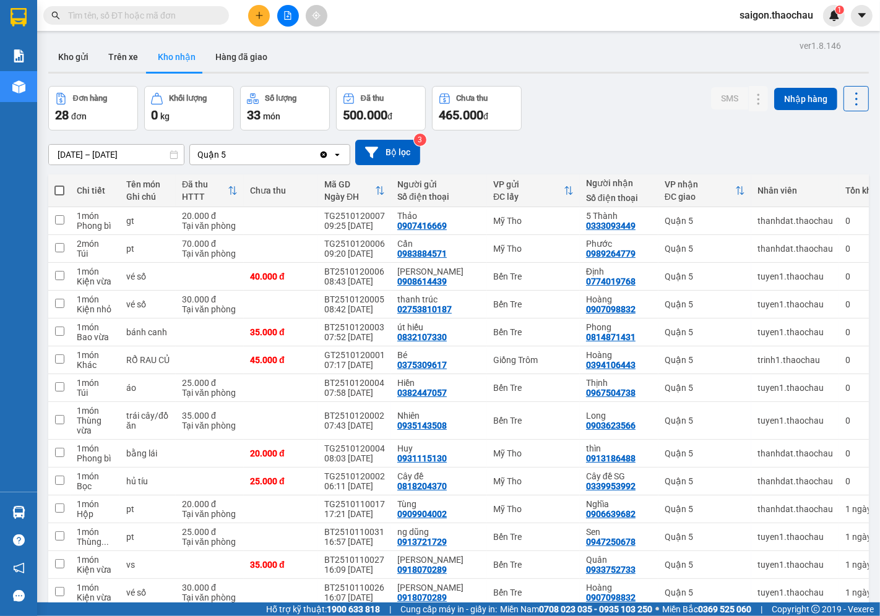
click at [762, 15] on span "saigon.thaochau" at bounding box center [776, 14] width 93 height 15
click at [754, 41] on span "Đăng xuất" at bounding box center [782, 39] width 66 height 14
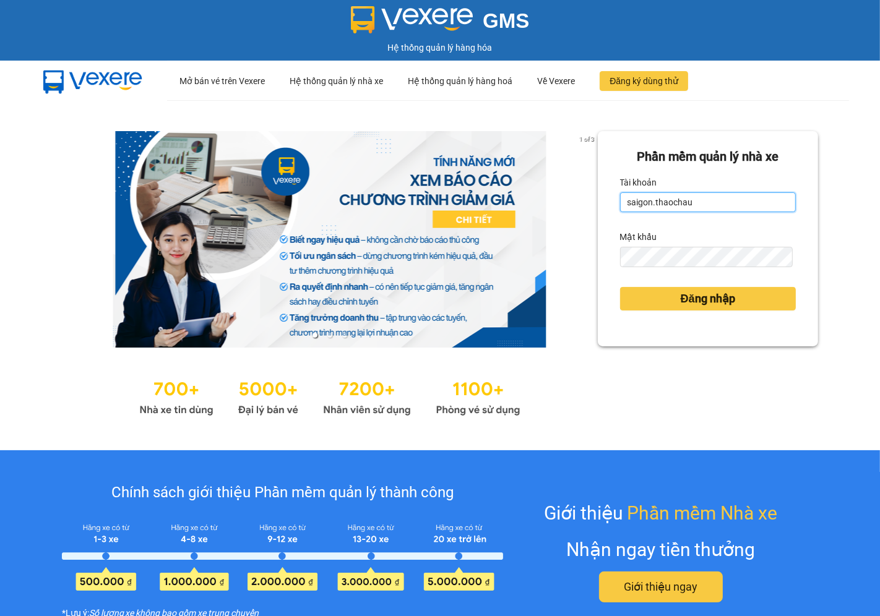
drag, startPoint x: 683, startPoint y: 202, endPoint x: 600, endPoint y: 202, distance: 82.3
click at [600, 202] on div "Phần mềm quản lý nhà xe Tài khoản saigon.thaochau Mật khẩu Đăng nhập" at bounding box center [708, 238] width 220 height 215
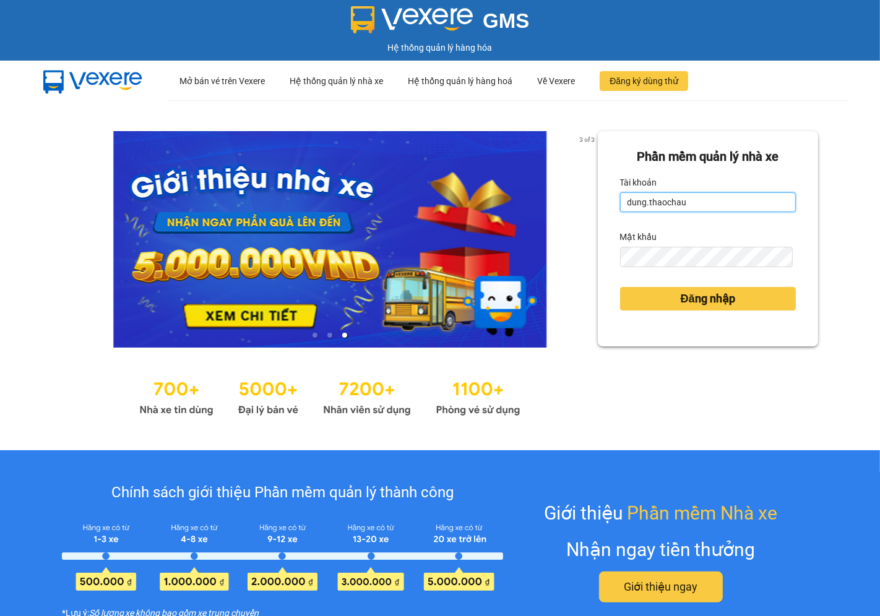
type input "dung.thaochau"
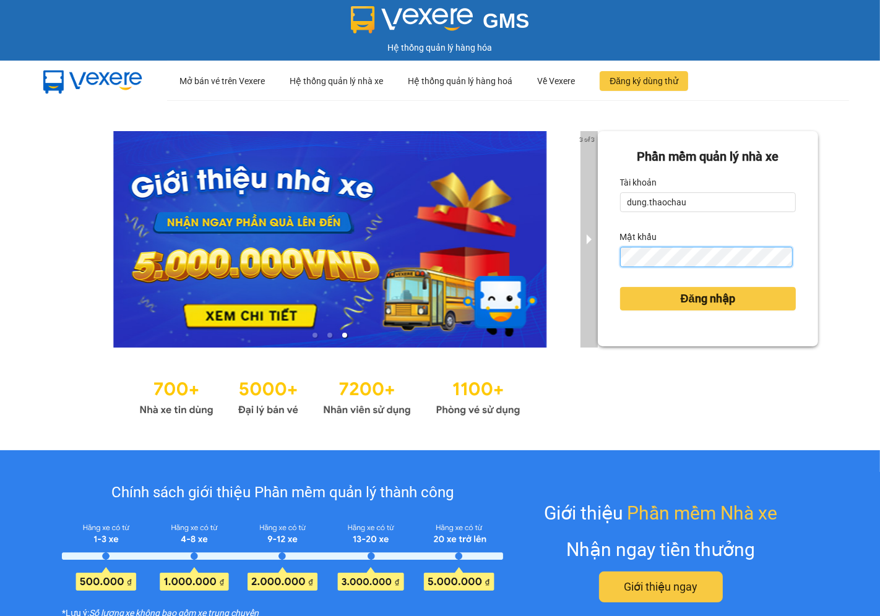
click at [579, 258] on div "3 of 3 Phần mềm quản lý nhà xe Tài khoản dung.thaochau Mật khẩu Đăng nhập" at bounding box center [440, 275] width 880 height 350
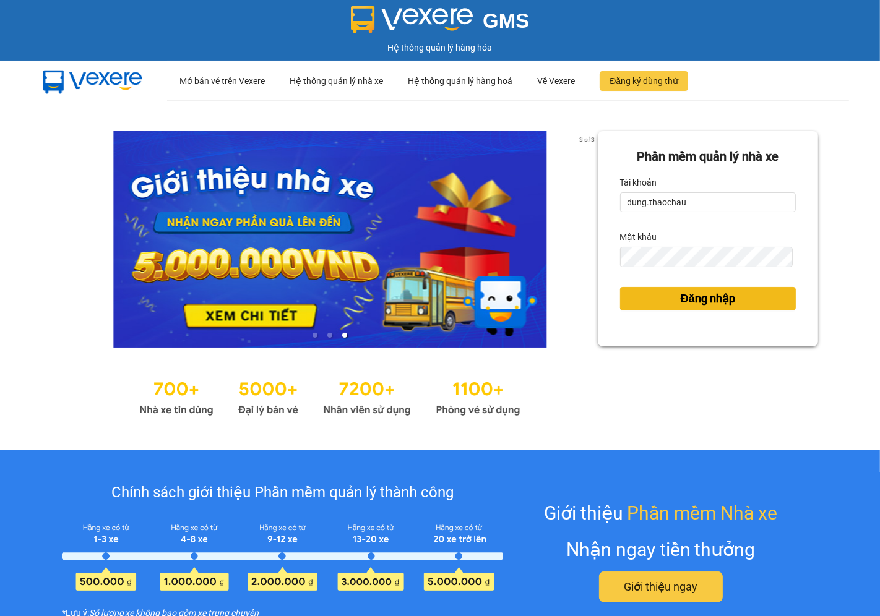
click at [659, 299] on button "Đăng nhập" at bounding box center [708, 299] width 176 height 24
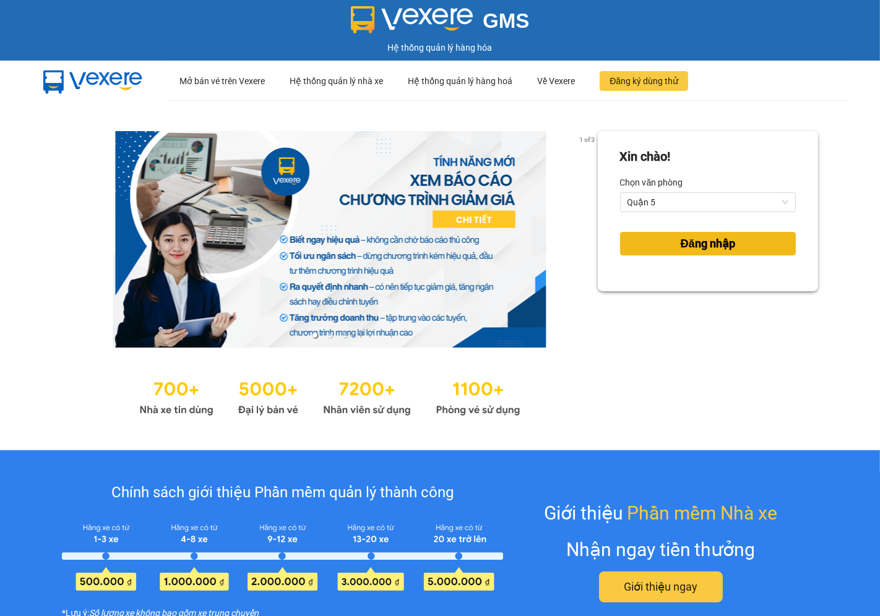
click at [681, 248] on span "Đăng nhập" at bounding box center [708, 243] width 54 height 17
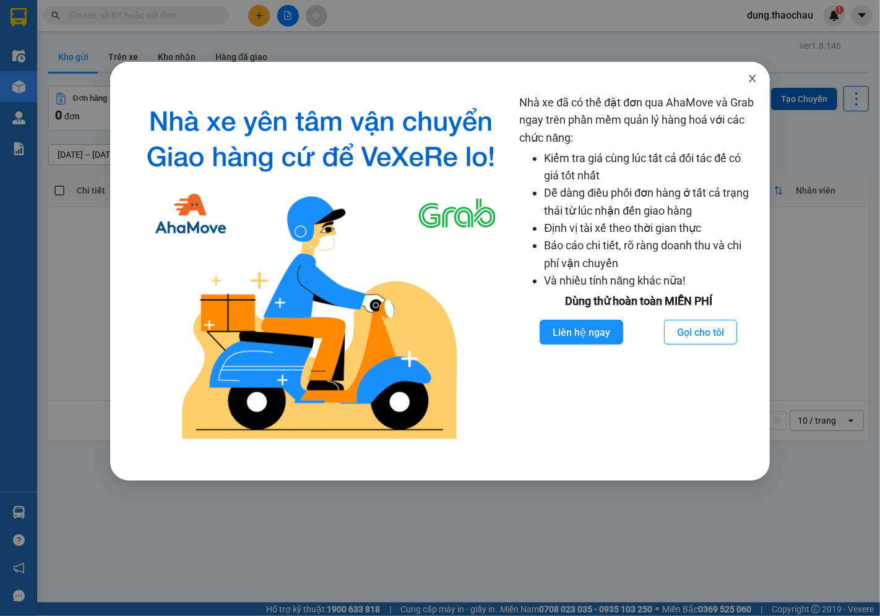
click at [749, 77] on icon "close" at bounding box center [753, 79] width 10 height 10
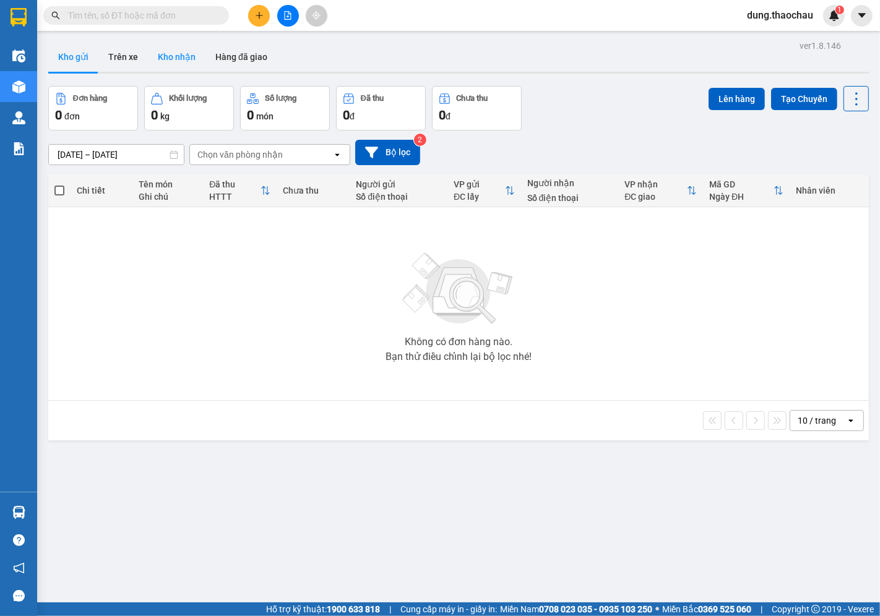
click at [175, 60] on button "Kho nhận" at bounding box center [177, 57] width 58 height 30
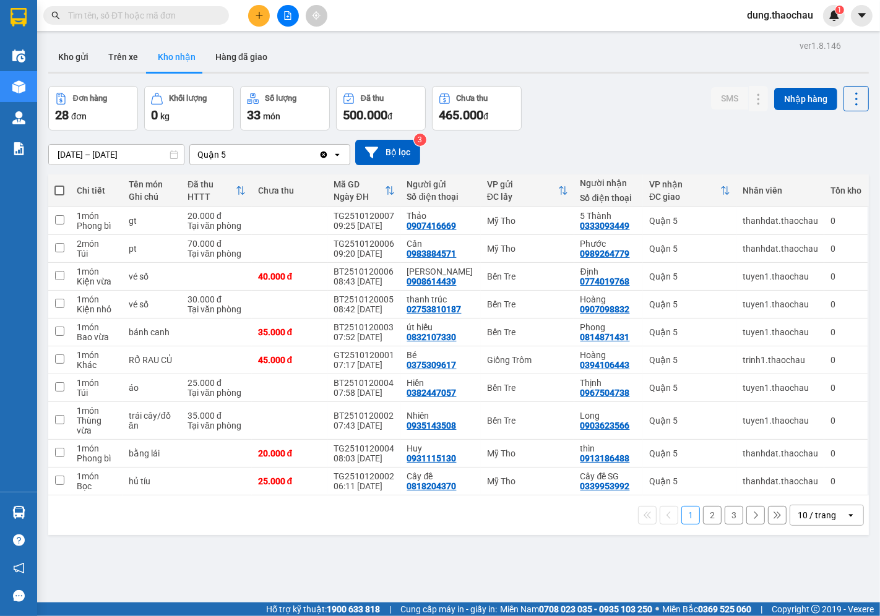
click at [822, 509] on div "10 / trang" at bounding box center [817, 515] width 38 height 12
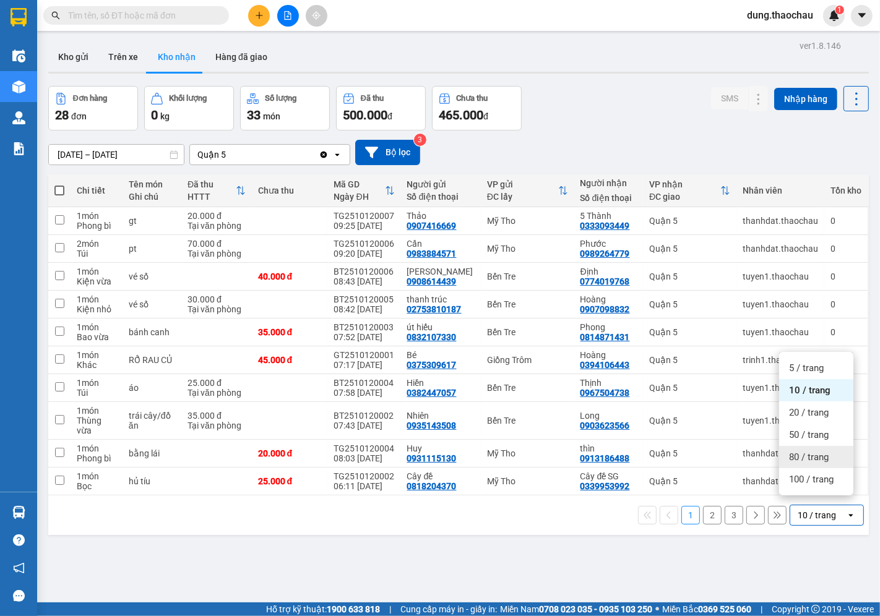
click at [813, 460] on span "80 / trang" at bounding box center [809, 457] width 40 height 12
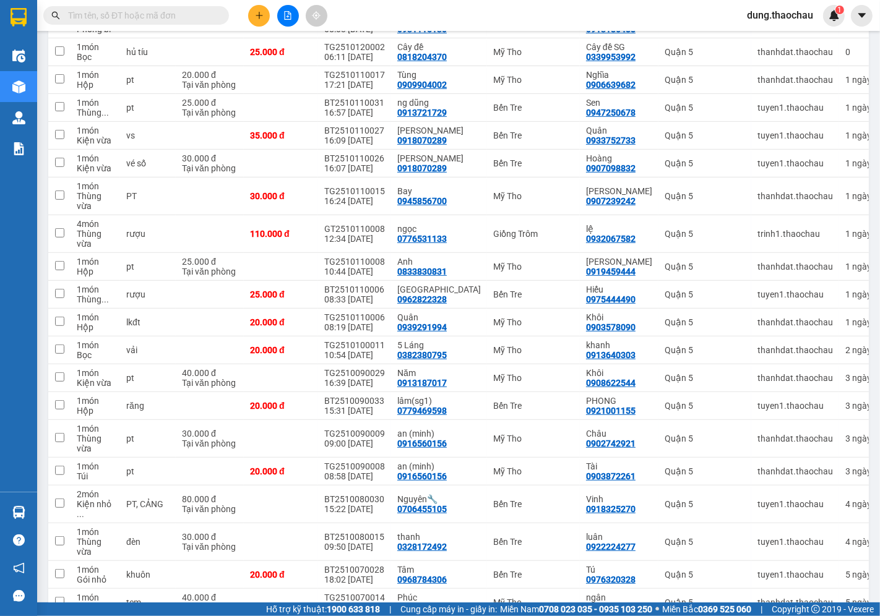
scroll to position [437, 0]
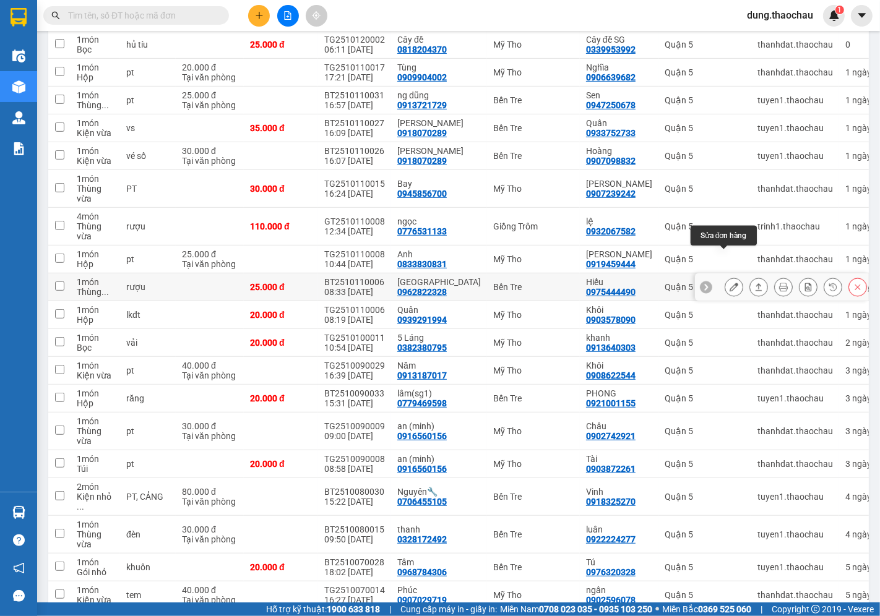
click at [725, 277] on button at bounding box center [733, 288] width 17 height 22
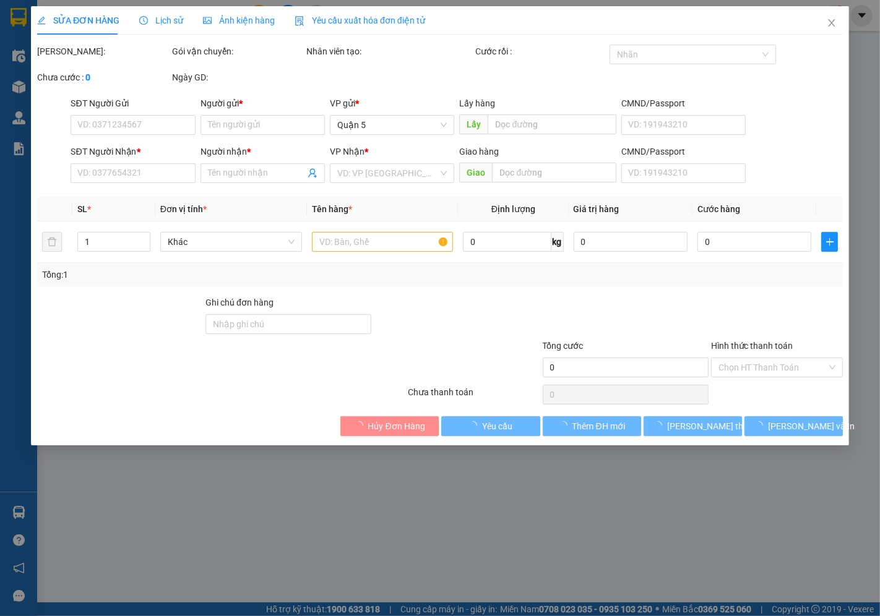
type input "0962822328"
type input "THỤY"
type input "0975444490"
type input "Hiếu"
type input "25.000"
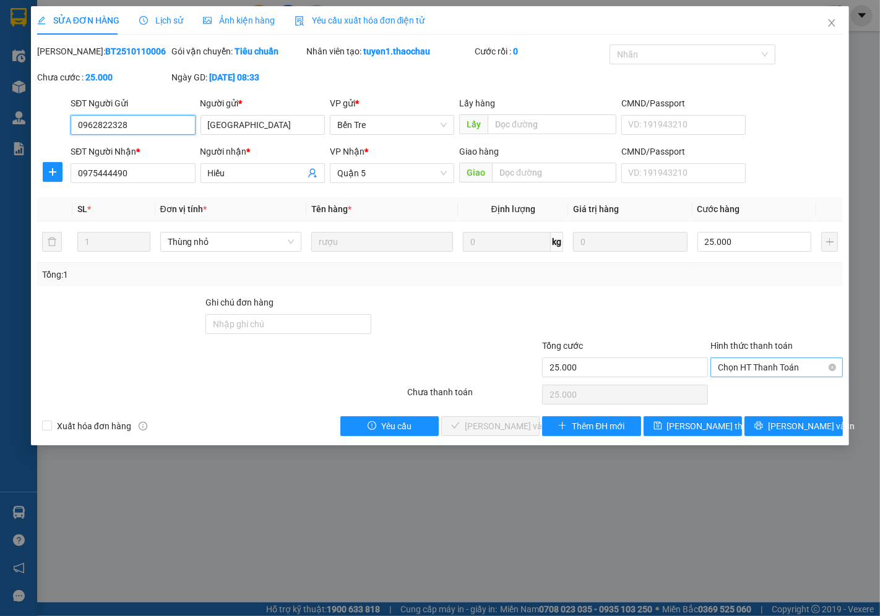
click at [749, 369] on span "Chọn HT Thanh Toán" at bounding box center [777, 367] width 118 height 19
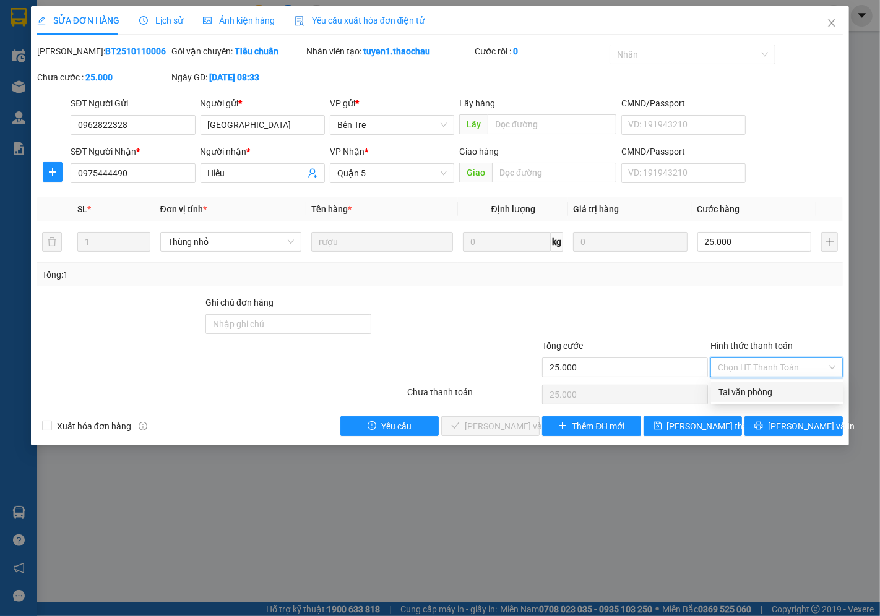
click at [738, 392] on div "Tại văn phòng" at bounding box center [778, 393] width 118 height 14
type input "0"
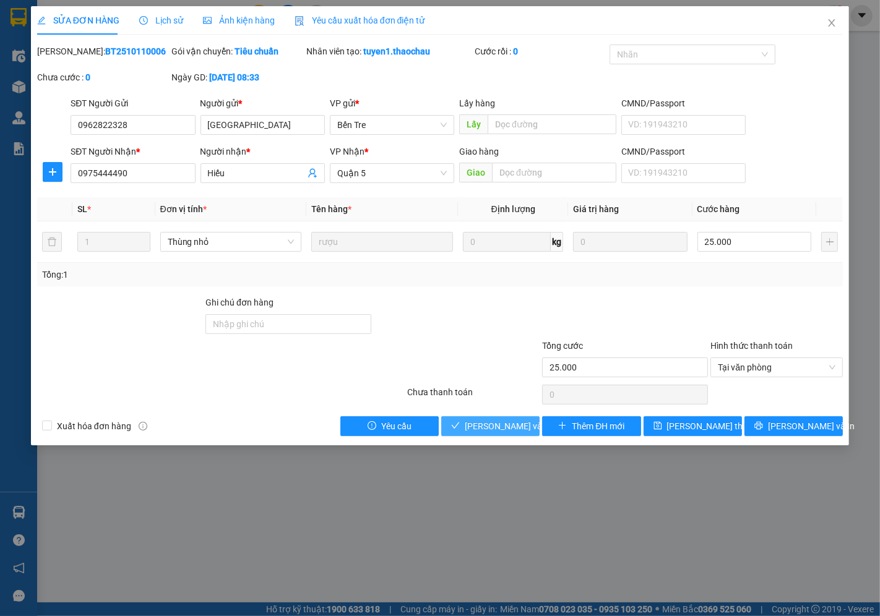
click at [485, 429] on span "[PERSON_NAME] và Giao hàng" at bounding box center [524, 427] width 119 height 14
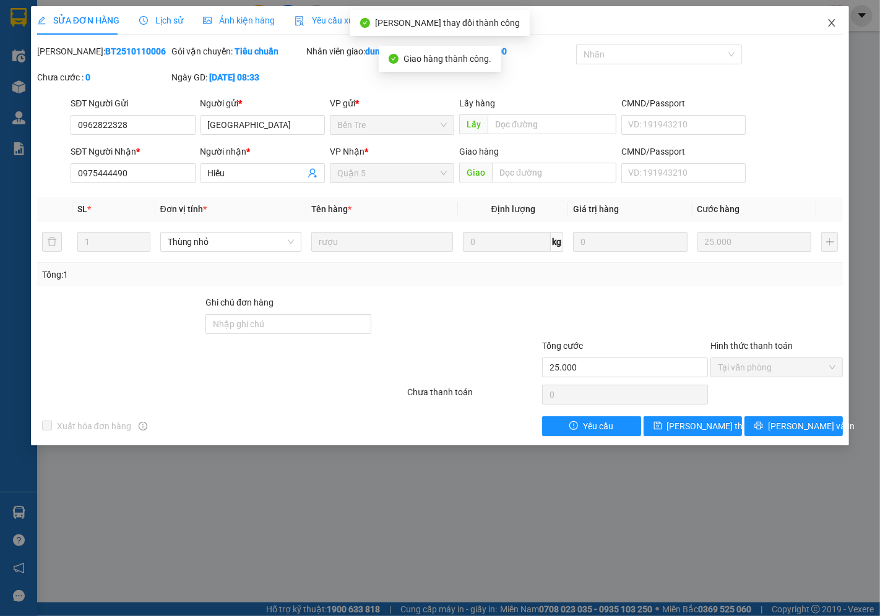
click at [834, 20] on icon "close" at bounding box center [832, 23] width 10 height 10
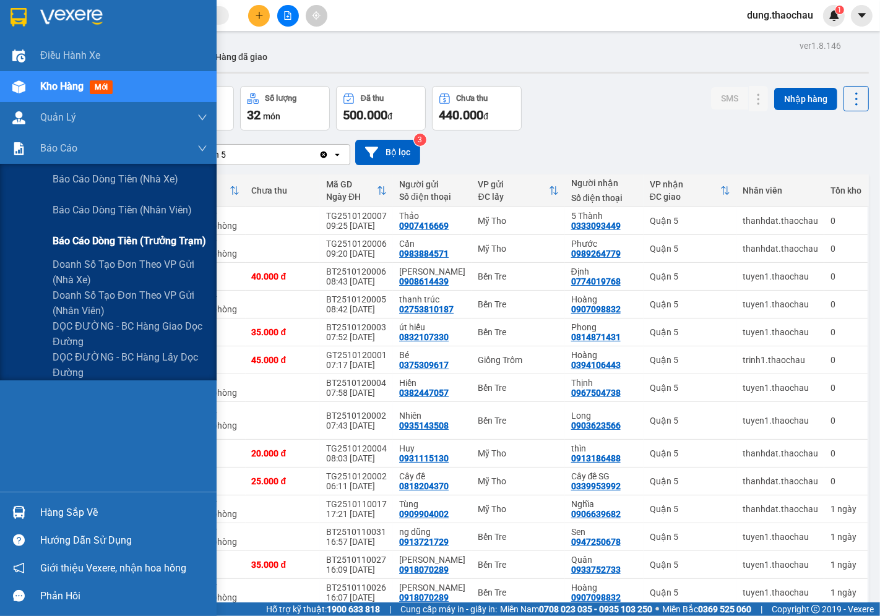
click at [87, 244] on span "Báo cáo dòng tiền (trưởng trạm)" at bounding box center [129, 240] width 153 height 15
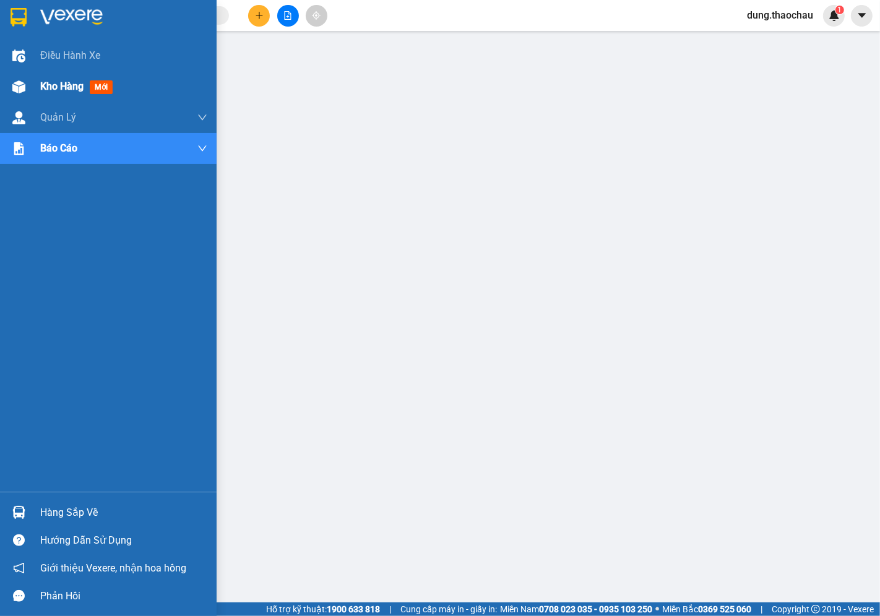
click at [63, 85] on span "Kho hàng" at bounding box center [61, 86] width 43 height 12
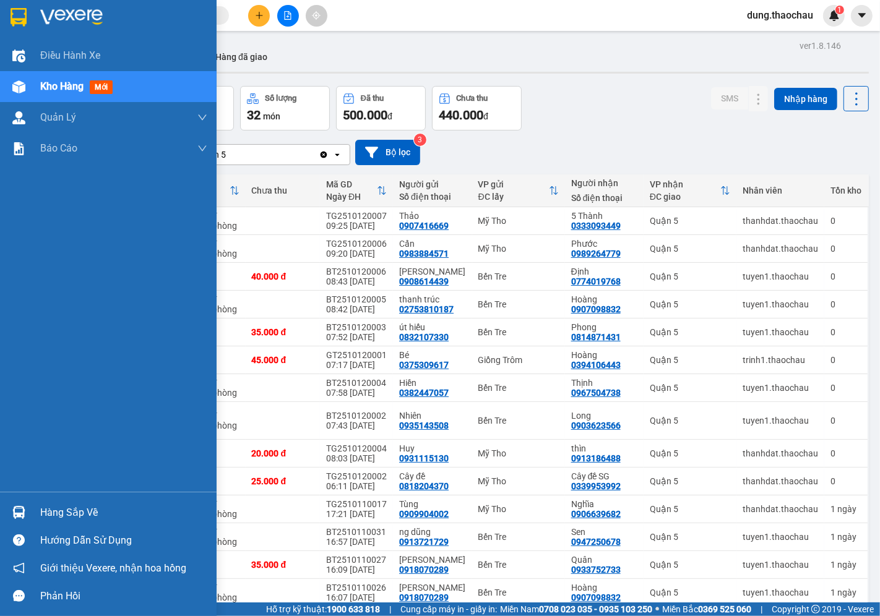
click at [24, 514] on img at bounding box center [18, 512] width 13 height 13
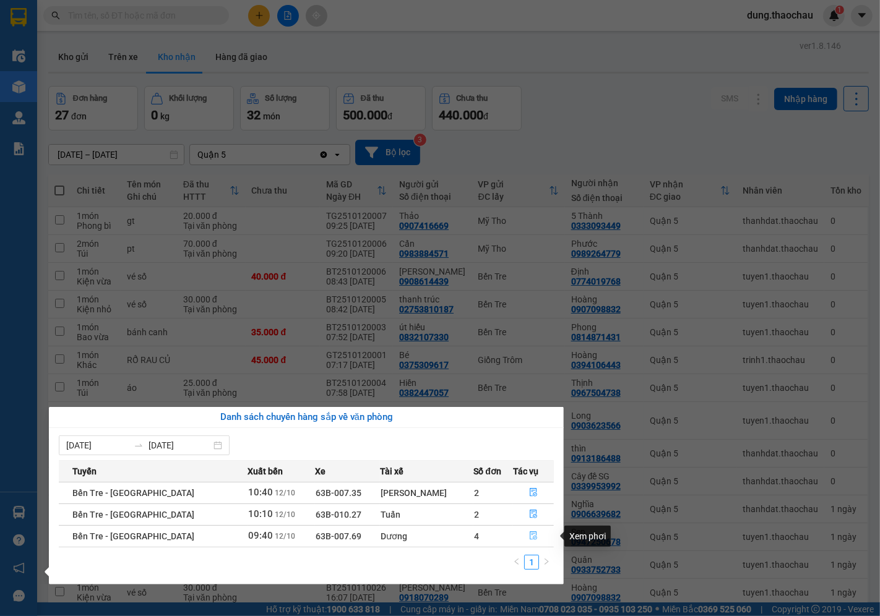
click at [529, 542] on span "file-done" at bounding box center [533, 537] width 9 height 10
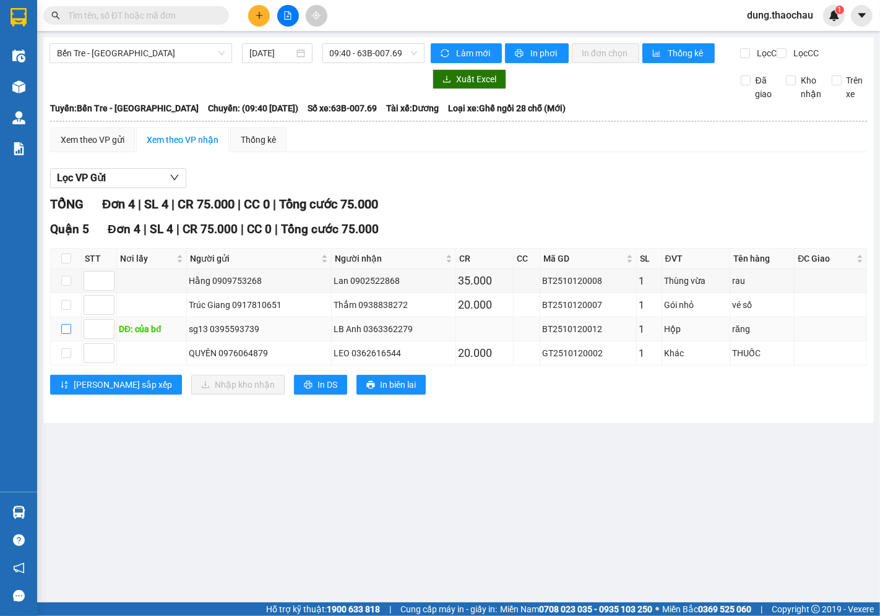
click at [71, 334] on input "checkbox" at bounding box center [66, 329] width 10 height 10
checkbox input "true"
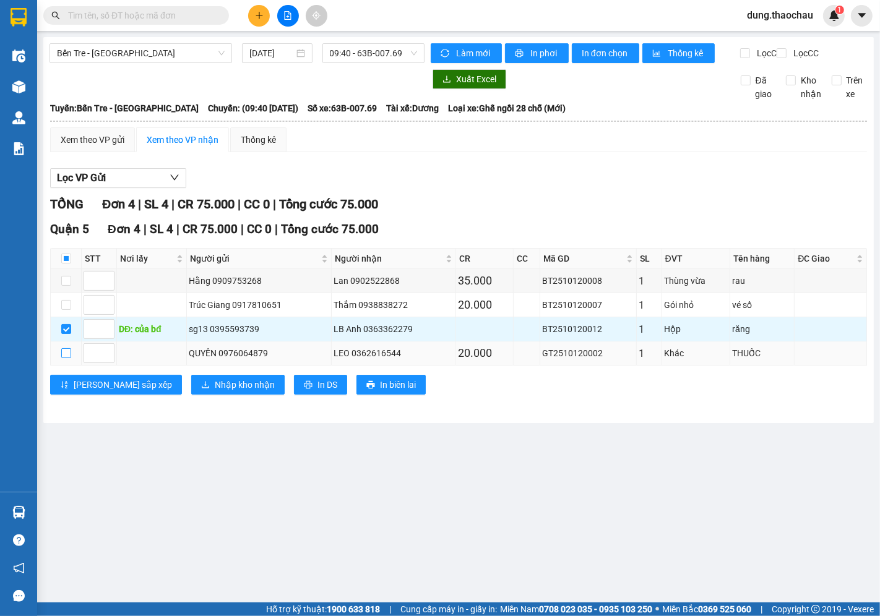
click at [66, 358] on input "checkbox" at bounding box center [66, 353] width 10 height 10
checkbox input "true"
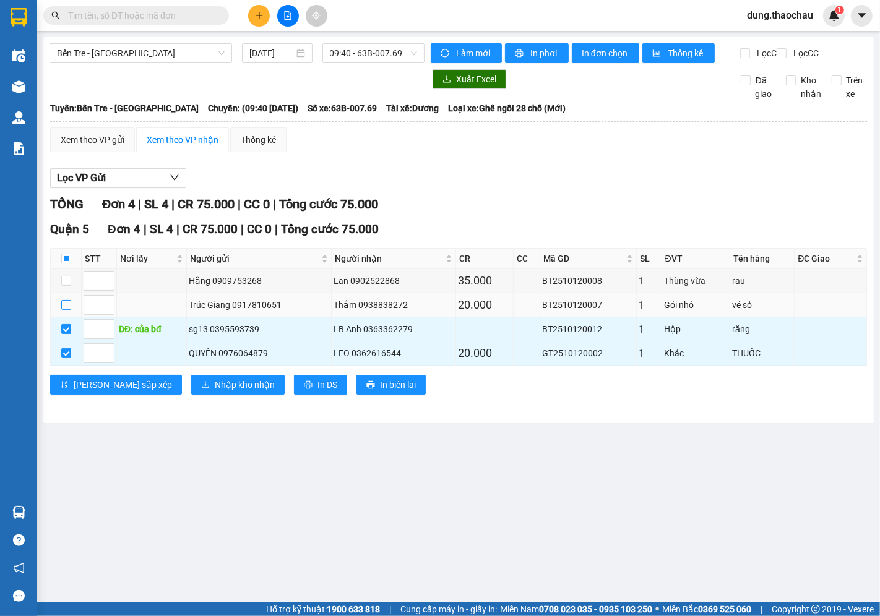
click at [66, 310] on input "checkbox" at bounding box center [66, 305] width 10 height 10
checkbox input "true"
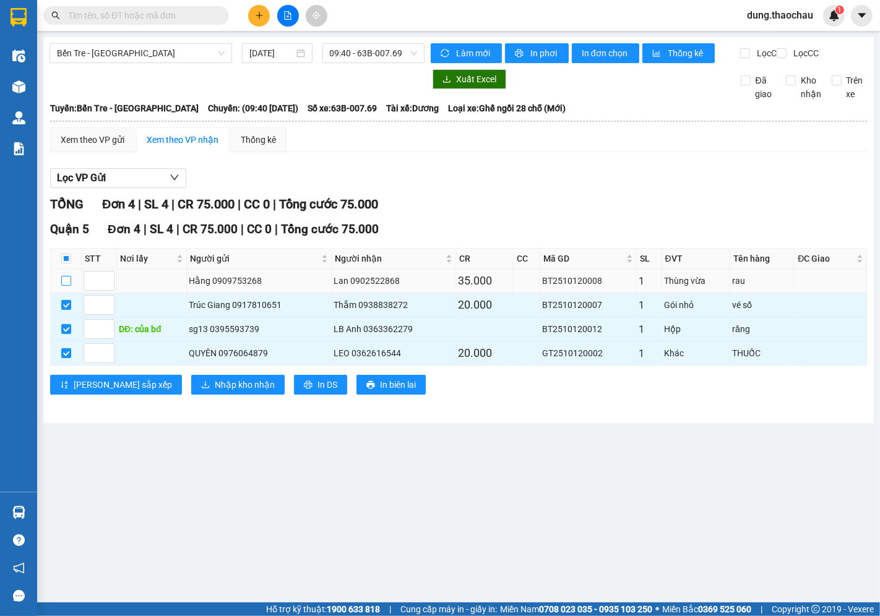
drag, startPoint x: 65, startPoint y: 294, endPoint x: 89, endPoint y: 361, distance: 70.9
click at [65, 286] on input "checkbox" at bounding box center [66, 281] width 10 height 10
checkbox input "true"
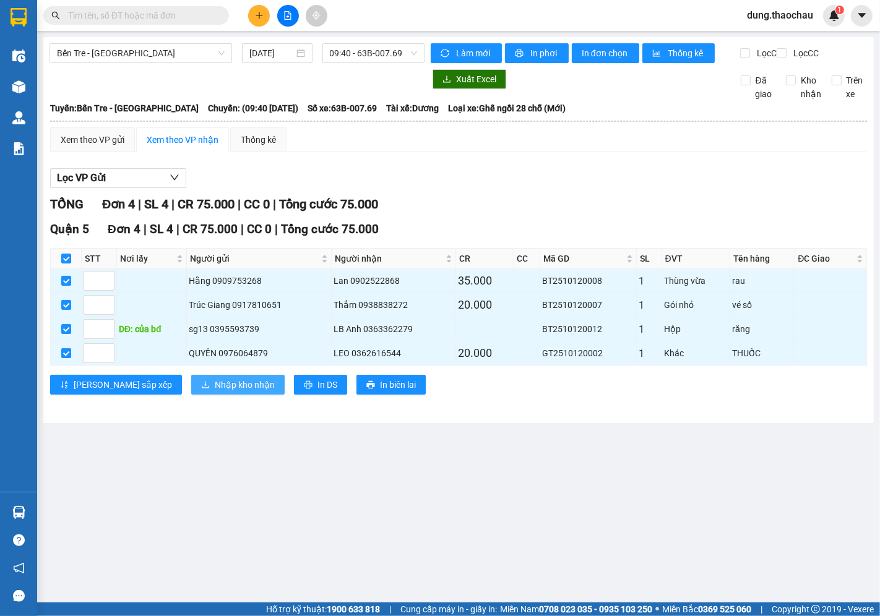
click at [215, 392] on span "Nhập kho nhận" at bounding box center [245, 385] width 60 height 14
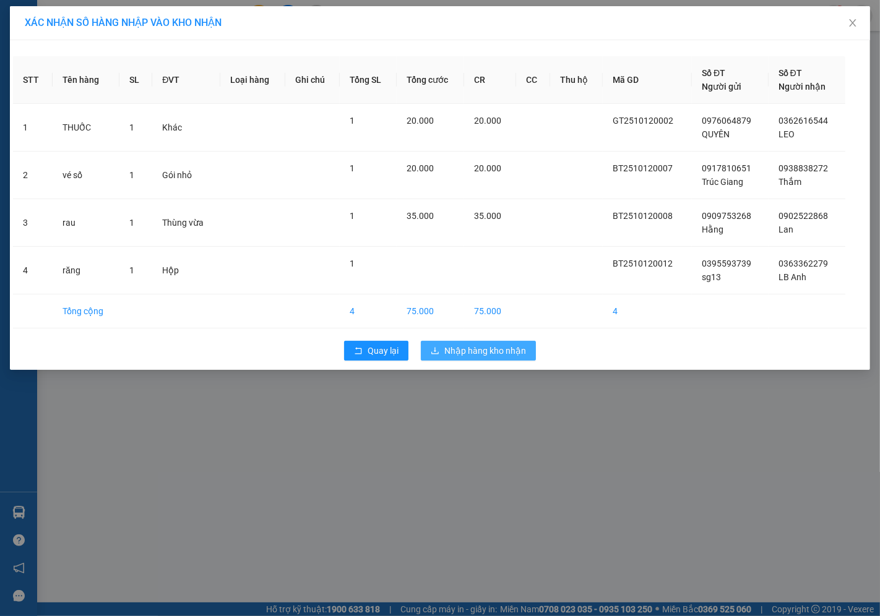
click at [471, 353] on span "Nhập hàng kho nhận" at bounding box center [485, 351] width 82 height 14
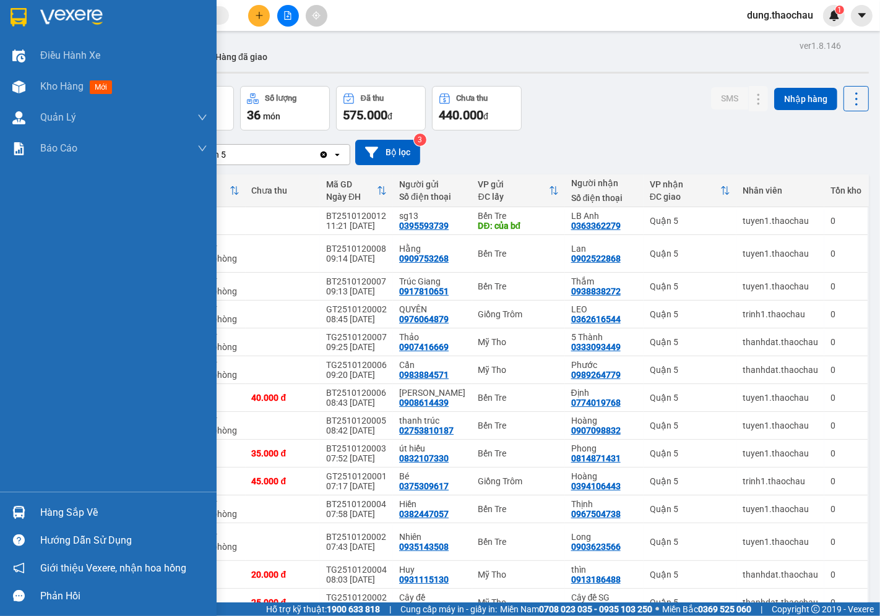
click at [22, 517] on img at bounding box center [18, 512] width 13 height 13
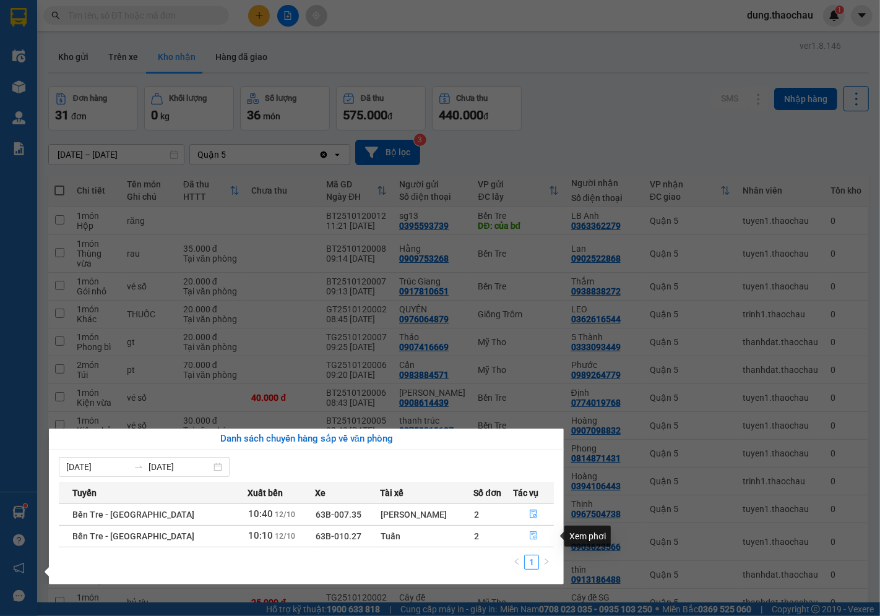
click at [529, 534] on icon "file-done" at bounding box center [533, 536] width 9 height 9
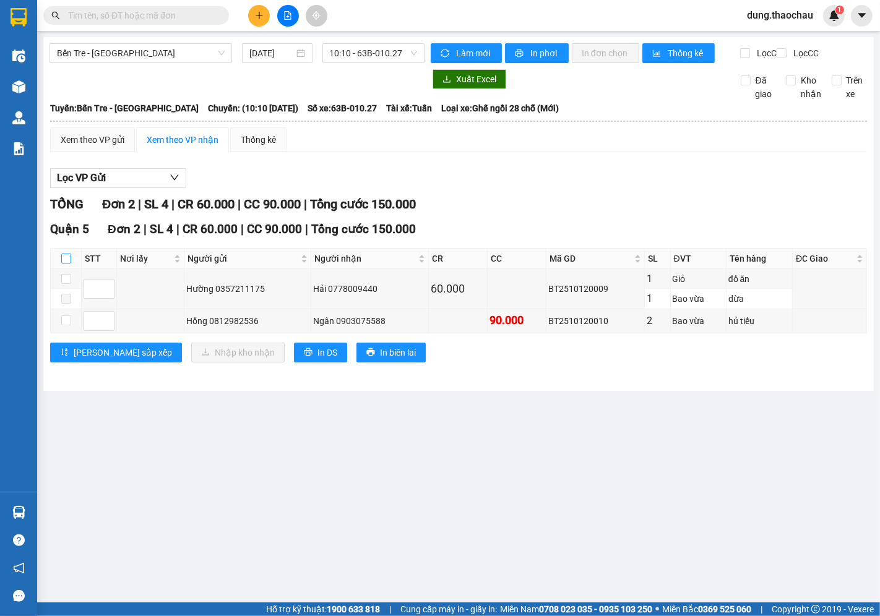
click at [63, 264] on input "checkbox" at bounding box center [66, 259] width 10 height 10
checkbox input "true"
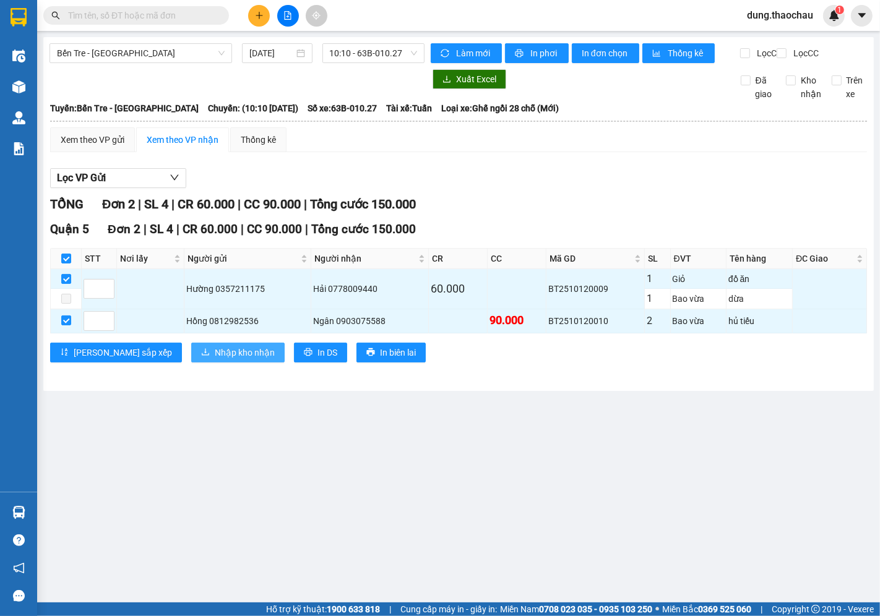
click at [215, 360] on span "Nhập kho nhận" at bounding box center [245, 353] width 60 height 14
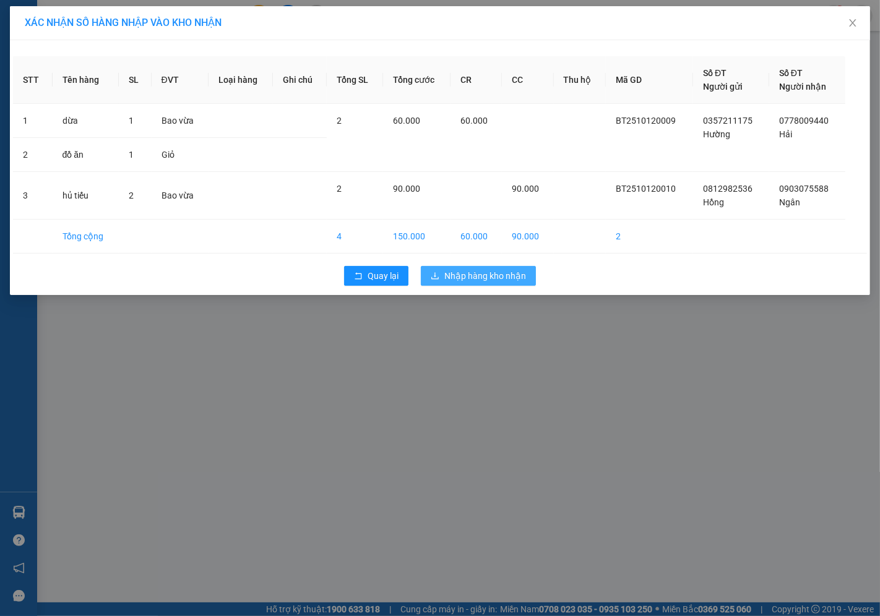
click at [460, 275] on span "Nhập hàng kho nhận" at bounding box center [485, 276] width 82 height 14
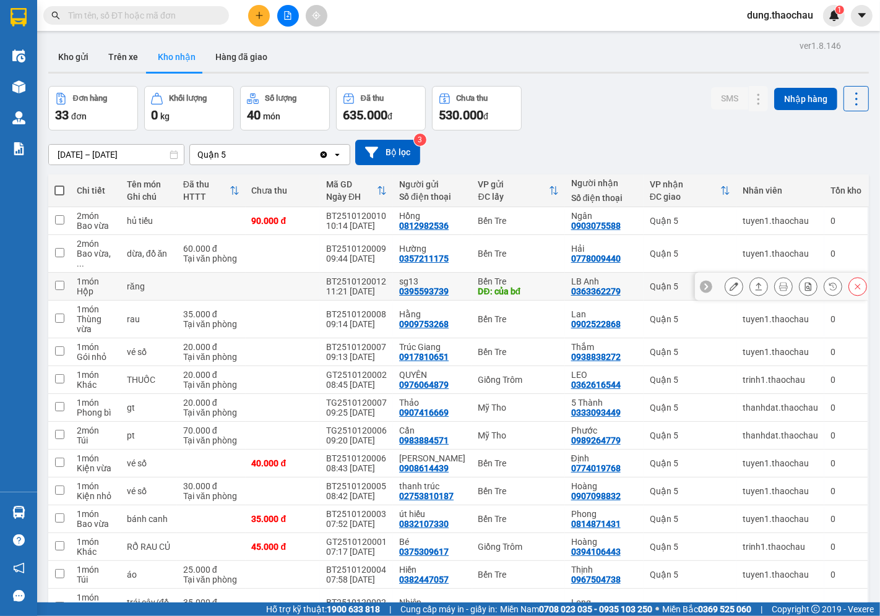
click at [730, 282] on icon at bounding box center [734, 286] width 9 height 9
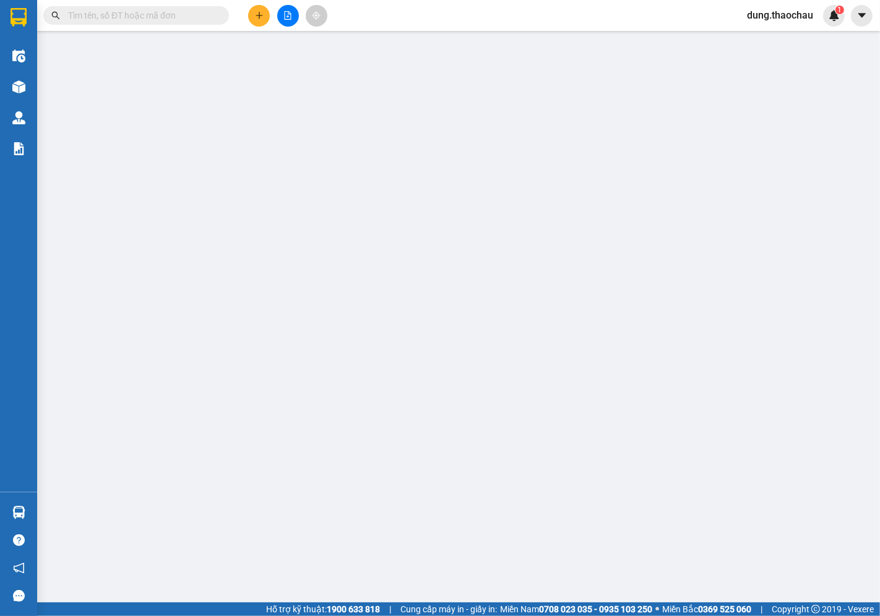
type input "0395593739"
type input "sg13"
type input "của bđ"
type input "0363362279"
type input "LB Anh"
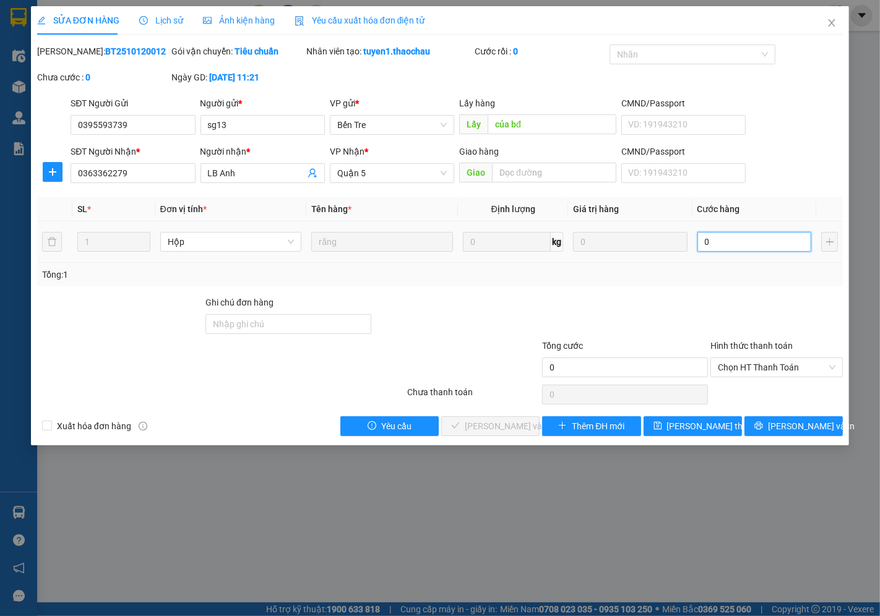
click at [709, 248] on input "0" at bounding box center [754, 242] width 114 height 20
type input "0"
type input "2"
type input "020"
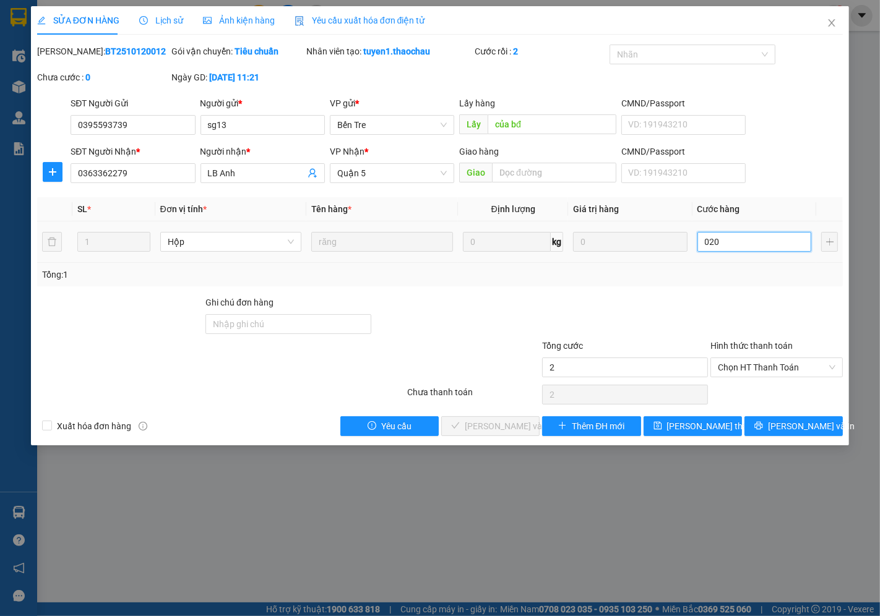
type input "20"
type input "020"
type input "20.000"
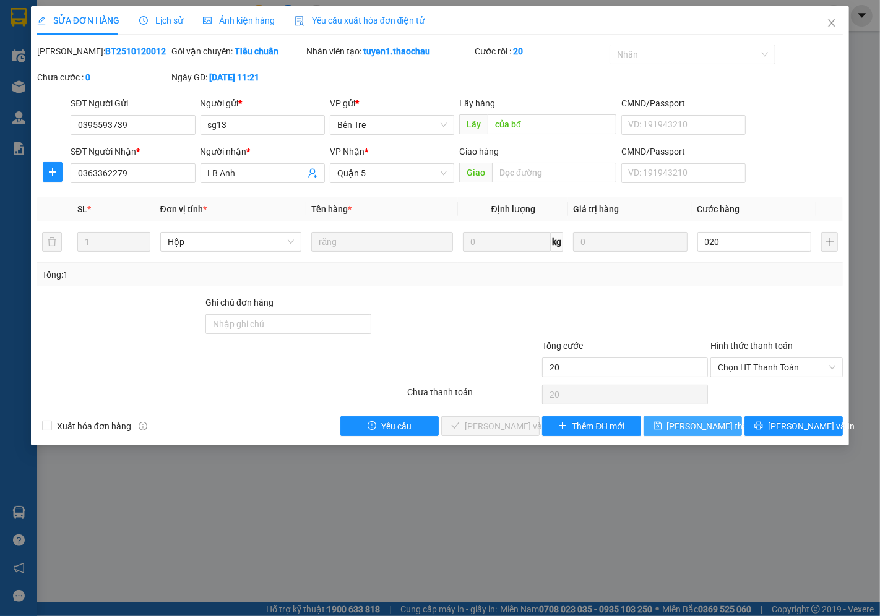
type input "20.000"
click at [718, 430] on span "[PERSON_NAME] thay đổi" at bounding box center [716, 427] width 99 height 14
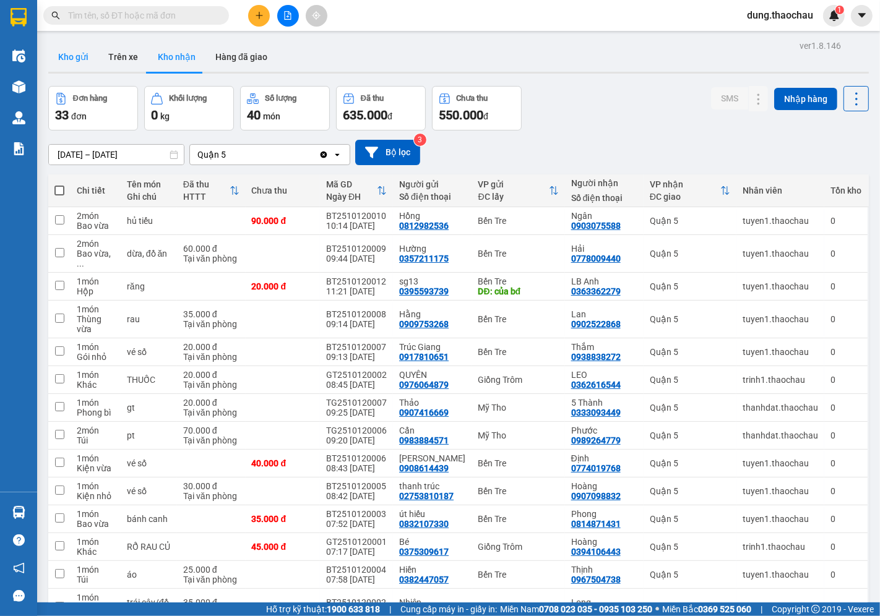
click at [89, 61] on button "Kho gửi" at bounding box center [73, 57] width 50 height 30
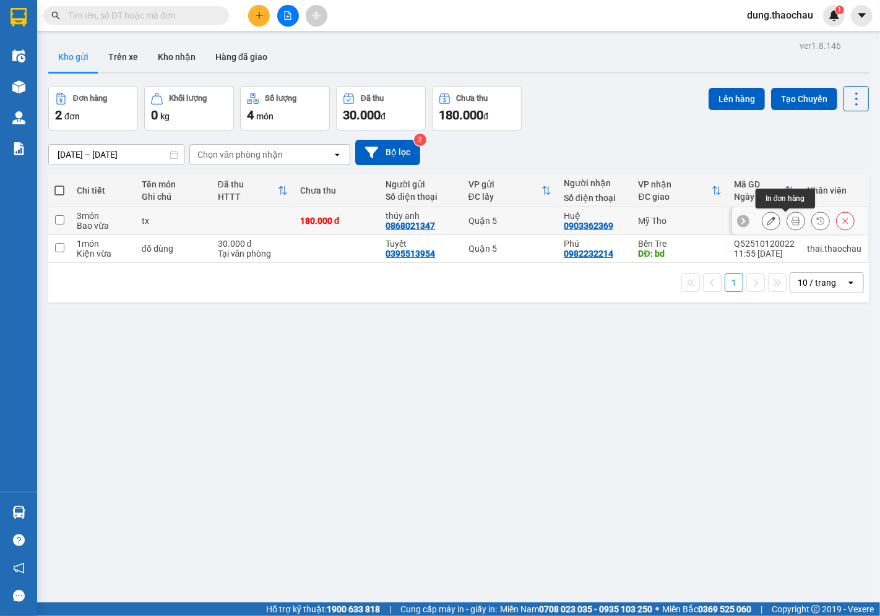
click at [792, 217] on icon at bounding box center [796, 221] width 9 height 9
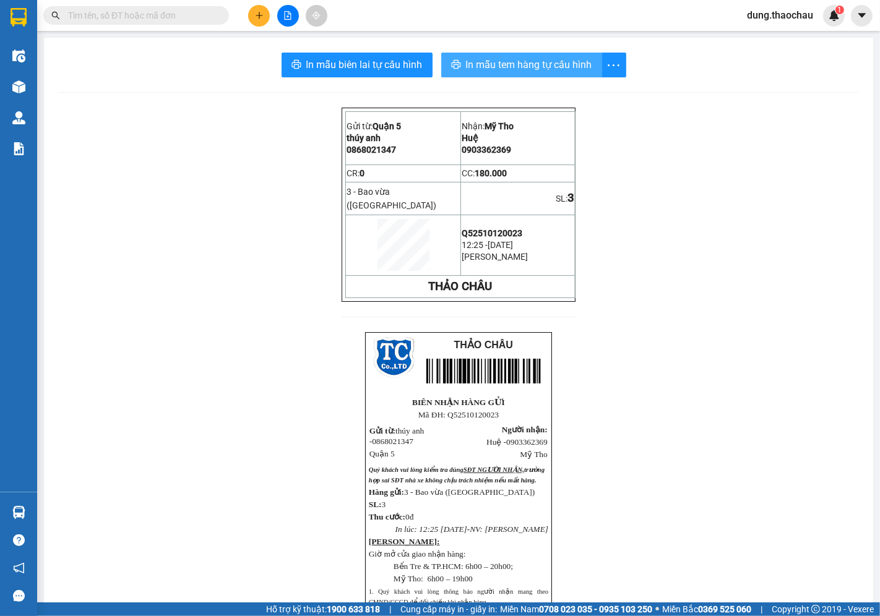
click at [499, 69] on span "In mẫu tem hàng tự cấu hình" at bounding box center [529, 64] width 126 height 15
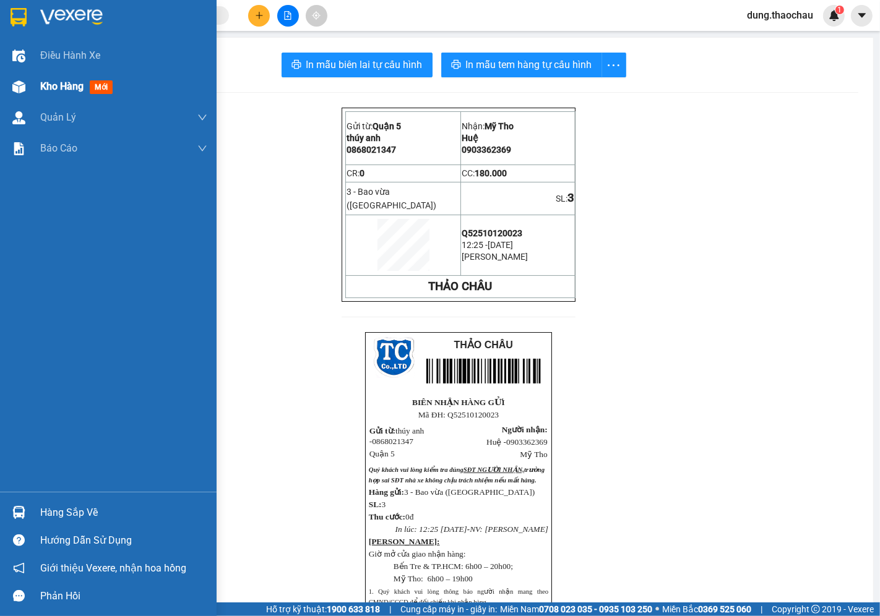
click at [54, 84] on span "Kho hàng" at bounding box center [61, 86] width 43 height 12
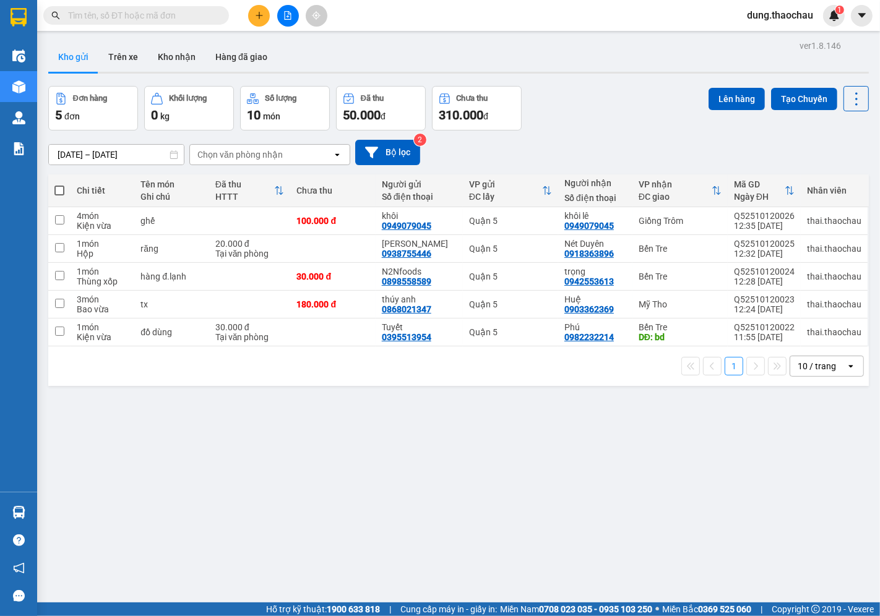
click at [59, 190] on span at bounding box center [59, 191] width 10 height 10
click at [59, 184] on input "checkbox" at bounding box center [59, 184] width 0 height 0
checkbox input "true"
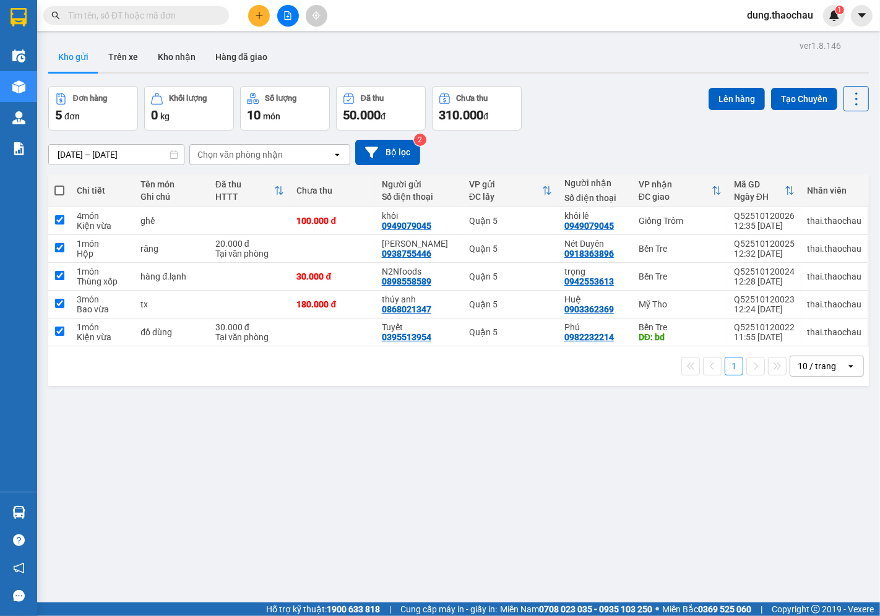
checkbox input "true"
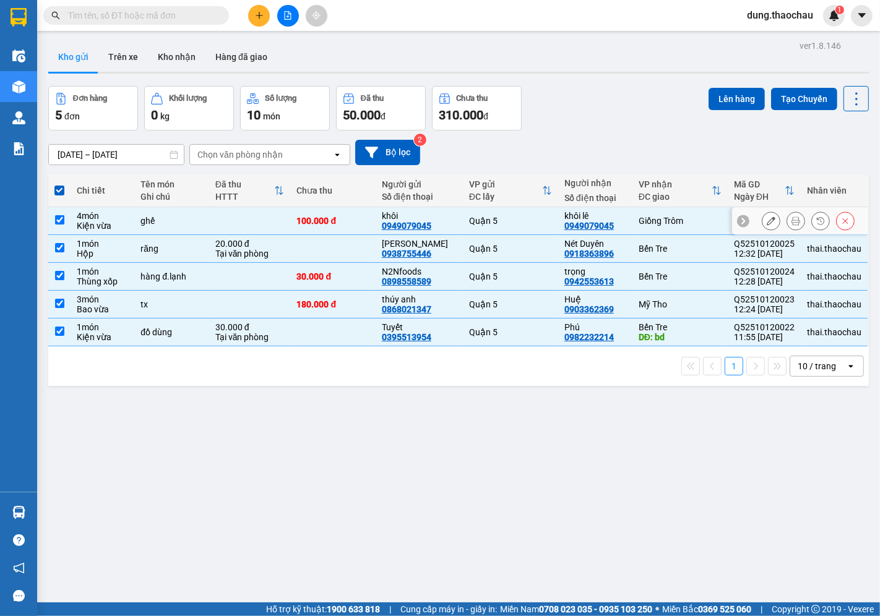
click at [56, 218] on input "checkbox" at bounding box center [59, 219] width 9 height 9
checkbox input "false"
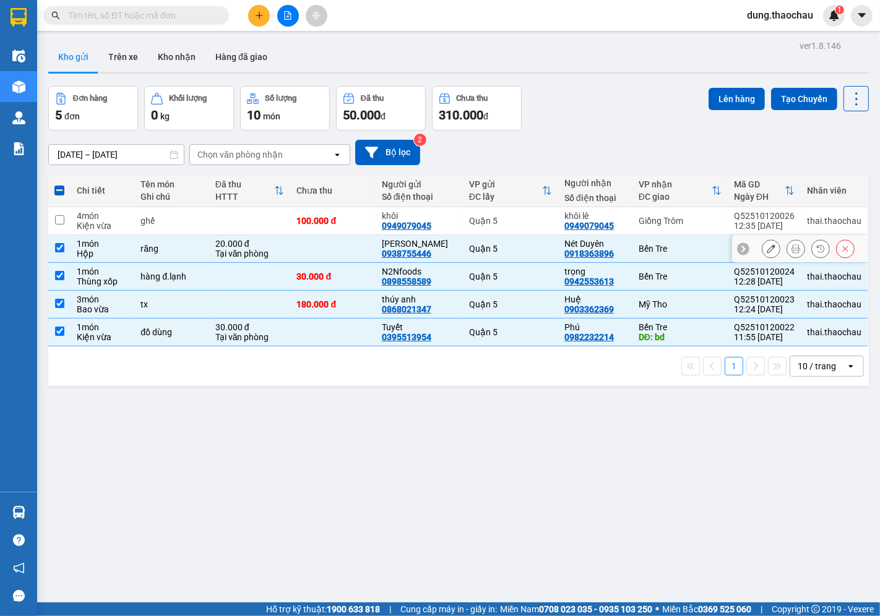
click at [56, 245] on input "checkbox" at bounding box center [59, 247] width 9 height 9
checkbox input "false"
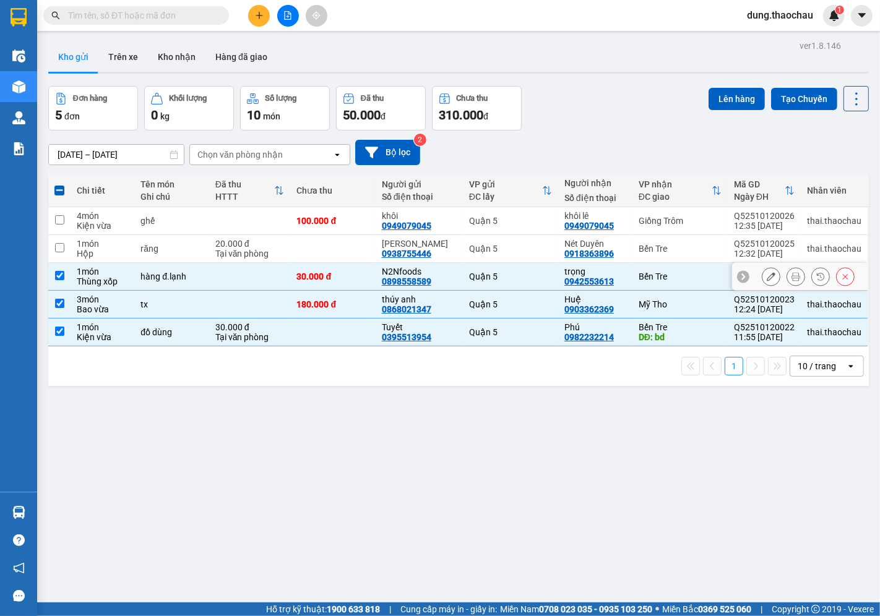
click at [63, 276] on input "checkbox" at bounding box center [59, 275] width 9 height 9
checkbox input "false"
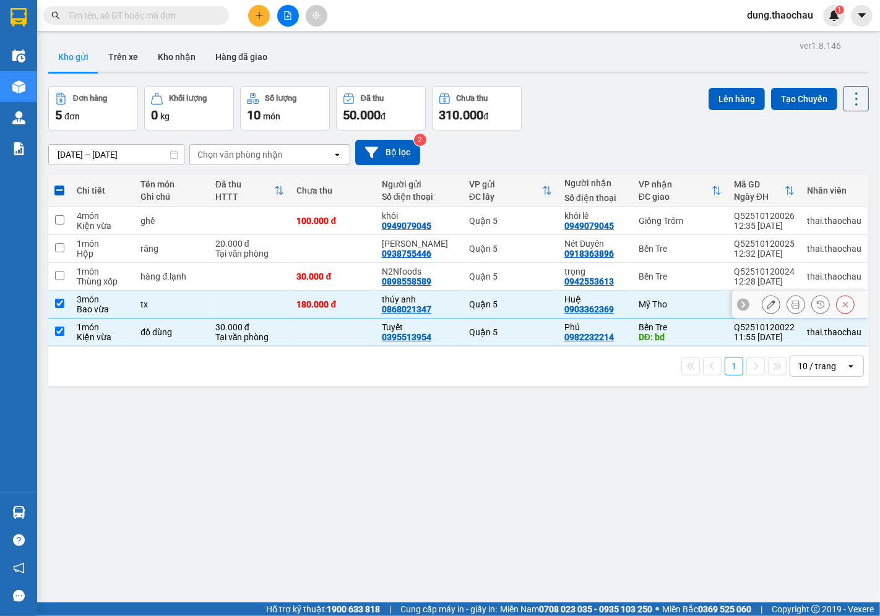
click at [57, 306] on input "checkbox" at bounding box center [59, 303] width 9 height 9
checkbox input "false"
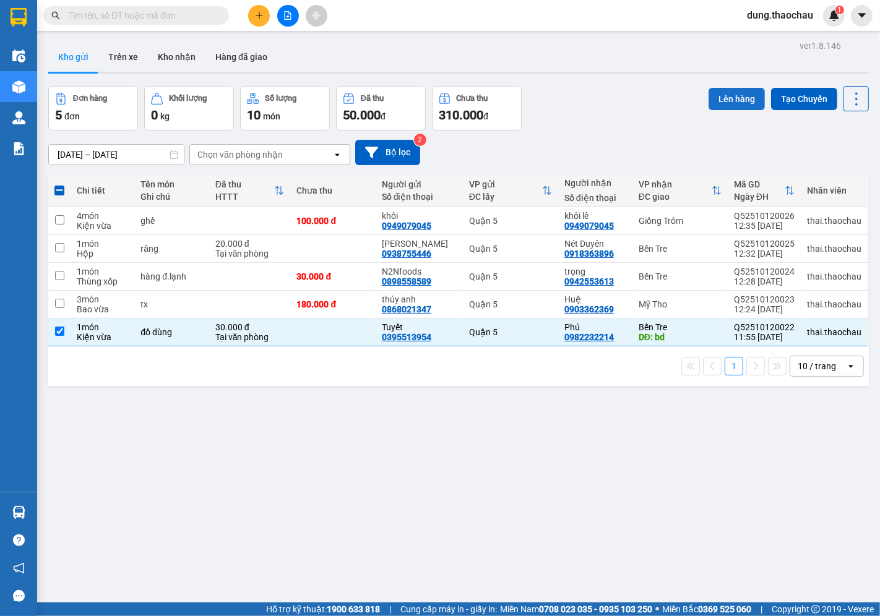
click at [733, 100] on button "Lên hàng" at bounding box center [737, 99] width 56 height 22
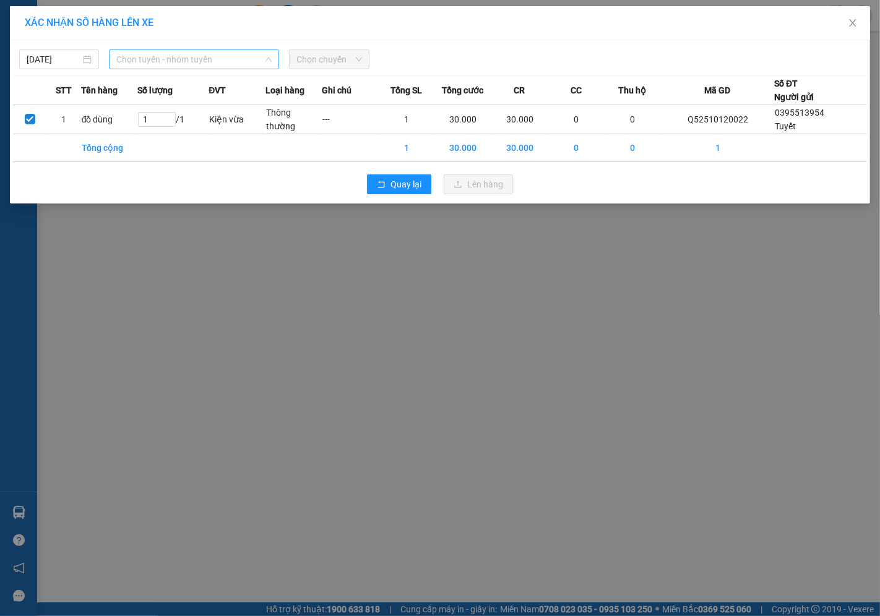
click at [144, 63] on span "Chọn tuyến - nhóm tuyến" at bounding box center [193, 59] width 155 height 19
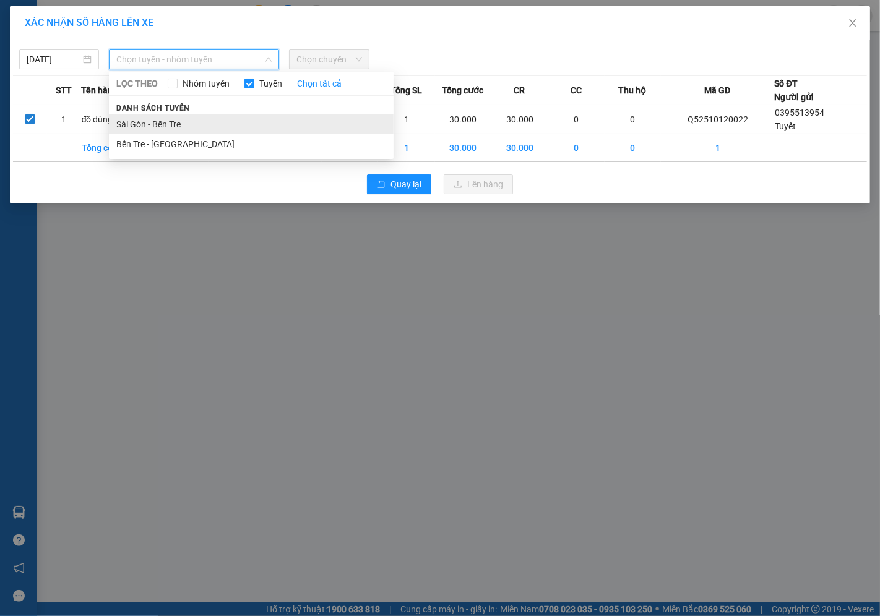
click at [137, 119] on li "Sài Gòn - Bến Tre" at bounding box center [251, 124] width 285 height 20
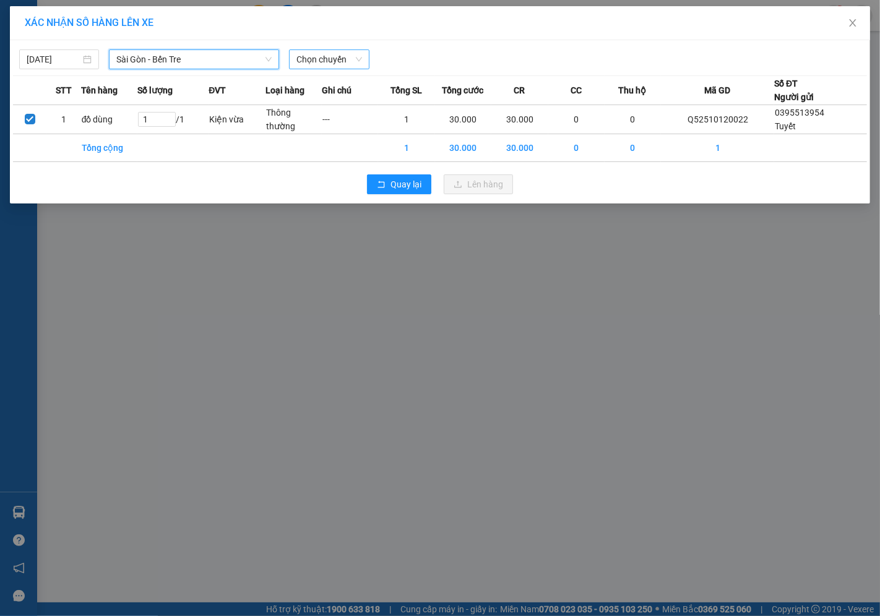
click at [309, 58] on span "Chọn chuyến" at bounding box center [328, 59] width 65 height 19
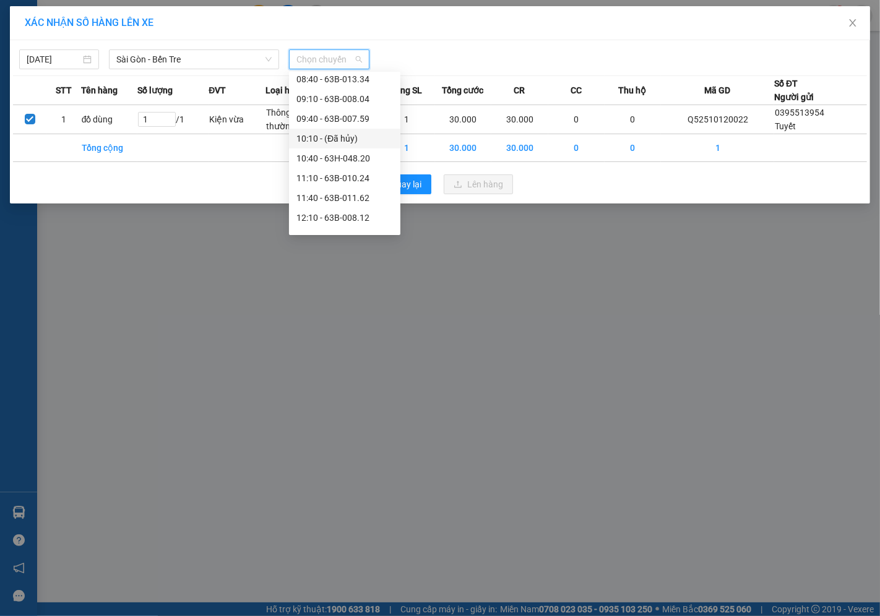
scroll to position [206, 0]
click at [323, 199] on div "12:10 - 63B-008.12" at bounding box center [344, 195] width 97 height 14
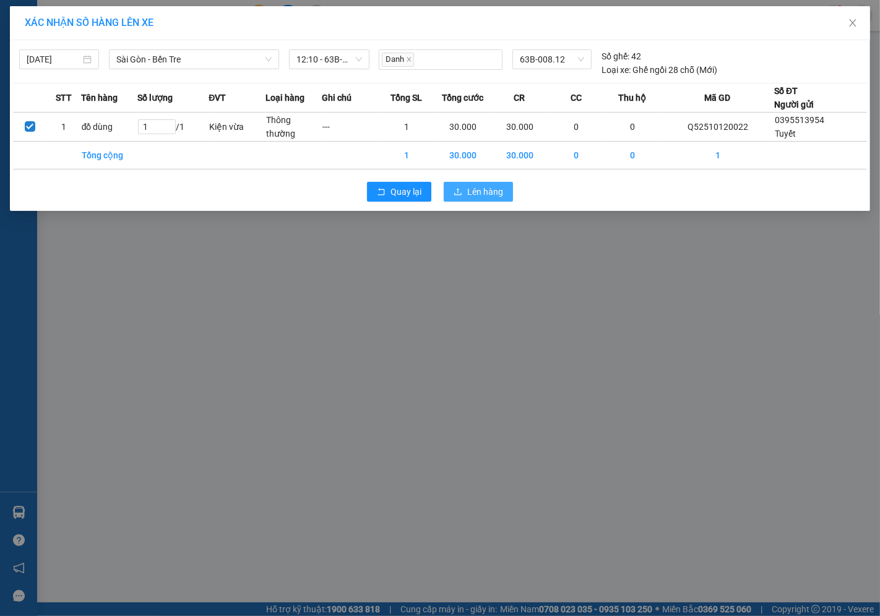
click at [478, 195] on span "Lên hàng" at bounding box center [485, 192] width 36 height 14
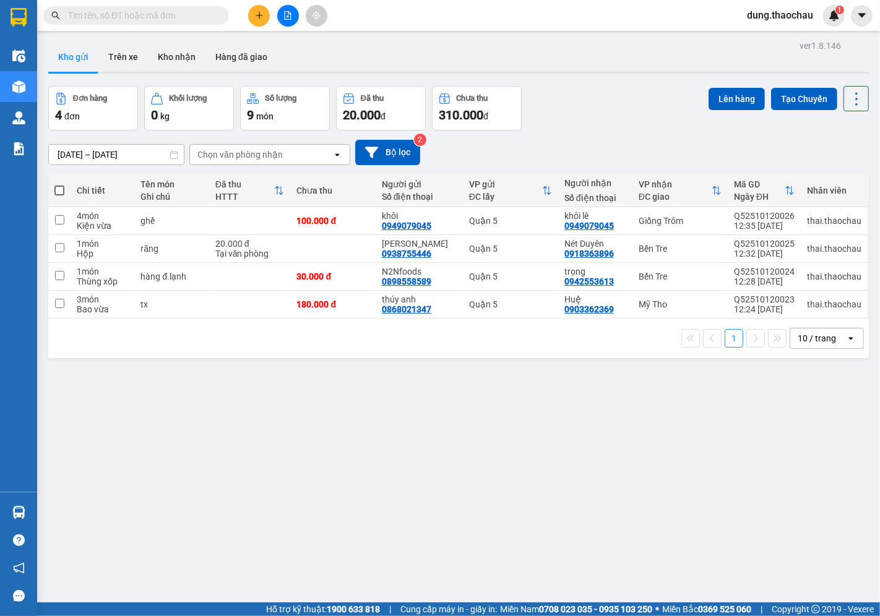
click at [59, 190] on span at bounding box center [59, 191] width 10 height 10
click at [59, 184] on input "checkbox" at bounding box center [59, 184] width 0 height 0
checkbox input "true"
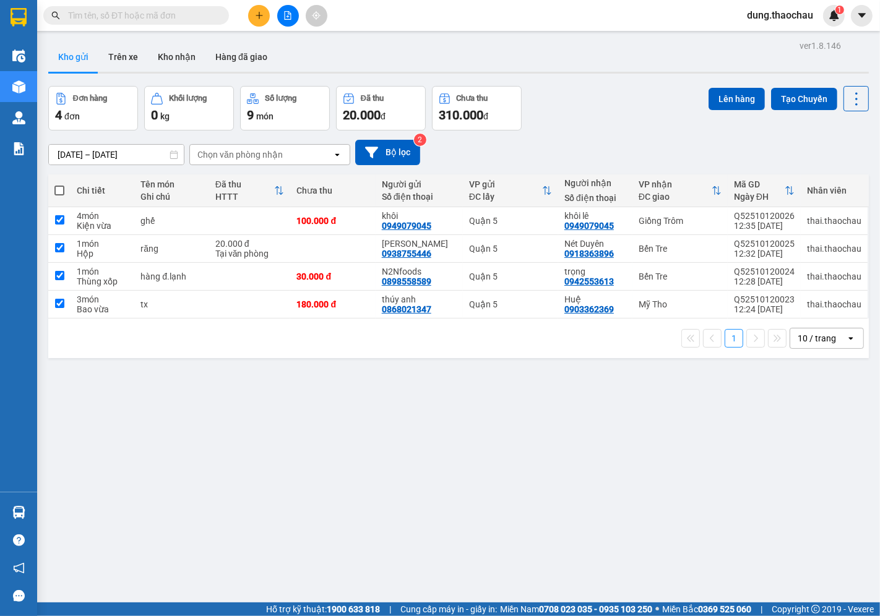
checkbox input "true"
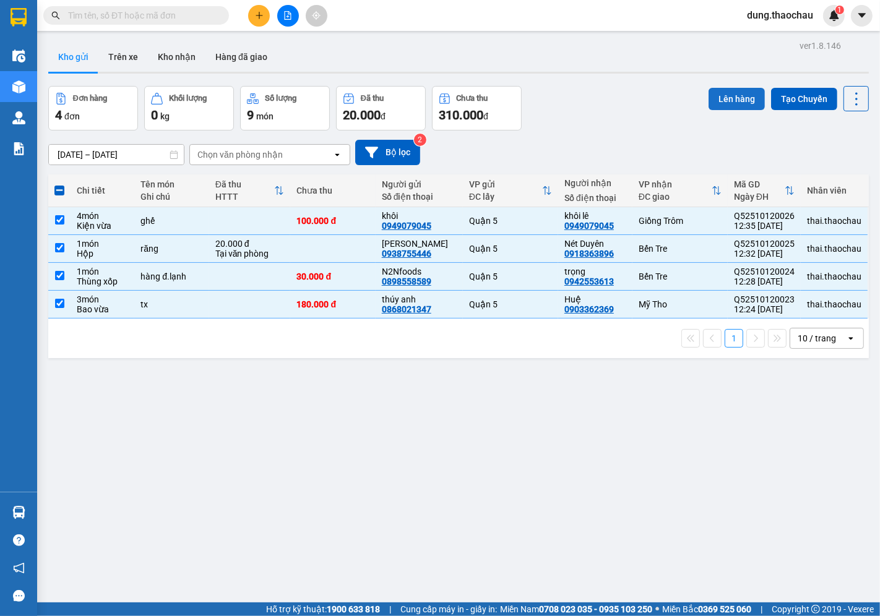
click at [722, 100] on button "Lên hàng" at bounding box center [737, 99] width 56 height 22
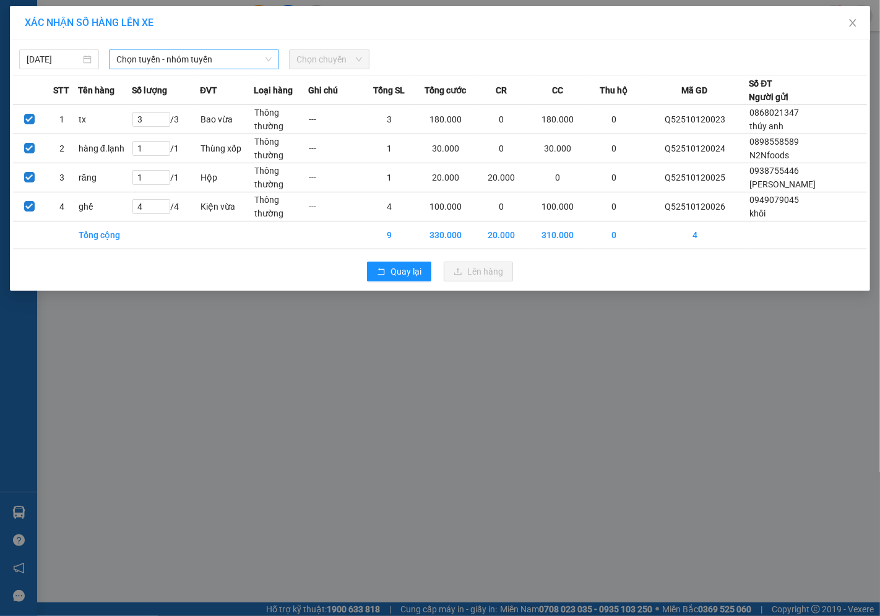
click at [157, 60] on span "Chọn tuyến - nhóm tuyến" at bounding box center [193, 59] width 155 height 19
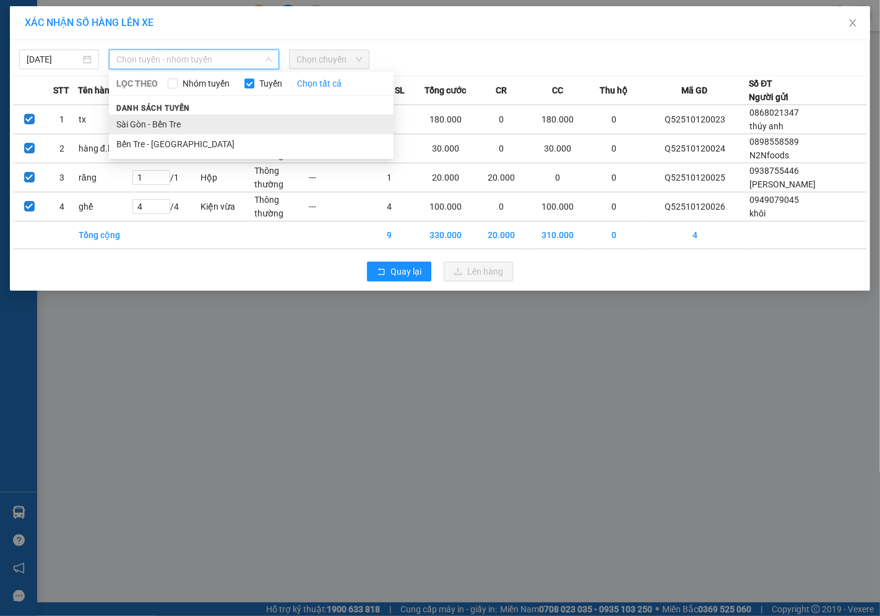
click at [140, 127] on li "Sài Gòn - Bến Tre" at bounding box center [251, 124] width 285 height 20
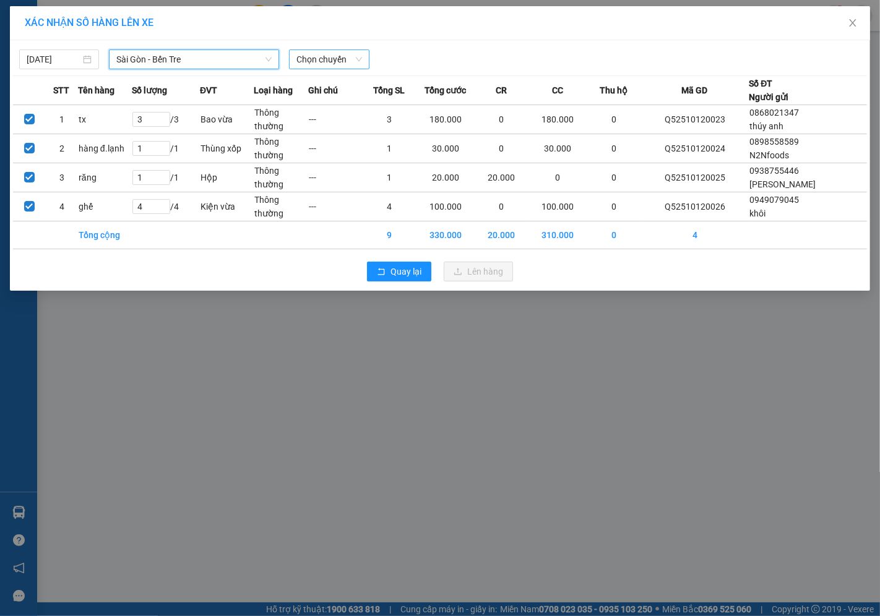
click at [316, 56] on span "Chọn chuyến" at bounding box center [328, 59] width 65 height 19
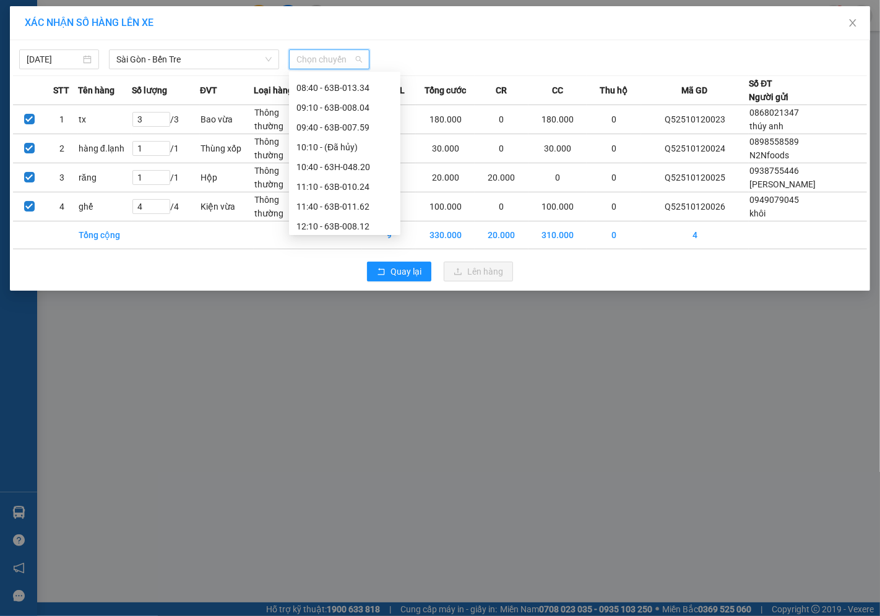
scroll to position [206, 0]
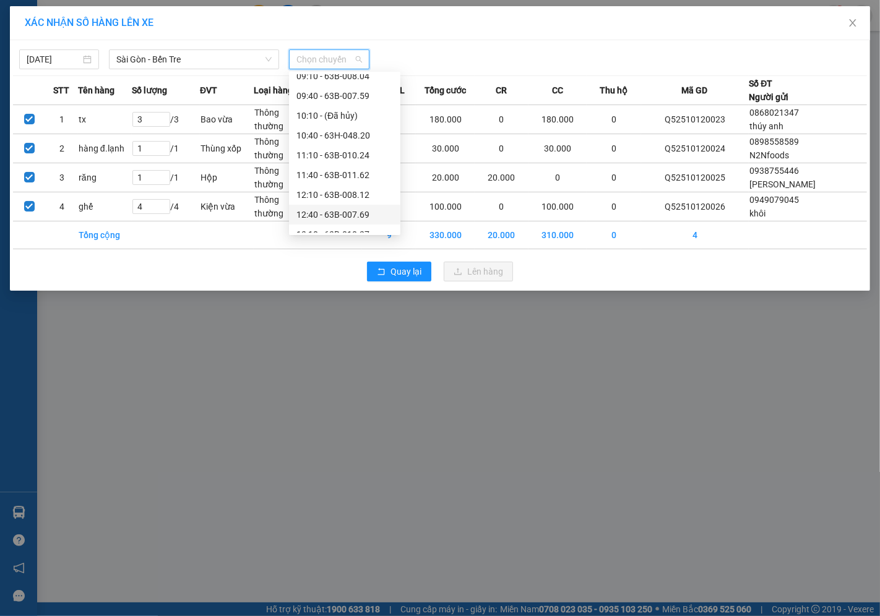
click at [338, 212] on div "12:40 - 63B-007.69" at bounding box center [344, 215] width 97 height 14
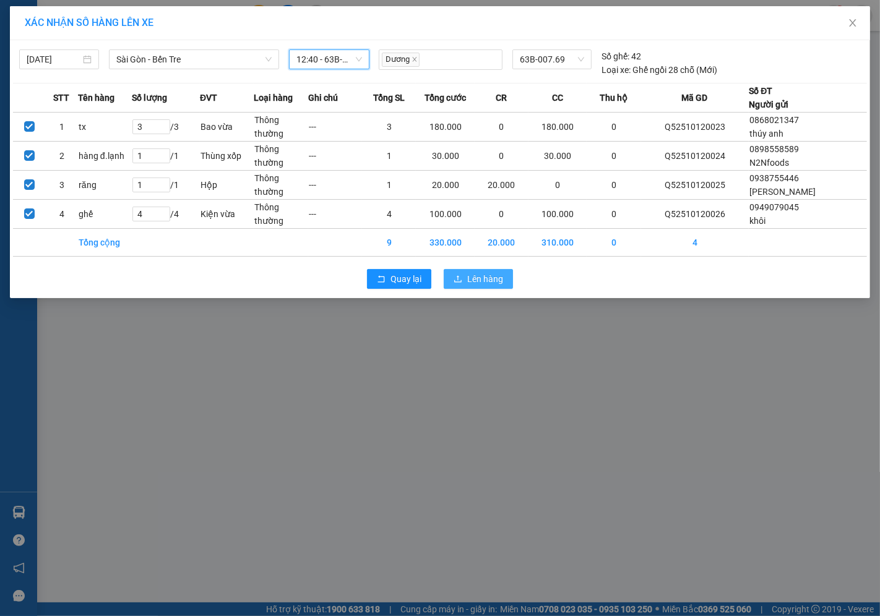
click at [475, 277] on span "Lên hàng" at bounding box center [485, 279] width 36 height 14
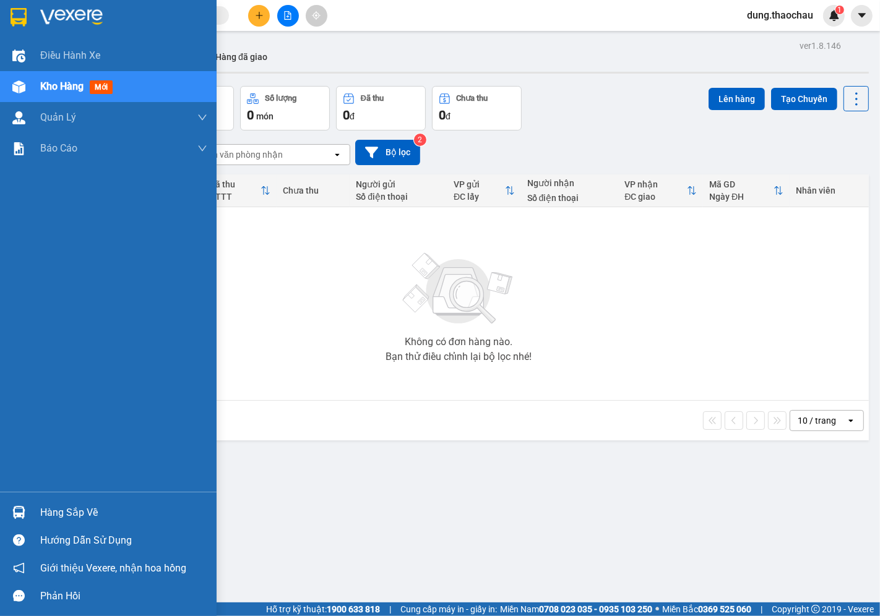
click at [20, 512] on img at bounding box center [18, 512] width 13 height 13
click at [19, 463] on div "Điều hành xe Kho hàng mới Quản Lý Quản lý chuyến Quản lý khách hàng mới Quản lý…" at bounding box center [108, 308] width 217 height 616
click at [15, 516] on img at bounding box center [18, 512] width 13 height 13
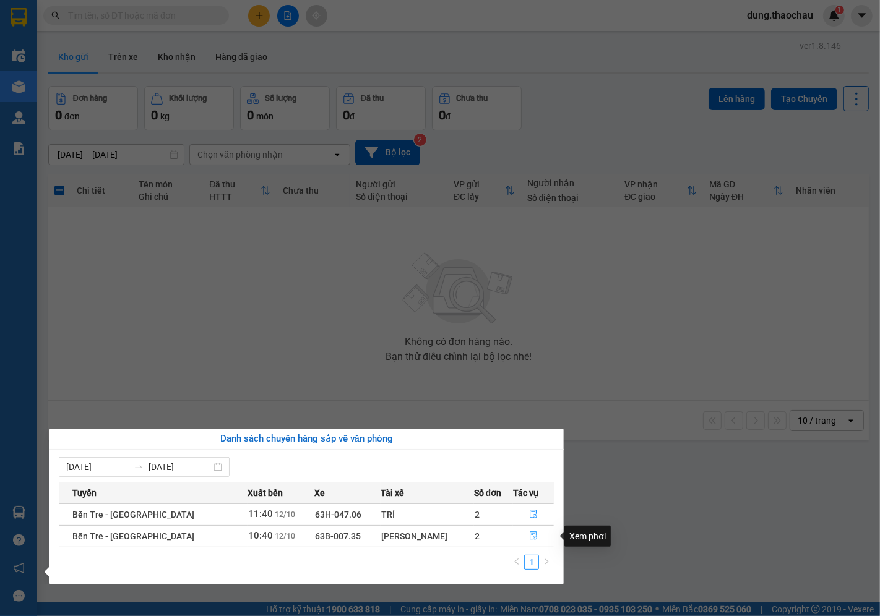
click at [530, 535] on icon "file-done" at bounding box center [533, 536] width 7 height 9
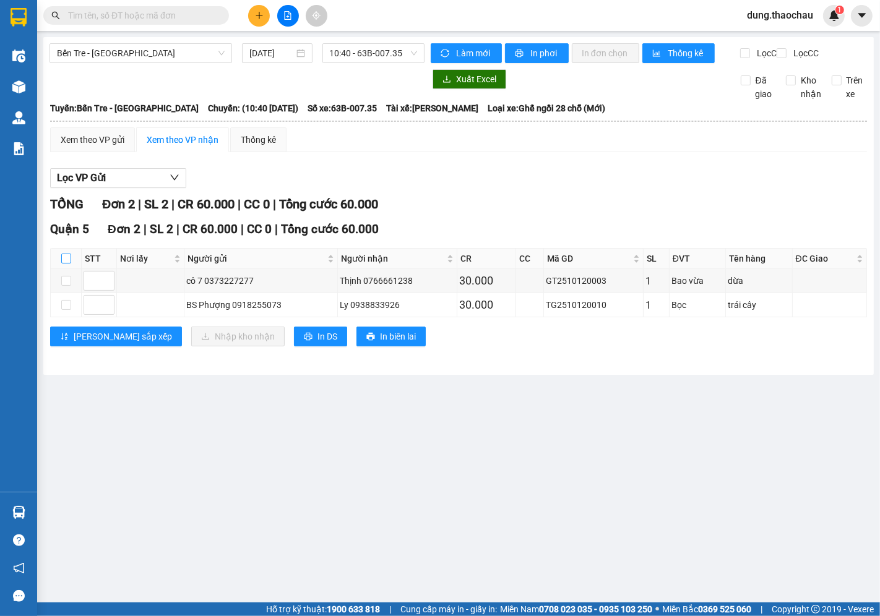
click at [65, 264] on input "checkbox" at bounding box center [66, 259] width 10 height 10
checkbox input "true"
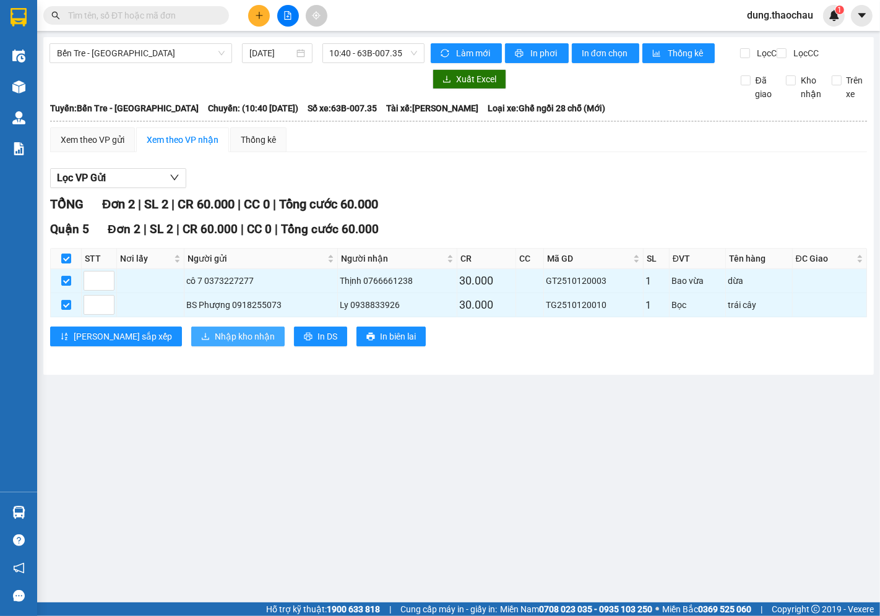
click at [215, 343] on span "Nhập kho nhận" at bounding box center [245, 337] width 60 height 14
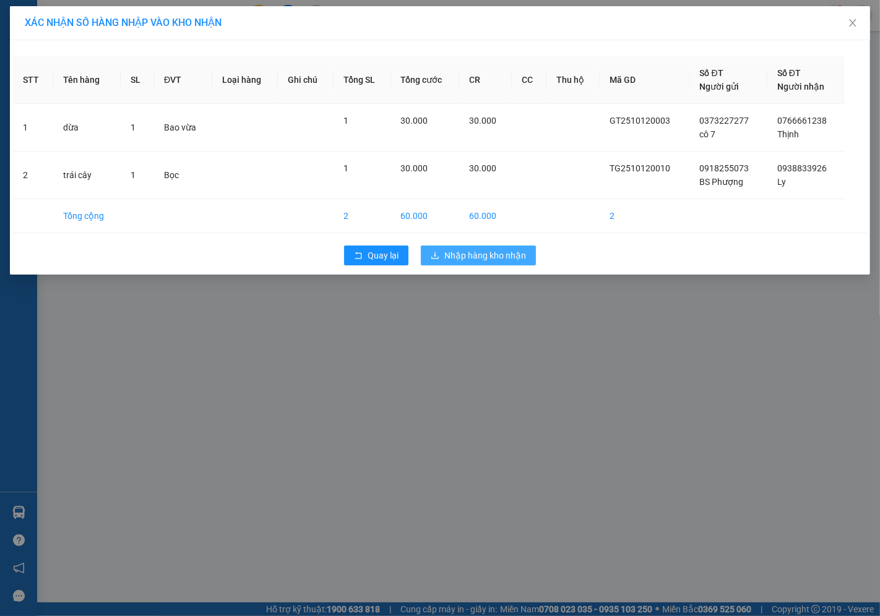
click at [467, 253] on span "Nhập hàng kho nhận" at bounding box center [485, 256] width 82 height 14
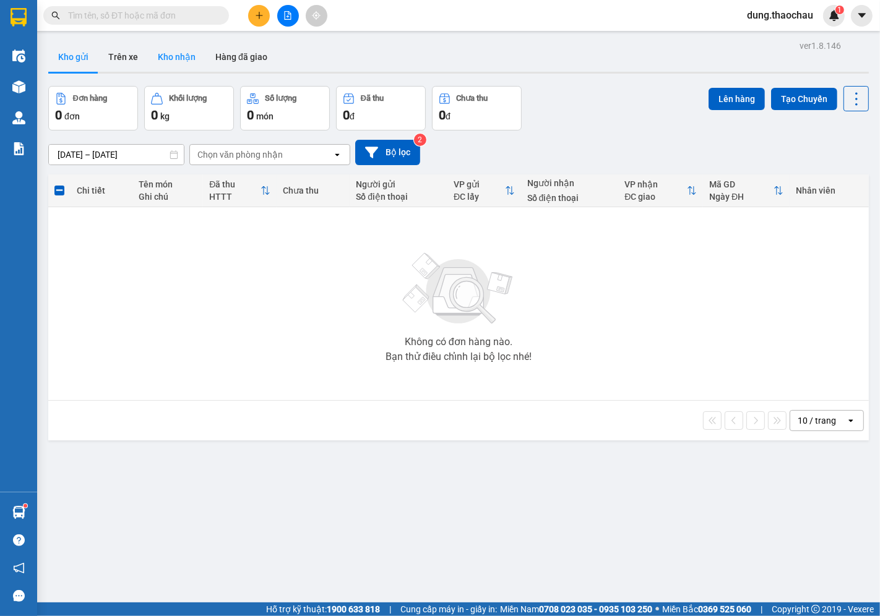
click at [174, 53] on button "Kho nhận" at bounding box center [177, 57] width 58 height 30
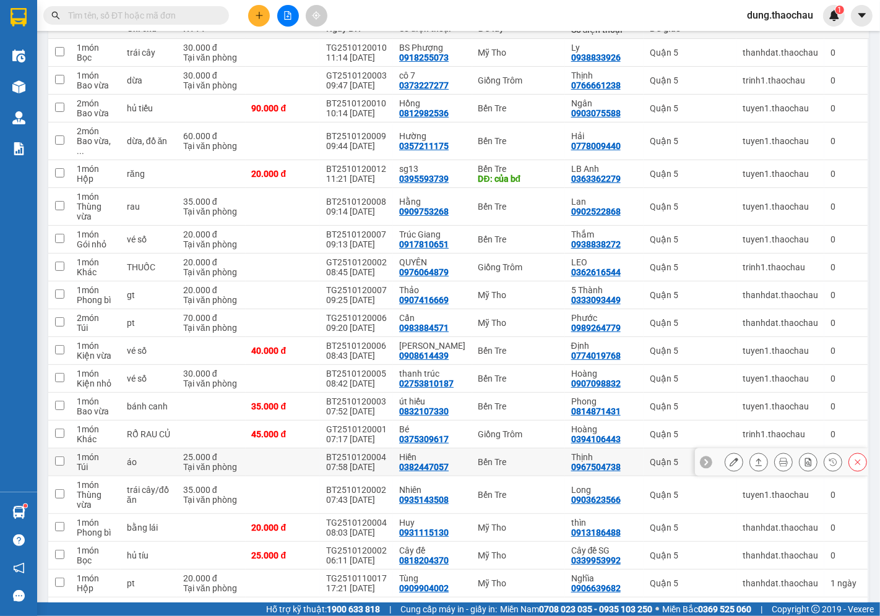
scroll to position [137, 0]
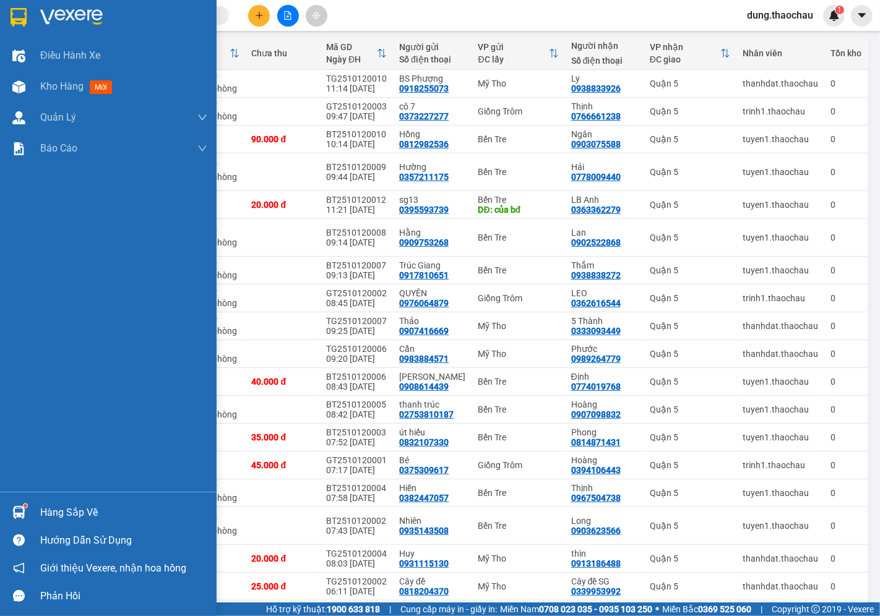
click at [17, 514] on img at bounding box center [18, 512] width 13 height 13
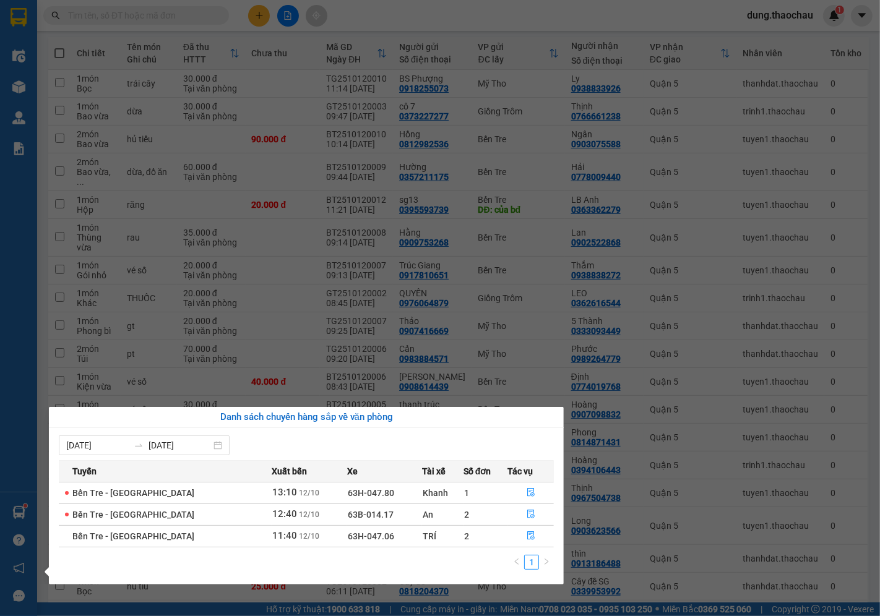
click at [11, 417] on div "Điều hành xe Kho hàng mới Quản Lý Quản lý chuyến Quản lý khách hàng mới Quản lý…" at bounding box center [18, 308] width 37 height 616
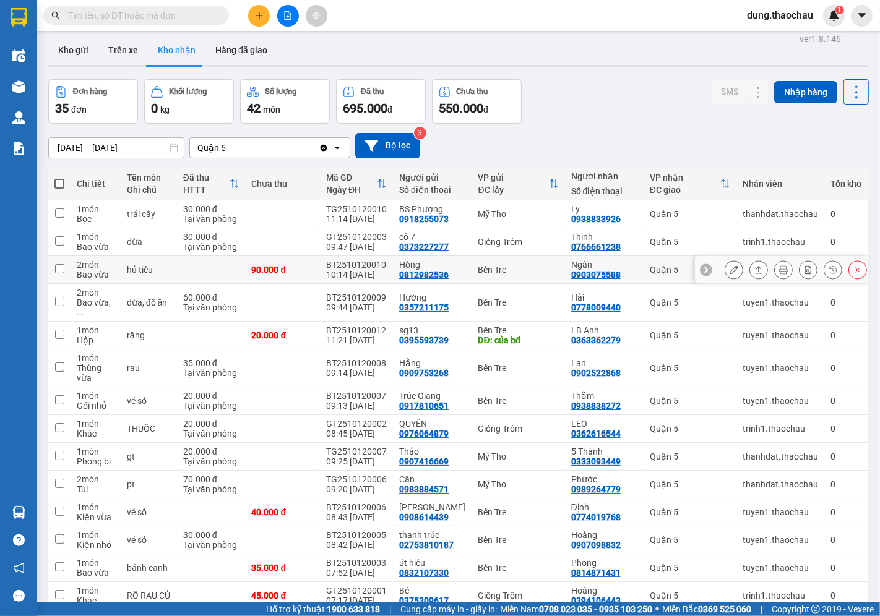
scroll to position [0, 0]
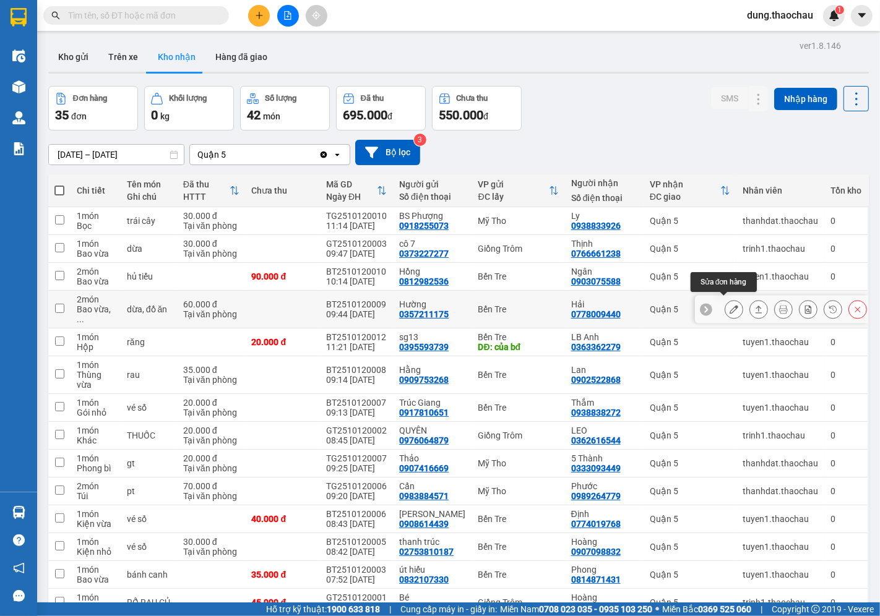
click at [730, 305] on icon at bounding box center [734, 309] width 9 height 9
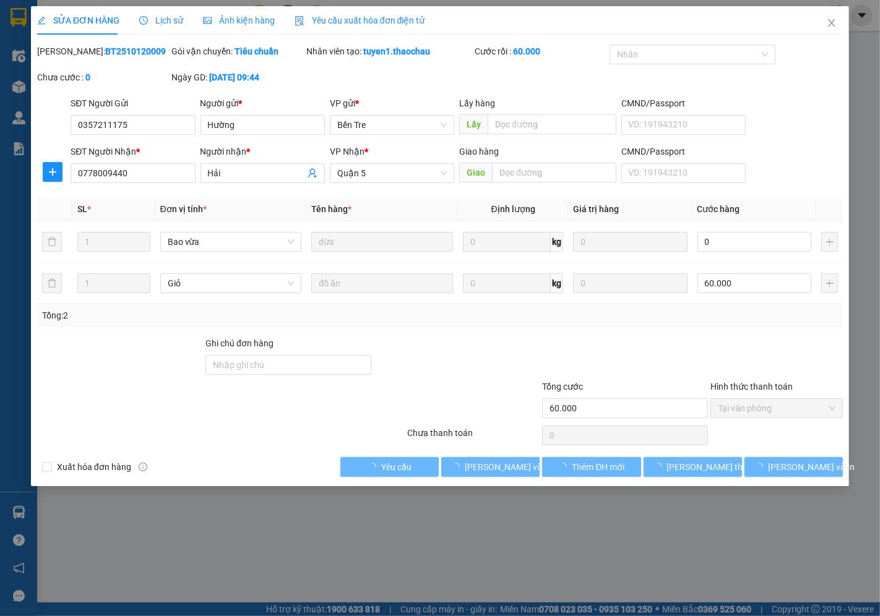
type input "0357211175"
type input "Hường"
type input "0778009440"
type input "Hải"
type input "60.000"
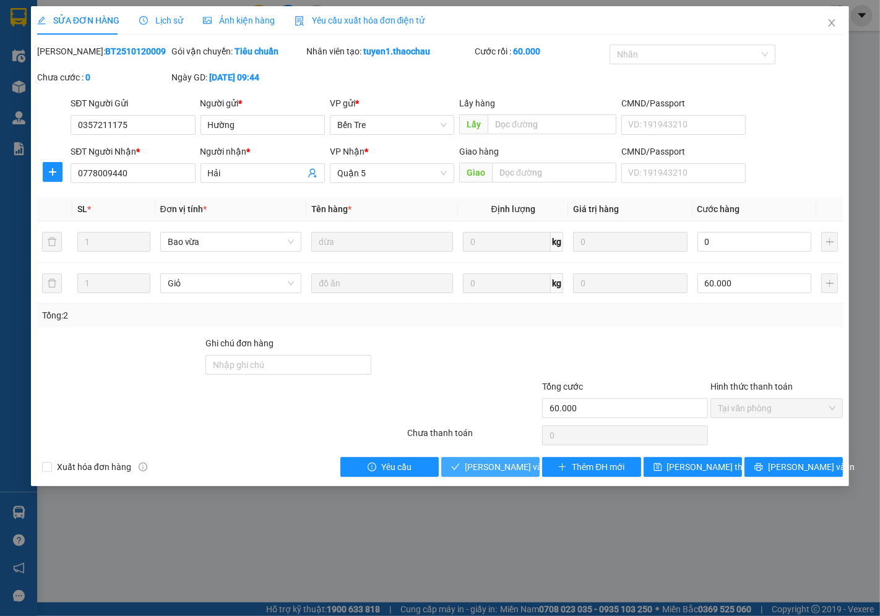
click at [505, 469] on span "Lưu và Giao hàng" at bounding box center [524, 467] width 119 height 14
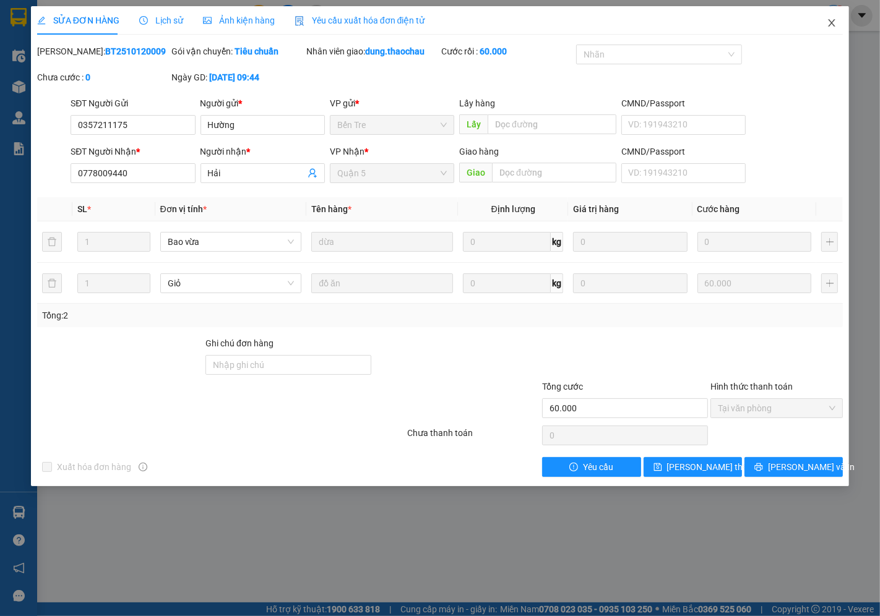
click at [834, 22] on icon "close" at bounding box center [832, 23] width 10 height 10
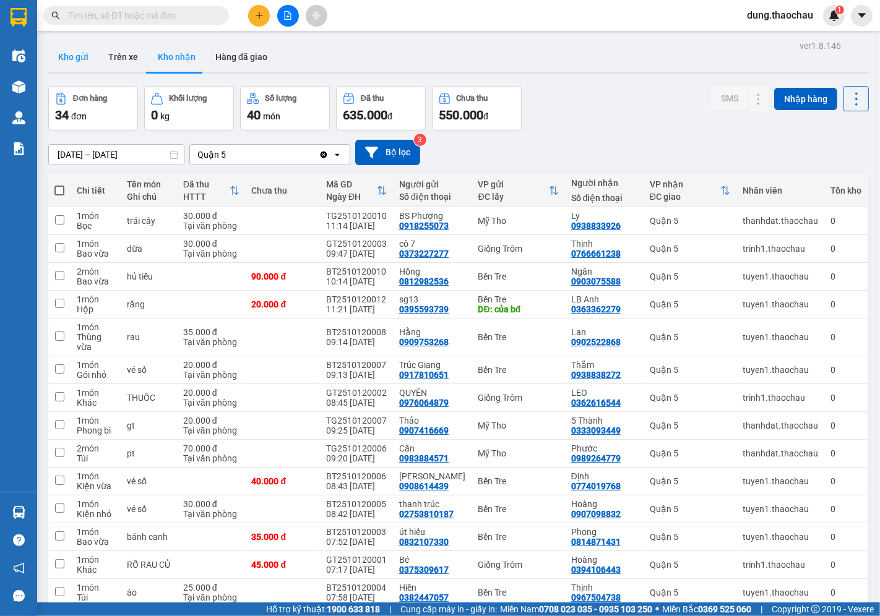
click at [89, 56] on button "Kho gửi" at bounding box center [73, 57] width 50 height 30
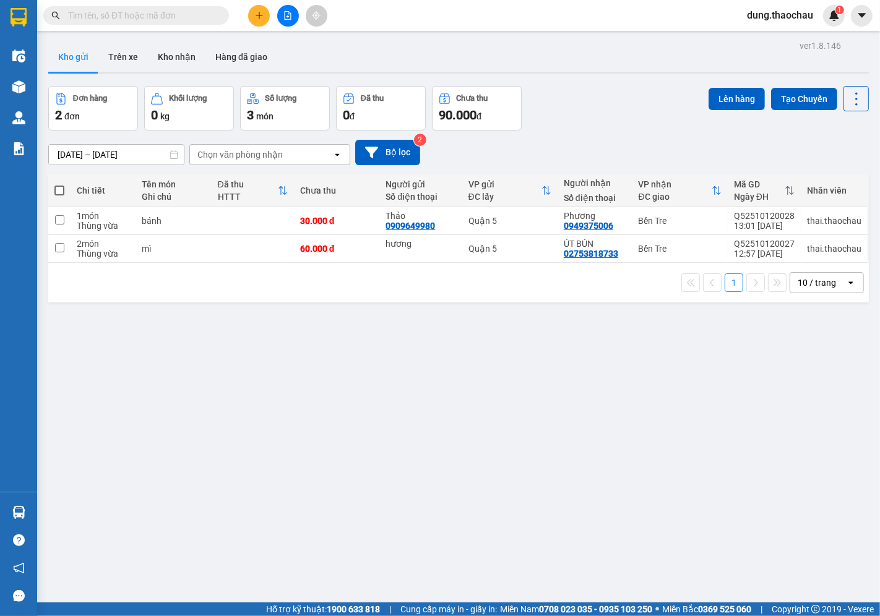
click at [59, 189] on span at bounding box center [59, 191] width 10 height 10
click at [59, 184] on input "checkbox" at bounding box center [59, 184] width 0 height 0
checkbox input "true"
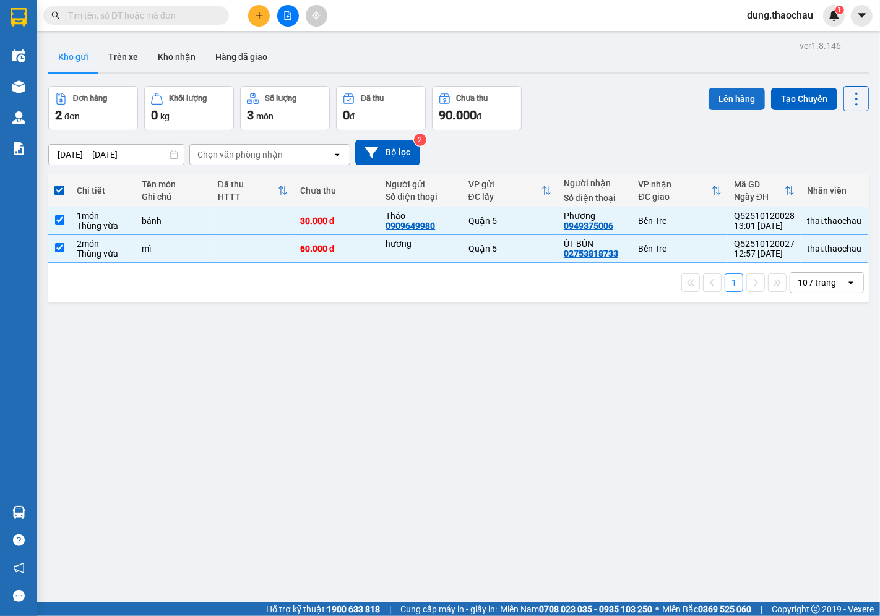
click at [726, 101] on button "Lên hàng" at bounding box center [737, 99] width 56 height 22
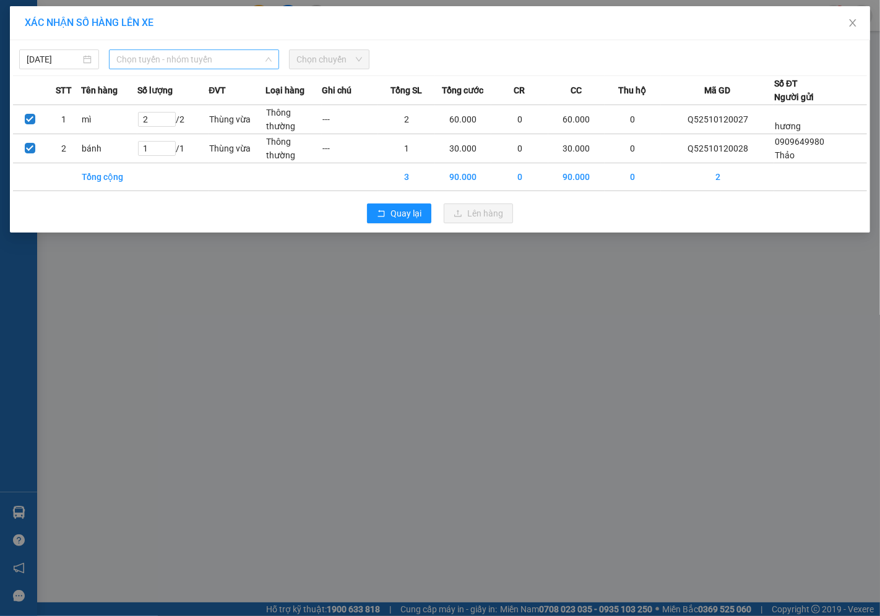
click at [192, 63] on span "Chọn tuyến - nhóm tuyến" at bounding box center [193, 59] width 155 height 19
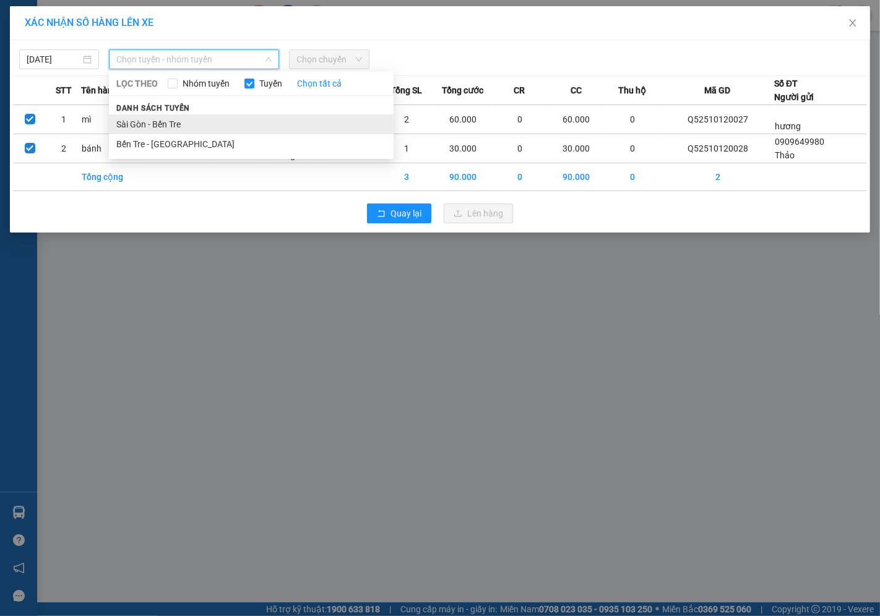
click at [162, 127] on li "Sài Gòn - Bến Tre" at bounding box center [251, 124] width 285 height 20
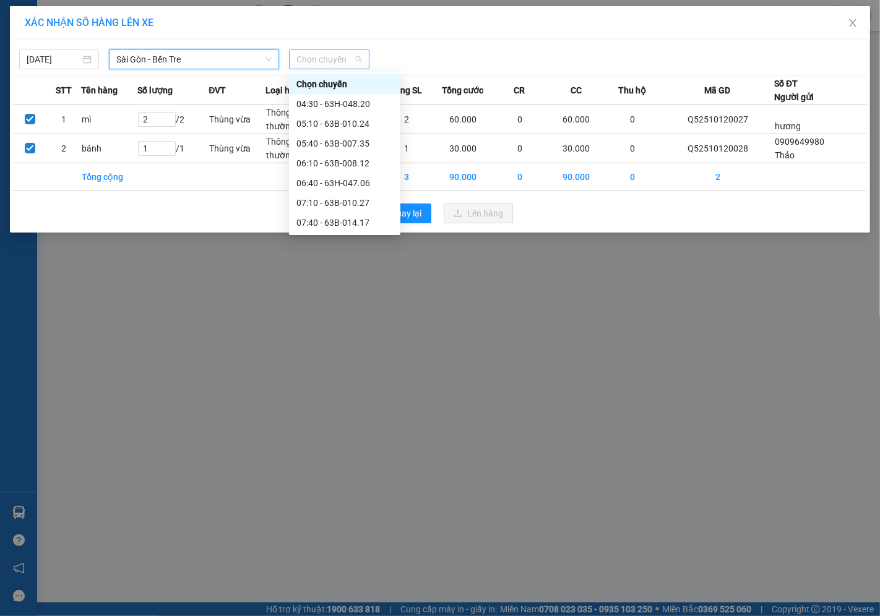
click at [304, 62] on span "Chọn chuyến" at bounding box center [328, 59] width 65 height 19
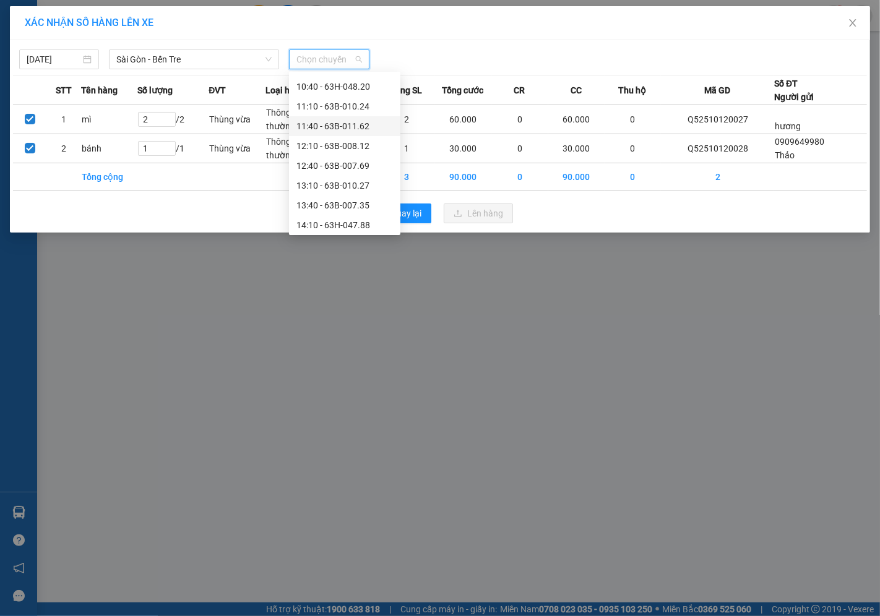
scroll to position [275, 0]
click at [330, 168] on div "13:10 - 63B-010.27" at bounding box center [344, 166] width 97 height 14
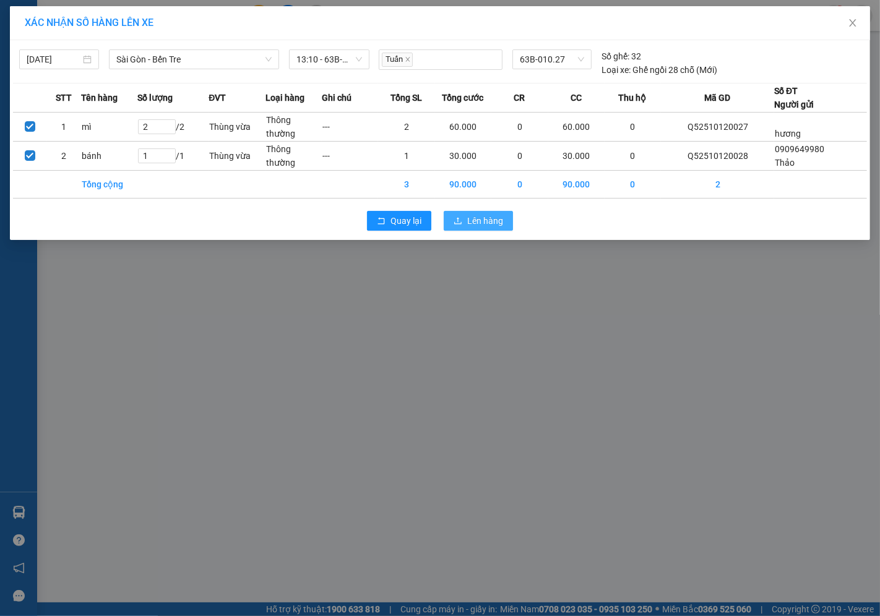
click at [479, 215] on span "Lên hàng" at bounding box center [485, 221] width 36 height 14
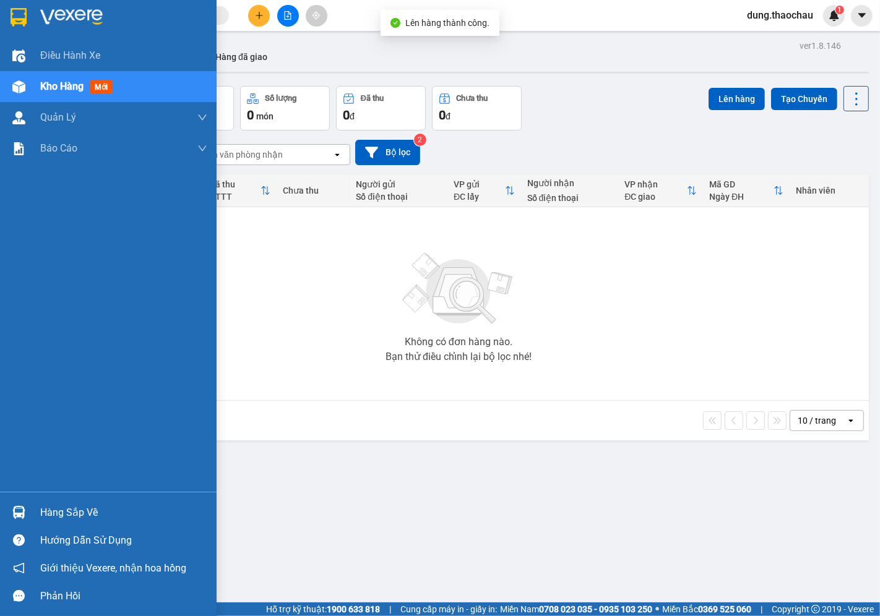
click at [14, 515] on img at bounding box center [18, 512] width 13 height 13
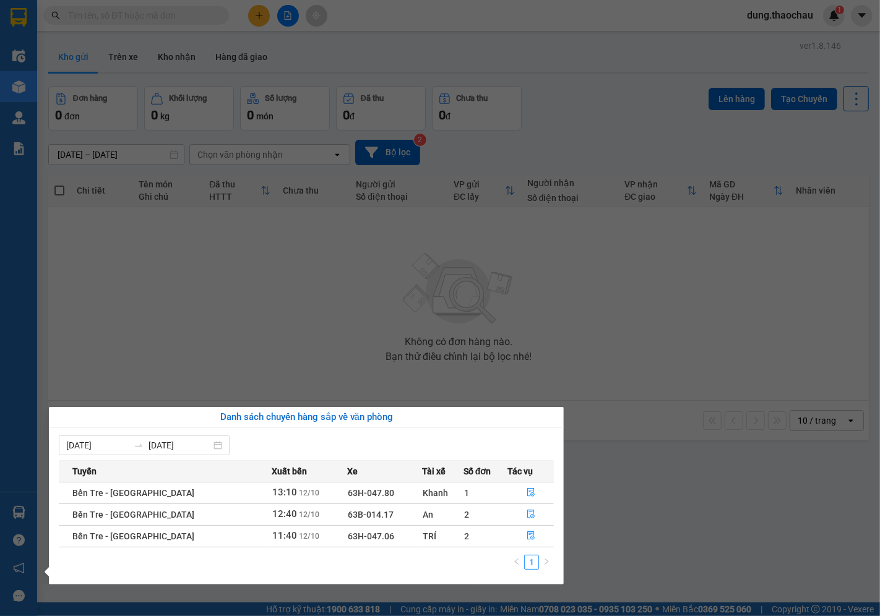
click at [0, 426] on div "Điều hành xe Kho hàng mới Quản Lý Quản lý chuyến Quản lý khách hàng mới Quản lý…" at bounding box center [18, 308] width 37 height 616
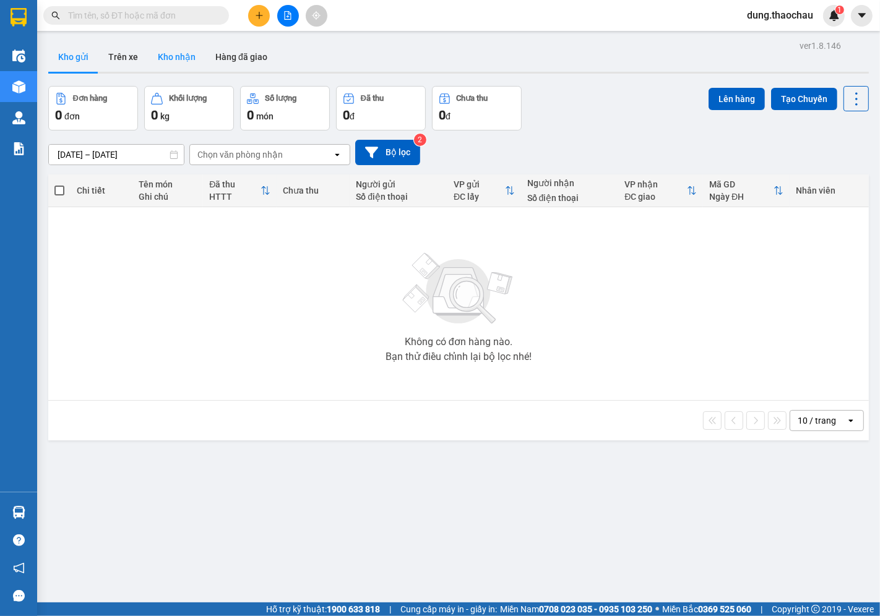
click at [171, 53] on button "Kho nhận" at bounding box center [177, 57] width 58 height 30
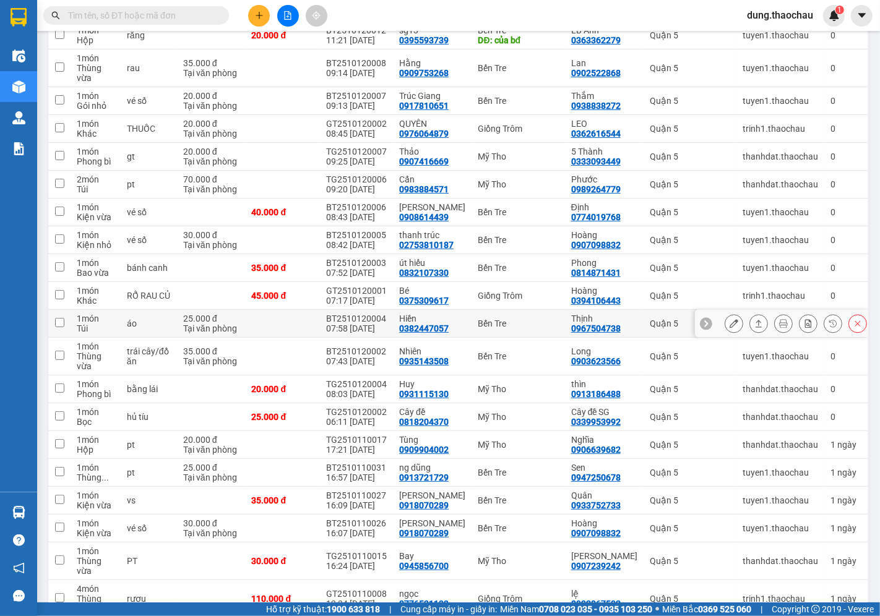
scroll to position [275, 0]
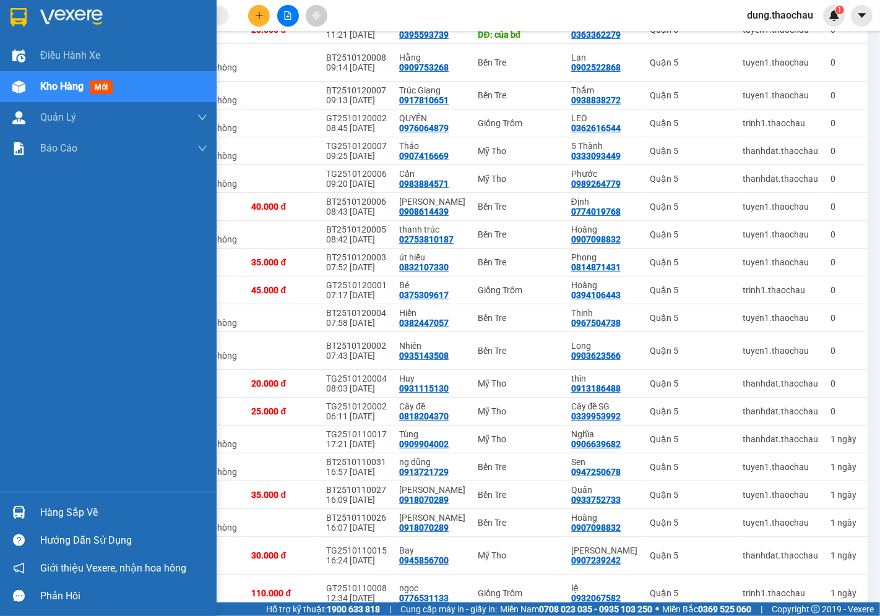
click at [22, 518] on img at bounding box center [18, 512] width 13 height 13
click at [5, 419] on div "Điều hành xe Kho hàng mới Quản Lý Quản lý chuyến Quản lý khách hàng mới Quản lý…" at bounding box center [108, 308] width 217 height 616
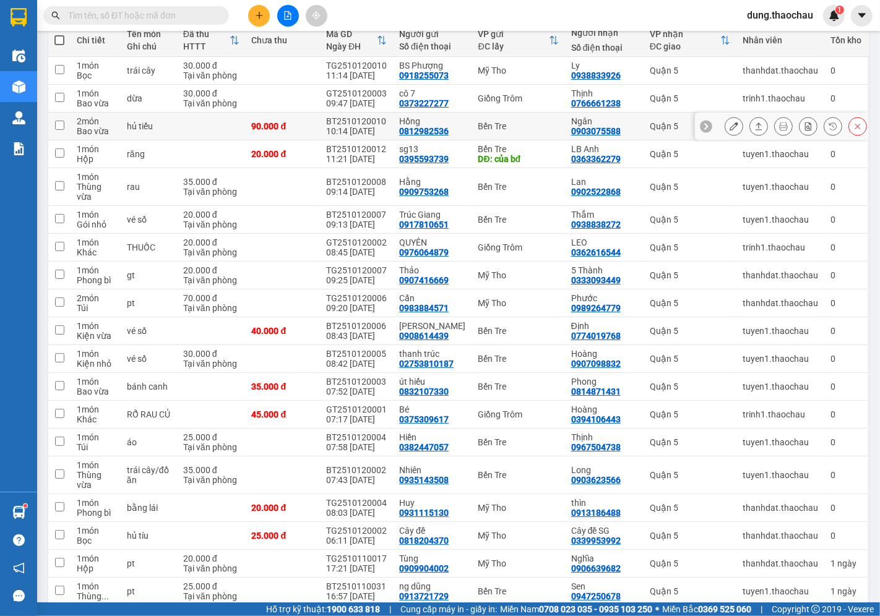
scroll to position [0, 0]
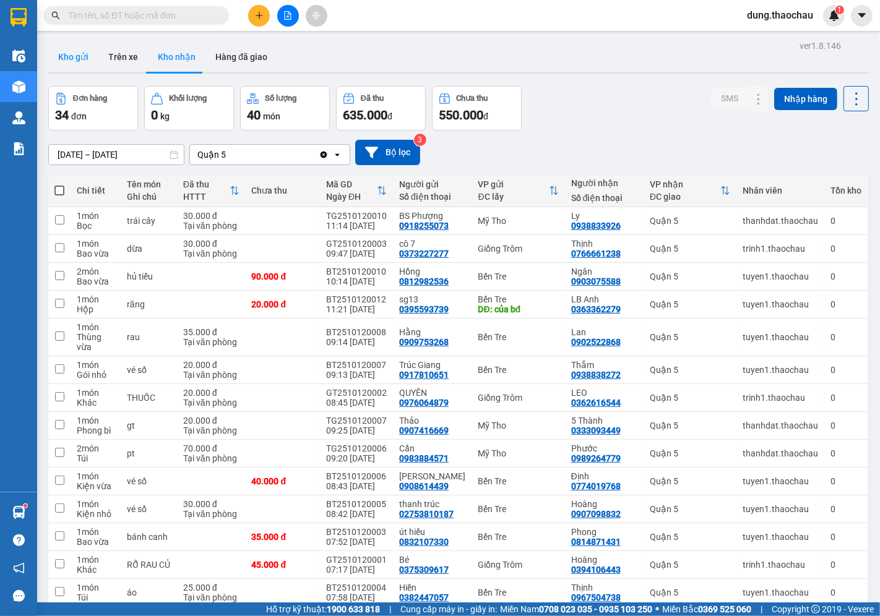
click at [66, 56] on button "Kho gửi" at bounding box center [73, 57] width 50 height 30
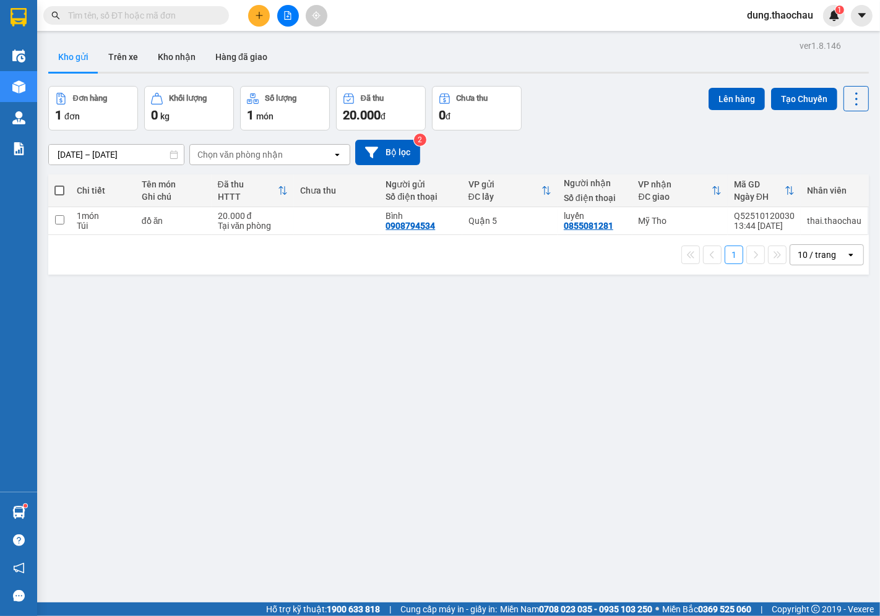
click at [63, 188] on span at bounding box center [59, 191] width 10 height 10
click at [59, 184] on input "checkbox" at bounding box center [59, 184] width 0 height 0
checkbox input "true"
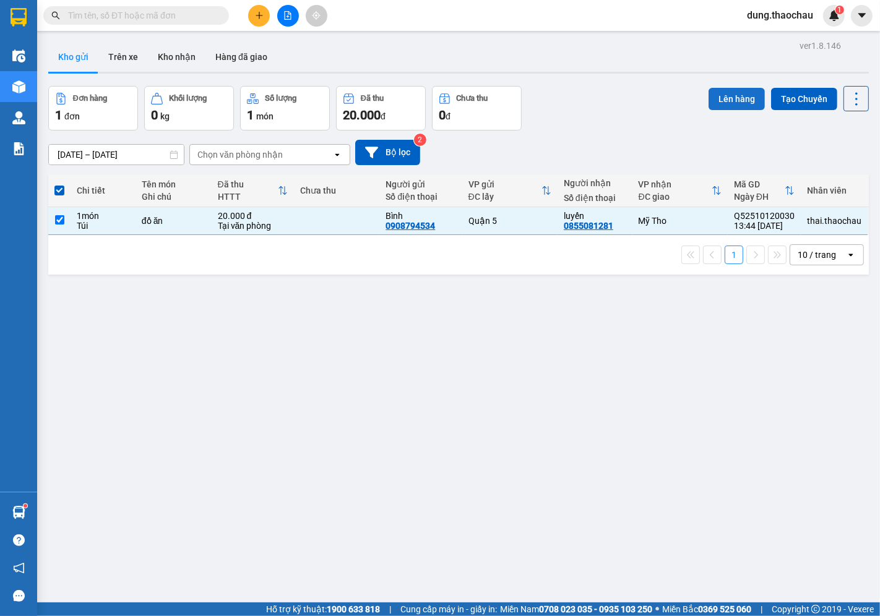
click at [727, 103] on button "Lên hàng" at bounding box center [737, 99] width 56 height 22
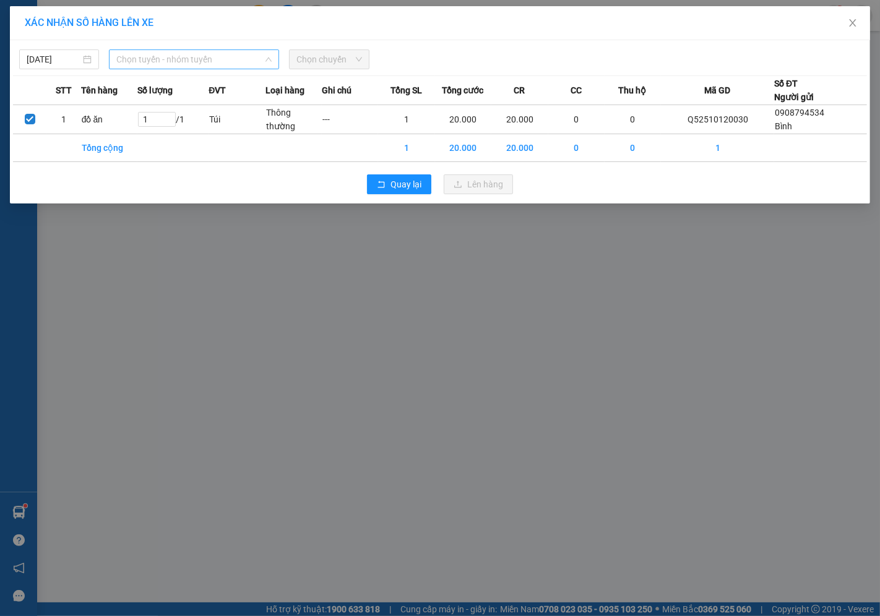
click at [143, 57] on span "Chọn tuyến - nhóm tuyến" at bounding box center [193, 59] width 155 height 19
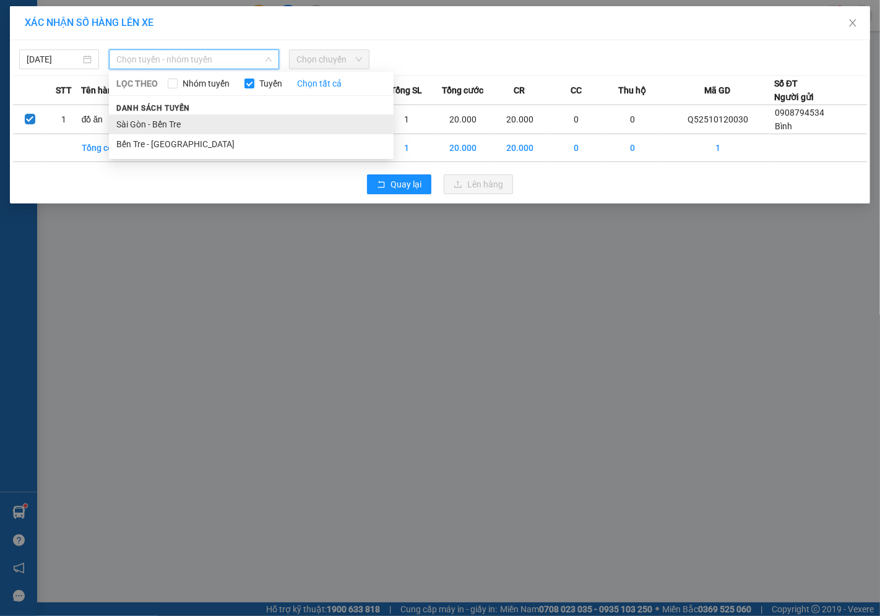
click at [150, 123] on li "Sài Gòn - Bến Tre" at bounding box center [251, 124] width 285 height 20
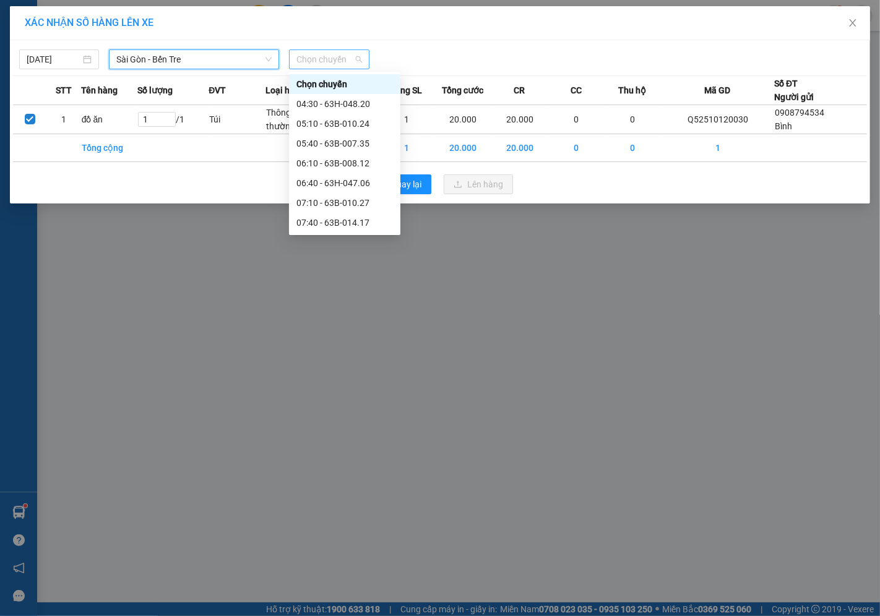
click at [314, 59] on span "Chọn chuyến" at bounding box center [328, 59] width 65 height 19
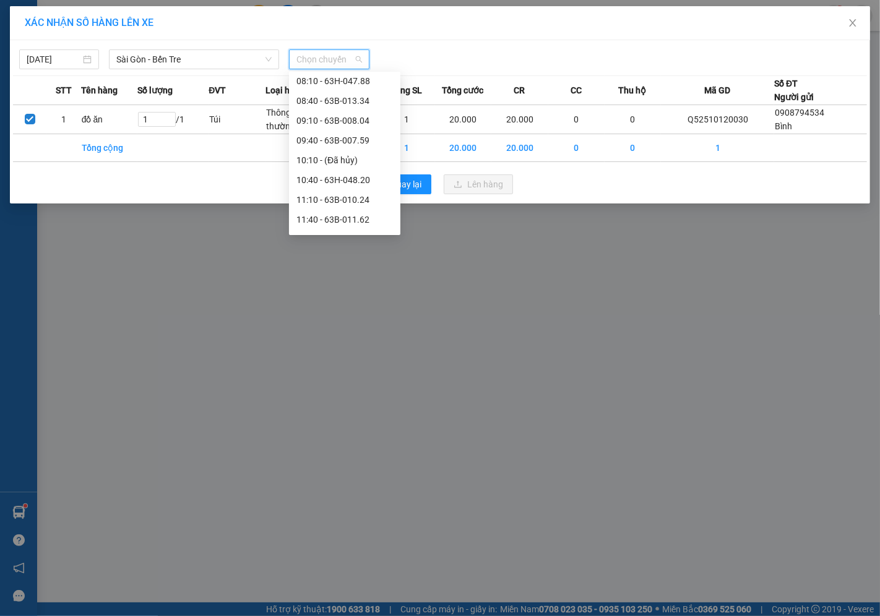
scroll to position [275, 0]
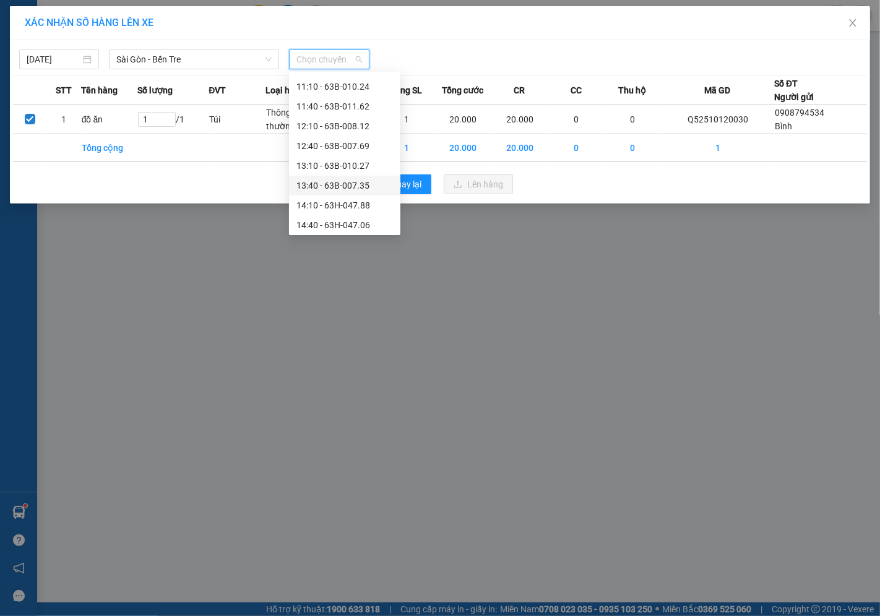
click at [325, 187] on div "13:40 - 63B-007.35" at bounding box center [344, 186] width 97 height 14
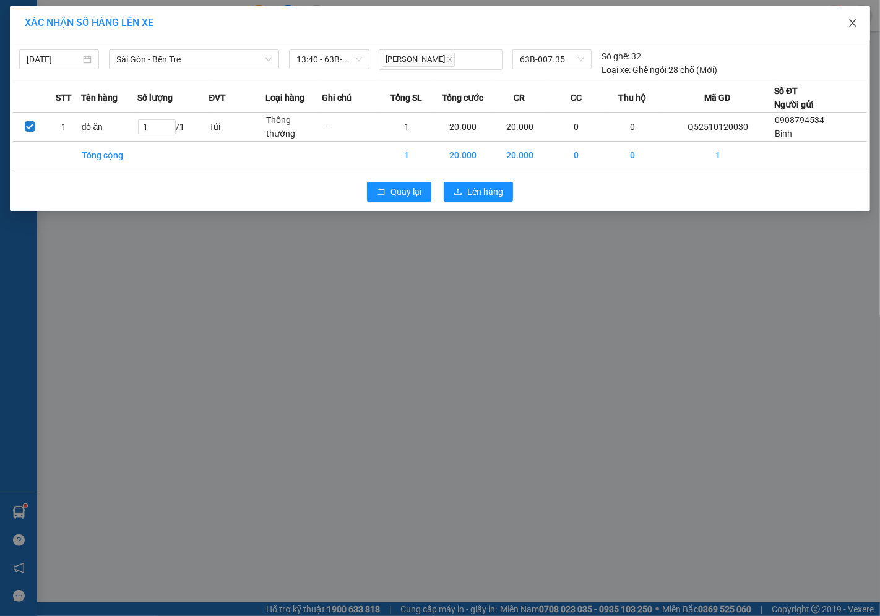
click at [855, 26] on icon "close" at bounding box center [852, 22] width 7 height 7
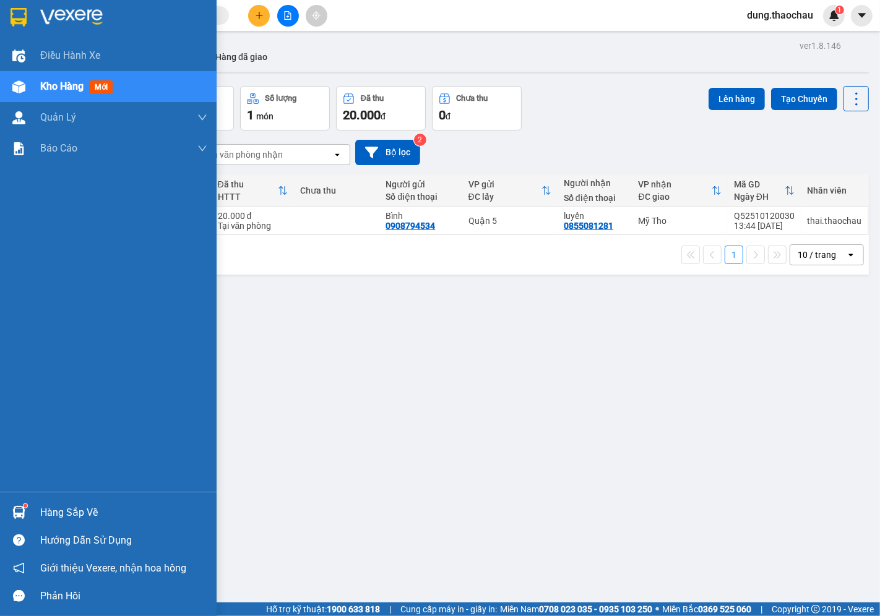
click at [17, 511] on img at bounding box center [18, 512] width 13 height 13
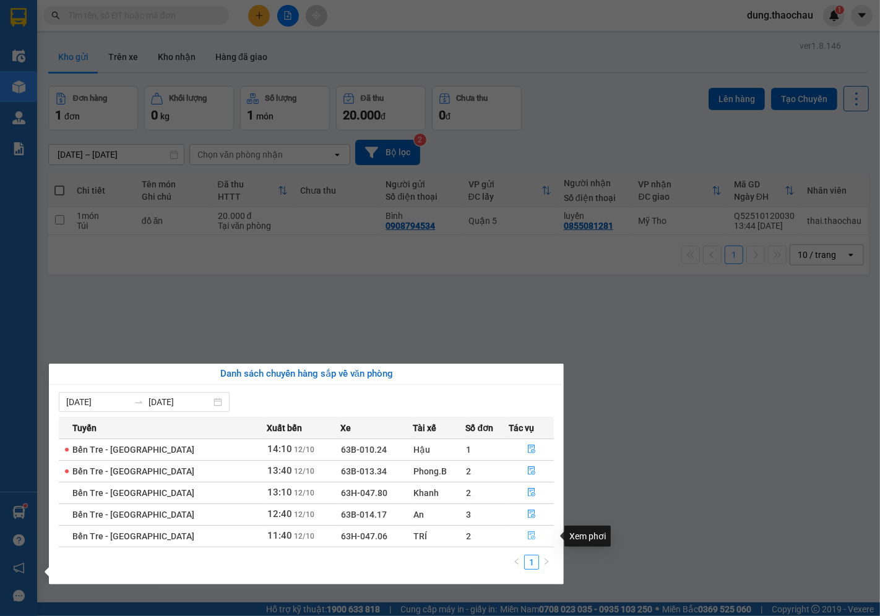
click at [527, 540] on icon "file-done" at bounding box center [531, 536] width 9 height 9
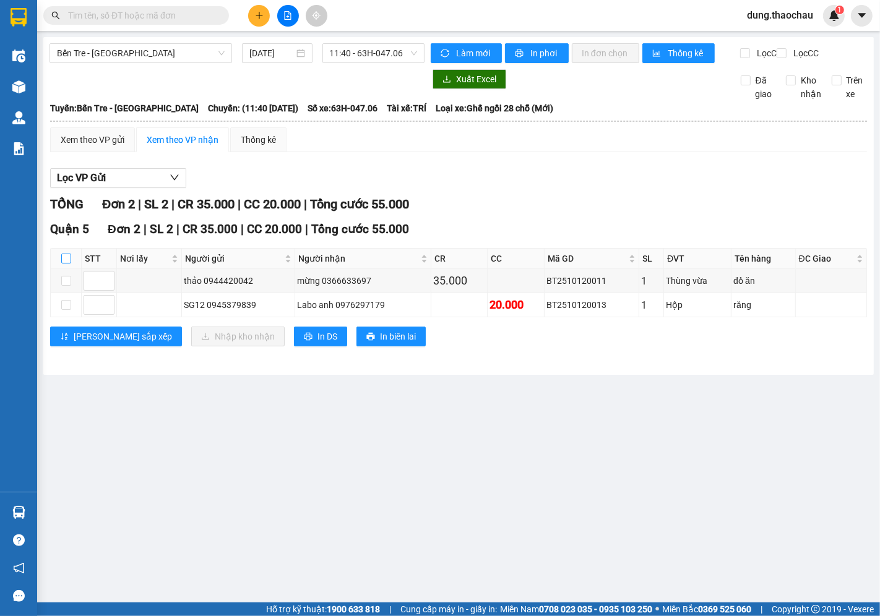
click at [65, 264] on input "checkbox" at bounding box center [66, 259] width 10 height 10
checkbox input "true"
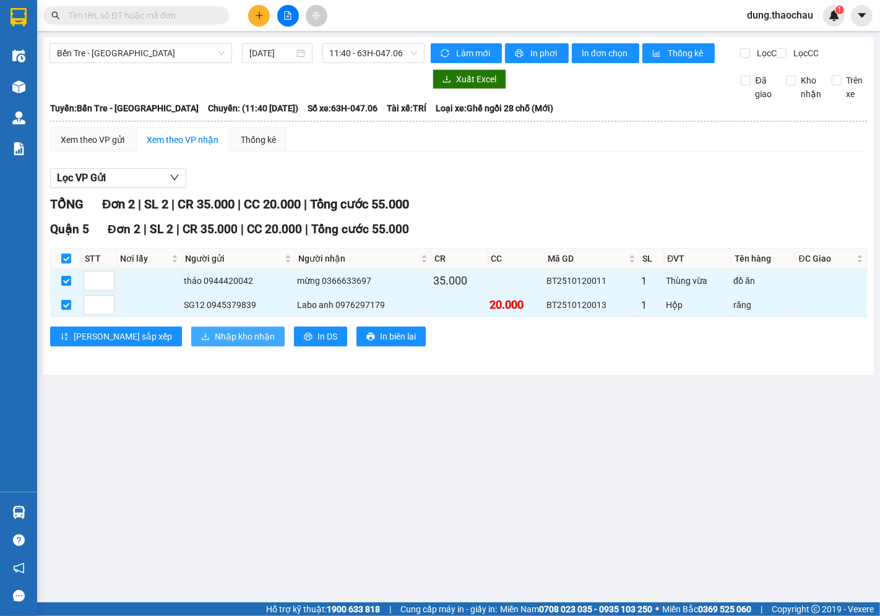
click at [215, 343] on span "Nhập kho nhận" at bounding box center [245, 337] width 60 height 14
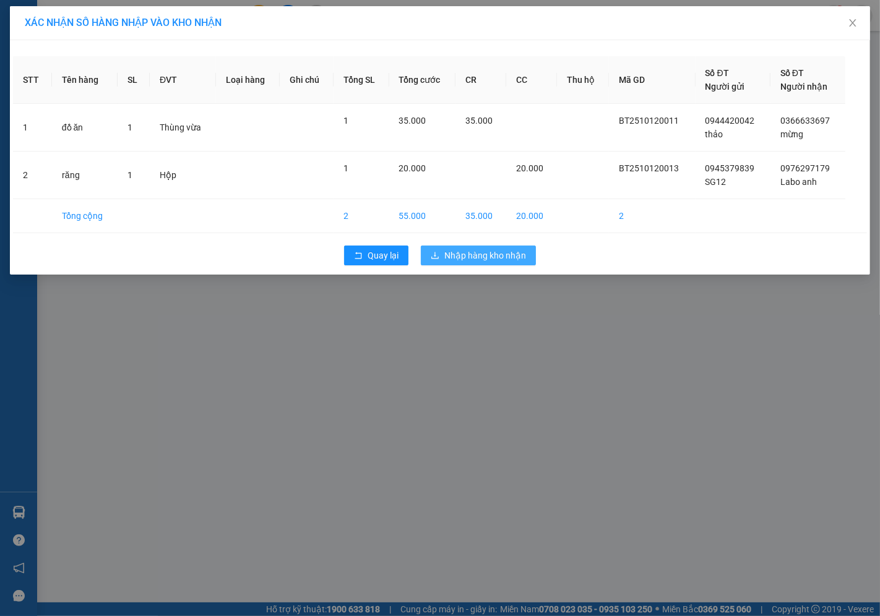
click at [486, 255] on span "Nhập hàng kho nhận" at bounding box center [485, 256] width 82 height 14
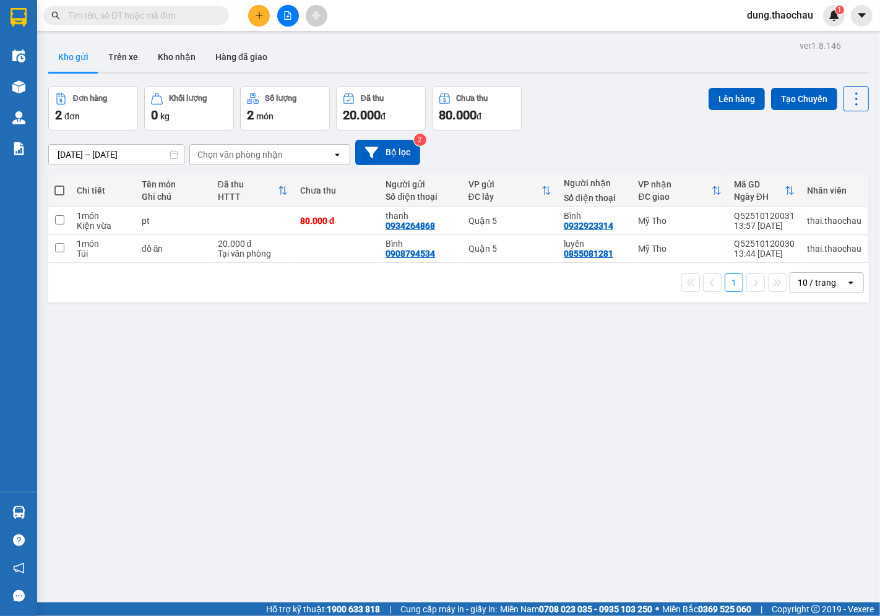
click at [58, 194] on span at bounding box center [59, 191] width 10 height 10
click at [59, 184] on input "checkbox" at bounding box center [59, 184] width 0 height 0
checkbox input "true"
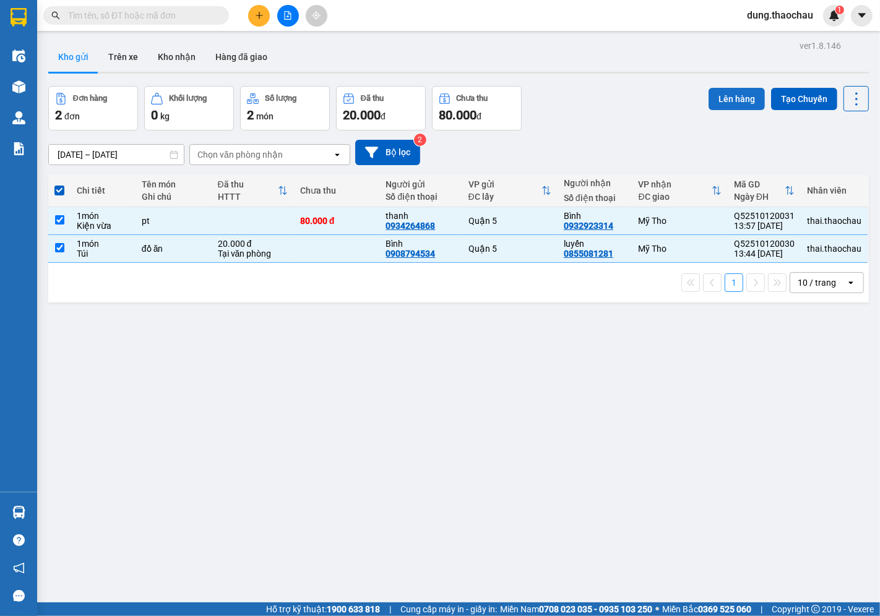
click at [732, 91] on button "Lên hàng" at bounding box center [737, 99] width 56 height 22
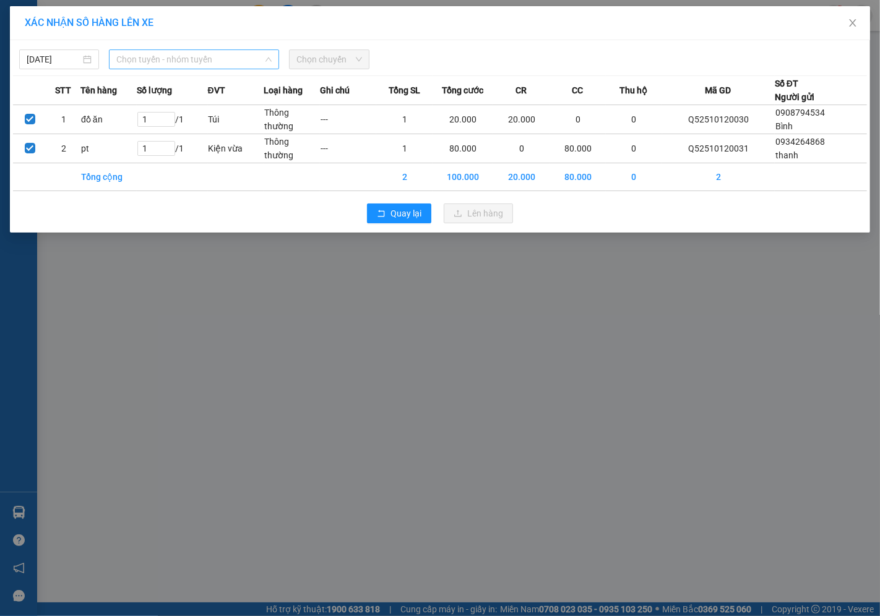
click at [226, 66] on span "Chọn tuyến - nhóm tuyến" at bounding box center [193, 59] width 155 height 19
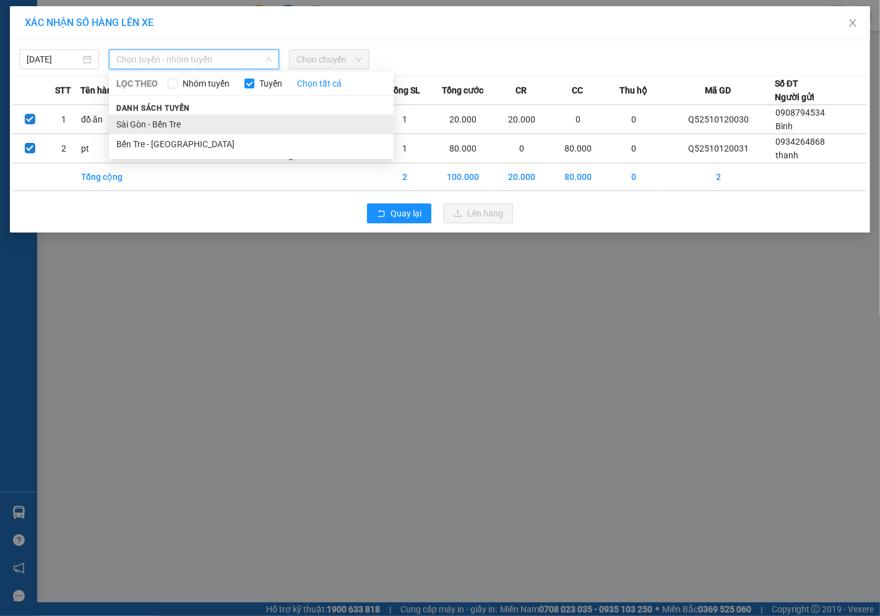
click at [166, 121] on li "Sài Gòn - Bến Tre" at bounding box center [251, 124] width 285 height 20
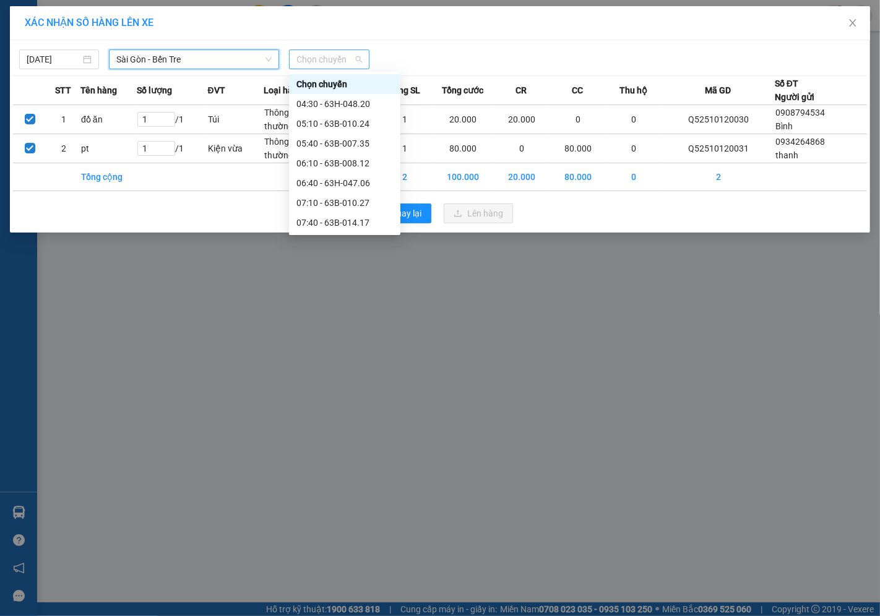
click at [298, 57] on span "Chọn chuyến" at bounding box center [328, 59] width 65 height 19
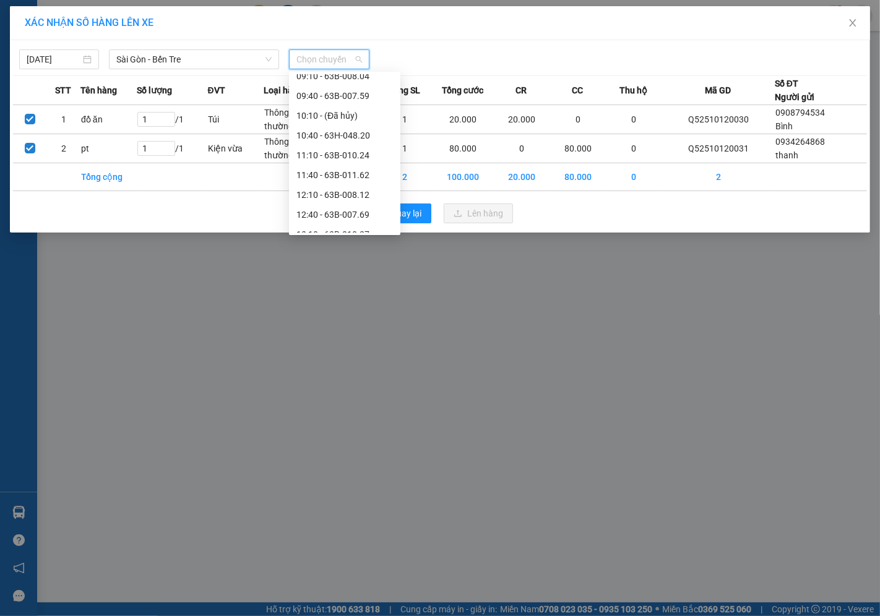
scroll to position [275, 0]
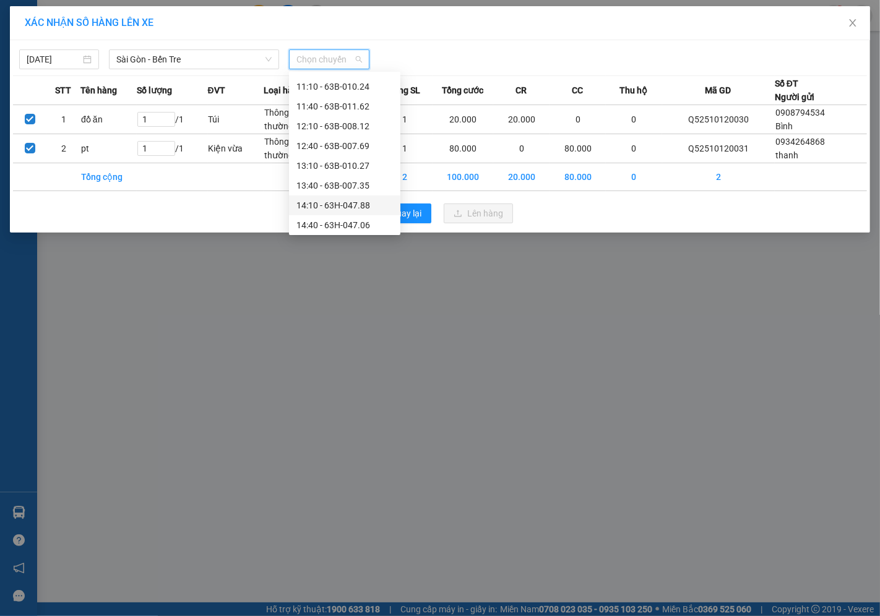
click at [319, 196] on div "14:10 - 63H-047.88" at bounding box center [344, 206] width 111 height 20
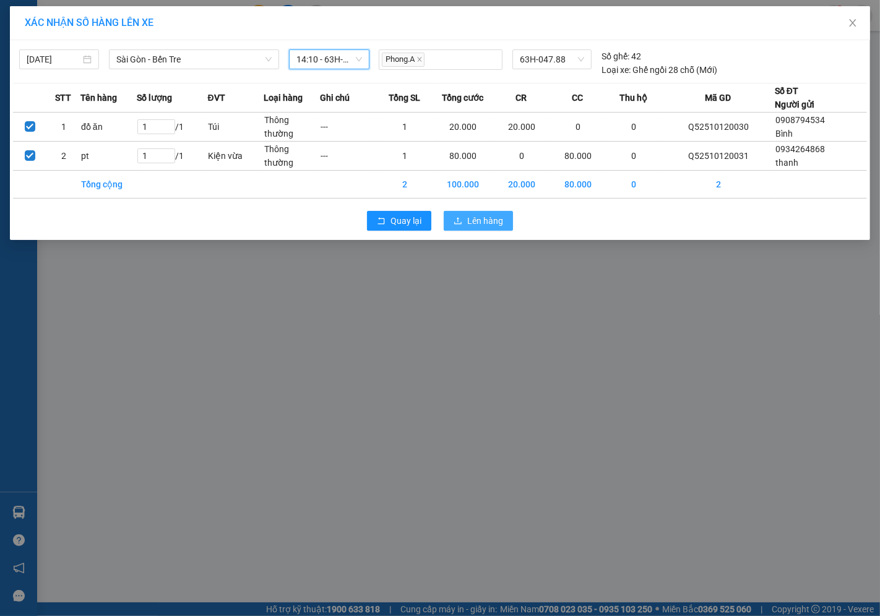
click at [477, 219] on span "Lên hàng" at bounding box center [485, 221] width 36 height 14
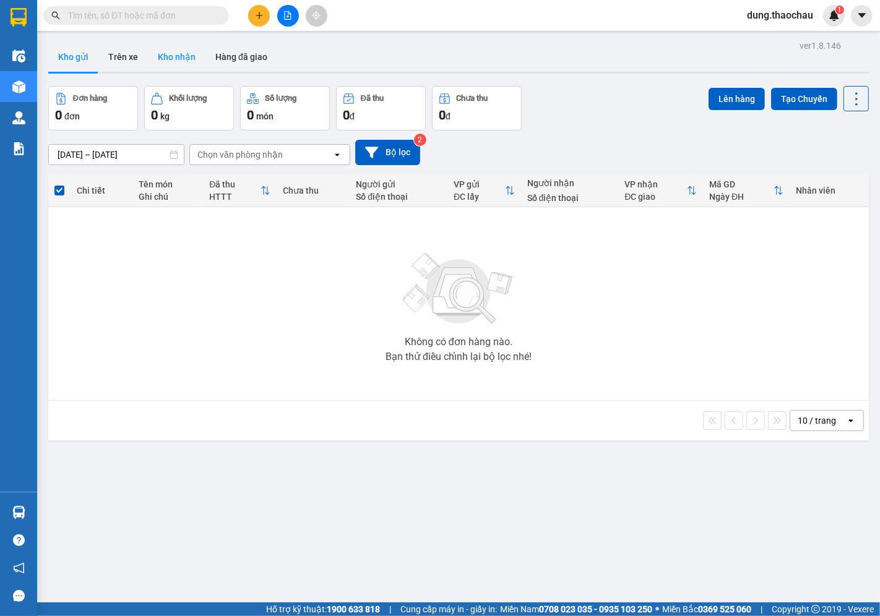
click at [163, 59] on button "Kho nhận" at bounding box center [177, 57] width 58 height 30
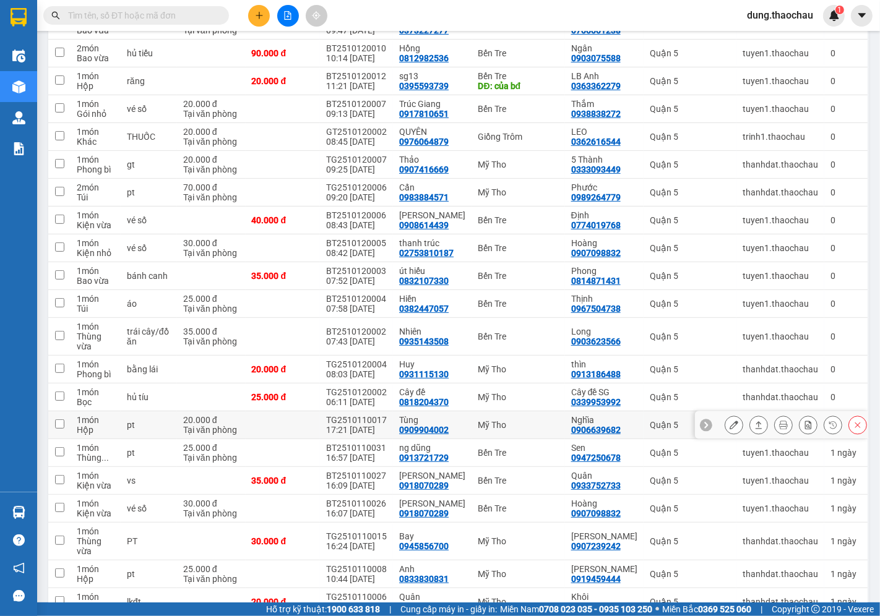
scroll to position [577, 0]
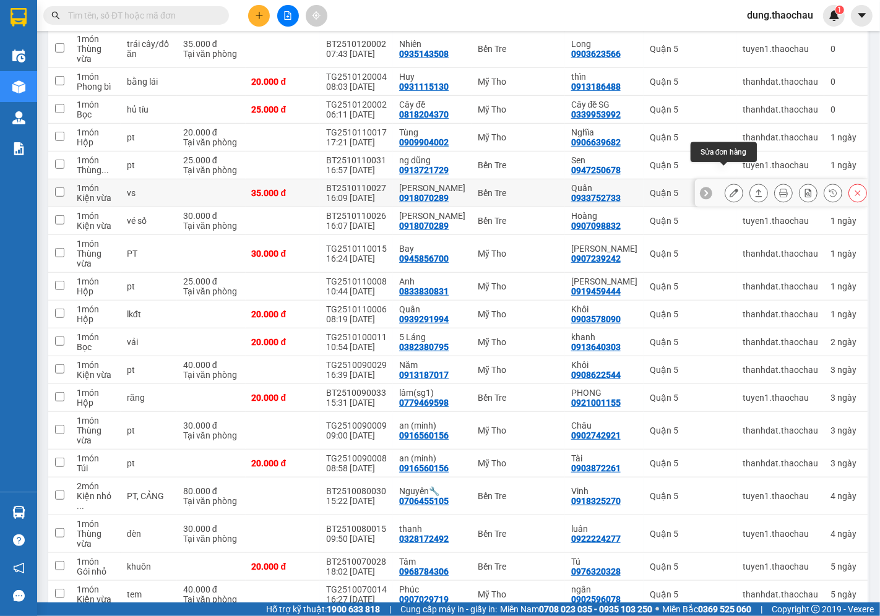
click at [725, 183] on button at bounding box center [733, 194] width 17 height 22
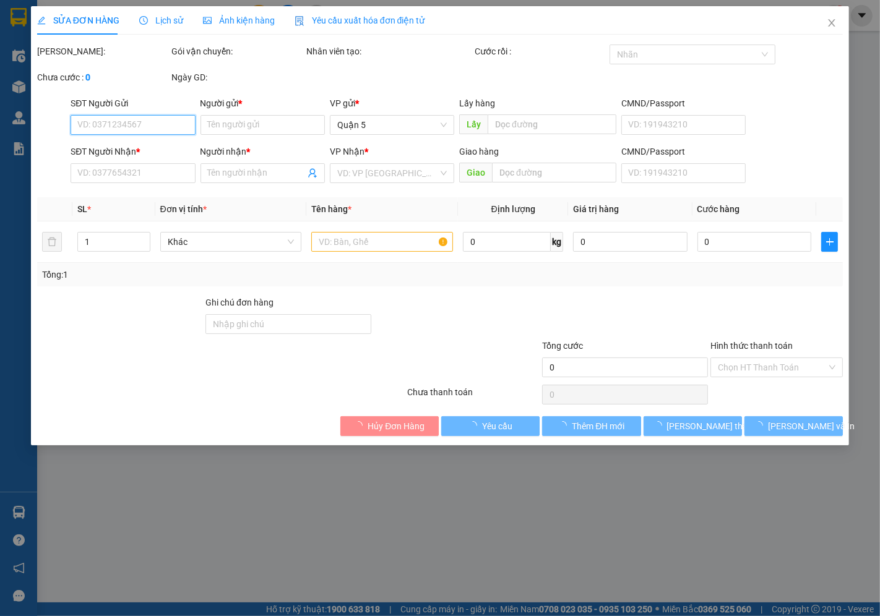
type input "0918070289"
type input "[PERSON_NAME]"
type input "0933752733"
type input "Quân"
type input "35.000"
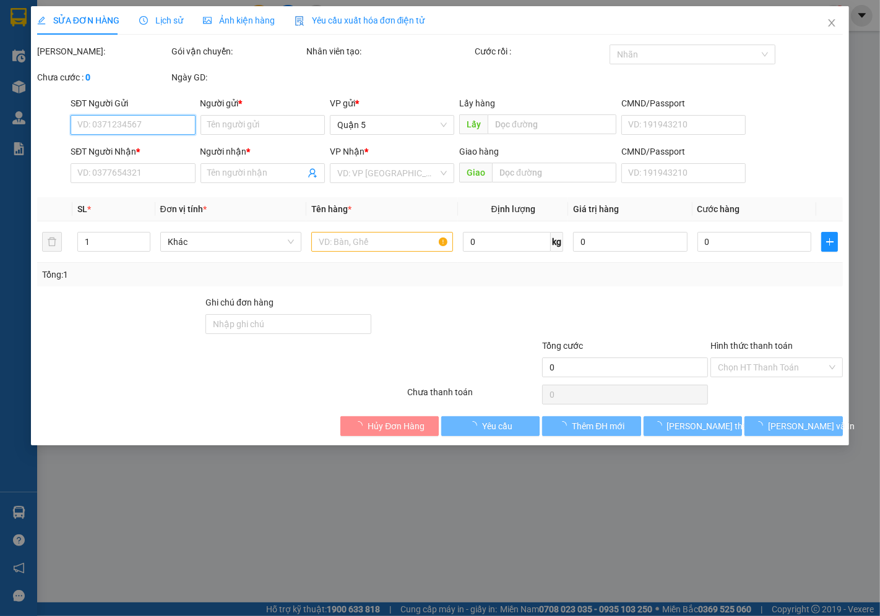
type input "35.000"
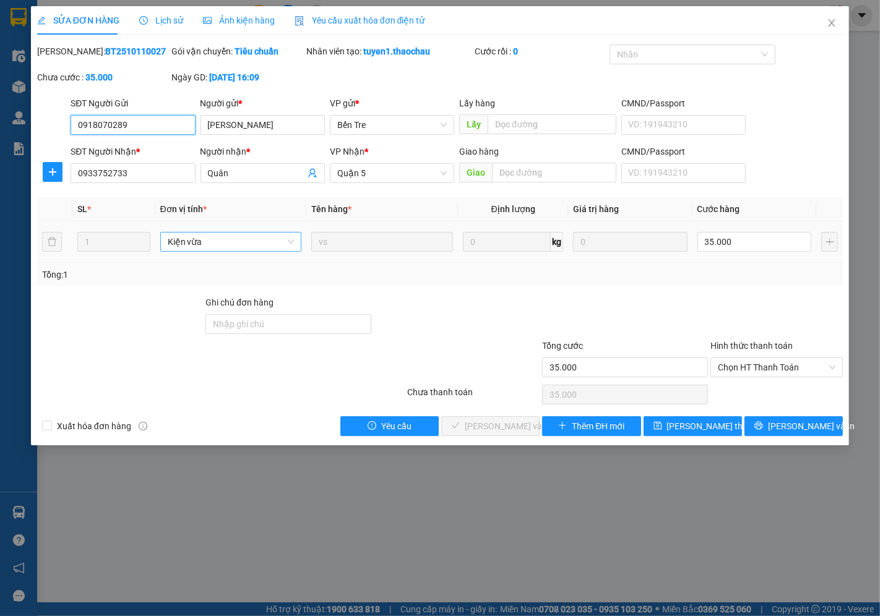
click at [202, 237] on span "Kiện vừa" at bounding box center [231, 242] width 127 height 19
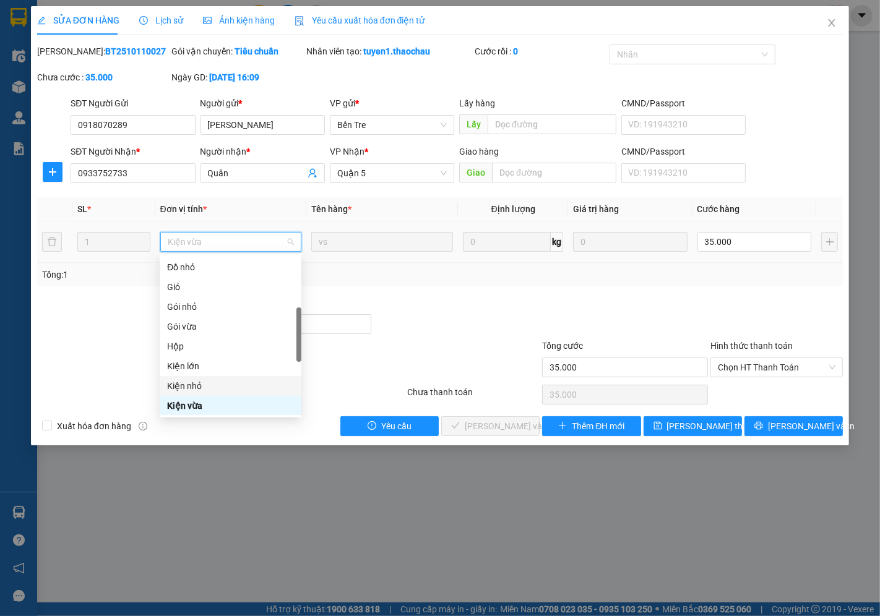
click at [189, 387] on div "Kiện nhỏ" at bounding box center [230, 386] width 127 height 14
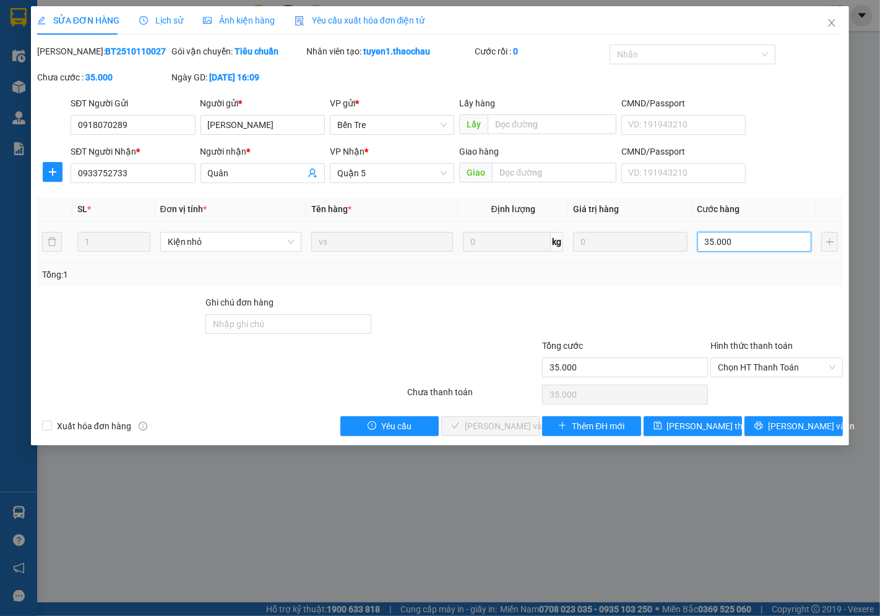
click at [746, 246] on input "35.000" at bounding box center [754, 242] width 114 height 20
type input "0"
type input "2"
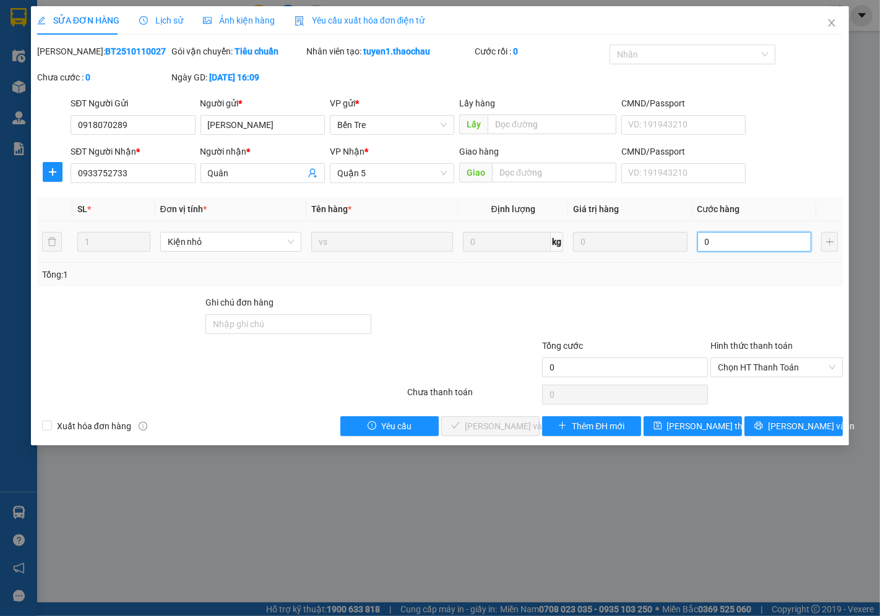
type input "2"
type input "02"
type input "25"
type input "025"
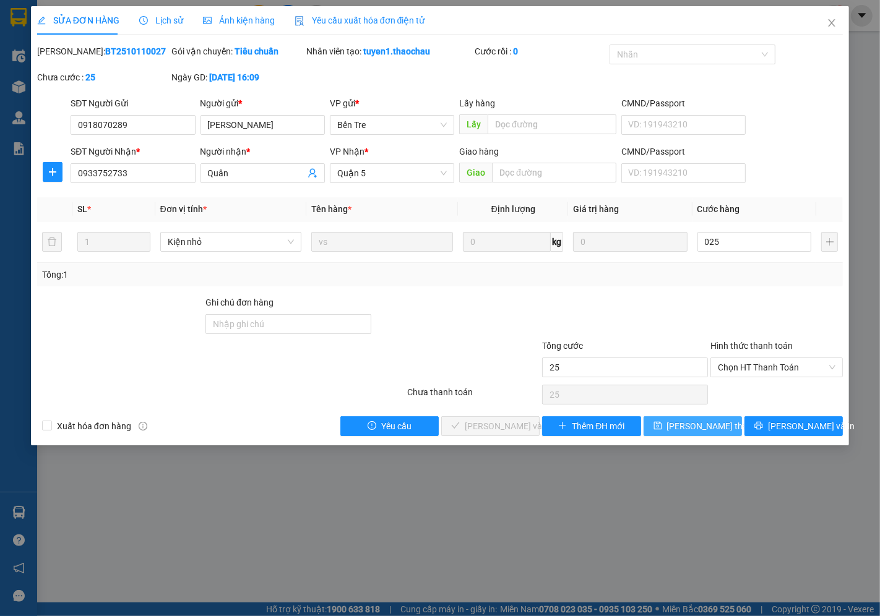
type input "25.000"
click at [695, 429] on span "[PERSON_NAME] thay đổi" at bounding box center [716, 427] width 99 height 14
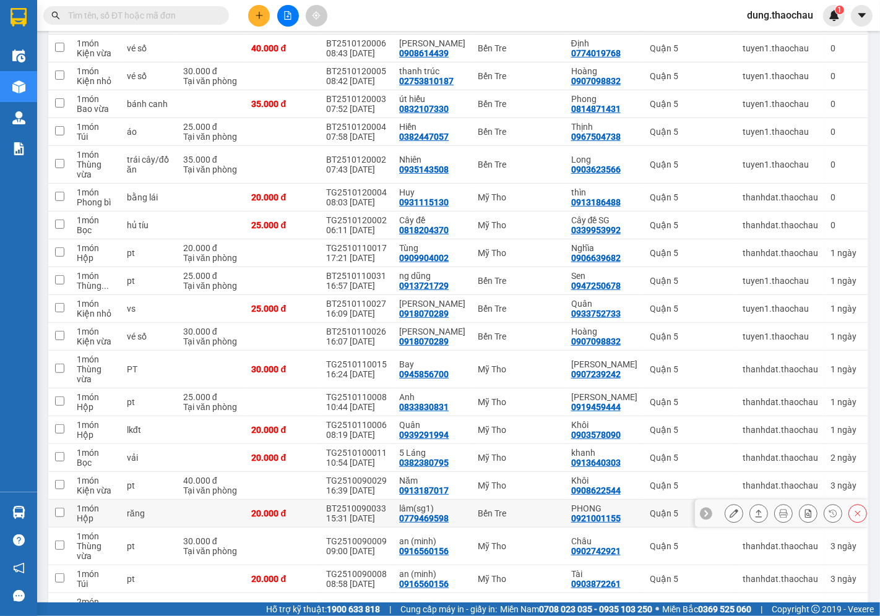
scroll to position [439, 0]
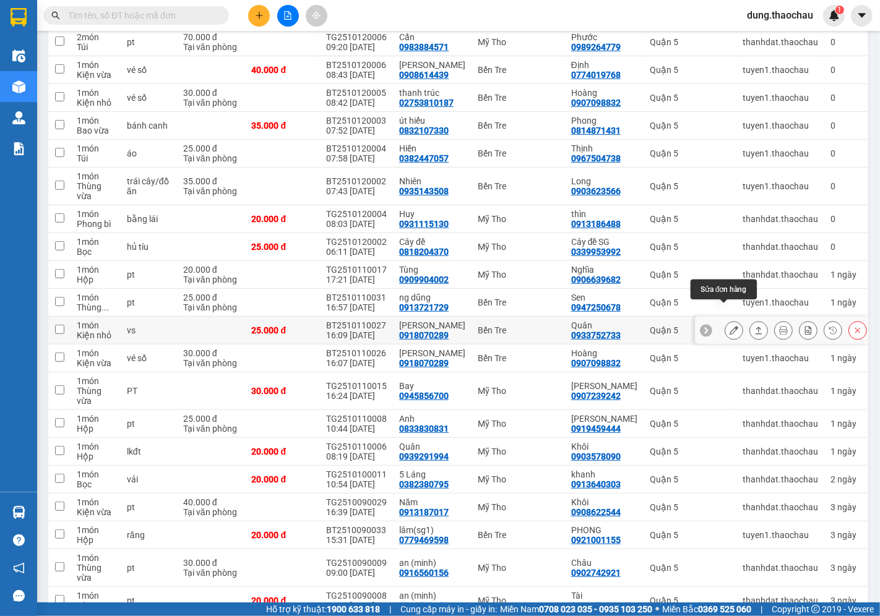
click at [730, 326] on icon at bounding box center [734, 330] width 9 height 9
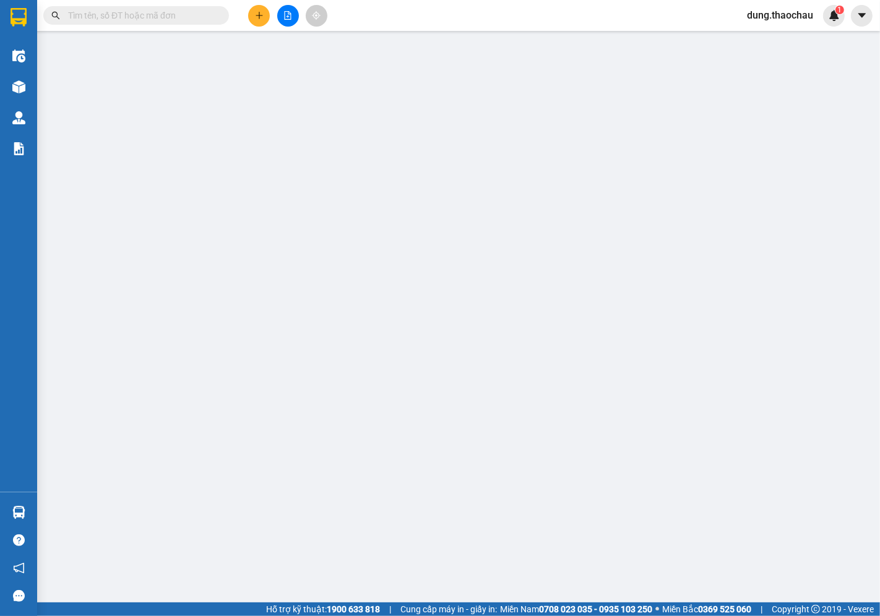
type input "0918070289"
type input "[PERSON_NAME]"
type input "0933752733"
type input "Quân"
type input "25.000"
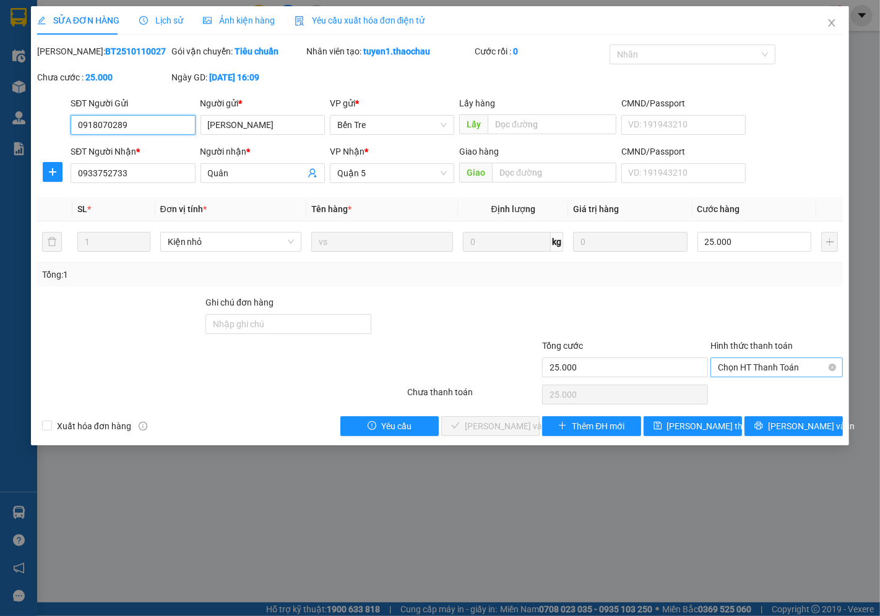
click at [746, 364] on span "Chọn HT Thanh Toán" at bounding box center [777, 367] width 118 height 19
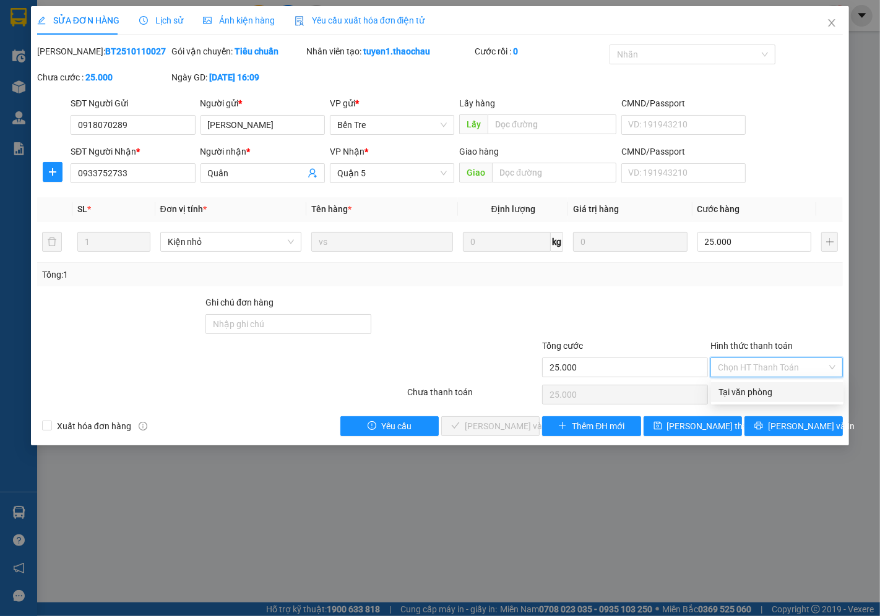
click at [738, 397] on div "Tại văn phòng" at bounding box center [778, 393] width 118 height 14
type input "0"
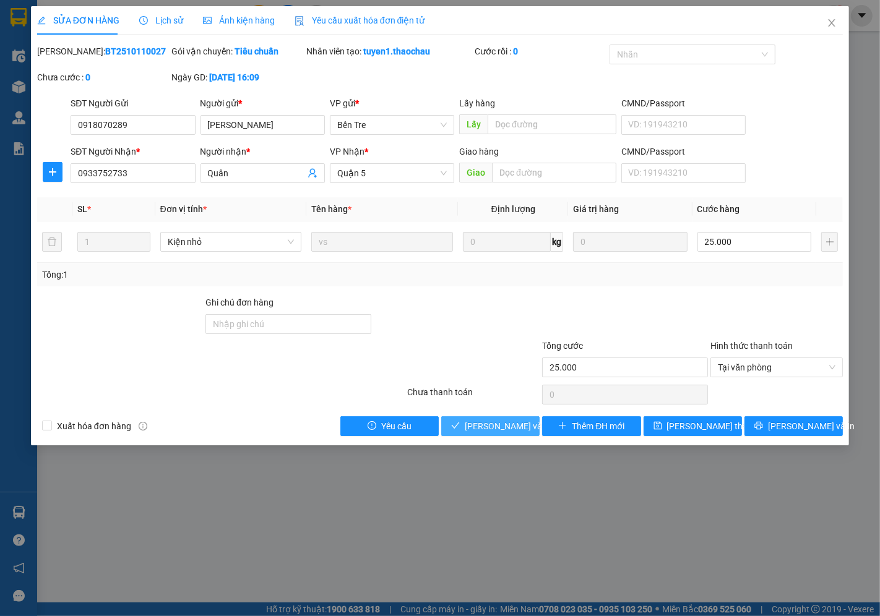
click at [501, 431] on span "[PERSON_NAME] và Giao hàng" at bounding box center [524, 427] width 119 height 14
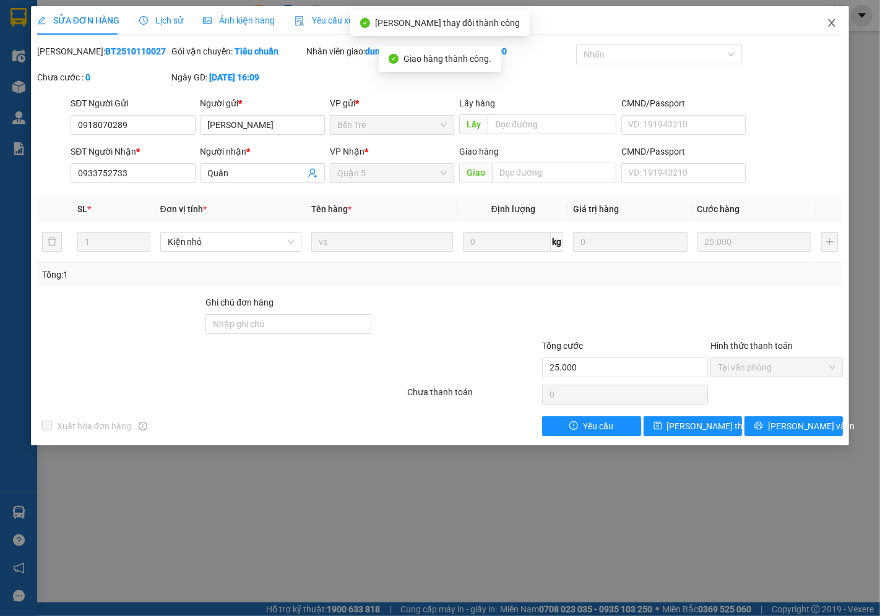
click at [830, 20] on icon "close" at bounding box center [832, 23] width 10 height 10
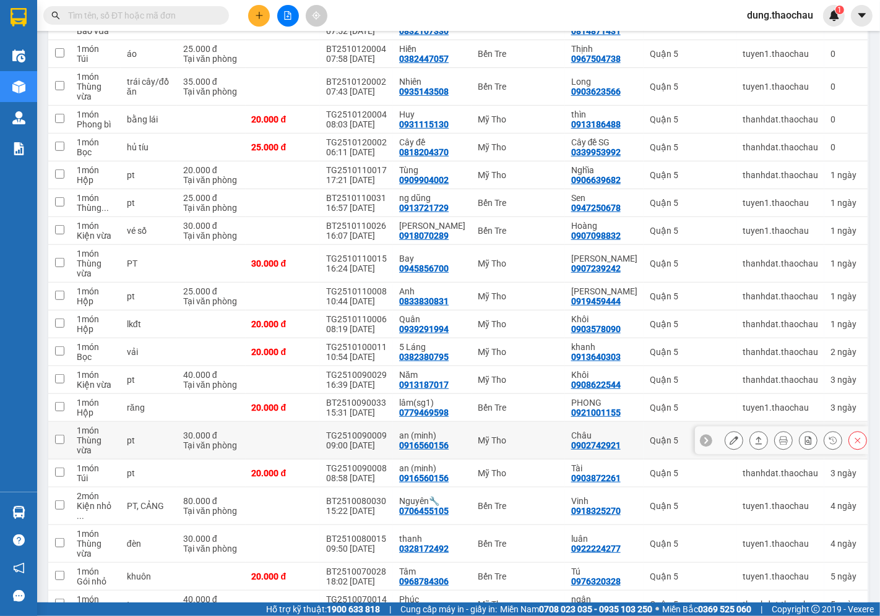
scroll to position [548, 0]
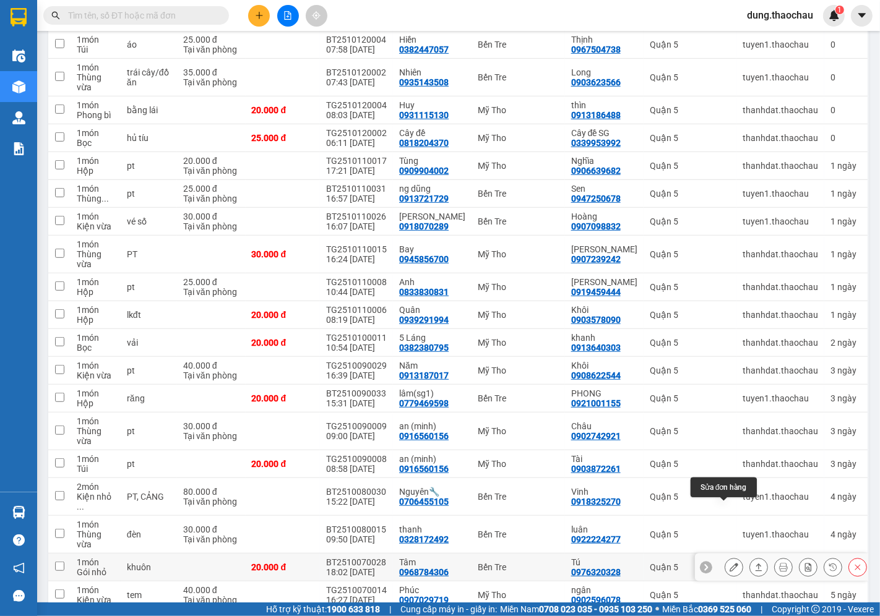
click at [728, 557] on button at bounding box center [733, 568] width 17 height 22
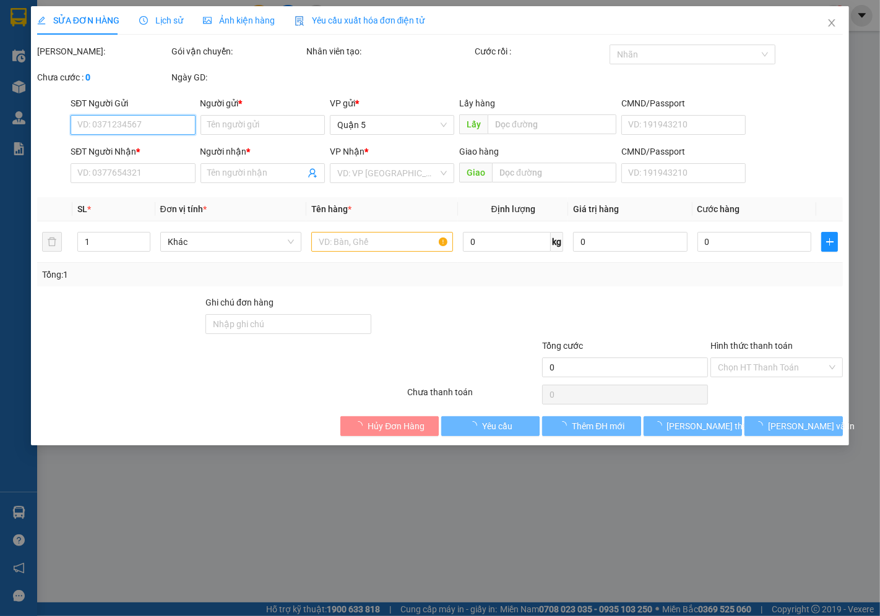
type input "0968784306"
type input "Tâm"
type input "0976320328"
type input "Tú"
type input "20.000"
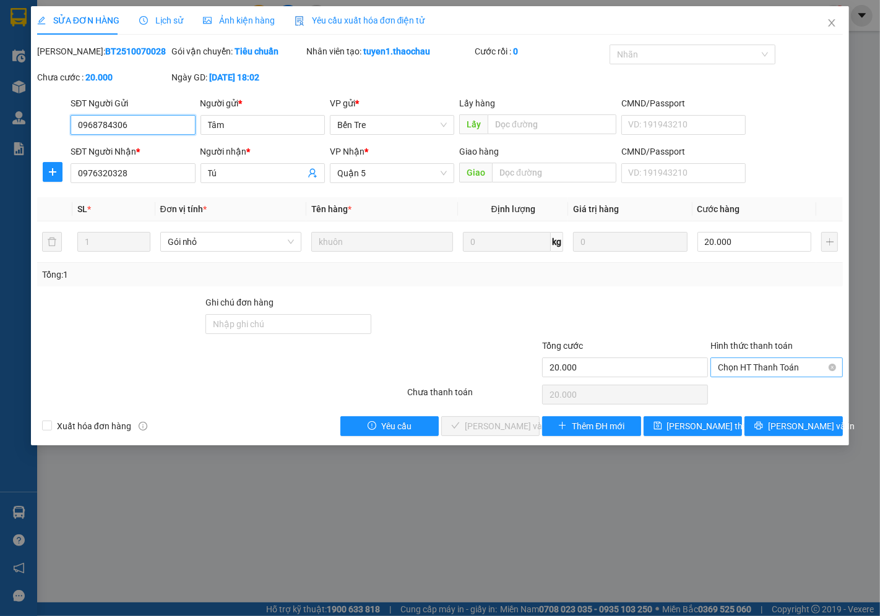
click at [732, 369] on span "Chọn HT Thanh Toán" at bounding box center [777, 367] width 118 height 19
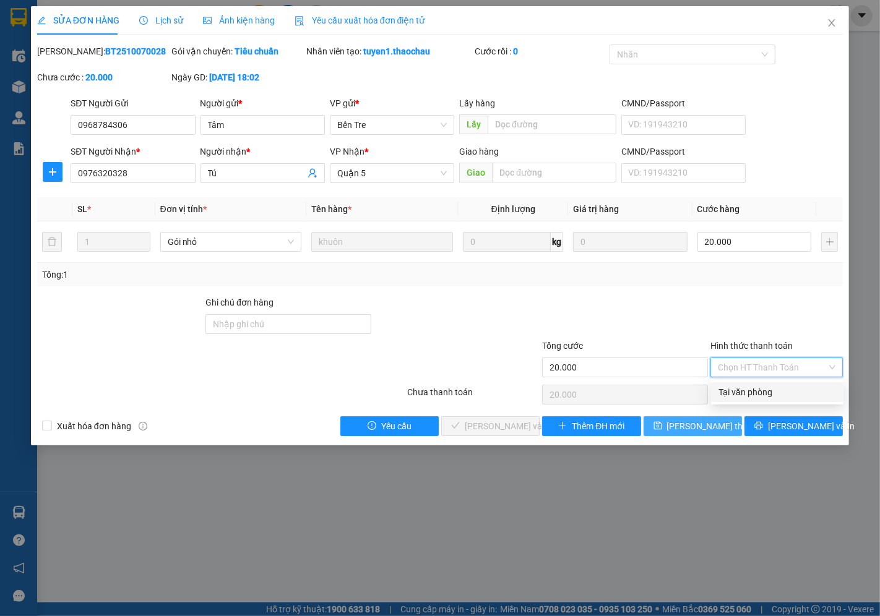
drag, startPoint x: 725, startPoint y: 396, endPoint x: 671, endPoint y: 420, distance: 58.2
click at [725, 395] on div "Tại văn phòng" at bounding box center [778, 393] width 118 height 14
type input "0"
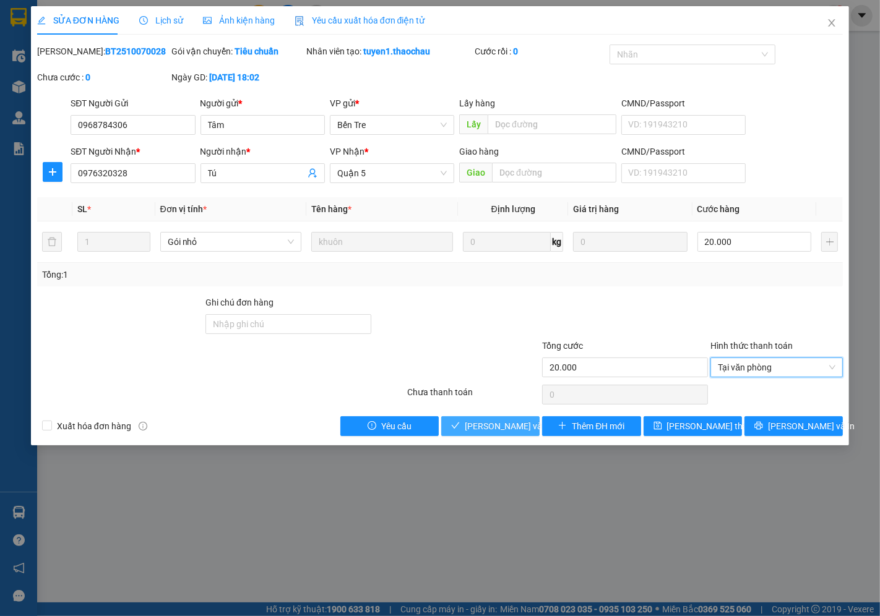
click at [517, 430] on span "[PERSON_NAME] và Giao hàng" at bounding box center [524, 427] width 119 height 14
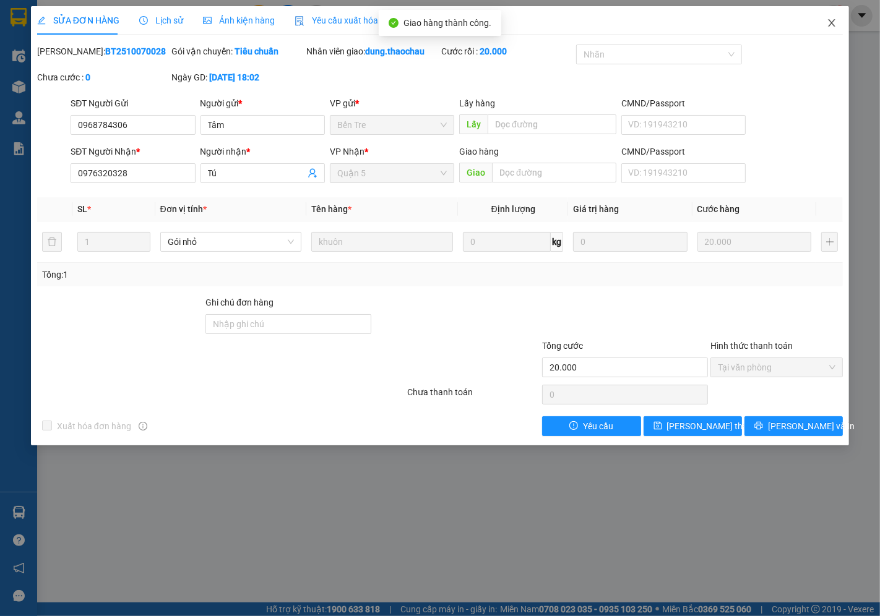
click at [832, 25] on icon "close" at bounding box center [832, 23] width 10 height 10
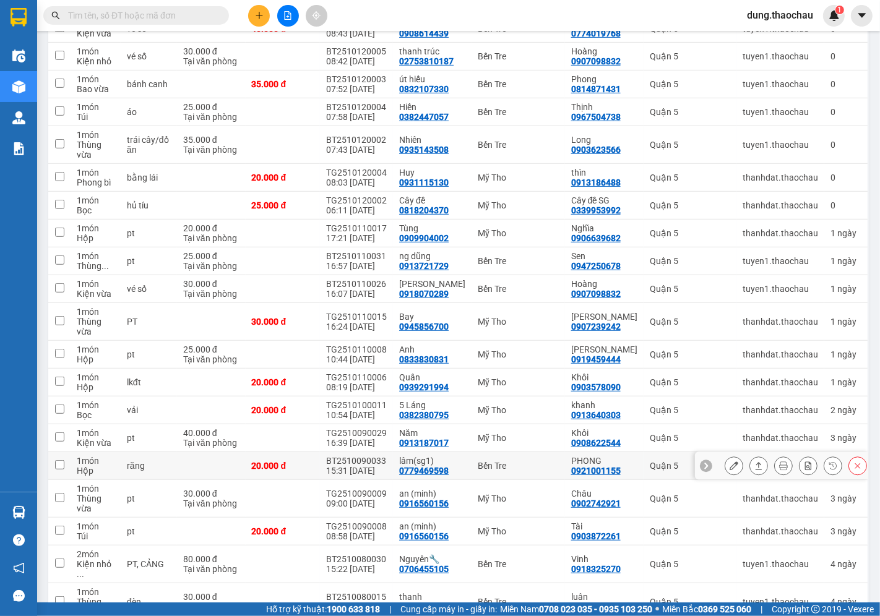
scroll to position [520, 0]
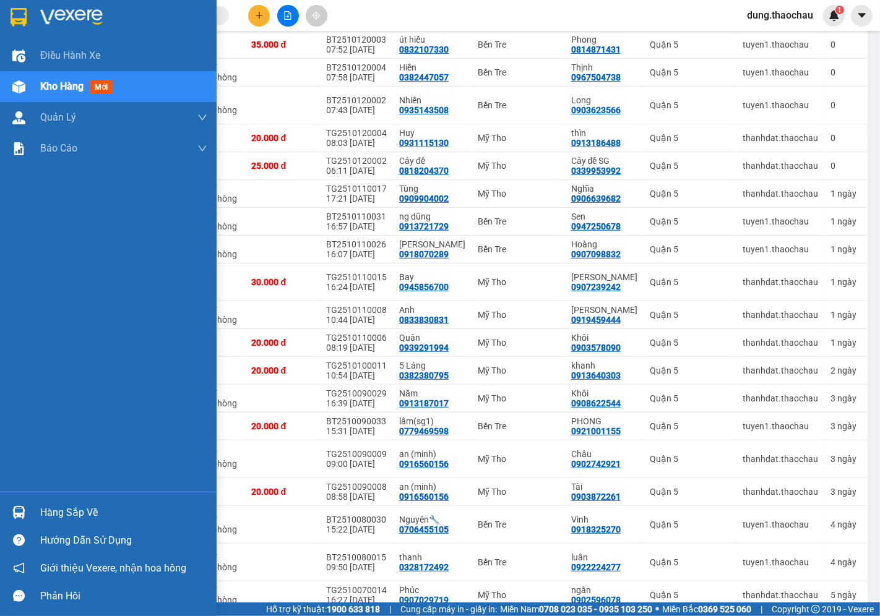
click at [17, 511] on img at bounding box center [18, 512] width 13 height 13
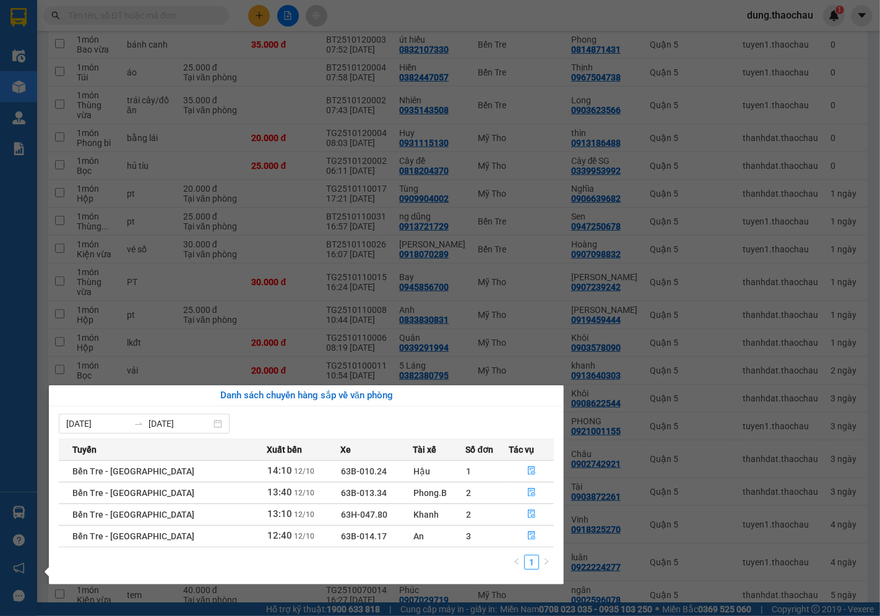
click at [5, 355] on div "Điều hành xe Kho hàng mới Quản [PERSON_NAME] lý chuyến Quản lý khách hàng mới Q…" at bounding box center [18, 308] width 37 height 616
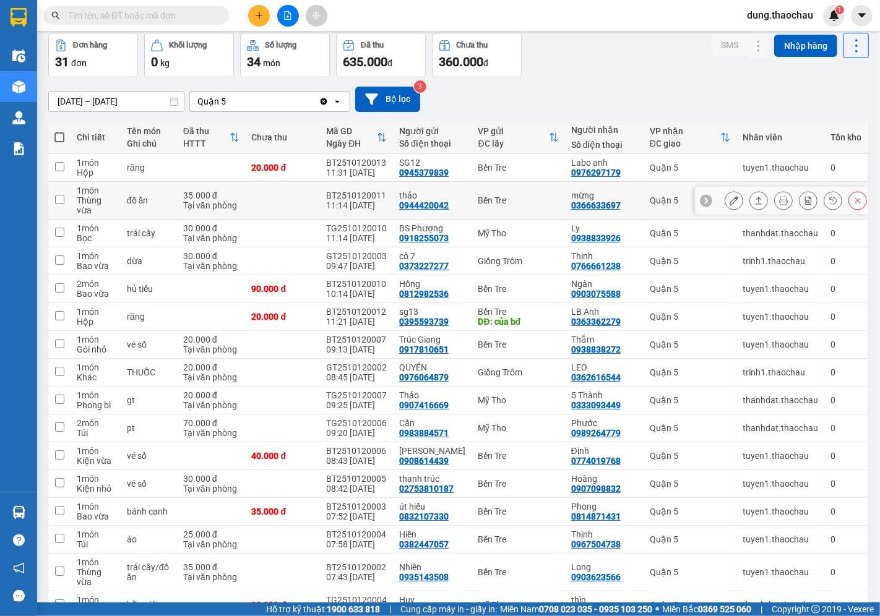
scroll to position [0, 0]
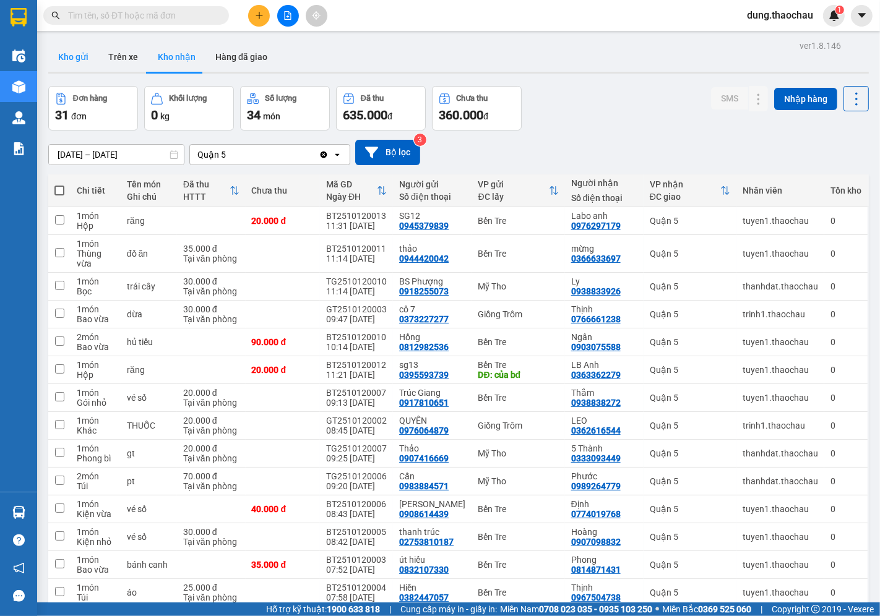
click at [79, 58] on button "Kho gửi" at bounding box center [73, 57] width 50 height 30
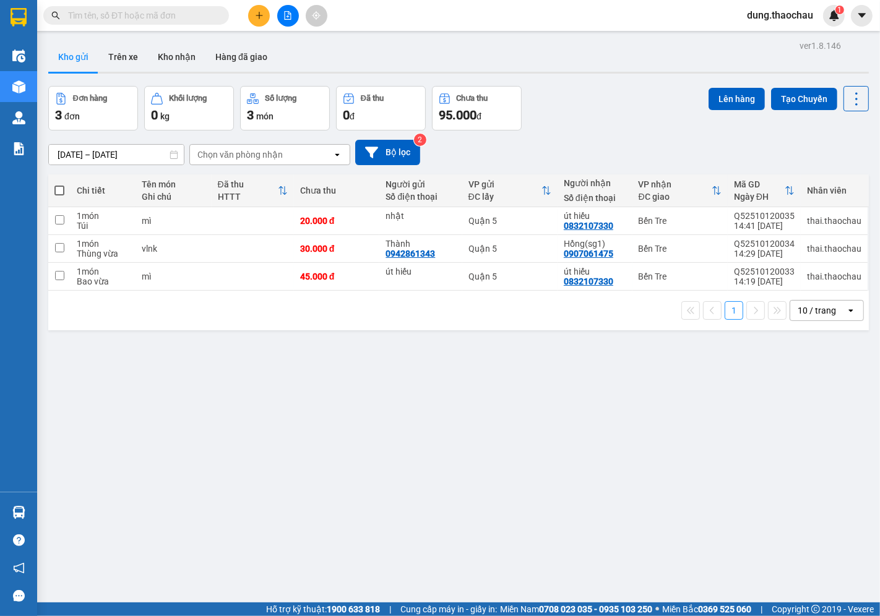
click at [63, 190] on span at bounding box center [59, 191] width 10 height 10
click at [59, 184] on input "checkbox" at bounding box center [59, 184] width 0 height 0
checkbox input "true"
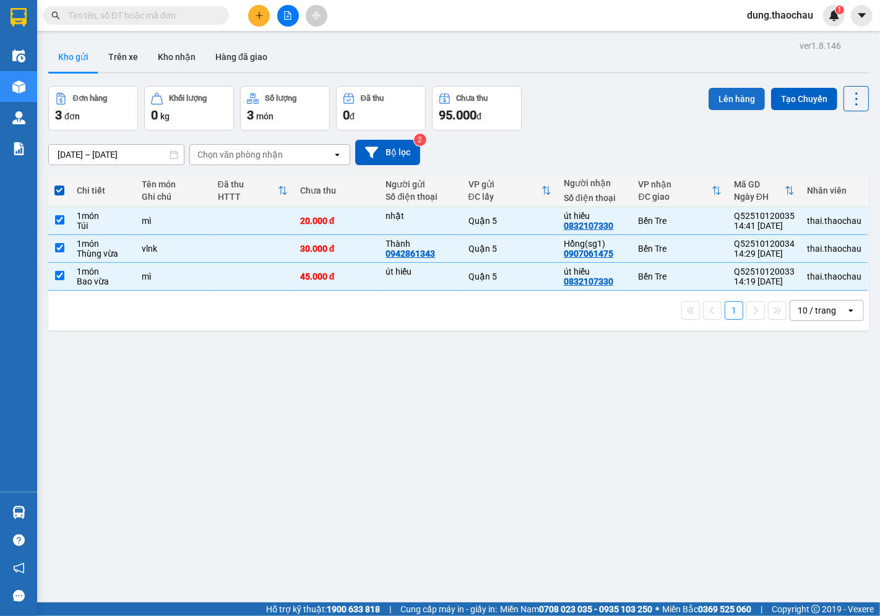
click at [732, 101] on button "Lên hàng" at bounding box center [737, 99] width 56 height 22
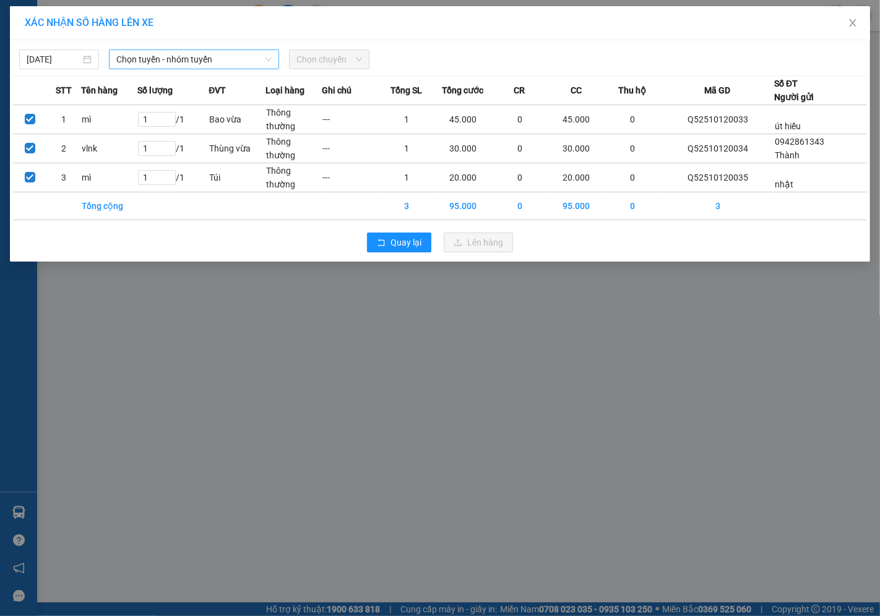
click at [139, 59] on span "Chọn tuyến - nhóm tuyến" at bounding box center [193, 59] width 155 height 19
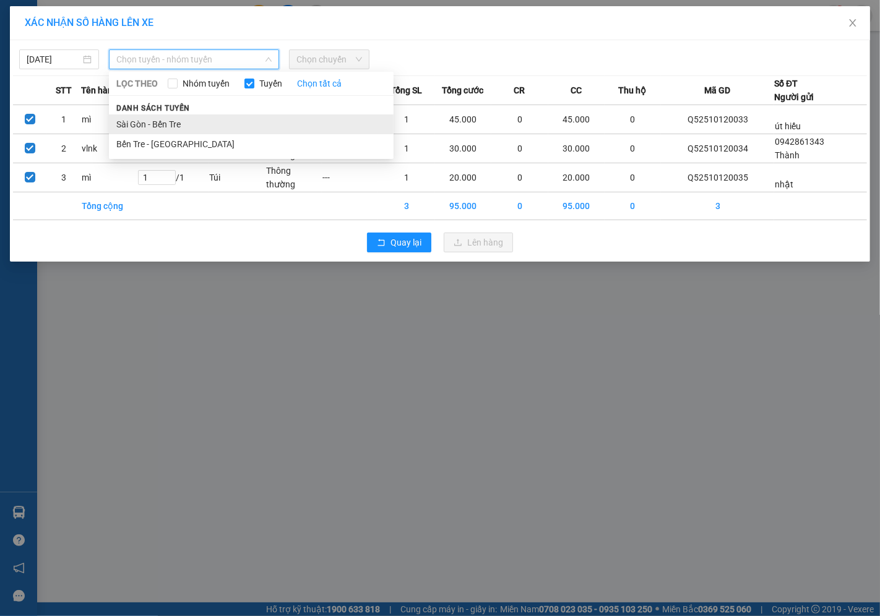
click at [150, 126] on li "Sài Gòn - Bến Tre" at bounding box center [251, 124] width 285 height 20
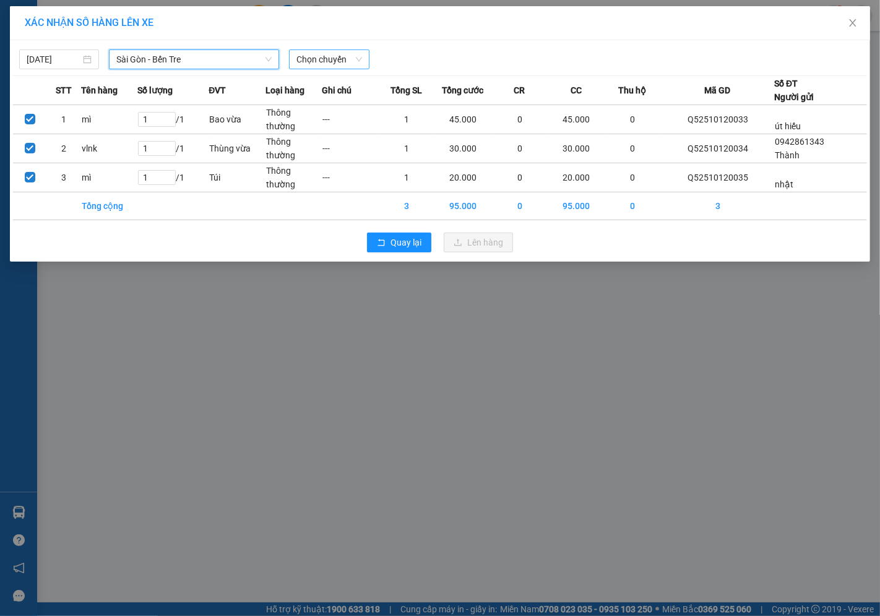
click at [304, 61] on span "Chọn chuyến" at bounding box center [328, 59] width 65 height 19
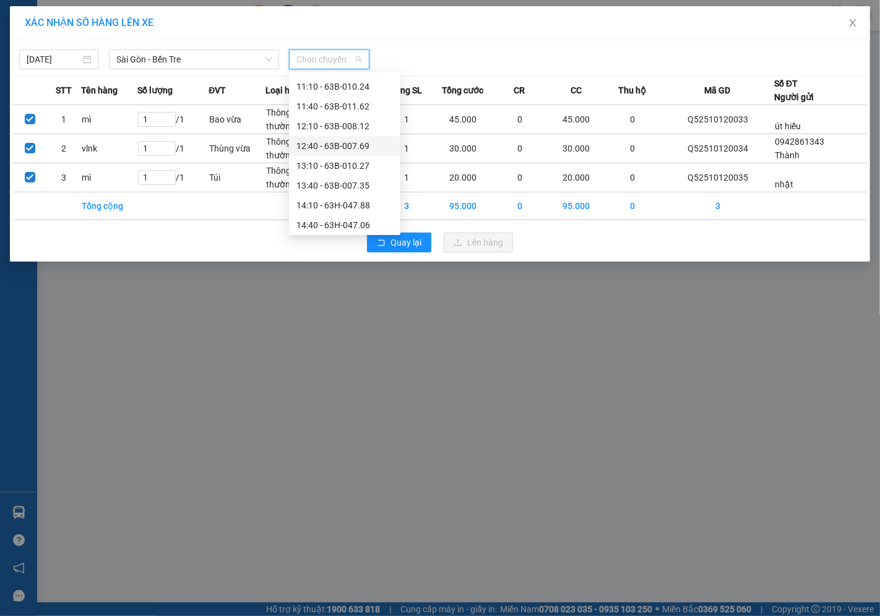
scroll to position [343, 0]
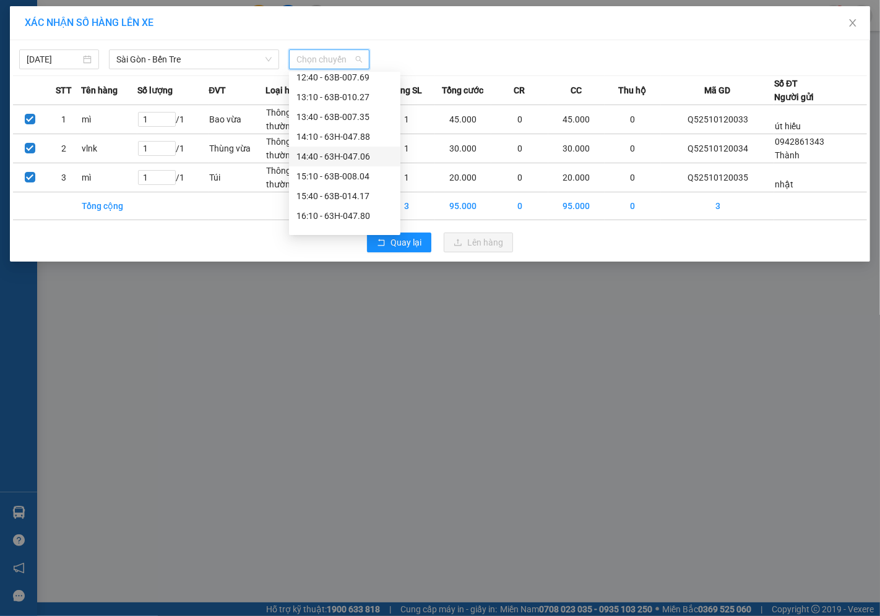
click at [332, 157] on div "14:40 - 63H-047.06" at bounding box center [344, 157] width 97 height 14
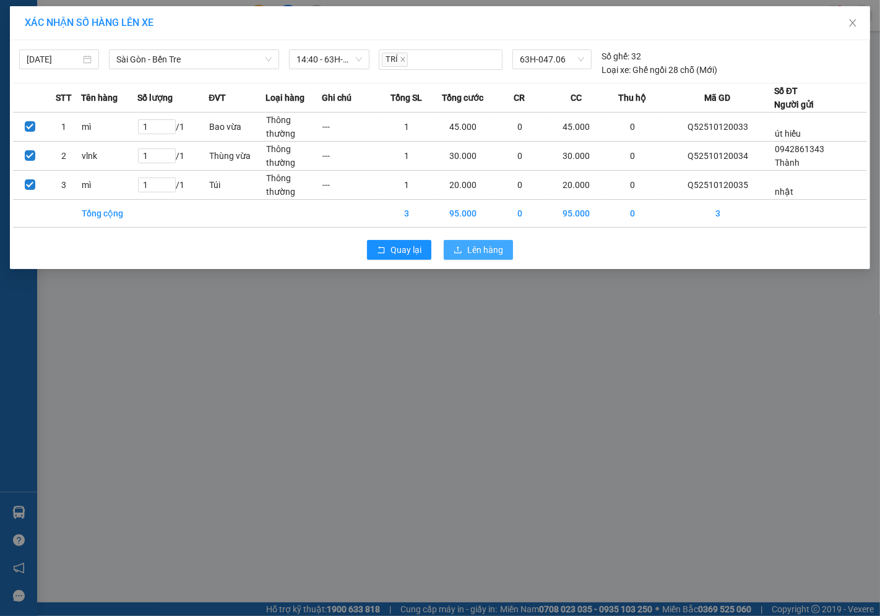
click at [478, 249] on span "Lên hàng" at bounding box center [485, 250] width 36 height 14
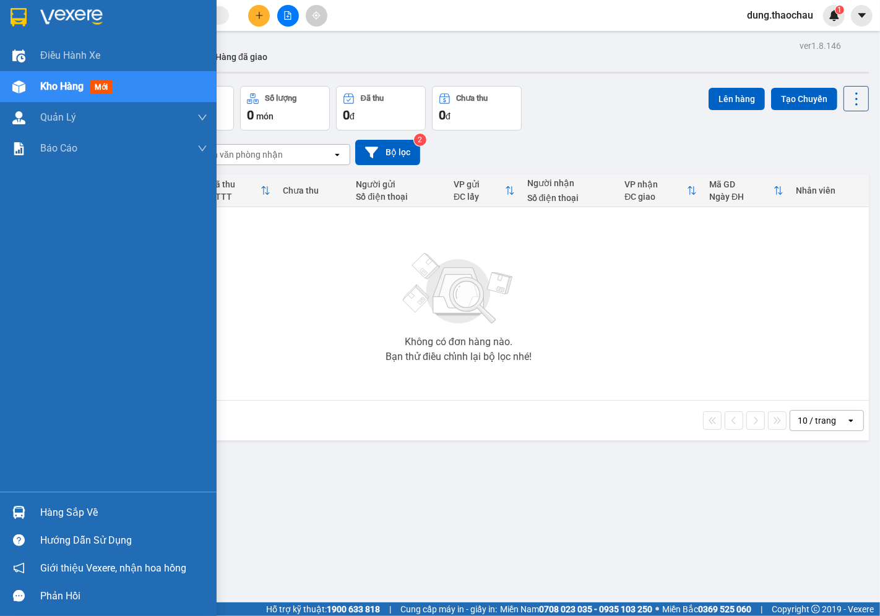
click at [64, 90] on span "Kho hàng" at bounding box center [61, 86] width 43 height 12
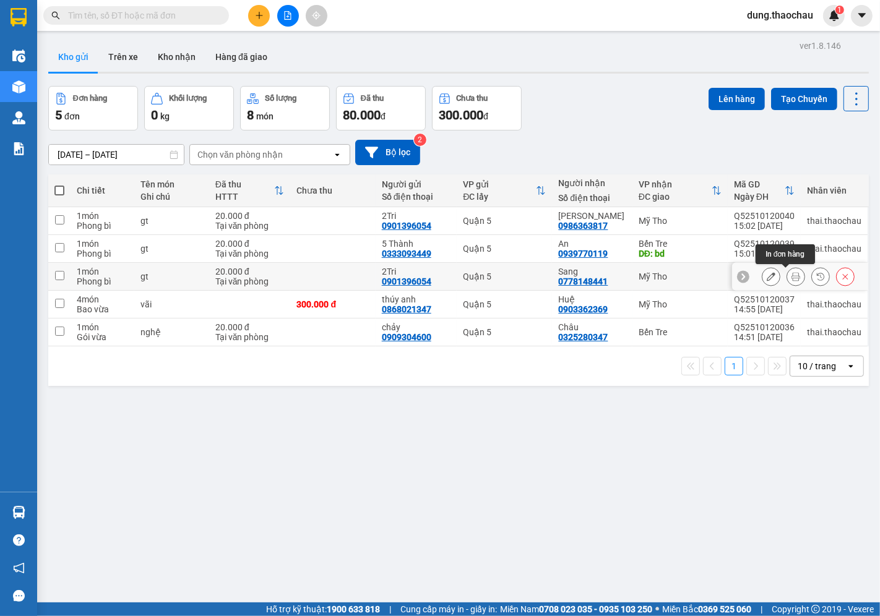
click at [790, 278] on button at bounding box center [795, 277] width 17 height 22
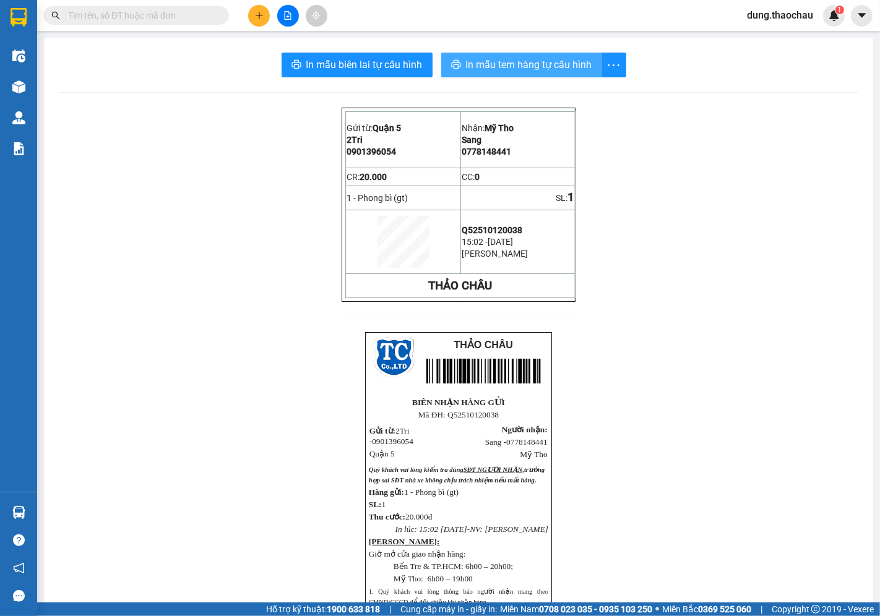
click at [530, 72] on span "In mẫu tem hàng tự cấu hình" at bounding box center [529, 64] width 126 height 15
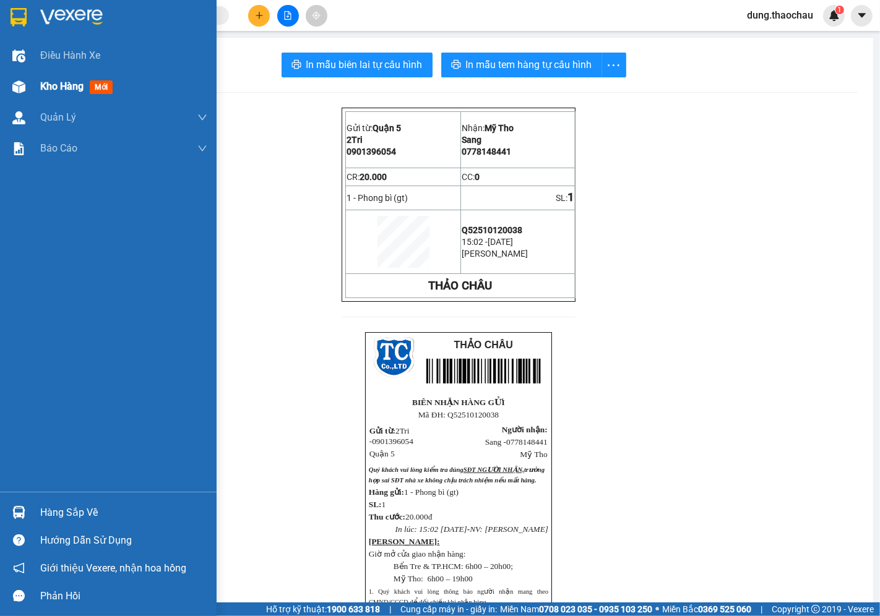
click at [50, 89] on span "Kho hàng" at bounding box center [61, 86] width 43 height 12
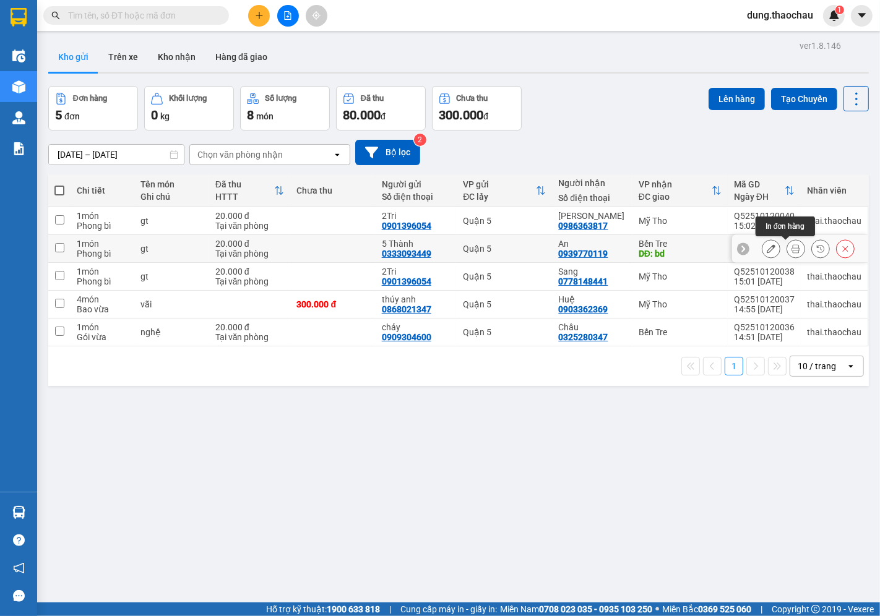
click at [792, 253] on icon at bounding box center [796, 248] width 9 height 9
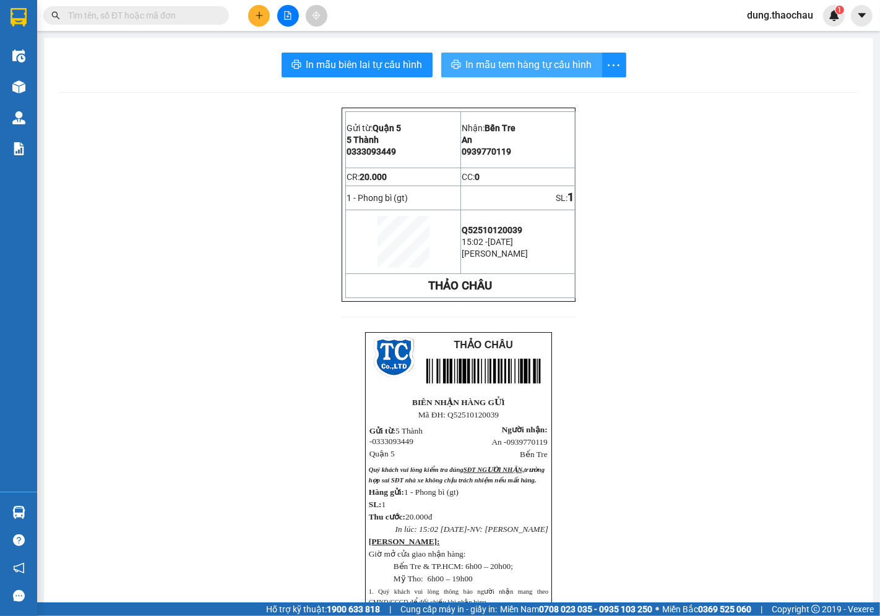
click at [516, 56] on button "In mẫu tem hàng tự cấu hình" at bounding box center [521, 65] width 161 height 25
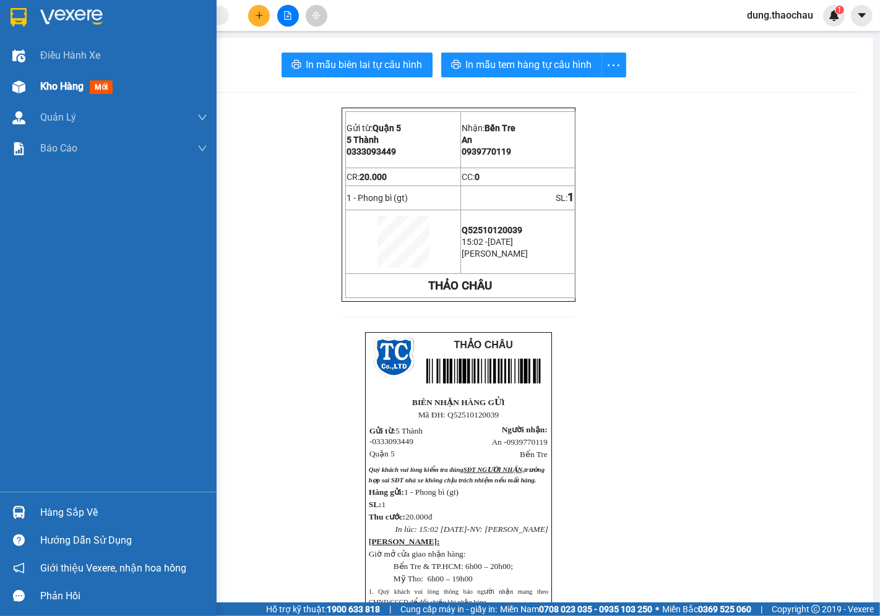
click at [85, 87] on div "Kho hàng mới" at bounding box center [78, 86] width 77 height 15
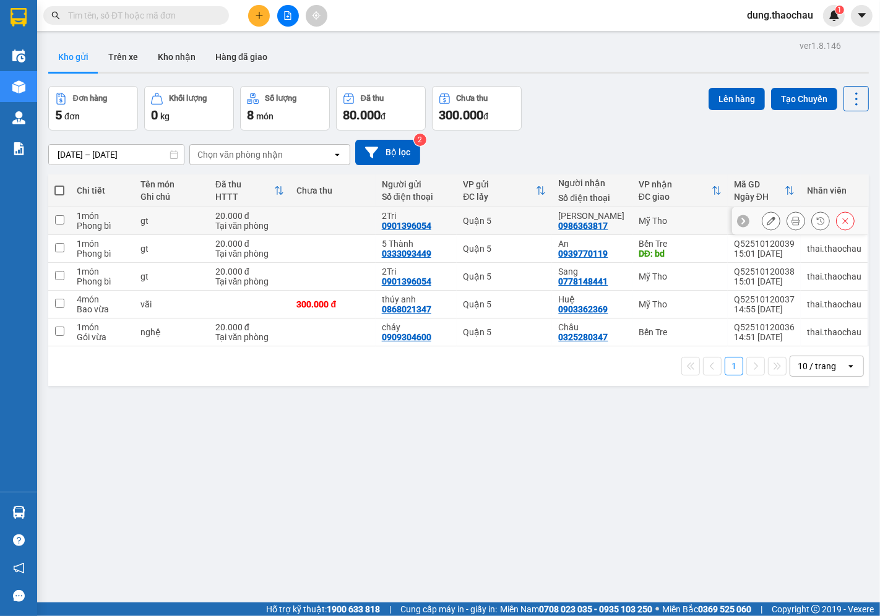
click at [775, 219] on div at bounding box center [808, 221] width 93 height 19
click at [792, 220] on icon at bounding box center [796, 221] width 9 height 9
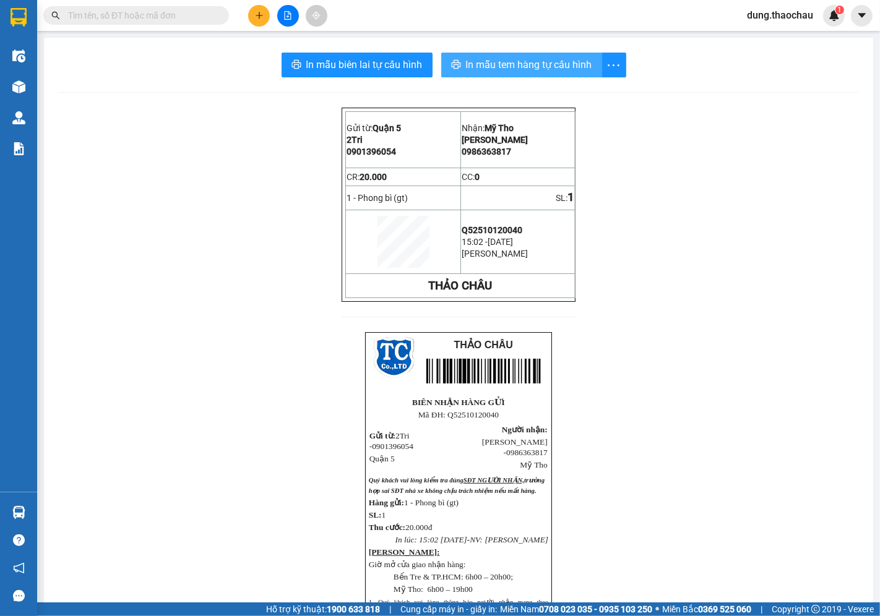
click at [503, 65] on span "In mẫu tem hàng tự cấu hình" at bounding box center [529, 64] width 126 height 15
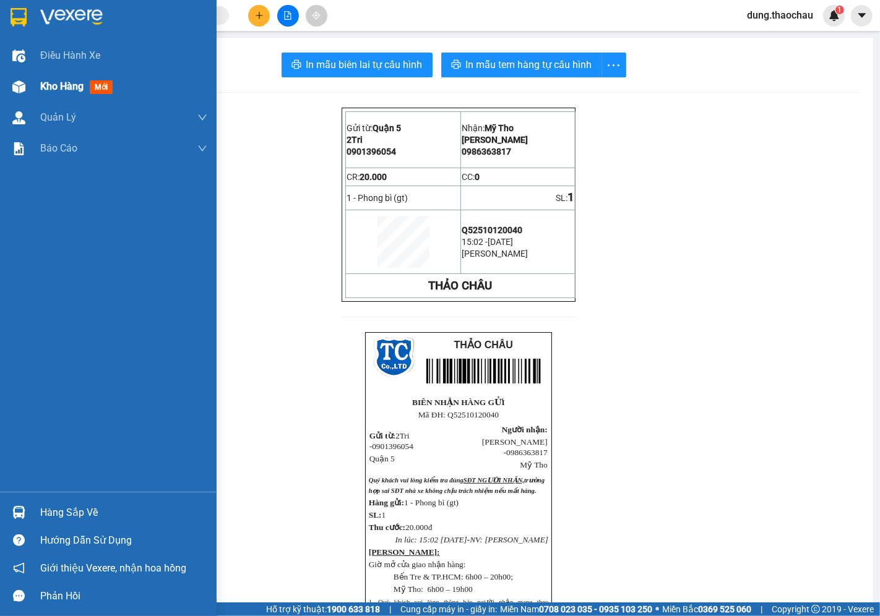
click at [46, 87] on span "Kho hàng" at bounding box center [61, 86] width 43 height 12
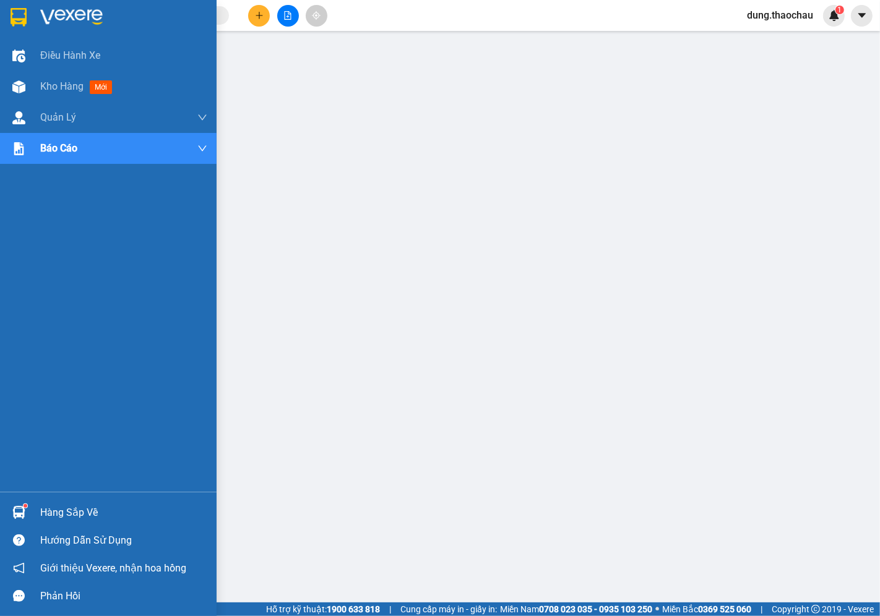
click at [19, 508] on img at bounding box center [18, 512] width 13 height 13
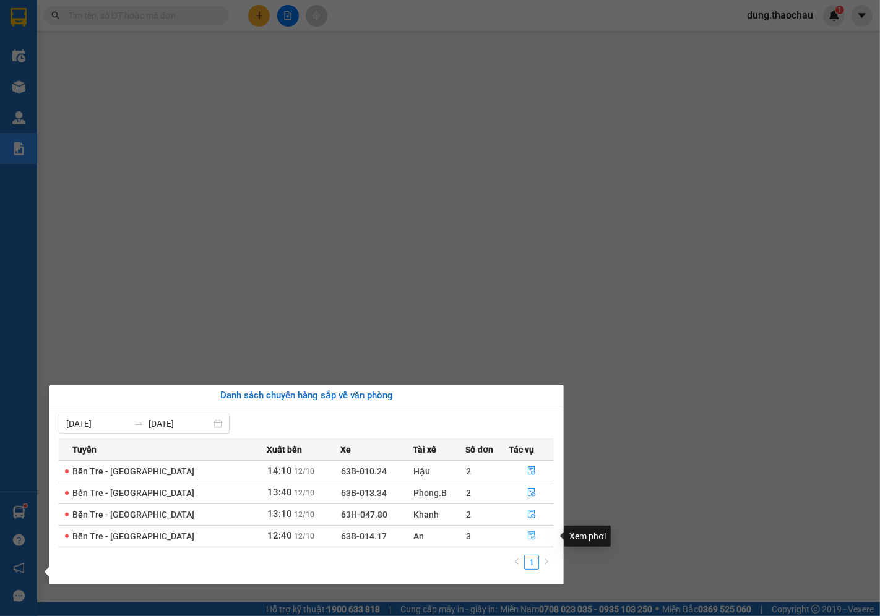
click at [533, 535] on button "button" at bounding box center [531, 537] width 44 height 20
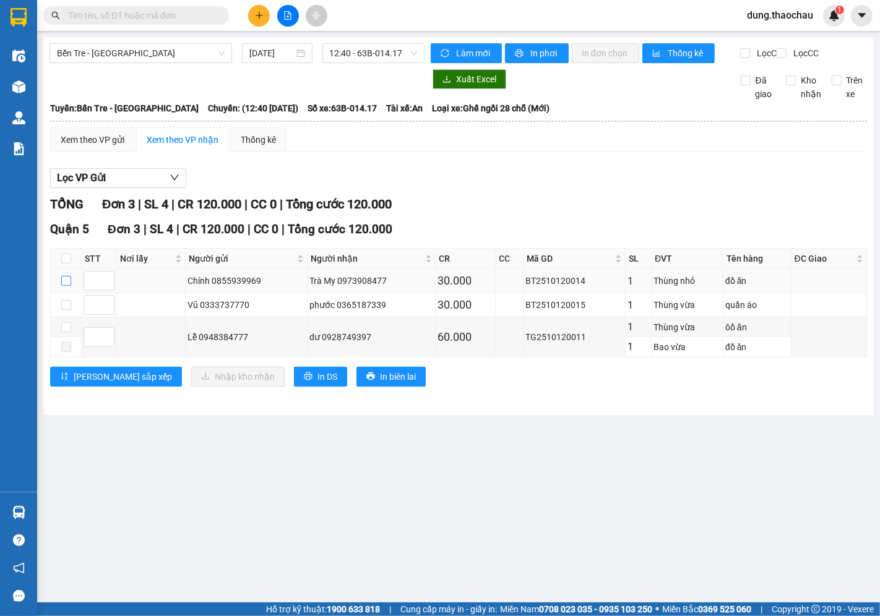
click at [63, 286] on input "checkbox" at bounding box center [66, 281] width 10 height 10
checkbox input "true"
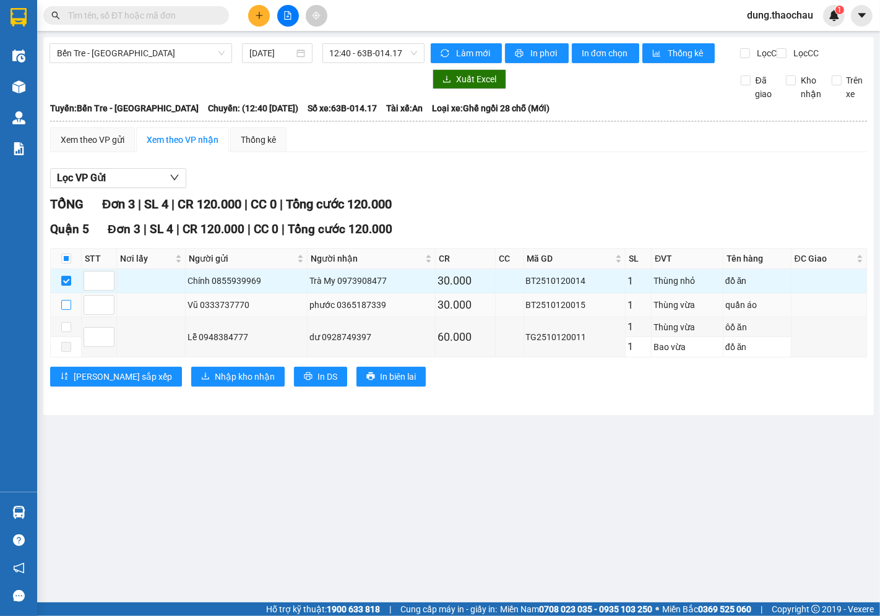
click at [65, 310] on input "checkbox" at bounding box center [66, 305] width 10 height 10
checkbox input "true"
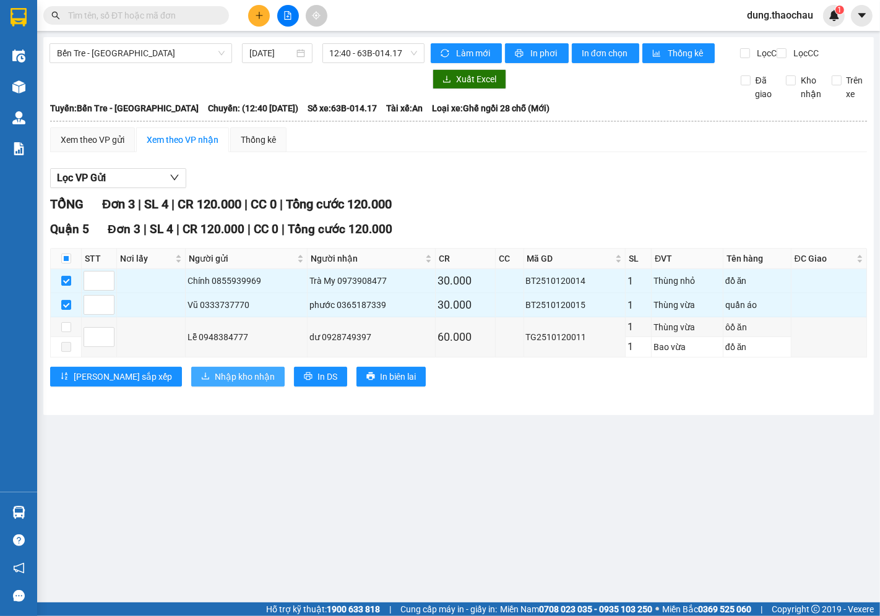
click at [215, 384] on span "Nhập kho nhận" at bounding box center [245, 377] width 60 height 14
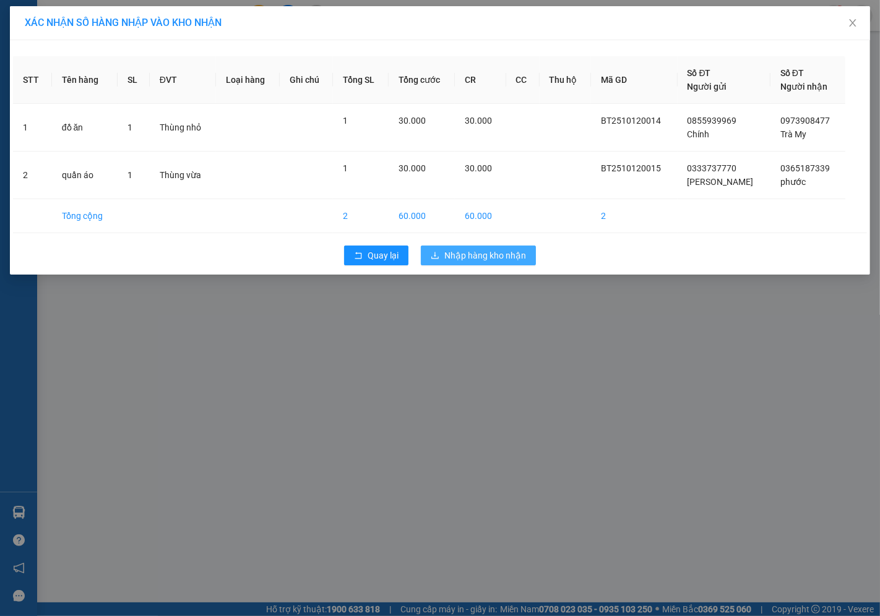
click at [473, 265] on button "Nhập hàng kho nhận" at bounding box center [478, 256] width 115 height 20
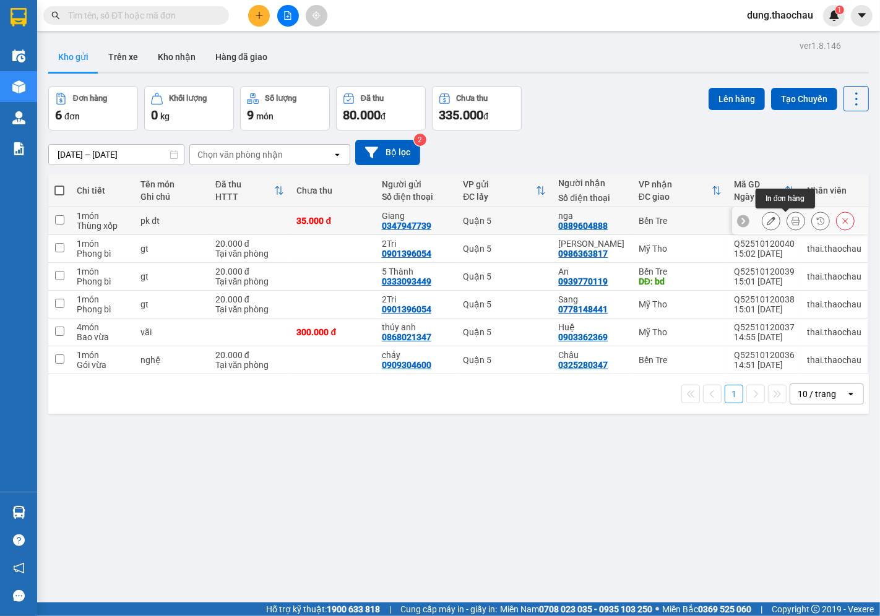
click at [792, 220] on icon at bounding box center [796, 221] width 9 height 9
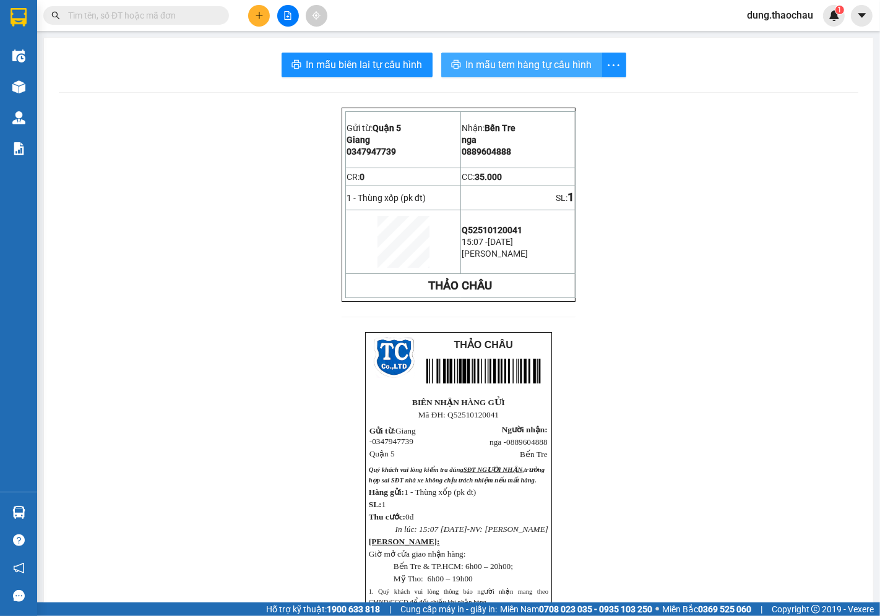
click at [496, 58] on span "In mẫu tem hàng tự cấu hình" at bounding box center [529, 64] width 126 height 15
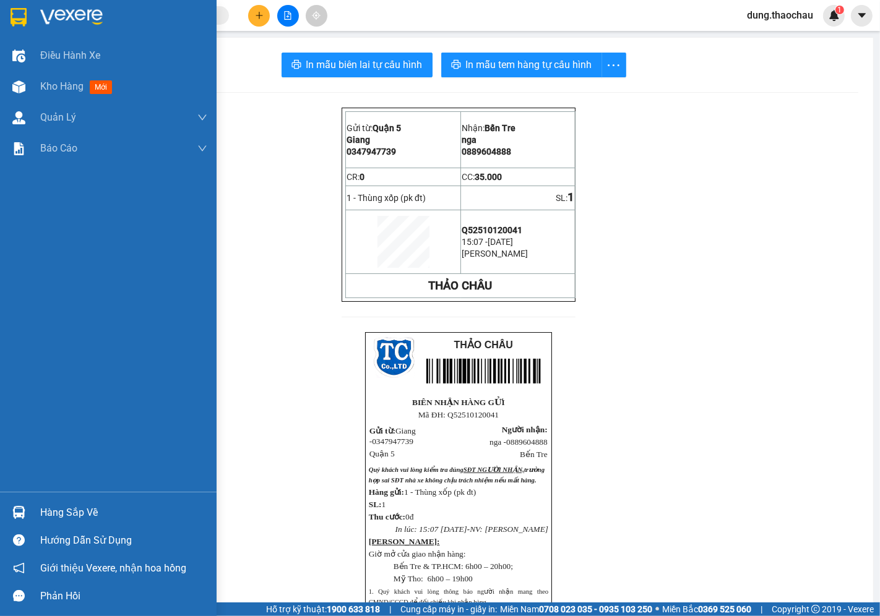
click at [17, 522] on div at bounding box center [19, 513] width 22 height 22
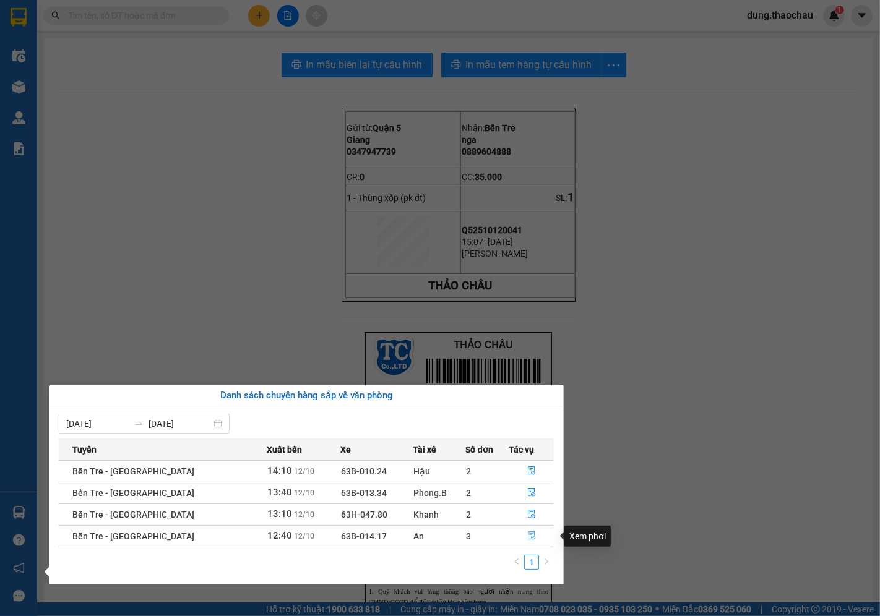
click at [527, 542] on span "file-done" at bounding box center [531, 537] width 9 height 10
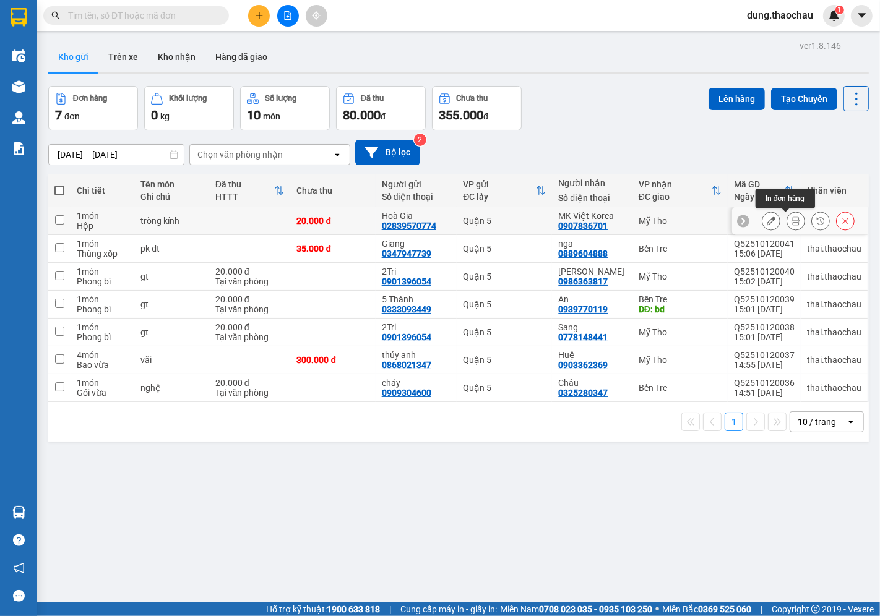
click at [792, 225] on icon at bounding box center [796, 221] width 9 height 9
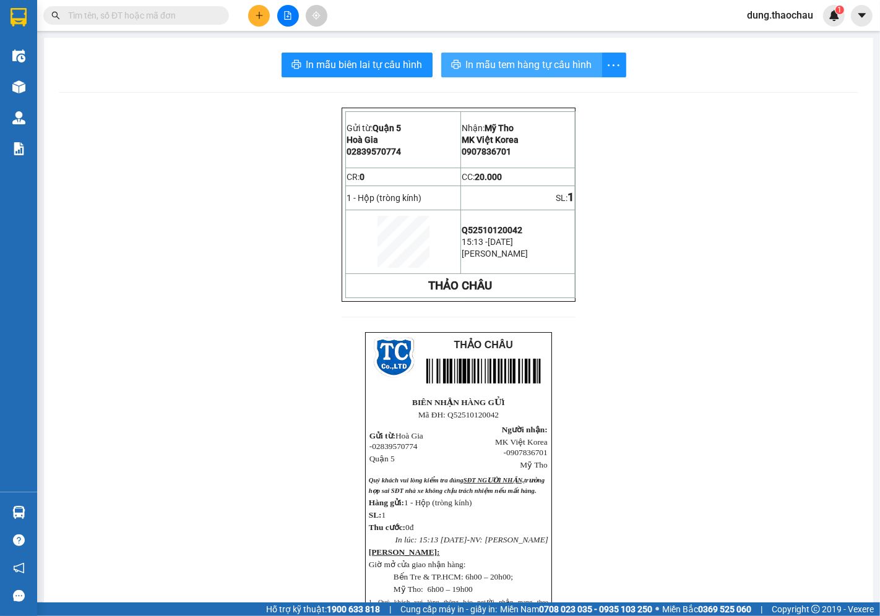
click at [516, 70] on span "In mẫu tem hàng tự cấu hình" at bounding box center [529, 64] width 126 height 15
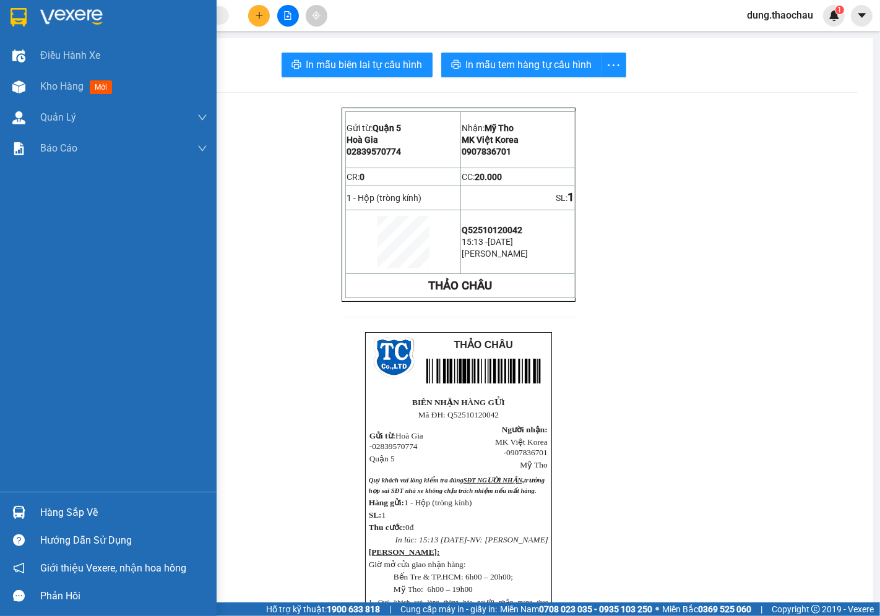
click at [16, 514] on img at bounding box center [18, 512] width 13 height 13
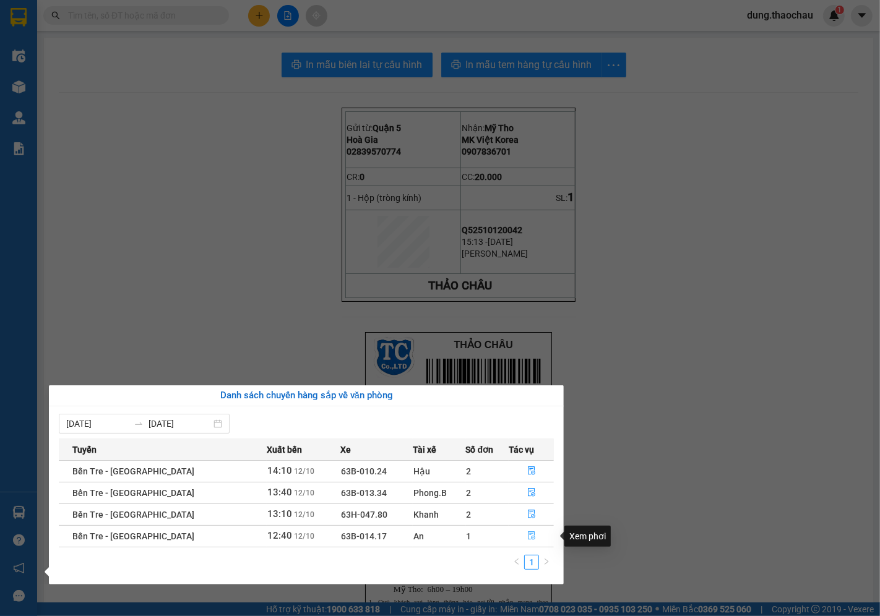
click at [527, 532] on icon "file-done" at bounding box center [531, 536] width 9 height 9
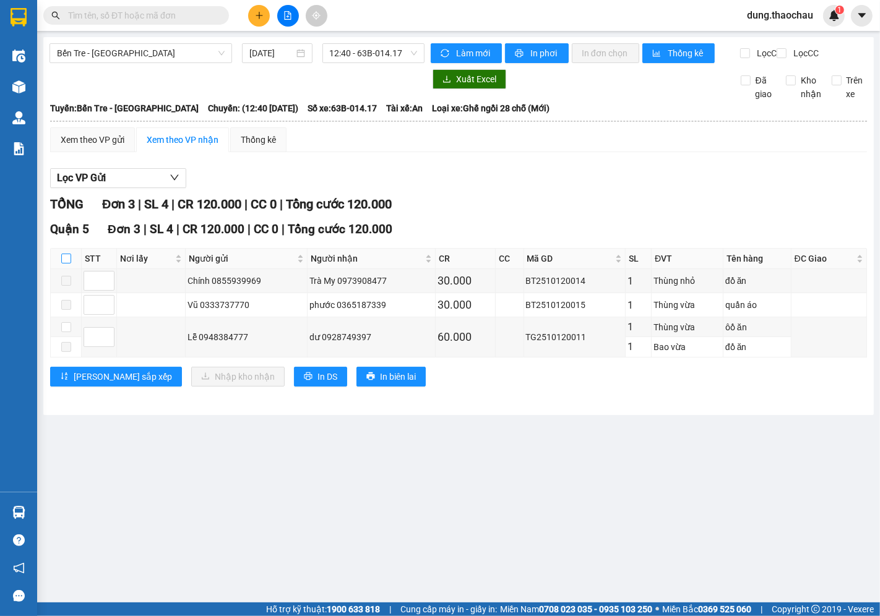
click at [65, 264] on input "checkbox" at bounding box center [66, 259] width 10 height 10
checkbox input "true"
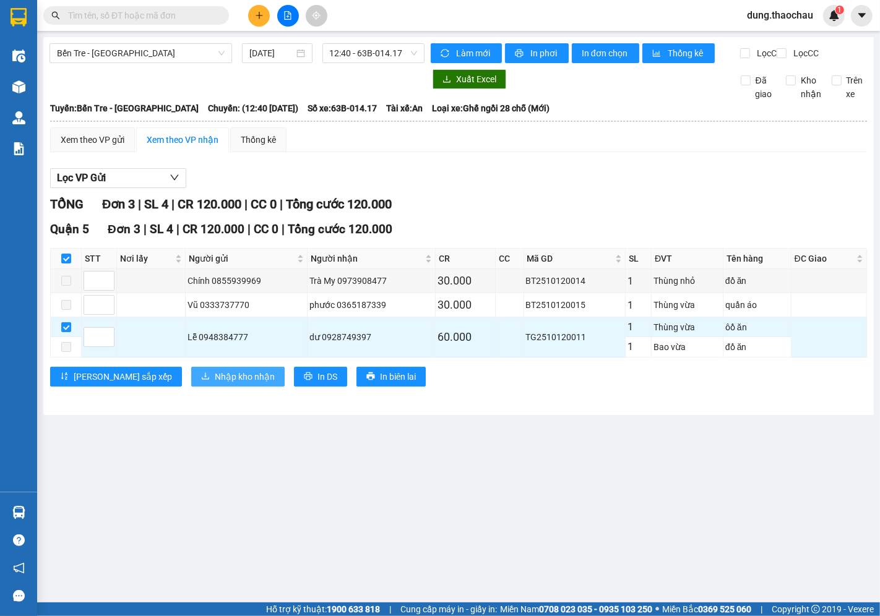
click at [215, 384] on span "Nhập kho nhận" at bounding box center [245, 377] width 60 height 14
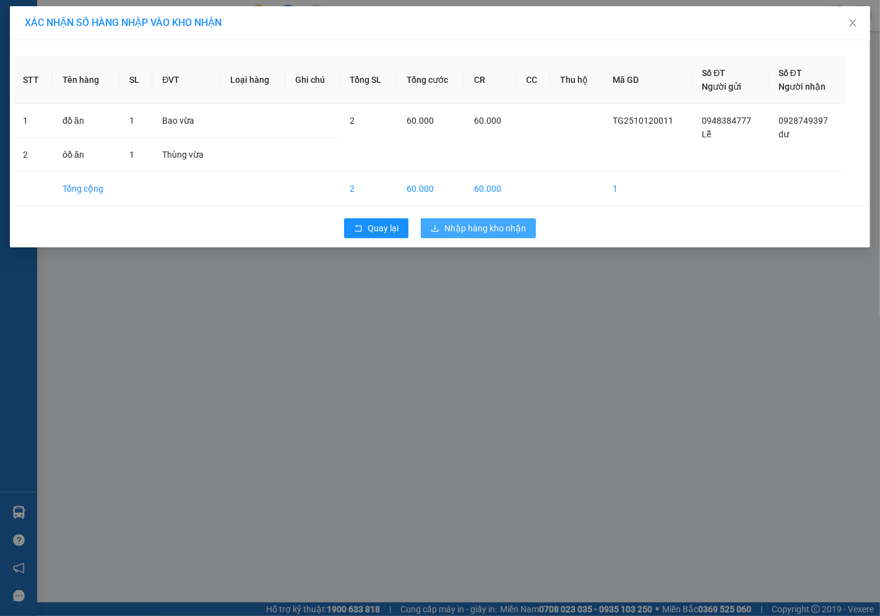
click at [456, 226] on span "Nhập hàng kho nhận" at bounding box center [485, 229] width 82 height 14
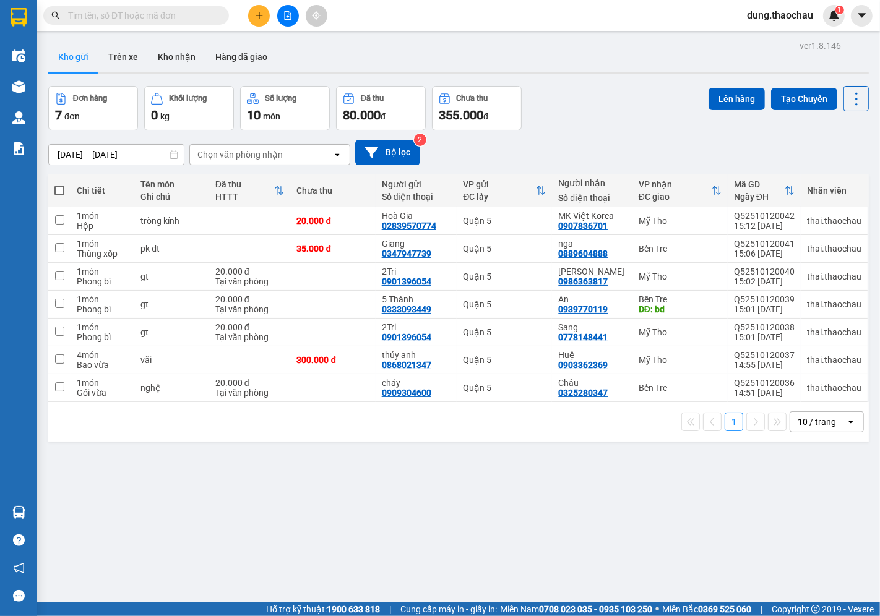
click at [61, 187] on span at bounding box center [59, 191] width 10 height 10
click at [59, 184] on input "checkbox" at bounding box center [59, 184] width 0 height 0
checkbox input "true"
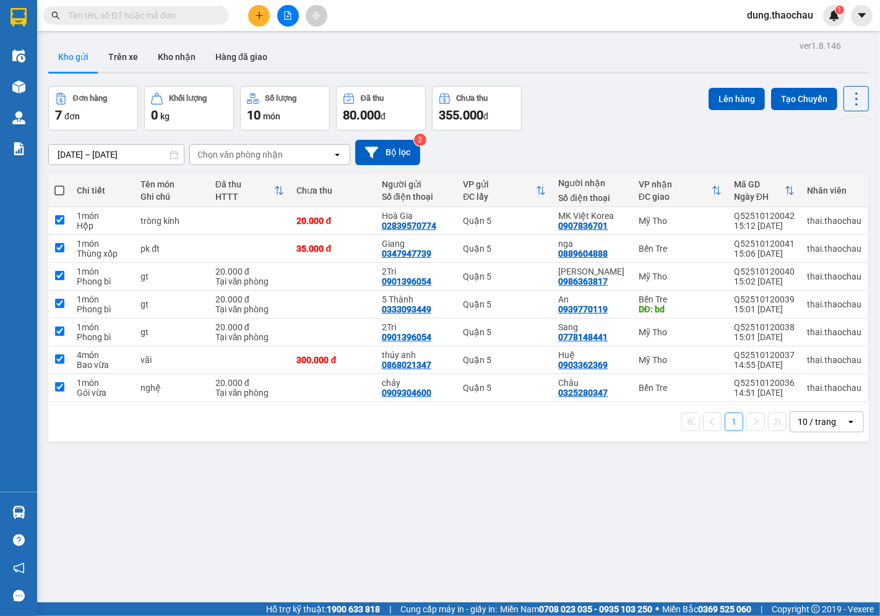
checkbox input "true"
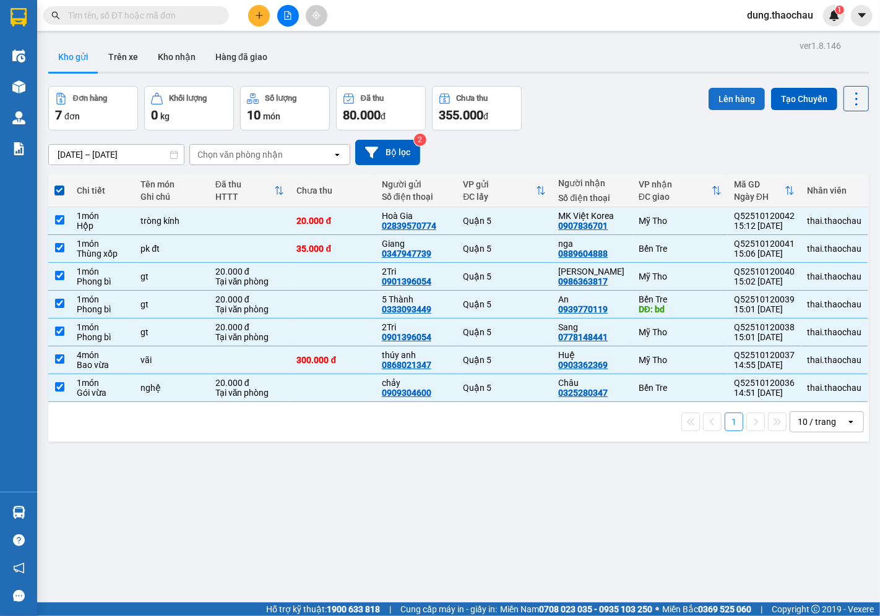
click at [735, 99] on button "Lên hàng" at bounding box center [737, 99] width 56 height 22
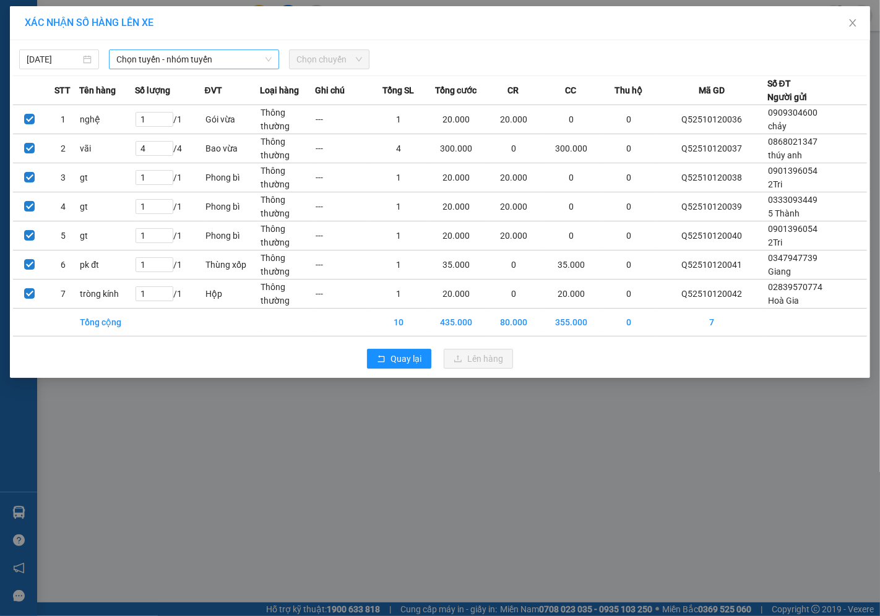
click at [164, 59] on span "Chọn tuyến - nhóm tuyến" at bounding box center [193, 59] width 155 height 19
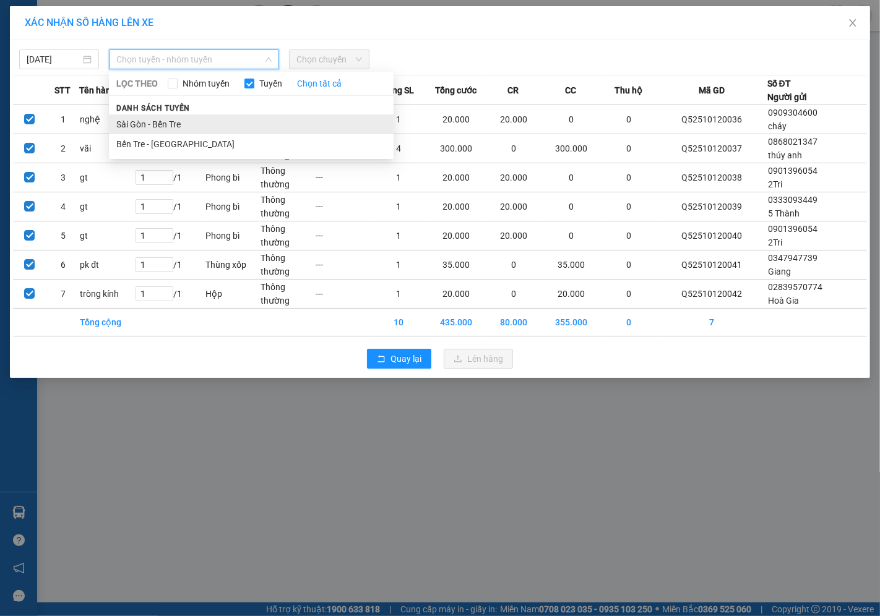
click at [144, 130] on li "Sài Gòn - Bến Tre" at bounding box center [251, 124] width 285 height 20
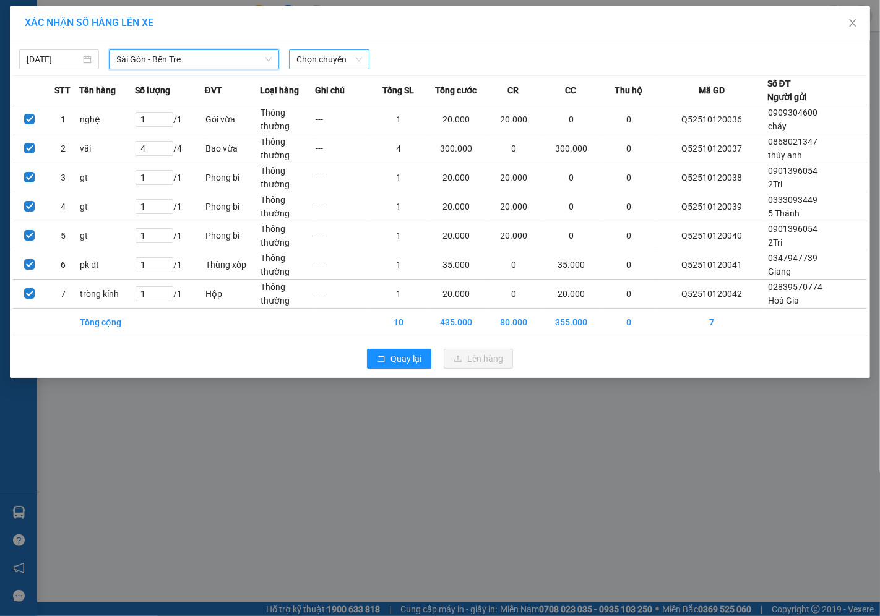
click at [303, 58] on span "Chọn chuyến" at bounding box center [328, 59] width 65 height 19
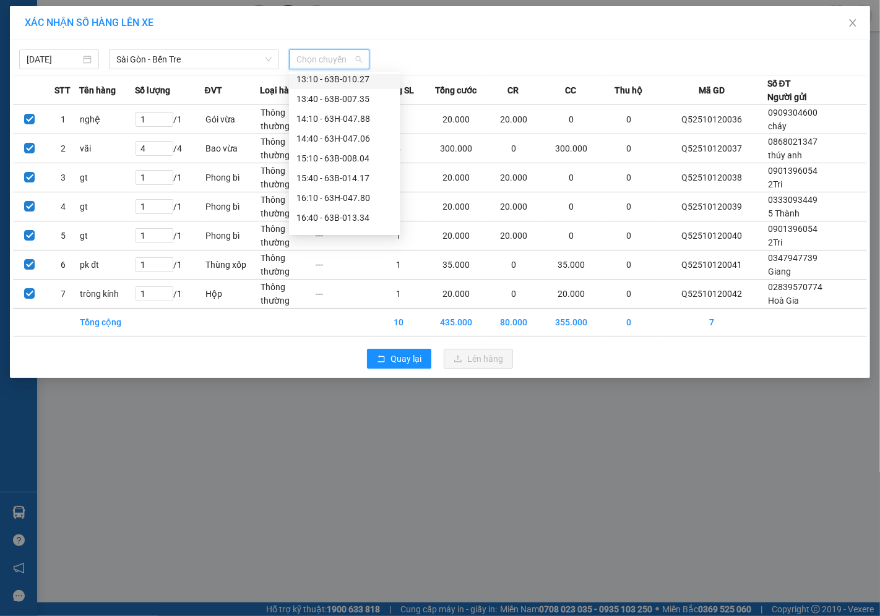
scroll to position [412, 0]
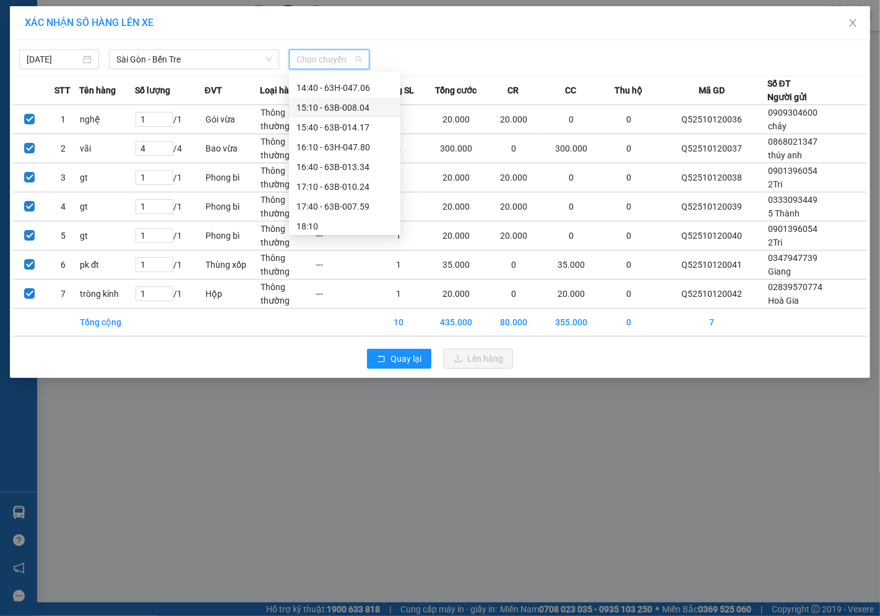
click at [319, 106] on div "15:10 - 63B-008.04" at bounding box center [344, 108] width 97 height 14
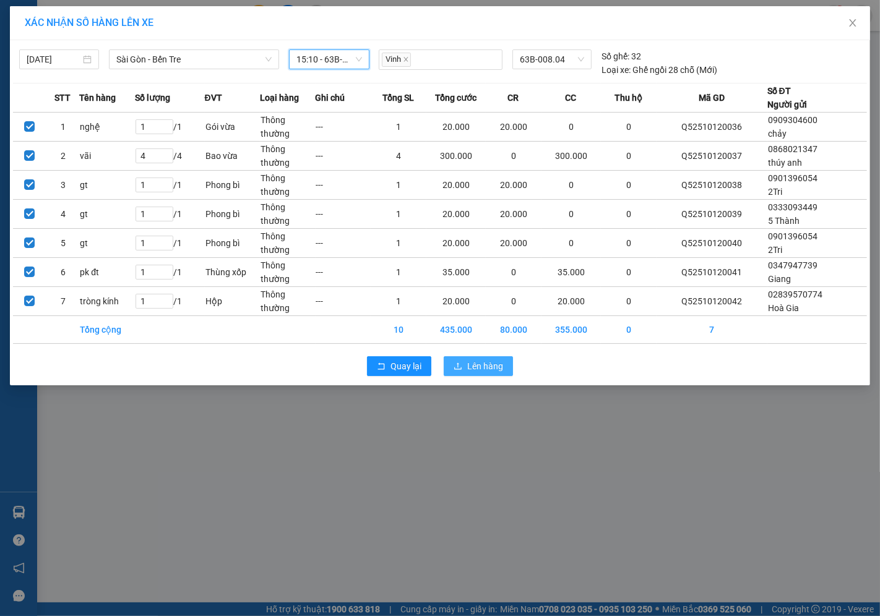
click at [477, 358] on button "Lên hàng" at bounding box center [478, 366] width 69 height 20
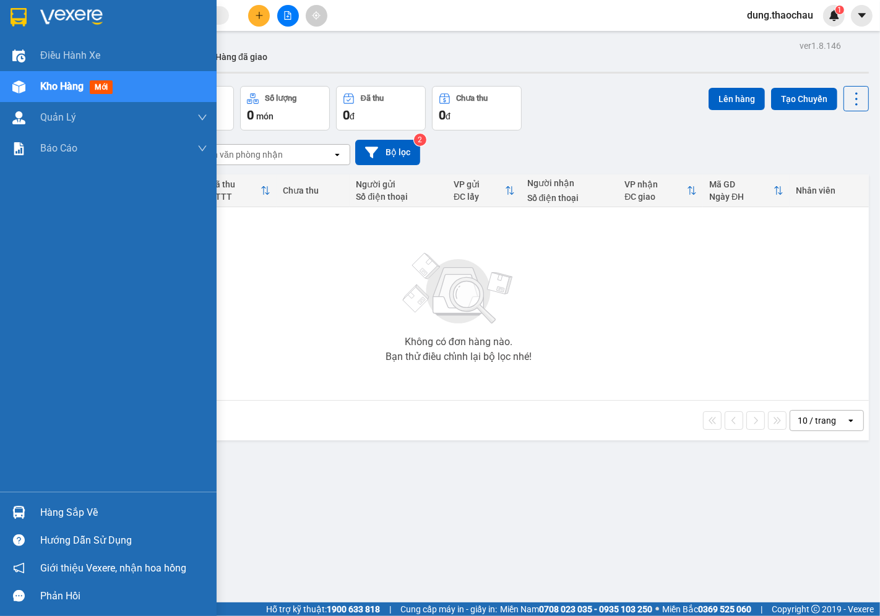
click at [20, 514] on img at bounding box center [18, 512] width 13 height 13
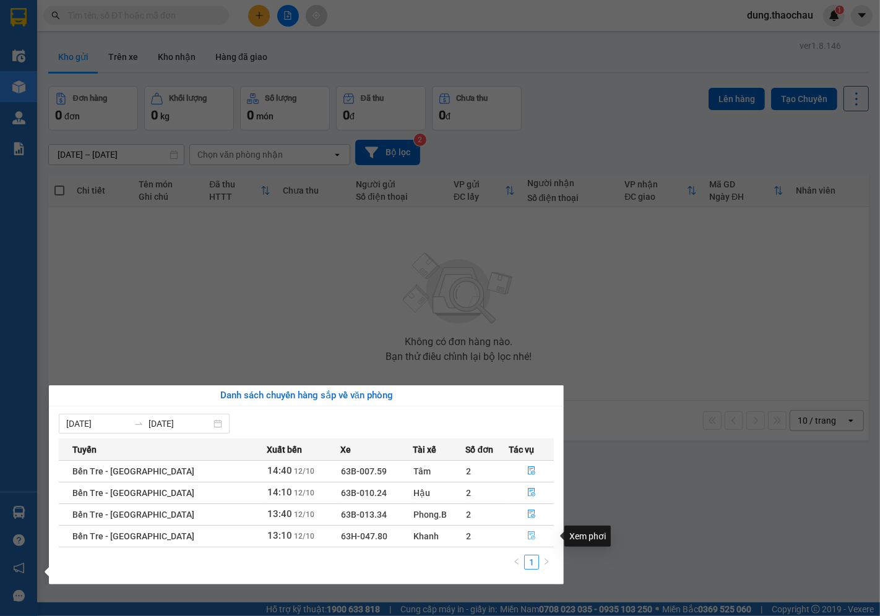
click at [527, 538] on icon "file-done" at bounding box center [531, 536] width 9 height 9
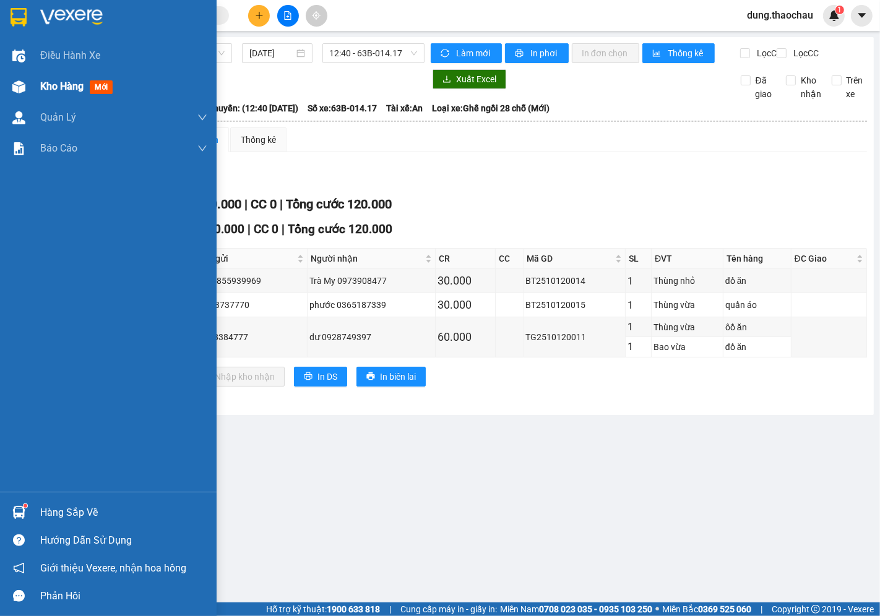
click at [51, 87] on span "Kho hàng" at bounding box center [61, 86] width 43 height 12
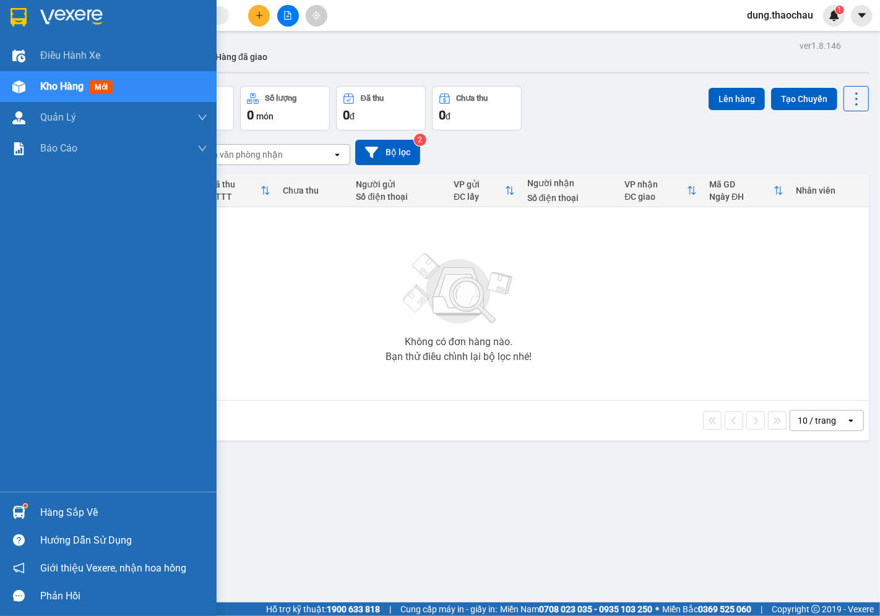
click at [54, 87] on span "Kho hàng" at bounding box center [61, 86] width 43 height 12
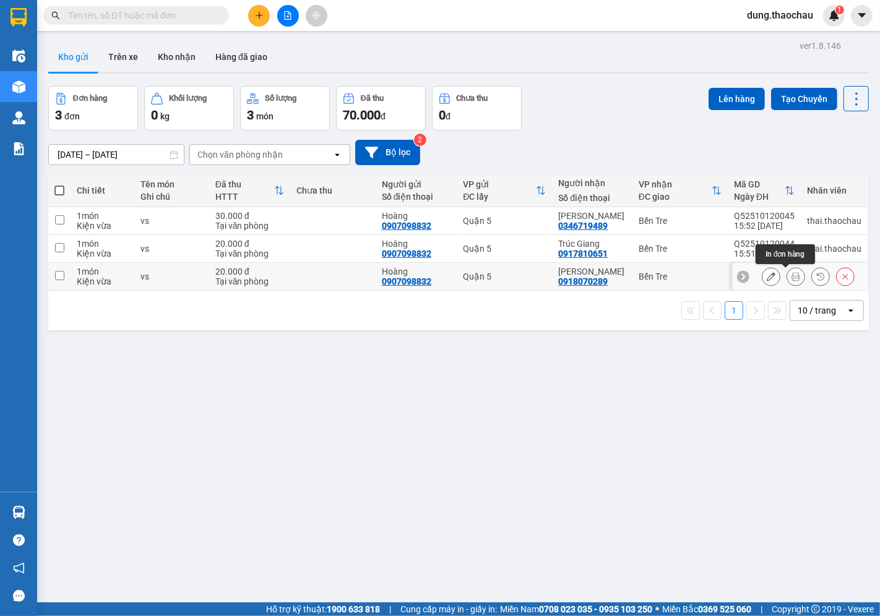
click at [792, 280] on icon at bounding box center [796, 276] width 9 height 9
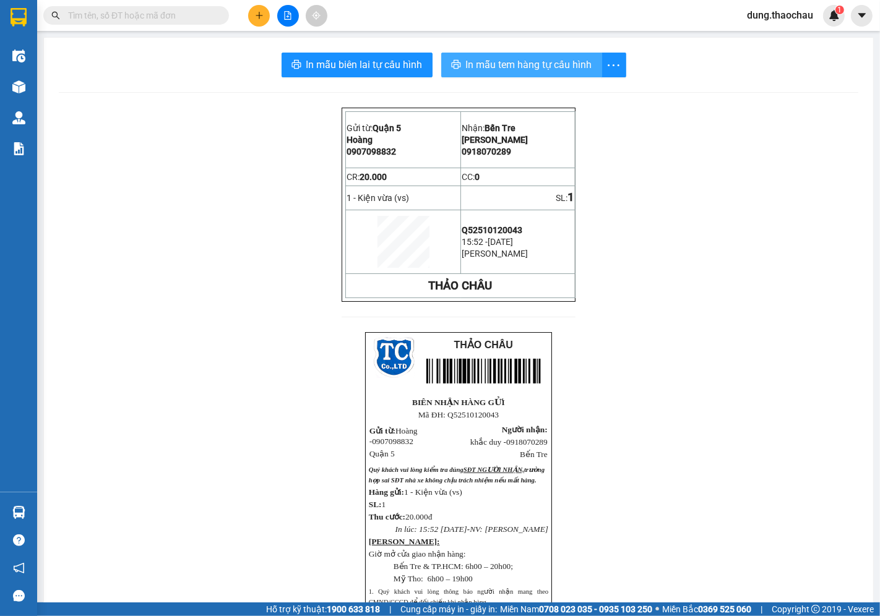
click at [535, 62] on span "In mẫu tem hàng tự cấu hình" at bounding box center [529, 64] width 126 height 15
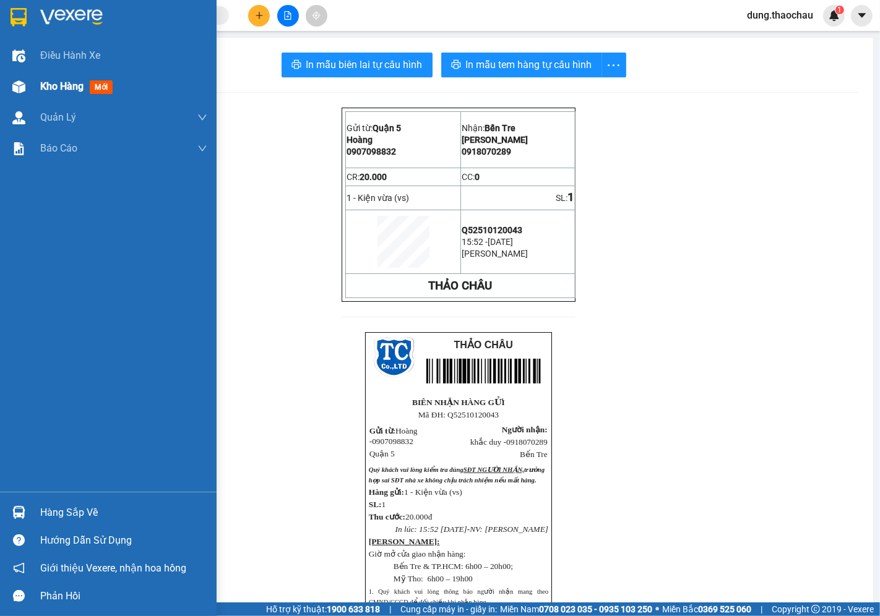
click at [58, 80] on span "Kho hàng" at bounding box center [61, 86] width 43 height 12
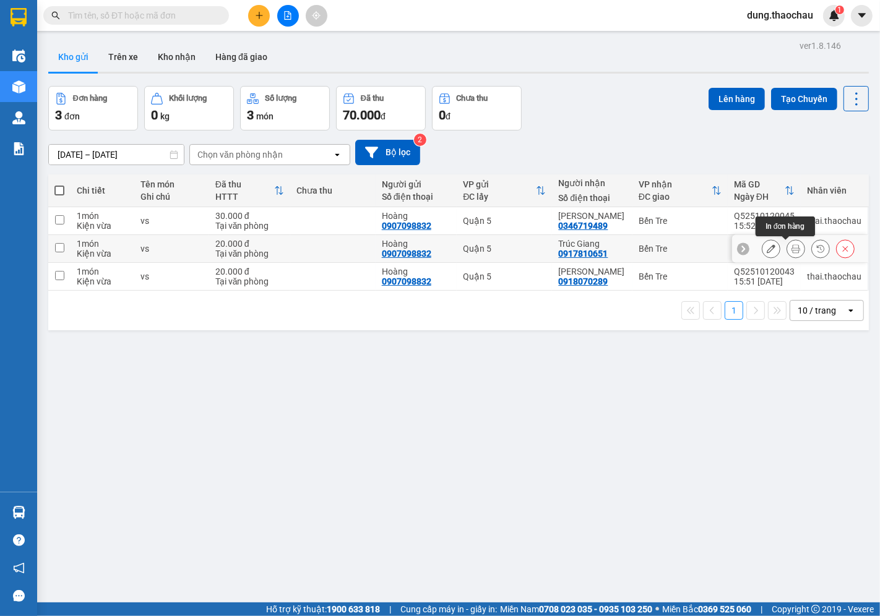
click at [792, 246] on icon at bounding box center [796, 248] width 9 height 9
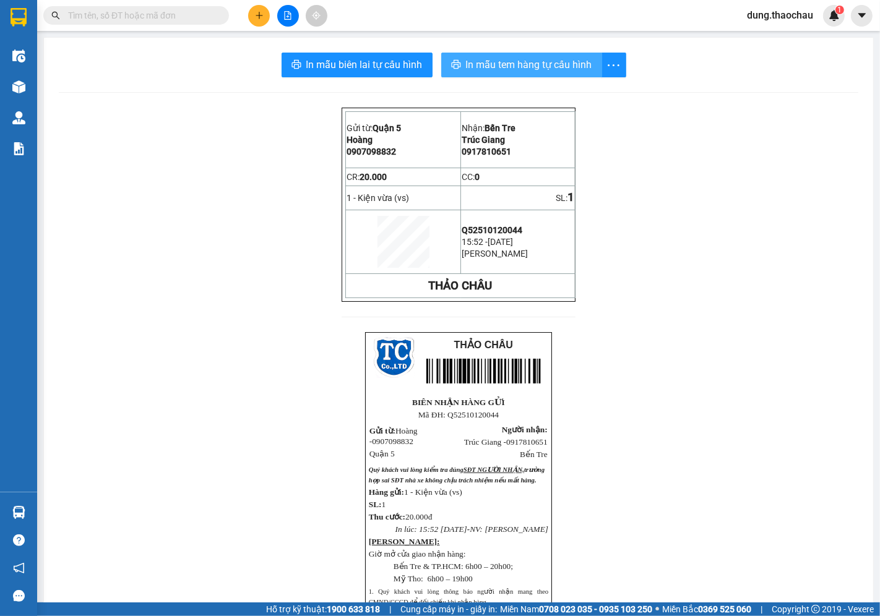
click at [501, 60] on span "In mẫu tem hàng tự cấu hình" at bounding box center [529, 64] width 126 height 15
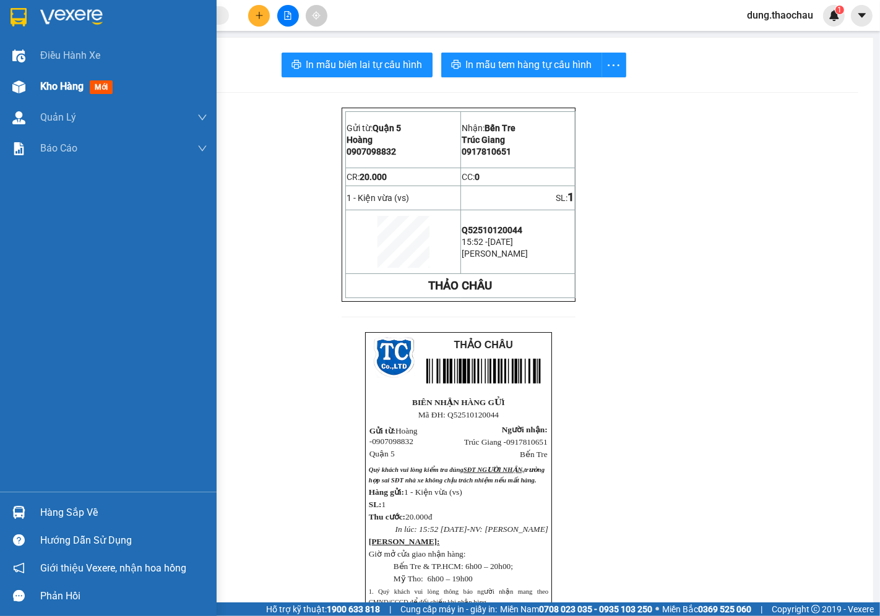
click at [60, 87] on span "Kho hàng" at bounding box center [61, 86] width 43 height 12
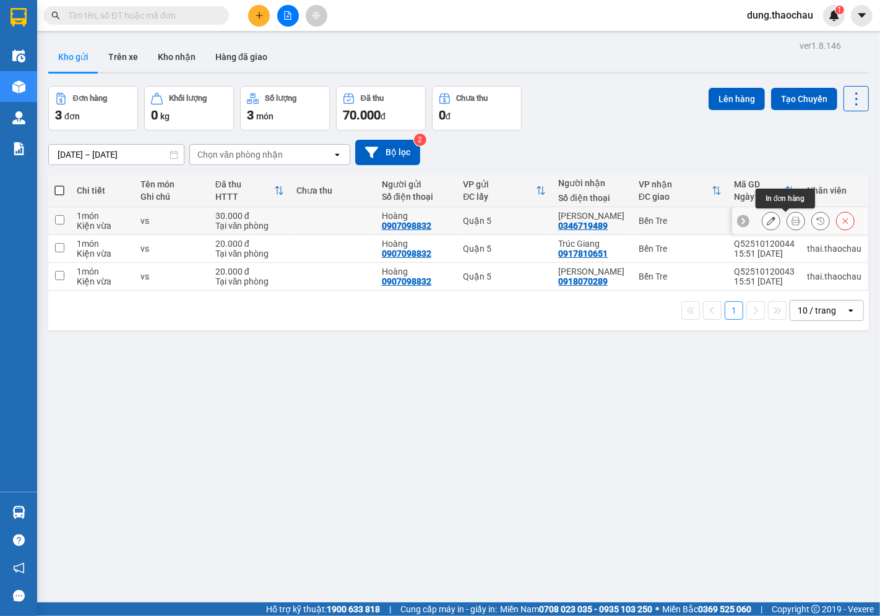
click at [790, 222] on button at bounding box center [795, 221] width 17 height 22
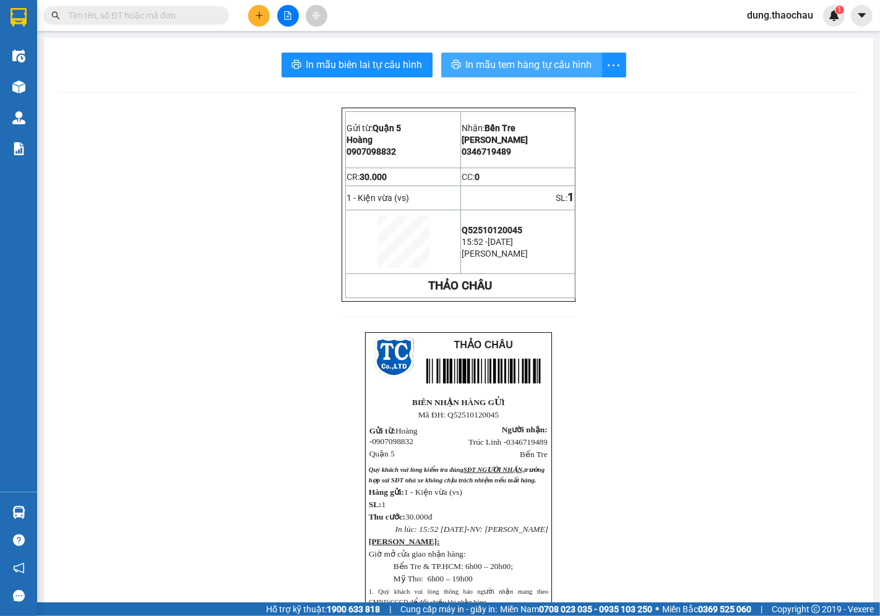
click at [540, 68] on span "In mẫu tem hàng tự cấu hình" at bounding box center [529, 64] width 126 height 15
click at [784, 20] on span "dung.thaochau" at bounding box center [780, 14] width 86 height 15
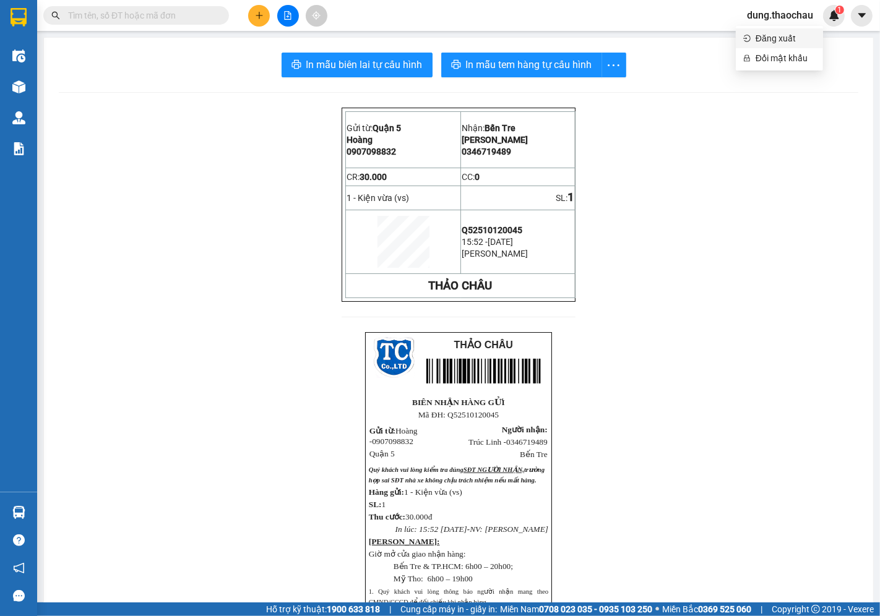
click at [772, 41] on span "Đăng xuất" at bounding box center [786, 39] width 60 height 14
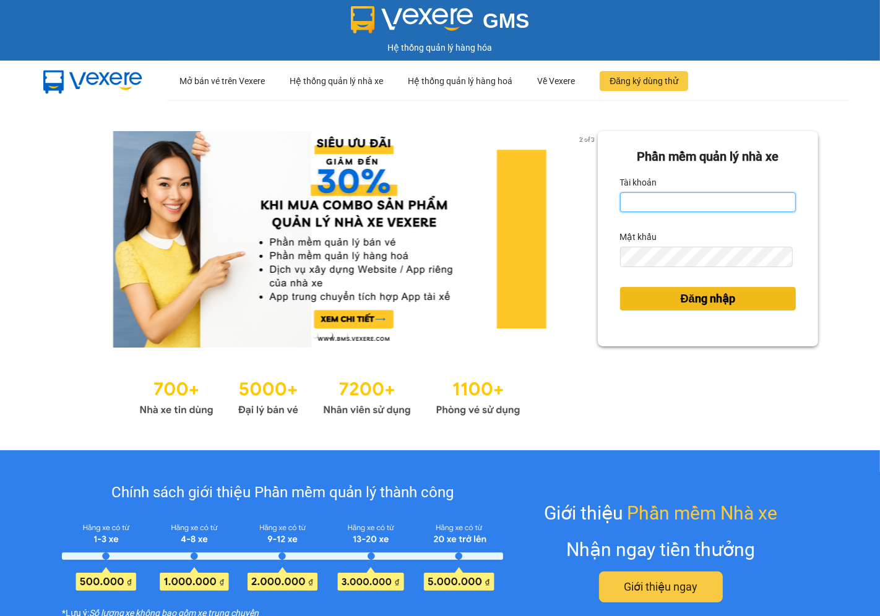
type input "saigon.thaochau"
click at [700, 299] on span "Đăng nhập" at bounding box center [708, 298] width 54 height 17
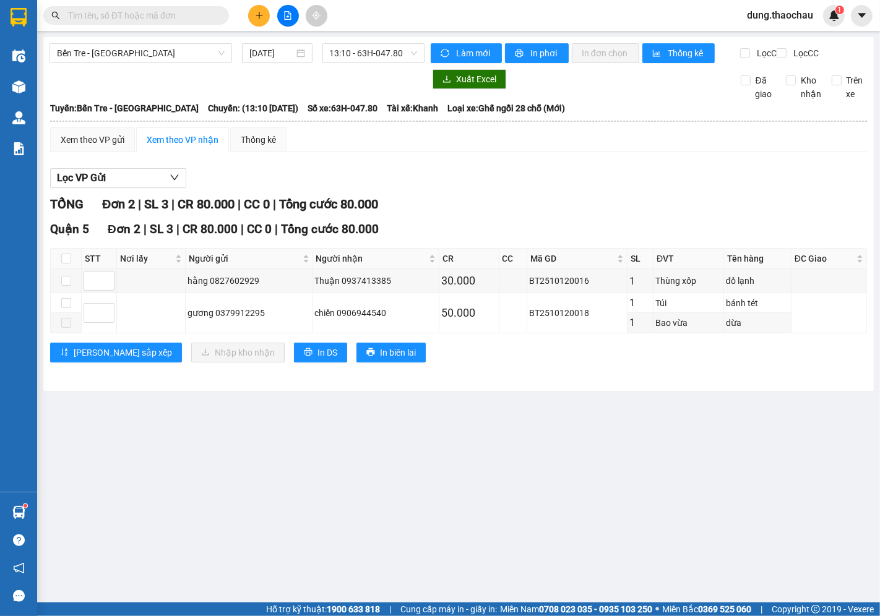
click at [781, 19] on span "dung.thaochau" at bounding box center [780, 14] width 86 height 15
click at [775, 35] on span "Đăng xuất" at bounding box center [786, 39] width 60 height 14
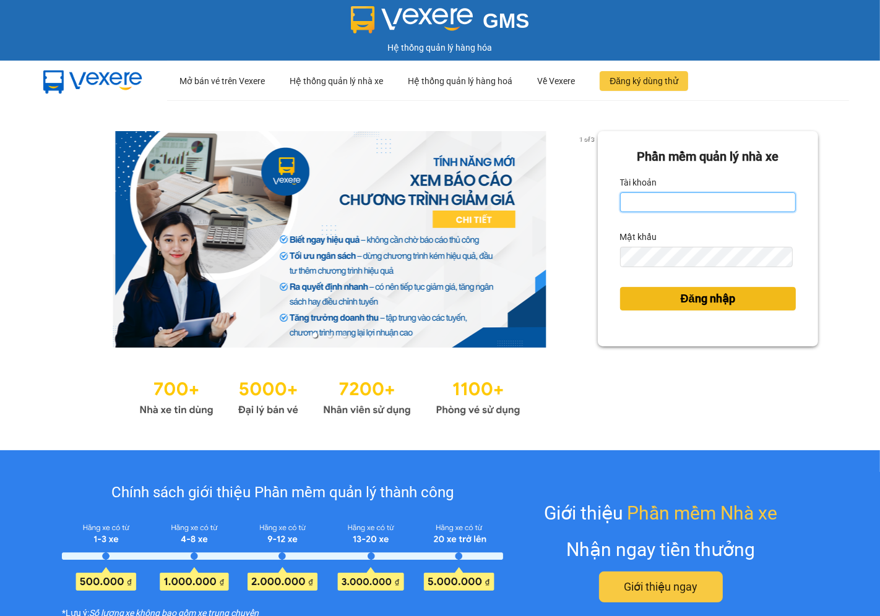
type input "saigon.thaochau"
click at [712, 298] on span "Đăng nhập" at bounding box center [708, 298] width 54 height 17
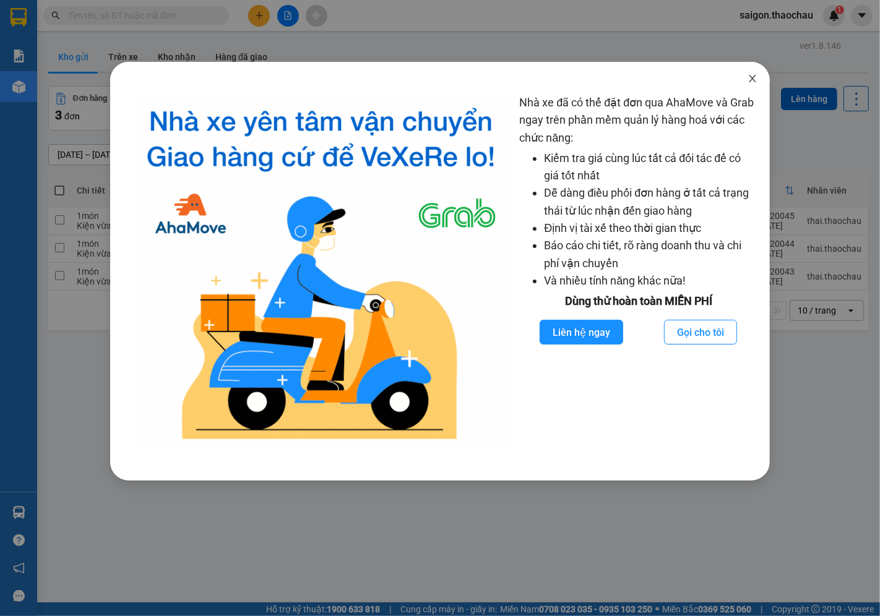
click at [753, 79] on icon "close" at bounding box center [752, 78] width 7 height 7
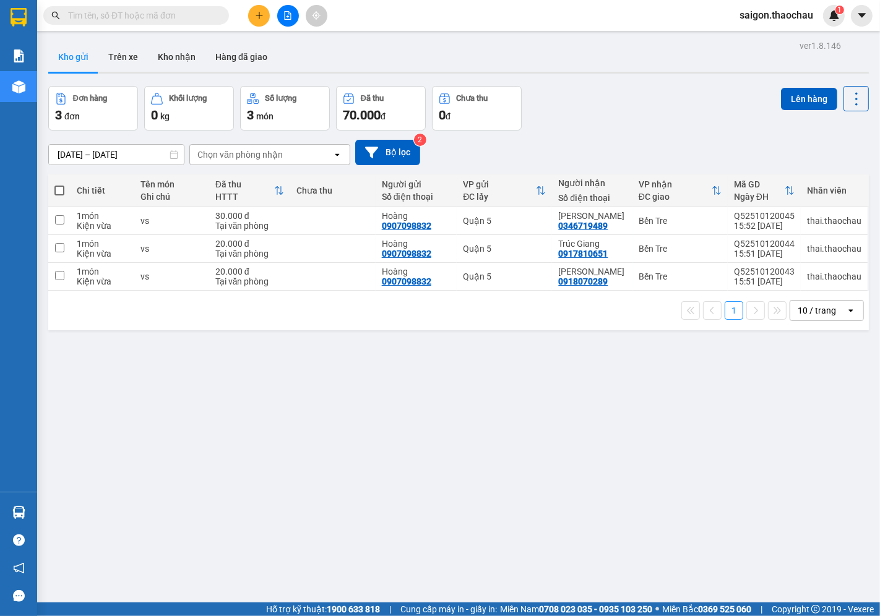
click at [62, 194] on span at bounding box center [59, 191] width 10 height 10
click at [59, 184] on input "checkbox" at bounding box center [59, 184] width 0 height 0
checkbox input "true"
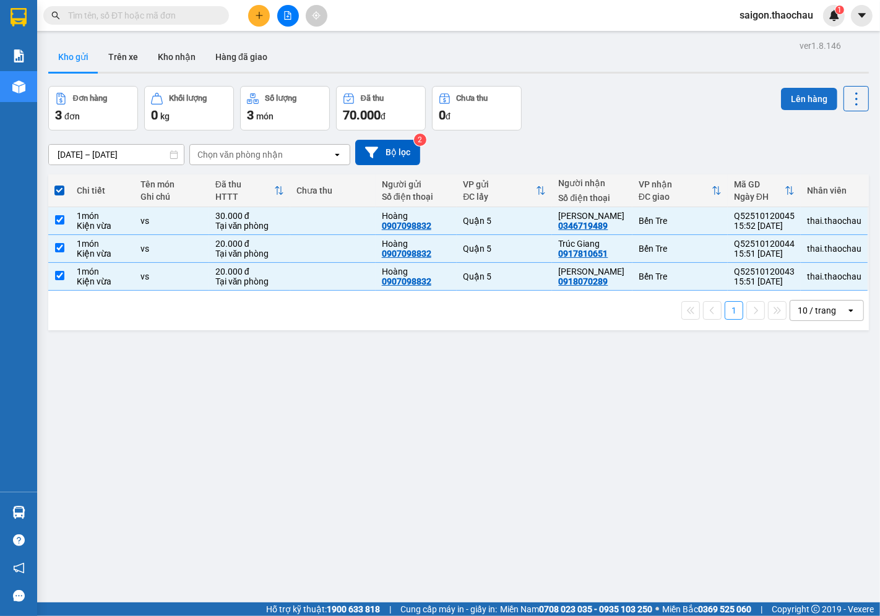
click at [801, 103] on button "Lên hàng" at bounding box center [809, 99] width 56 height 22
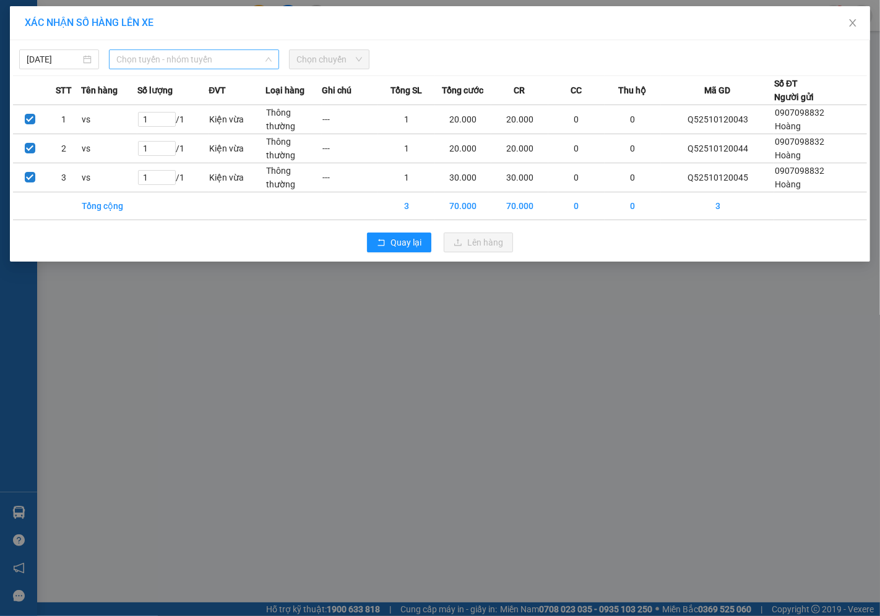
click at [145, 61] on span "Chọn tuyến - nhóm tuyến" at bounding box center [193, 59] width 155 height 19
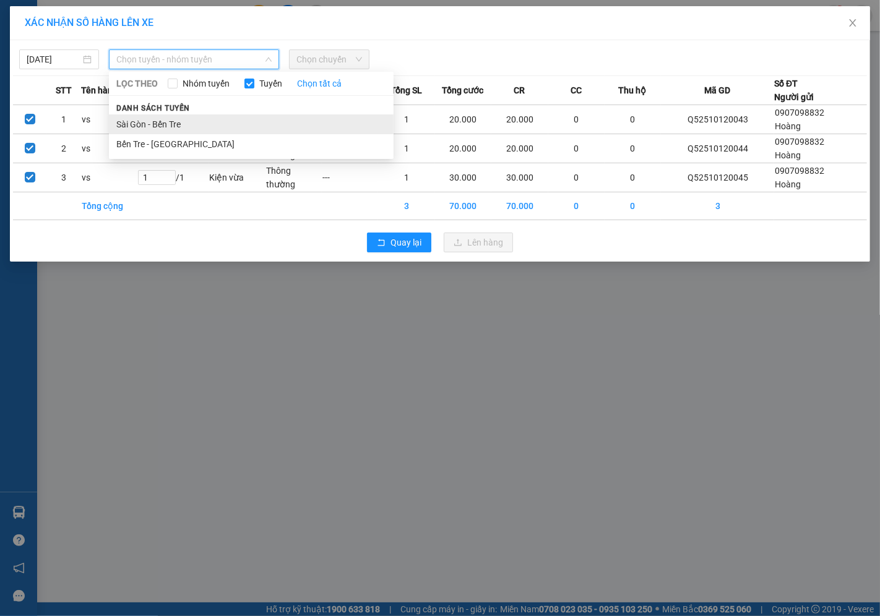
click at [152, 126] on li "Sài Gòn - Bến Tre" at bounding box center [251, 124] width 285 height 20
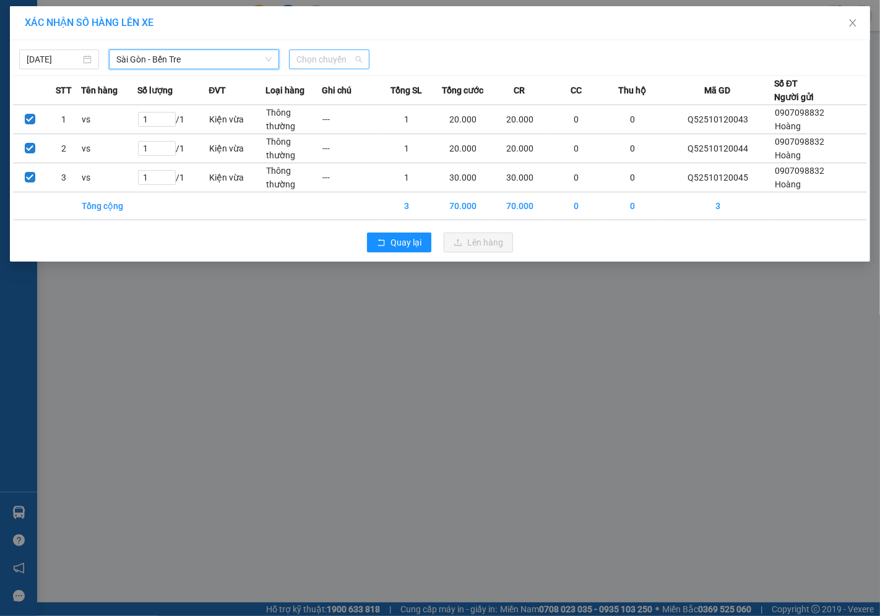
click at [318, 66] on span "Chọn chuyến" at bounding box center [328, 59] width 65 height 19
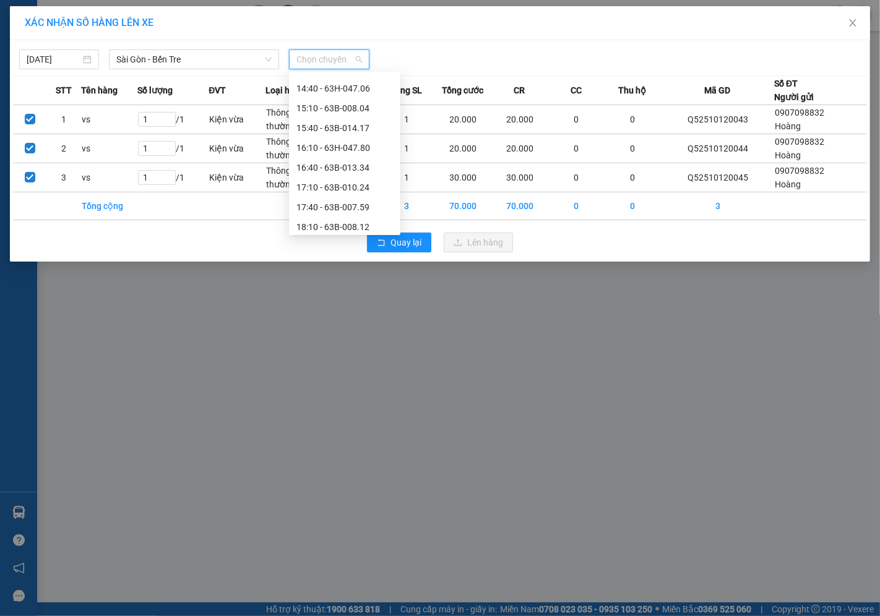
scroll to position [456, 0]
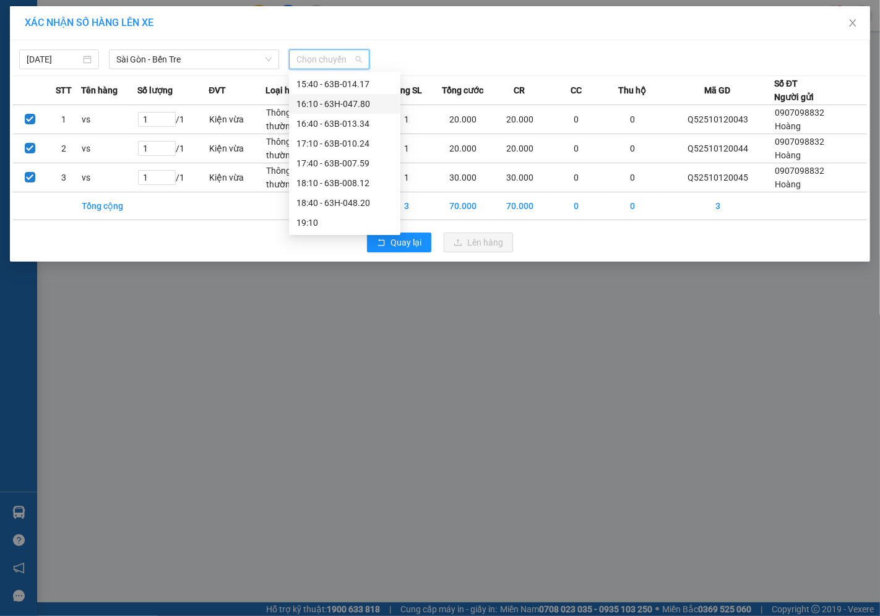
click at [332, 106] on div "16:10 - 63H-047.80" at bounding box center [344, 104] width 97 height 14
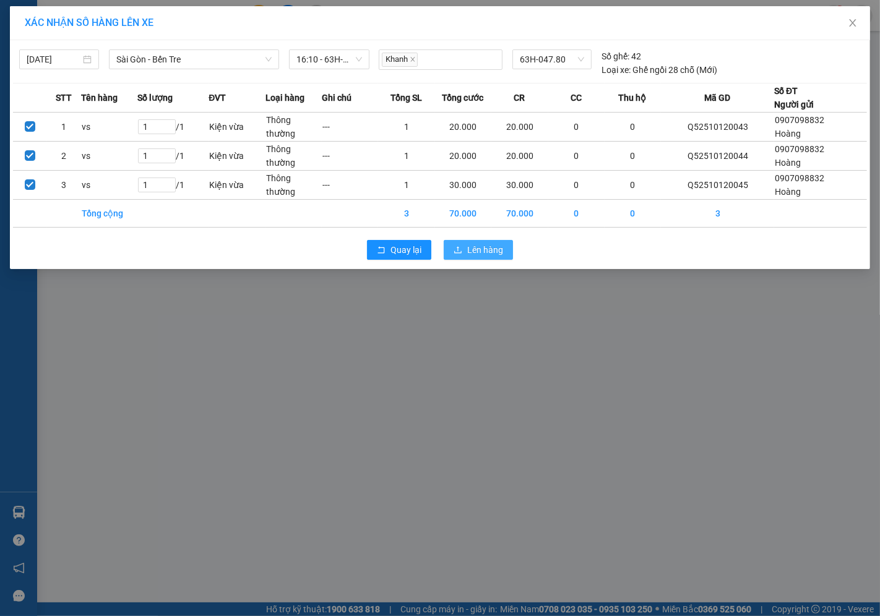
click at [489, 254] on span "Lên hàng" at bounding box center [485, 250] width 36 height 14
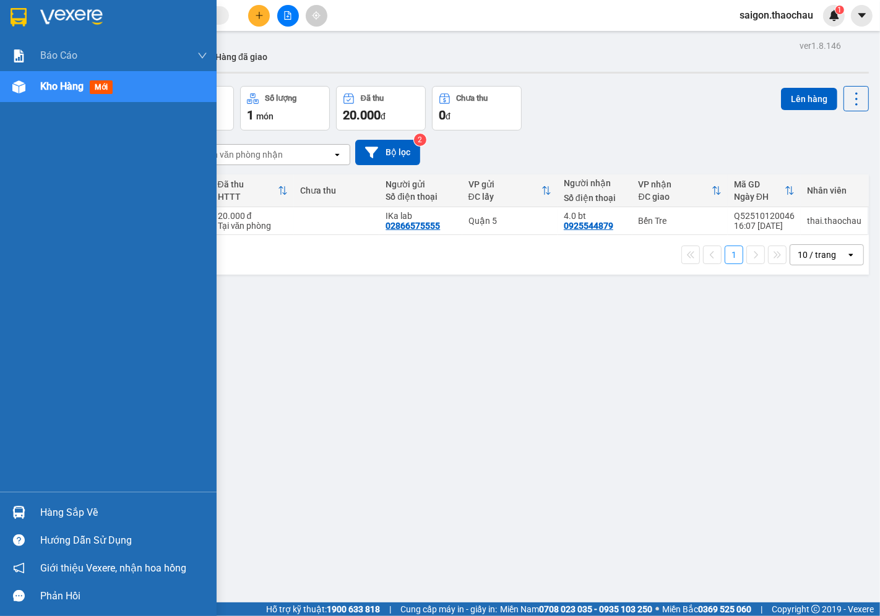
click at [54, 527] on div "Hướng dẫn sử dụng" at bounding box center [108, 541] width 217 height 28
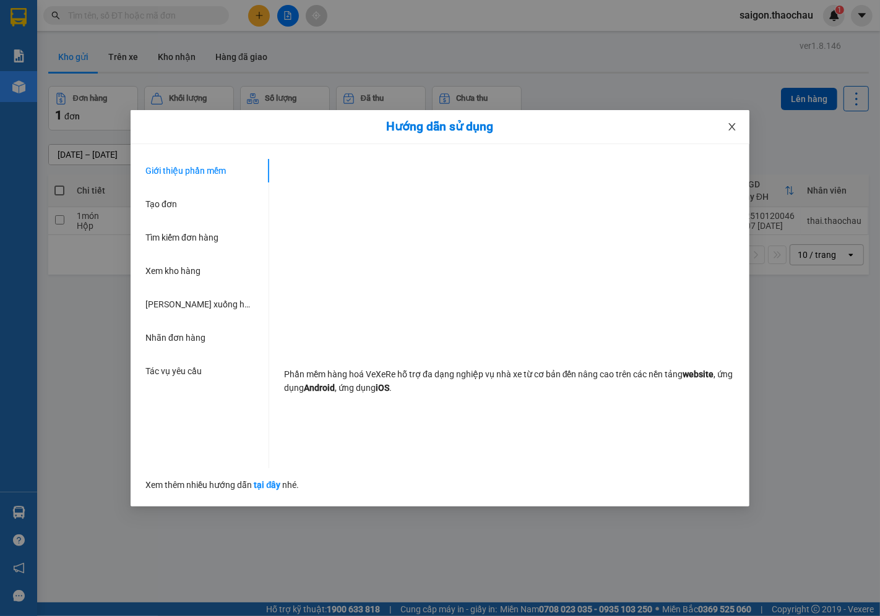
click at [731, 120] on span "Close" at bounding box center [732, 127] width 35 height 35
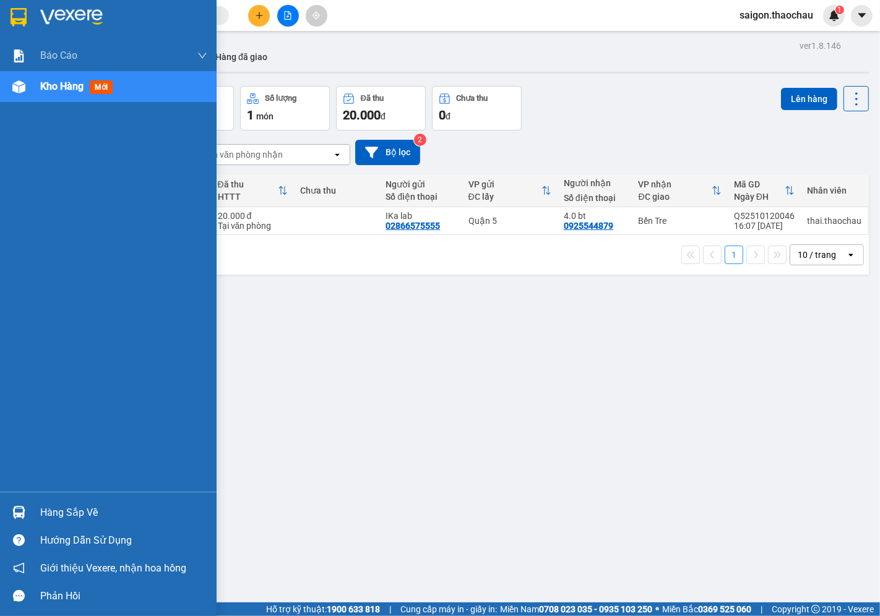
click at [72, 520] on div "Hàng sắp về" at bounding box center [123, 513] width 167 height 19
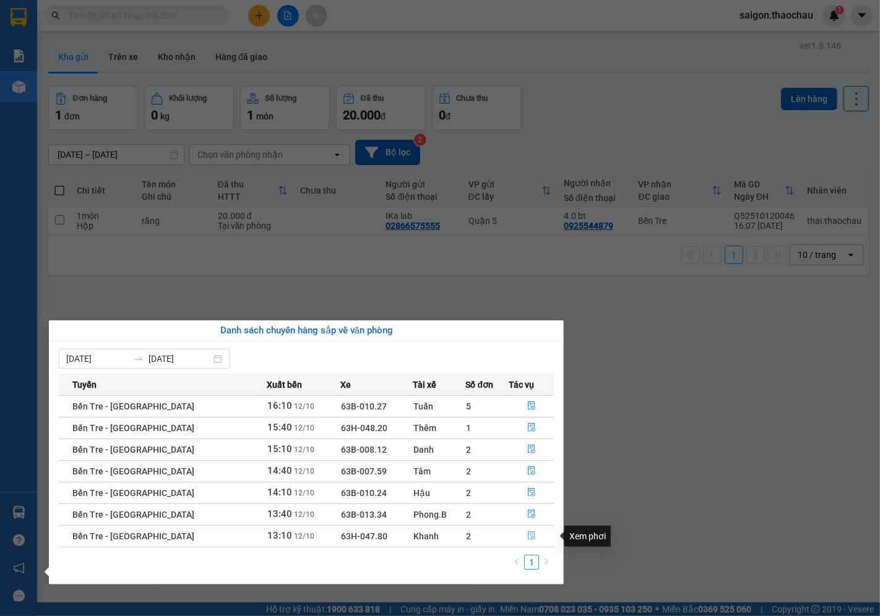
click at [533, 531] on button "button" at bounding box center [531, 537] width 44 height 20
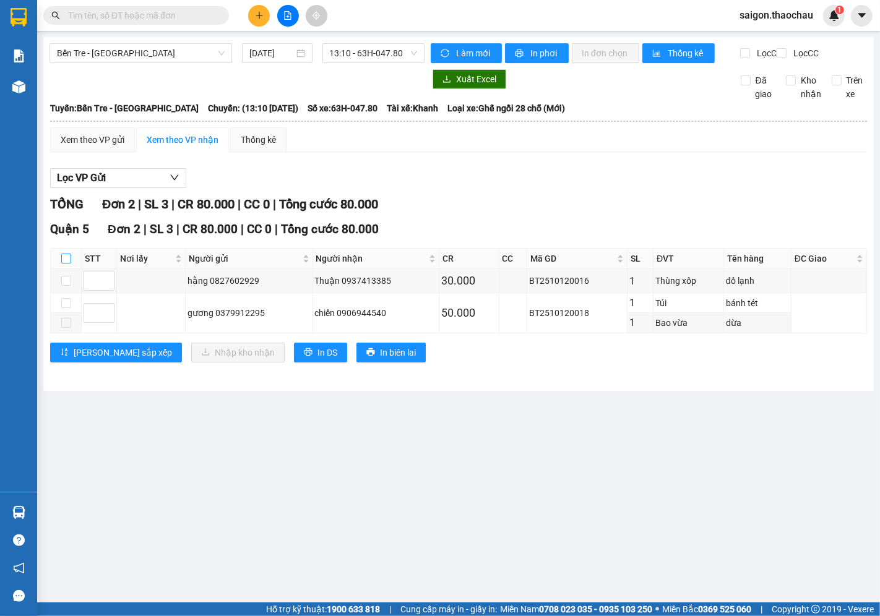
click at [64, 264] on input "checkbox" at bounding box center [66, 259] width 10 height 10
checkbox input "true"
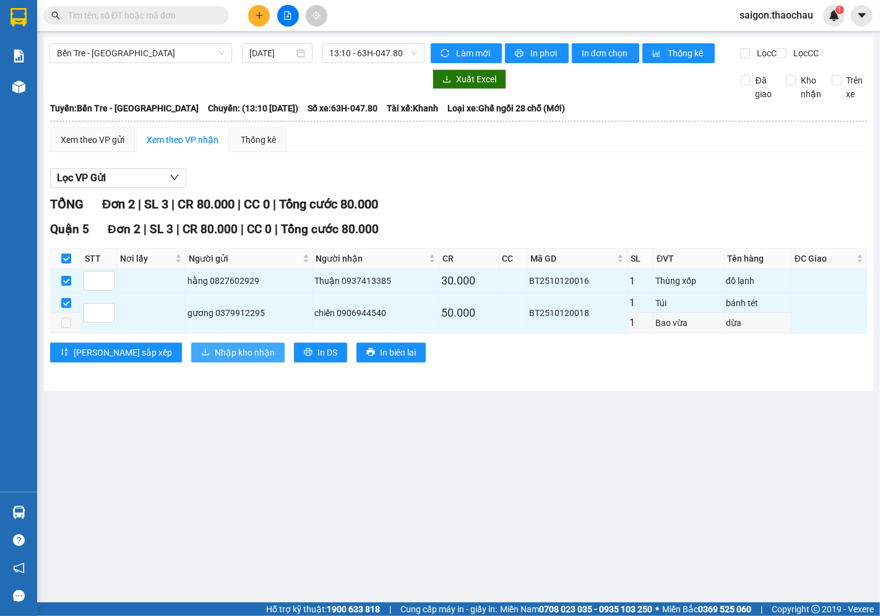
click at [223, 356] on button "Nhập kho nhận" at bounding box center [237, 353] width 93 height 20
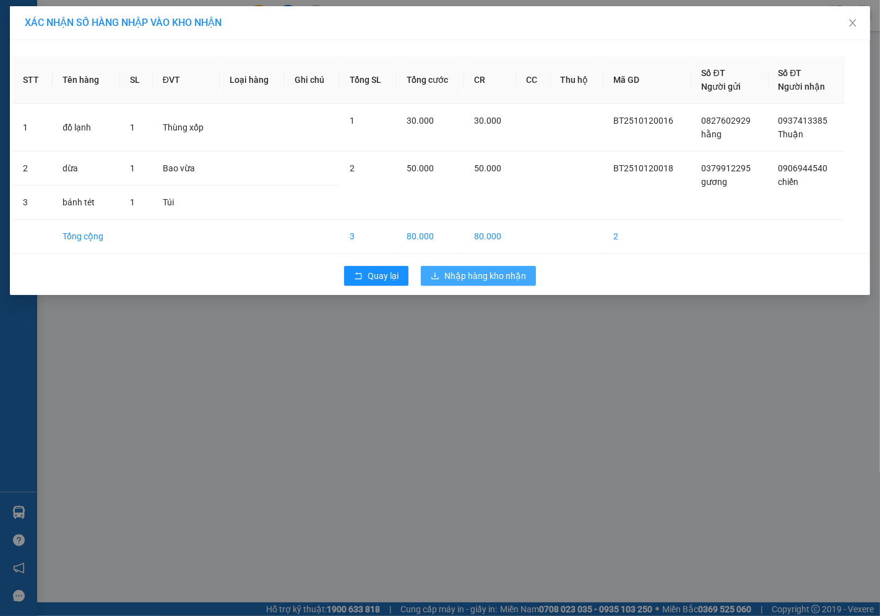
click at [511, 280] on button "Nhập hàng kho nhận" at bounding box center [478, 276] width 115 height 20
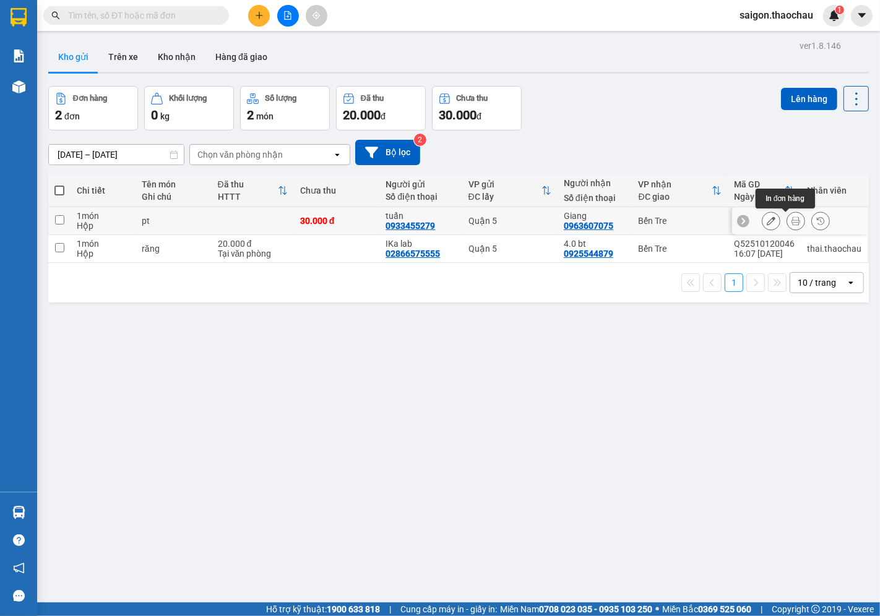
click at [792, 223] on icon at bounding box center [796, 221] width 9 height 9
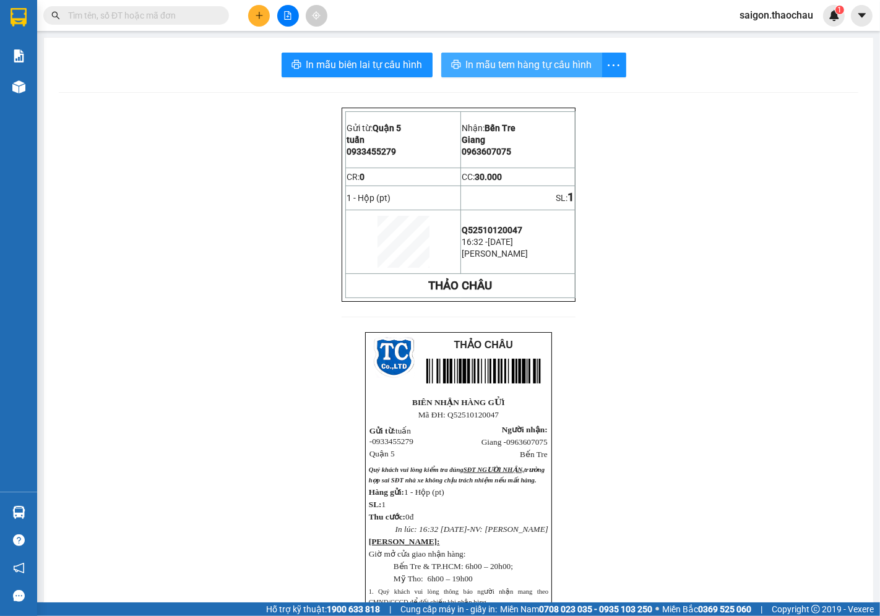
click at [466, 58] on span "In mẫu tem hàng tự cấu hình" at bounding box center [529, 64] width 126 height 15
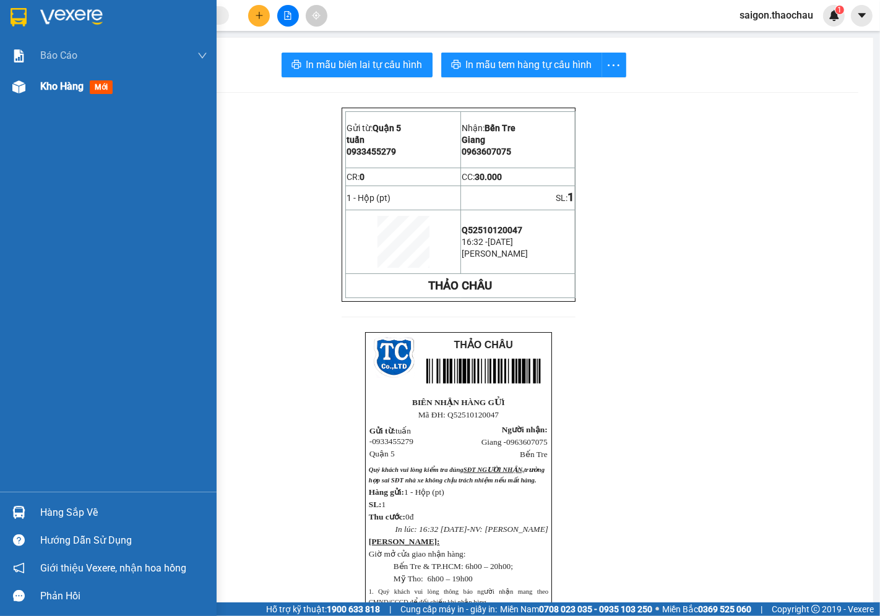
click at [57, 93] on div "Kho hàng mới" at bounding box center [78, 86] width 77 height 15
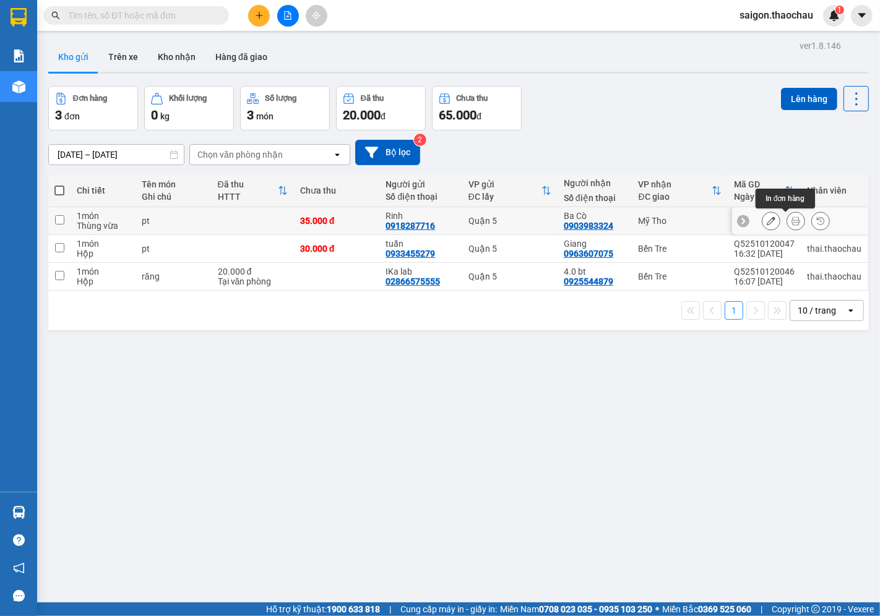
click at [792, 218] on icon at bounding box center [796, 221] width 9 height 9
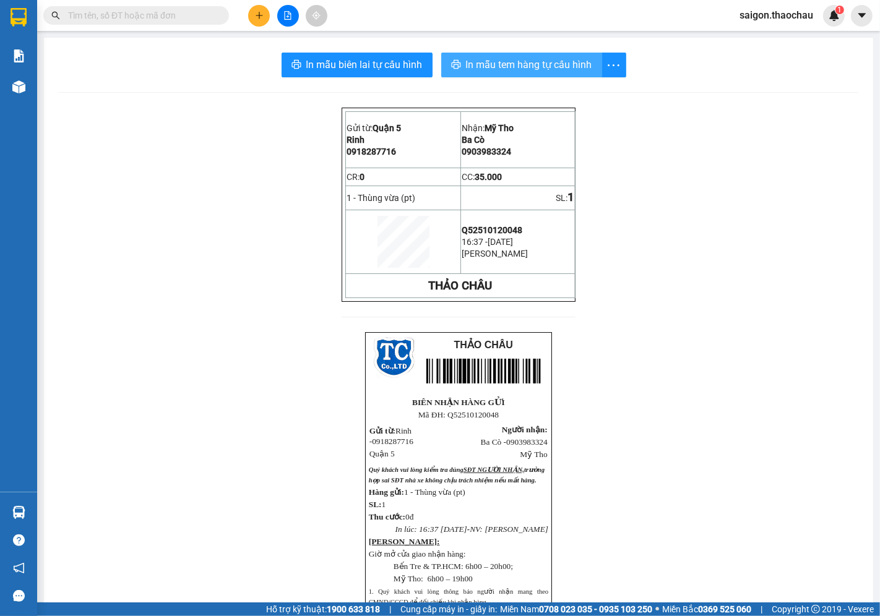
click at [491, 56] on button "In mẫu tem hàng tự cấu hình" at bounding box center [521, 65] width 161 height 25
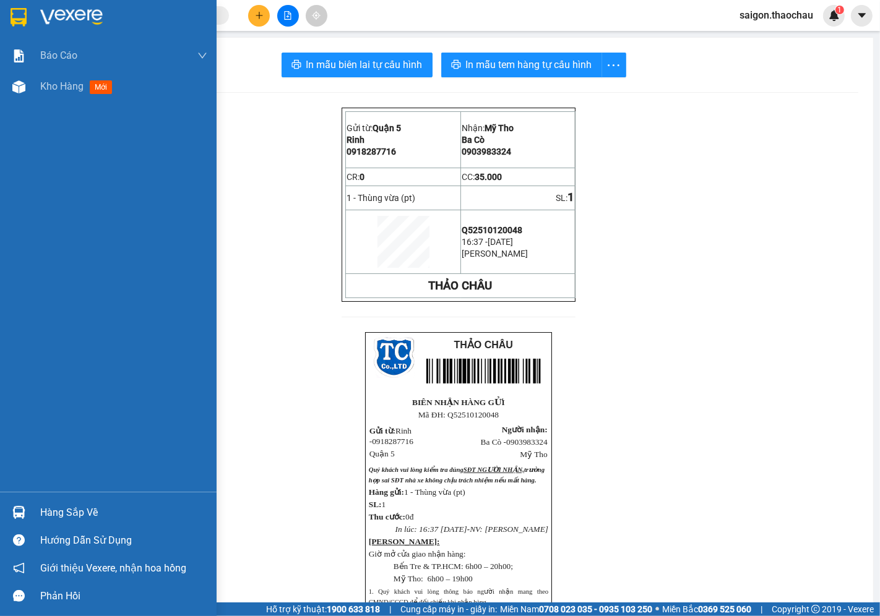
click at [67, 511] on div "Hàng sắp về" at bounding box center [123, 513] width 167 height 19
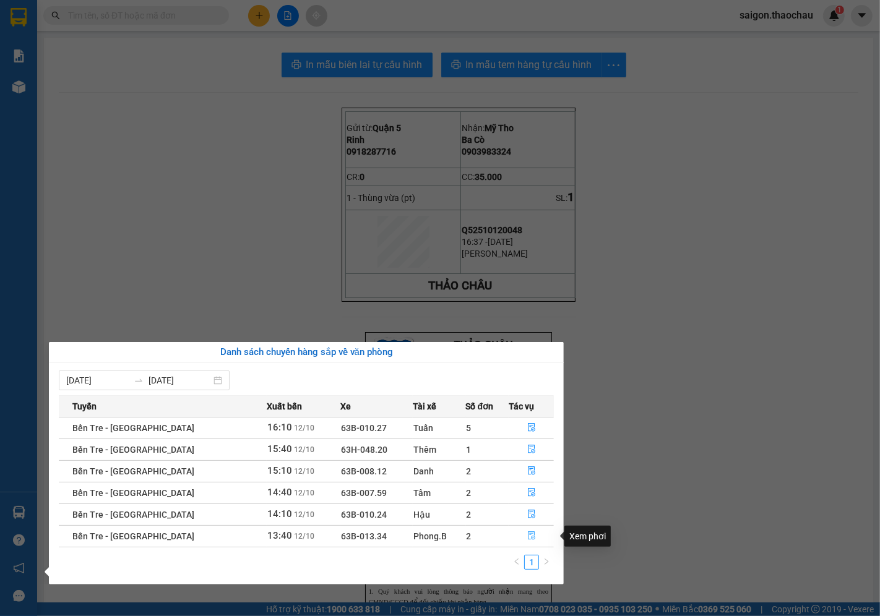
click at [527, 532] on icon "file-done" at bounding box center [531, 536] width 9 height 9
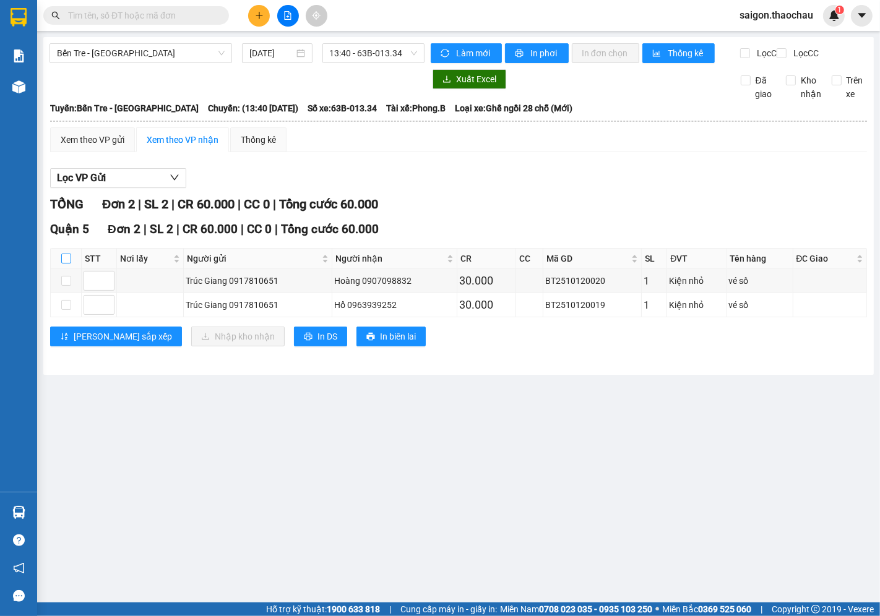
click at [71, 264] on input "checkbox" at bounding box center [66, 259] width 10 height 10
checkbox input "true"
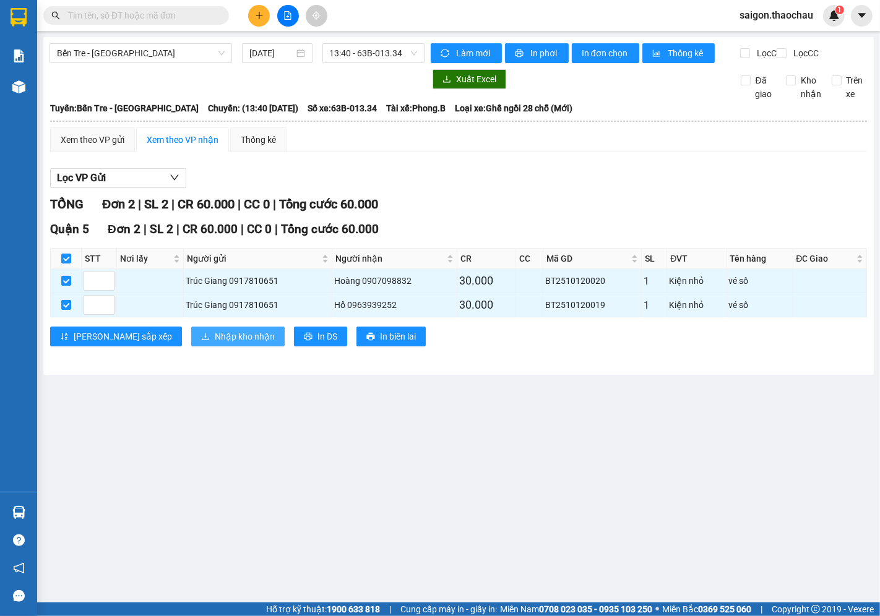
click at [191, 339] on button "Nhập kho nhận" at bounding box center [237, 337] width 93 height 20
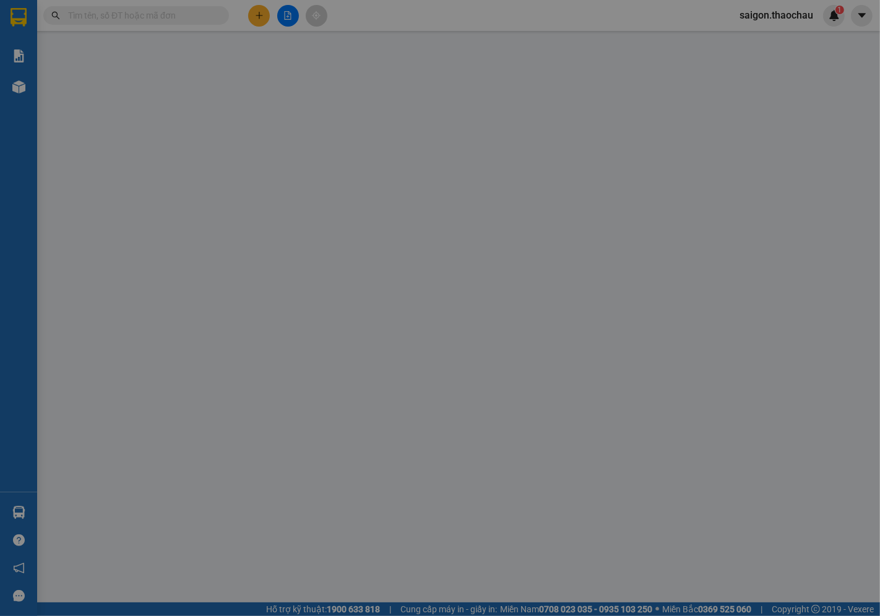
click at [173, 339] on div "XÁC NHẬN SỐ HÀNG NHẬP VÀO KHO NHẬN STT Tên hàng SL ĐVT Loại hàng Ghi chú Tổng S…" at bounding box center [440, 308] width 880 height 616
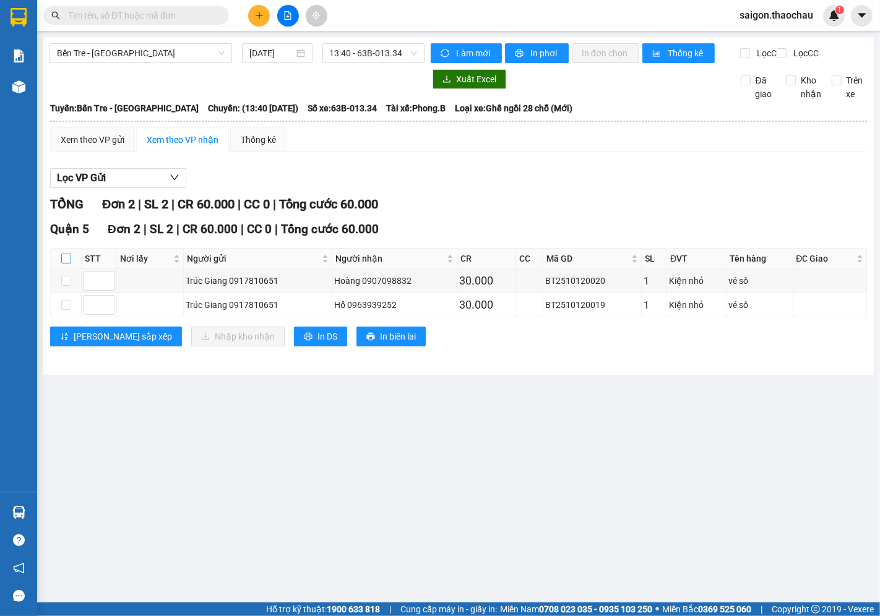
click at [66, 264] on input "checkbox" at bounding box center [66, 259] width 10 height 10
checkbox input "true"
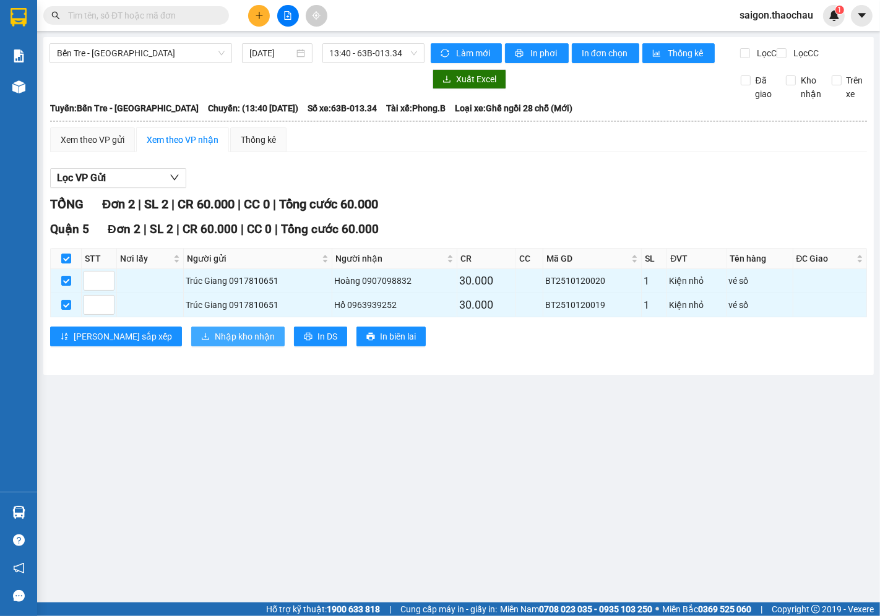
click at [215, 343] on span "Nhập kho nhận" at bounding box center [245, 337] width 60 height 14
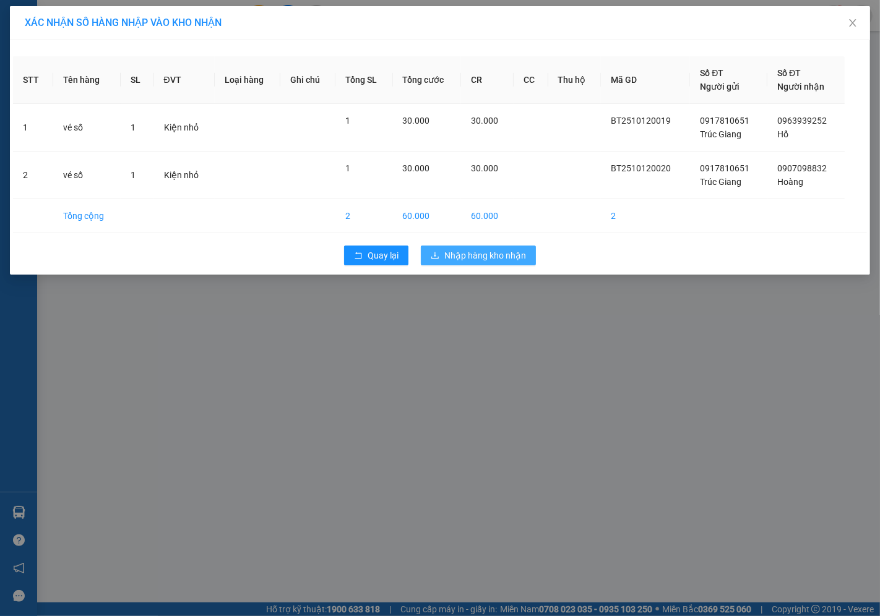
click at [519, 258] on span "Nhập hàng kho nhận" at bounding box center [485, 256] width 82 height 14
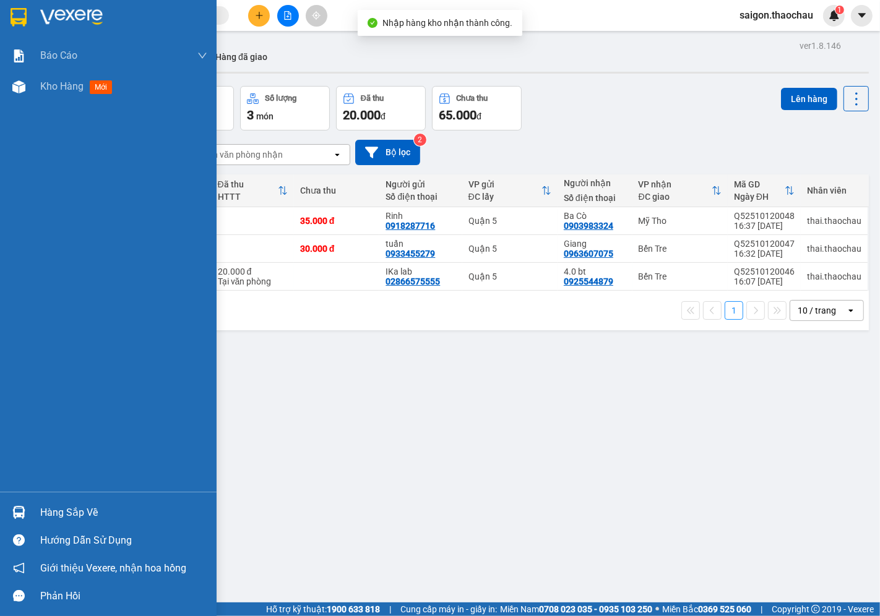
click at [16, 520] on div at bounding box center [19, 513] width 22 height 22
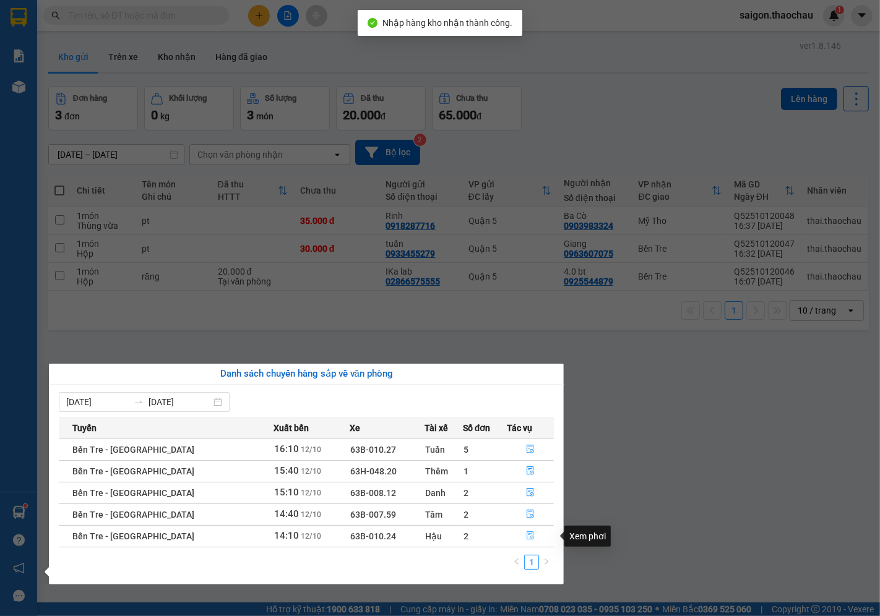
click at [525, 545] on button "button" at bounding box center [531, 537] width 46 height 20
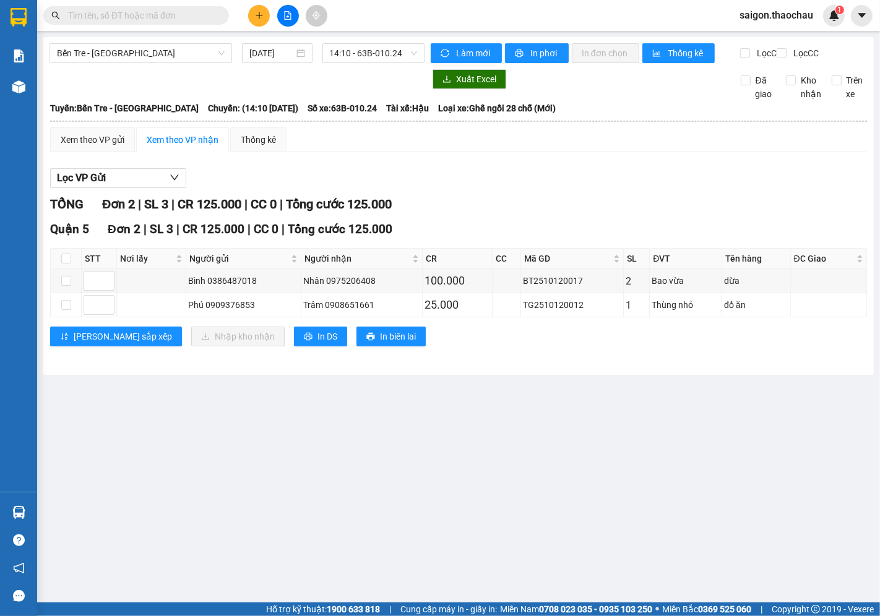
click at [140, 12] on input "text" at bounding box center [141, 16] width 146 height 14
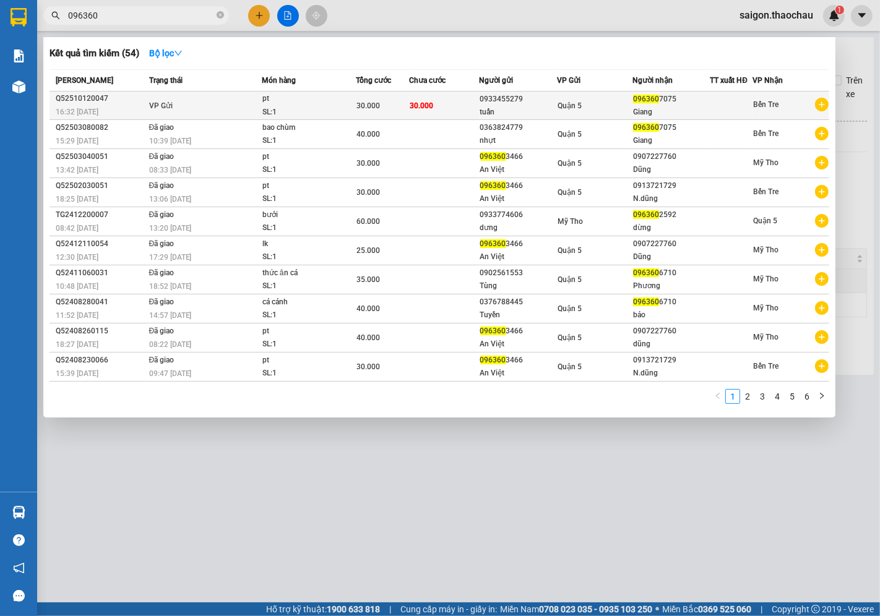
type input "096360"
click at [527, 97] on div "0933455279" at bounding box center [518, 99] width 76 height 13
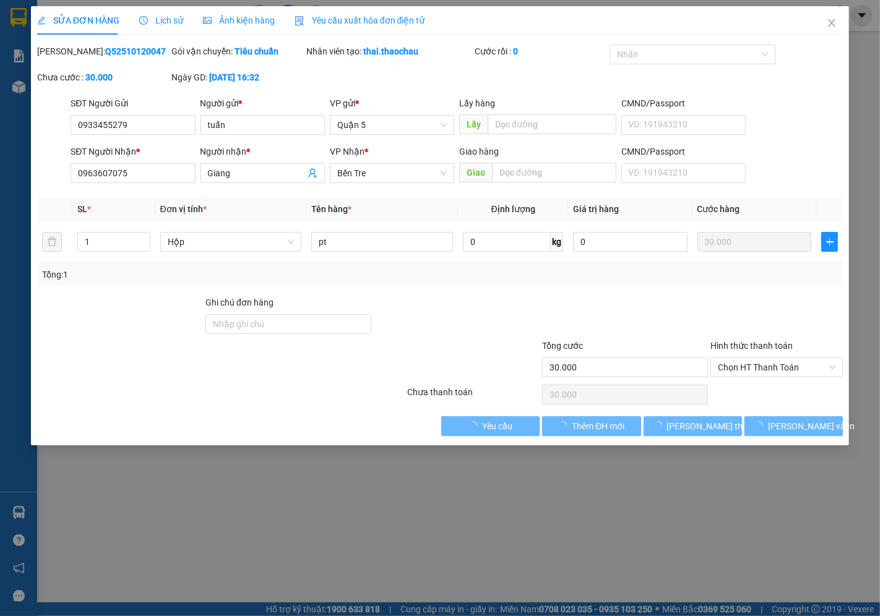
type input "0933455279"
type input "tuấn"
type input "0963607075"
type input "Giang"
type input "30.000"
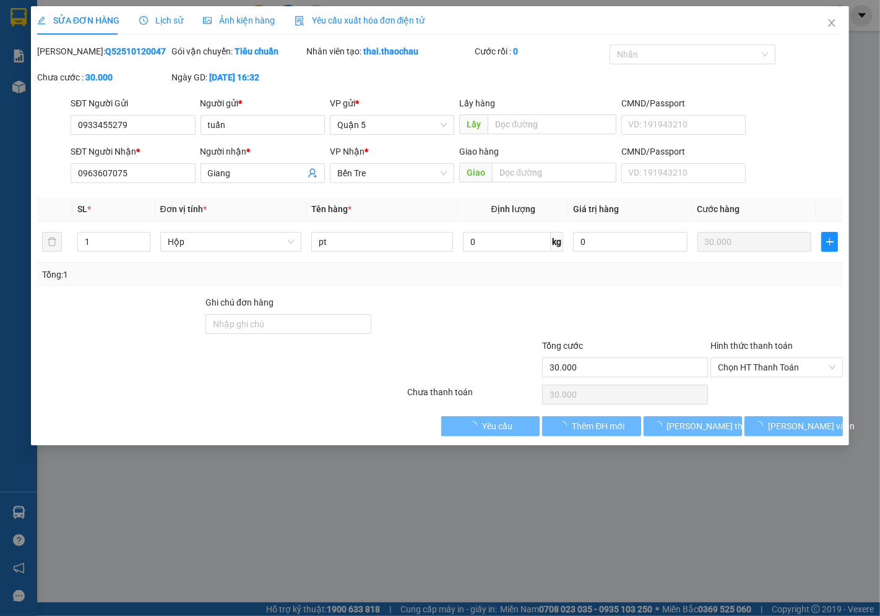
type input "30.000"
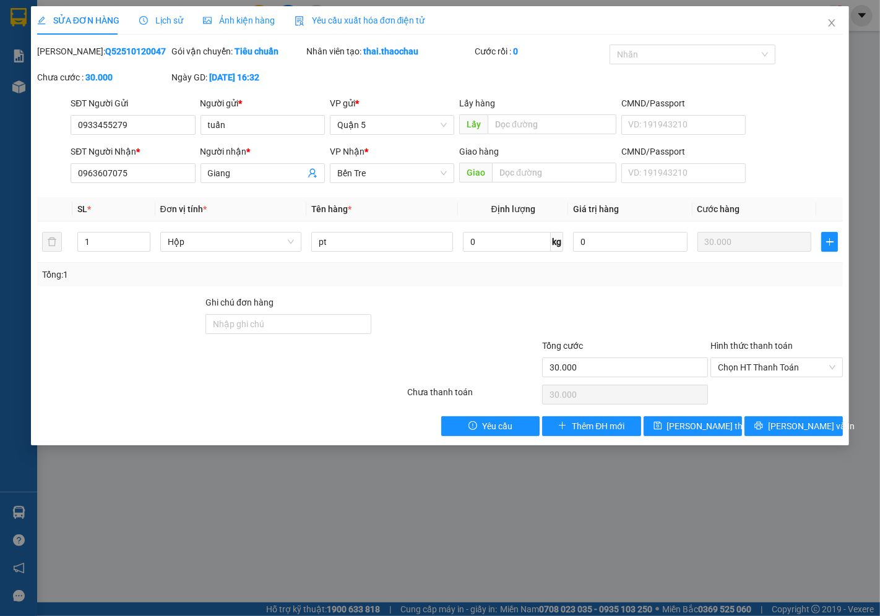
click at [178, 25] on span "Lịch sử" at bounding box center [161, 20] width 44 height 10
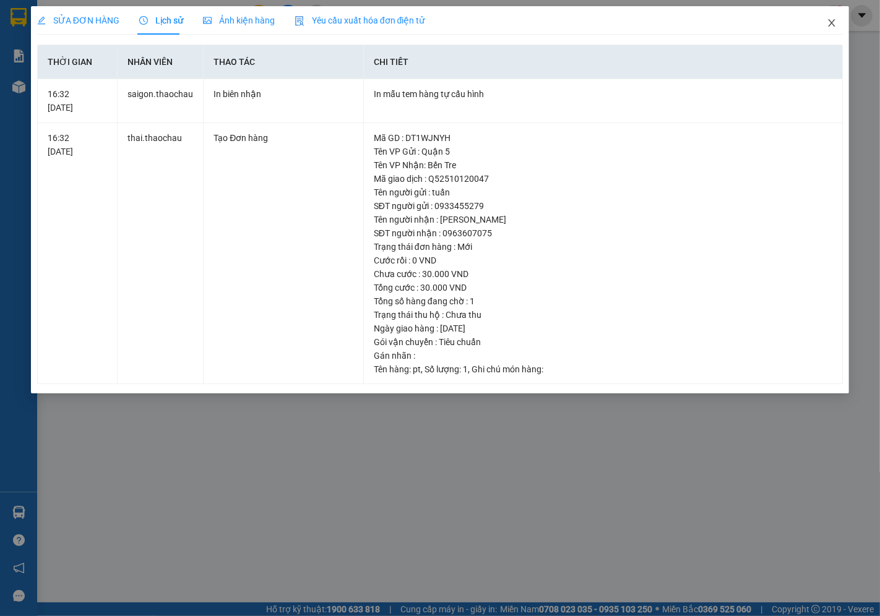
click at [820, 20] on span "Close" at bounding box center [831, 23] width 35 height 35
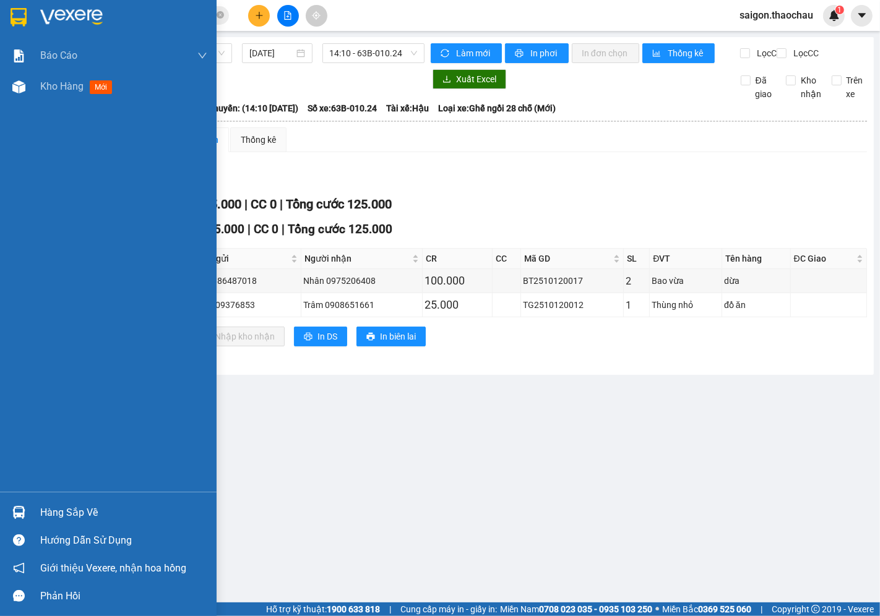
click at [16, 103] on div "Báo cáo Báo cáo dòng tiền (nhân viên) Kho hàng mới" at bounding box center [108, 266] width 217 height 452
click at [37, 90] on div "Kho hàng mới" at bounding box center [108, 86] width 217 height 31
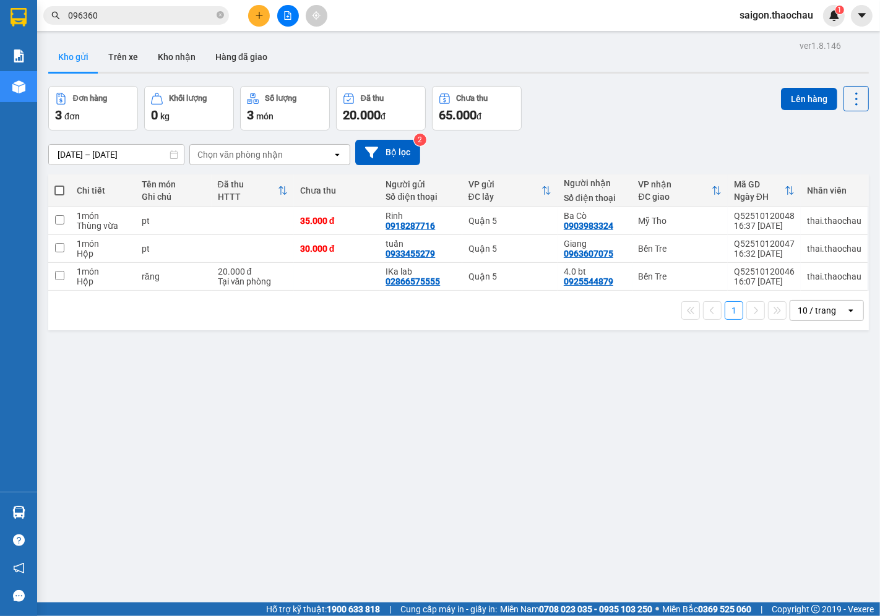
click at [819, 308] on div "10 / trang" at bounding box center [817, 310] width 38 height 12
click at [819, 281] on div at bounding box center [820, 276] width 19 height 19
click at [813, 305] on div "10 / trang" at bounding box center [817, 310] width 38 height 12
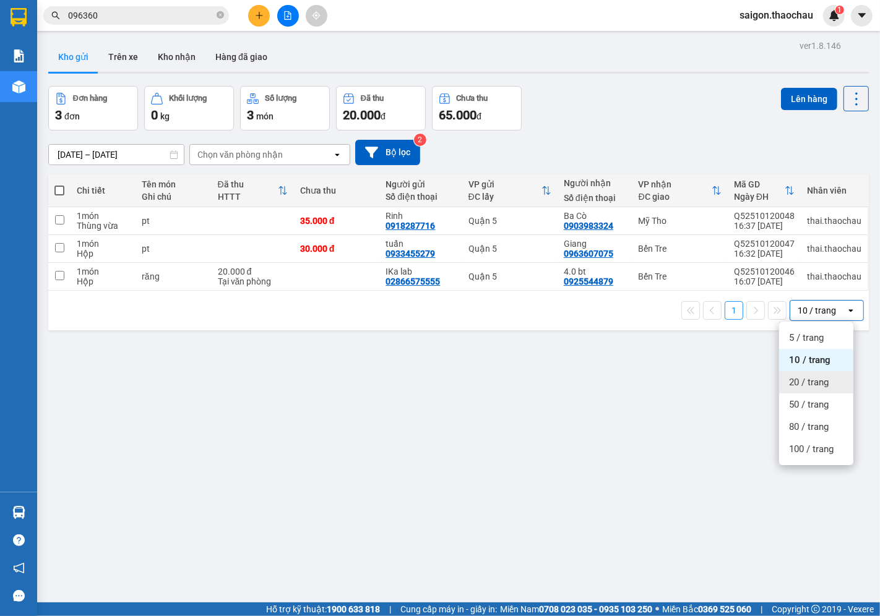
click at [815, 381] on span "20 / trang" at bounding box center [809, 382] width 40 height 12
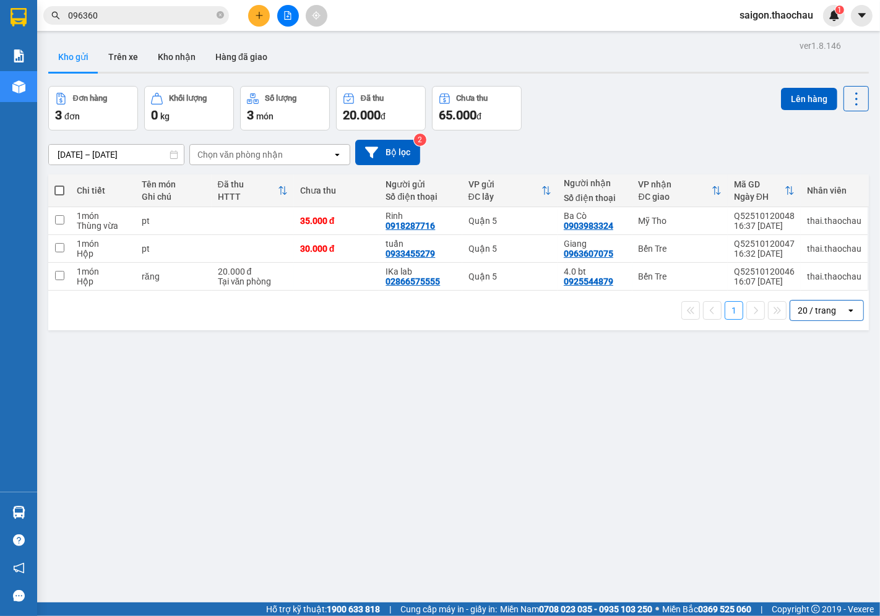
click at [58, 191] on span at bounding box center [59, 191] width 10 height 10
click at [59, 184] on input "checkbox" at bounding box center [59, 184] width 0 height 0
checkbox input "true"
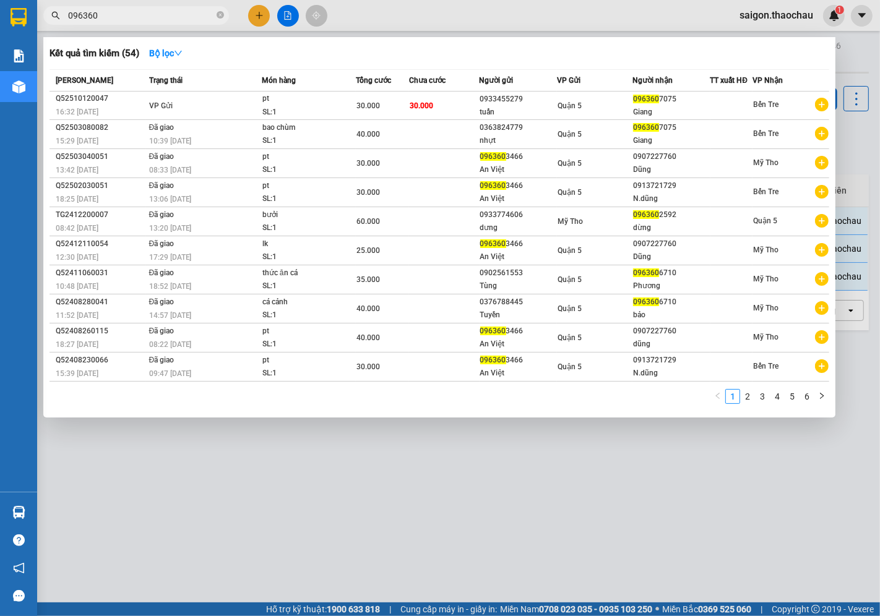
click at [165, 11] on input "096360" at bounding box center [141, 16] width 146 height 14
click at [418, 477] on div at bounding box center [440, 308] width 880 height 616
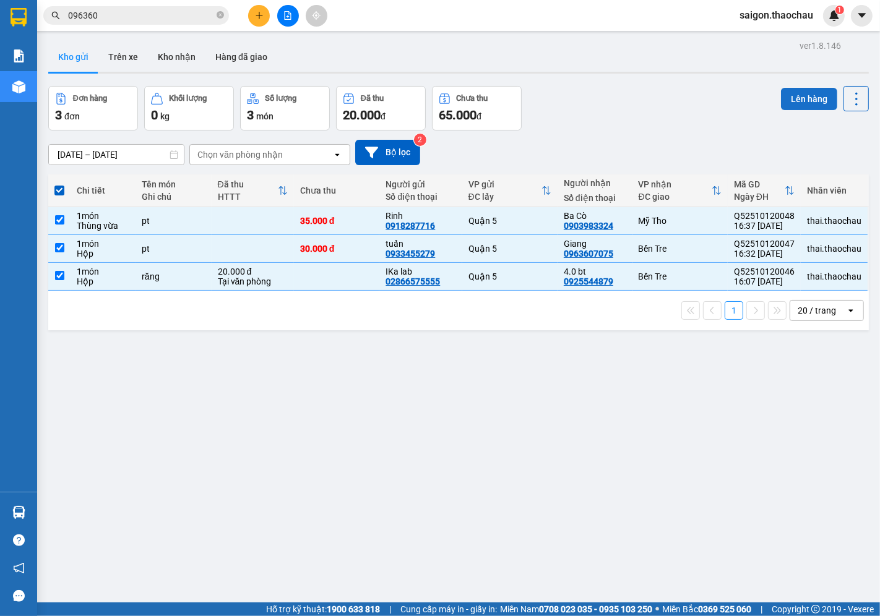
click at [806, 100] on button "Lên hàng" at bounding box center [809, 99] width 56 height 22
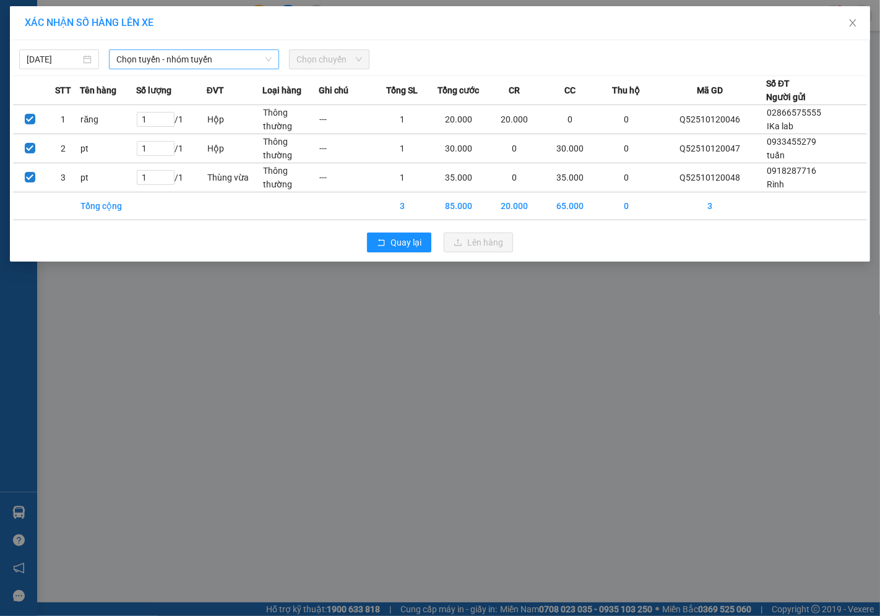
click at [171, 58] on span "Chọn tuyến - nhóm tuyến" at bounding box center [193, 59] width 155 height 19
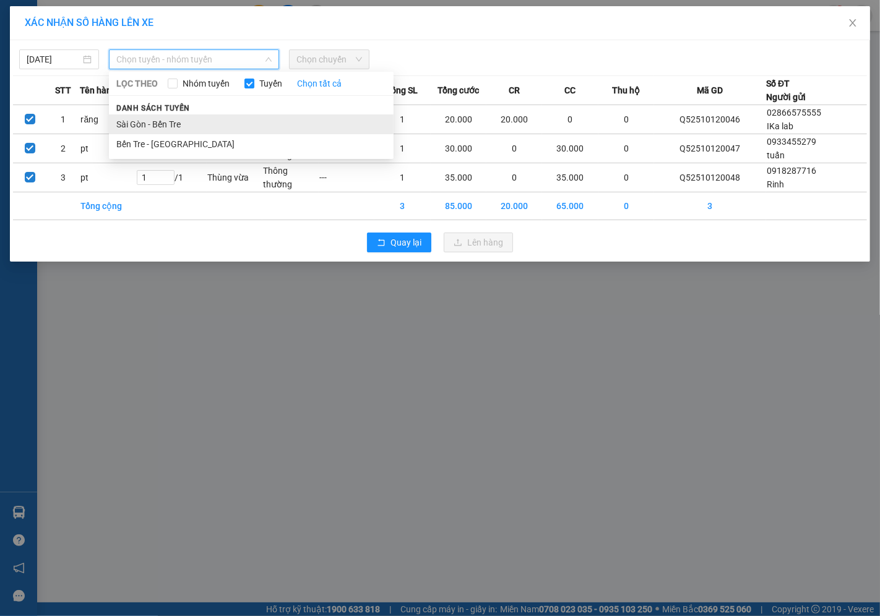
click at [150, 118] on li "Sài Gòn - Bến Tre" at bounding box center [251, 124] width 285 height 20
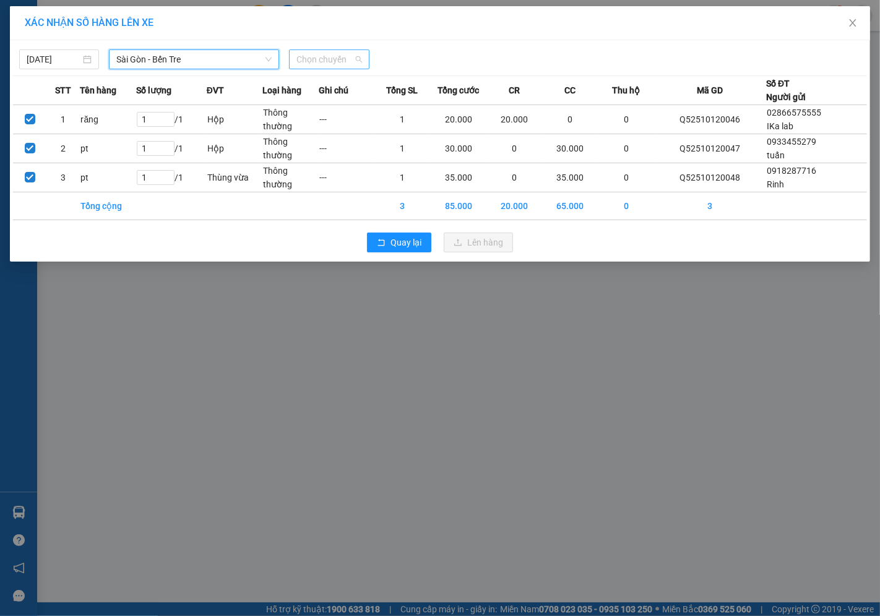
click at [314, 51] on span "Chọn chuyến" at bounding box center [328, 59] width 65 height 19
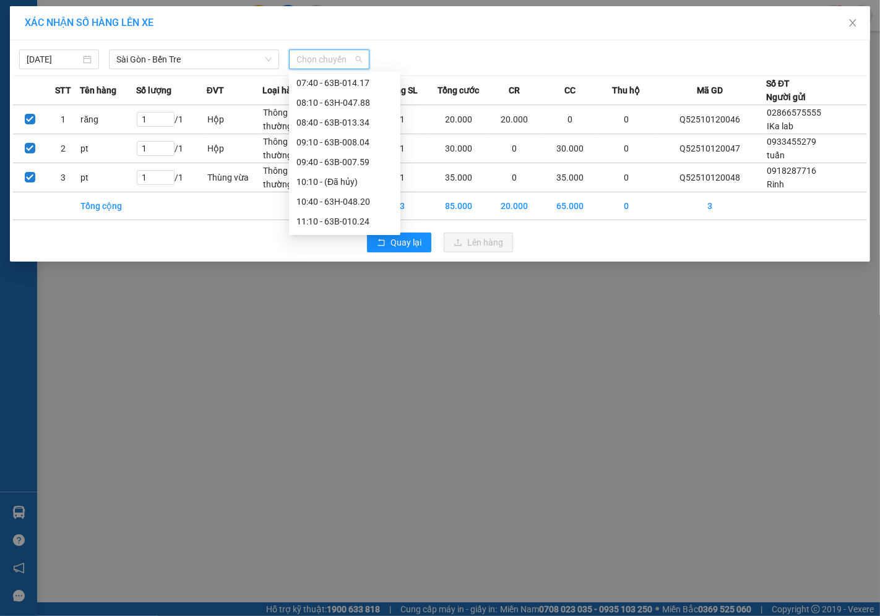
scroll to position [456, 0]
click at [335, 123] on div "16:40 - 63B-013.34" at bounding box center [344, 124] width 97 height 14
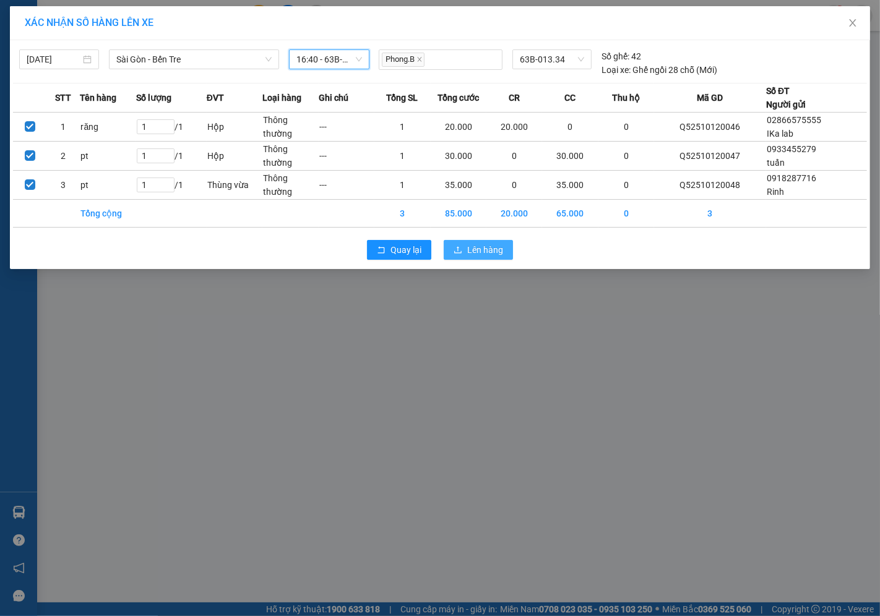
click at [488, 249] on span "Lên hàng" at bounding box center [485, 250] width 36 height 14
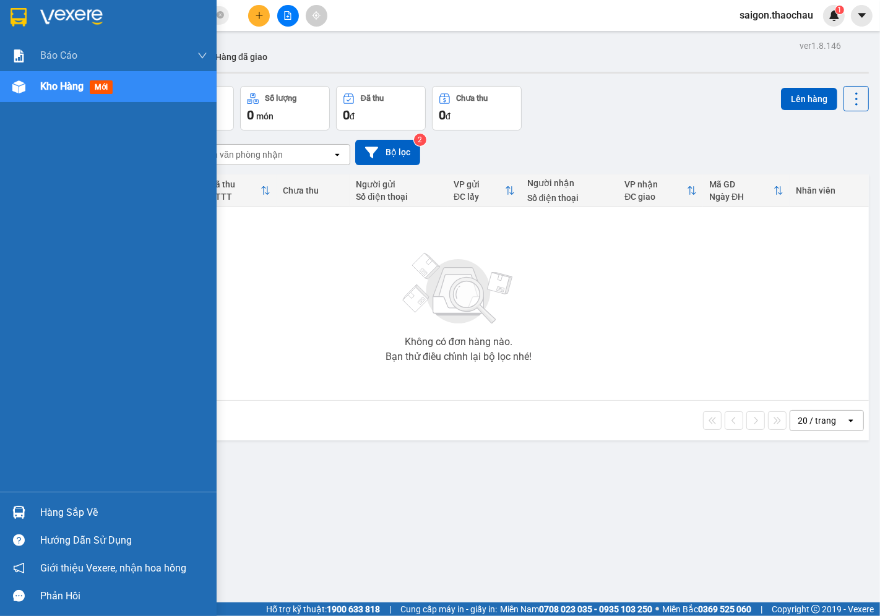
click at [32, 525] on div "Hàng sắp về" at bounding box center [108, 513] width 217 height 28
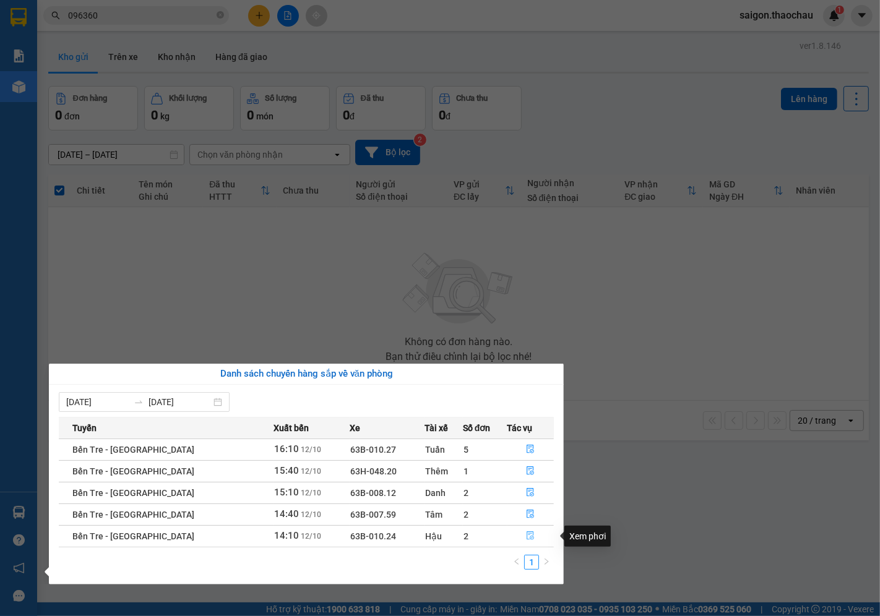
click at [529, 531] on button "button" at bounding box center [531, 537] width 46 height 20
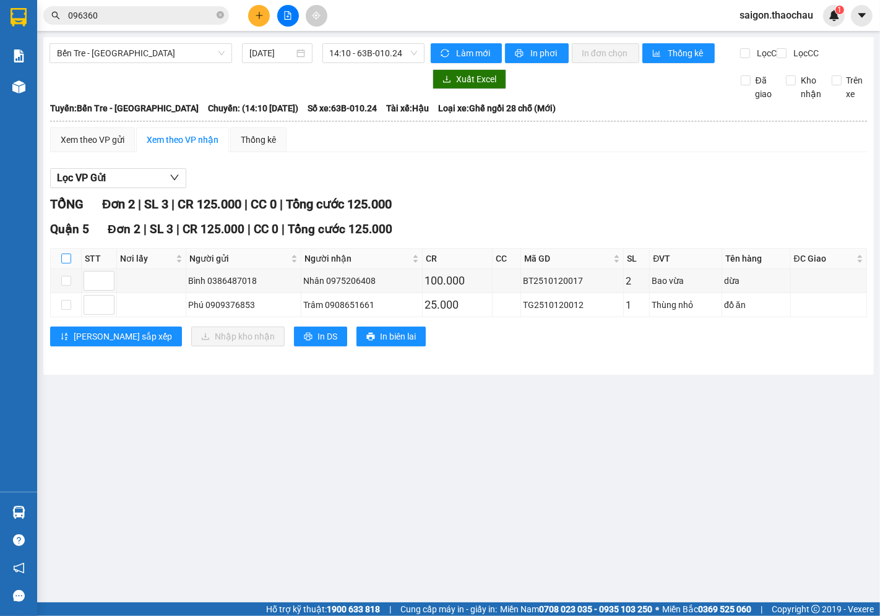
click at [69, 264] on input "checkbox" at bounding box center [66, 259] width 10 height 10
checkbox input "true"
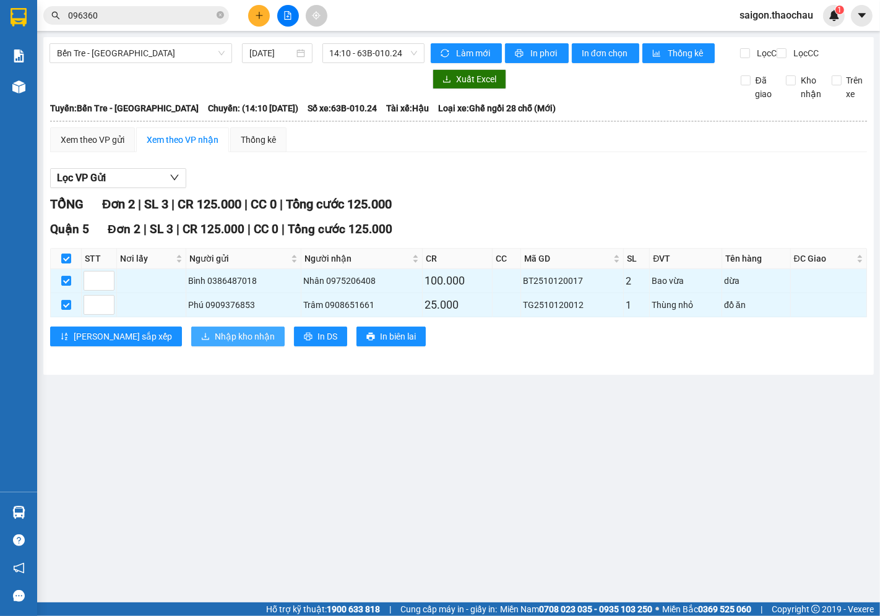
click at [215, 343] on span "Nhập kho nhận" at bounding box center [245, 337] width 60 height 14
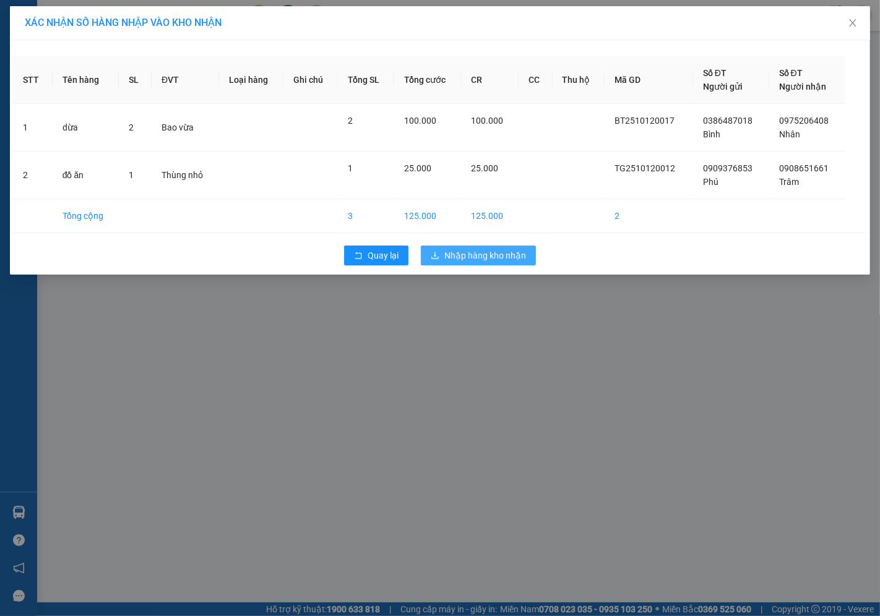
click at [467, 252] on span "Nhập hàng kho nhận" at bounding box center [485, 256] width 82 height 14
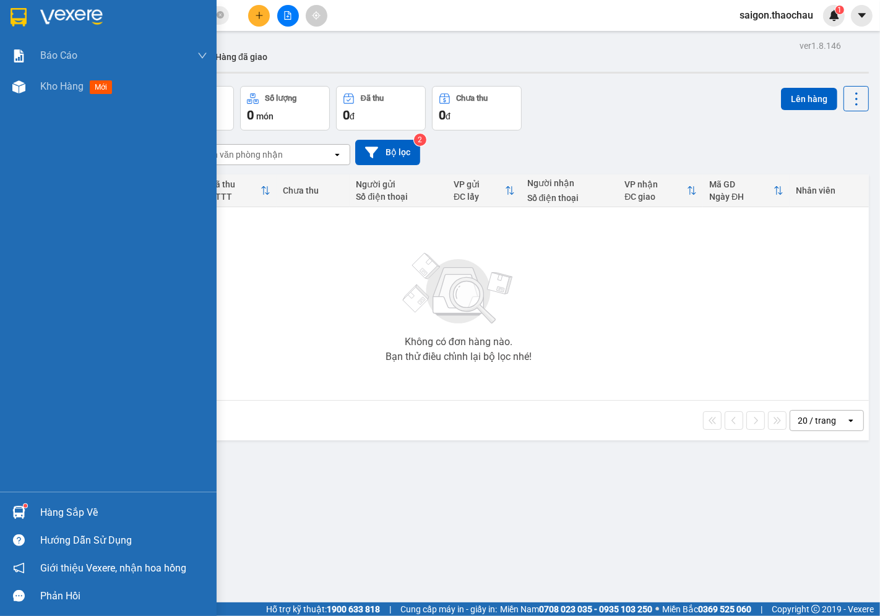
click at [74, 519] on div "Hàng sắp về" at bounding box center [123, 513] width 167 height 19
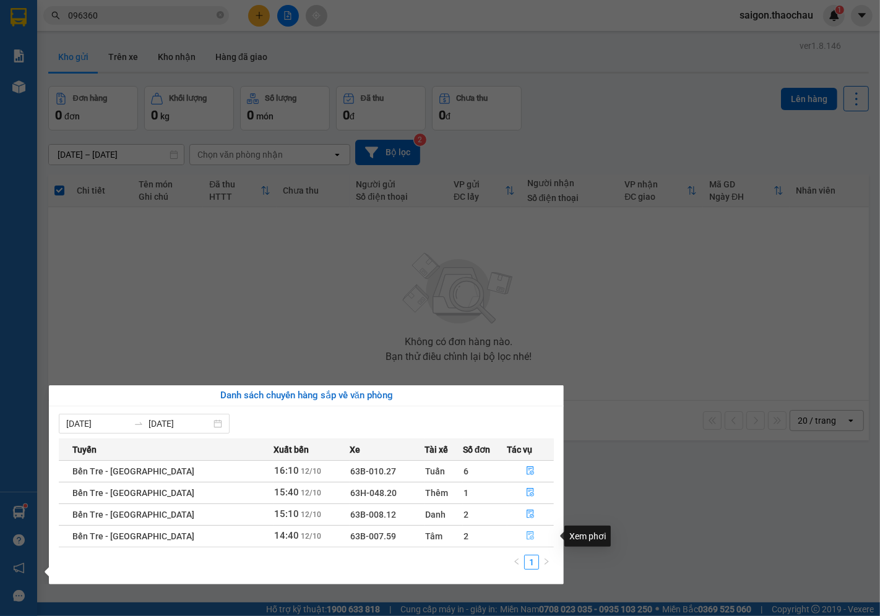
click at [517, 531] on button "button" at bounding box center [531, 537] width 46 height 20
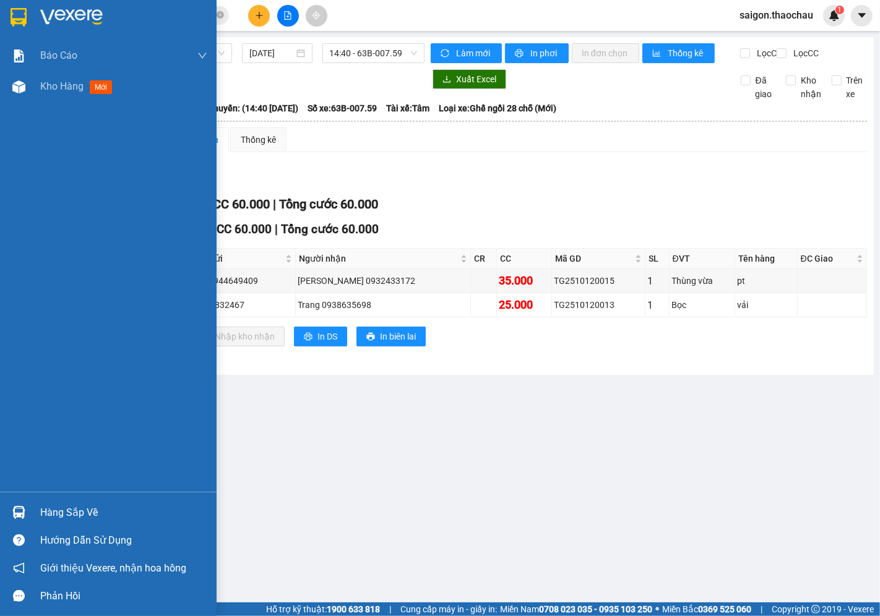
click at [40, 512] on div "Hàng sắp về" at bounding box center [123, 513] width 167 height 19
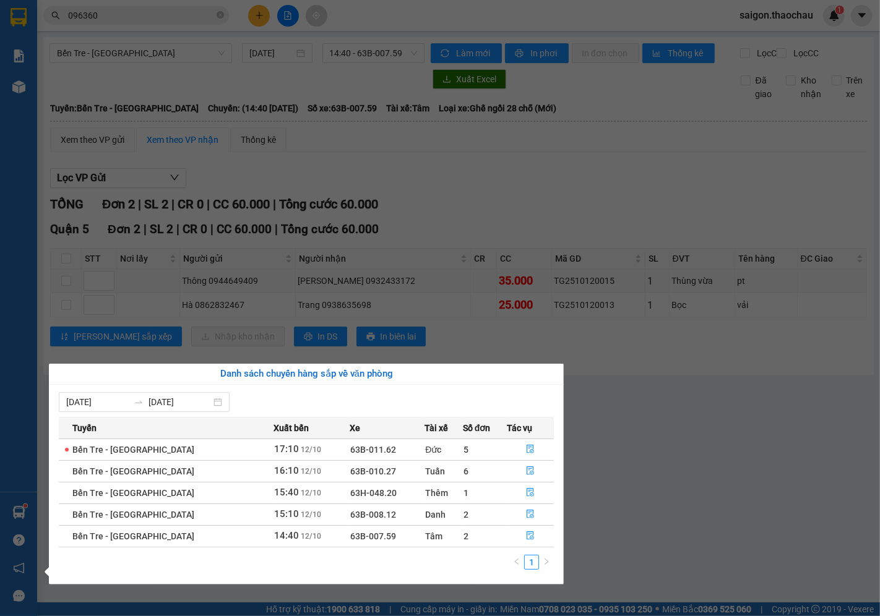
click at [520, 189] on section "Kết quả tìm kiếm ( 54 ) Bộ lọc Mã ĐH Trạng thái Món hàng Tổng cước Chưa cước Ng…" at bounding box center [440, 308] width 880 height 616
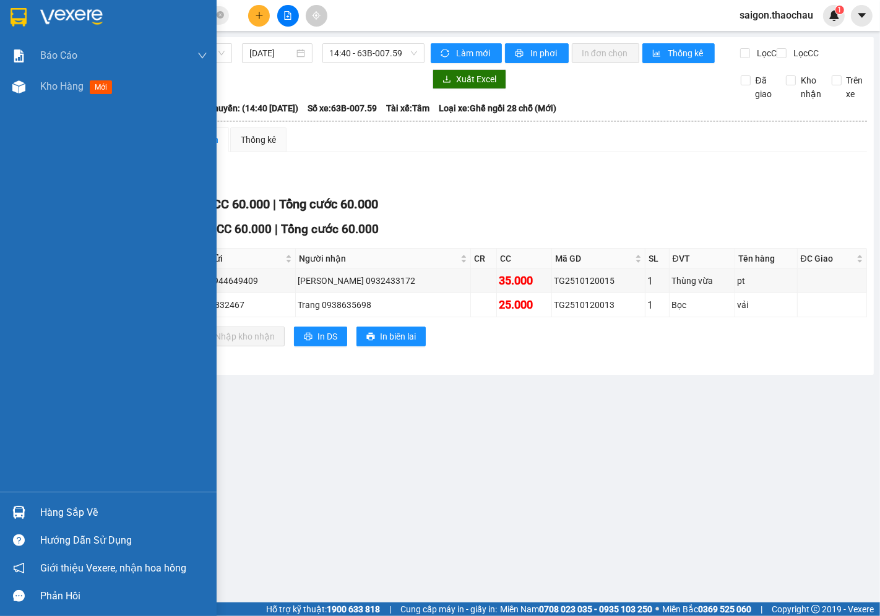
click at [77, 512] on div "Hàng sắp về" at bounding box center [123, 513] width 167 height 19
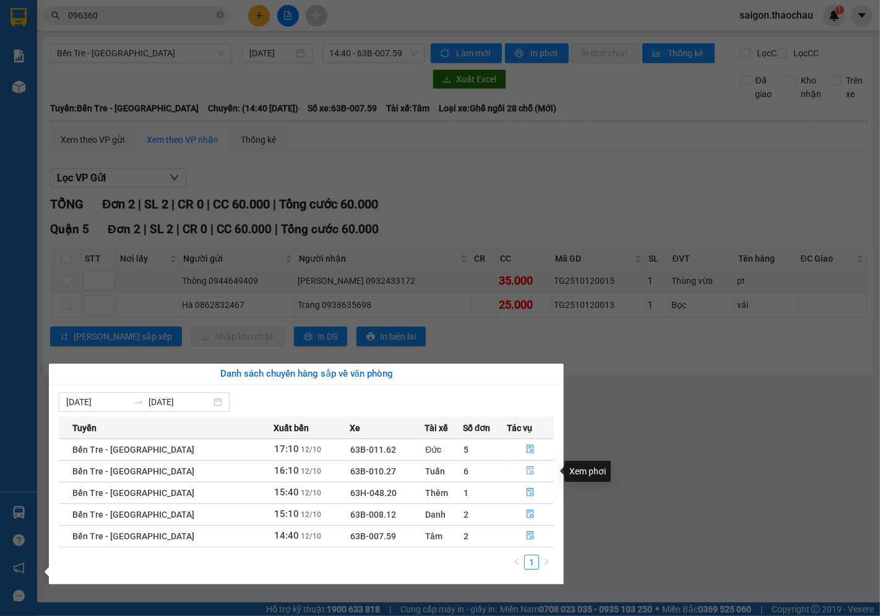
click at [526, 472] on icon "file-done" at bounding box center [530, 471] width 9 height 9
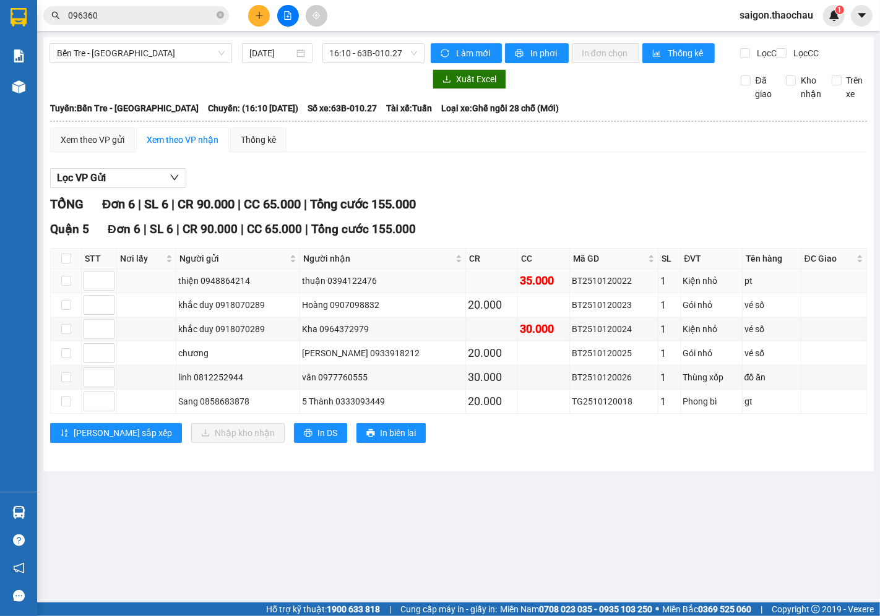
click at [594, 288] on div "BT2510120022" at bounding box center [614, 281] width 84 height 14
copy div "BT2510120022"
click at [106, 15] on input "096360" at bounding box center [141, 16] width 146 height 14
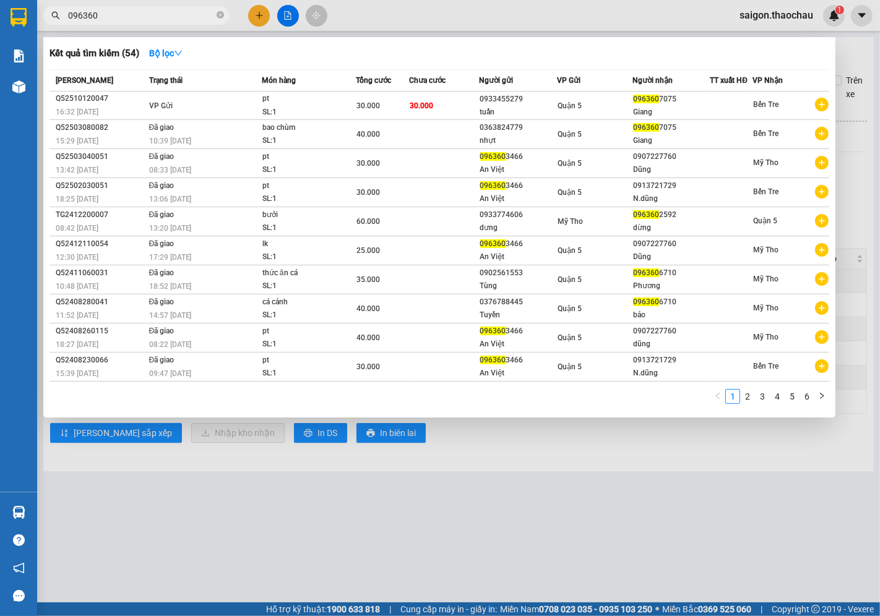
click at [106, 15] on input "096360" at bounding box center [141, 16] width 146 height 14
paste input "BT2510120022"
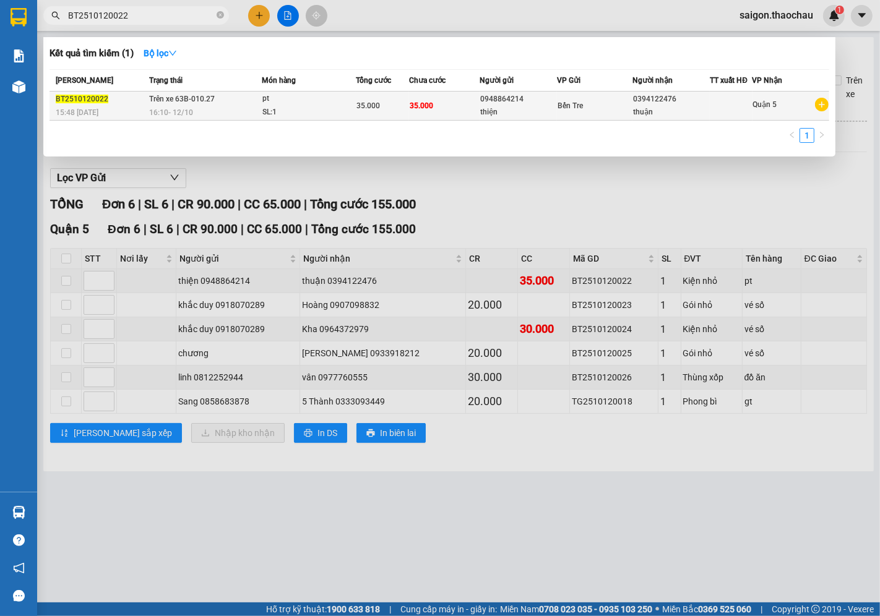
type input "BT2510120022"
click at [328, 96] on div "pt" at bounding box center [308, 99] width 93 height 14
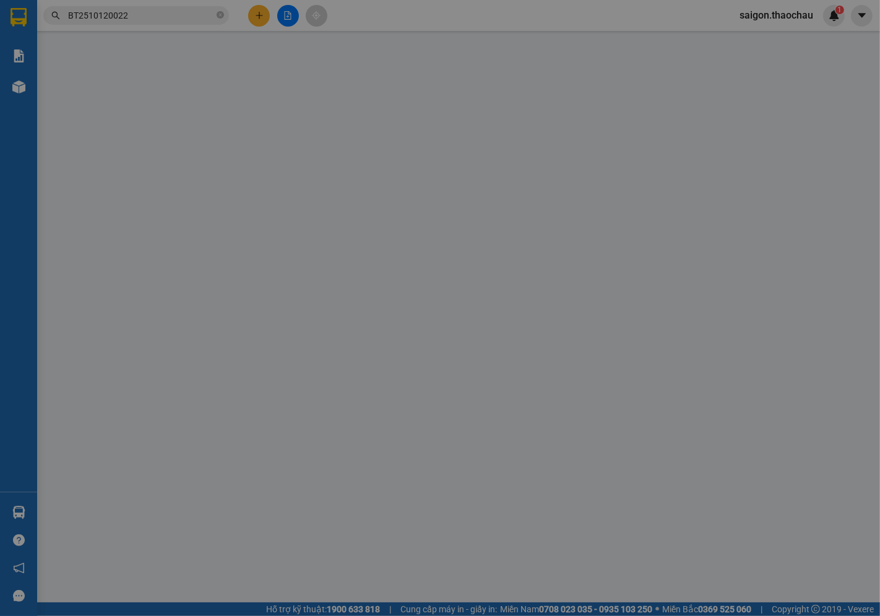
type input "0948864214"
type input "thiện"
type input "0394122476"
type input "thuận"
type input "35.000"
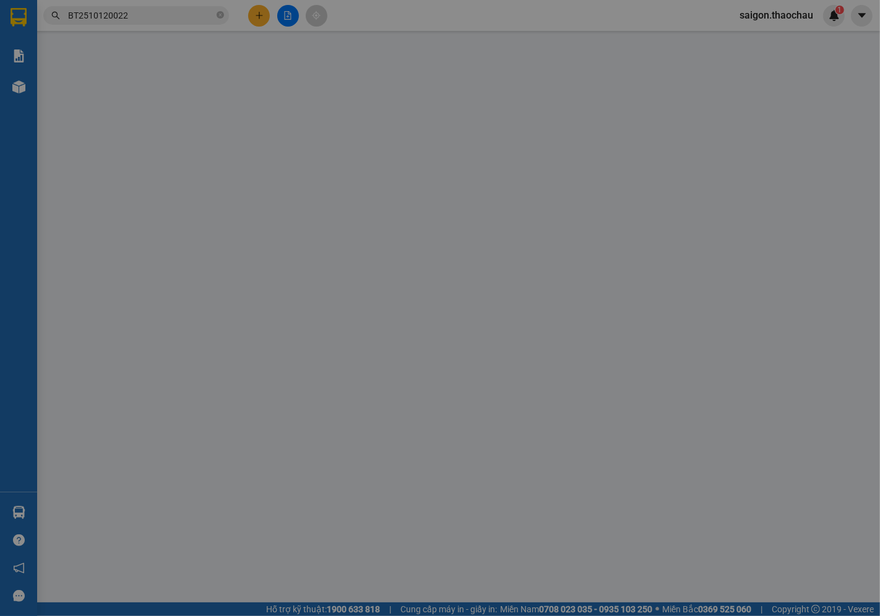
type input "35.000"
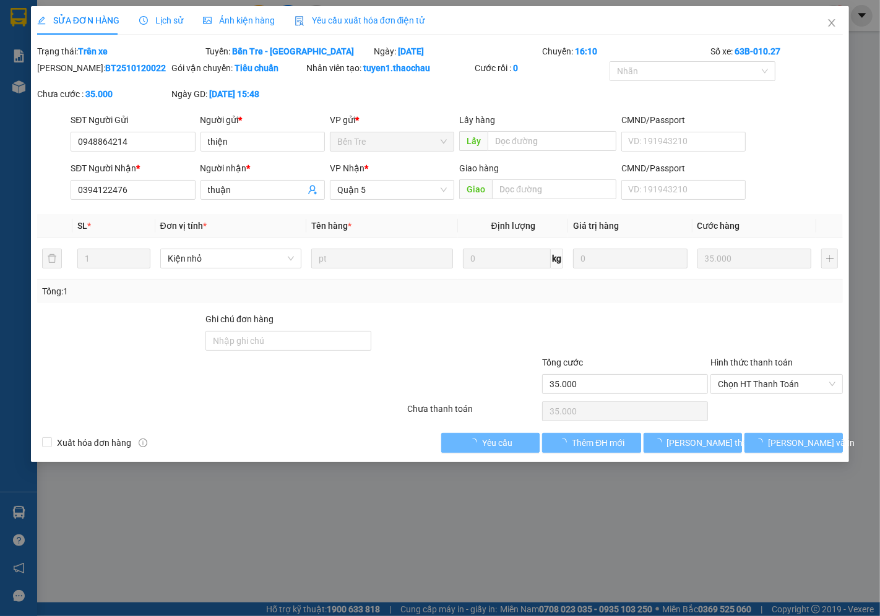
click at [156, 20] on span "Lịch sử" at bounding box center [161, 20] width 44 height 10
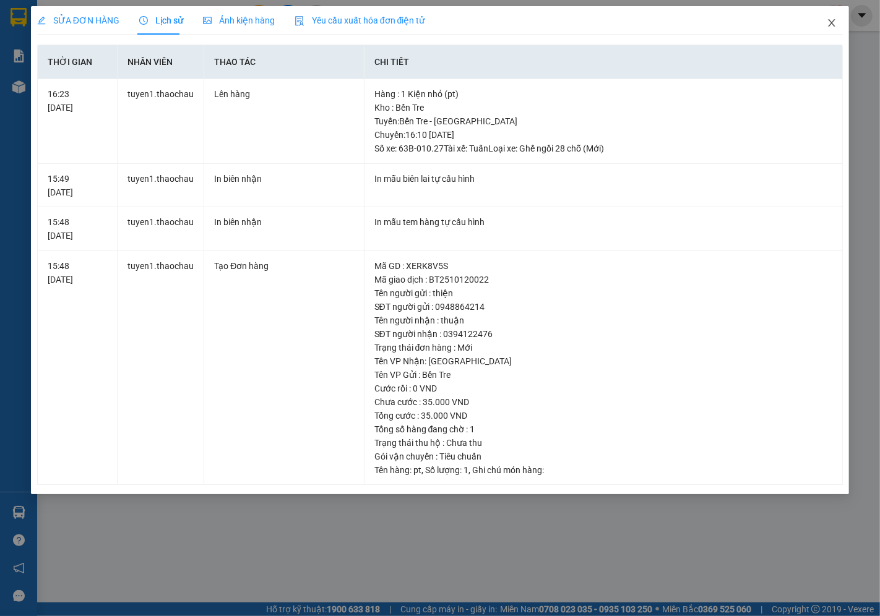
click at [832, 23] on icon "close" at bounding box center [832, 22] width 7 height 7
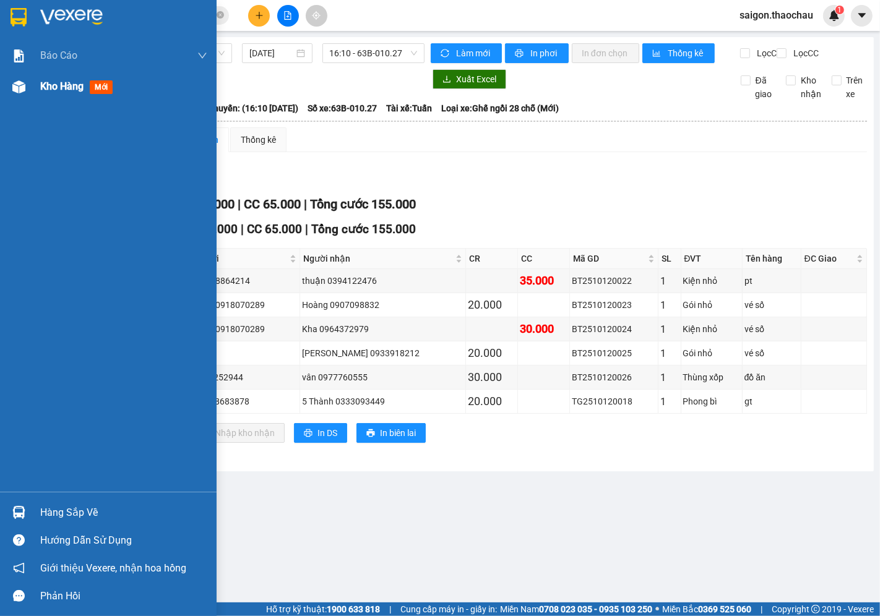
click at [71, 101] on div "Kho hàng mới" at bounding box center [123, 86] width 167 height 31
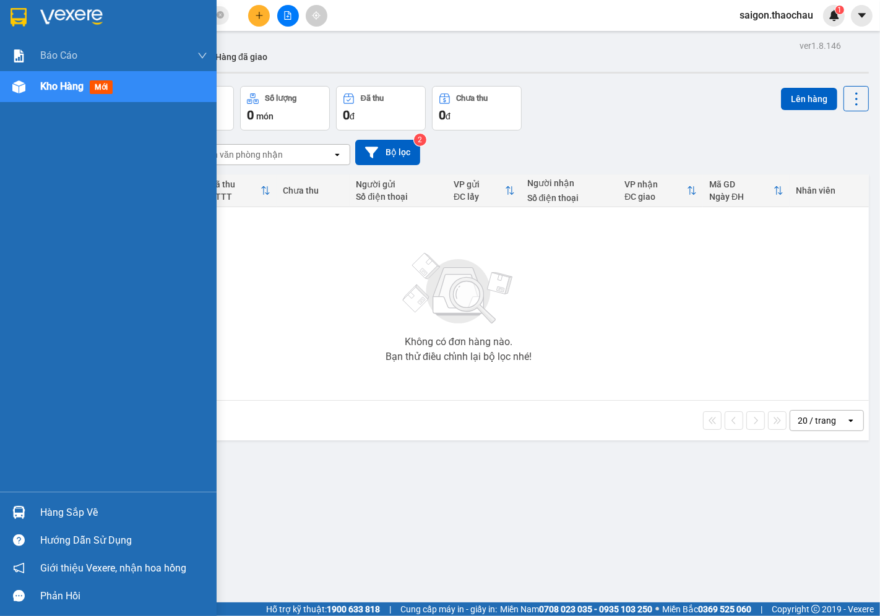
click at [41, 514] on div "Hàng sắp về" at bounding box center [123, 513] width 167 height 19
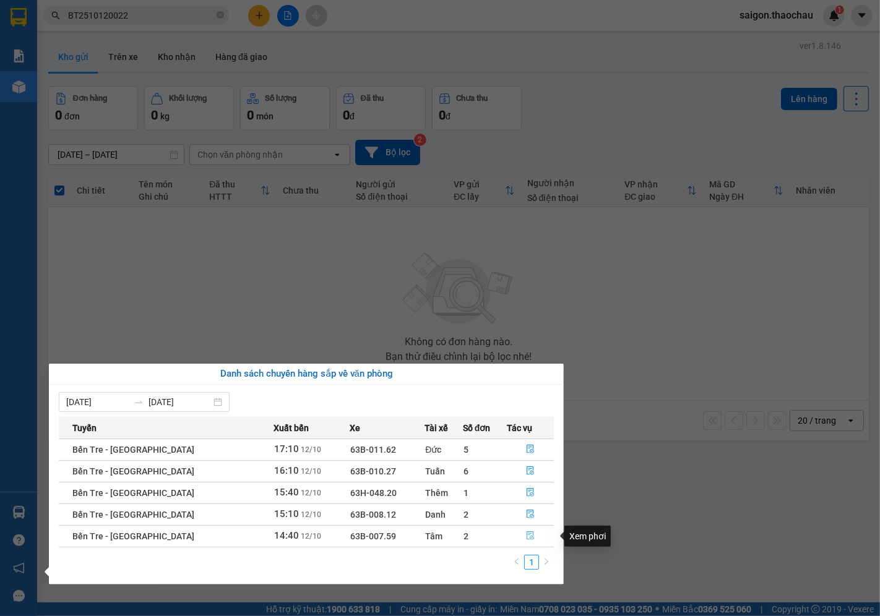
click at [524, 530] on button "button" at bounding box center [531, 537] width 46 height 20
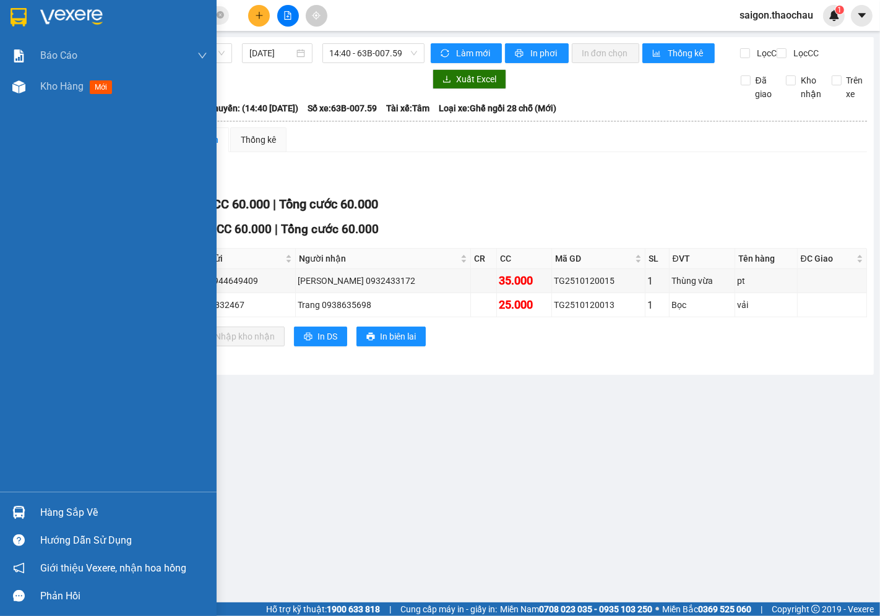
click at [61, 505] on div "Hàng sắp về" at bounding box center [123, 513] width 167 height 19
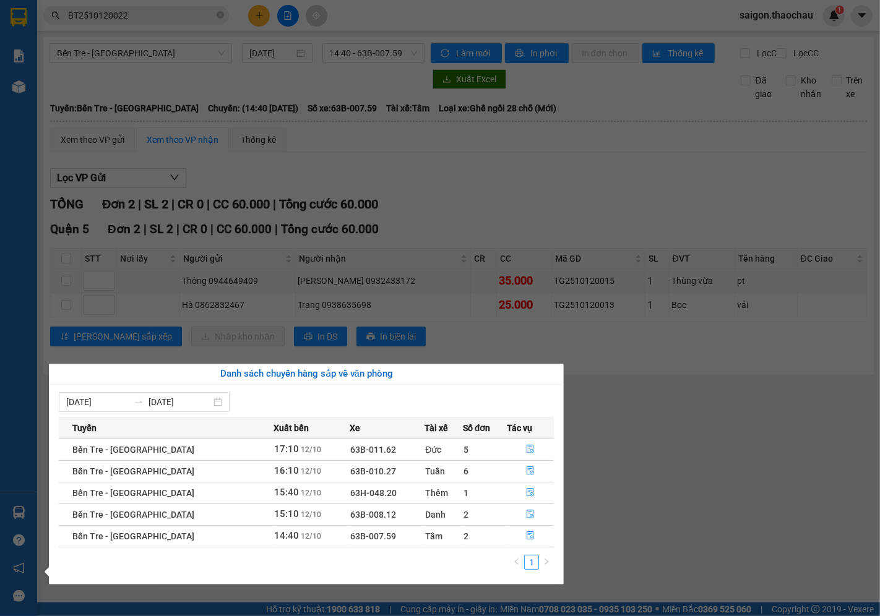
click at [610, 213] on section "Kết quả tìm kiếm ( 1 ) Bộ lọc Mã ĐH Trạng thái Món hàng Tổng cước Chưa cước Ngư…" at bounding box center [440, 308] width 880 height 616
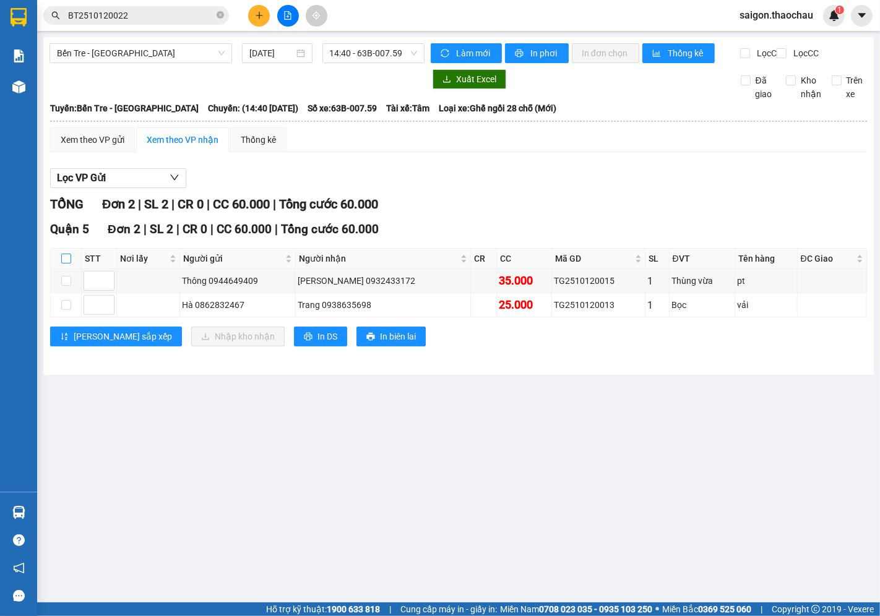
click at [67, 264] on label at bounding box center [66, 259] width 10 height 14
click at [67, 264] on input "checkbox" at bounding box center [66, 259] width 10 height 10
checkbox input "true"
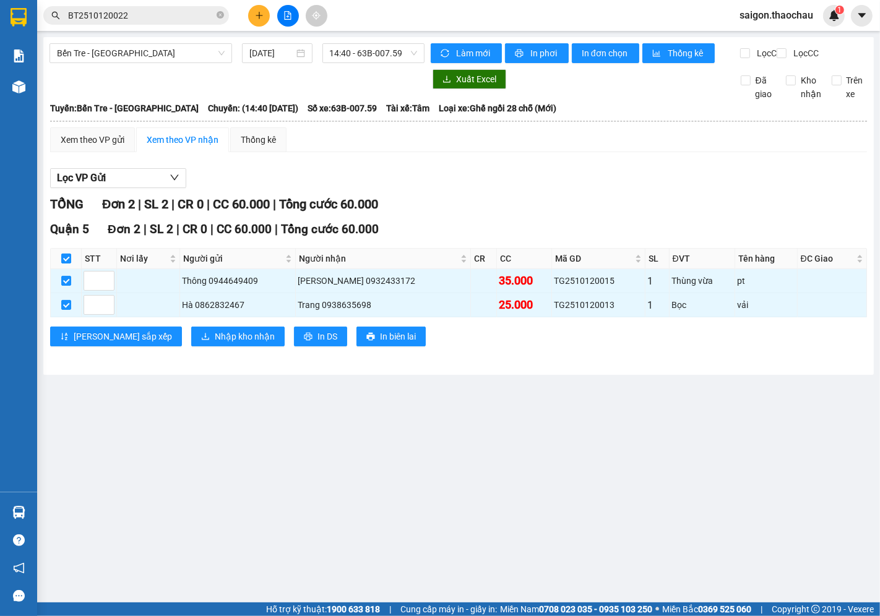
checkbox input "true"
click at [757, 17] on span "saigon.thaochau" at bounding box center [776, 14] width 93 height 15
click at [758, 41] on span "Đăng xuất" at bounding box center [782, 39] width 66 height 14
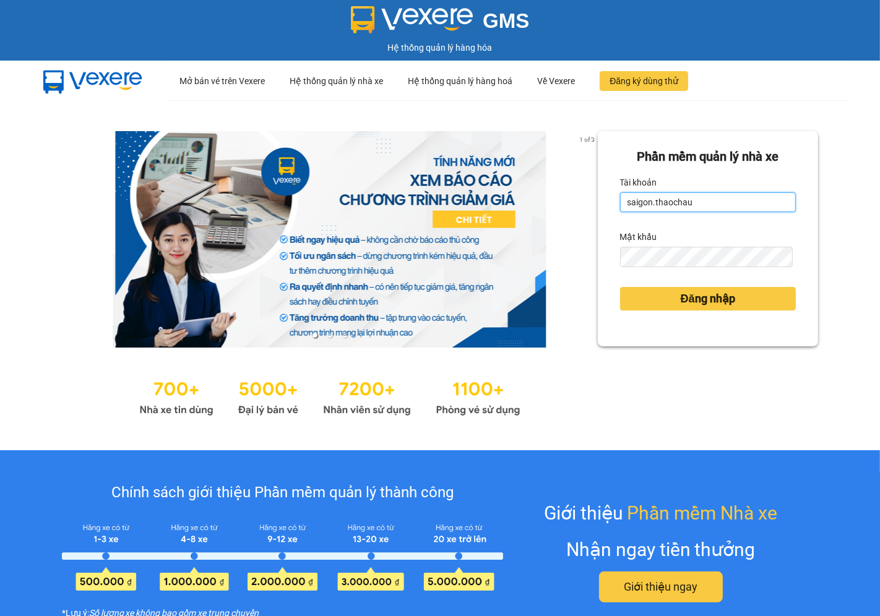
click at [694, 211] on input "saigon.thaochau" at bounding box center [708, 202] width 176 height 20
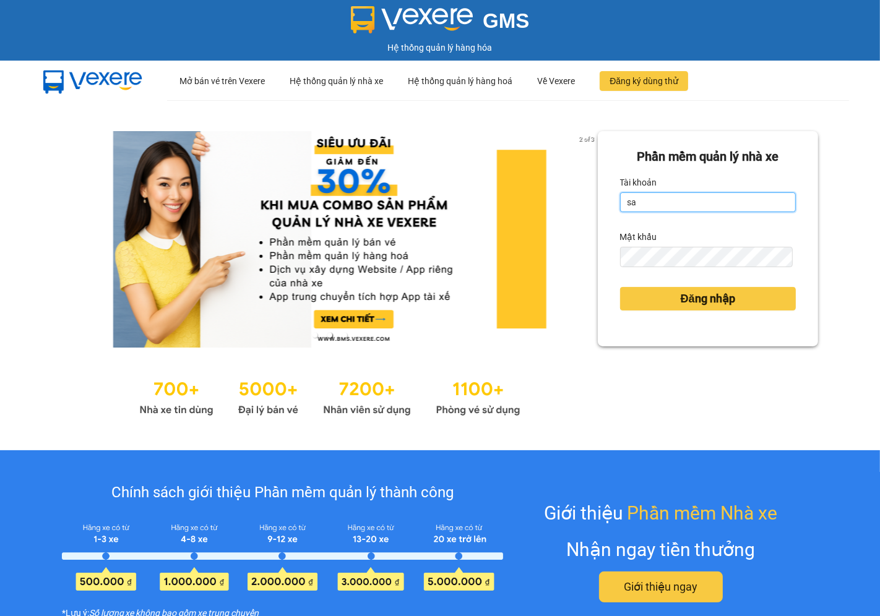
type input "s"
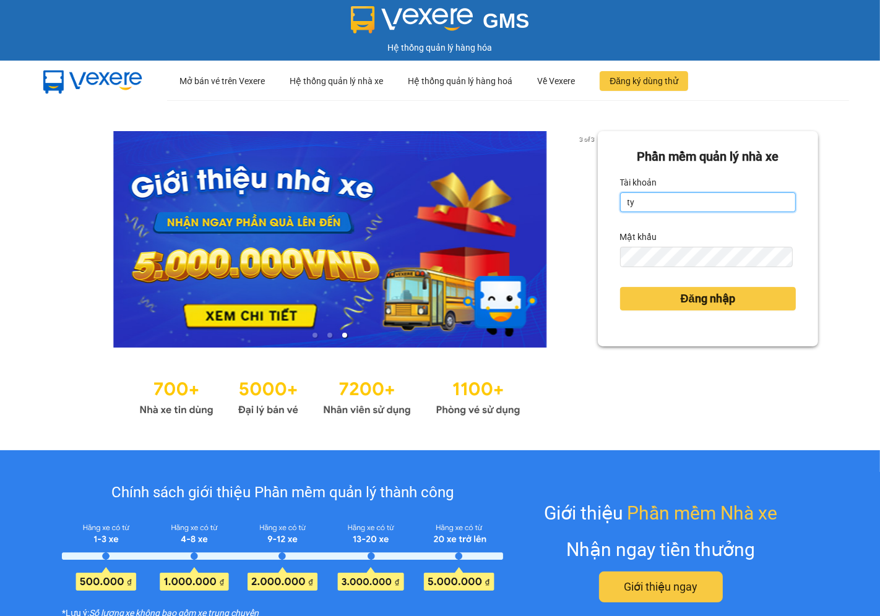
type input "thai.thaochau"
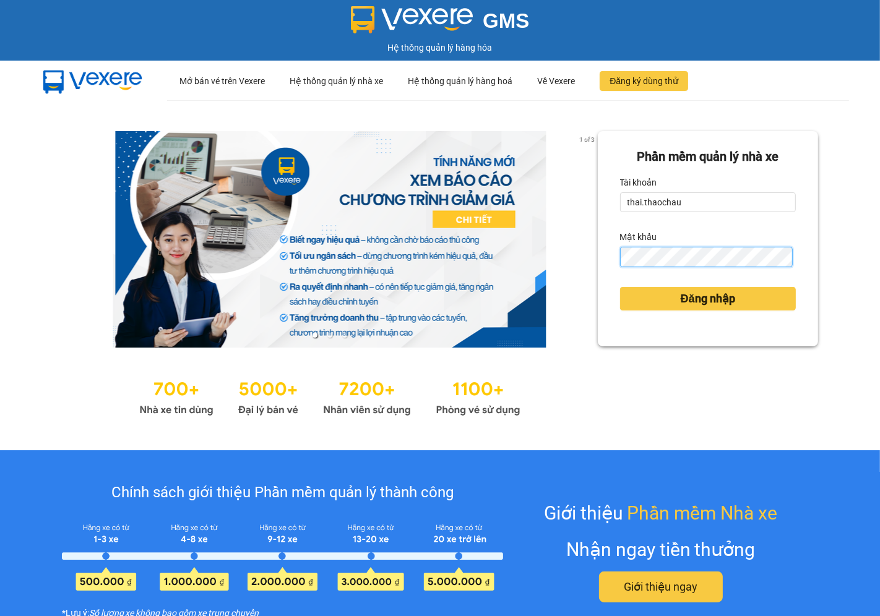
click at [620, 287] on button "Đăng nhập" at bounding box center [708, 299] width 176 height 24
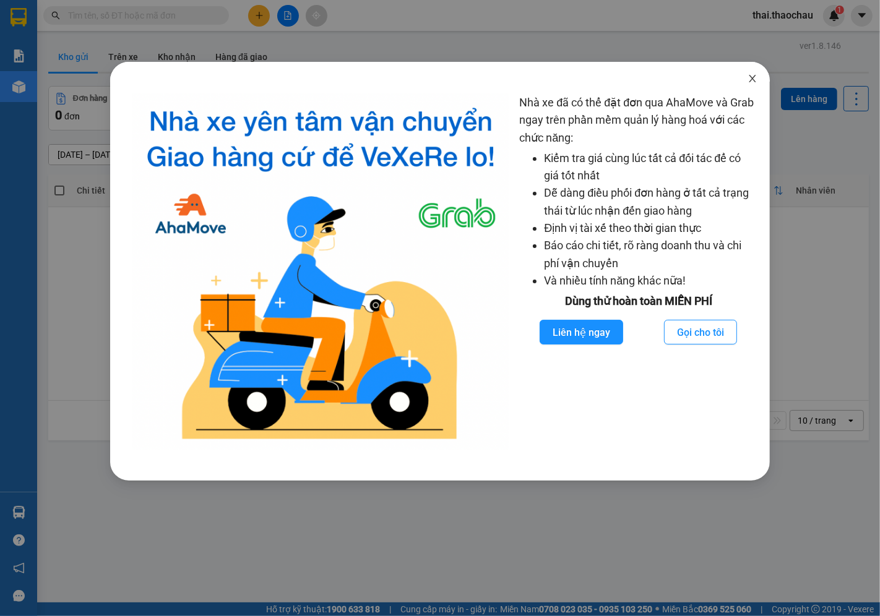
click at [756, 77] on icon "close" at bounding box center [753, 79] width 10 height 10
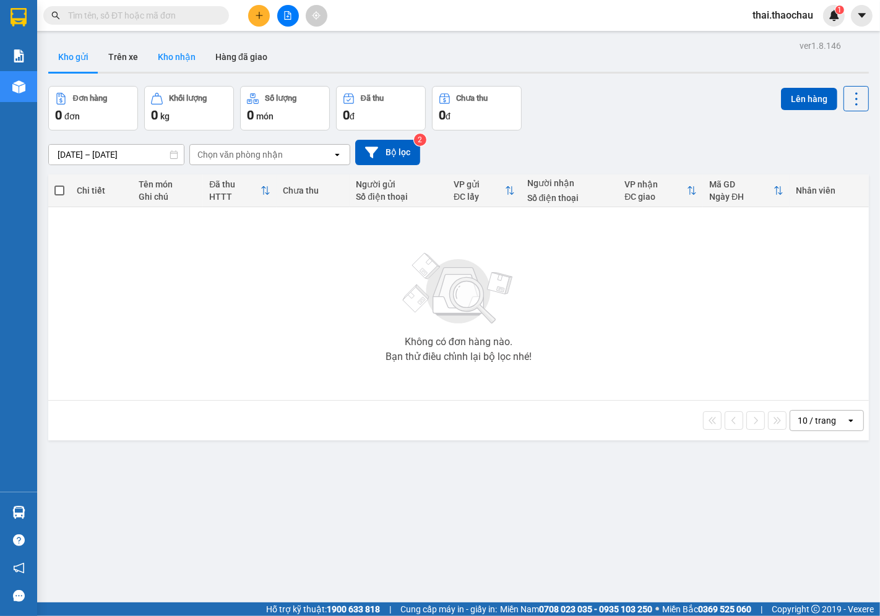
click at [184, 42] on button "Kho nhận" at bounding box center [177, 57] width 58 height 30
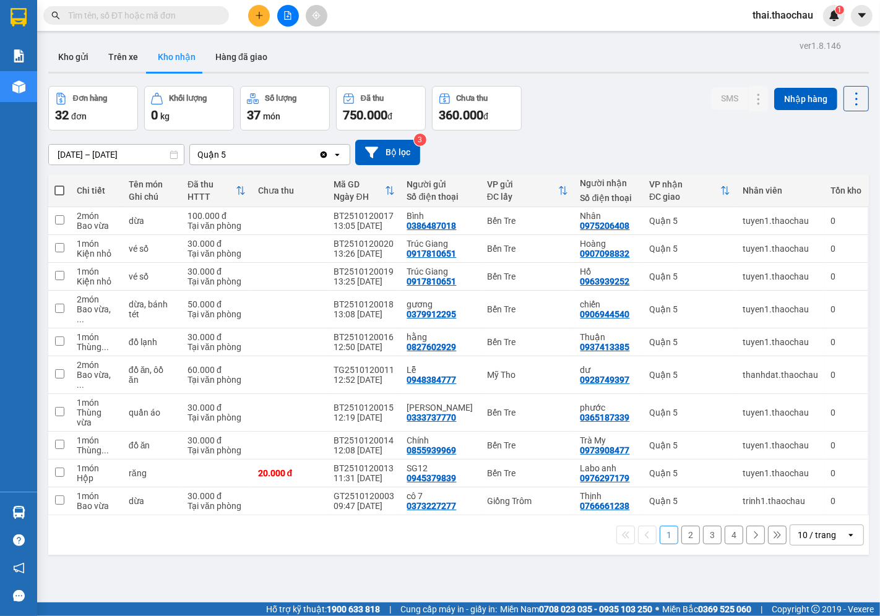
click at [805, 525] on div "10 / trang" at bounding box center [818, 535] width 56 height 20
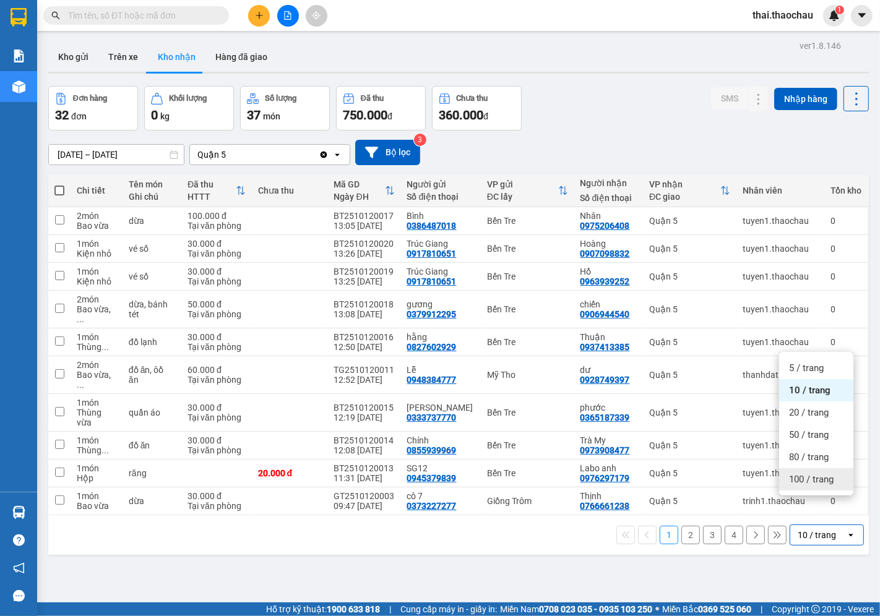
click at [813, 465] on div "80 / trang" at bounding box center [816, 457] width 74 height 22
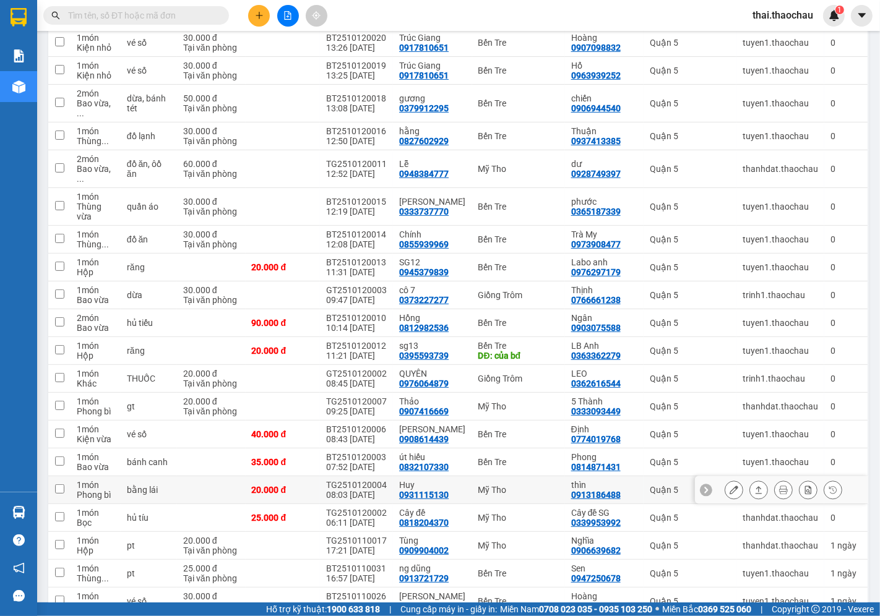
scroll to position [275, 0]
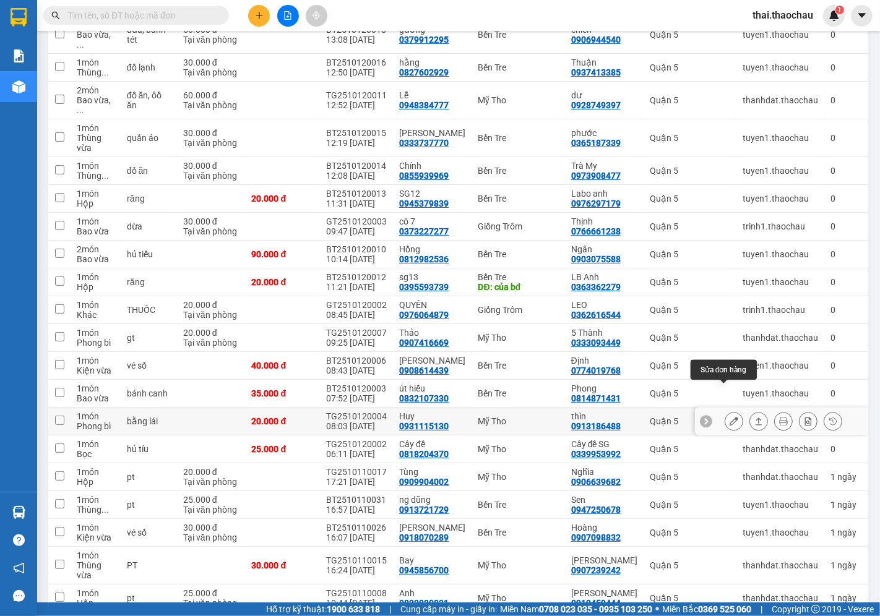
click at [730, 411] on button at bounding box center [733, 422] width 17 height 22
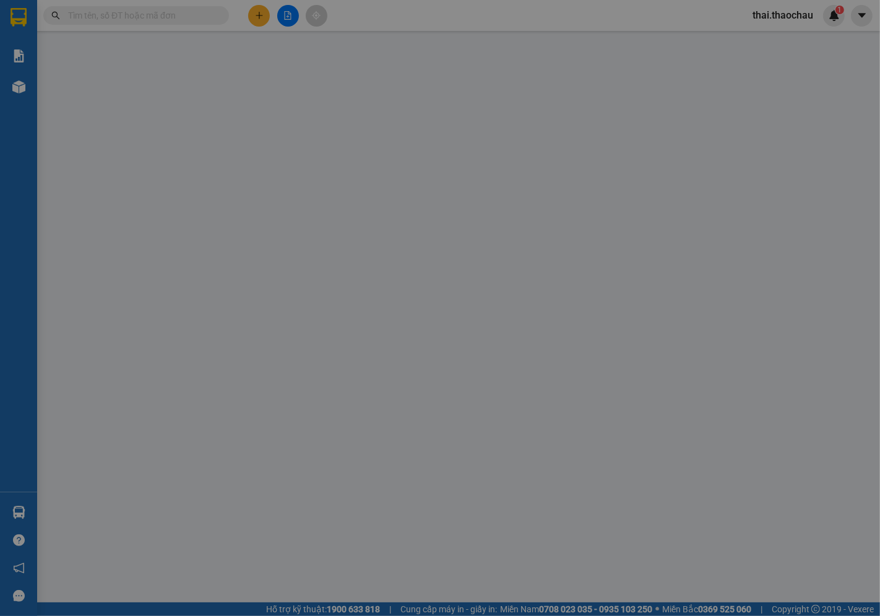
type input "0931115130"
type input "Huy"
type input "0913186488"
type input "thìn"
type input "20.000"
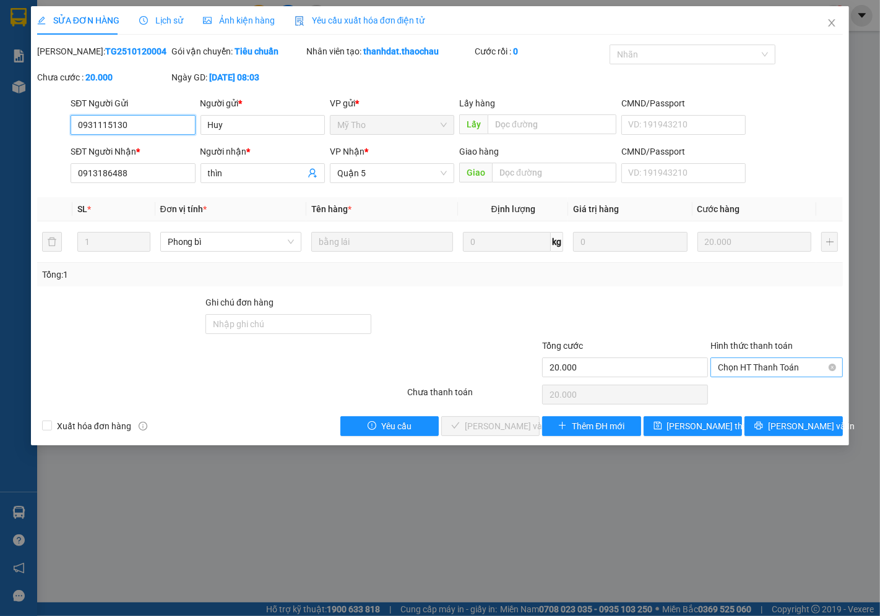
click at [777, 372] on span "Chọn HT Thanh Toán" at bounding box center [777, 367] width 118 height 19
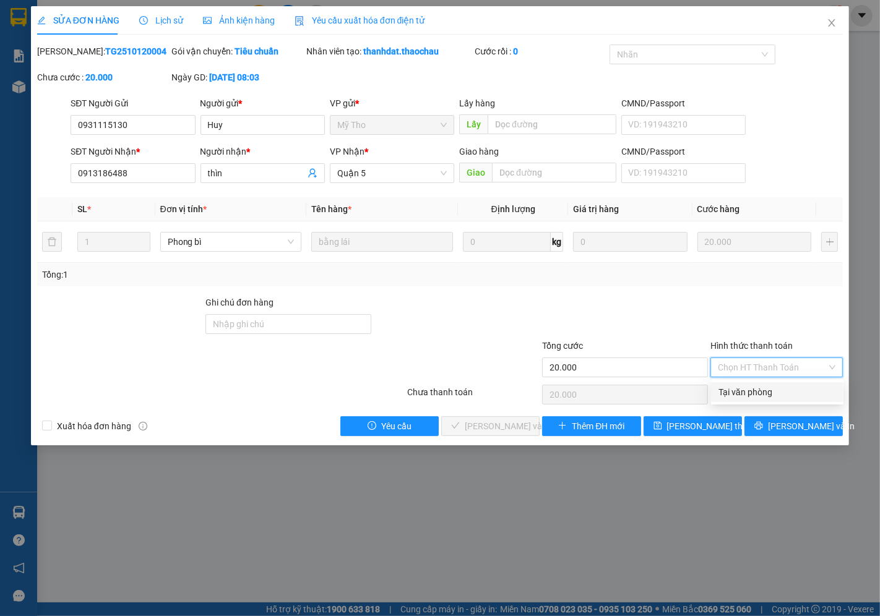
click at [759, 398] on div "Tại văn phòng" at bounding box center [778, 393] width 118 height 14
type input "0"
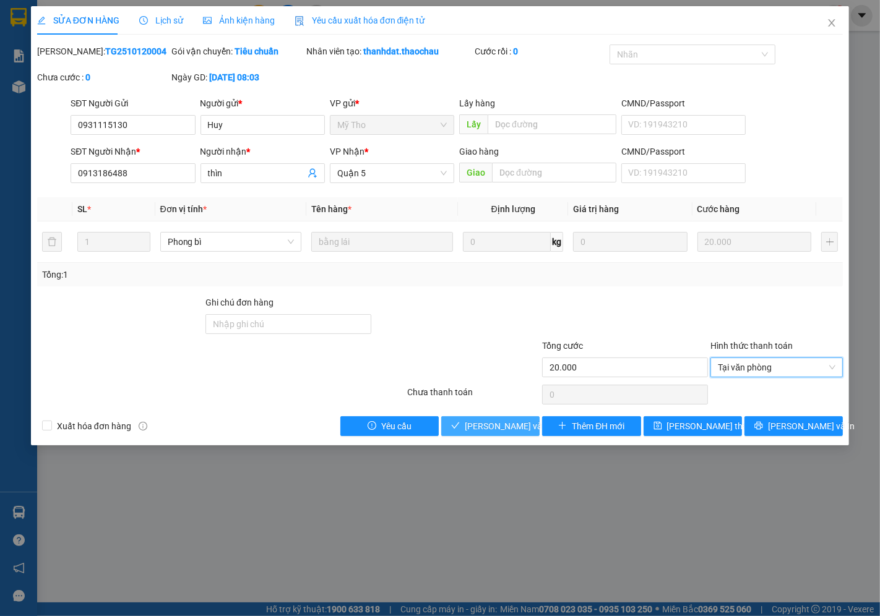
click at [511, 426] on span "[PERSON_NAME] và Giao hàng" at bounding box center [524, 427] width 119 height 14
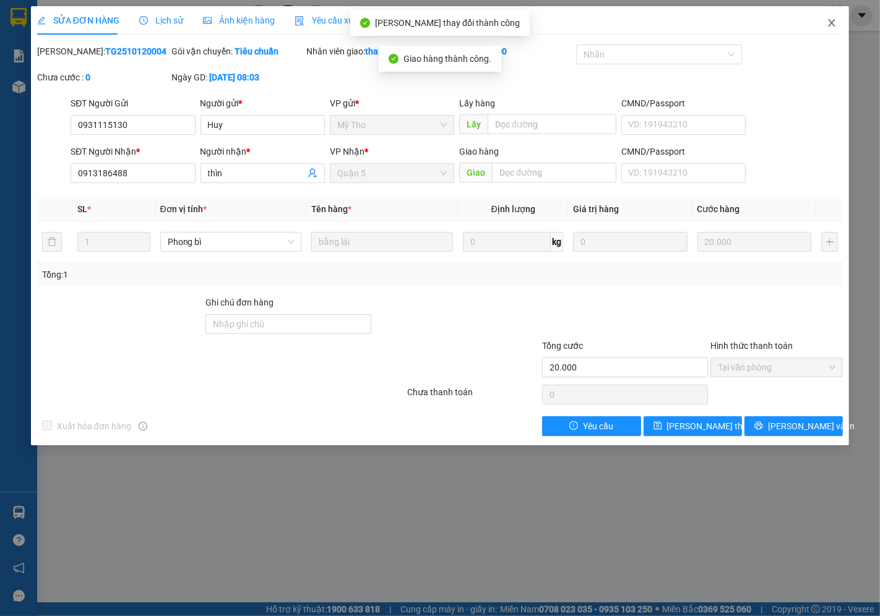
click at [834, 20] on icon "close" at bounding box center [832, 22] width 7 height 7
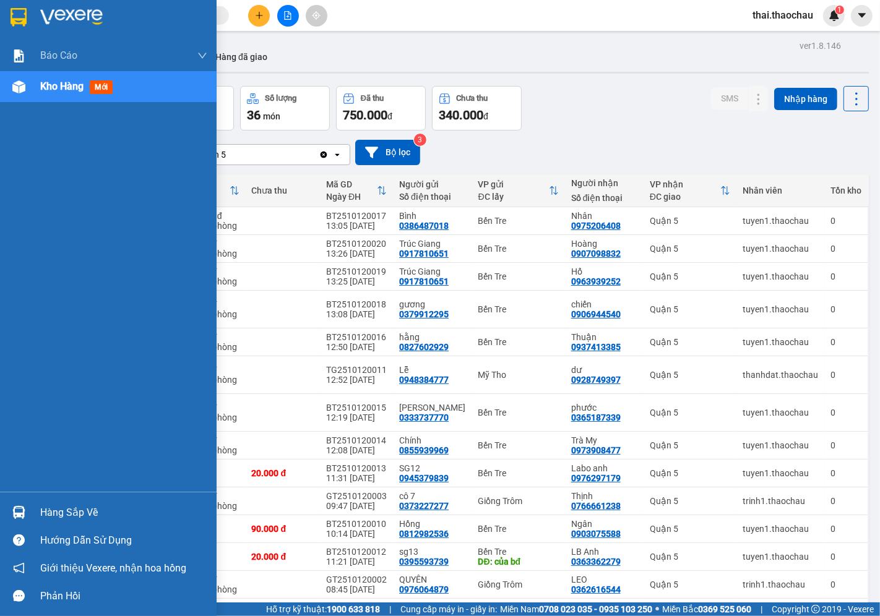
click at [50, 510] on div "Hàng sắp về" at bounding box center [123, 513] width 167 height 19
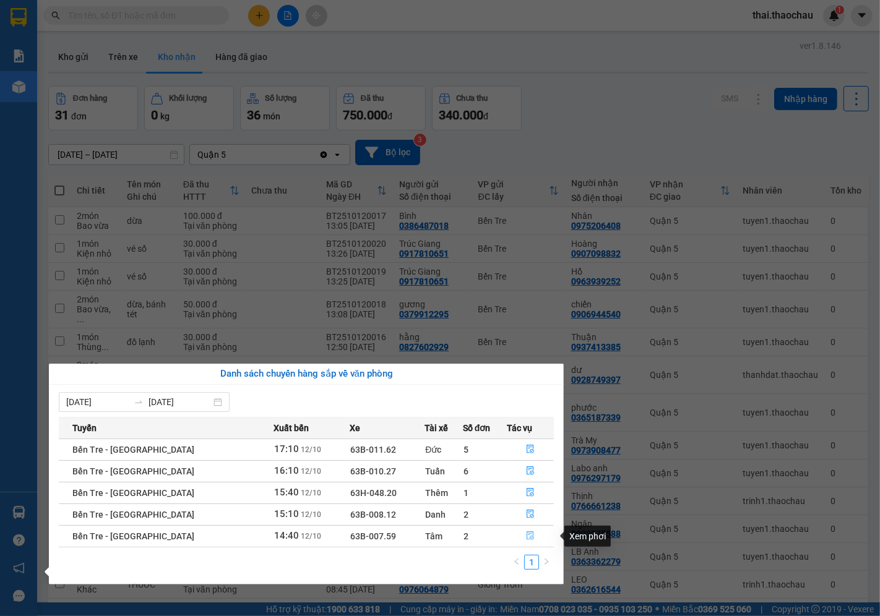
click at [527, 538] on icon "file-done" at bounding box center [530, 536] width 7 height 9
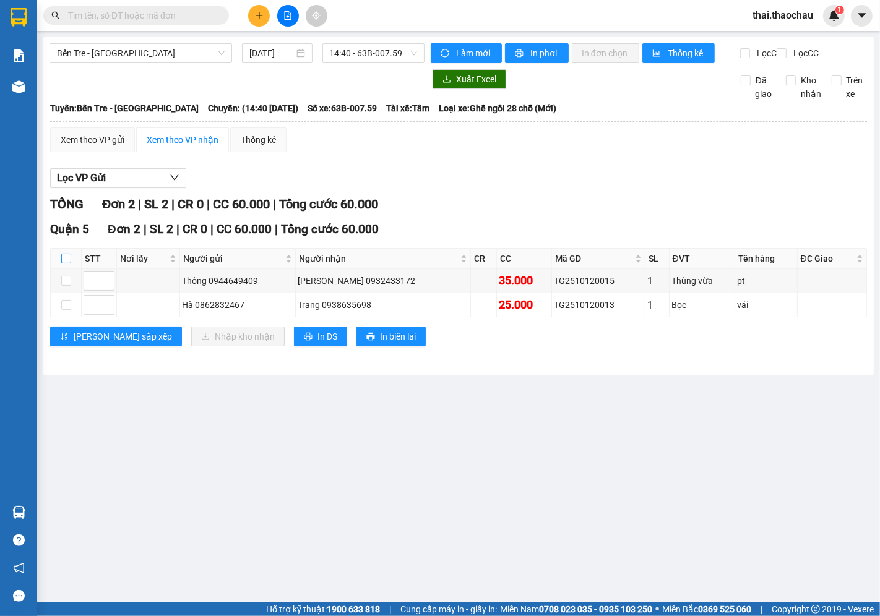
click at [68, 264] on input "checkbox" at bounding box center [66, 259] width 10 height 10
checkbox input "true"
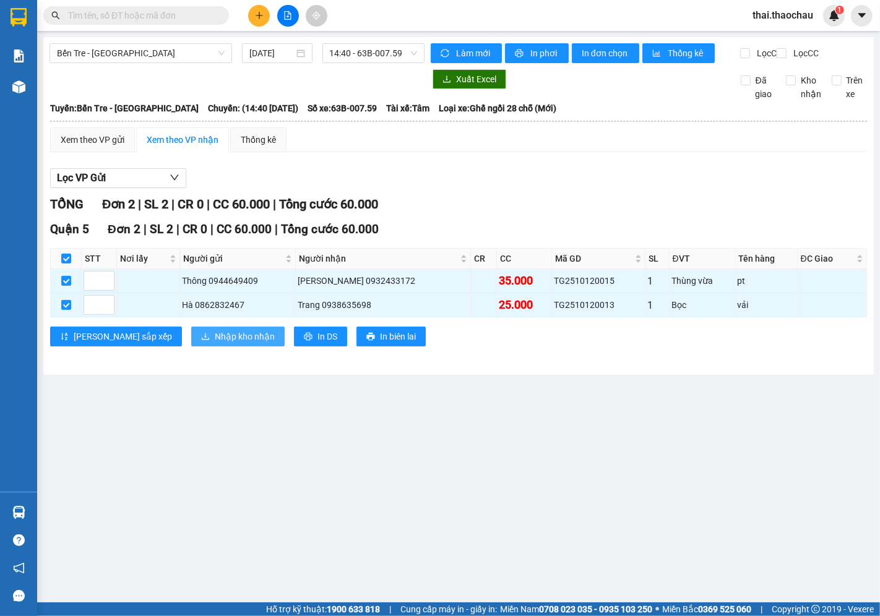
click at [215, 343] on span "Nhập kho nhận" at bounding box center [245, 337] width 60 height 14
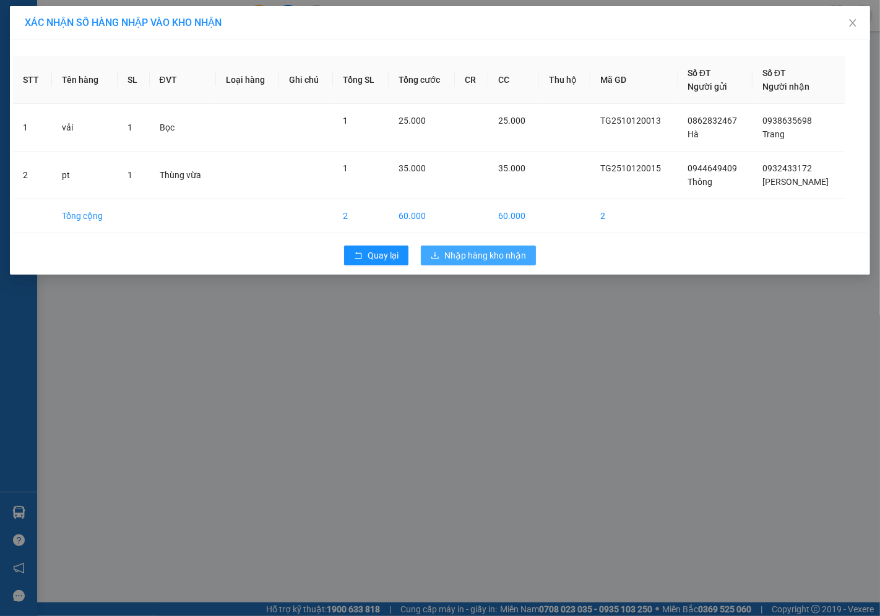
click at [500, 256] on span "Nhập hàng kho nhận" at bounding box center [485, 256] width 82 height 14
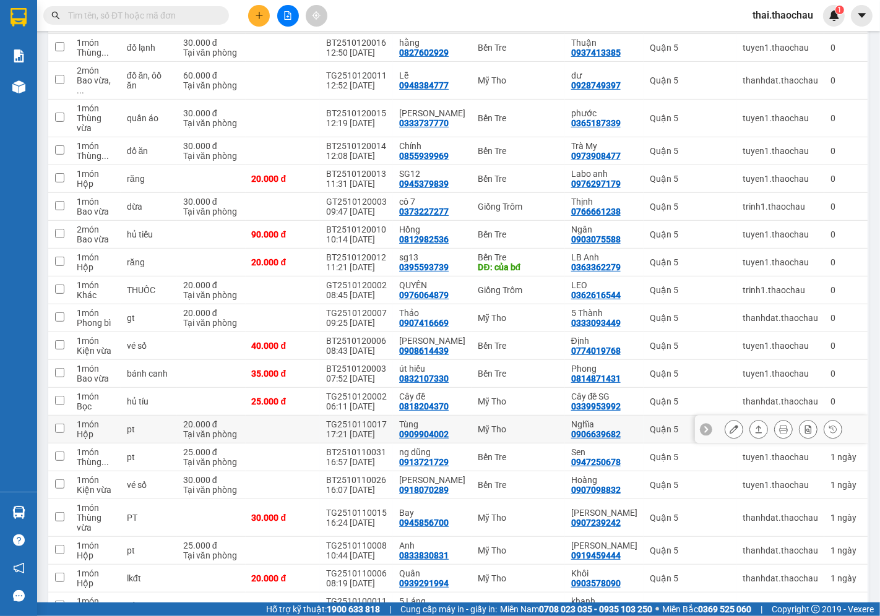
scroll to position [343, 0]
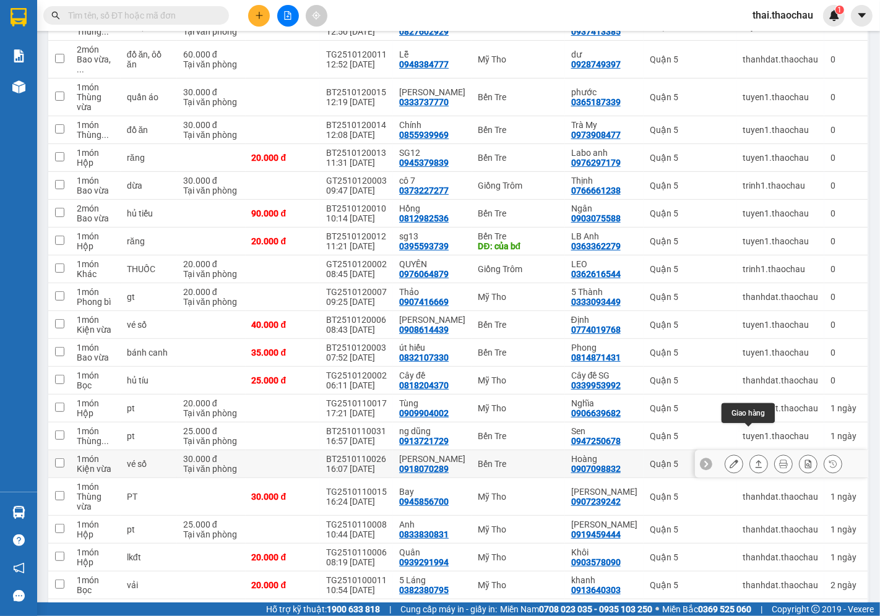
click at [754, 460] on icon at bounding box center [758, 464] width 9 height 9
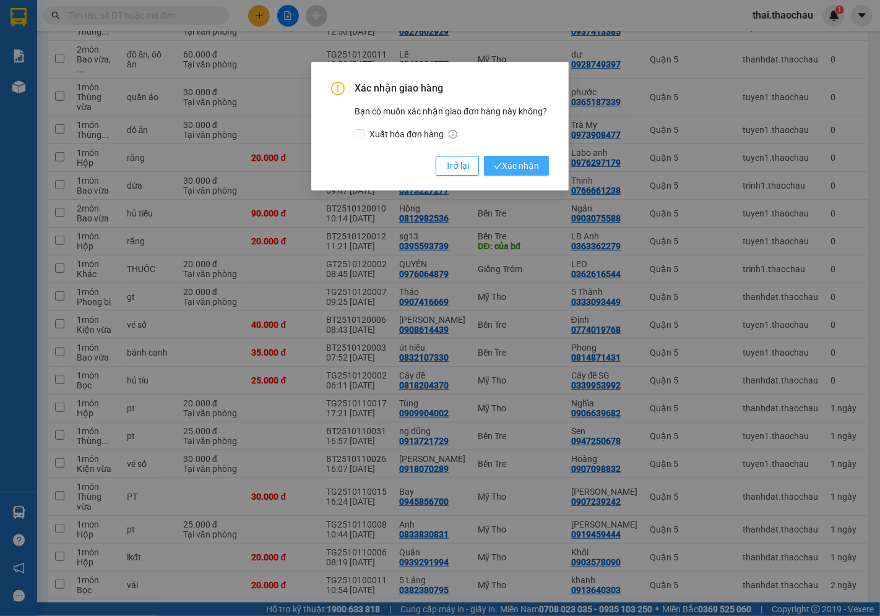
click at [506, 169] on span "Xác nhận" at bounding box center [516, 166] width 45 height 14
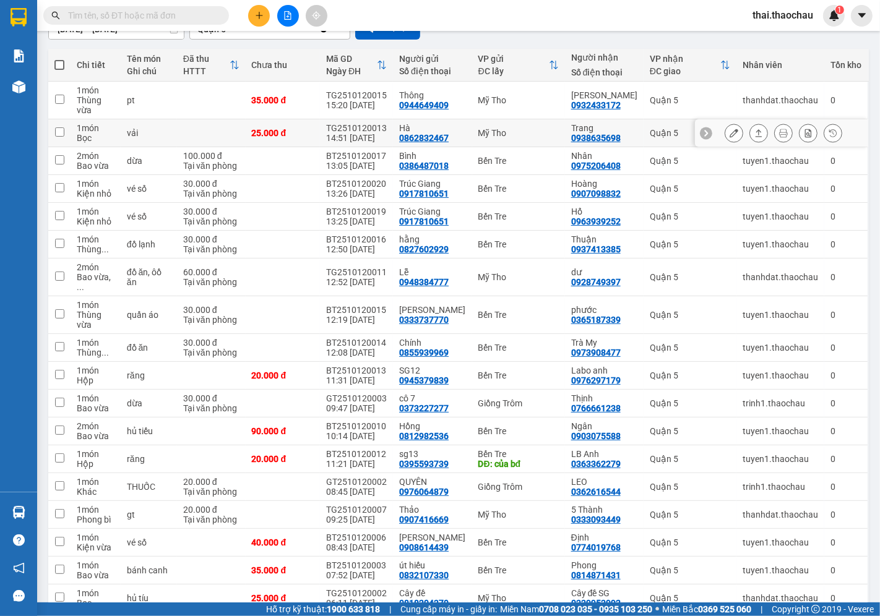
scroll to position [0, 0]
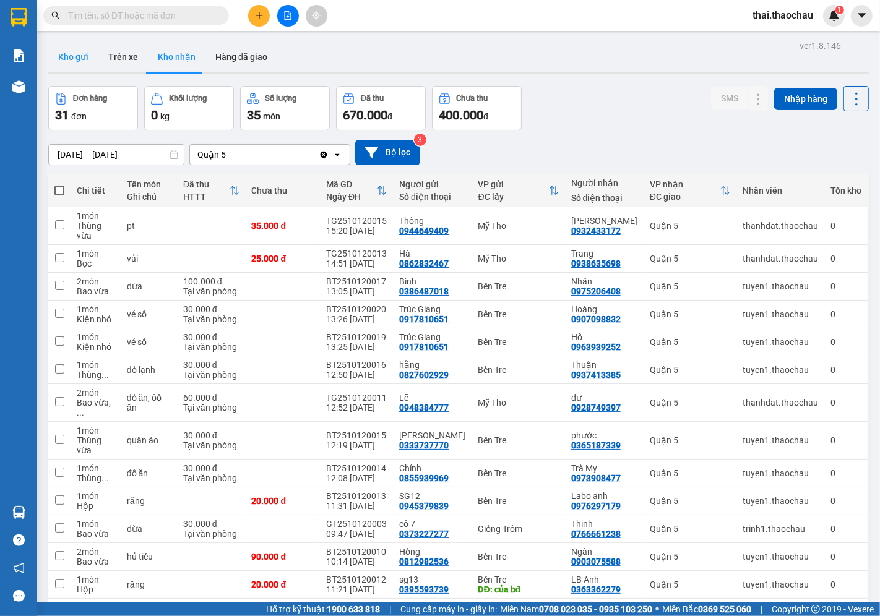
click at [76, 53] on button "Kho gửi" at bounding box center [73, 57] width 50 height 30
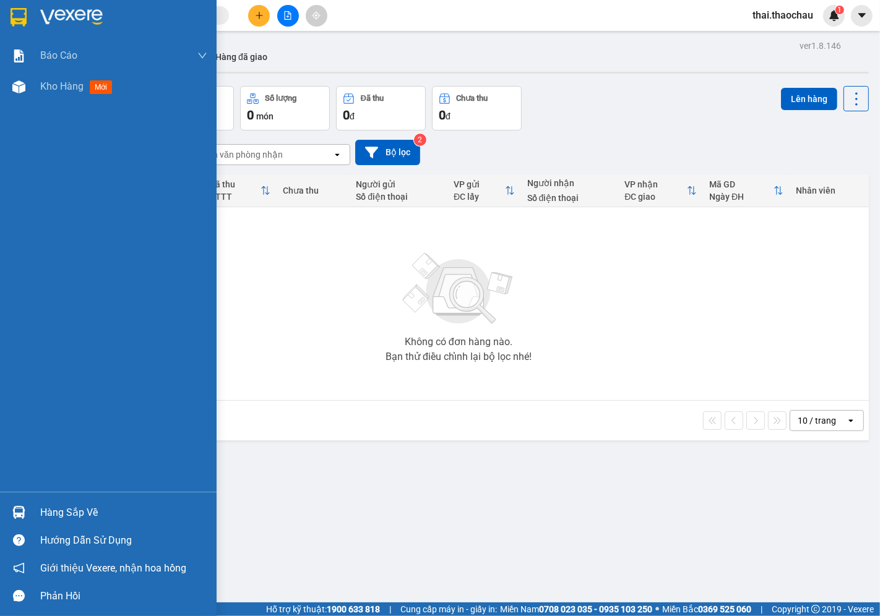
click at [47, 507] on div "Hàng sắp về" at bounding box center [123, 513] width 167 height 19
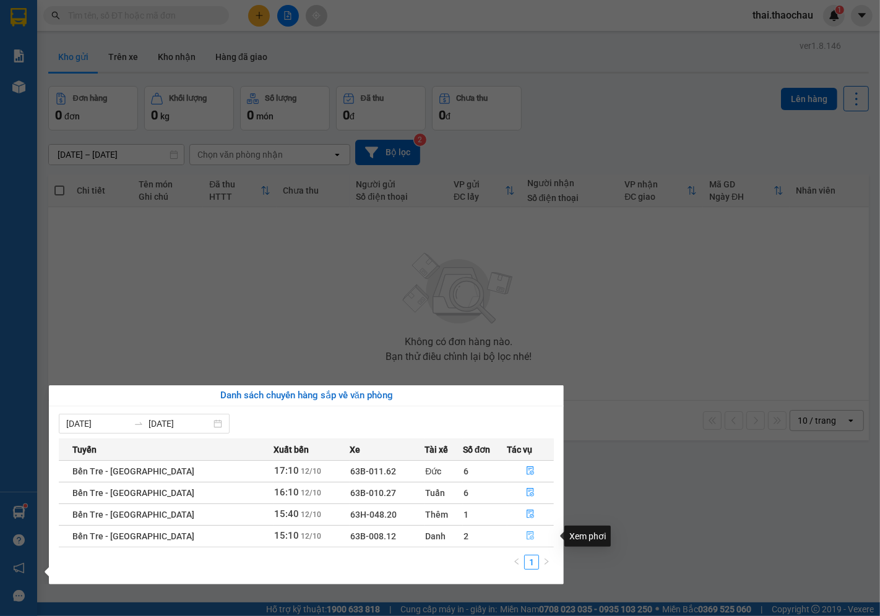
drag, startPoint x: 520, startPoint y: 537, endPoint x: 492, endPoint y: 560, distance: 36.1
click at [514, 543] on button "button" at bounding box center [531, 537] width 46 height 20
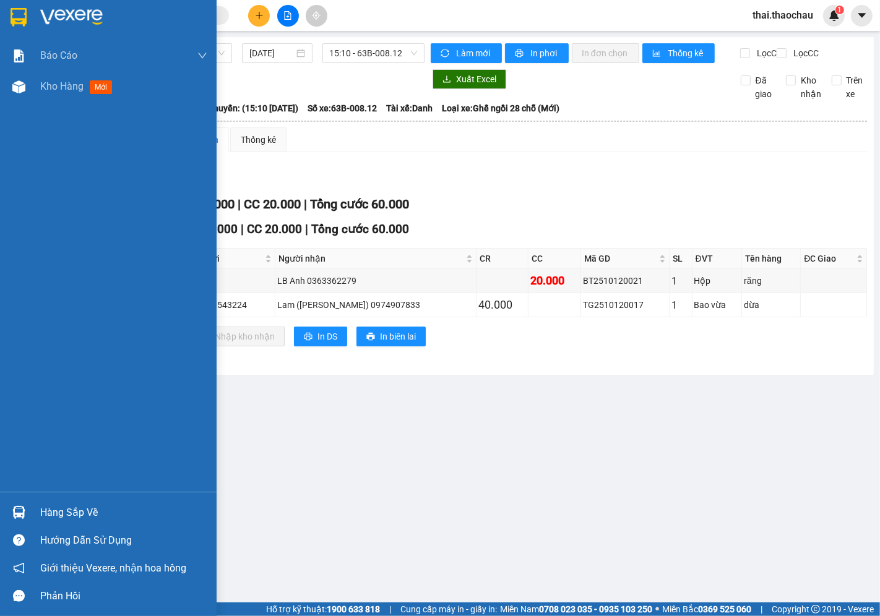
click at [56, 514] on div "Hàng sắp về" at bounding box center [123, 513] width 167 height 19
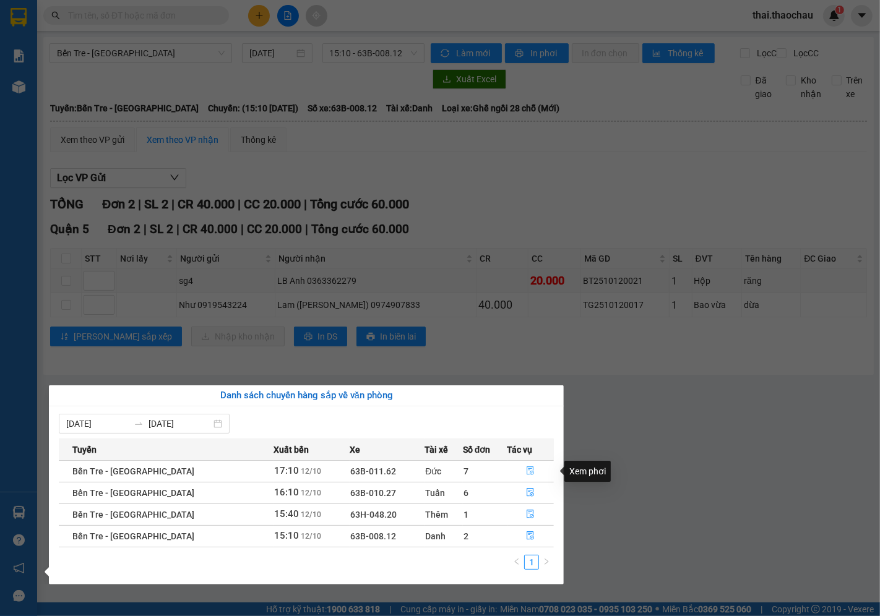
click at [527, 473] on icon "file-done" at bounding box center [530, 471] width 9 height 9
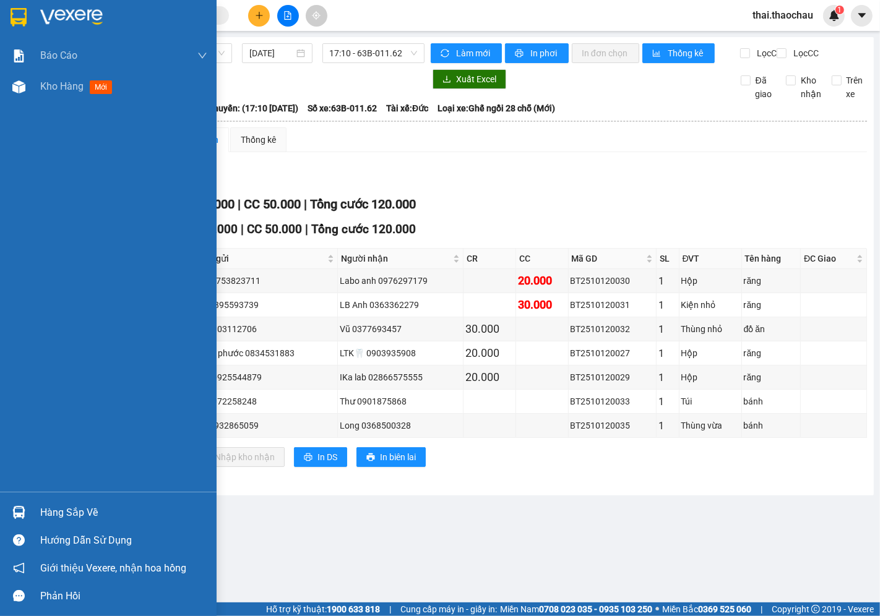
click at [44, 510] on div "Hàng sắp về" at bounding box center [123, 513] width 167 height 19
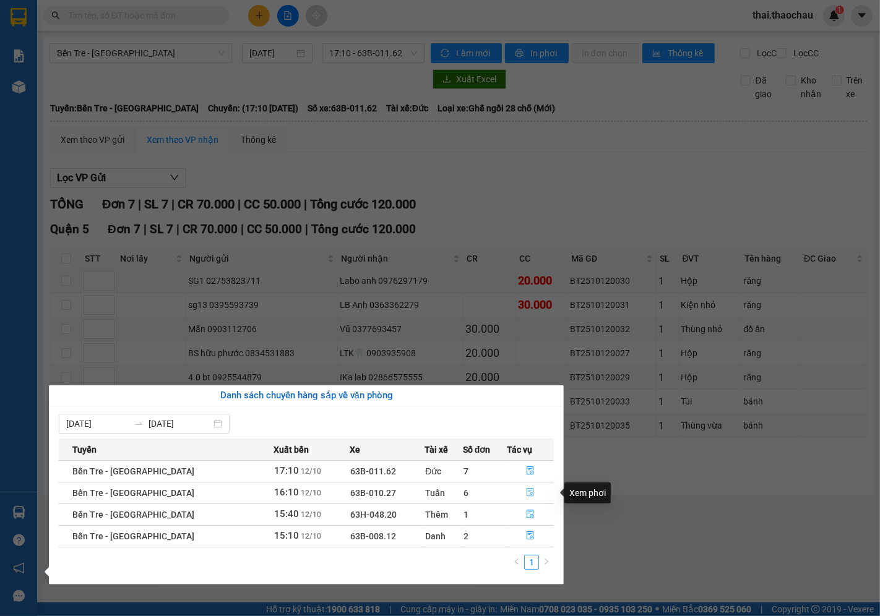
click at [520, 494] on button "button" at bounding box center [531, 493] width 46 height 20
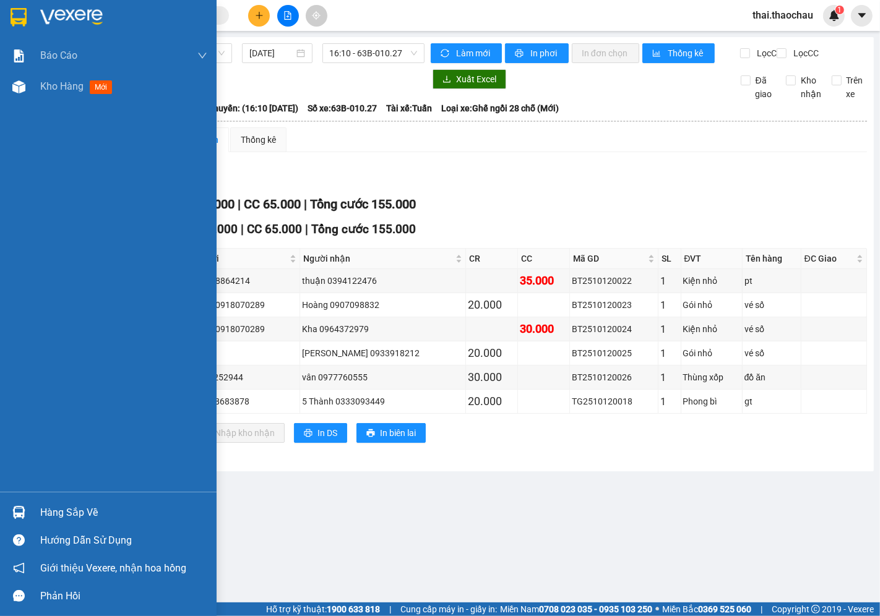
click at [20, 508] on img at bounding box center [18, 512] width 13 height 13
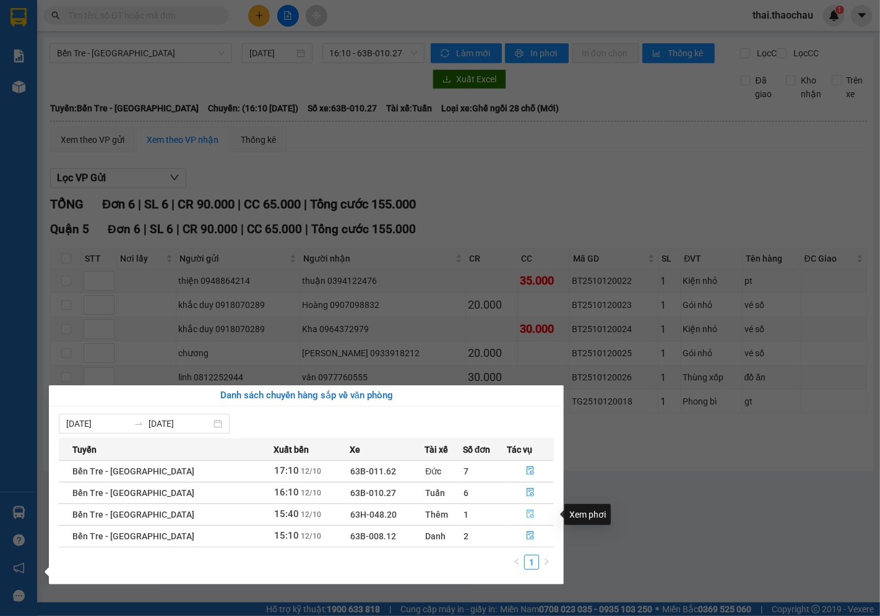
click at [517, 514] on button "button" at bounding box center [531, 515] width 46 height 20
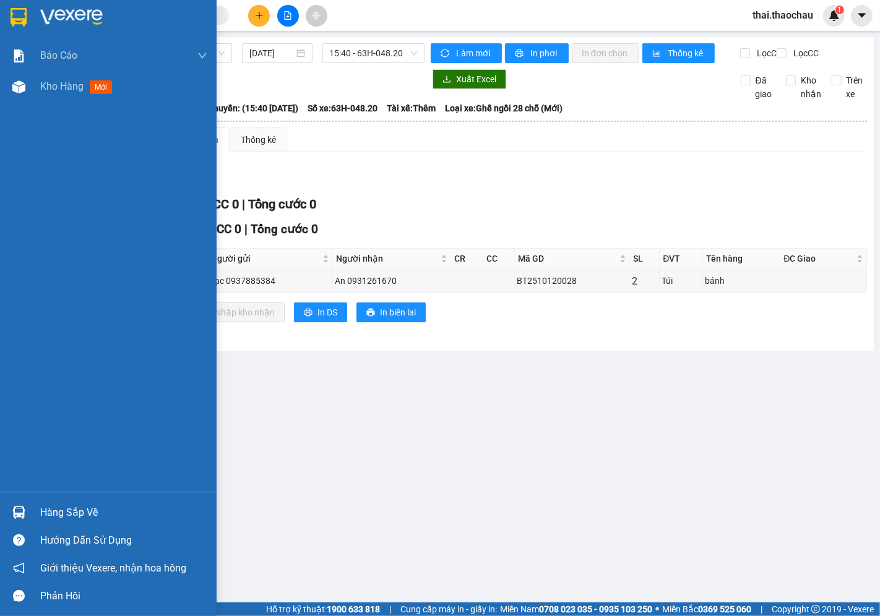
click at [68, 520] on div "Hàng sắp về" at bounding box center [123, 513] width 167 height 19
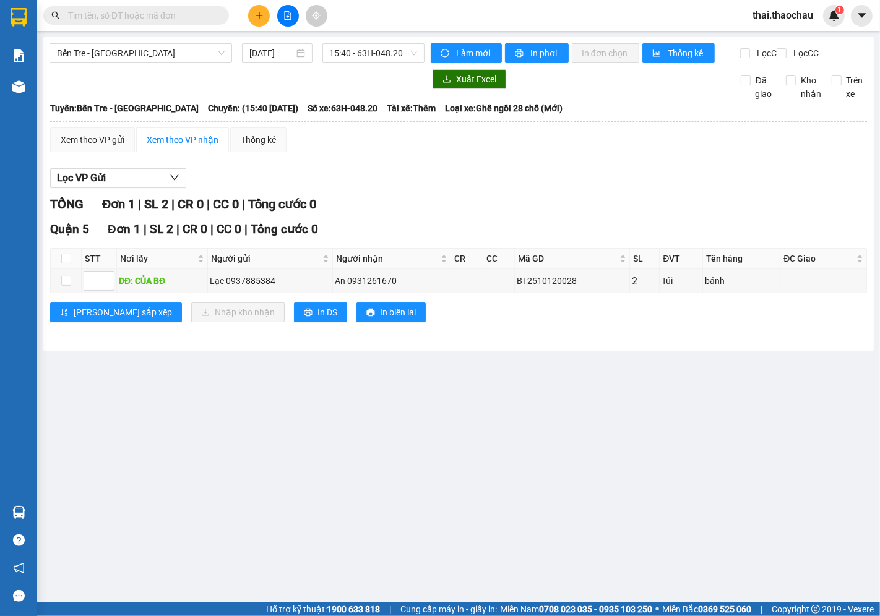
click at [553, 186] on section "Kết quả tìm kiếm ( 0 ) Bộ lọc No Data thai.thaochau 1 Báo cáo Báo cáo dòng tiền…" at bounding box center [440, 308] width 880 height 616
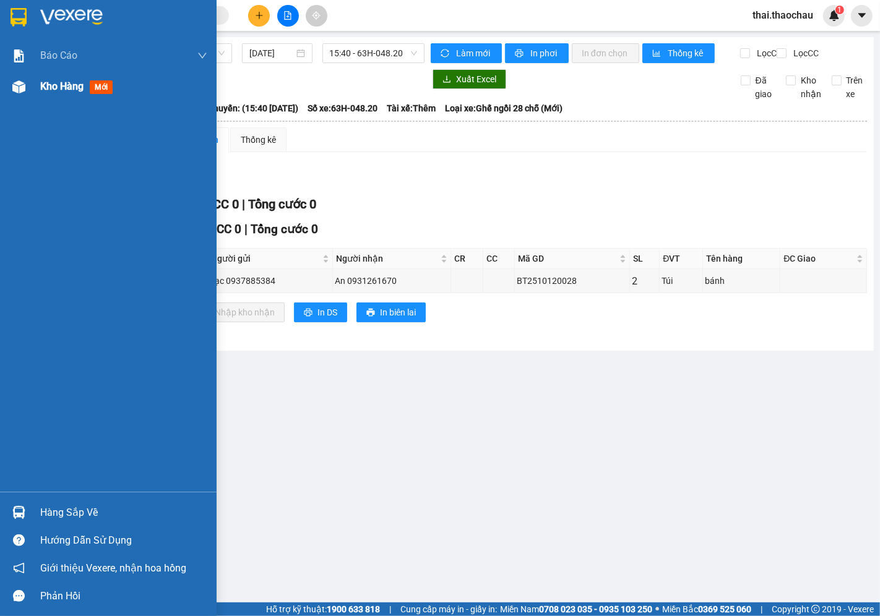
click at [89, 95] on div "Kho hàng mới" at bounding box center [123, 86] width 167 height 31
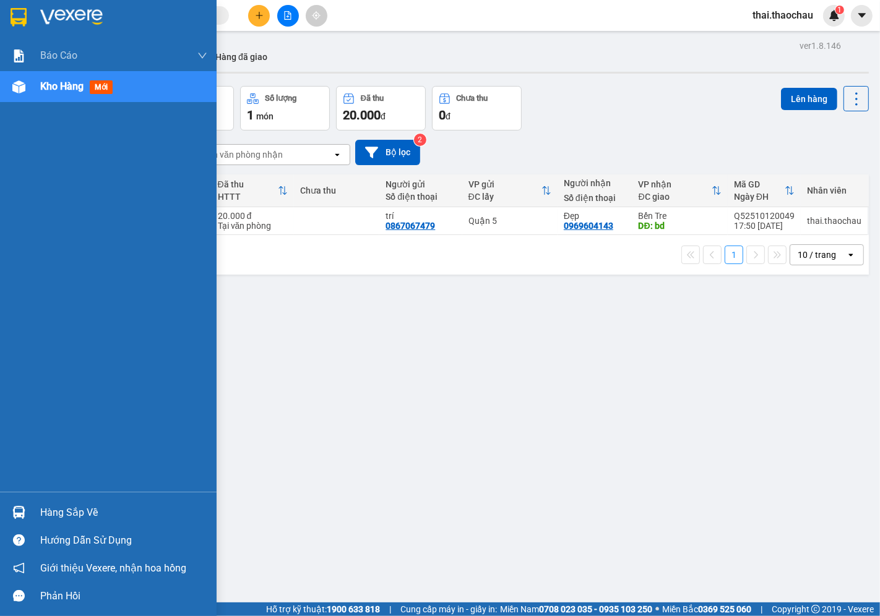
click at [89, 522] on div "Hàng sắp về" at bounding box center [123, 513] width 167 height 19
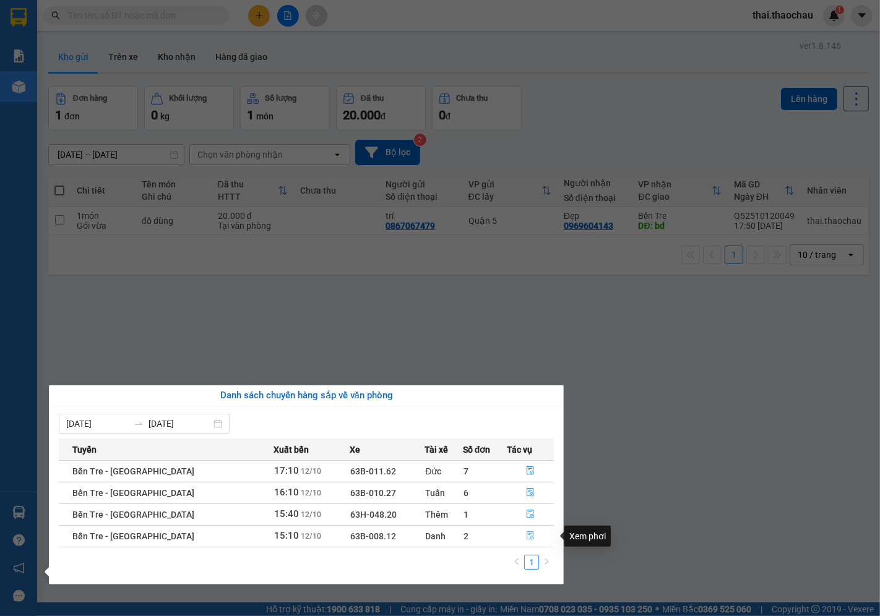
click at [527, 536] on icon "file-done" at bounding box center [530, 536] width 7 height 9
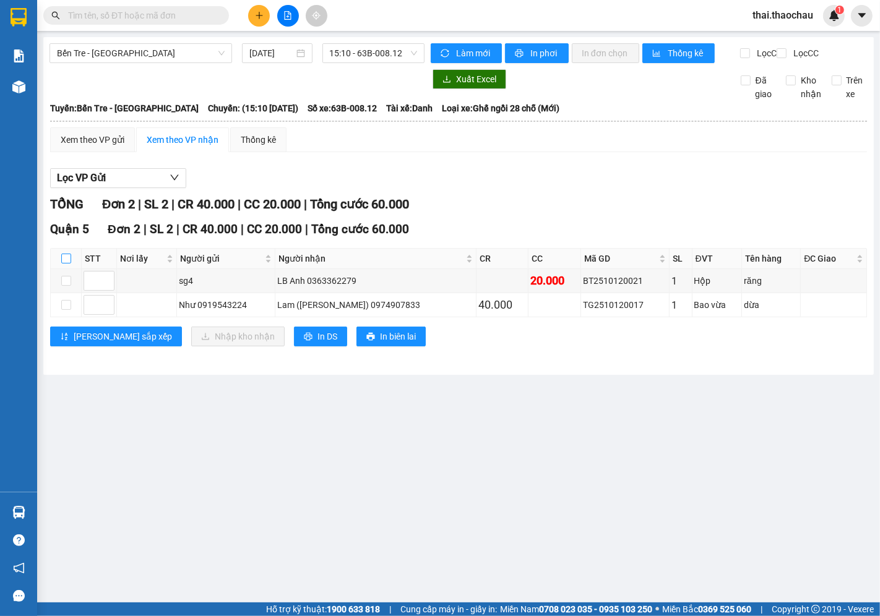
click at [60, 268] on th at bounding box center [66, 259] width 31 height 20
click at [64, 264] on input "checkbox" at bounding box center [66, 259] width 10 height 10
checkbox input "true"
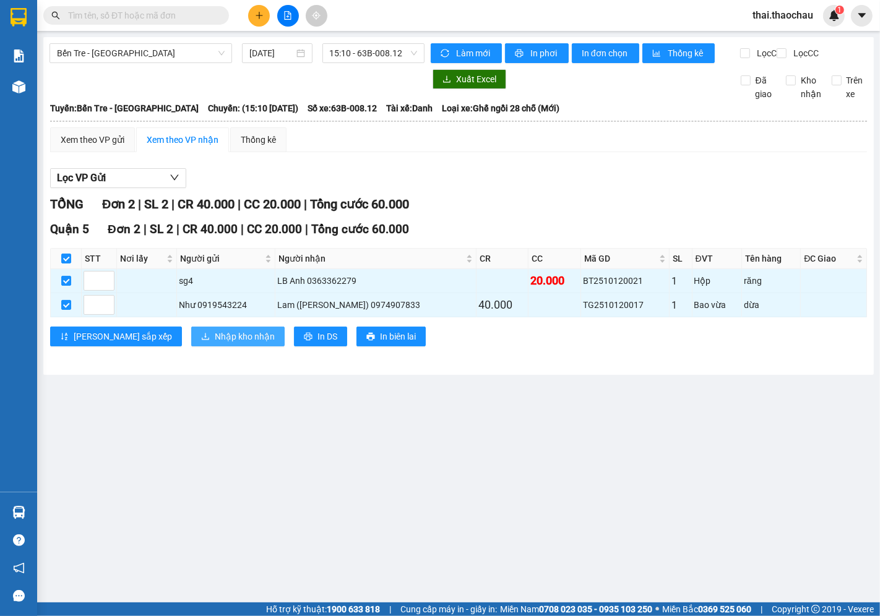
click at [191, 343] on button "Nhập kho nhận" at bounding box center [237, 337] width 93 height 20
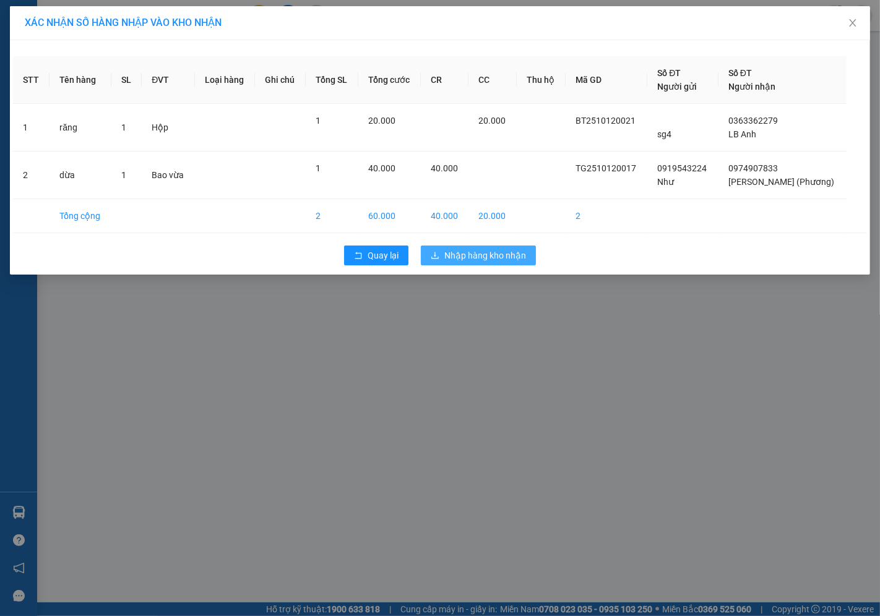
click at [459, 264] on button "Nhập hàng kho nhận" at bounding box center [478, 256] width 115 height 20
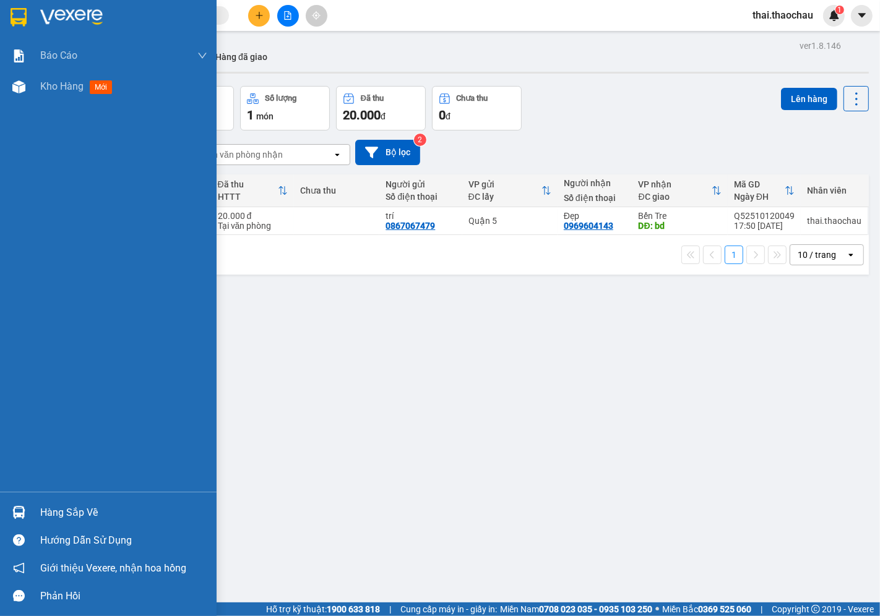
click at [73, 516] on div "Hàng sắp về" at bounding box center [123, 513] width 167 height 19
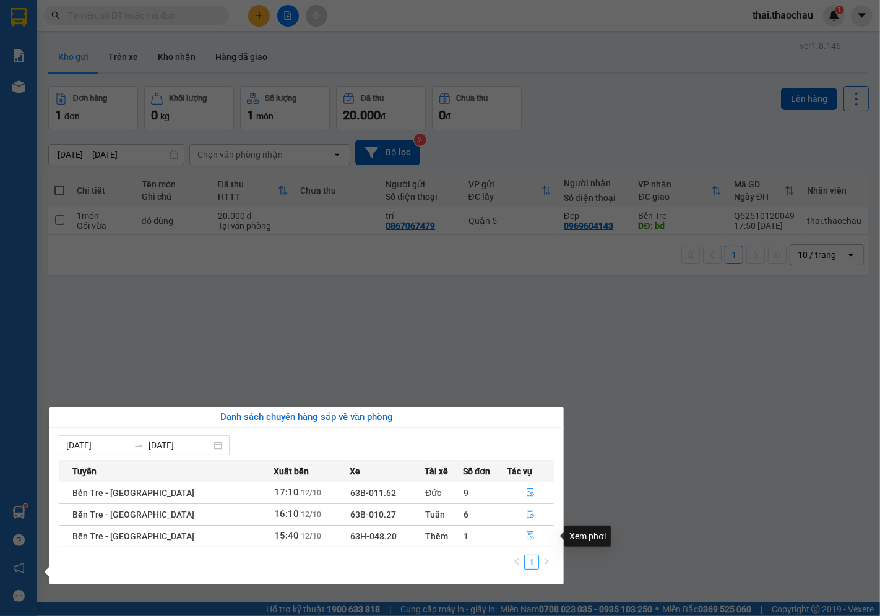
click at [533, 533] on button "button" at bounding box center [531, 537] width 46 height 20
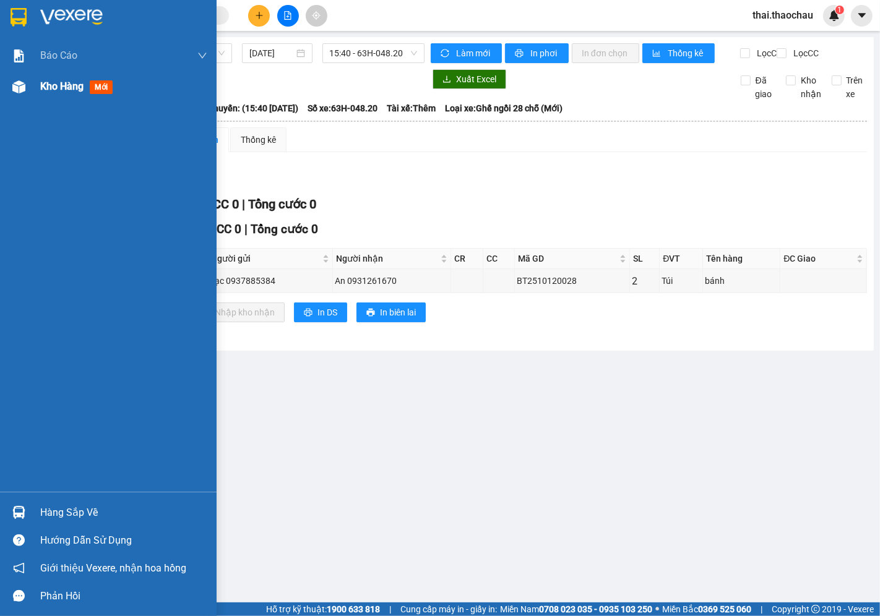
click at [67, 95] on div "Kho hàng mới" at bounding box center [123, 86] width 167 height 31
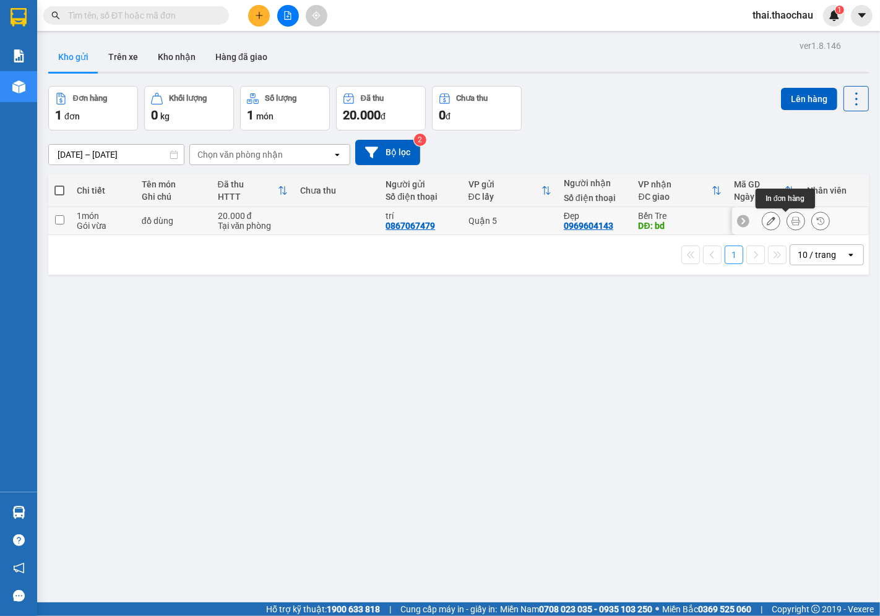
click at [792, 223] on icon at bounding box center [796, 221] width 9 height 9
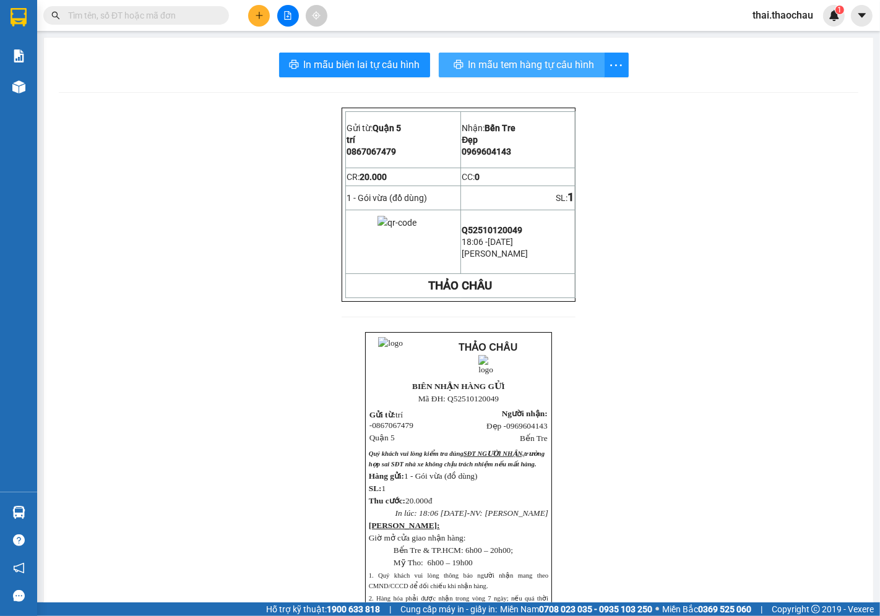
click at [498, 70] on span "In mẫu tem hàng tự cấu hình" at bounding box center [531, 64] width 126 height 15
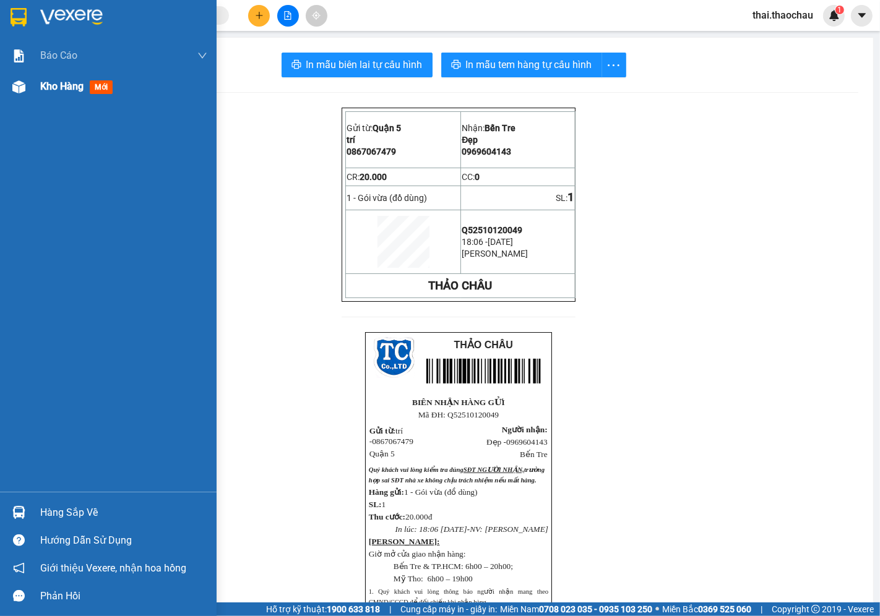
click at [93, 71] on div "Kho hàng mới" at bounding box center [123, 86] width 167 height 31
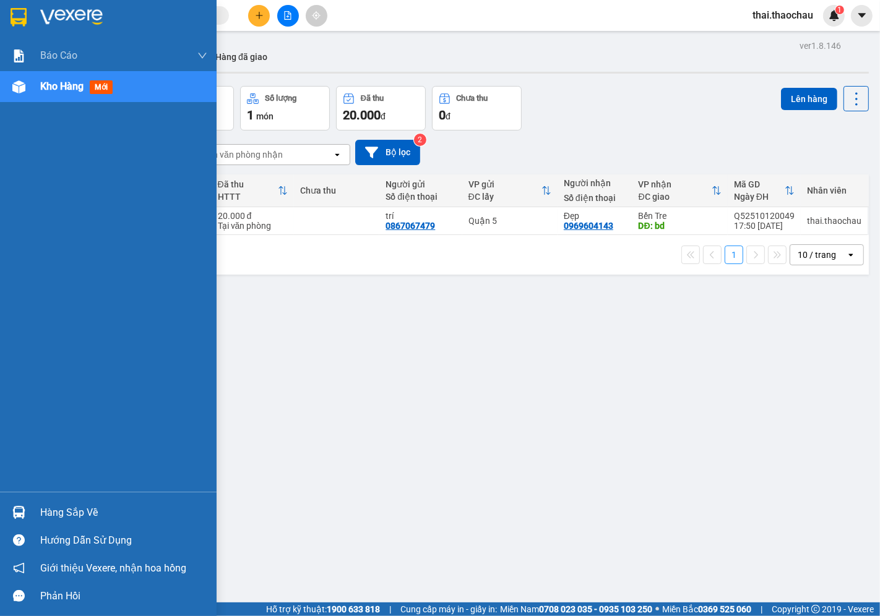
click at [15, 507] on img at bounding box center [18, 512] width 13 height 13
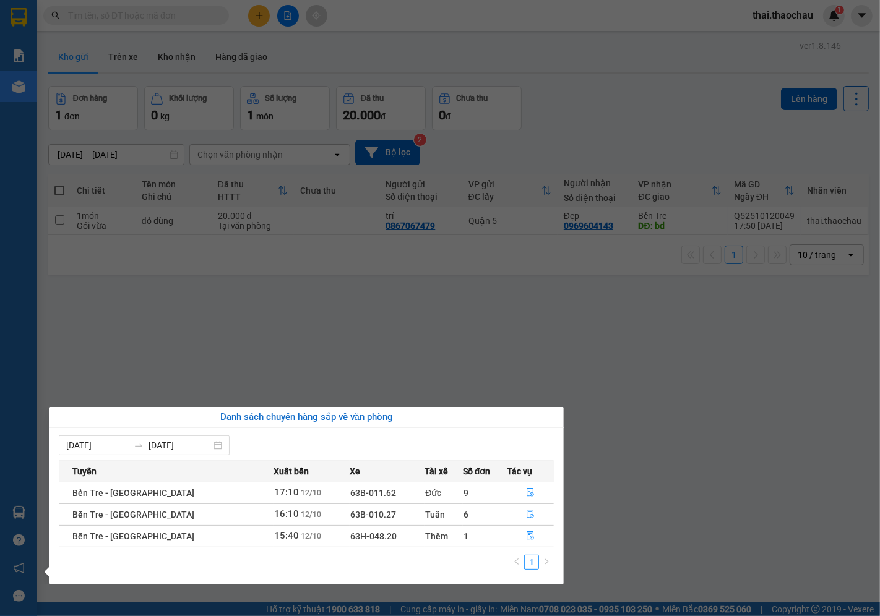
click at [420, 318] on section "Kết quả tìm kiếm ( 0 ) Bộ lọc No Data thai.thaochau 1 Báo cáo Báo cáo dòng tiền…" at bounding box center [440, 308] width 880 height 616
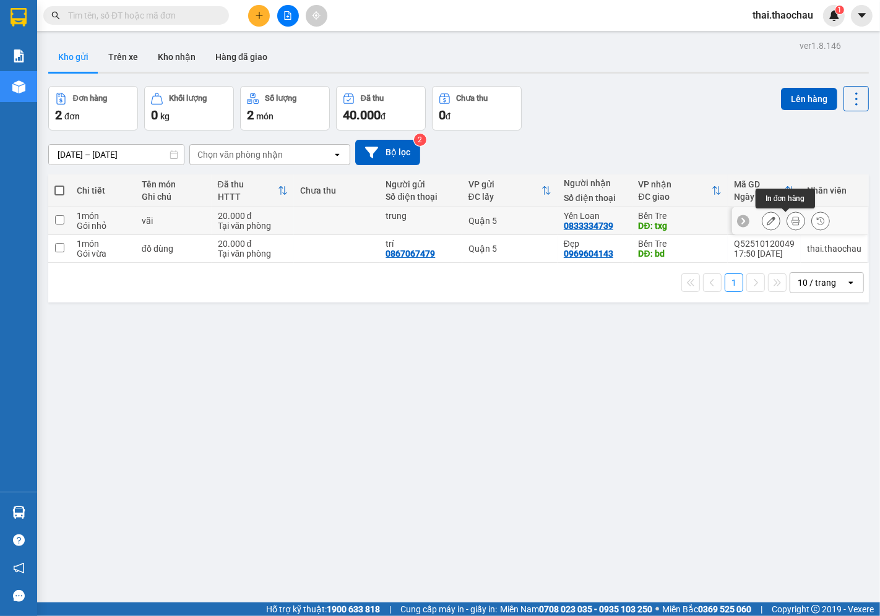
click at [792, 220] on icon at bounding box center [796, 221] width 9 height 9
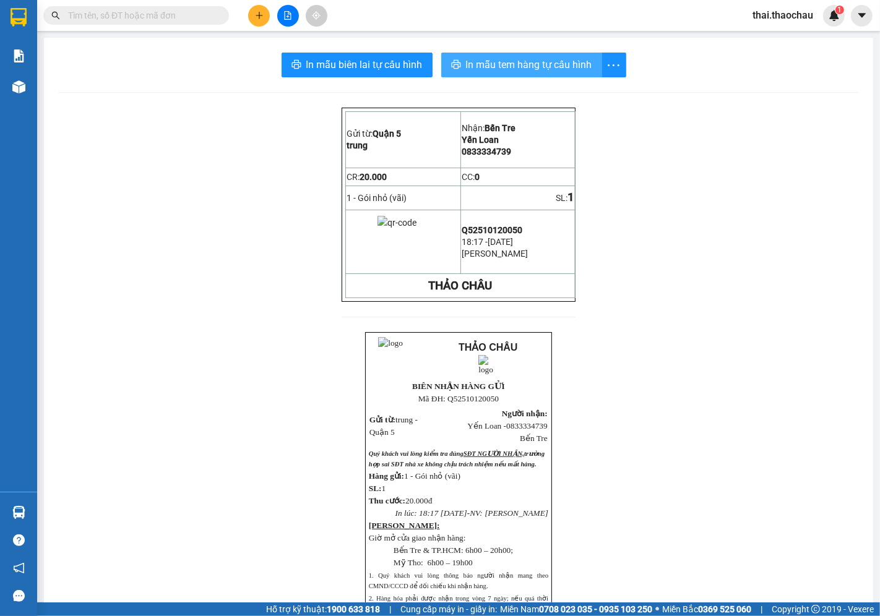
click at [540, 68] on span "In mẫu tem hàng tự cấu hình" at bounding box center [529, 64] width 126 height 15
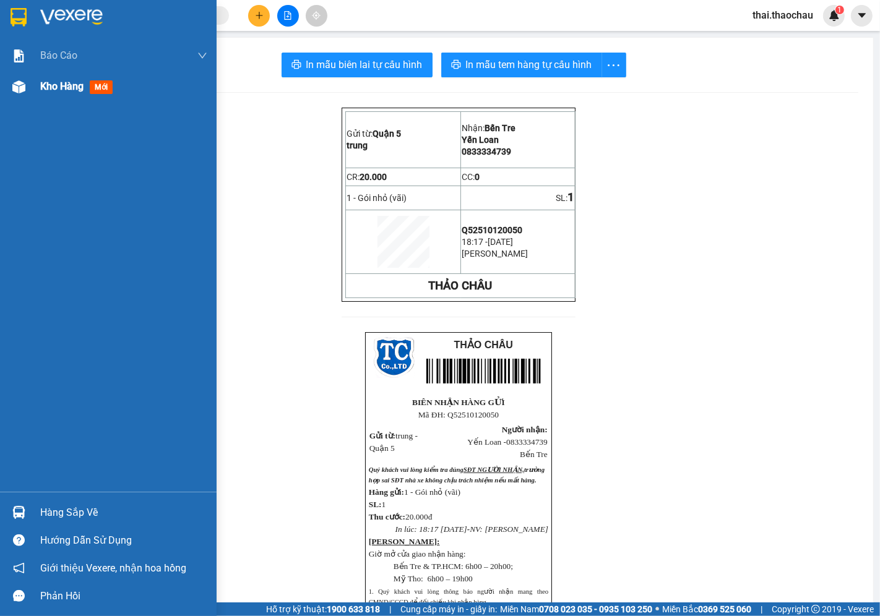
click at [14, 82] on img at bounding box center [18, 86] width 13 height 13
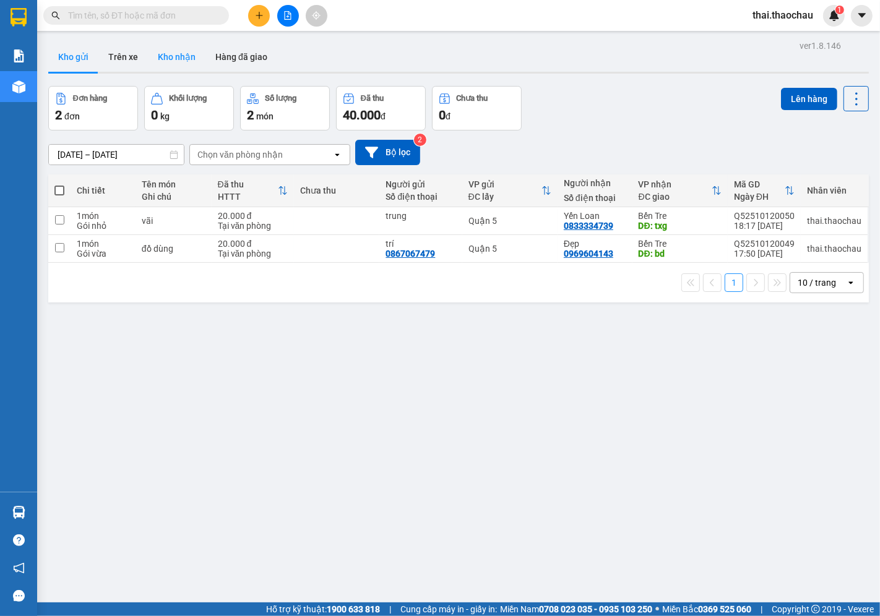
click at [167, 50] on button "Kho nhận" at bounding box center [177, 57] width 58 height 30
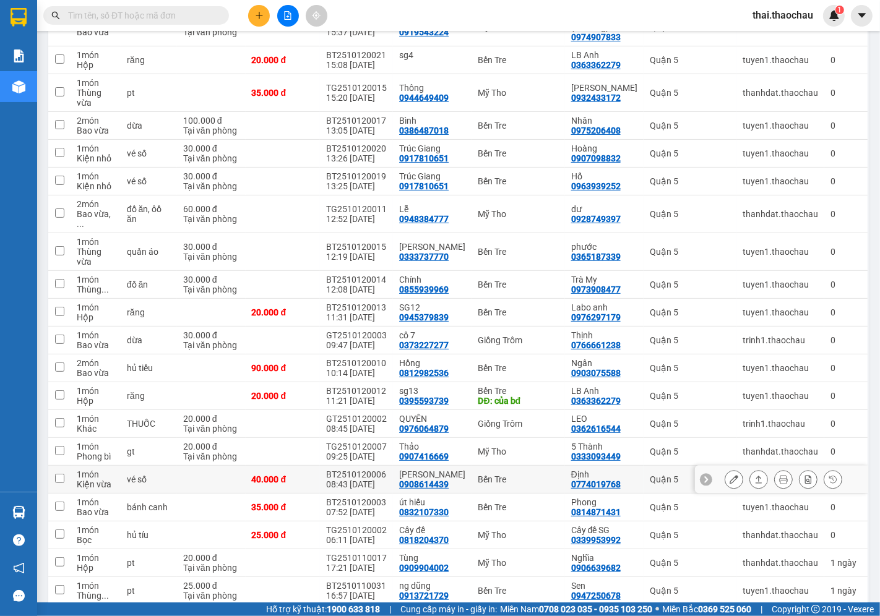
scroll to position [206, 0]
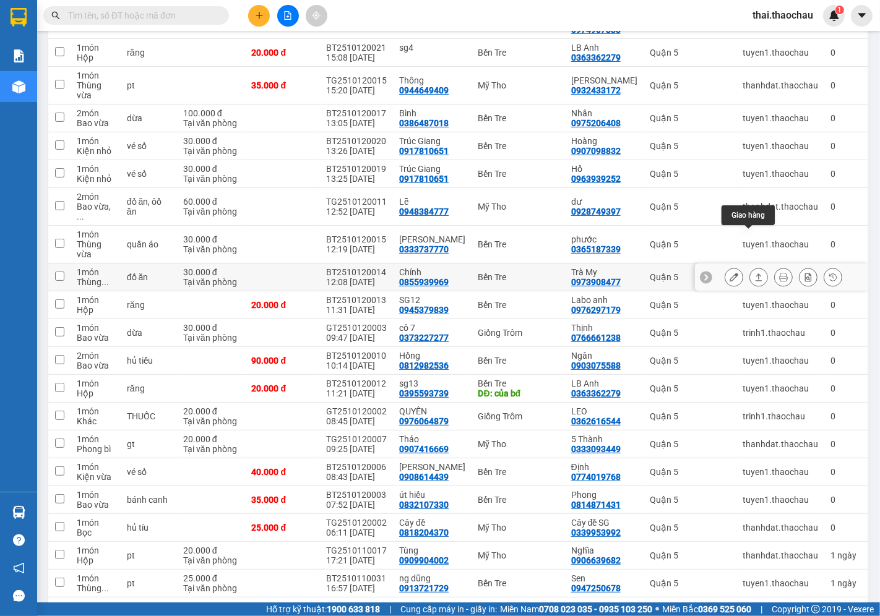
click at [750, 267] on button at bounding box center [758, 278] width 17 height 22
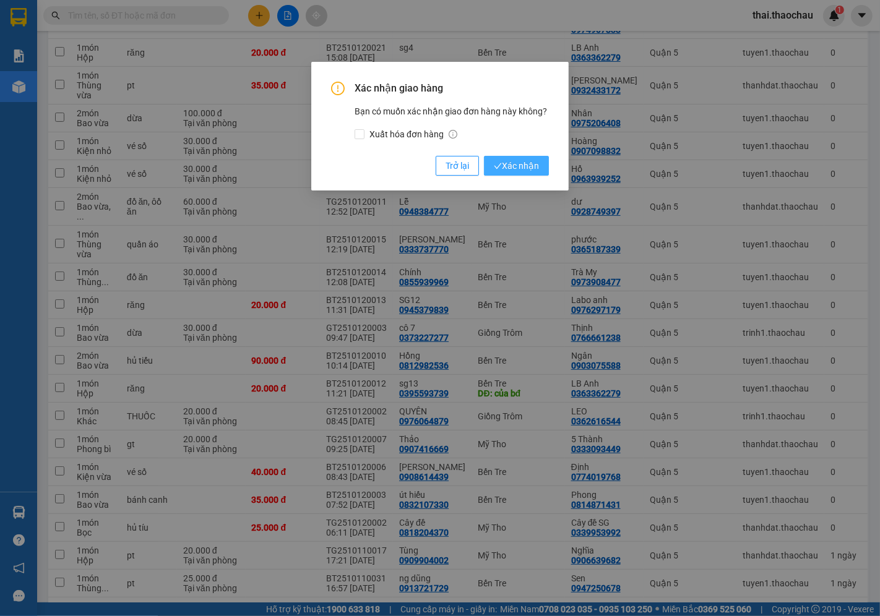
click at [522, 165] on span "Xác nhận" at bounding box center [516, 166] width 45 height 14
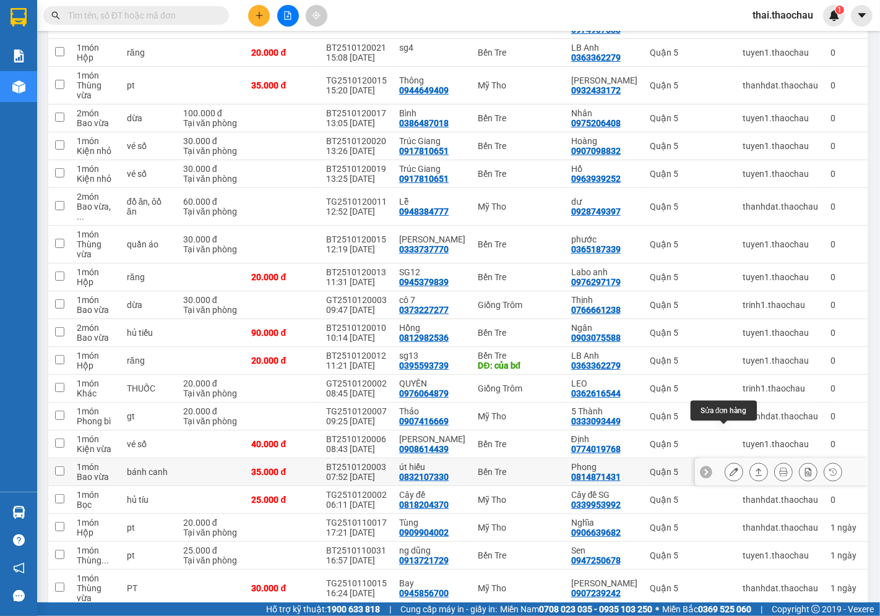
click at [730, 468] on icon at bounding box center [734, 472] width 9 height 9
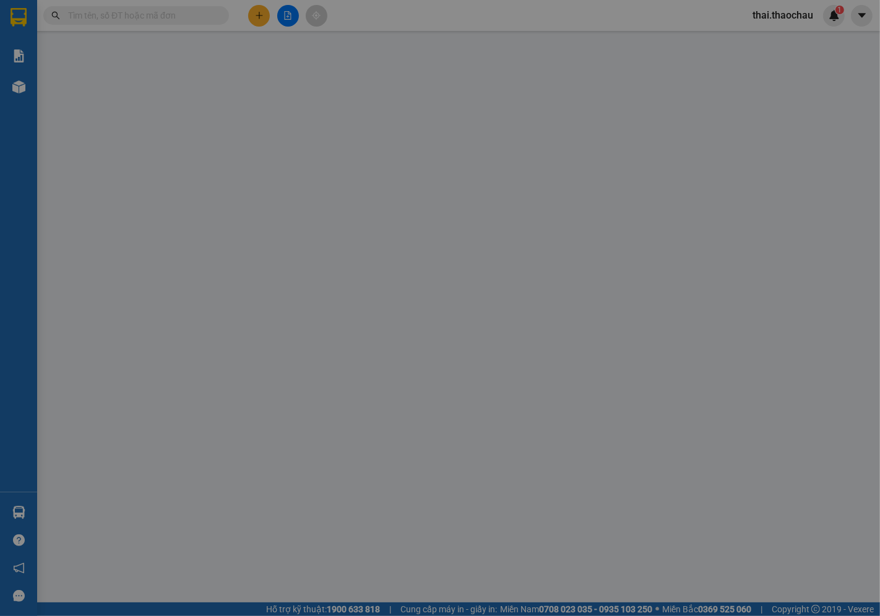
type input "0832107330"
type input "út hiếu"
type input "0814871431"
type input "Phong"
type input "35.000"
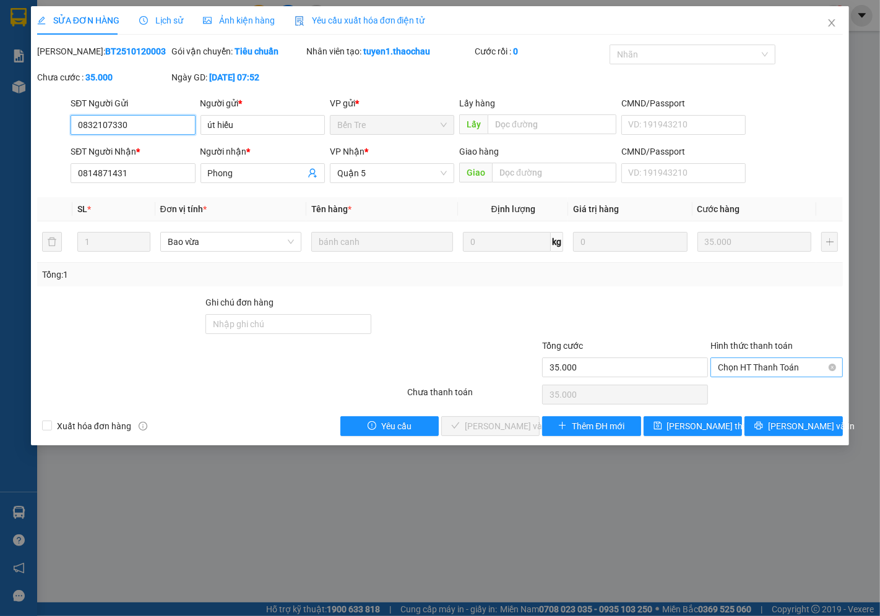
click at [751, 369] on span "Chọn HT Thanh Toán" at bounding box center [777, 367] width 118 height 19
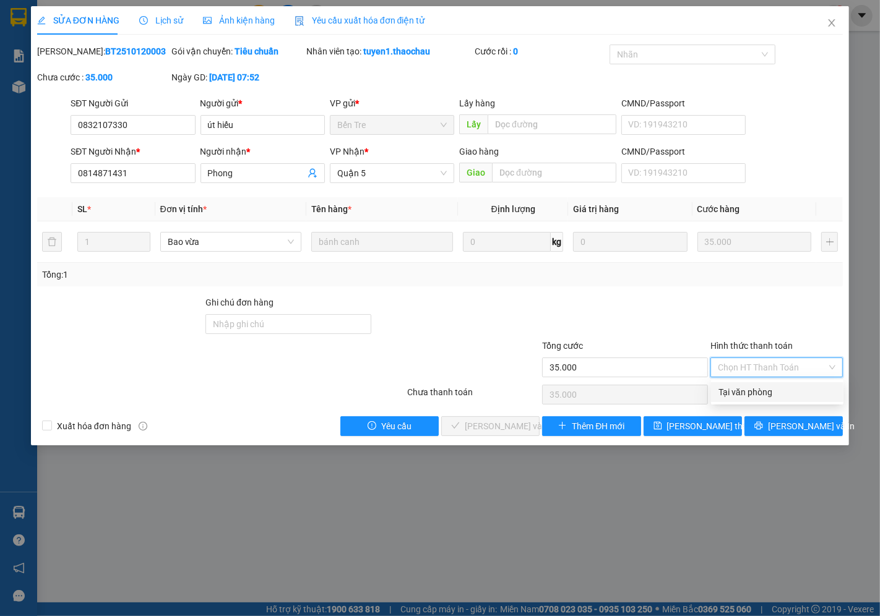
click at [737, 390] on div "Tại văn phòng" at bounding box center [778, 393] width 118 height 14
type input "0"
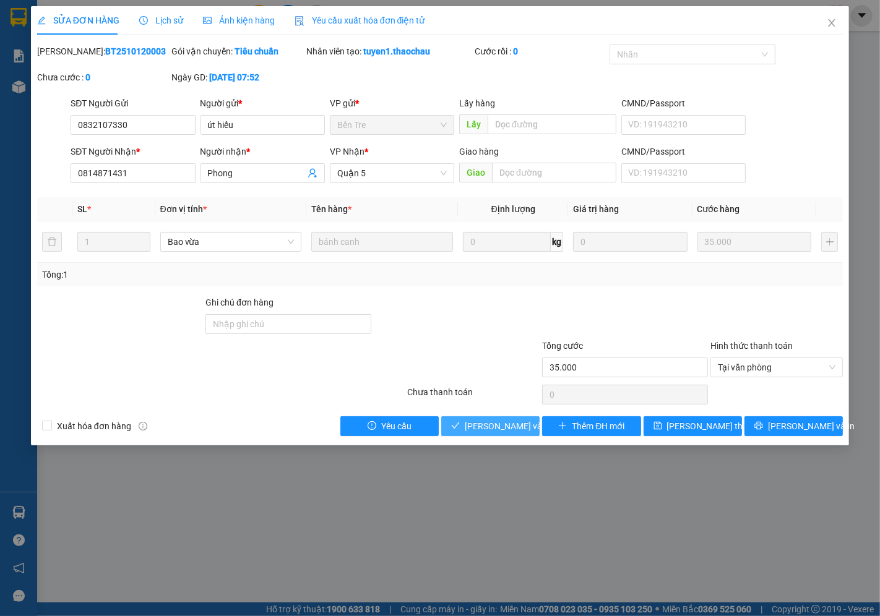
click at [527, 420] on span "[PERSON_NAME] và Giao hàng" at bounding box center [524, 427] width 119 height 14
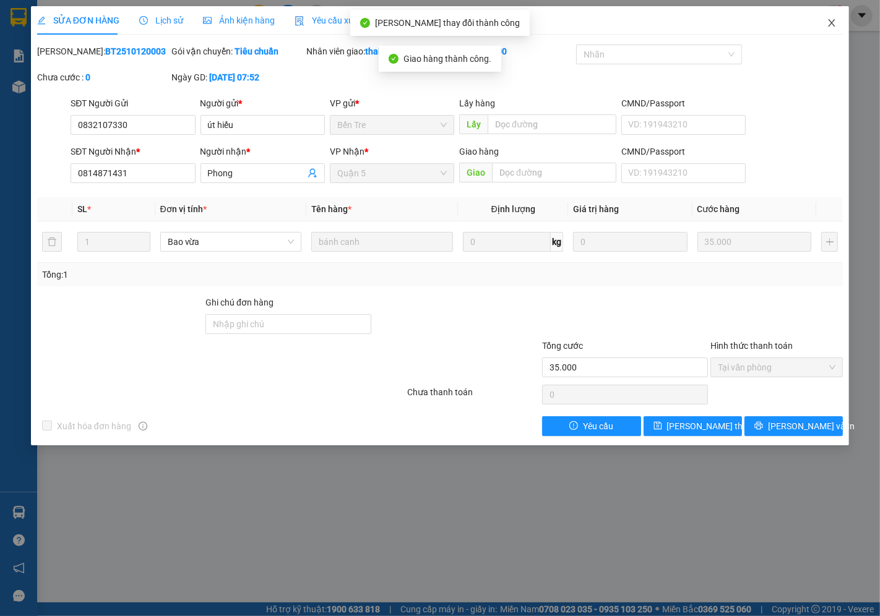
click at [829, 23] on icon "close" at bounding box center [832, 23] width 10 height 10
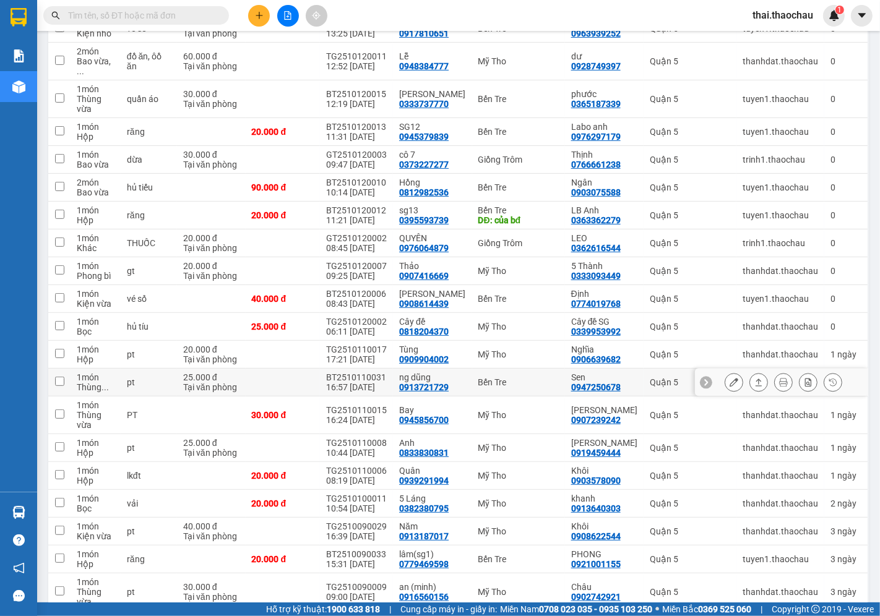
scroll to position [327, 0]
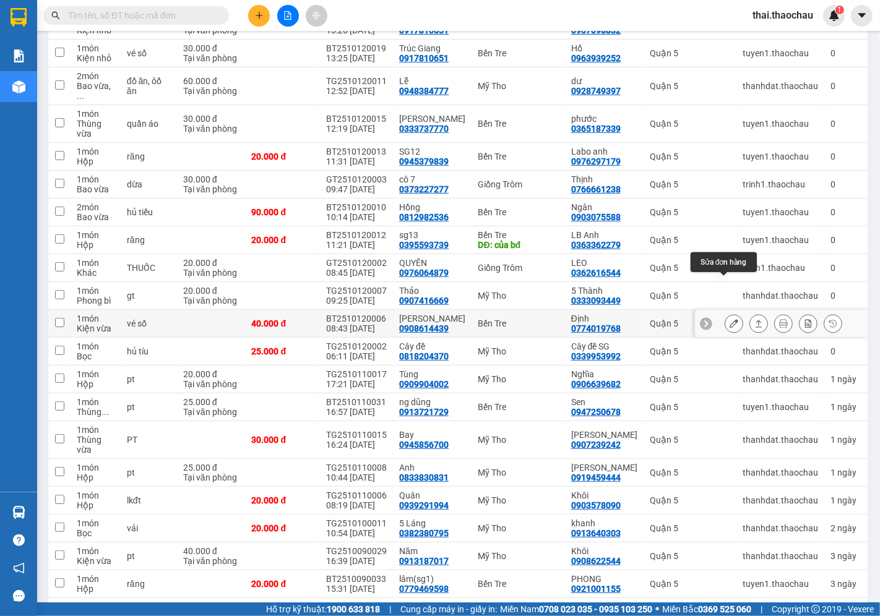
click at [728, 313] on button at bounding box center [733, 324] width 17 height 22
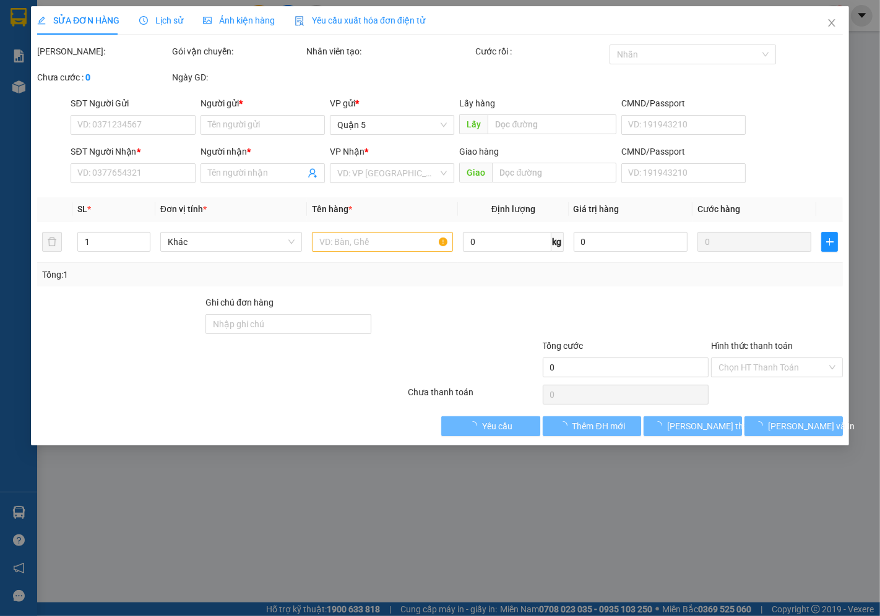
type input "0908614439"
type input "[PERSON_NAME]"
type input "0774019768"
type input "Định"
type input "40.000"
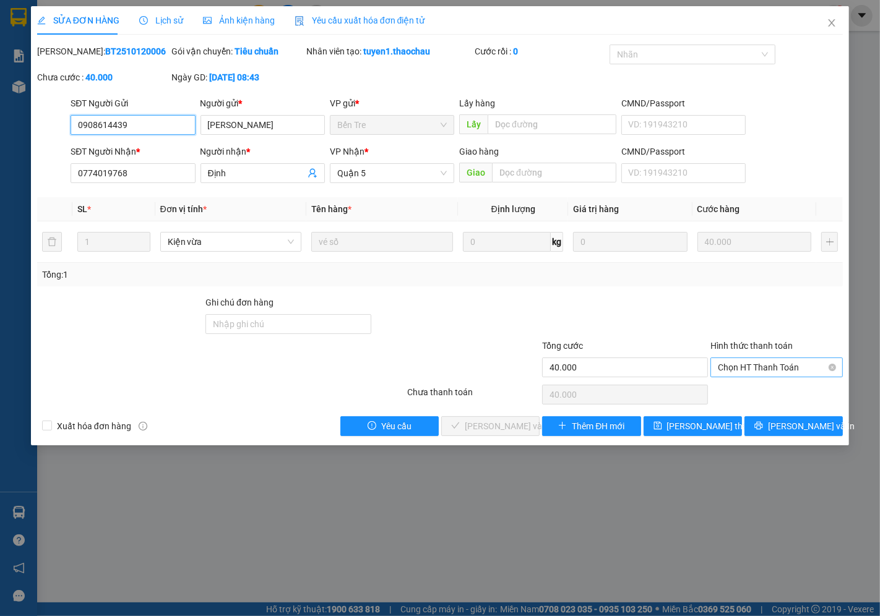
click at [762, 366] on span "Chọn HT Thanh Toán" at bounding box center [777, 367] width 118 height 19
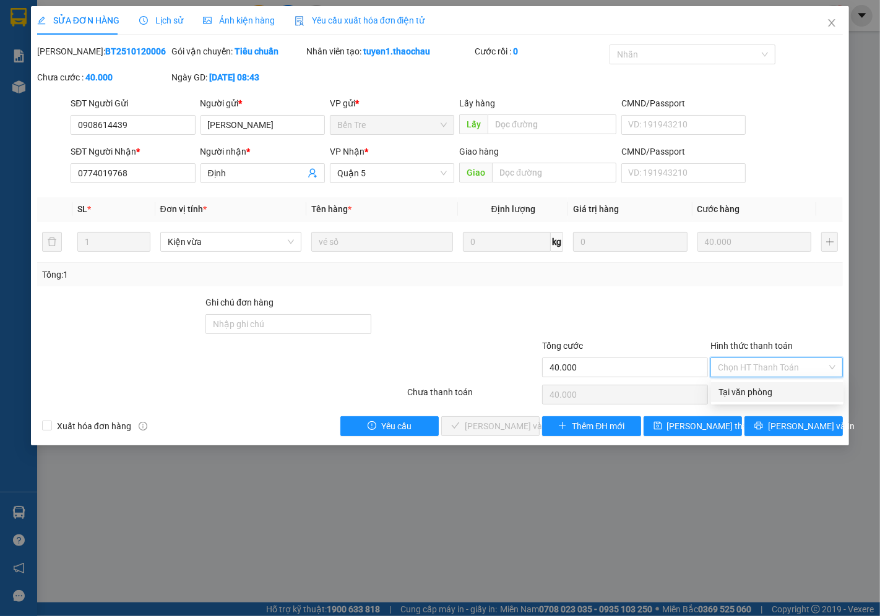
click at [753, 384] on div "Tại văn phòng" at bounding box center [777, 392] width 132 height 20
type input "0"
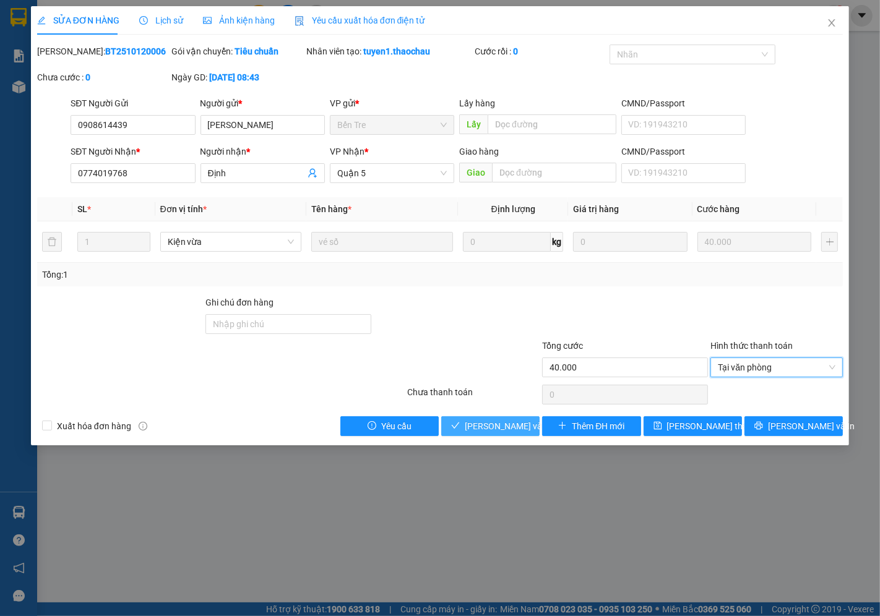
click at [501, 422] on span "[PERSON_NAME] và Giao hàng" at bounding box center [524, 427] width 119 height 14
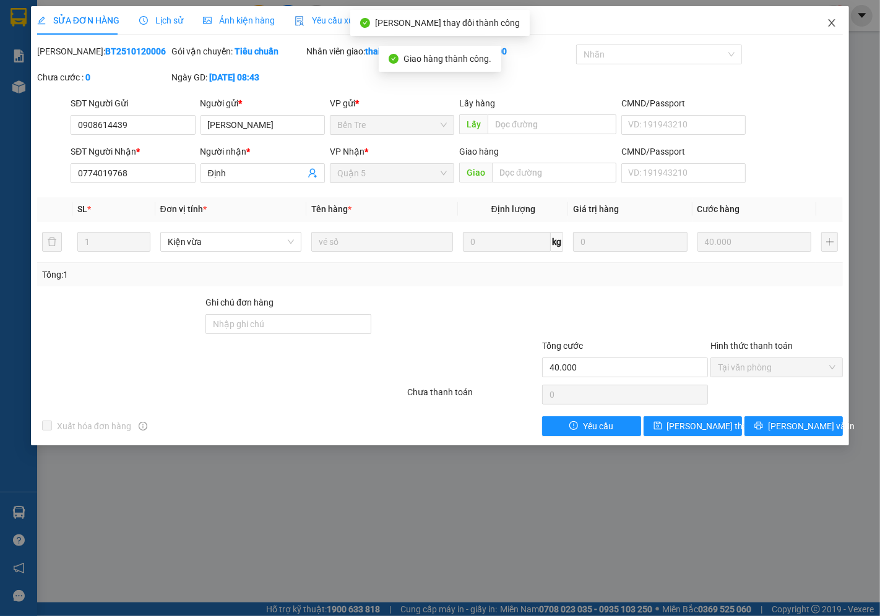
click at [831, 17] on span "Close" at bounding box center [831, 23] width 35 height 35
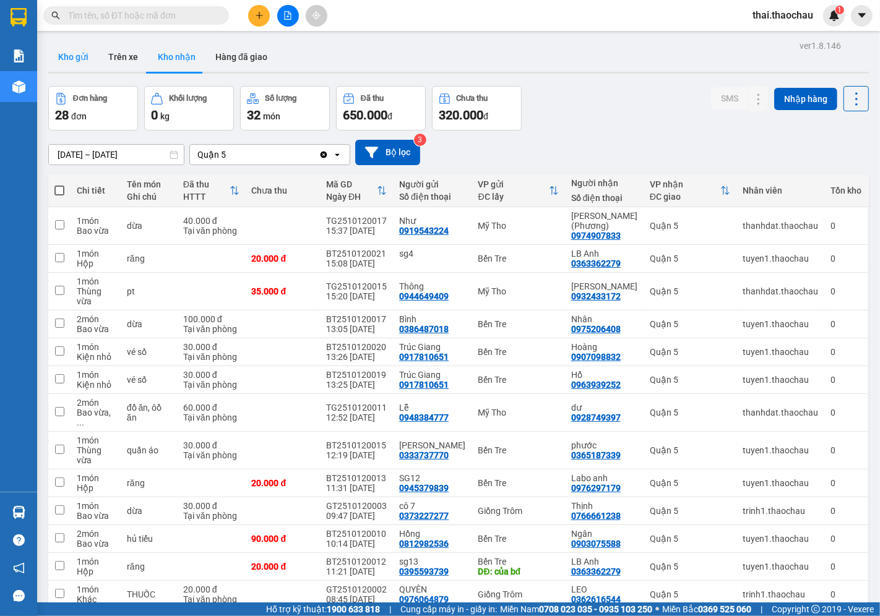
click at [64, 47] on button "Kho gửi" at bounding box center [73, 57] width 50 height 30
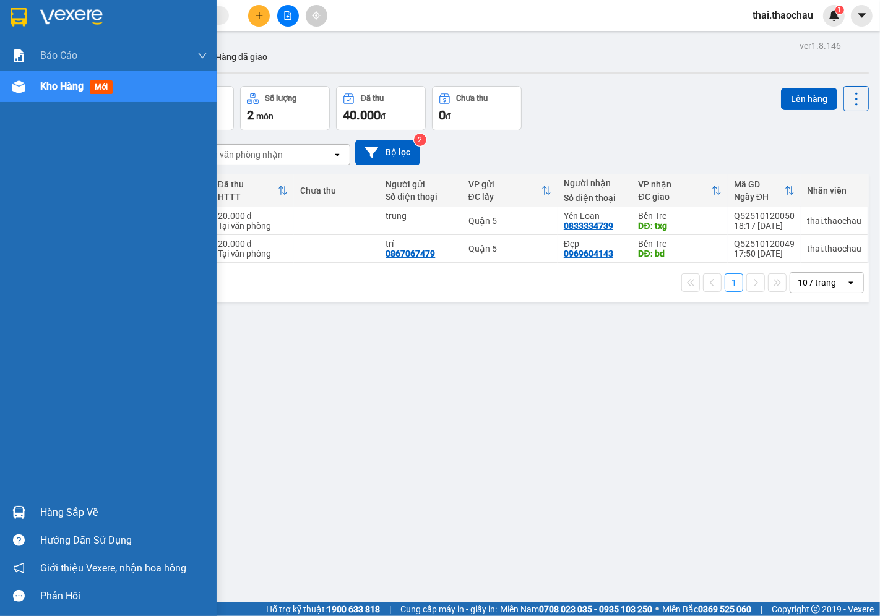
click at [39, 508] on div "Hàng sắp về" at bounding box center [108, 513] width 217 height 28
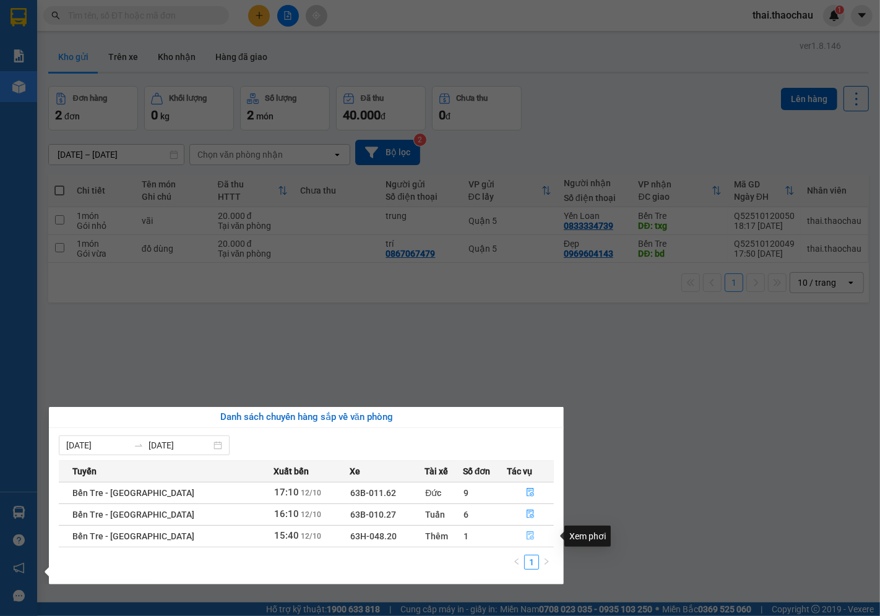
click at [514, 537] on button "button" at bounding box center [531, 537] width 46 height 20
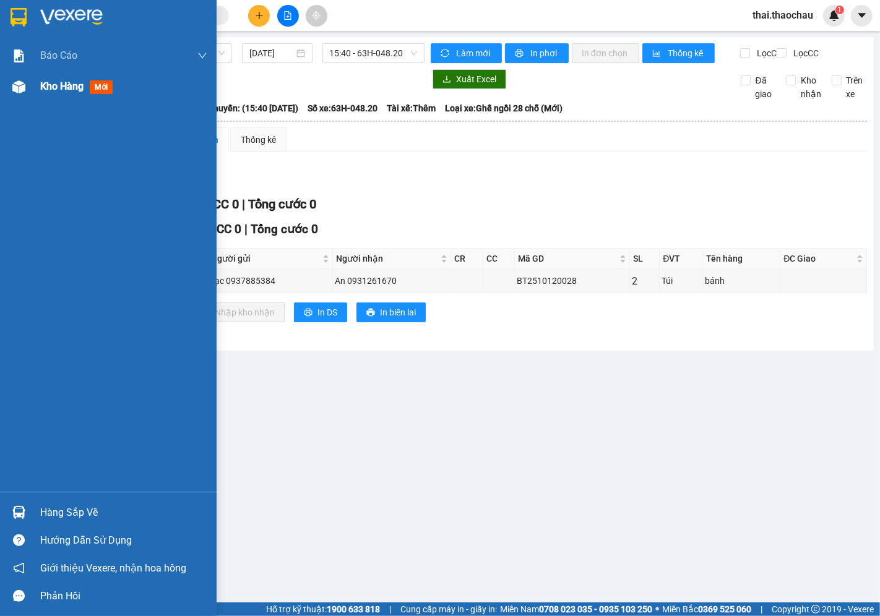
click at [59, 90] on span "Kho hàng" at bounding box center [61, 86] width 43 height 12
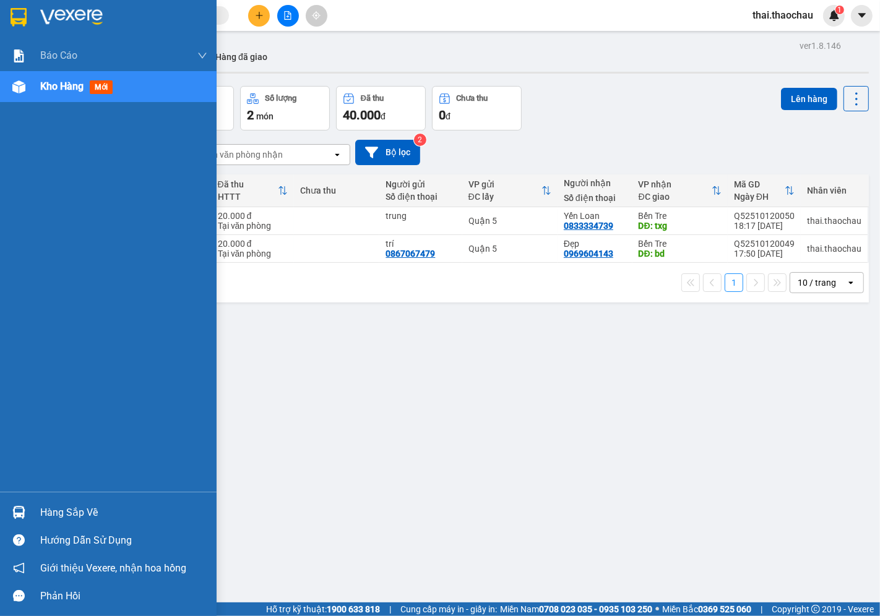
click at [53, 509] on div "Hàng sắp về" at bounding box center [123, 513] width 167 height 19
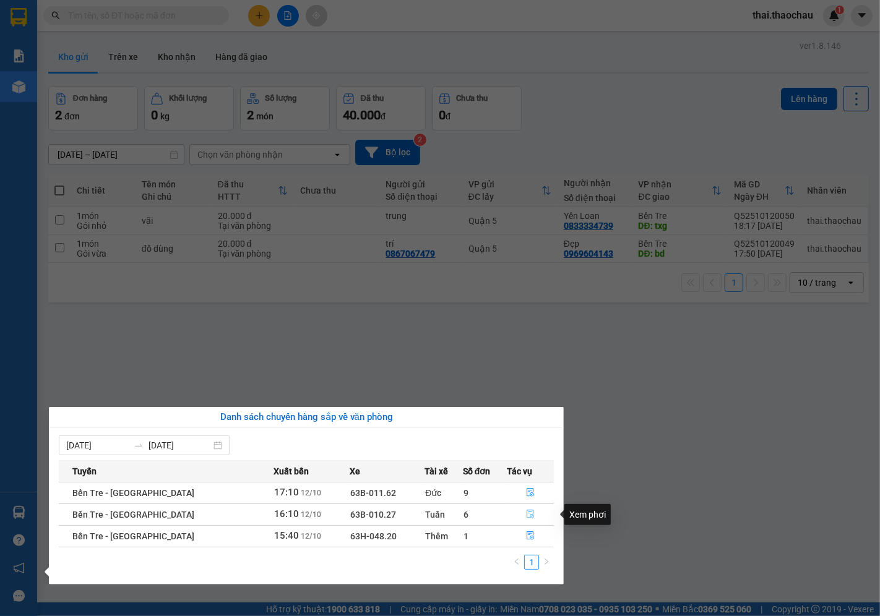
click at [527, 517] on icon "file-done" at bounding box center [530, 514] width 7 height 9
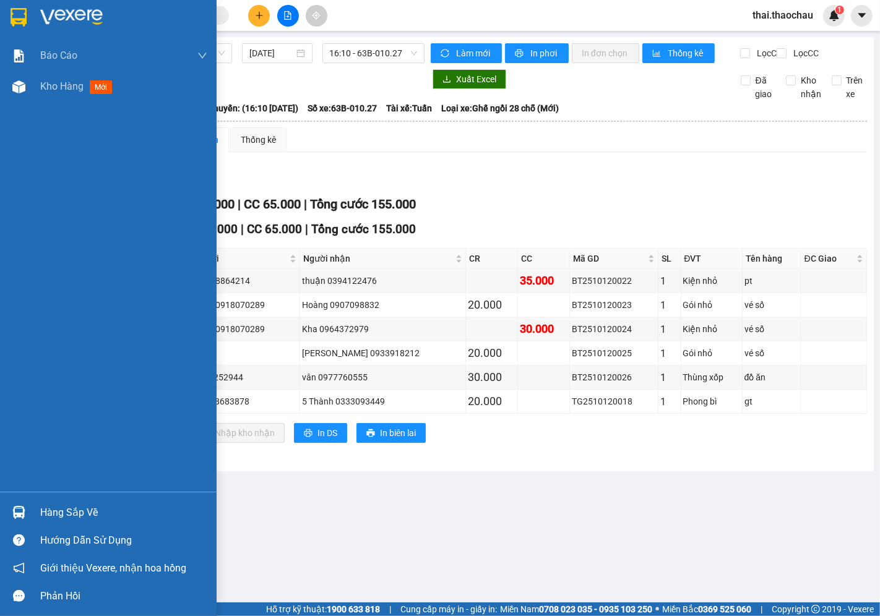
click at [70, 508] on div "Hàng sắp về" at bounding box center [123, 513] width 167 height 19
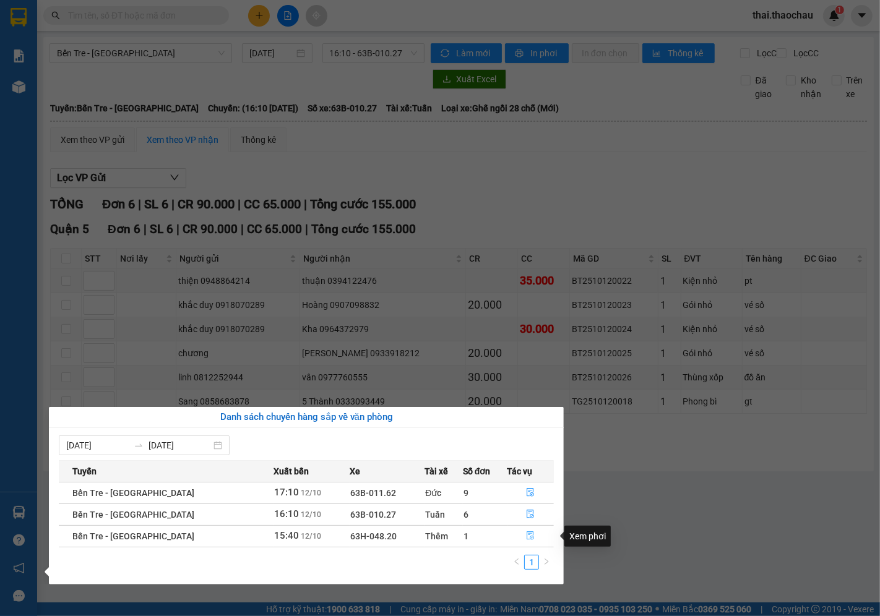
click at [529, 530] on button "button" at bounding box center [531, 537] width 46 height 20
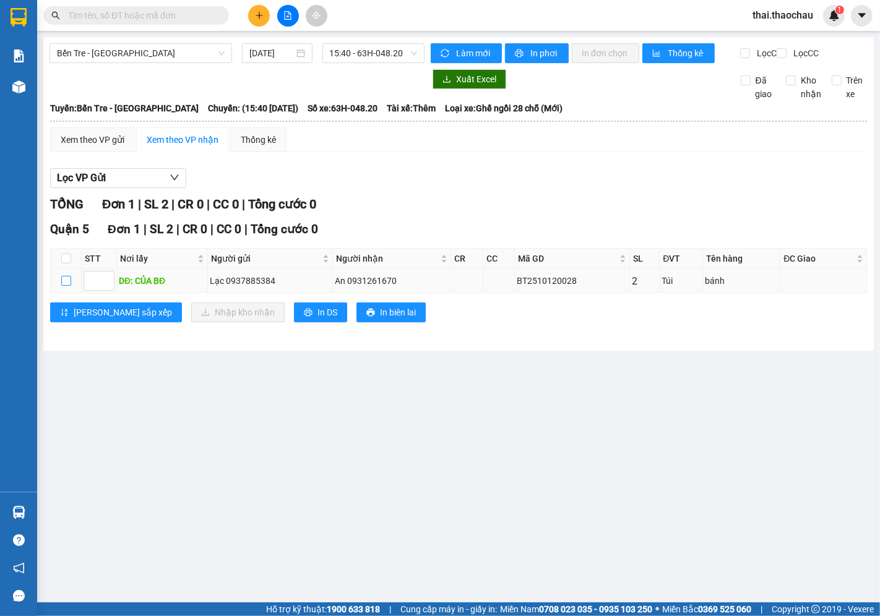
click at [64, 286] on input "checkbox" at bounding box center [66, 281] width 10 height 10
checkbox input "true"
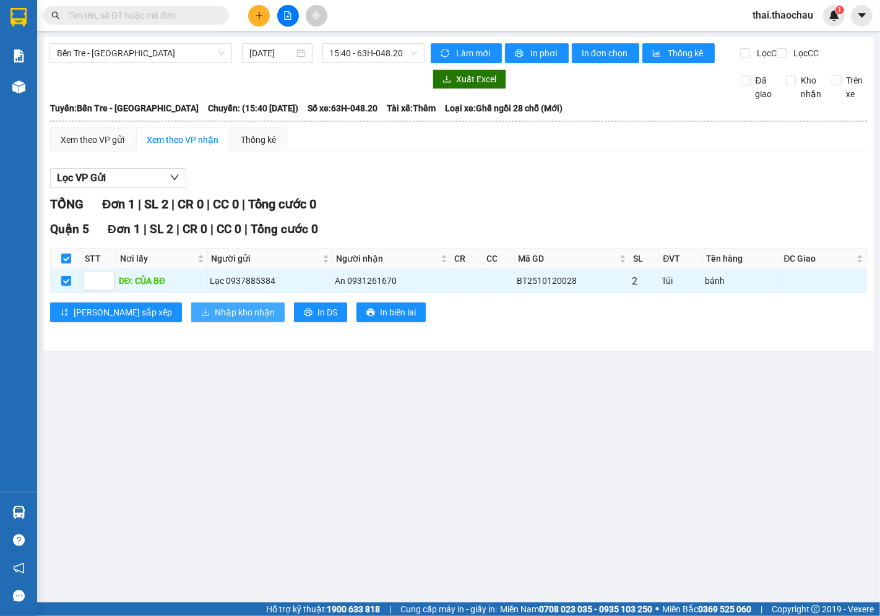
click at [215, 319] on span "Nhập kho nhận" at bounding box center [245, 313] width 60 height 14
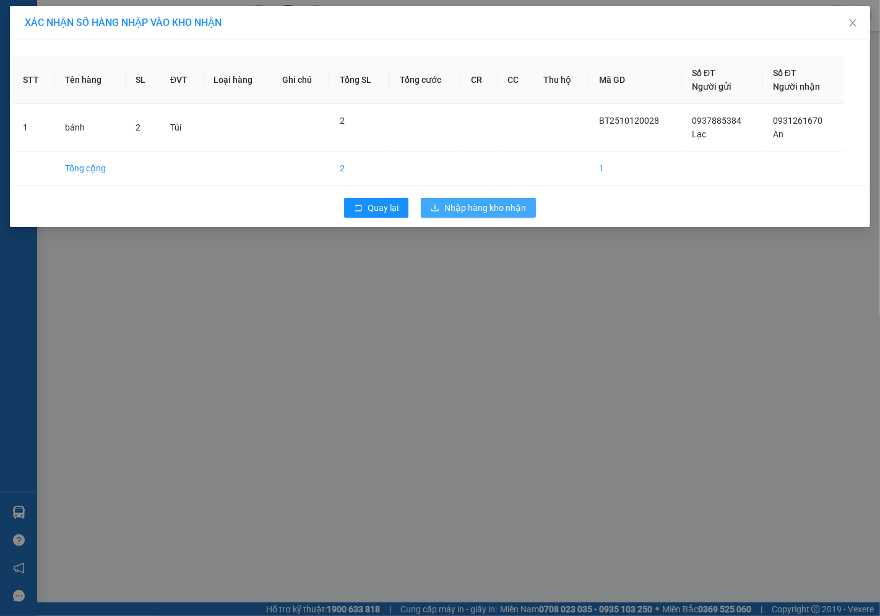
click at [481, 202] on span "Nhập hàng kho nhận" at bounding box center [485, 208] width 82 height 14
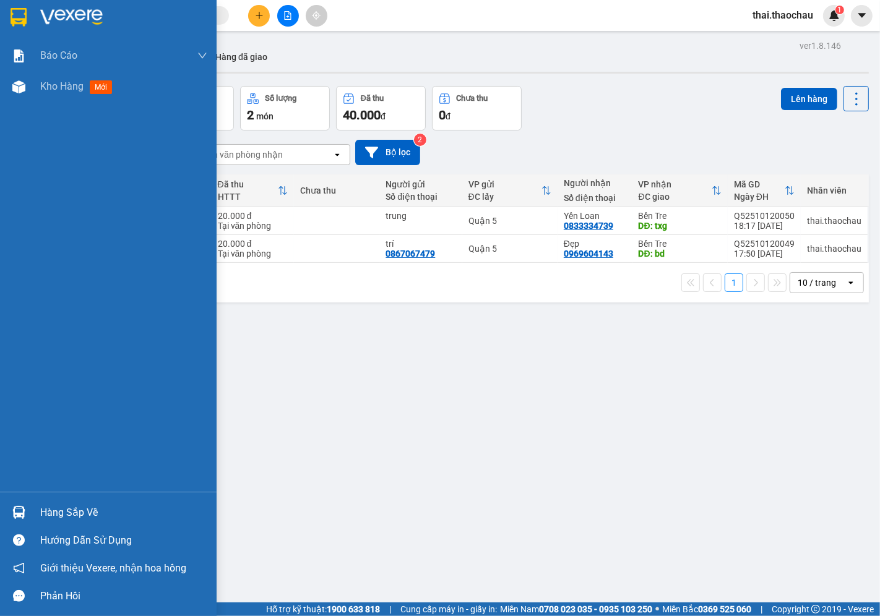
click at [66, 520] on div "Hàng sắp về" at bounding box center [123, 513] width 167 height 19
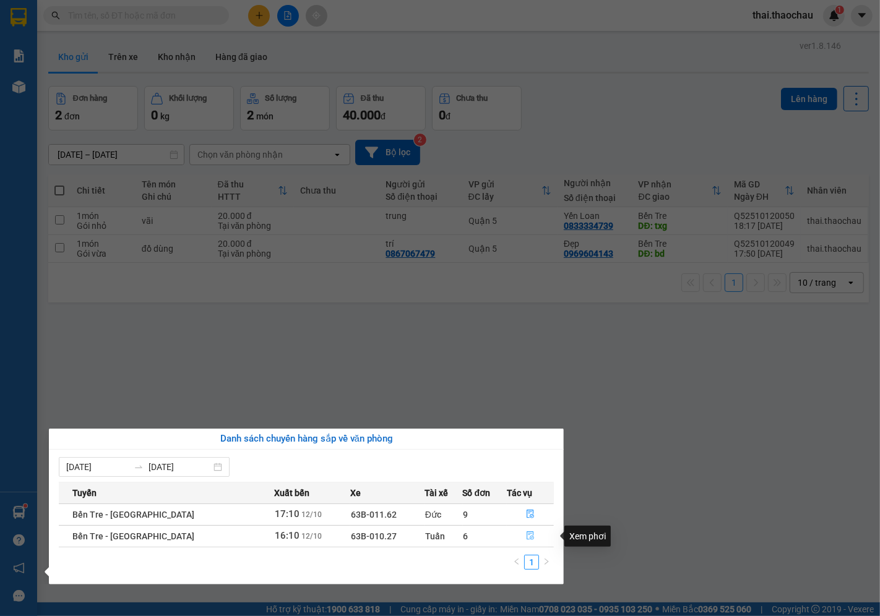
click at [518, 539] on button "button" at bounding box center [530, 537] width 46 height 20
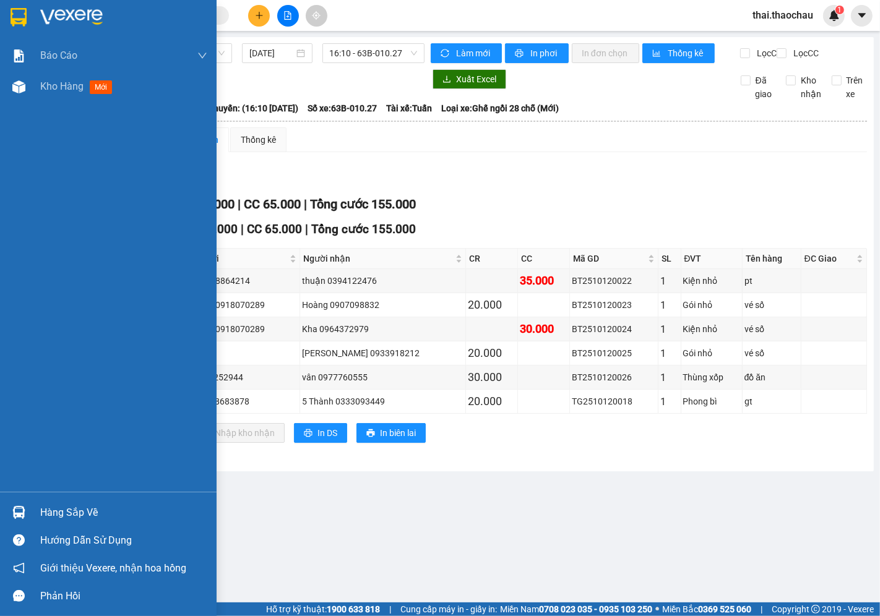
click at [50, 507] on div "Hàng sắp về" at bounding box center [123, 513] width 167 height 19
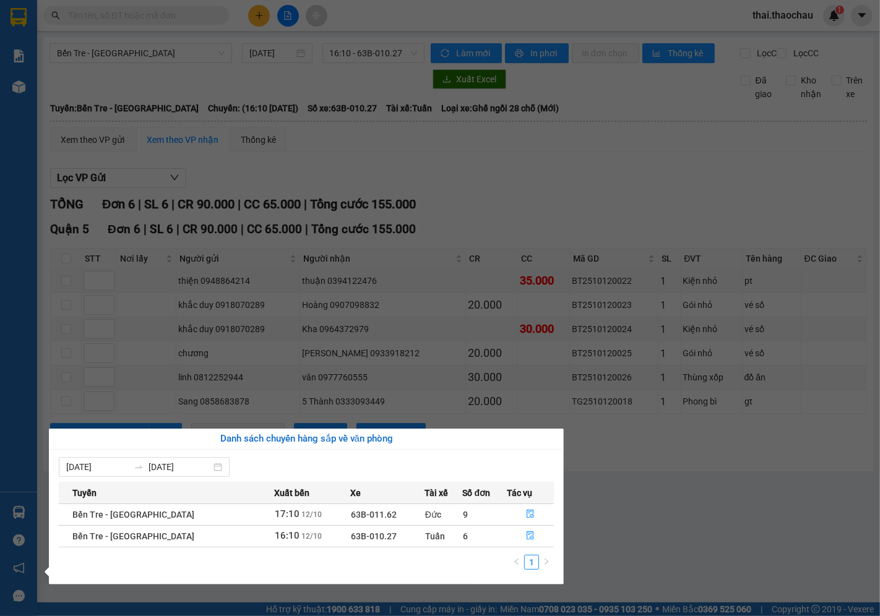
click at [613, 524] on section "Kết quả tìm kiếm ( 0 ) Bộ lọc No Data thai.thaochau 1 Báo cáo Báo cáo dòng tiền…" at bounding box center [440, 308] width 880 height 616
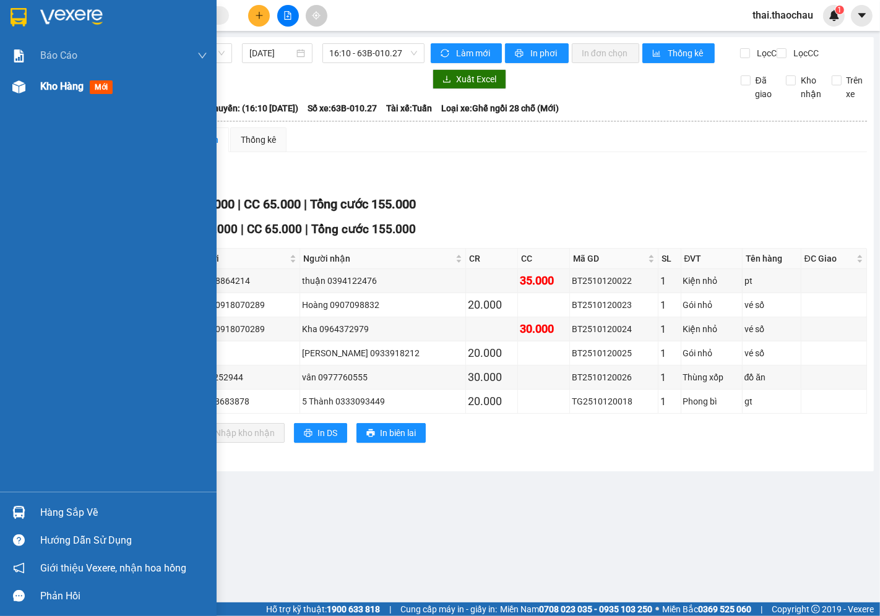
click at [46, 87] on span "Kho hàng" at bounding box center [61, 86] width 43 height 12
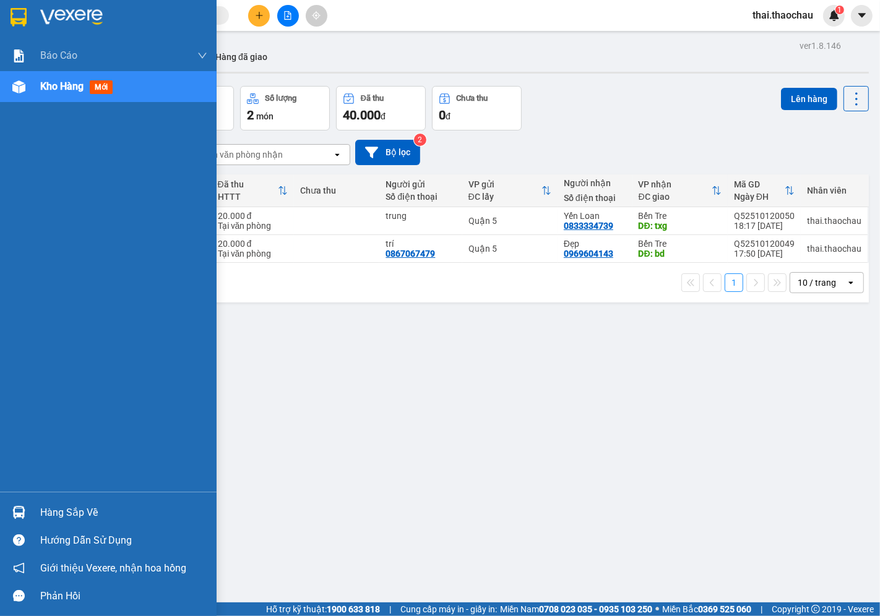
click at [54, 512] on div "Hàng sắp về" at bounding box center [123, 513] width 167 height 19
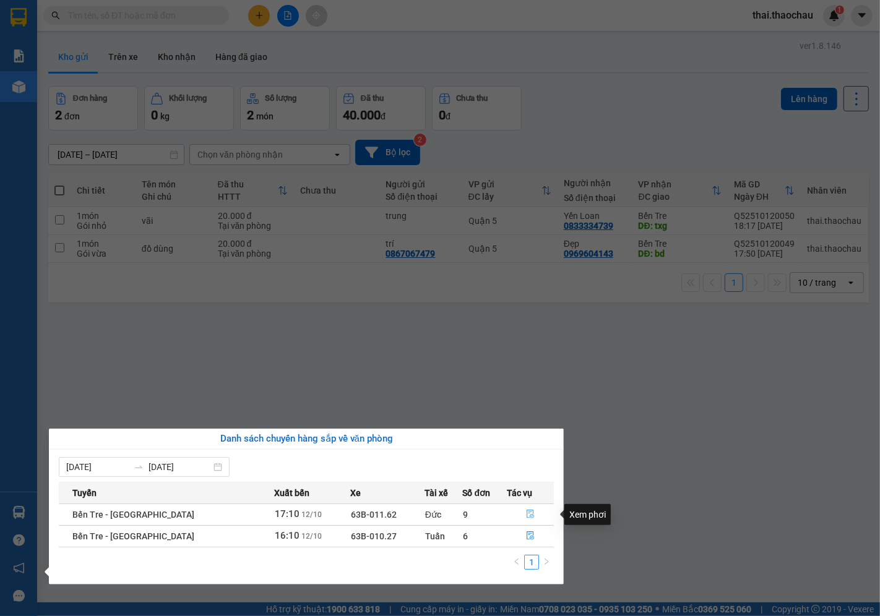
click at [537, 517] on button "button" at bounding box center [530, 515] width 46 height 20
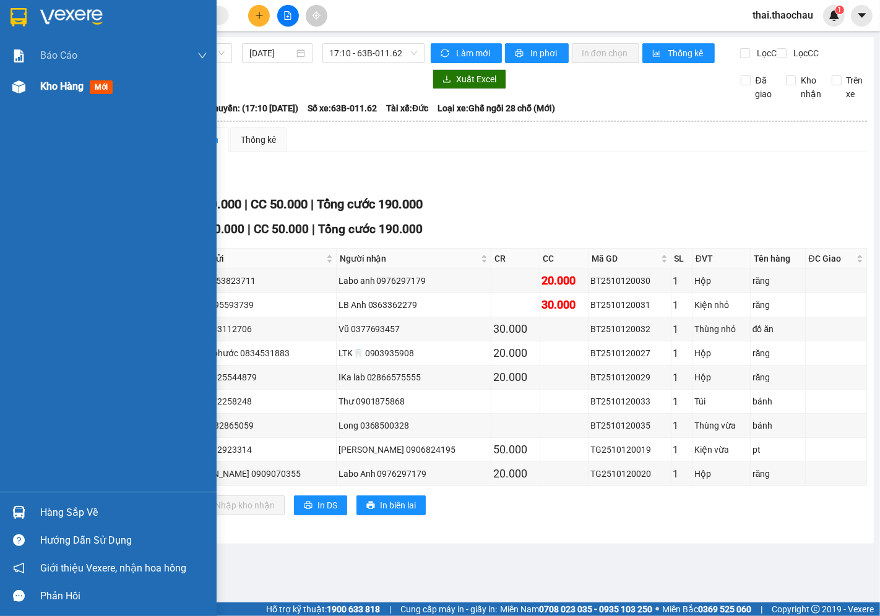
click at [52, 89] on span "Kho hàng" at bounding box center [61, 86] width 43 height 12
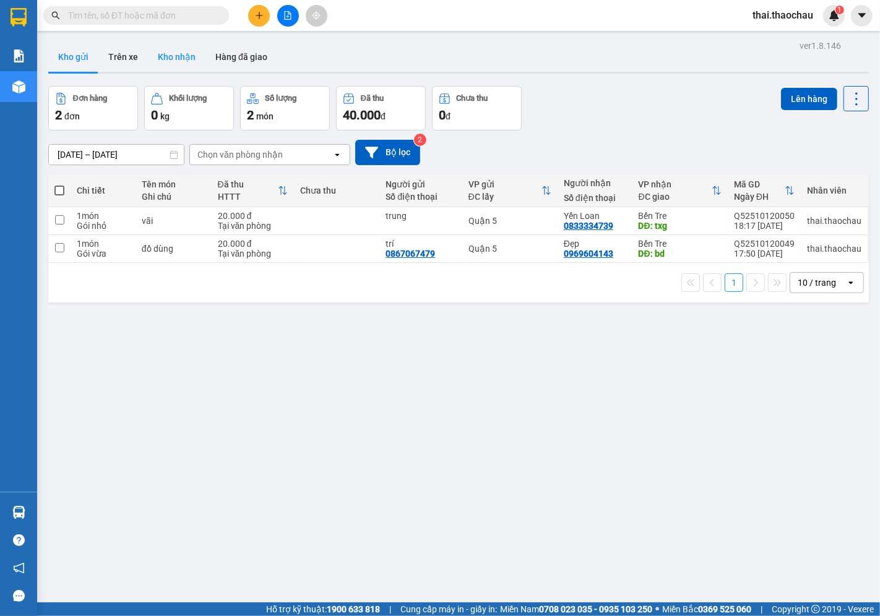
click at [156, 56] on button "Kho nhận" at bounding box center [177, 57] width 58 height 30
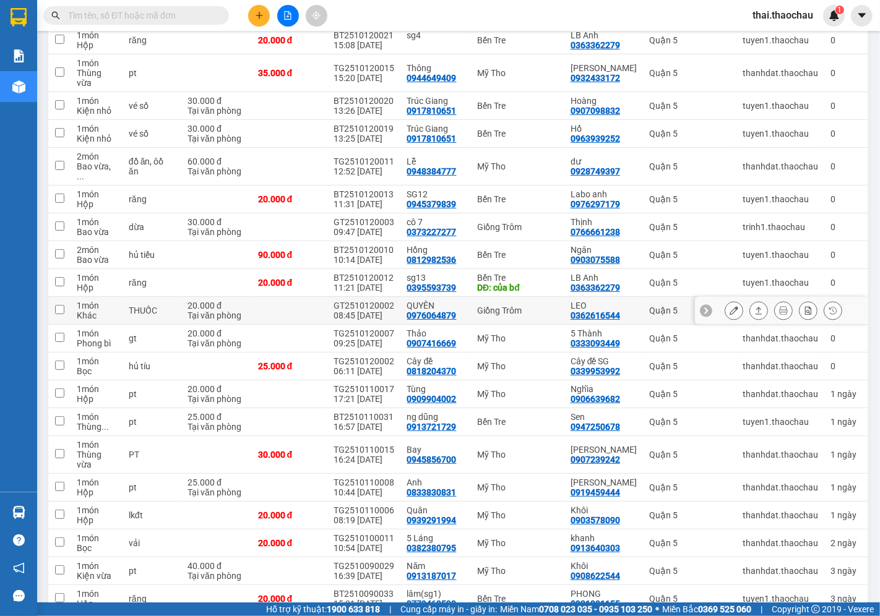
scroll to position [206, 0]
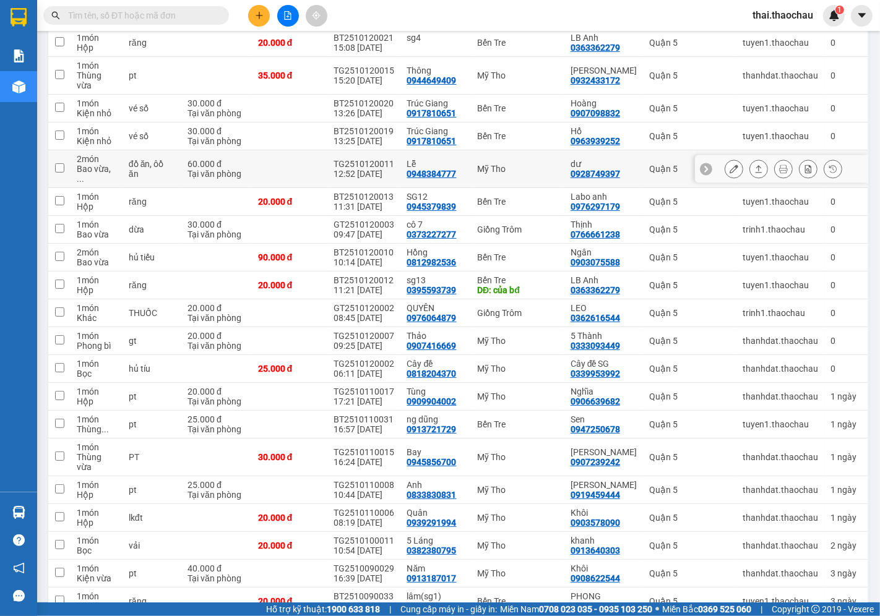
click at [754, 165] on icon at bounding box center [758, 169] width 9 height 9
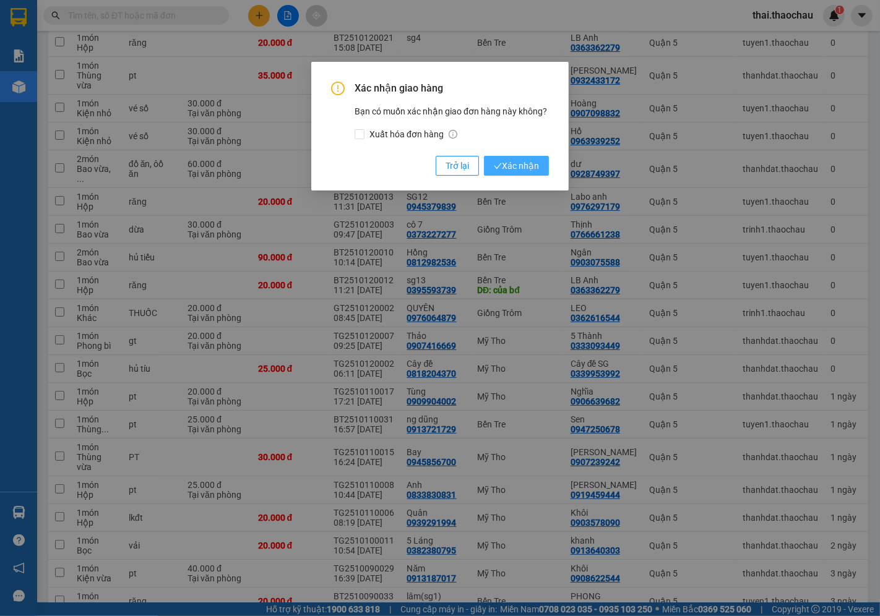
click at [535, 165] on span "Xác nhận" at bounding box center [516, 166] width 45 height 14
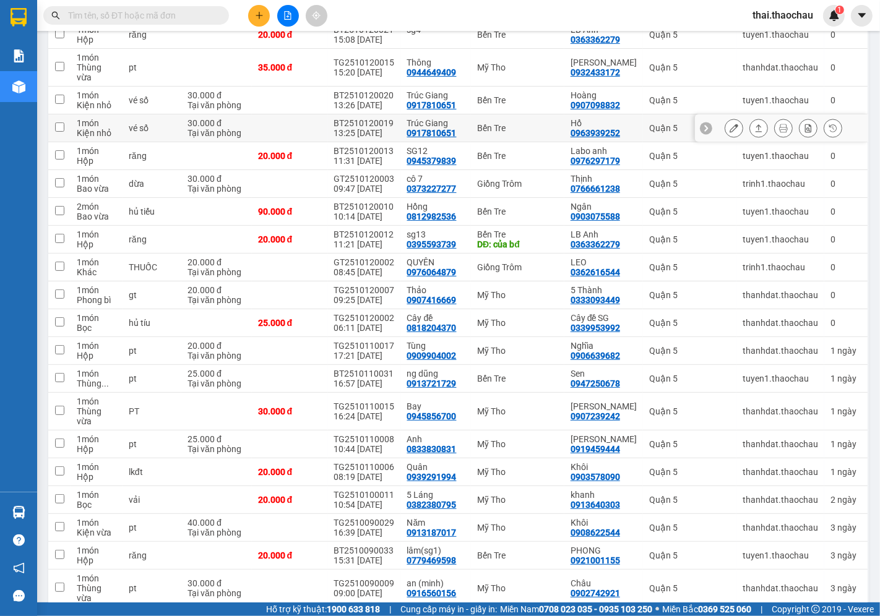
scroll to position [9, 0]
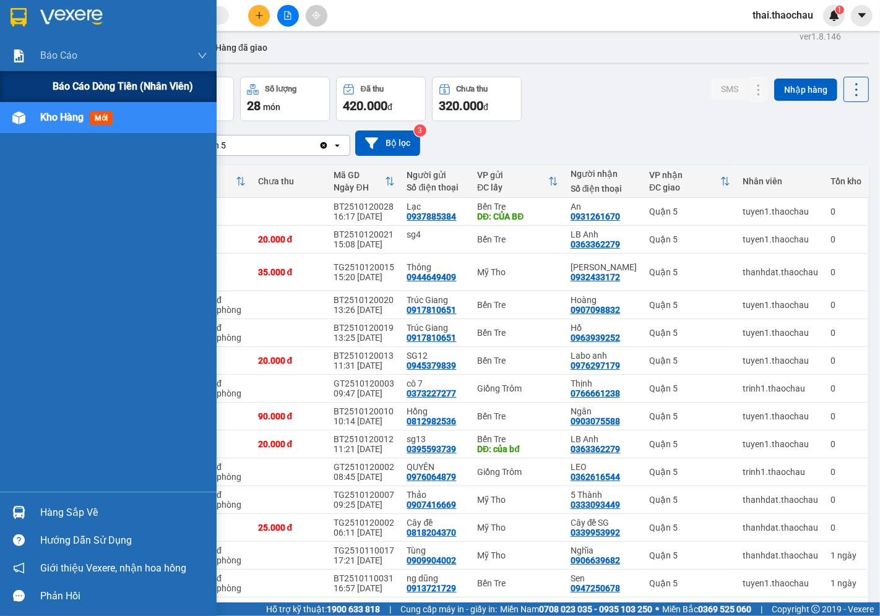
click at [79, 77] on div "Báo cáo dòng tiền (nhân viên)" at bounding box center [130, 86] width 155 height 31
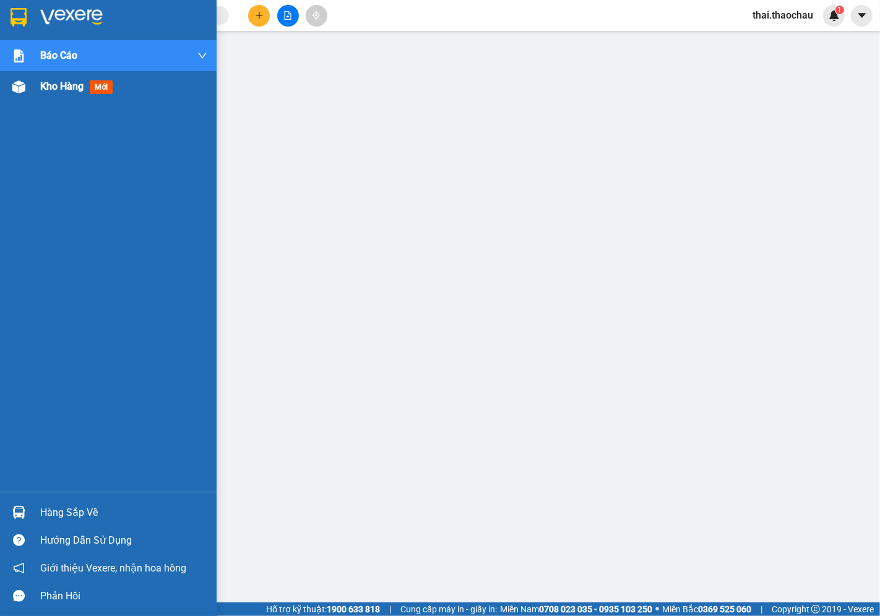
click at [57, 95] on div "Kho hàng mới" at bounding box center [123, 86] width 167 height 31
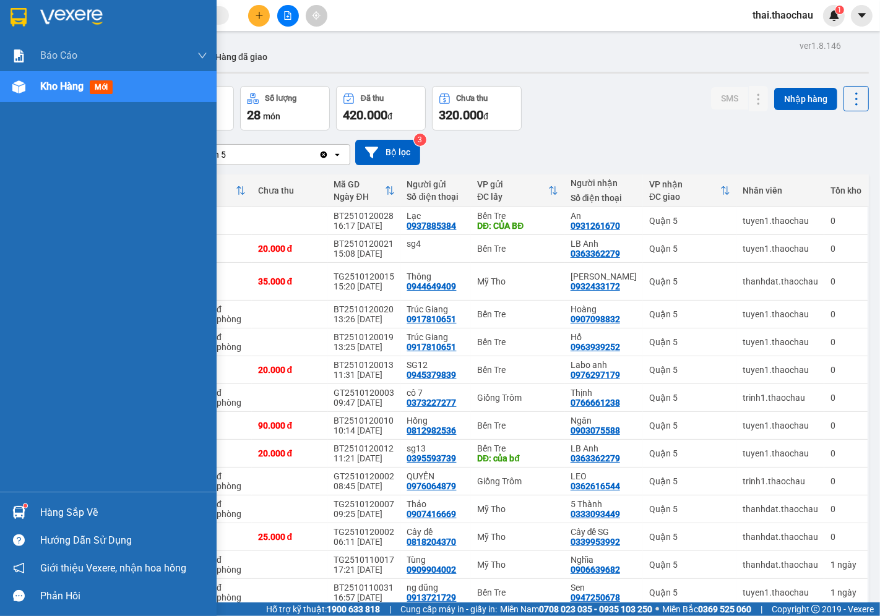
click at [47, 504] on div "Hàng sắp về" at bounding box center [123, 513] width 167 height 19
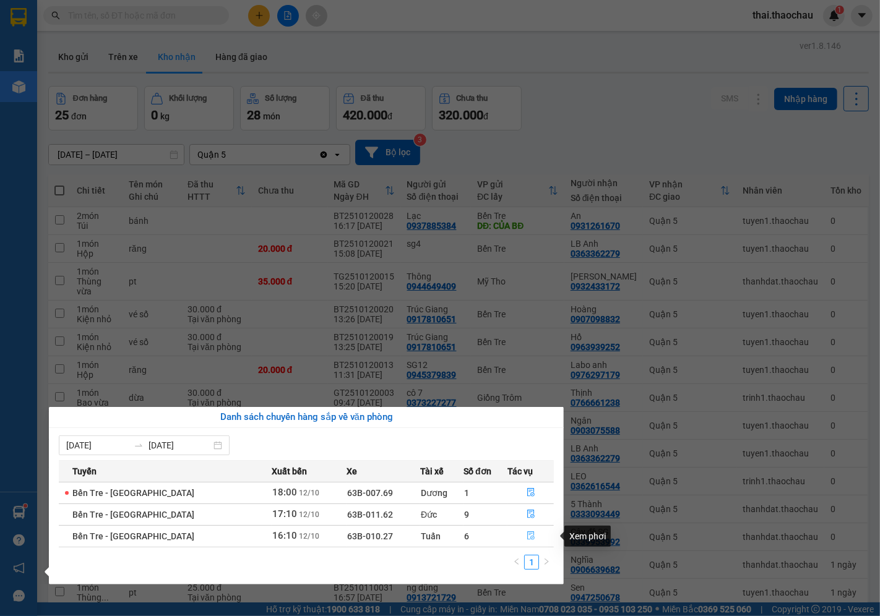
click at [517, 533] on button "button" at bounding box center [530, 537] width 45 height 20
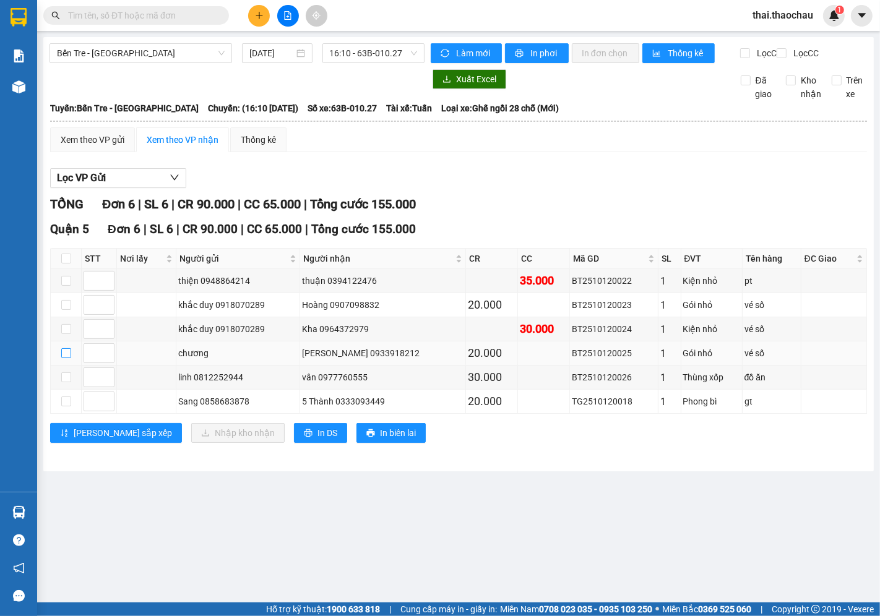
click at [68, 358] on input "checkbox" at bounding box center [66, 353] width 10 height 10
checkbox input "true"
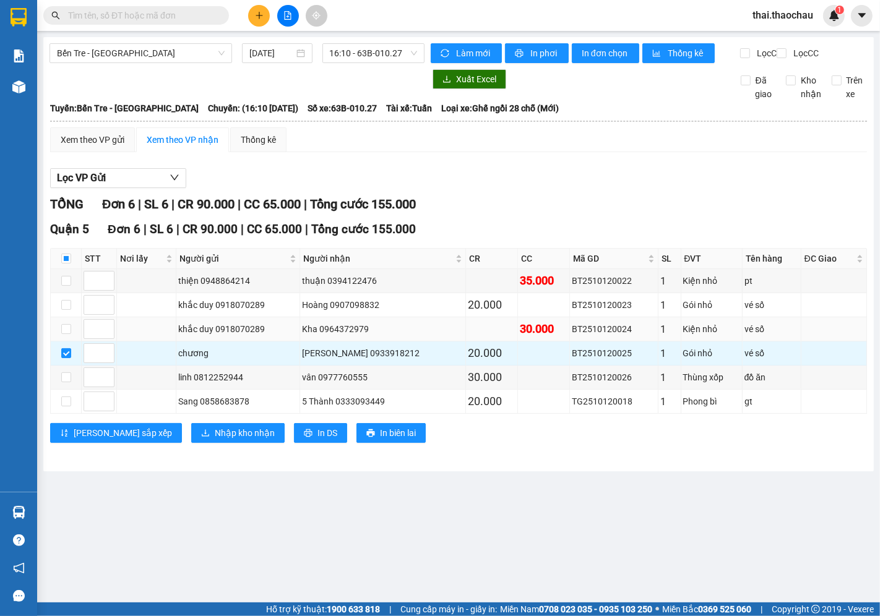
click at [65, 342] on td at bounding box center [66, 329] width 31 height 24
click at [64, 336] on label at bounding box center [66, 329] width 10 height 14
click at [64, 334] on input "checkbox" at bounding box center [66, 329] width 10 height 10
checkbox input "true"
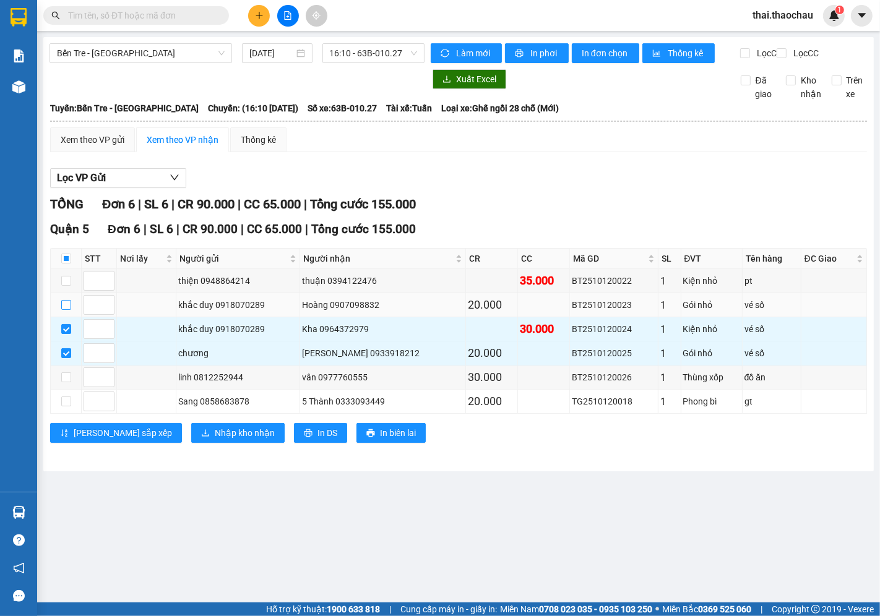
click at [69, 310] on input "checkbox" at bounding box center [66, 305] width 10 height 10
checkbox input "true"
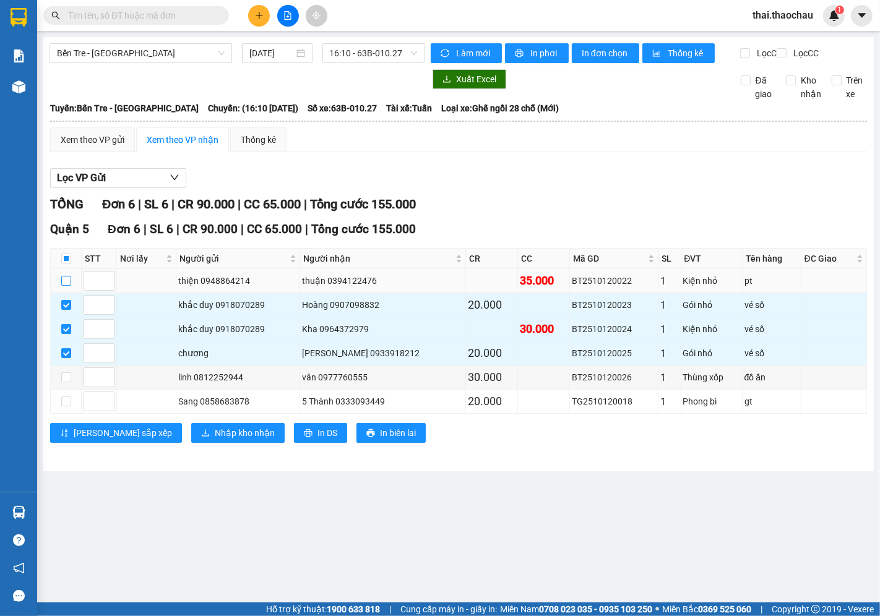
click at [65, 286] on input "checkbox" at bounding box center [66, 281] width 10 height 10
checkbox input "true"
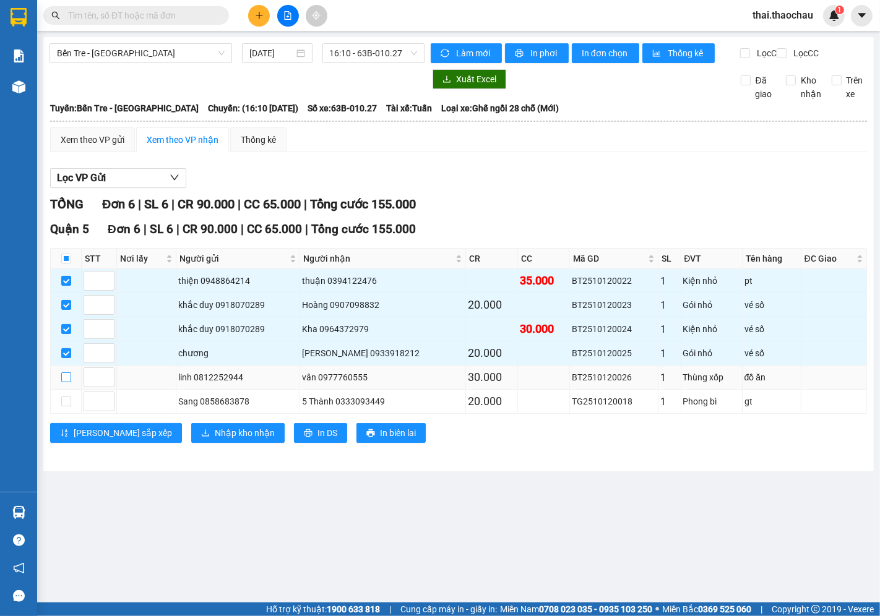
click at [64, 382] on input "checkbox" at bounding box center [66, 378] width 10 height 10
checkbox input "true"
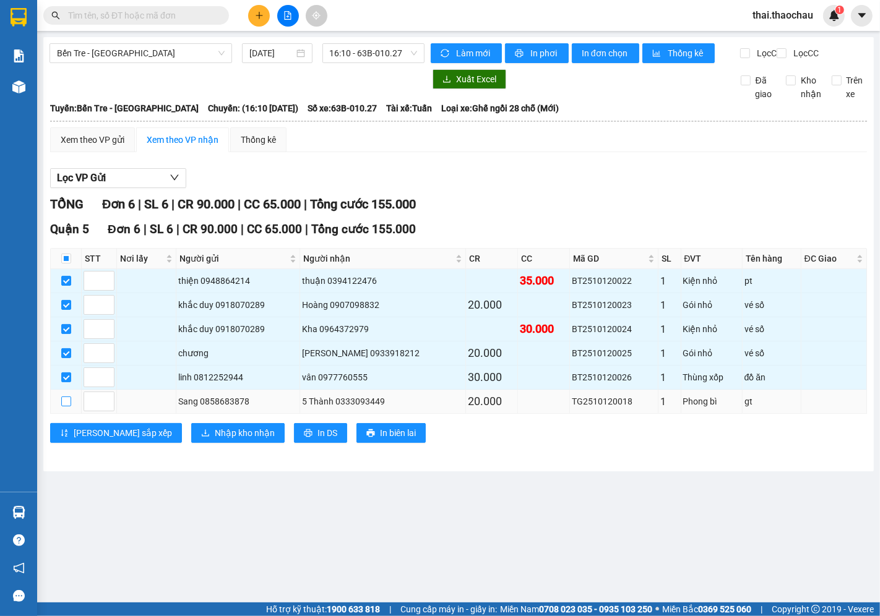
click at [63, 407] on input "checkbox" at bounding box center [66, 402] width 10 height 10
checkbox input "true"
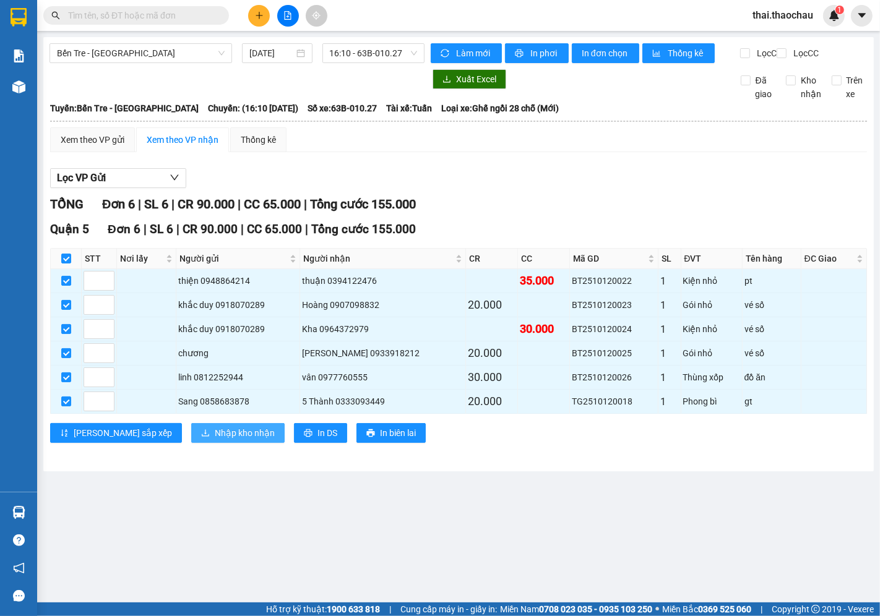
click at [215, 440] on span "Nhập kho nhận" at bounding box center [245, 433] width 60 height 14
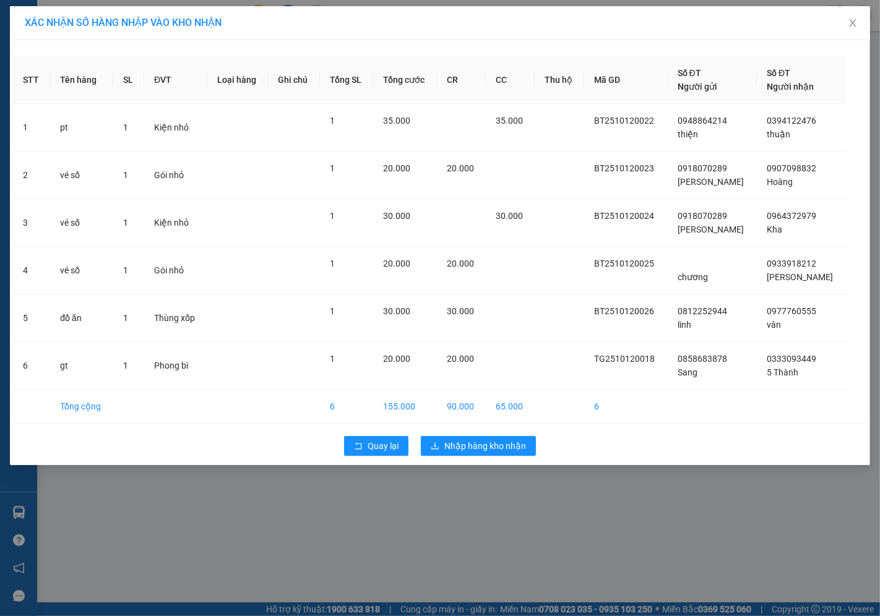
click at [436, 460] on div "Quay lại Nhập hàng kho nhận" at bounding box center [440, 446] width 854 height 32
click at [441, 456] on button "Nhập hàng kho nhận" at bounding box center [478, 446] width 115 height 20
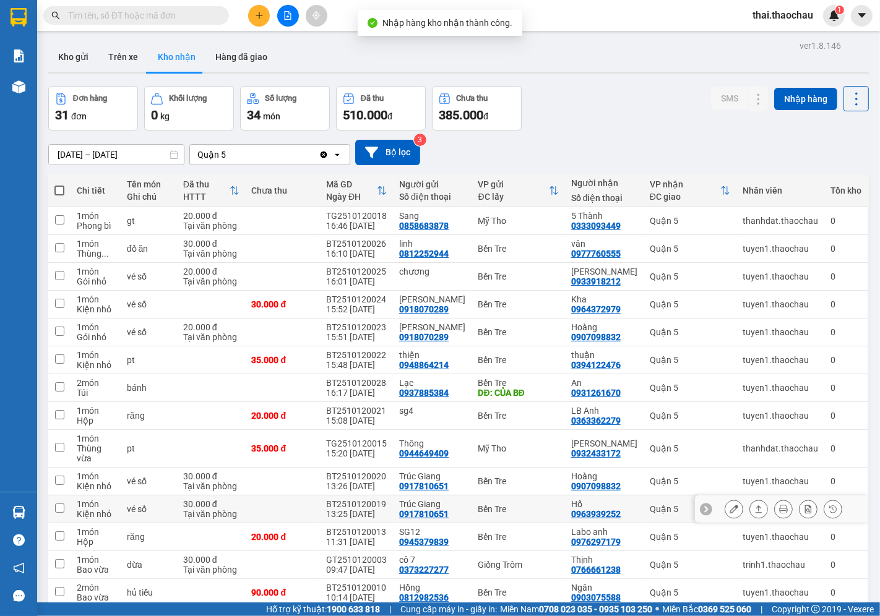
click at [63, 510] on td at bounding box center [59, 510] width 22 height 28
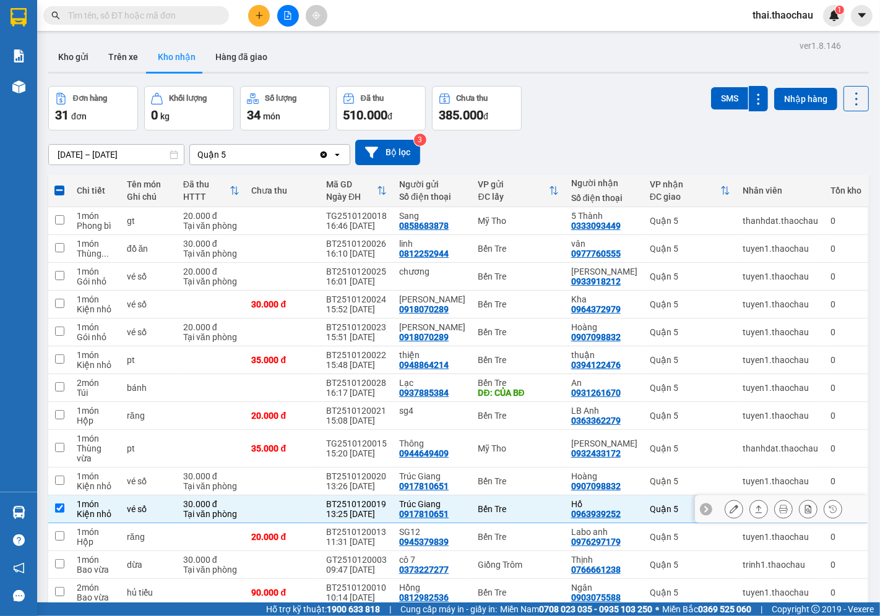
click at [485, 511] on td "Bến Tre" at bounding box center [518, 510] width 93 height 28
checkbox input "false"
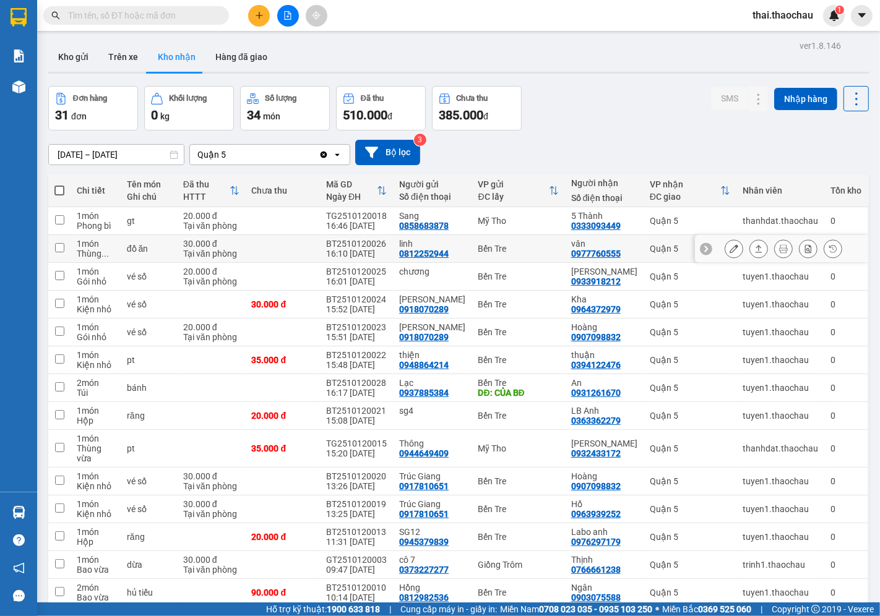
click at [753, 249] on button at bounding box center [758, 249] width 17 height 22
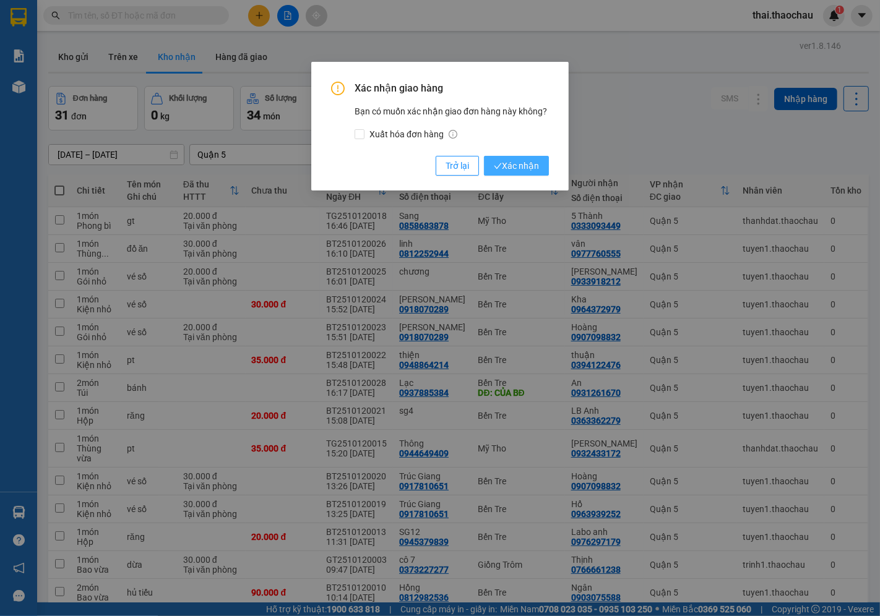
click at [534, 172] on span "Xác nhận" at bounding box center [516, 166] width 45 height 14
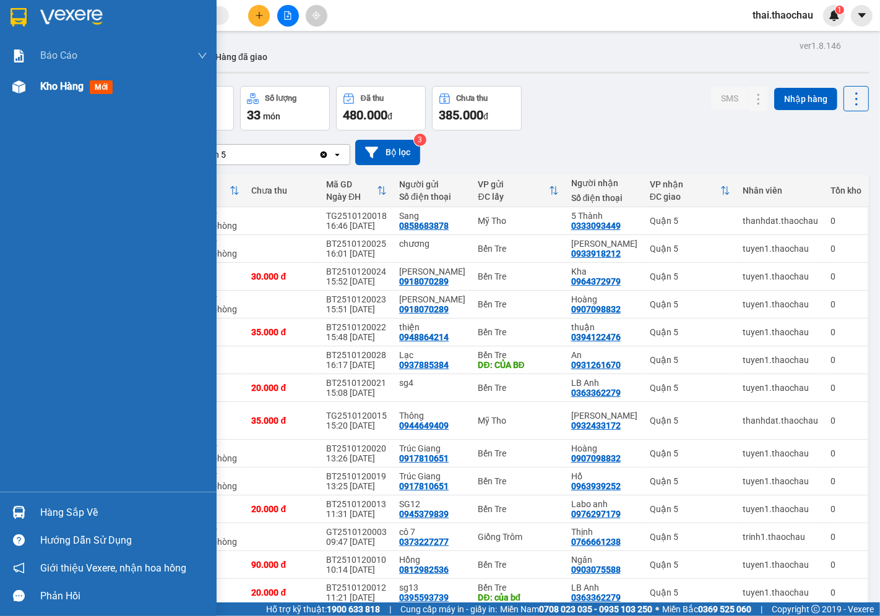
click at [65, 90] on span "Kho hàng" at bounding box center [61, 86] width 43 height 12
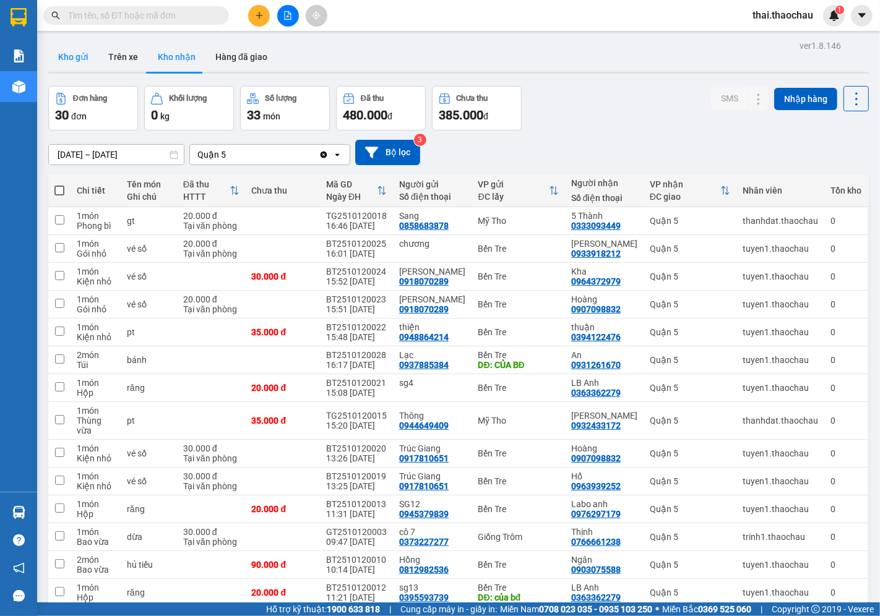
click at [83, 63] on button "Kho gửi" at bounding box center [73, 57] width 50 height 30
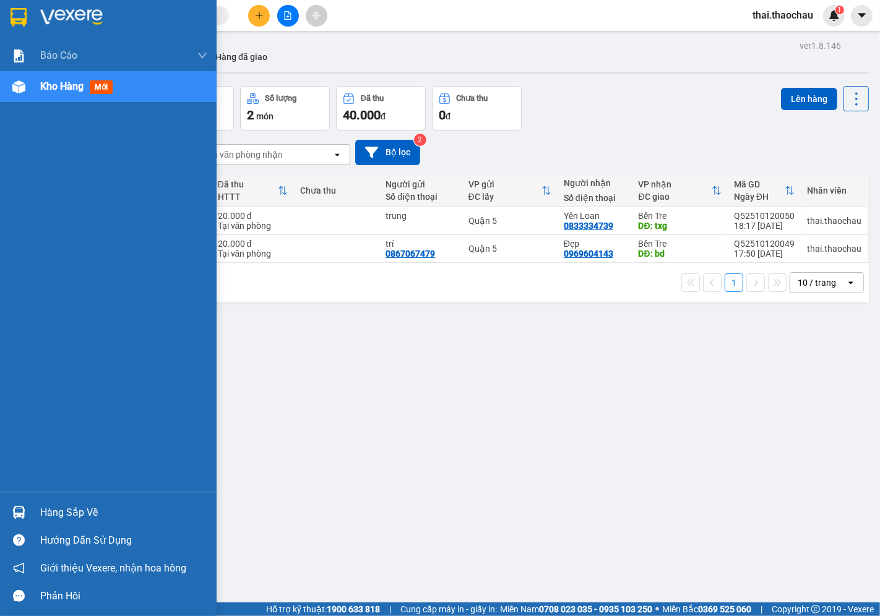
click at [63, 503] on div "Hàng sắp về" at bounding box center [108, 513] width 217 height 28
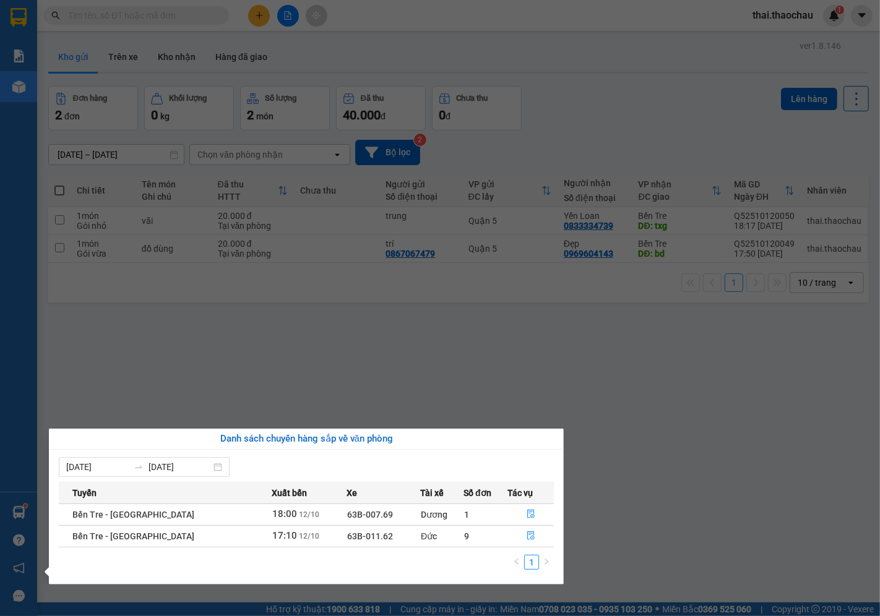
click at [625, 475] on section "Kết quả tìm kiếm ( 0 ) Bộ lọc No Data thai.thaochau 1 Báo cáo Báo cáo dòng tiền…" at bounding box center [440, 308] width 880 height 616
